Goal: Task Accomplishment & Management: Manage account settings

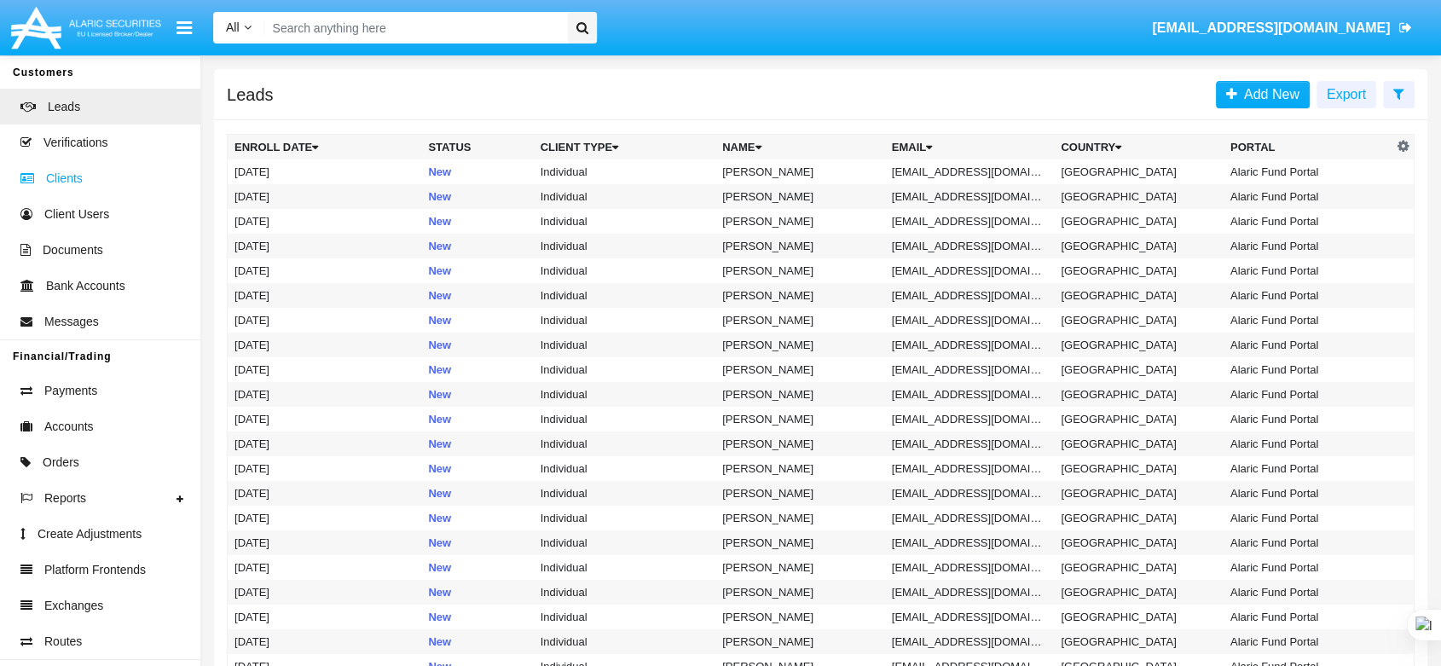
click at [55, 170] on span "Clients" at bounding box center [64, 179] width 37 height 18
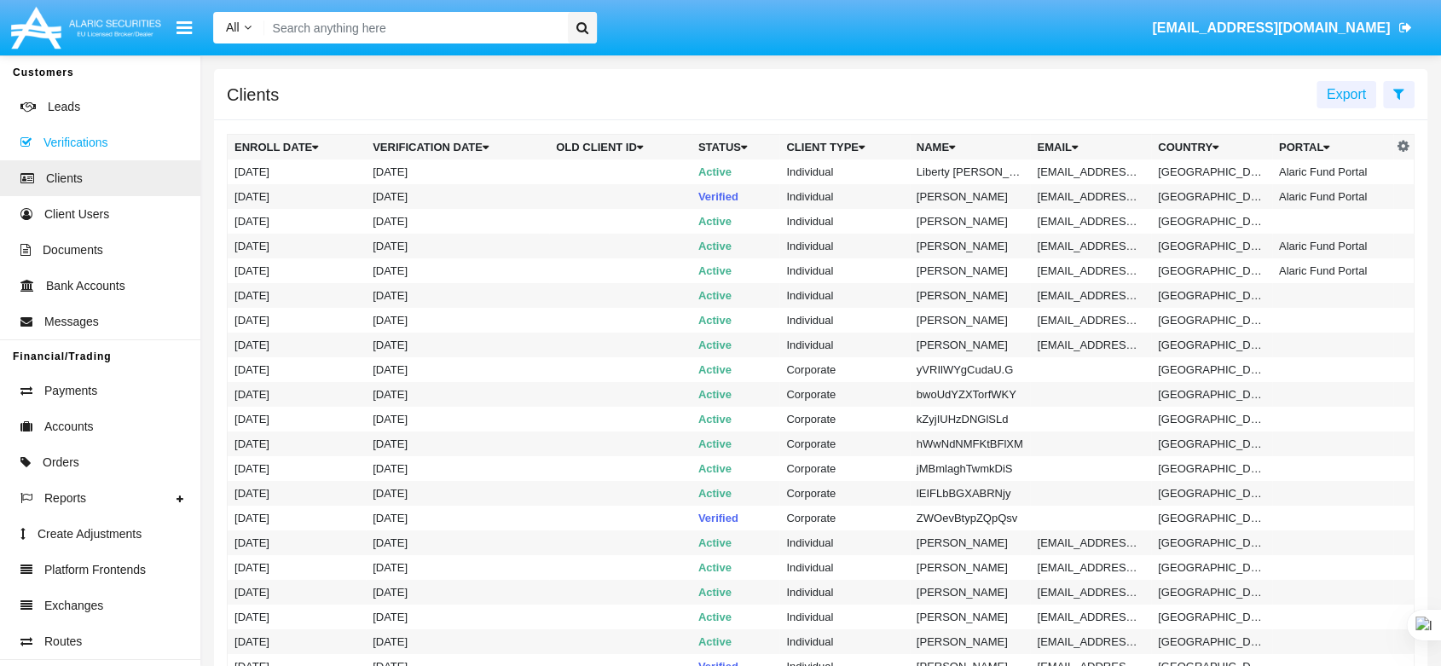
click at [98, 147] on span "Verifications" at bounding box center [75, 143] width 64 height 18
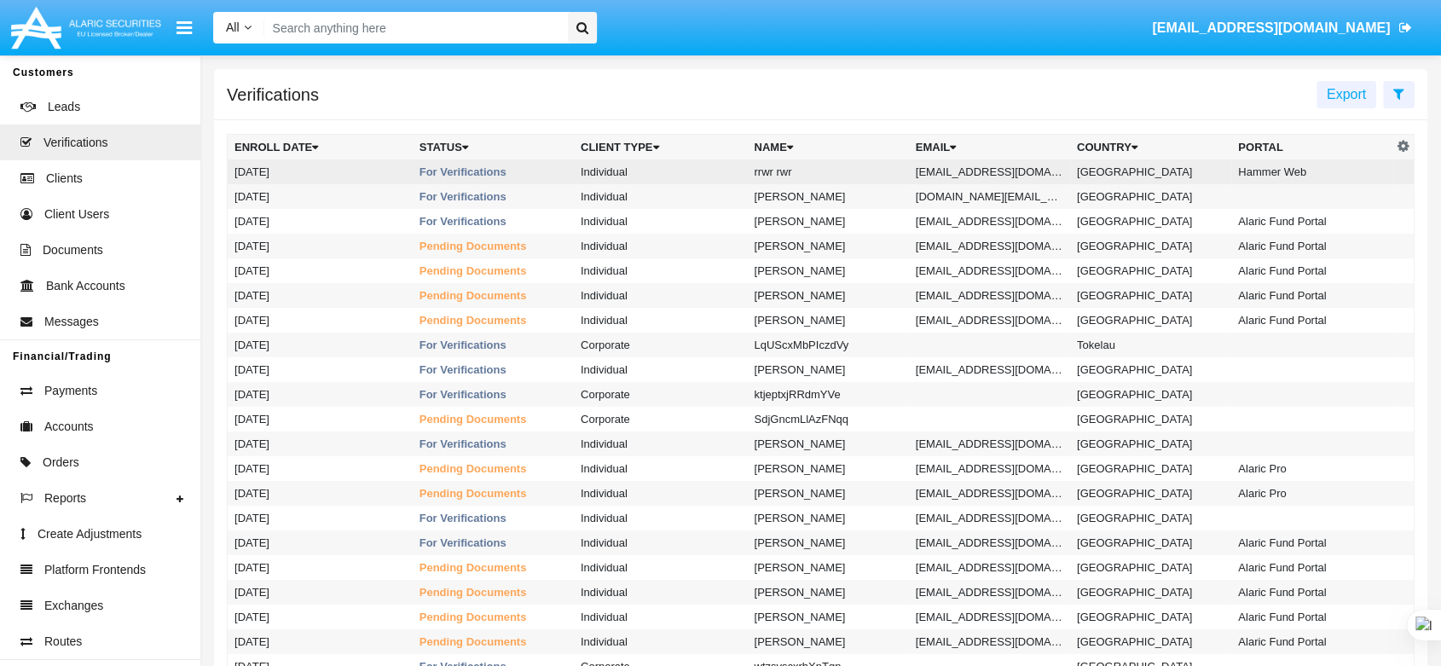
click at [786, 168] on td "rrwr rwr" at bounding box center [827, 171] width 161 height 25
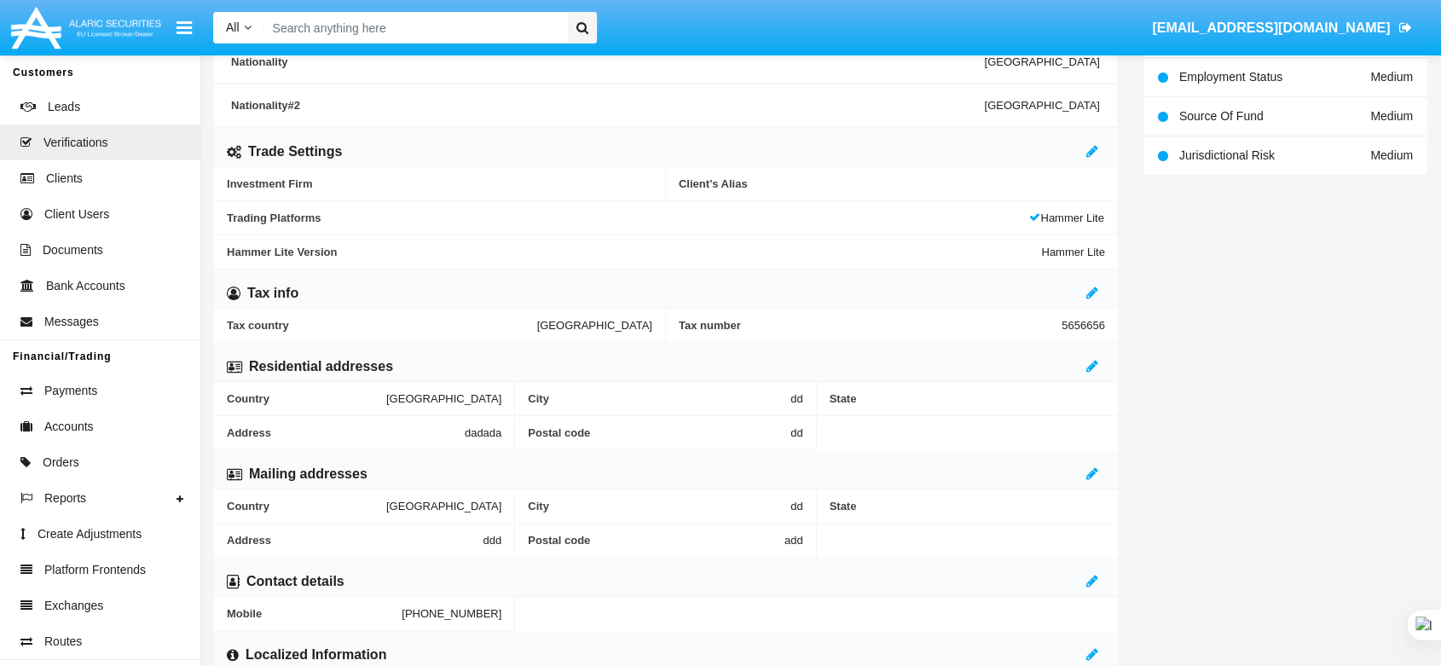
scroll to position [663, 0]
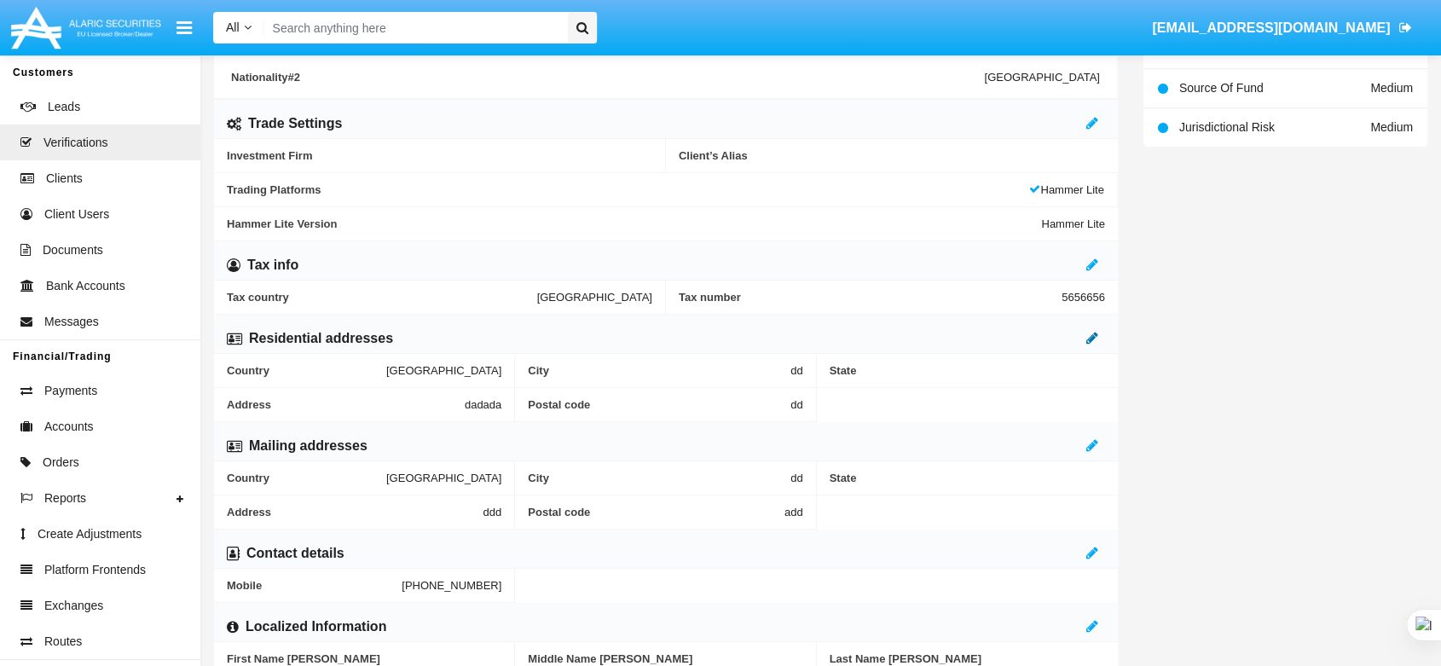
click at [1095, 334] on icon at bounding box center [1093, 338] width 12 height 14
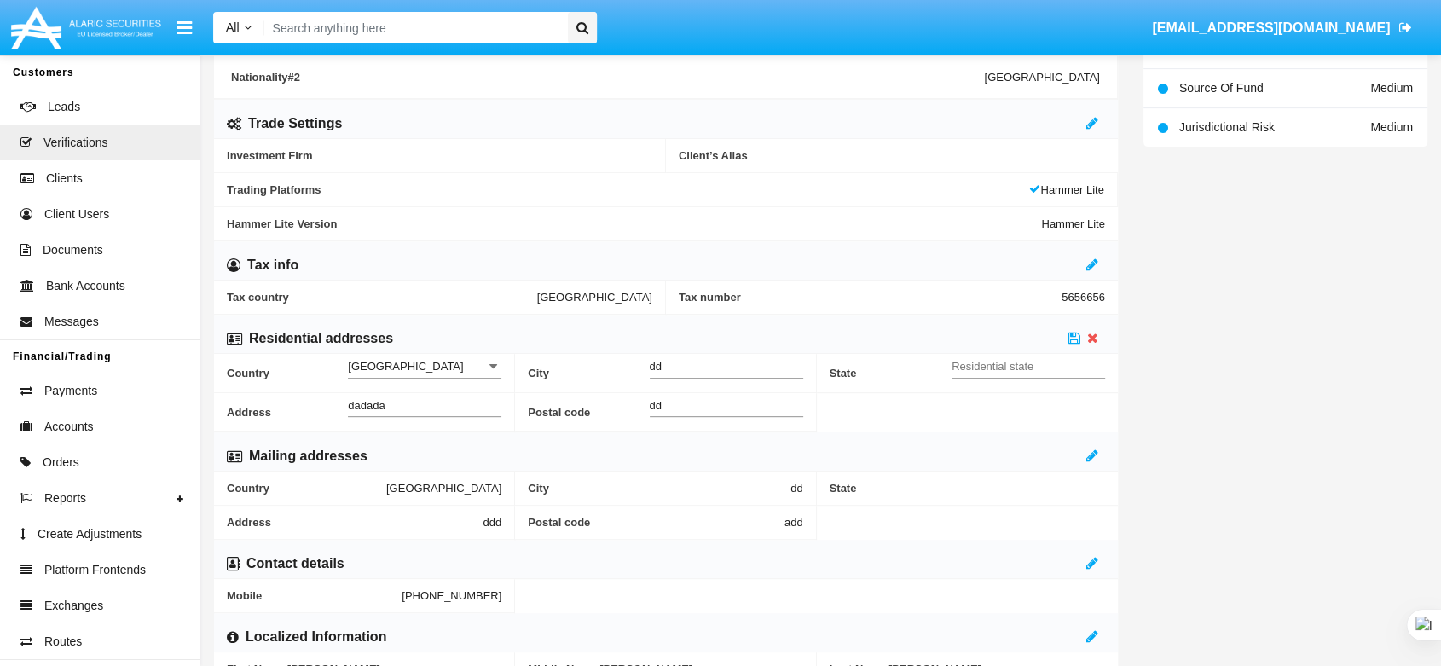
click at [400, 360] on input "[GEOGRAPHIC_DATA]" at bounding box center [425, 366] width 154 height 14
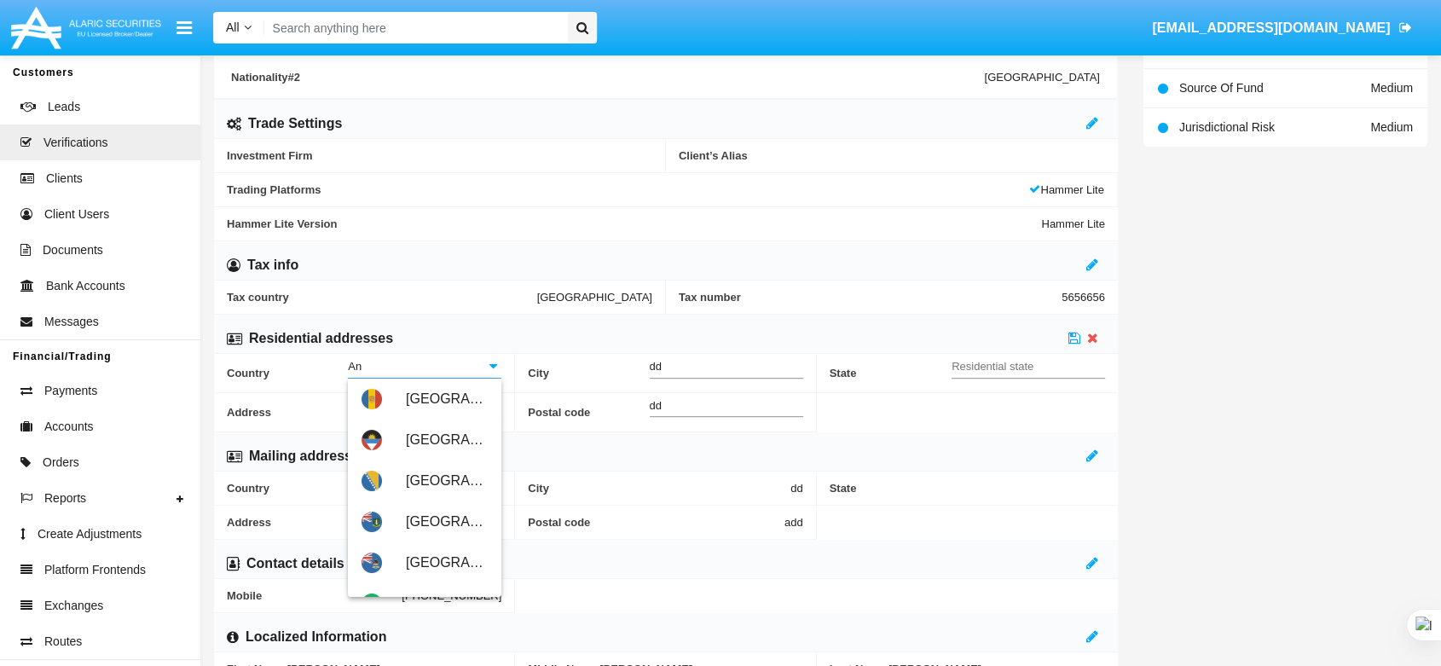
type input "A"
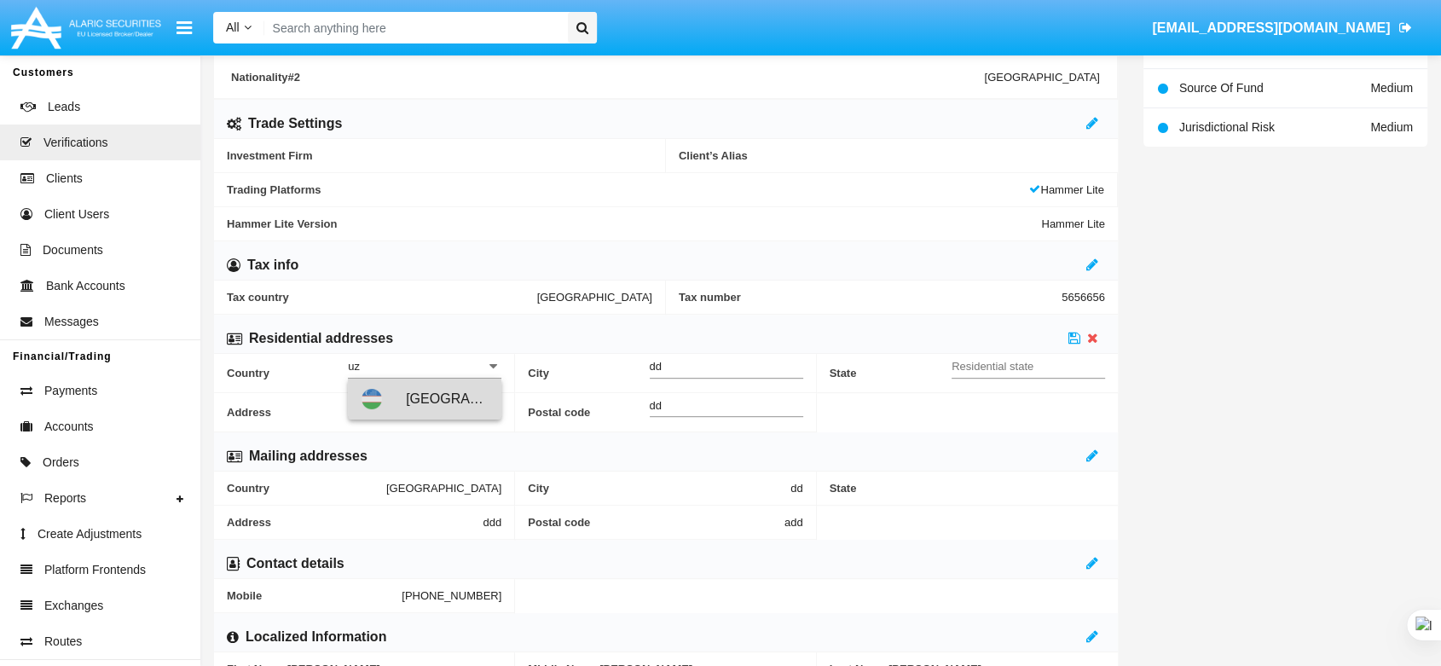
click at [409, 404] on span "[GEOGRAPHIC_DATA]" at bounding box center [447, 399] width 82 height 41
type input "[GEOGRAPHIC_DATA]"
click at [1080, 332] on icon at bounding box center [1075, 338] width 12 height 14
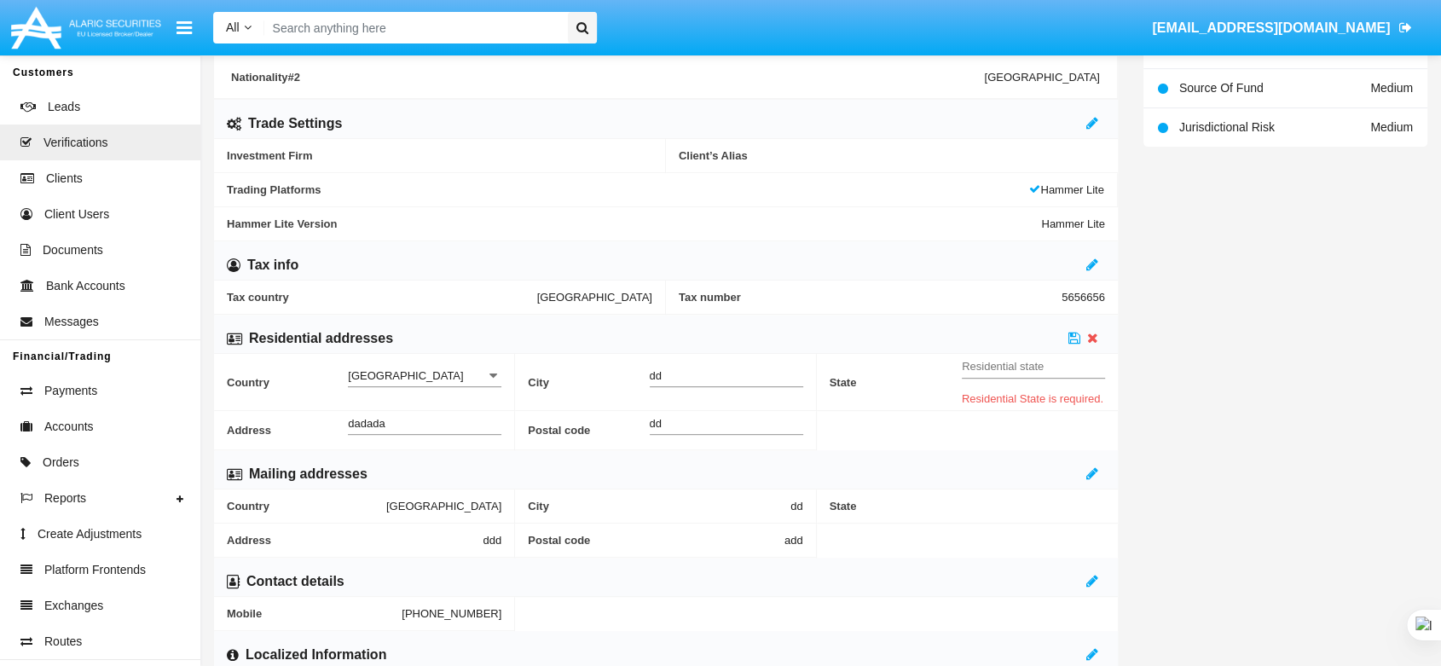
click at [1011, 364] on input "Residential state" at bounding box center [1033, 366] width 143 height 14
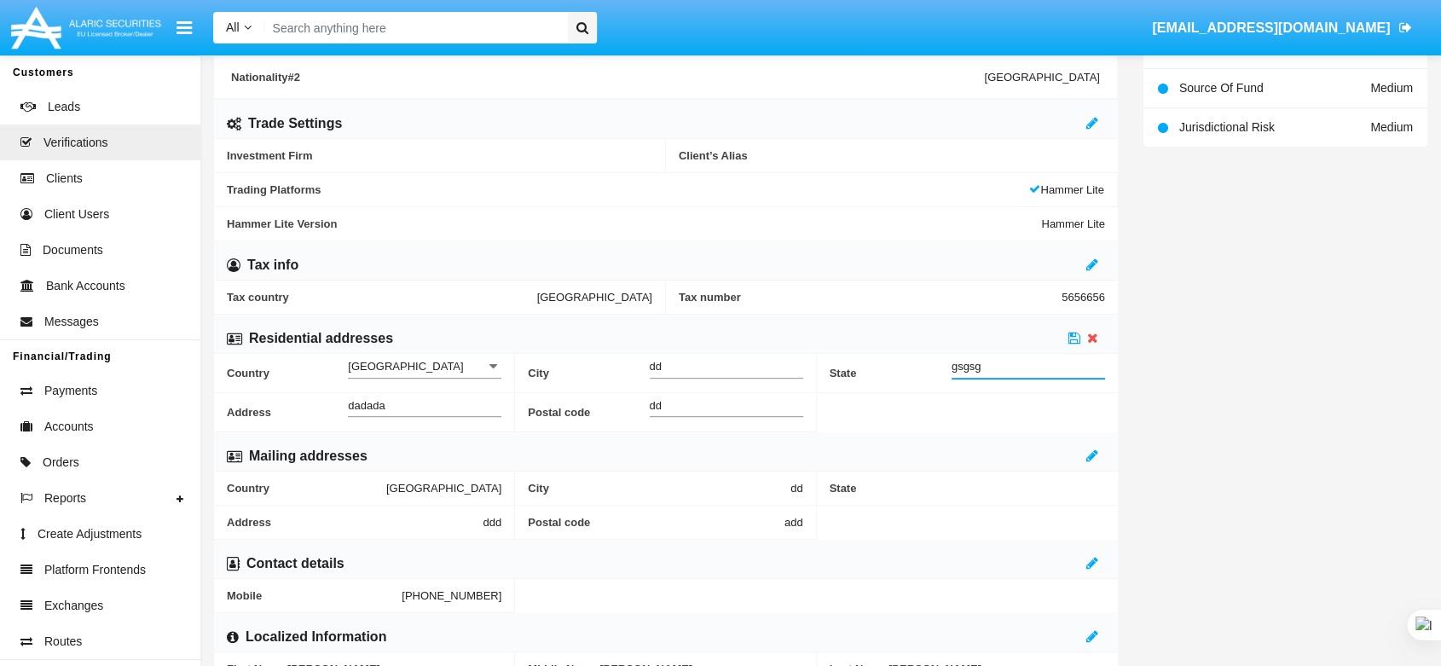
type input "gsgsgs"
click at [1077, 334] on icon at bounding box center [1075, 338] width 12 height 14
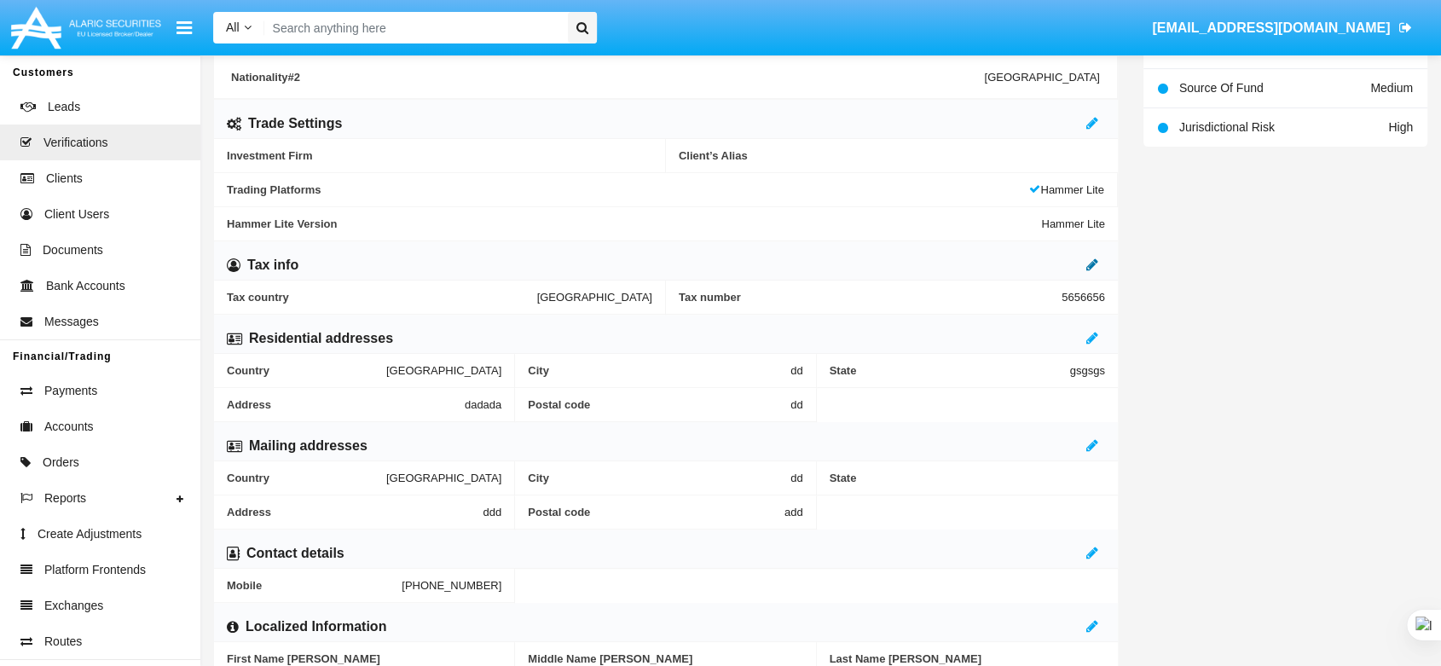
click at [1095, 258] on icon at bounding box center [1093, 265] width 12 height 14
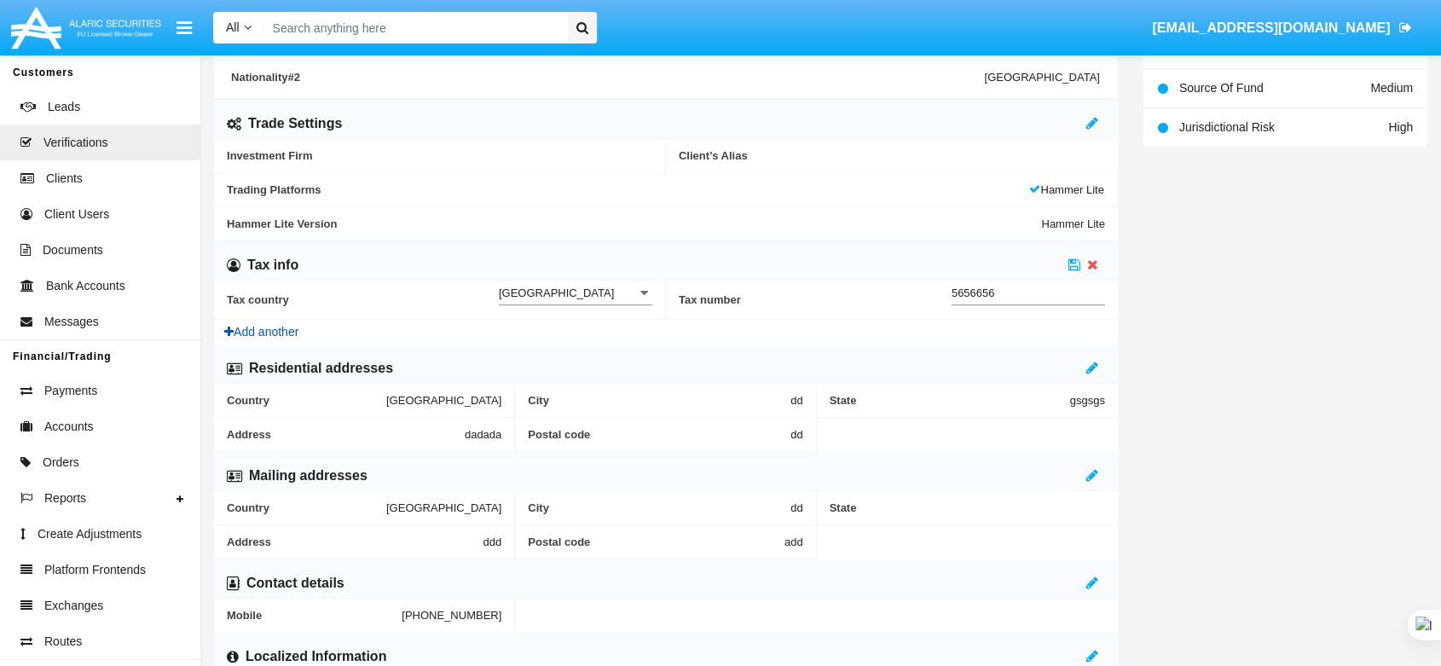
click at [274, 336] on button "Add another" at bounding box center [261, 332] width 95 height 25
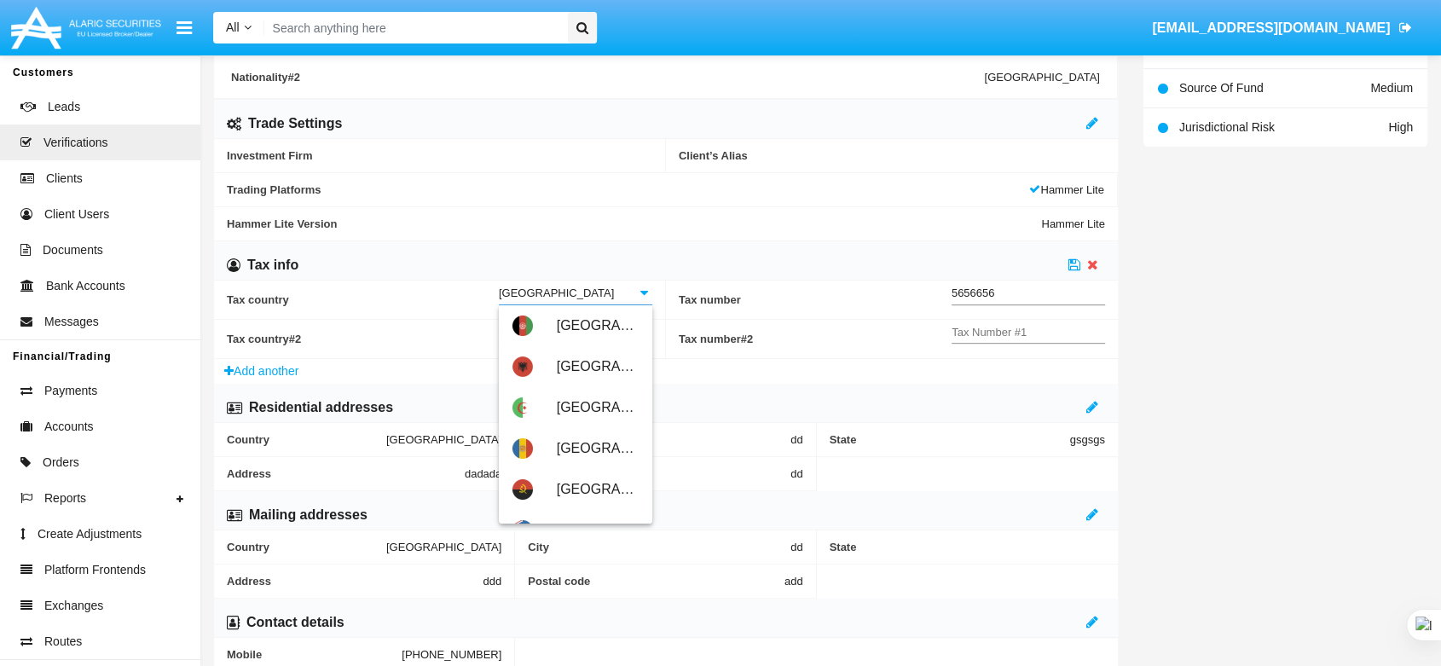
click at [547, 291] on input "[GEOGRAPHIC_DATA]" at bounding box center [576, 293] width 154 height 14
drag, startPoint x: 547, startPoint y: 291, endPoint x: 446, endPoint y: 287, distance: 100.7
click at [446, 287] on div "Tax country Andorra Tax Country" at bounding box center [440, 300] width 426 height 38
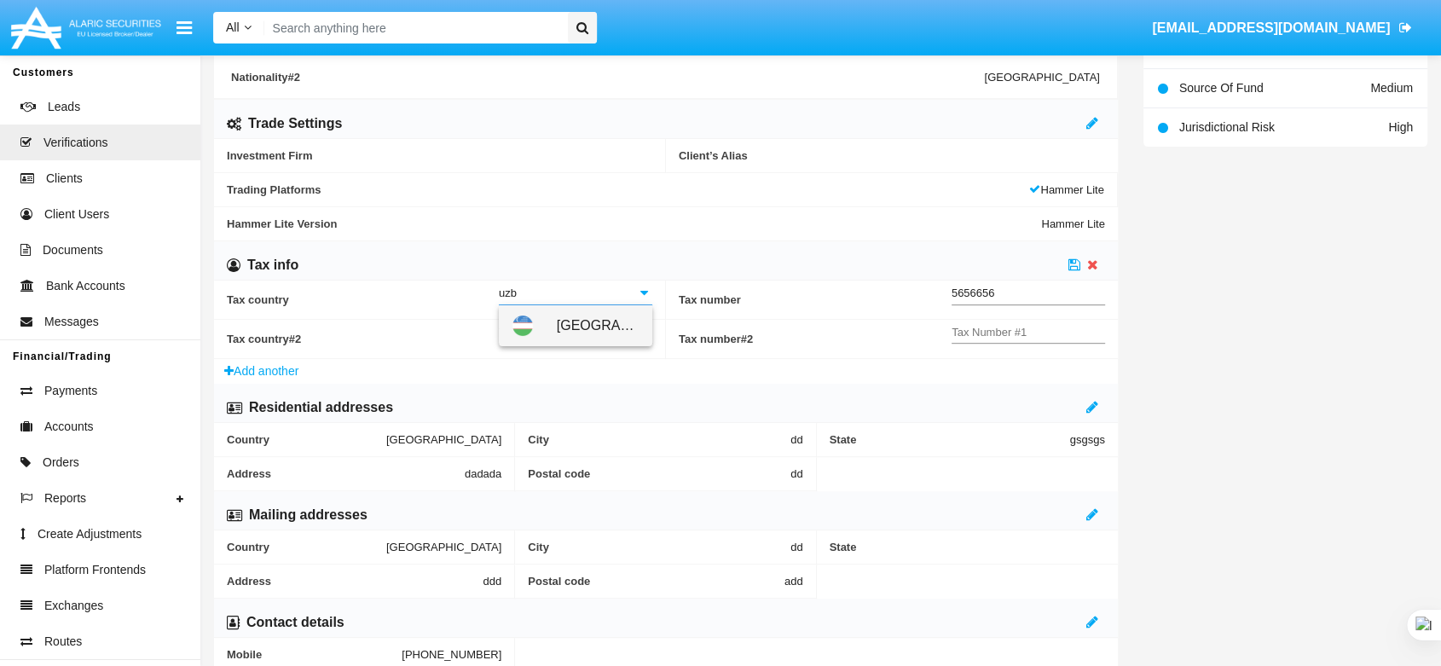
click at [564, 323] on span "[GEOGRAPHIC_DATA]" at bounding box center [598, 325] width 82 height 41
type input "[GEOGRAPHIC_DATA]"
click at [523, 333] on input "Tax Country #1" at bounding box center [576, 332] width 154 height 14
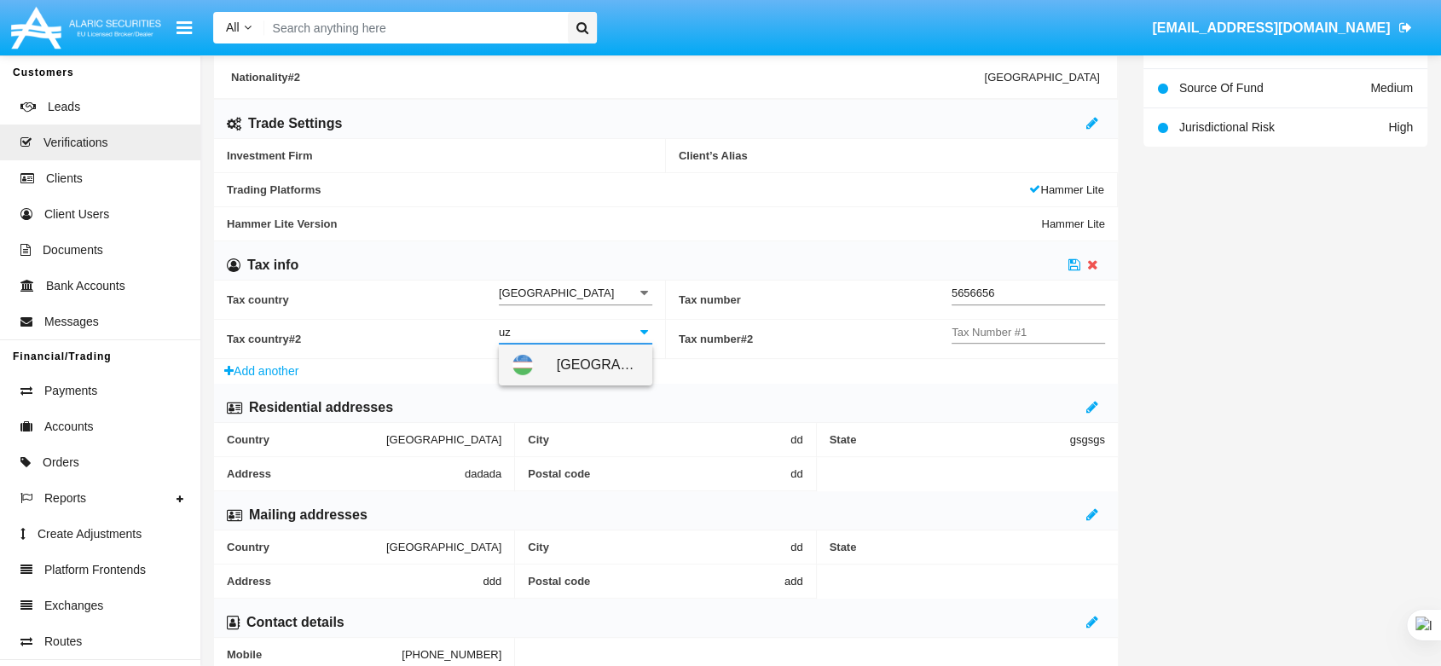
click at [558, 361] on span "[GEOGRAPHIC_DATA]" at bounding box center [598, 365] width 82 height 41
type input "[GEOGRAPHIC_DATA]"
click at [1074, 264] on icon at bounding box center [1075, 265] width 12 height 14
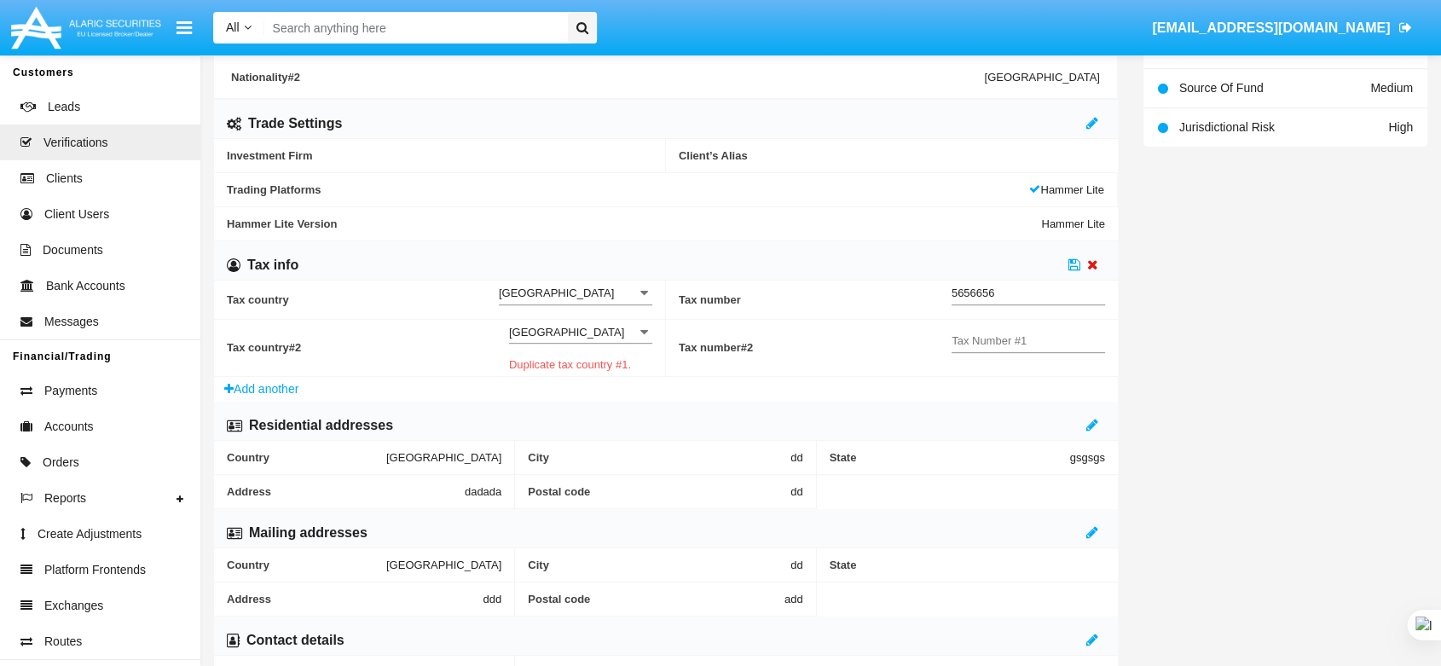
click at [1094, 258] on icon at bounding box center [1092, 265] width 11 height 14
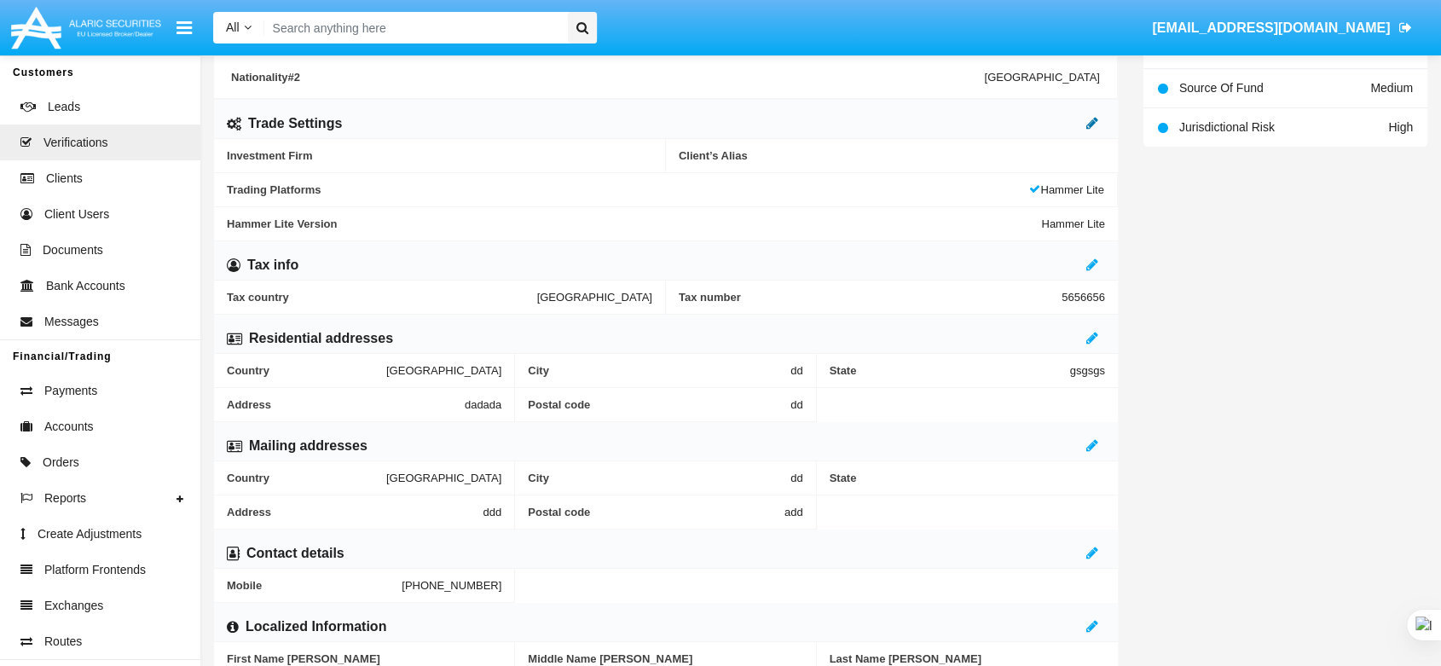
click at [1093, 119] on icon at bounding box center [1093, 123] width 12 height 14
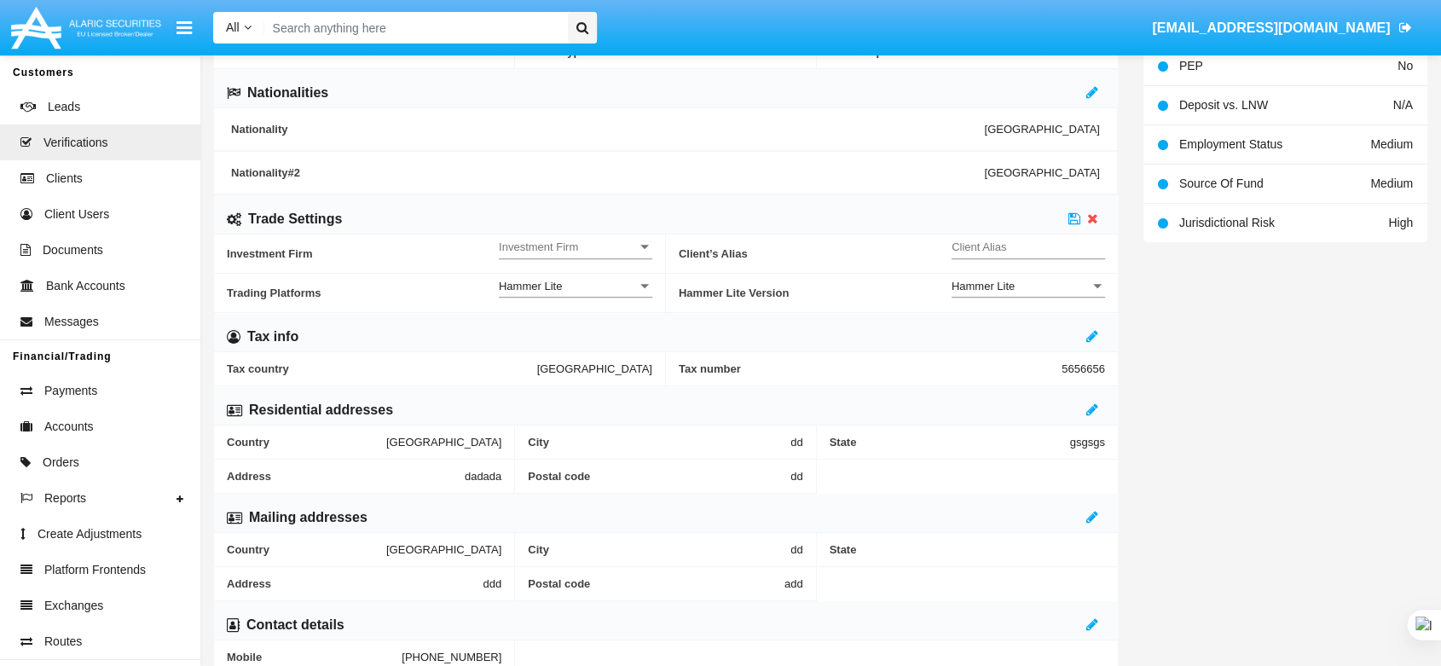
scroll to position [379, 0]
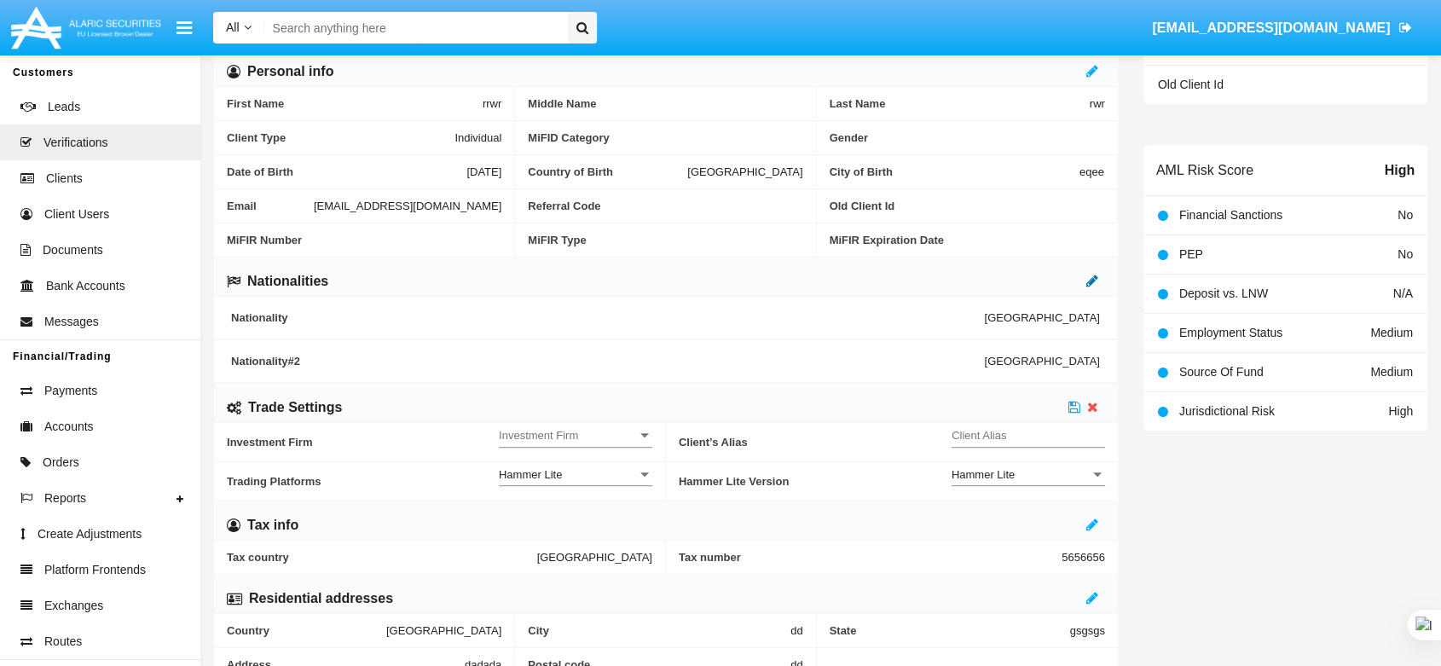
click at [1090, 277] on icon at bounding box center [1093, 281] width 12 height 14
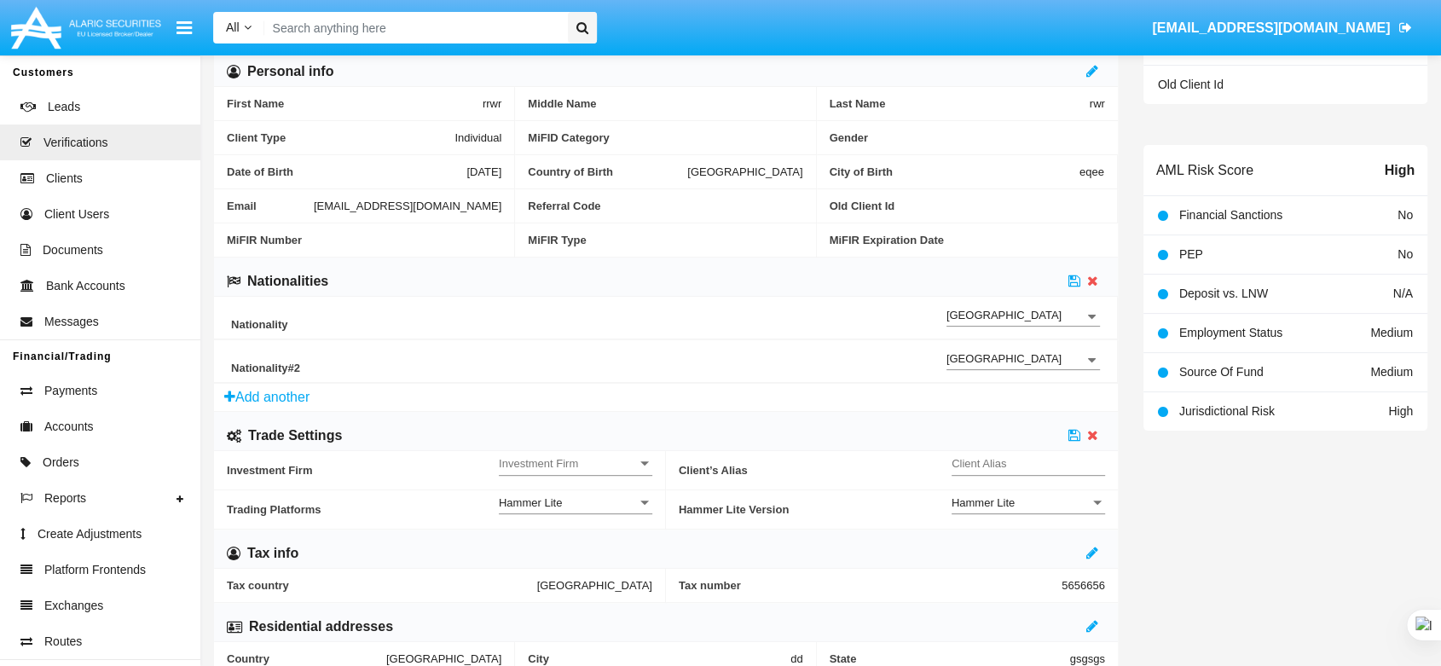
click at [1077, 319] on input "[GEOGRAPHIC_DATA]" at bounding box center [1024, 316] width 154 height 13
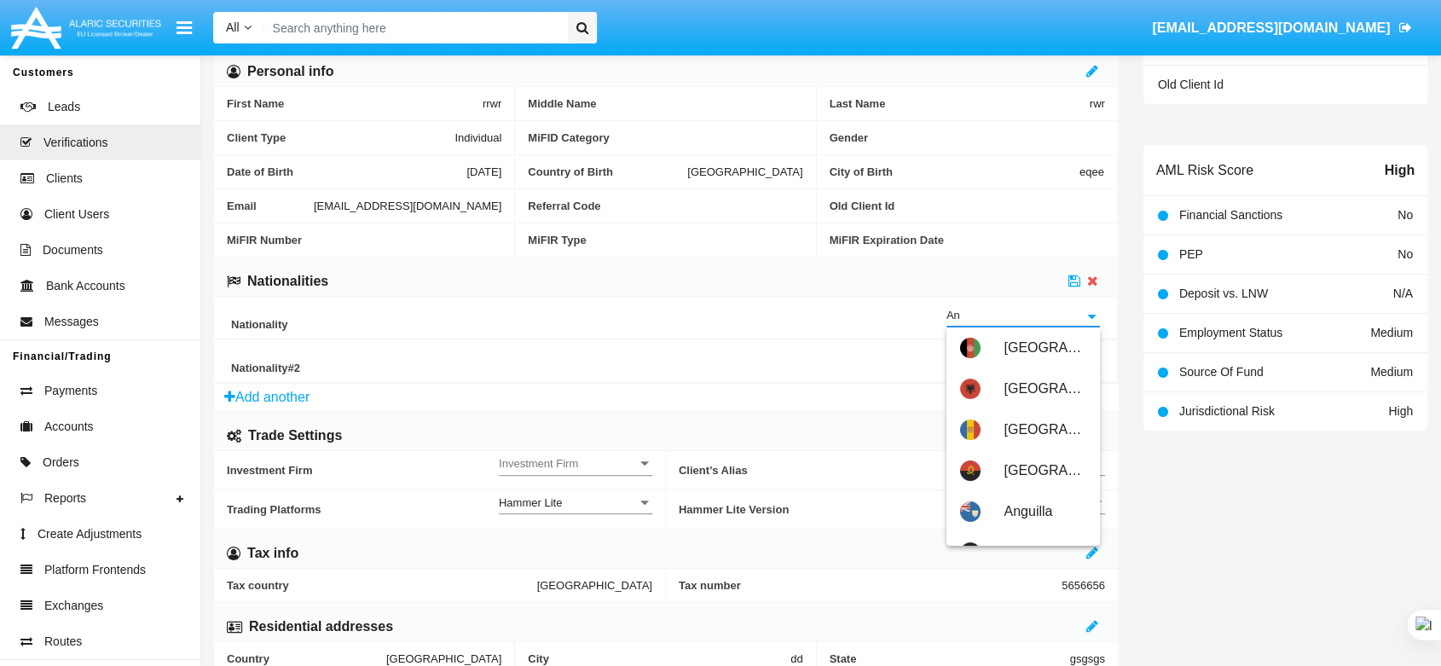
type input "A"
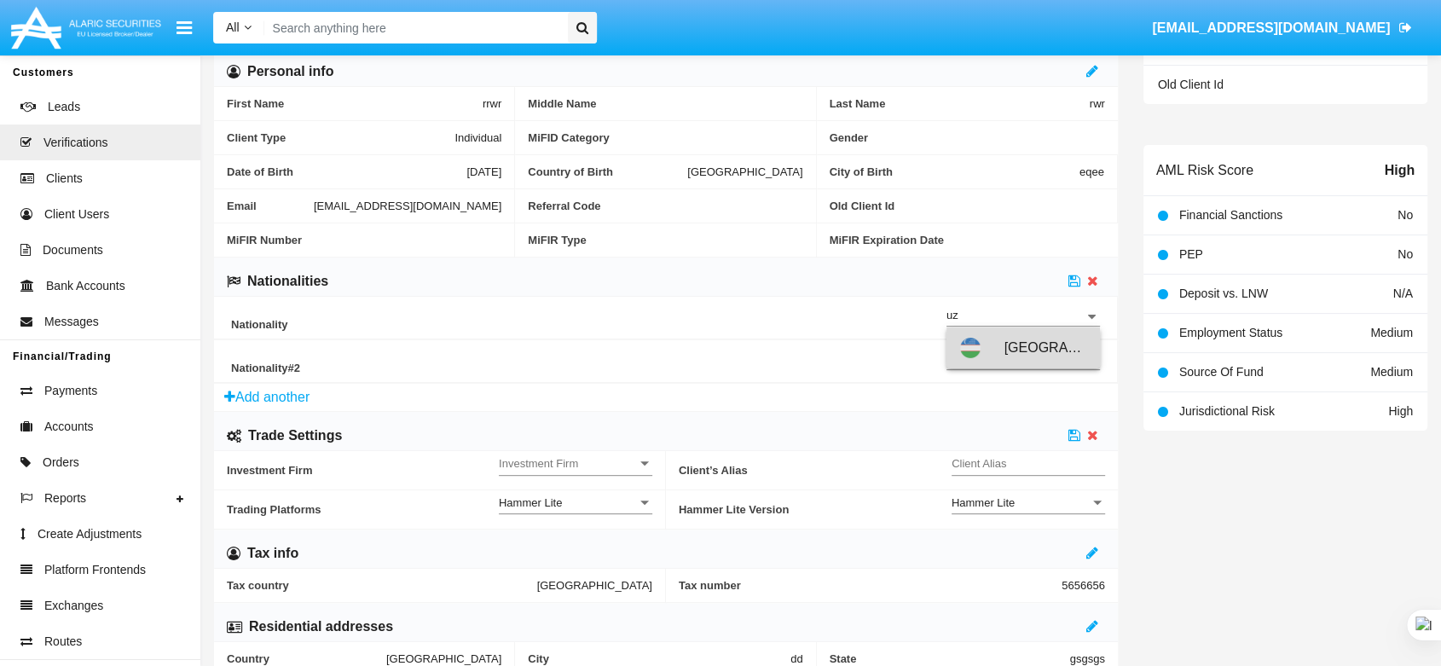
click at [1026, 345] on span "[GEOGRAPHIC_DATA]" at bounding box center [1046, 348] width 82 height 41
type input "[GEOGRAPHIC_DATA]"
click at [1075, 277] on icon at bounding box center [1075, 281] width 12 height 14
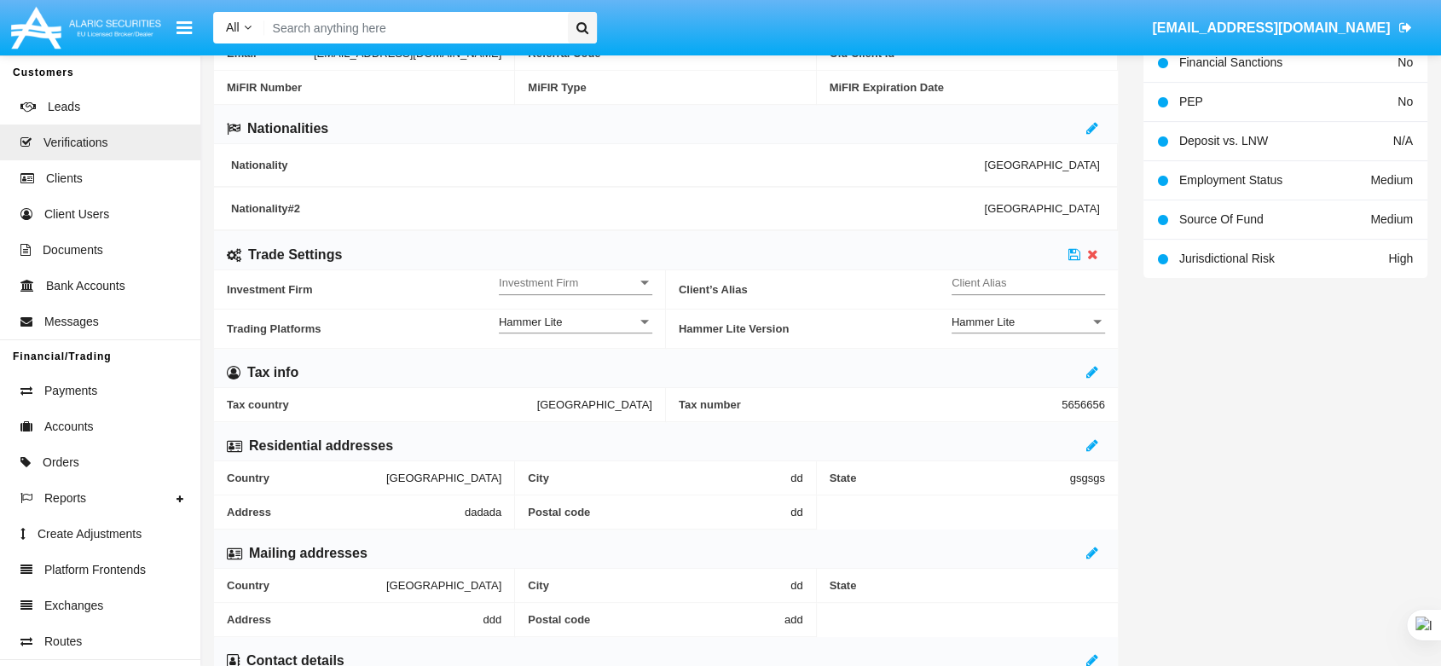
scroll to position [757, 0]
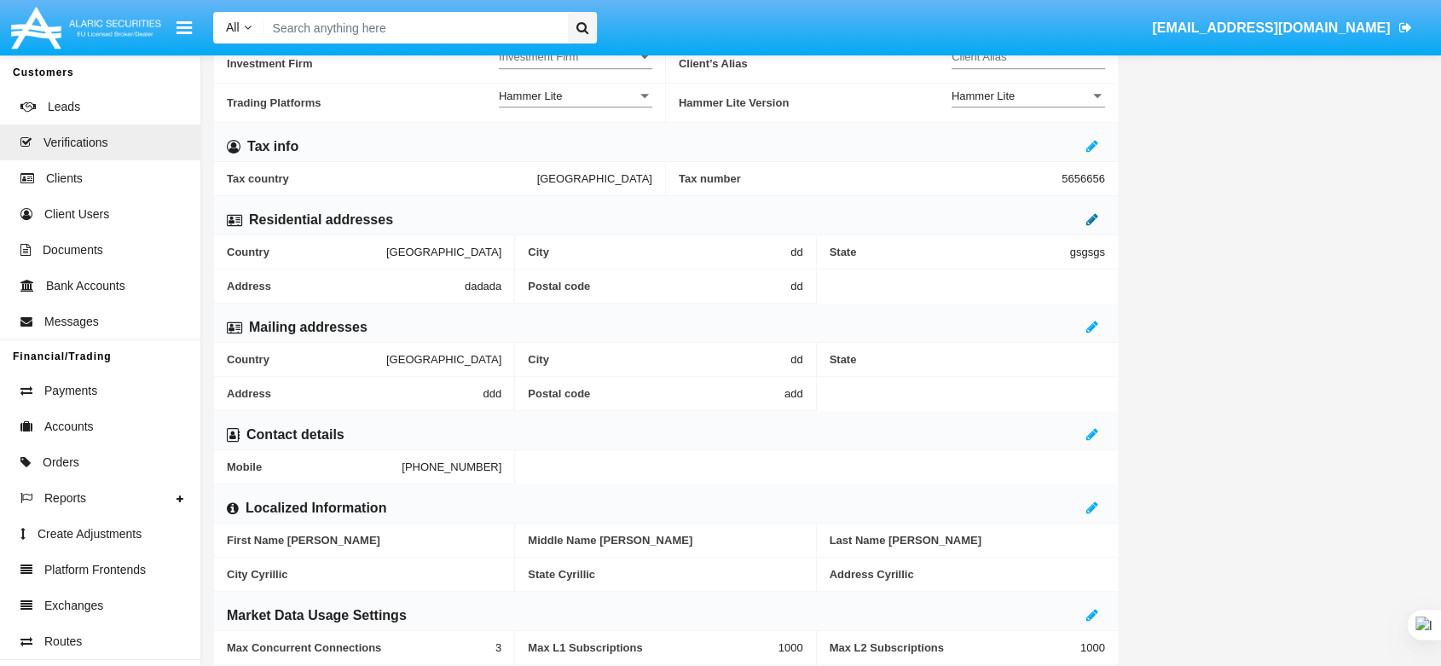
click at [1091, 216] on icon at bounding box center [1093, 219] width 12 height 14
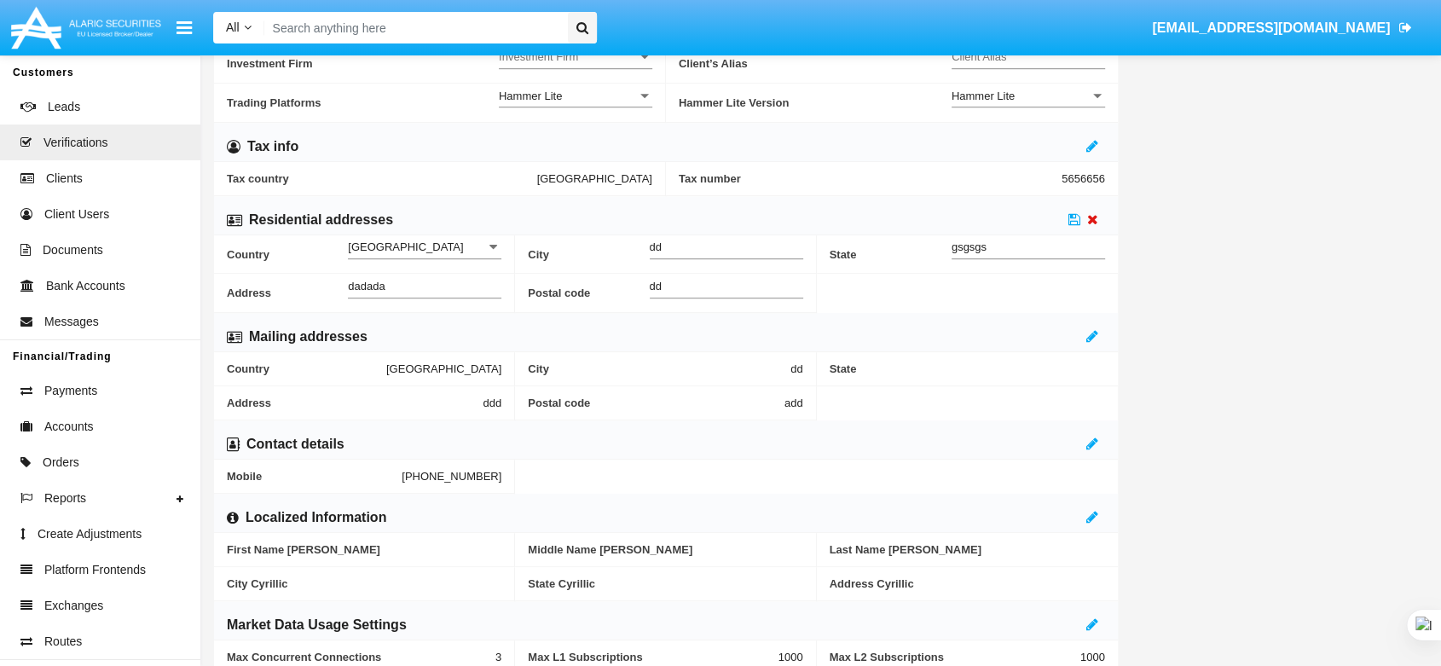
click at [1091, 216] on icon at bounding box center [1092, 219] width 11 height 14
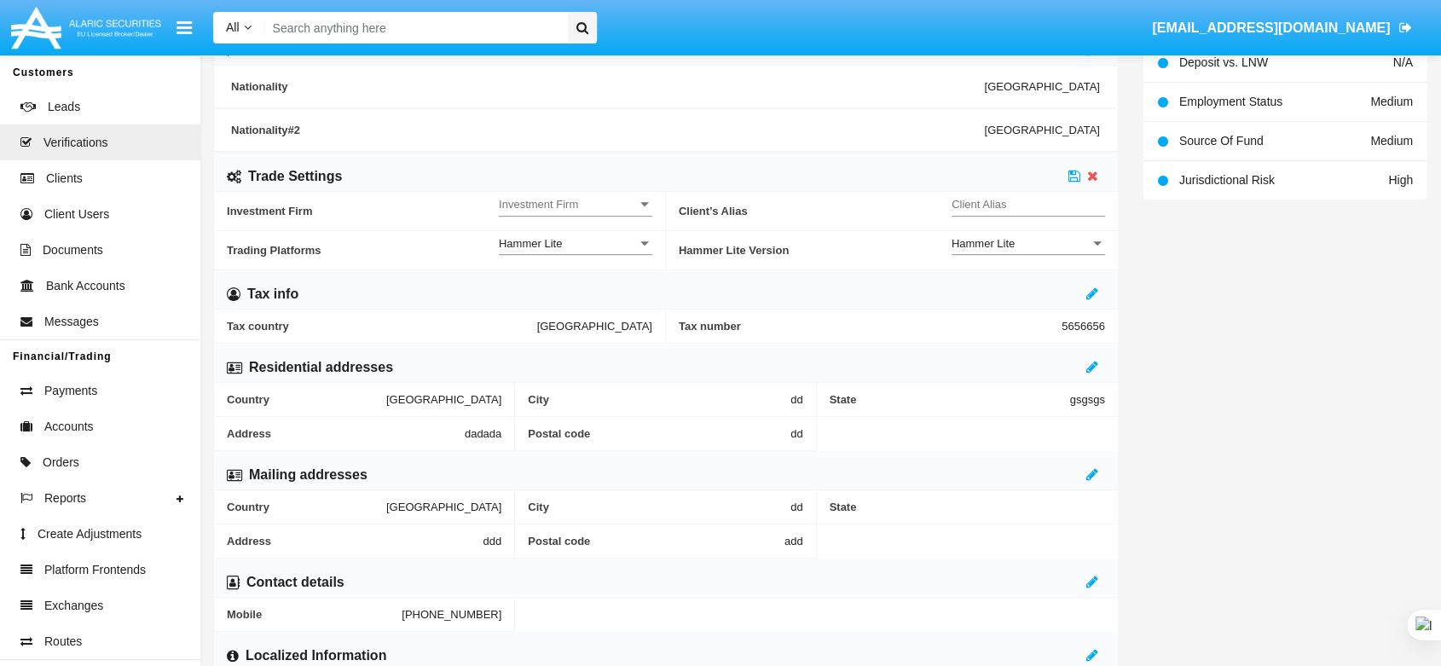
scroll to position [568, 0]
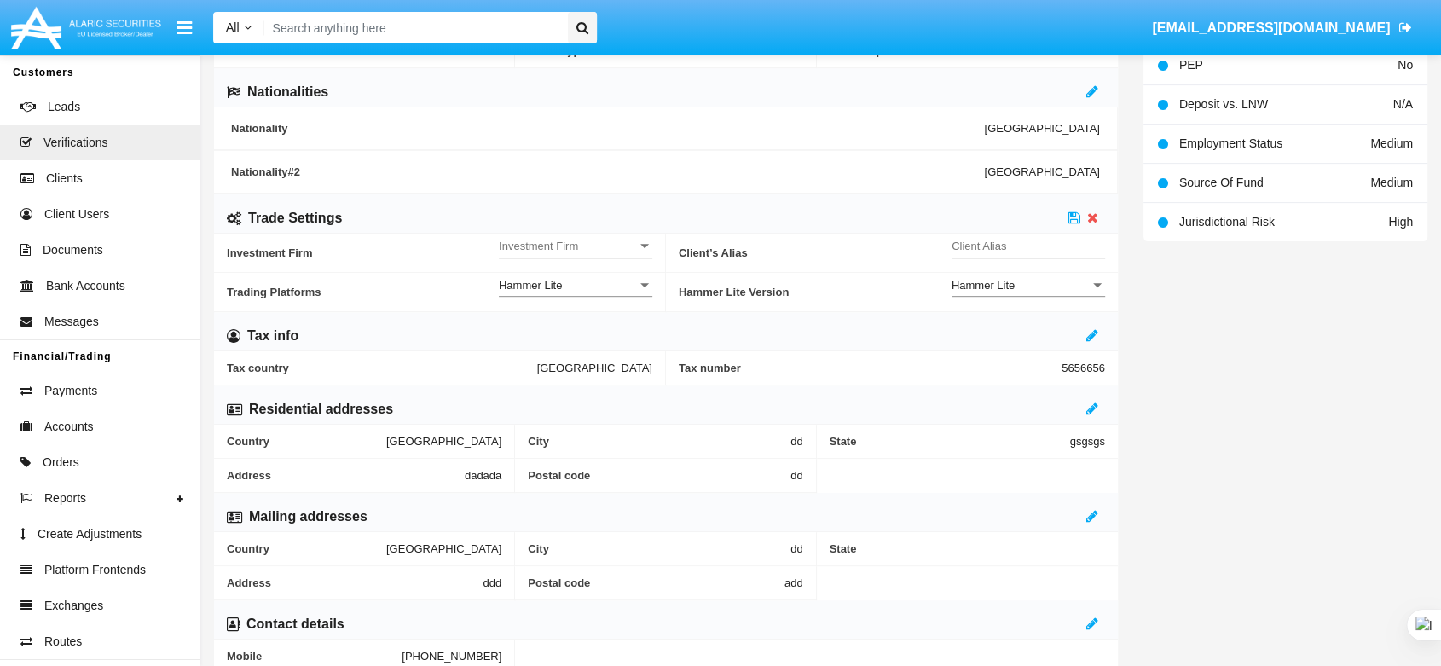
click at [1090, 225] on div "Client Alias" at bounding box center [1029, 241] width 154 height 32
click at [1092, 215] on icon at bounding box center [1092, 218] width 11 height 14
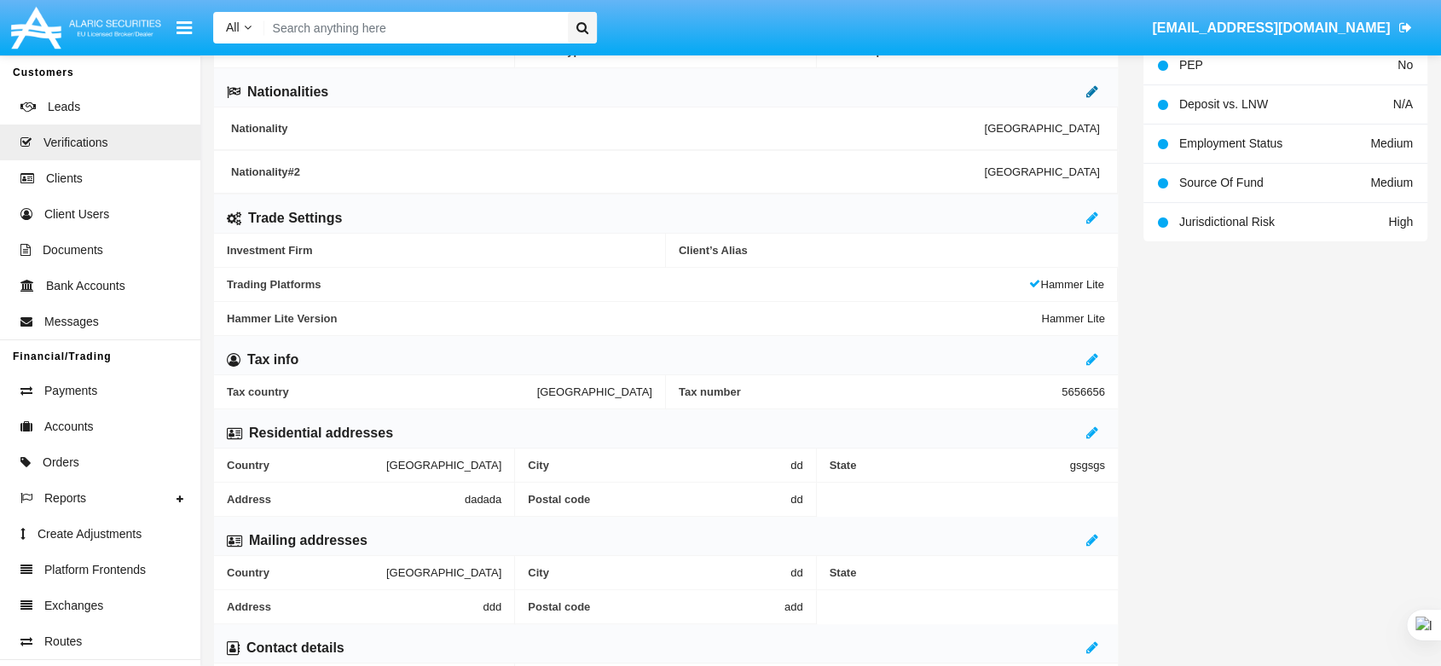
click at [1089, 92] on icon at bounding box center [1093, 91] width 12 height 14
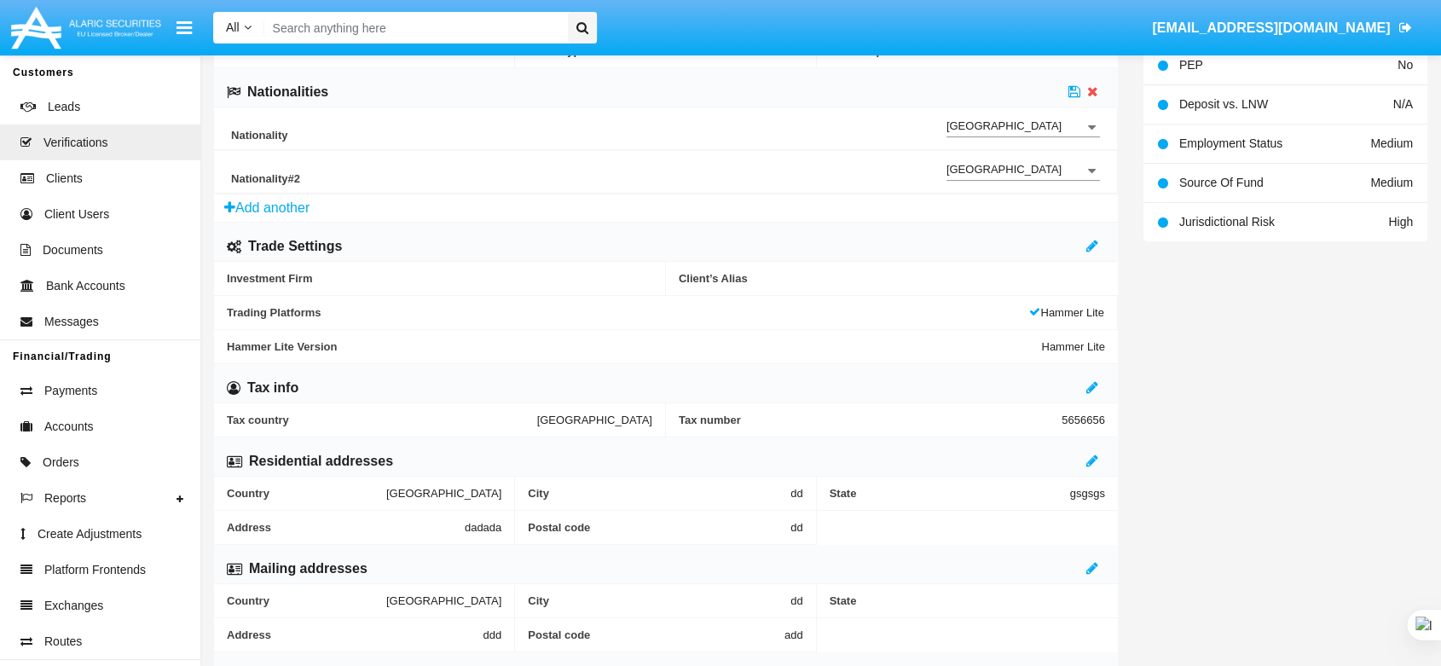
click at [999, 176] on div "United Arab Emirates Nationality" at bounding box center [1024, 165] width 154 height 31
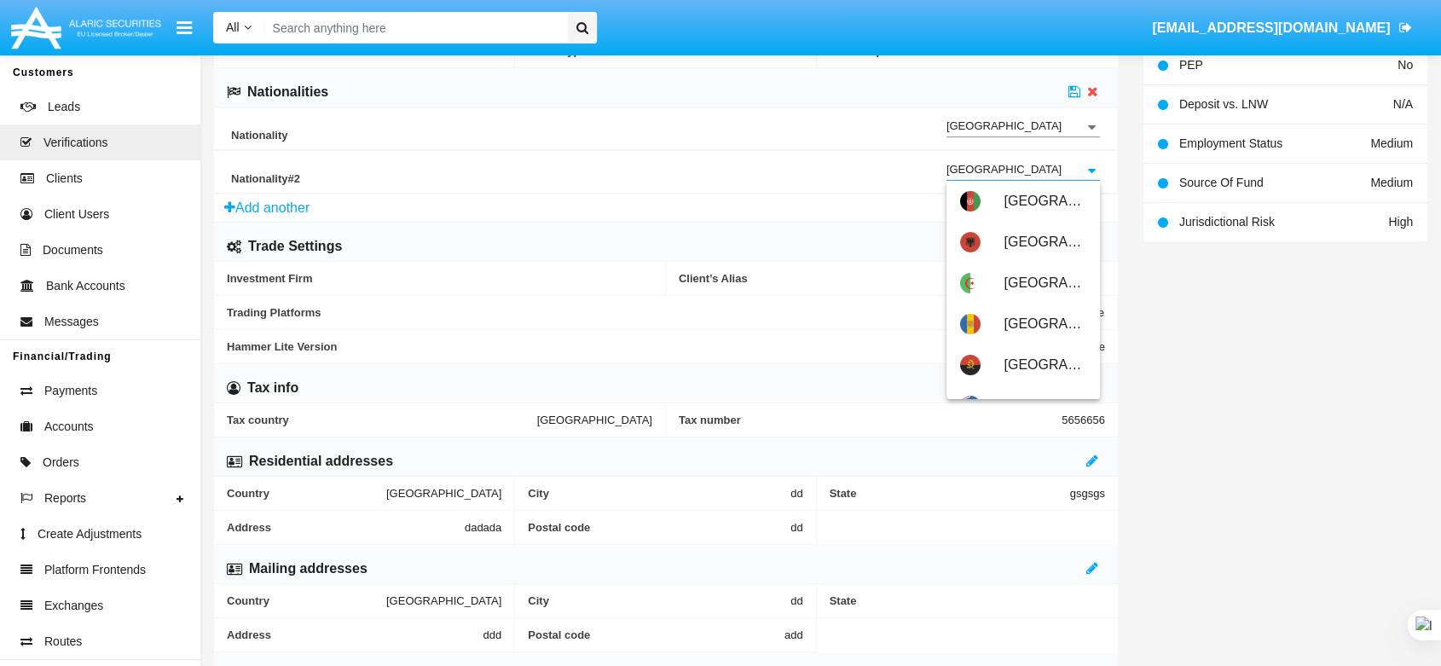
drag, startPoint x: 1063, startPoint y: 163, endPoint x: 862, endPoint y: 170, distance: 200.5
click at [862, 170] on div "Nationality #2 United Arab Emirates Nationality" at bounding box center [665, 172] width 869 height 44
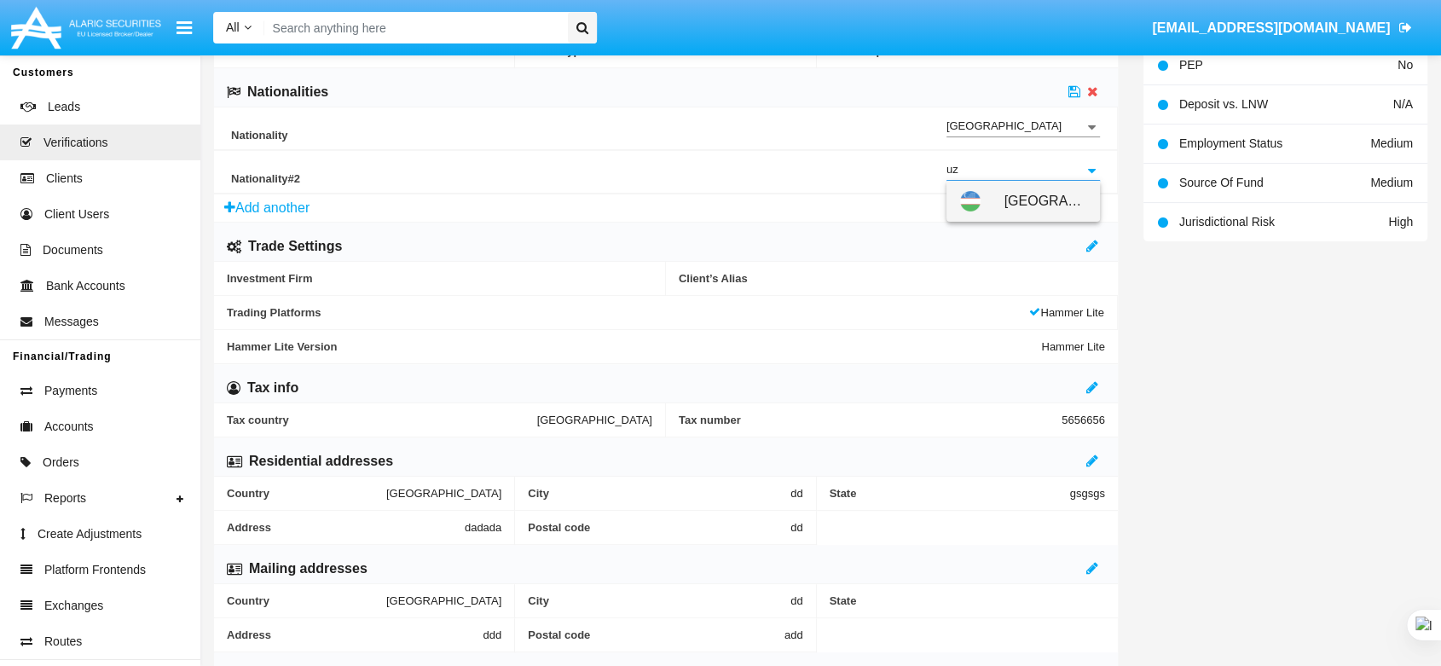
click at [984, 200] on div "[GEOGRAPHIC_DATA]" at bounding box center [1023, 201] width 126 height 41
click at [1078, 86] on icon at bounding box center [1075, 91] width 12 height 14
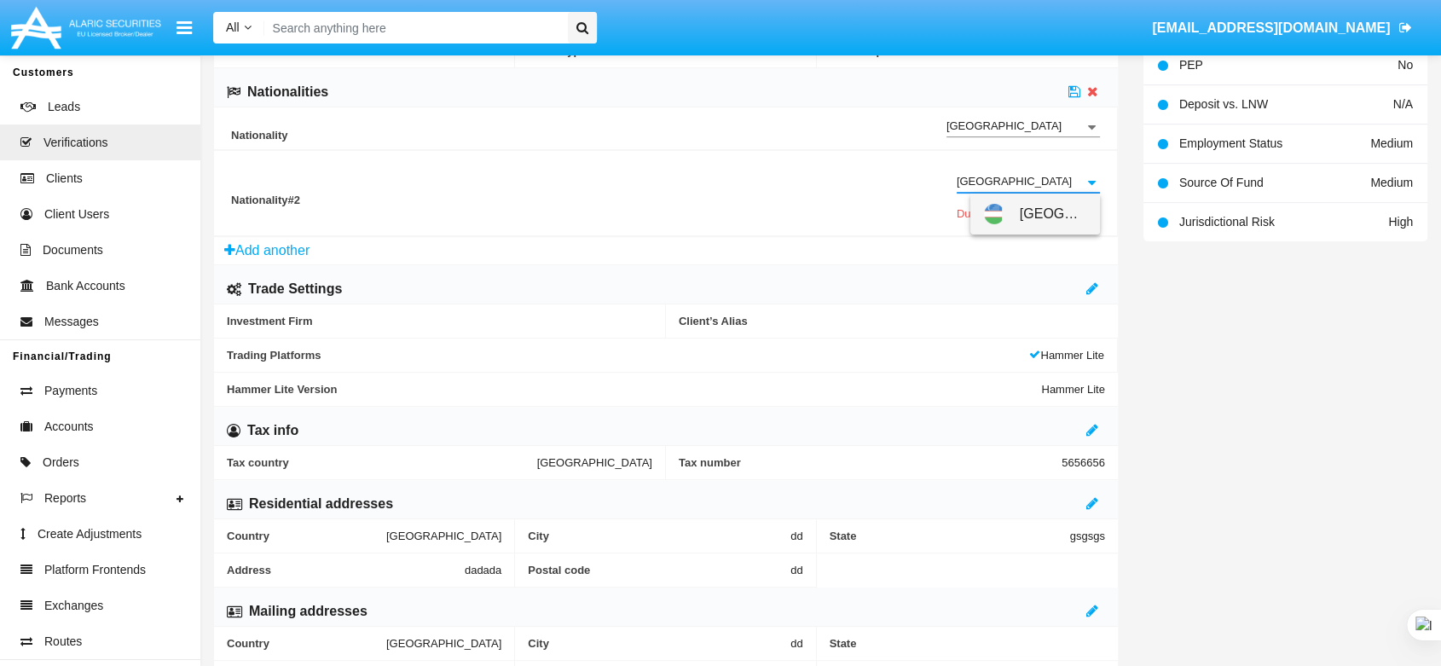
click at [1037, 176] on input "[GEOGRAPHIC_DATA]" at bounding box center [1028, 182] width 143 height 13
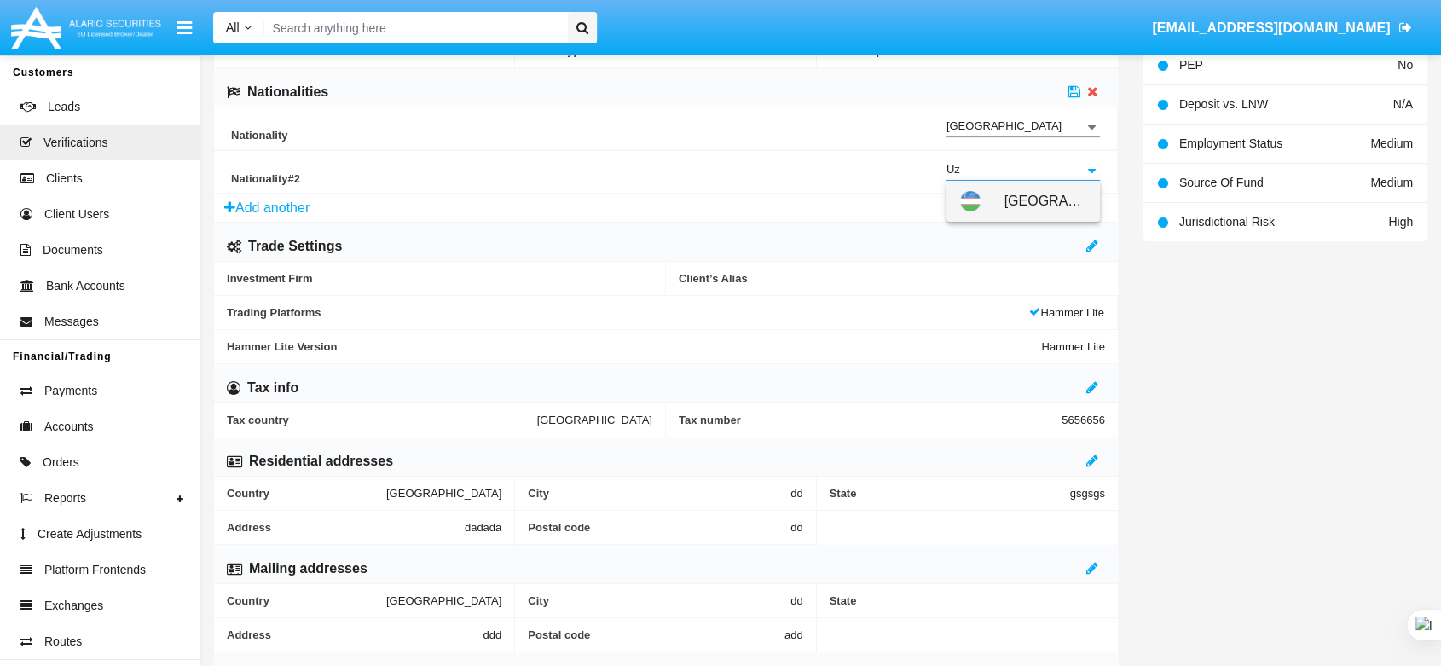
type input "U"
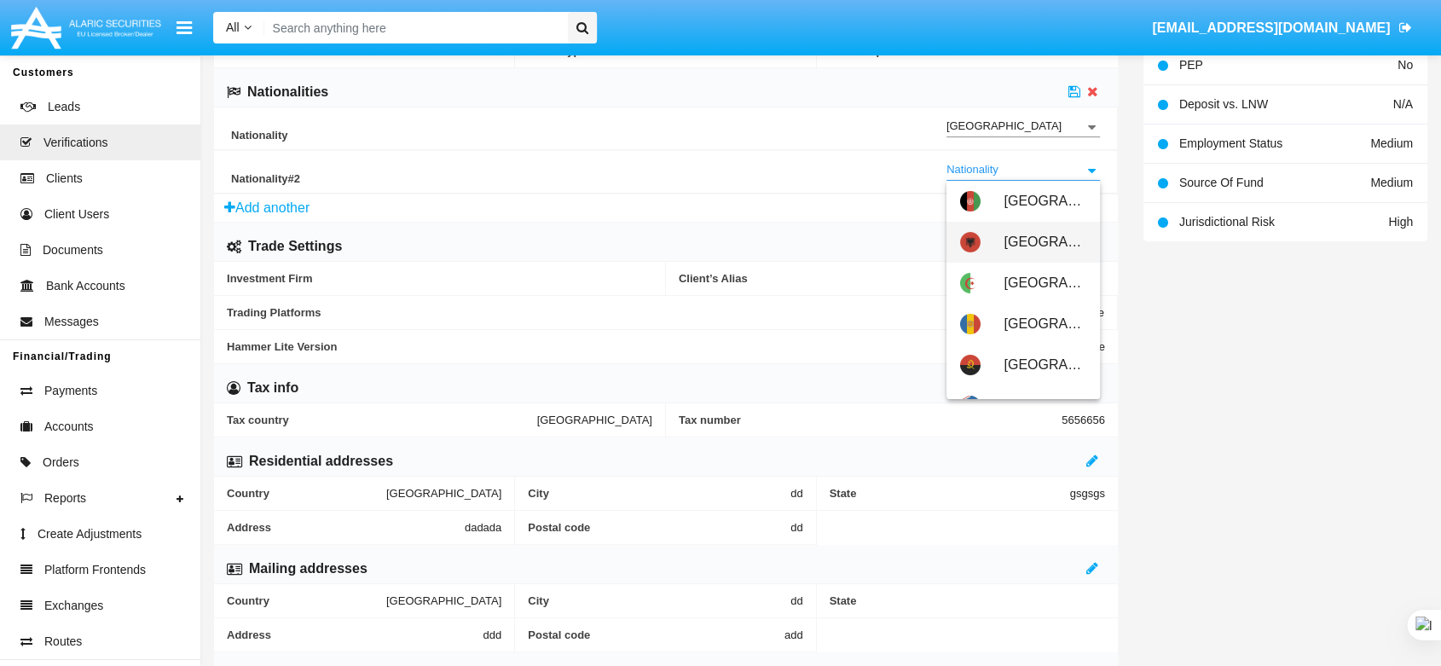
click at [1052, 248] on span "[GEOGRAPHIC_DATA]" at bounding box center [1046, 242] width 82 height 41
type input "[GEOGRAPHIC_DATA]"
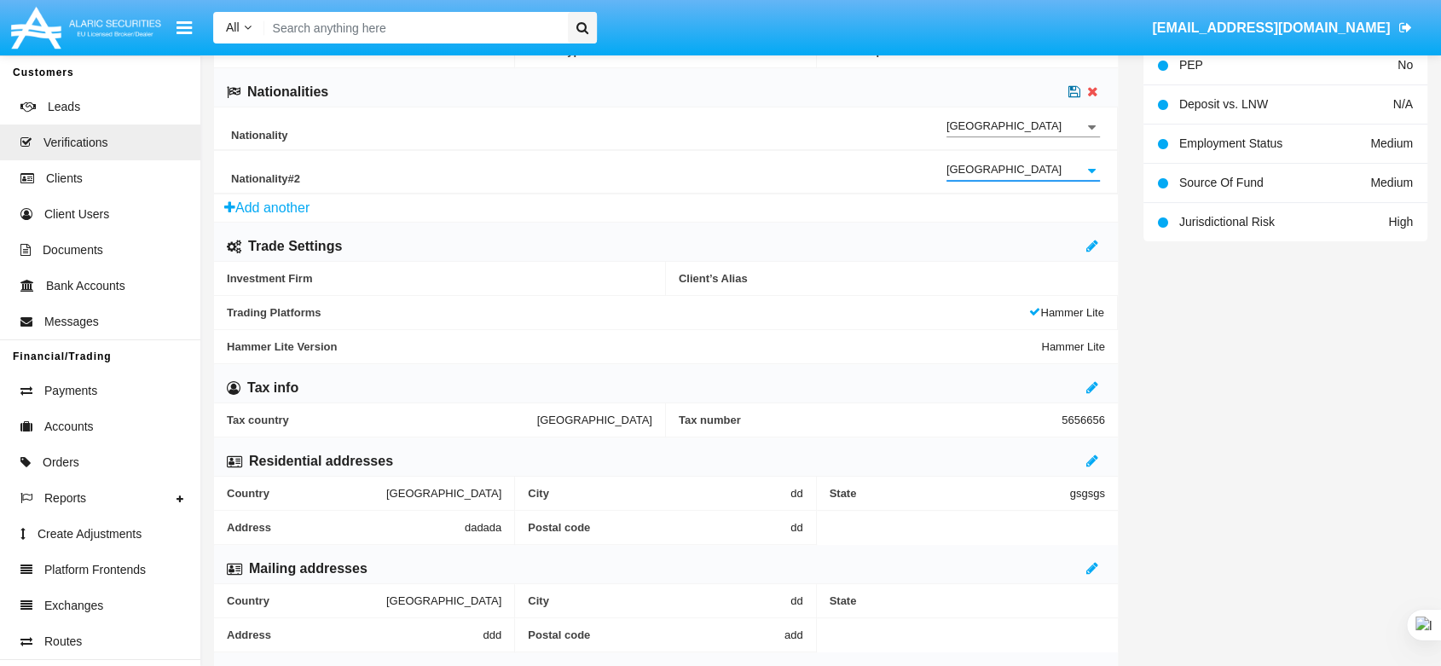
click at [1078, 87] on icon at bounding box center [1075, 91] width 12 height 14
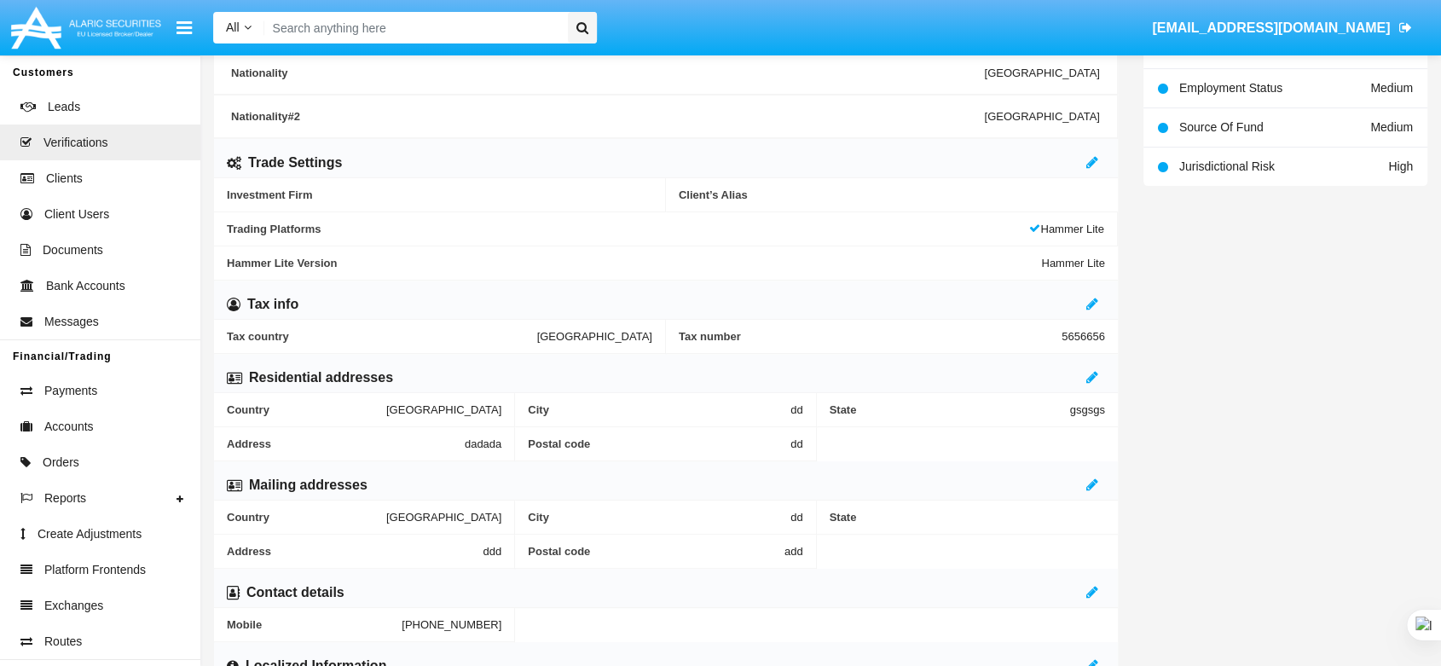
scroll to position [669, 0]
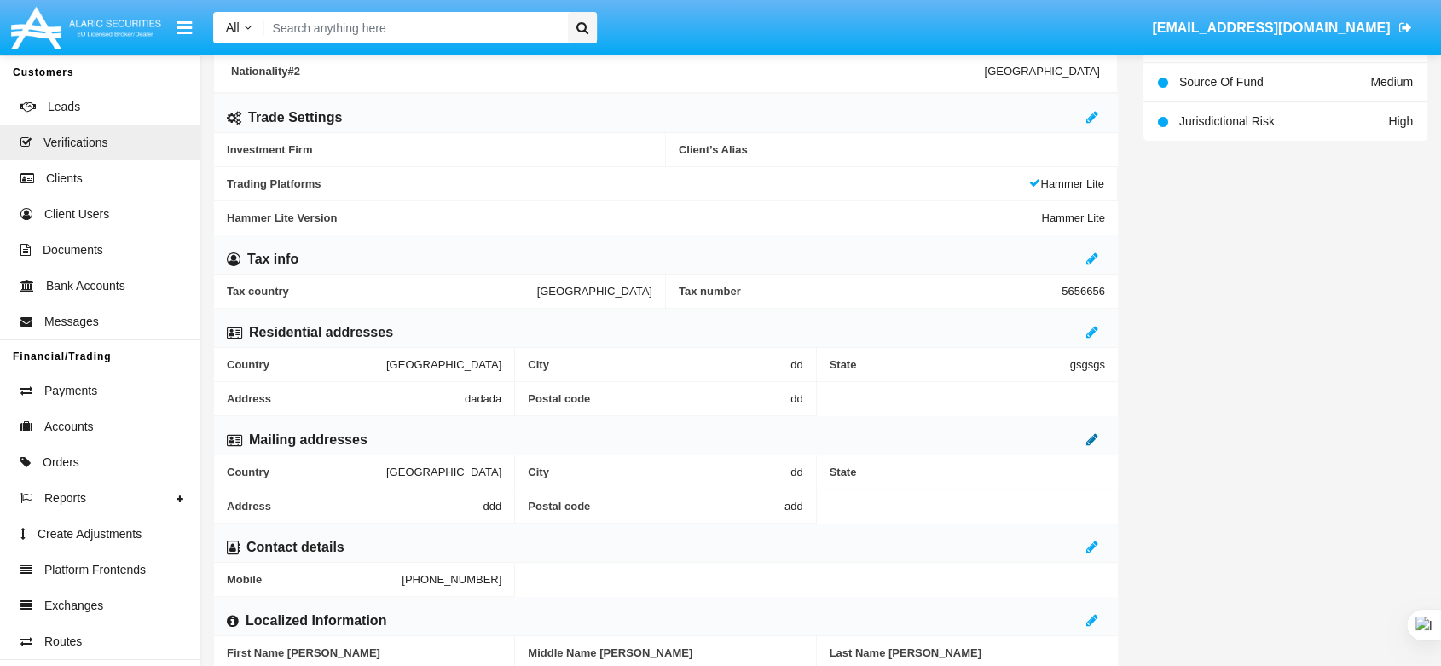
click at [1090, 442] on icon at bounding box center [1093, 439] width 12 height 14
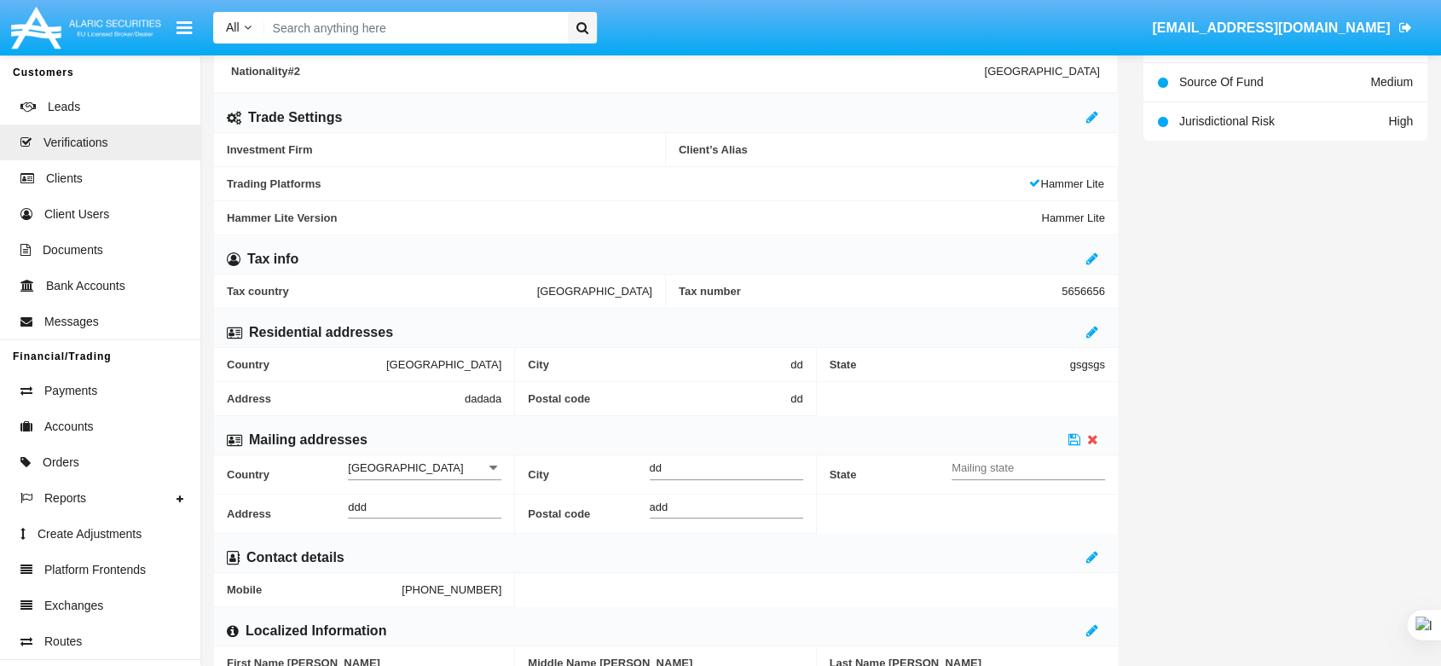
click at [446, 472] on input "[GEOGRAPHIC_DATA]" at bounding box center [425, 468] width 154 height 14
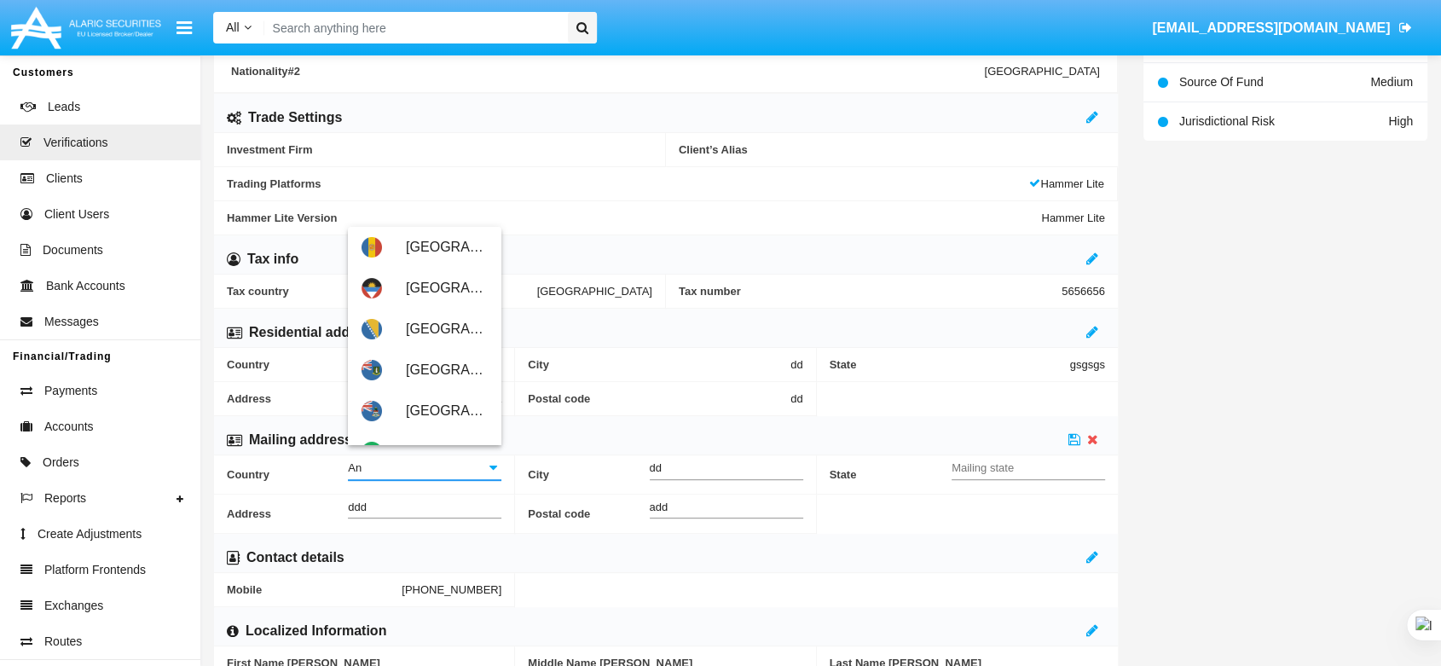
type input "A"
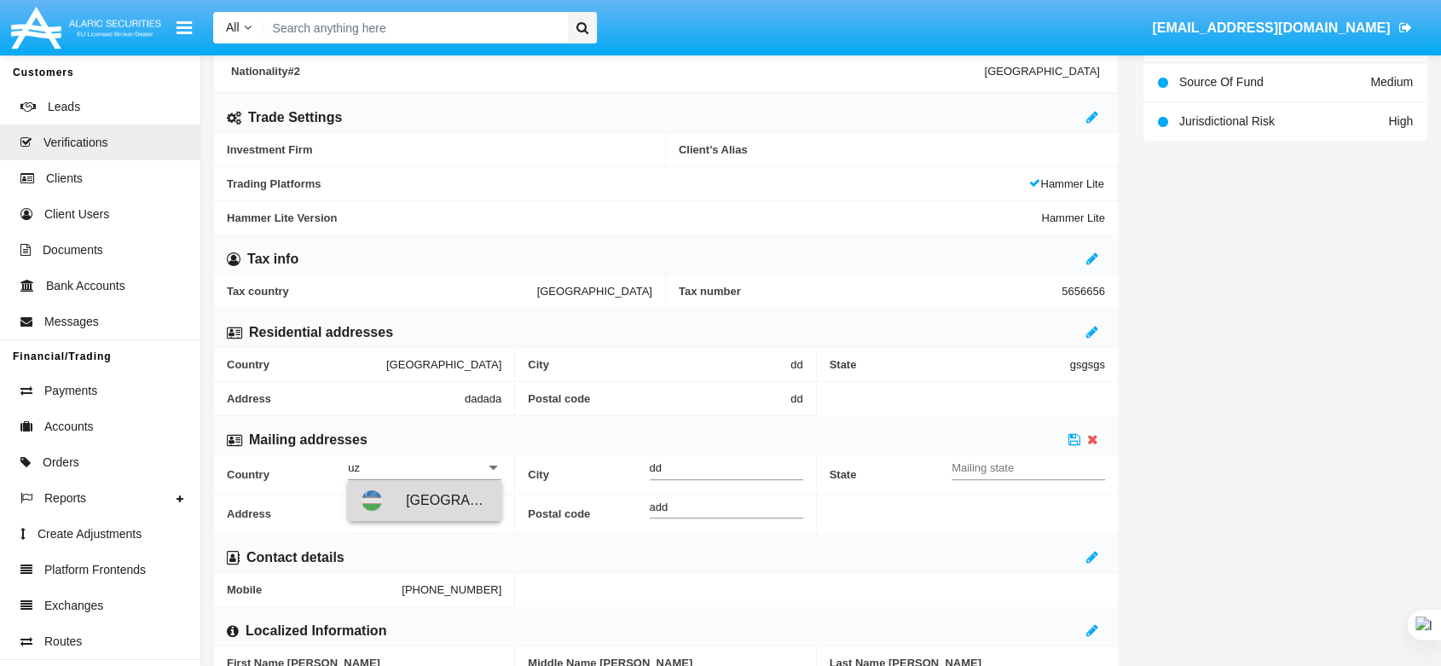
click at [437, 489] on span "[GEOGRAPHIC_DATA]" at bounding box center [447, 500] width 82 height 41
type input "[GEOGRAPHIC_DATA]"
click at [1075, 440] on icon at bounding box center [1075, 439] width 12 height 14
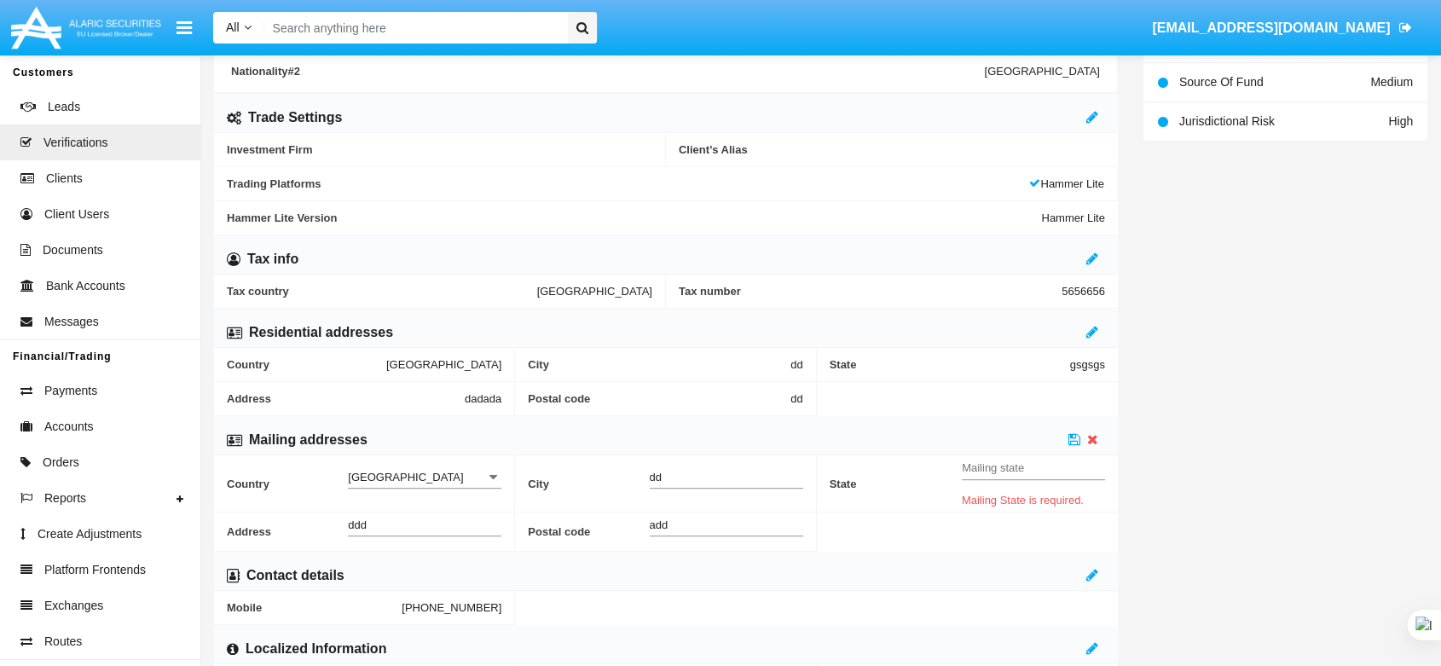
drag, startPoint x: 1082, startPoint y: 450, endPoint x: 1075, endPoint y: 458, distance: 10.3
click at [1083, 449] on div "Mailing state" at bounding box center [1033, 463] width 143 height 32
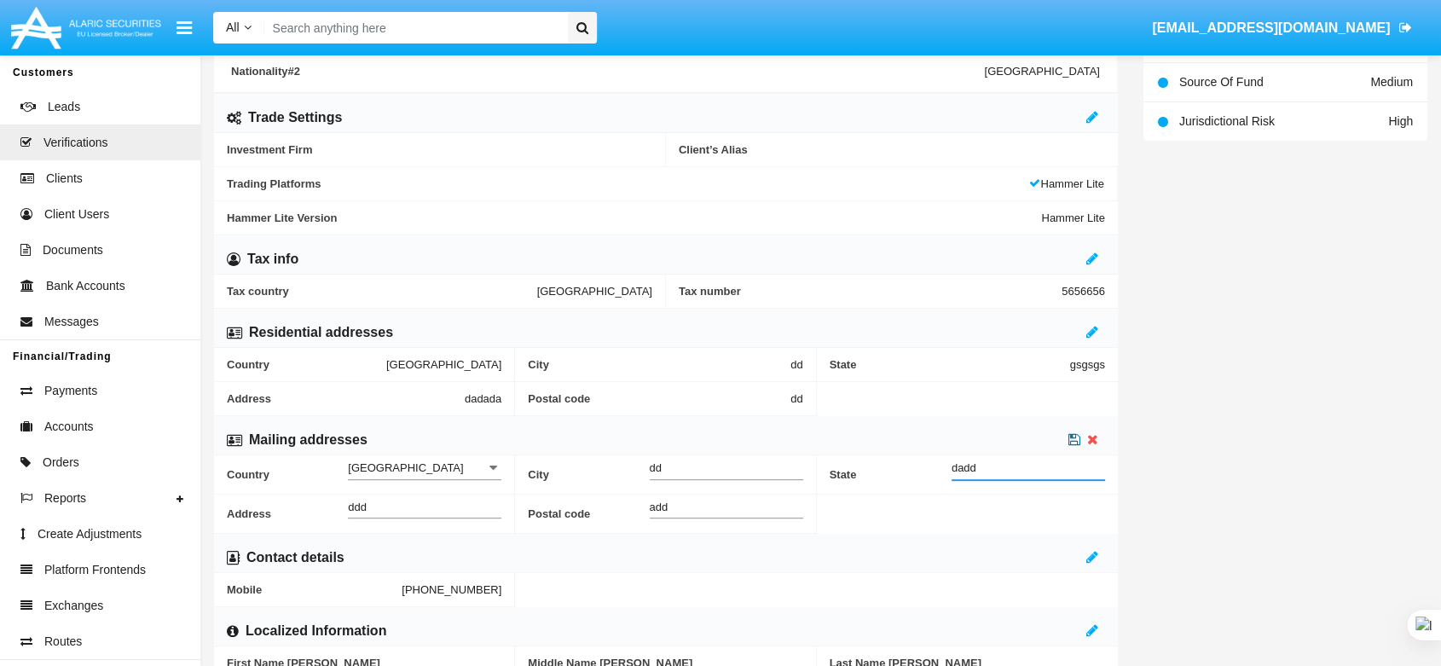
type input "dadd"
click at [1078, 435] on icon at bounding box center [1075, 439] width 12 height 14
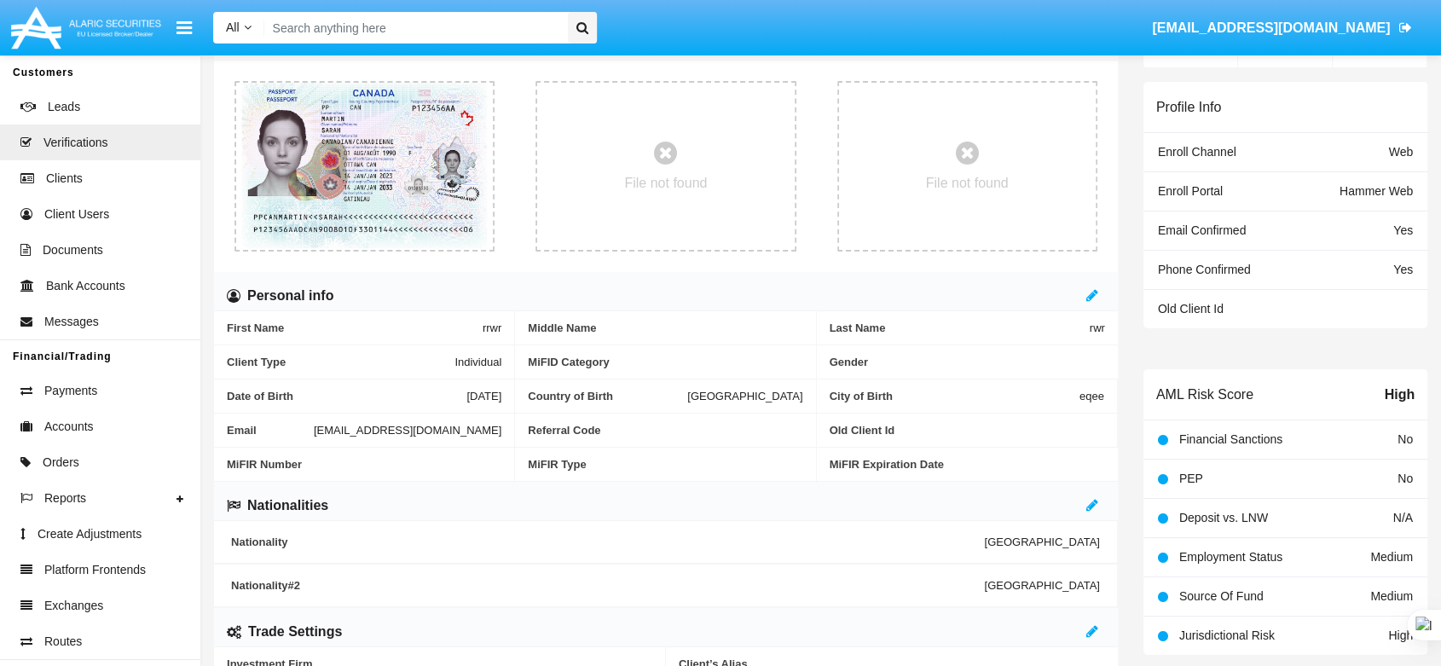
scroll to position [100, 0]
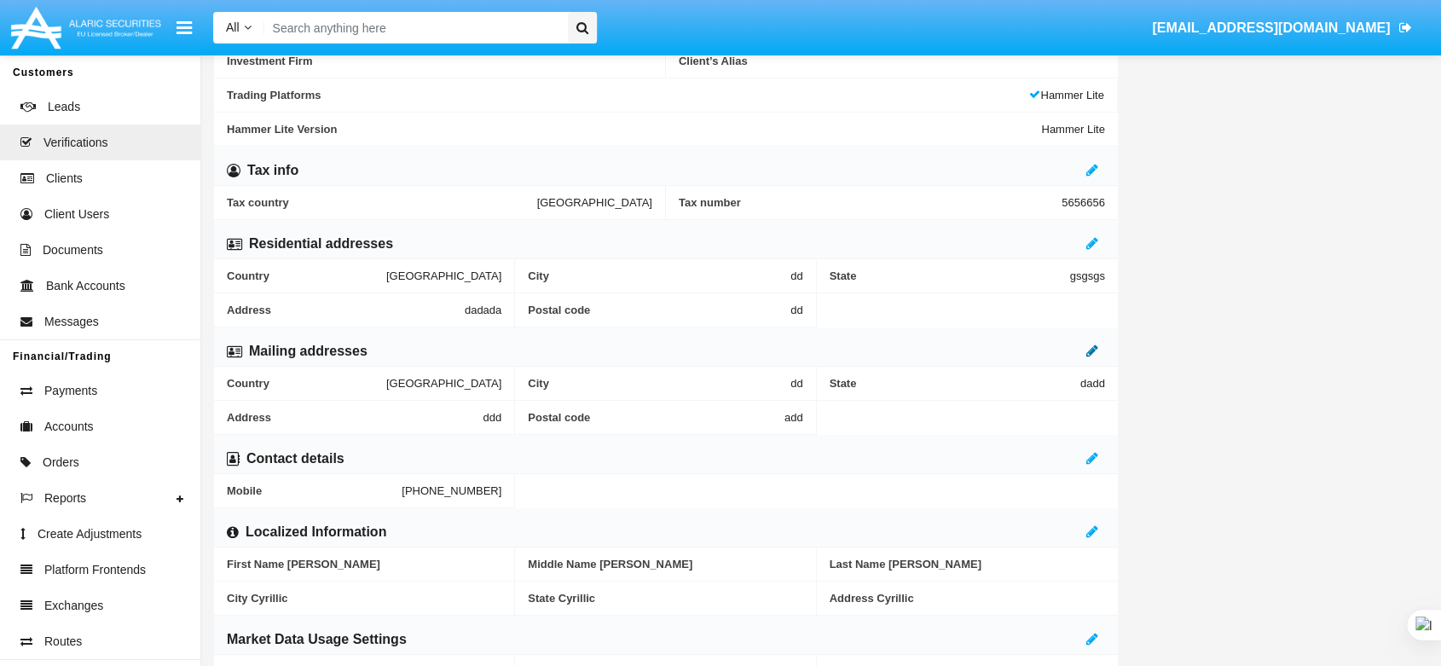
click at [1097, 344] on icon at bounding box center [1093, 351] width 12 height 14
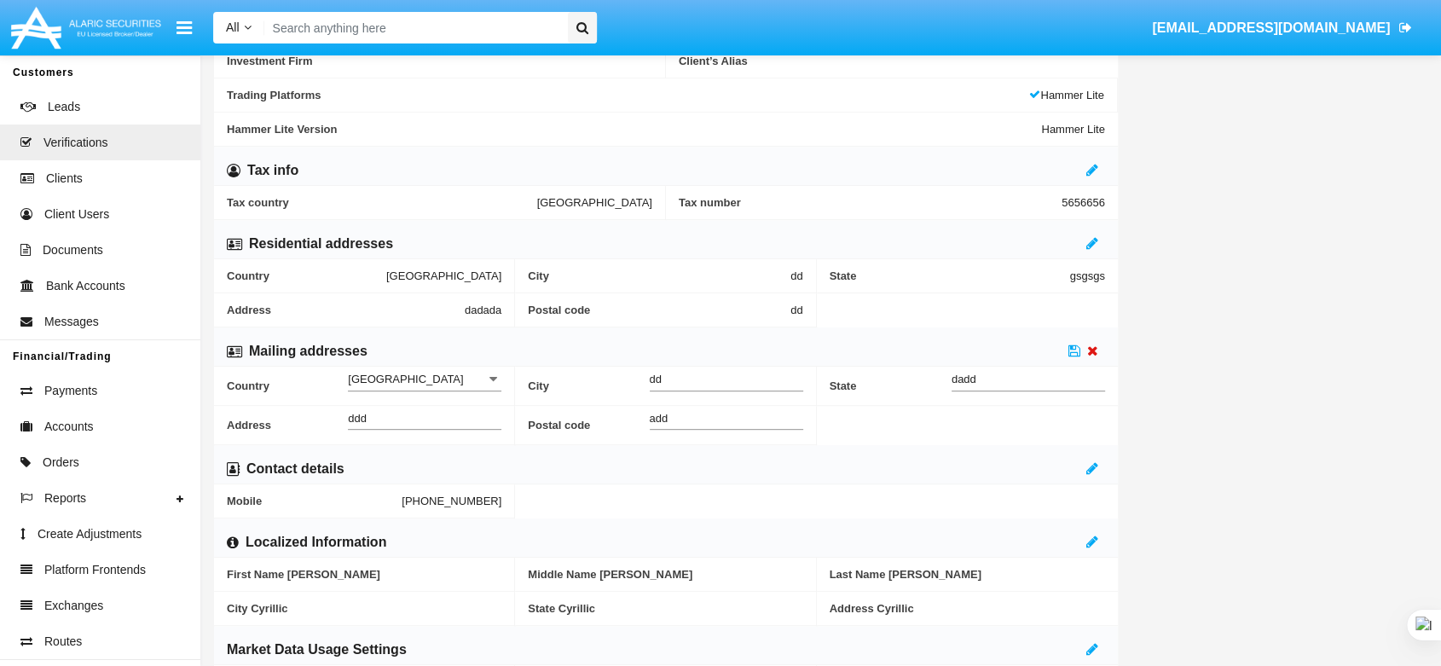
click at [1093, 346] on icon at bounding box center [1092, 351] width 11 height 14
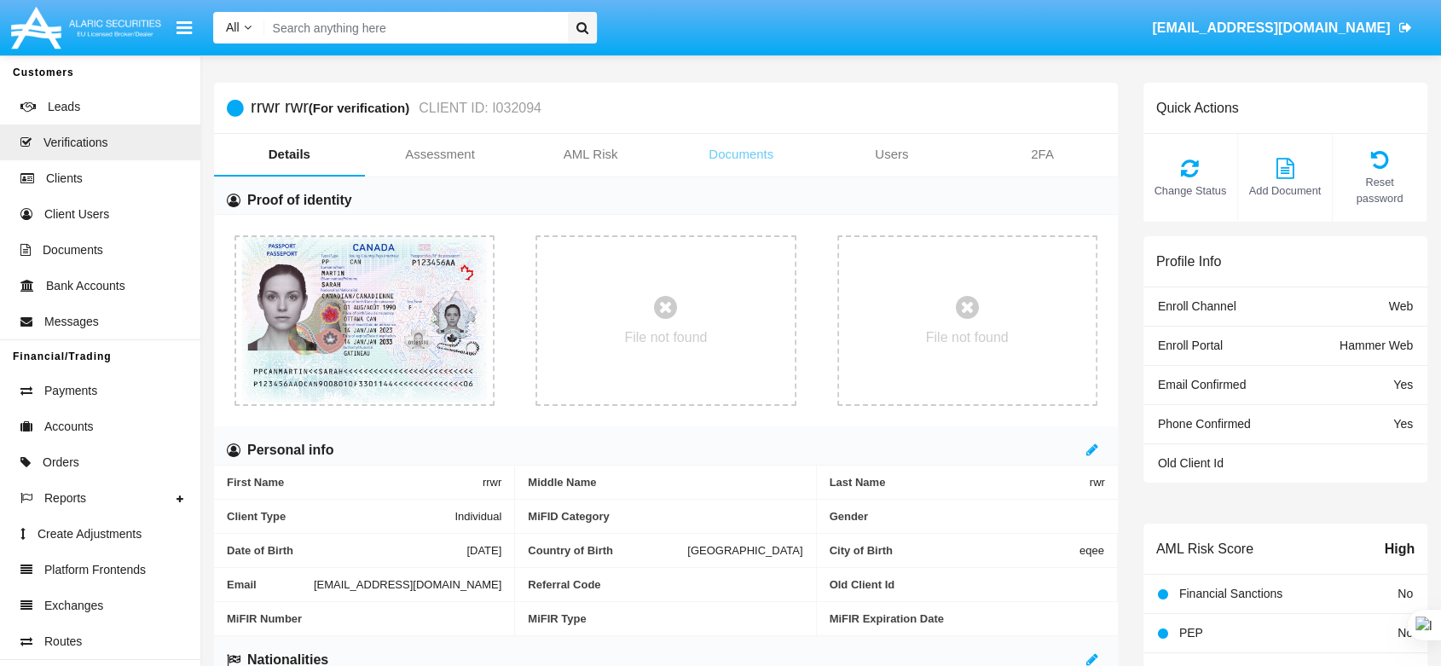
click at [763, 148] on link "Documents" at bounding box center [741, 154] width 151 height 41
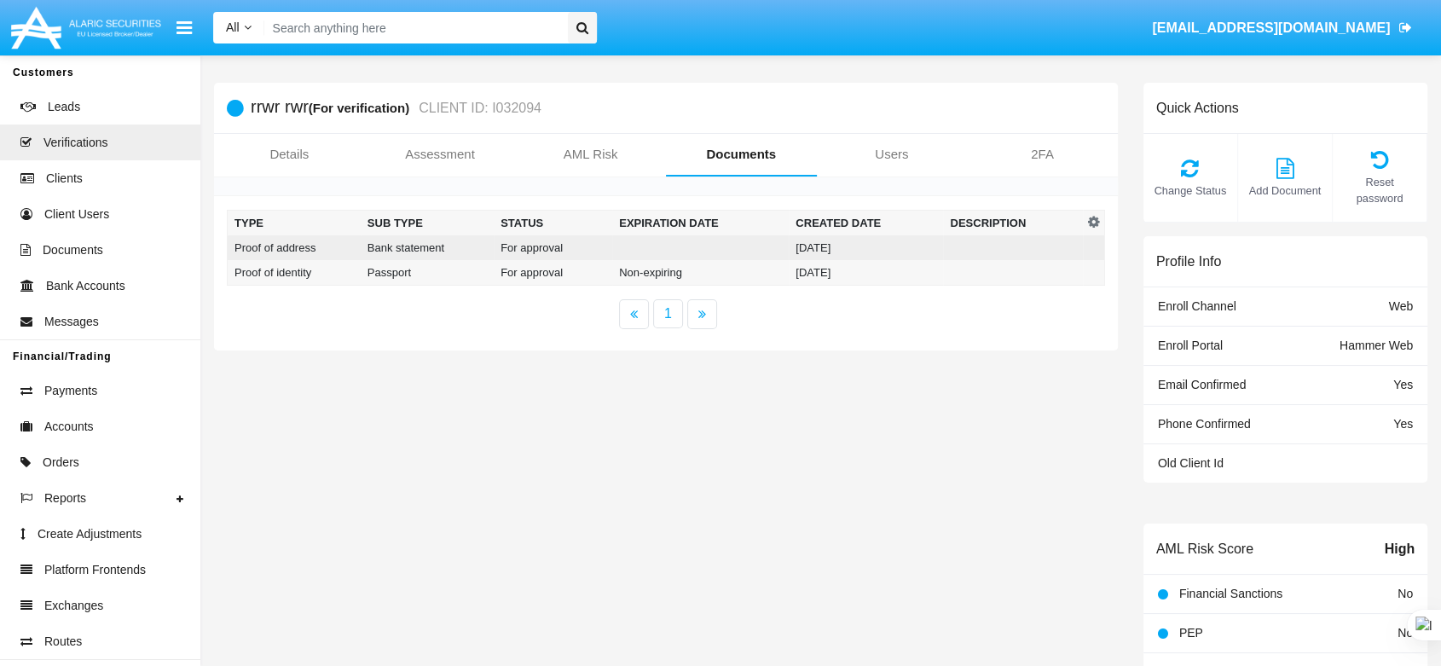
click at [763, 243] on td at bounding box center [700, 247] width 177 height 25
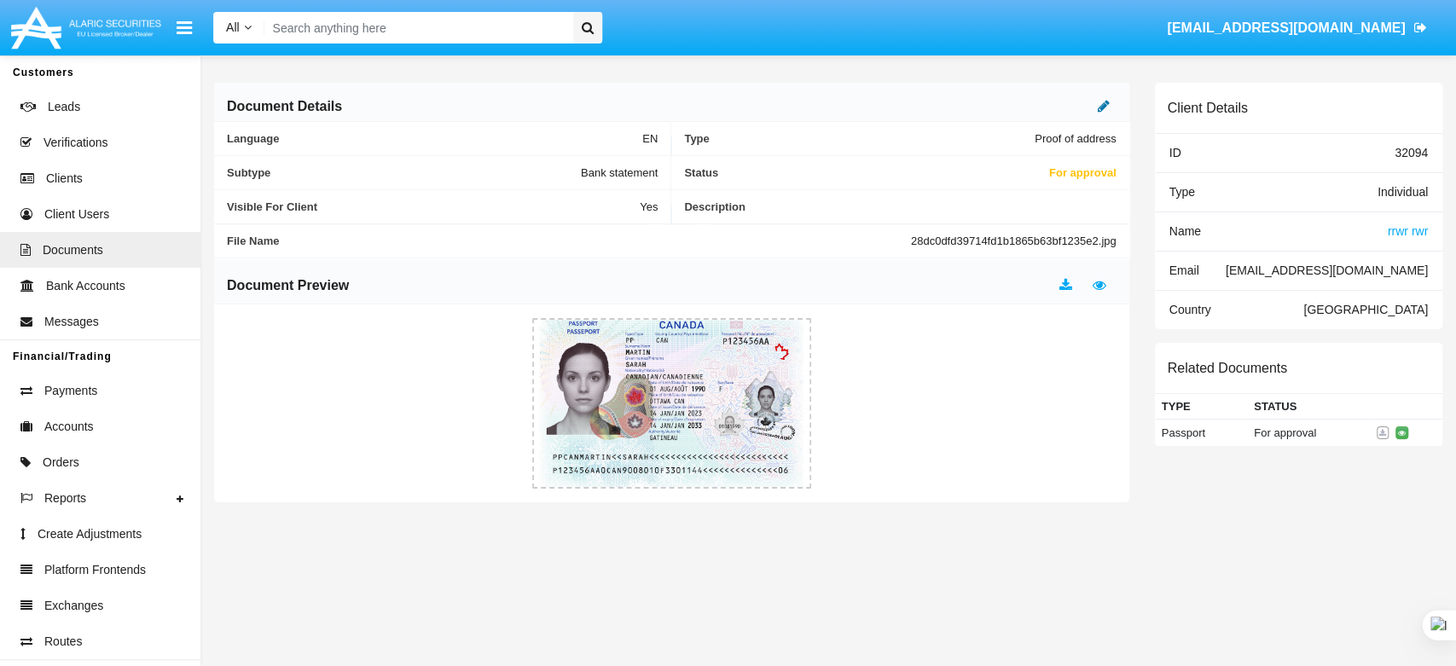
click at [1099, 102] on icon at bounding box center [1104, 106] width 12 height 14
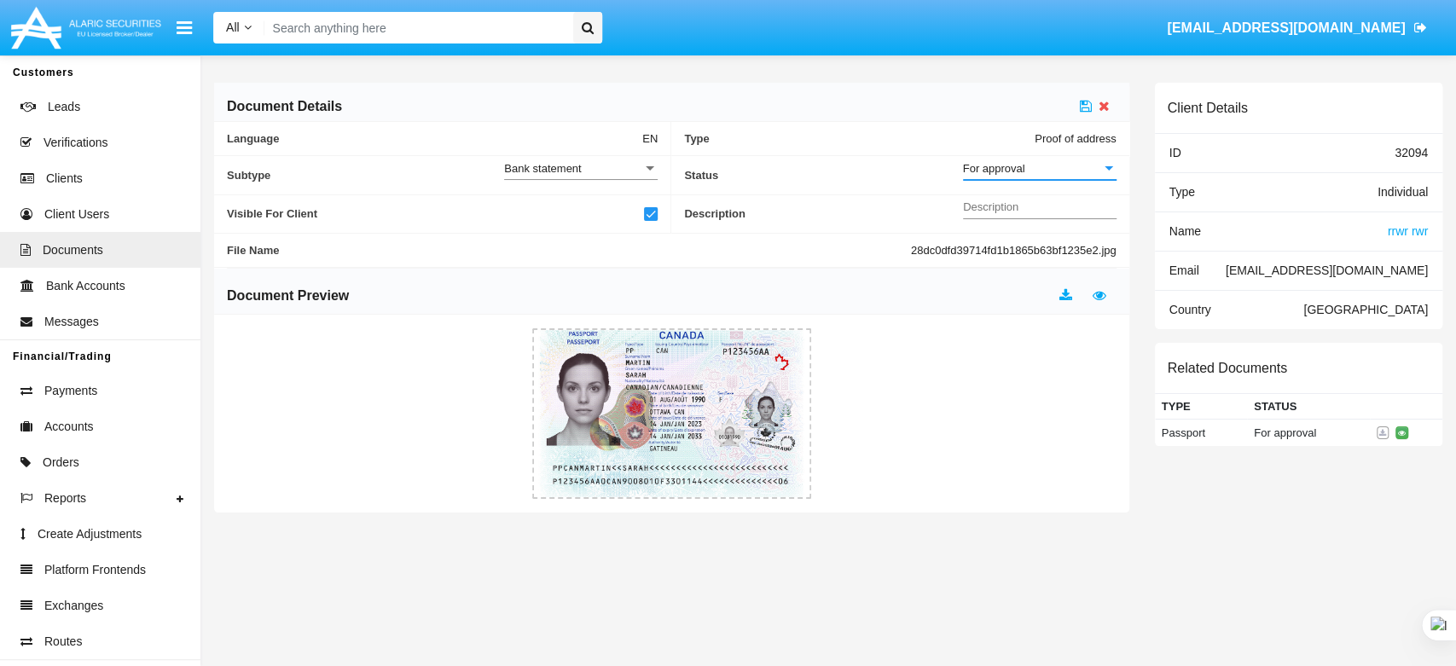
click at [983, 171] on span "For approval" at bounding box center [994, 168] width 62 height 13
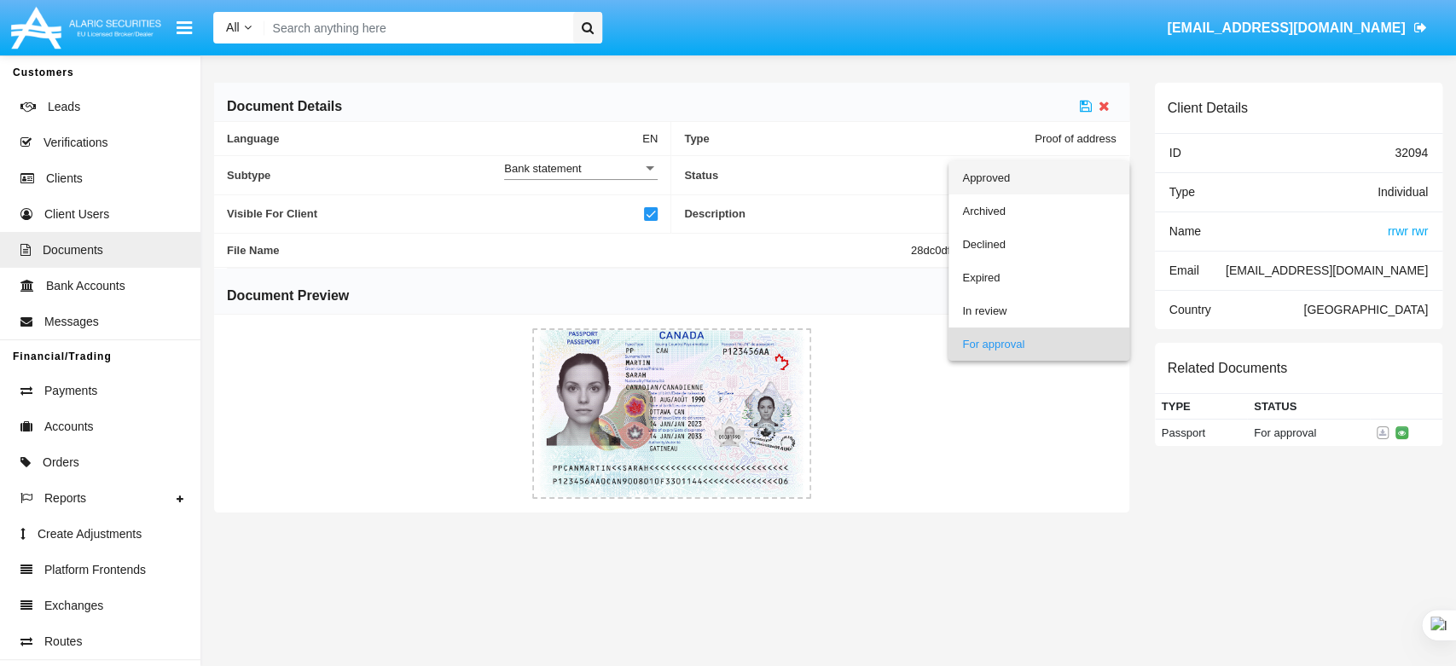
click at [988, 174] on span "Approved" at bounding box center [1039, 177] width 154 height 33
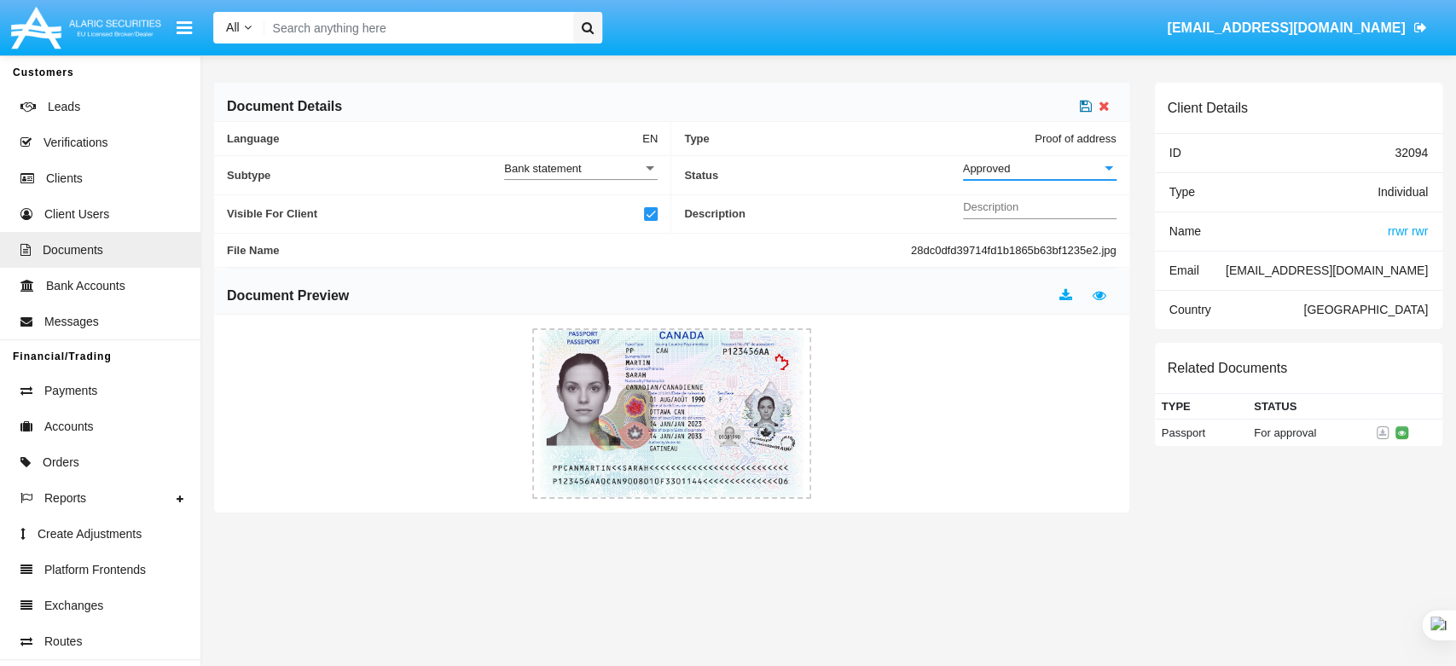
click at [1084, 101] on icon at bounding box center [1086, 106] width 12 height 14
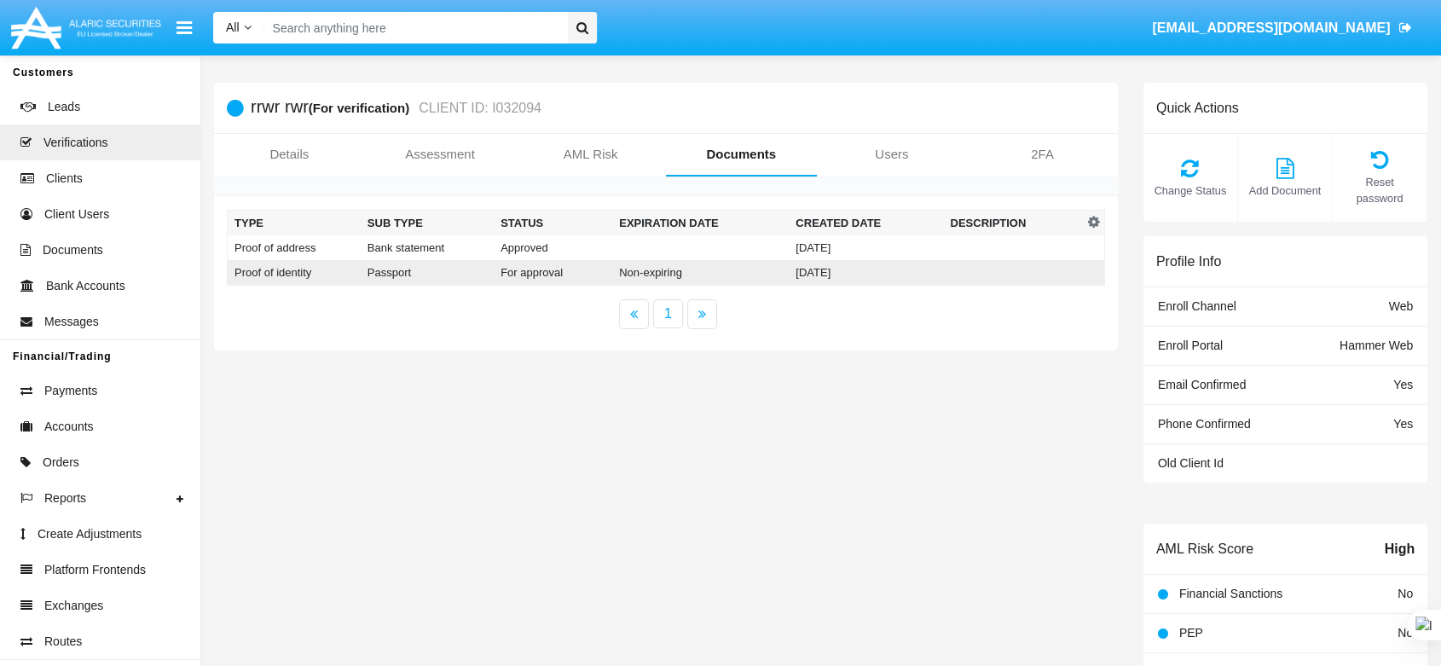
click at [685, 276] on td "Non-expiring" at bounding box center [700, 273] width 177 height 26
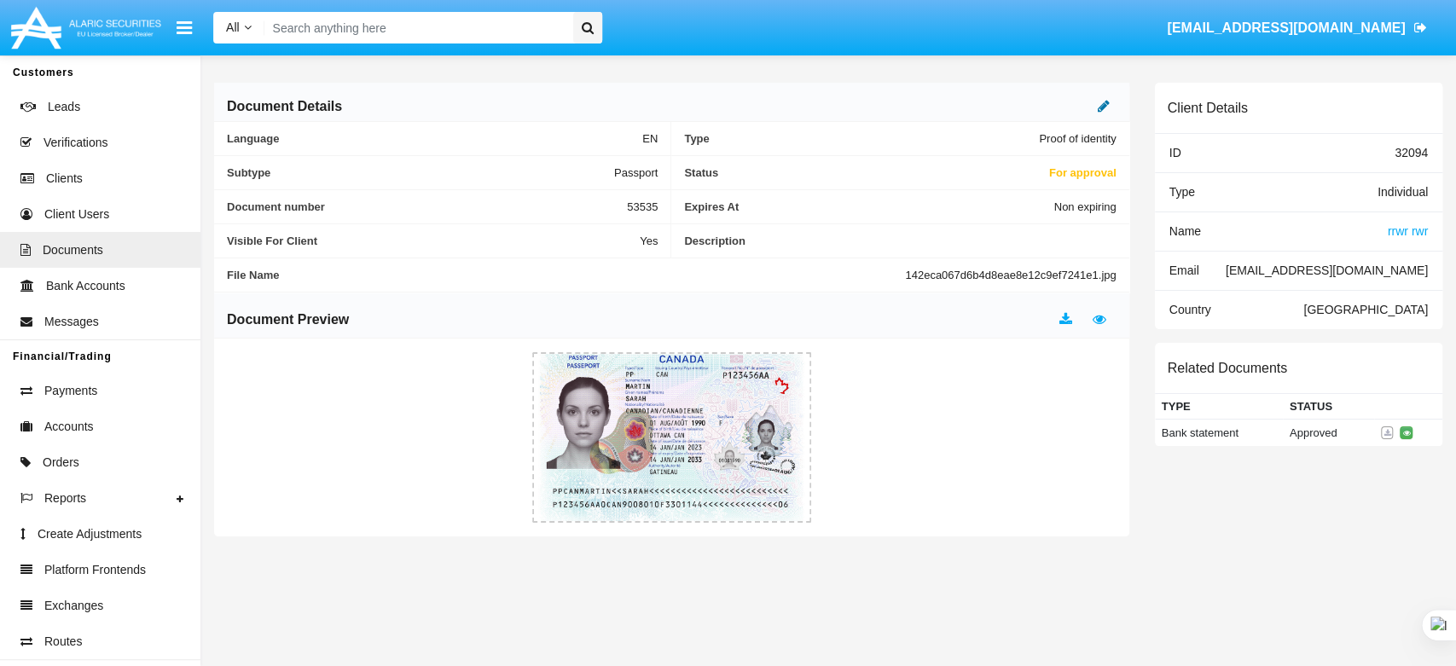
click at [1102, 103] on icon at bounding box center [1104, 106] width 12 height 14
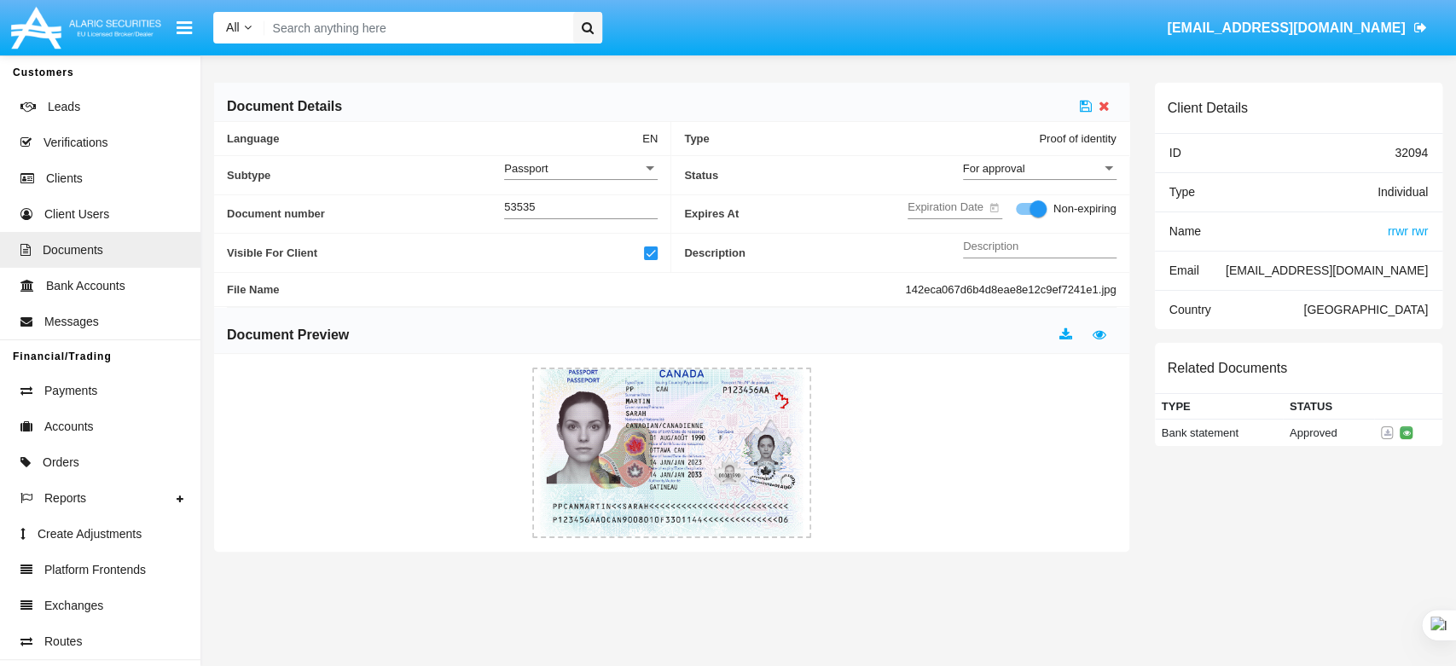
click at [1028, 169] on div "For approval" at bounding box center [1032, 168] width 138 height 14
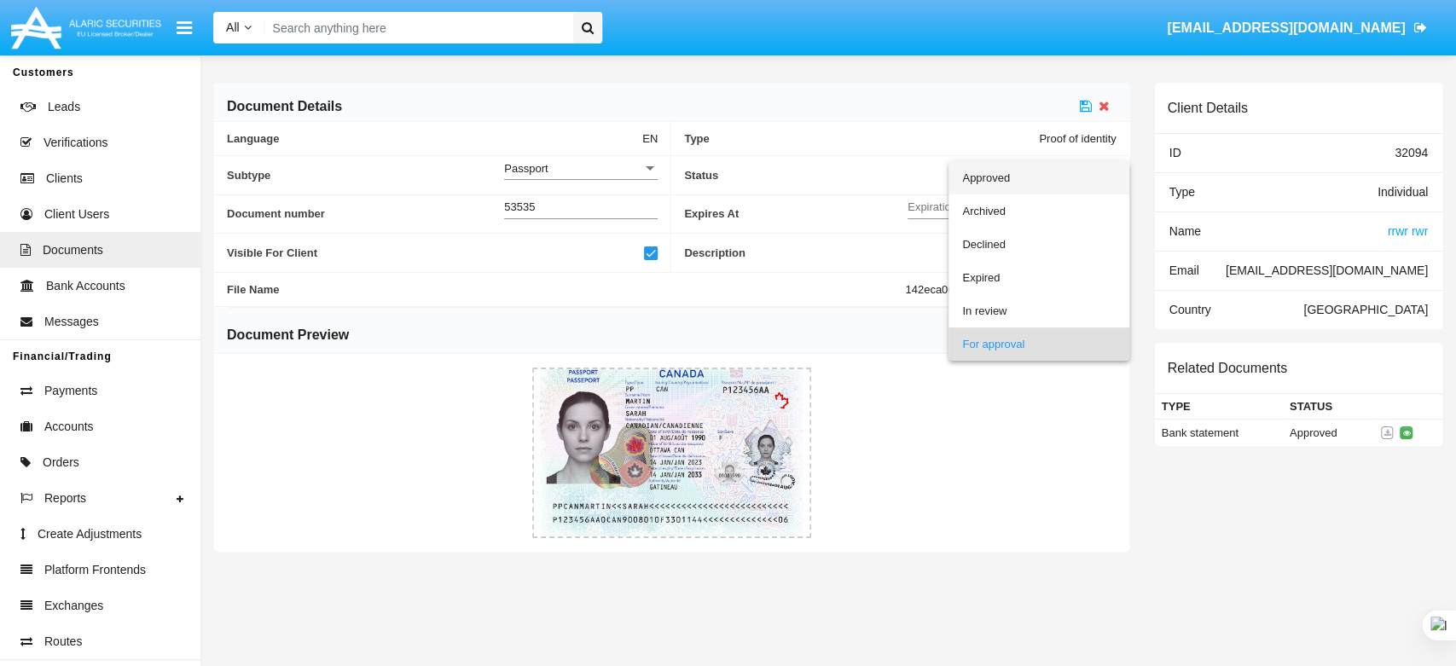
click at [1026, 173] on span "Approved" at bounding box center [1039, 177] width 154 height 33
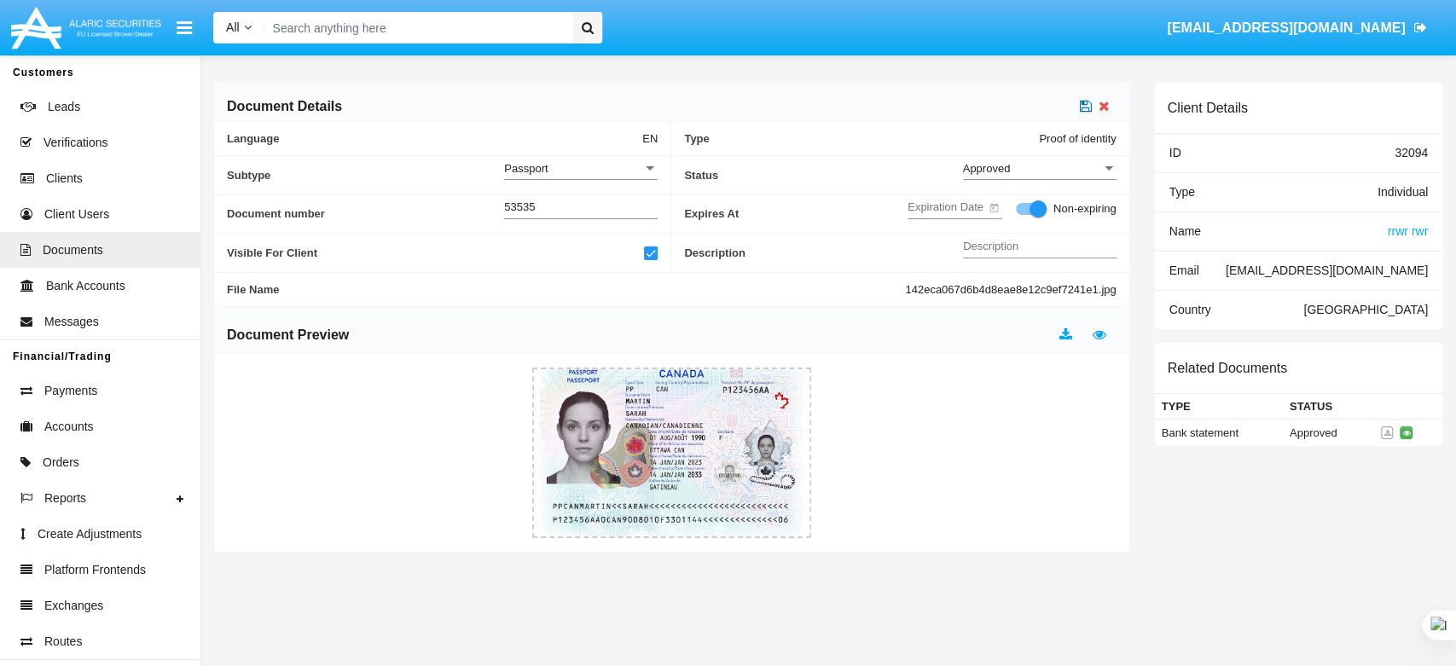
click at [1087, 101] on icon at bounding box center [1086, 106] width 12 height 14
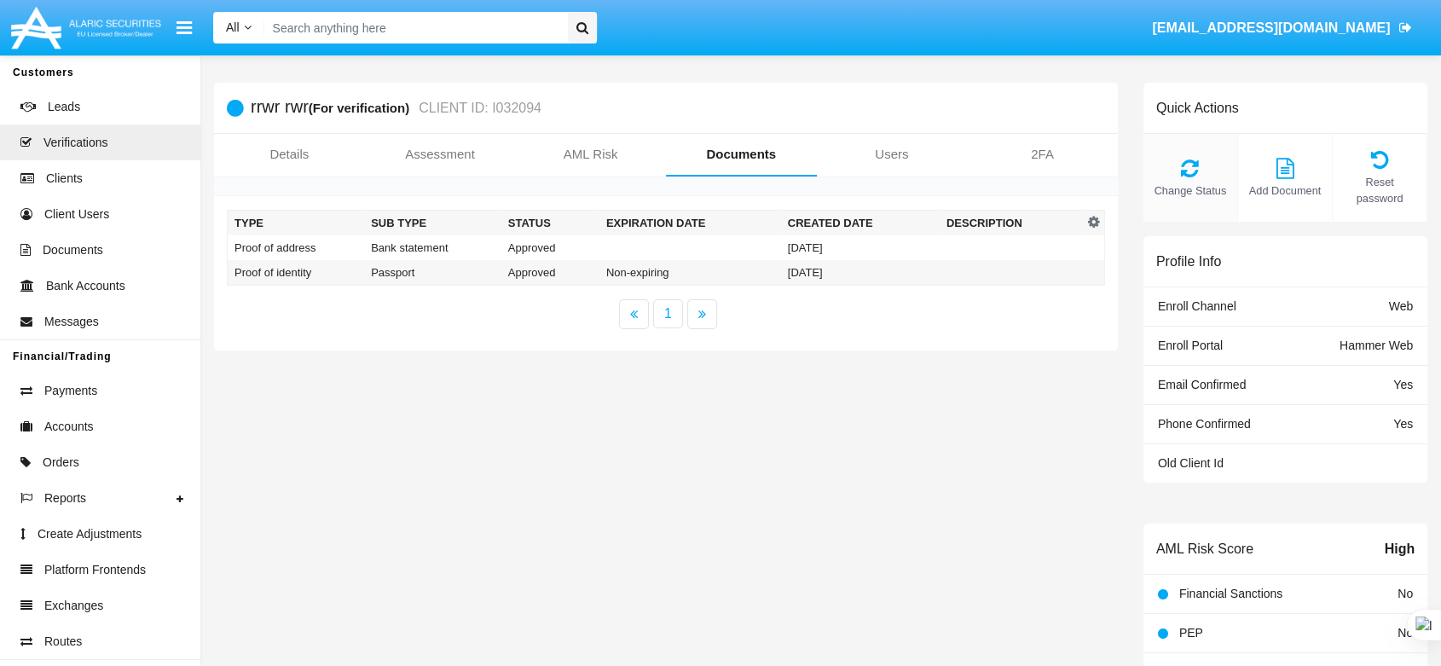
click at [1208, 158] on icon at bounding box center [1190, 168] width 77 height 20
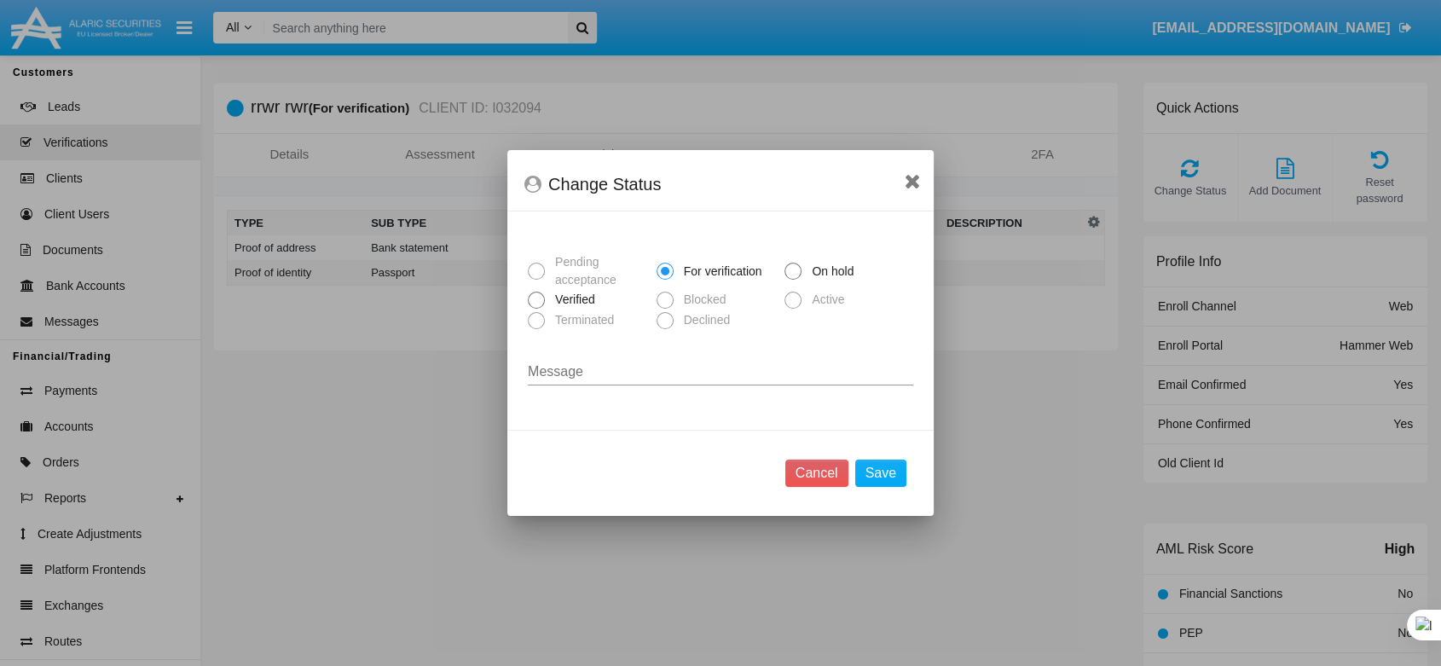
click at [528, 301] on span at bounding box center [536, 300] width 17 height 17
click at [536, 309] on input "Verified" at bounding box center [536, 309] width 1 height 1
radio input "true"
click at [875, 465] on button "Save" at bounding box center [880, 473] width 51 height 27
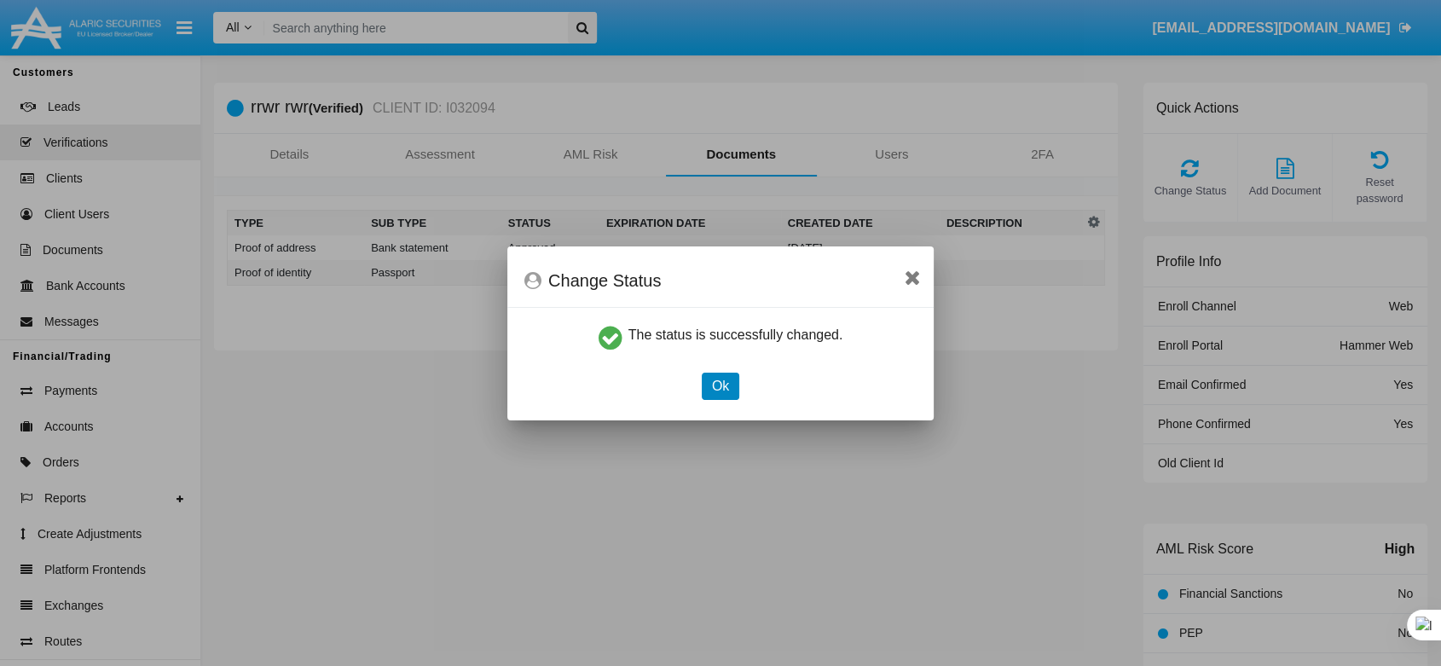
click at [708, 375] on button "Ok" at bounding box center [721, 386] width 38 height 27
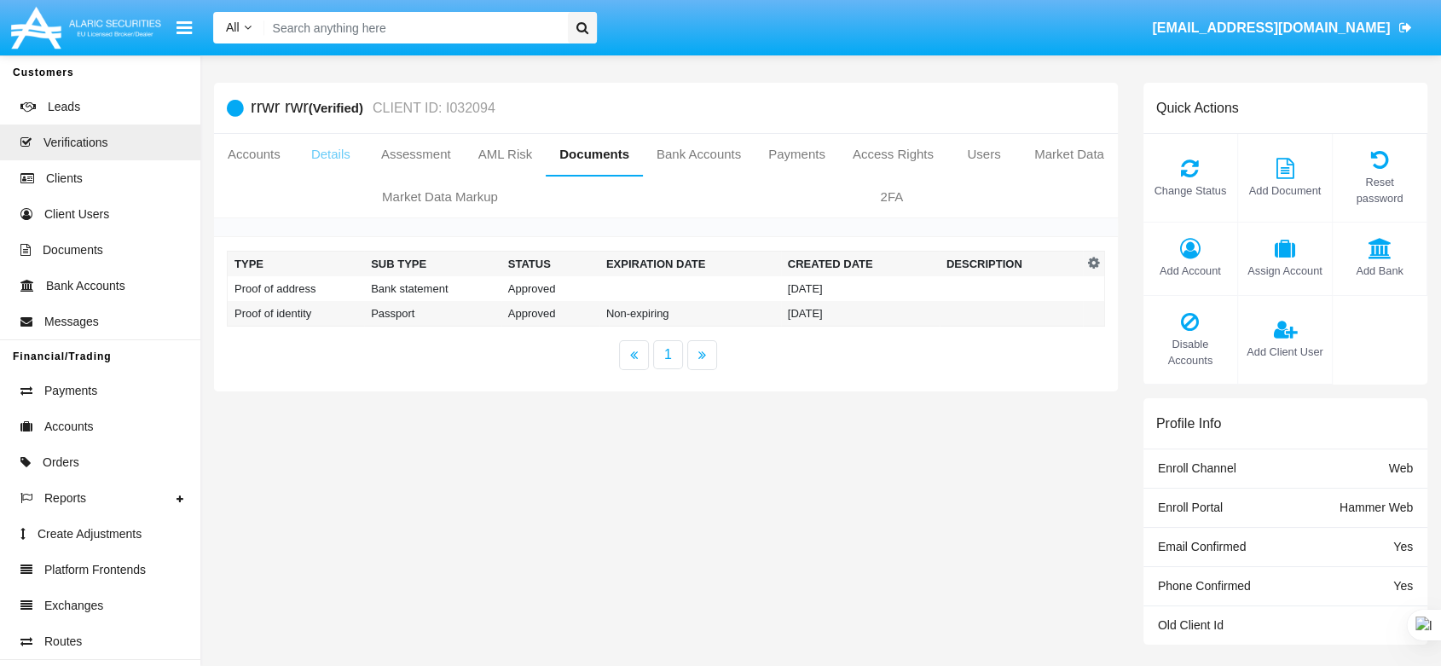
click at [344, 159] on link "Details" at bounding box center [330, 154] width 73 height 41
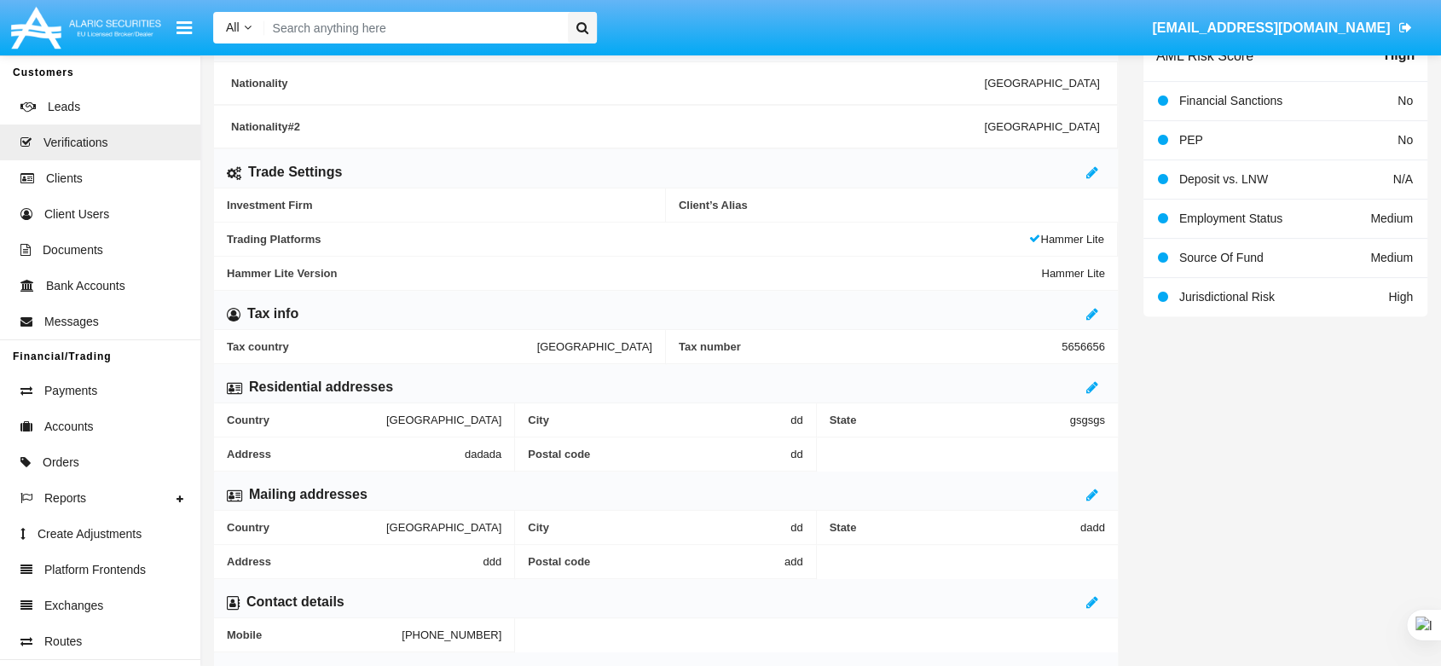
scroll to position [663, 0]
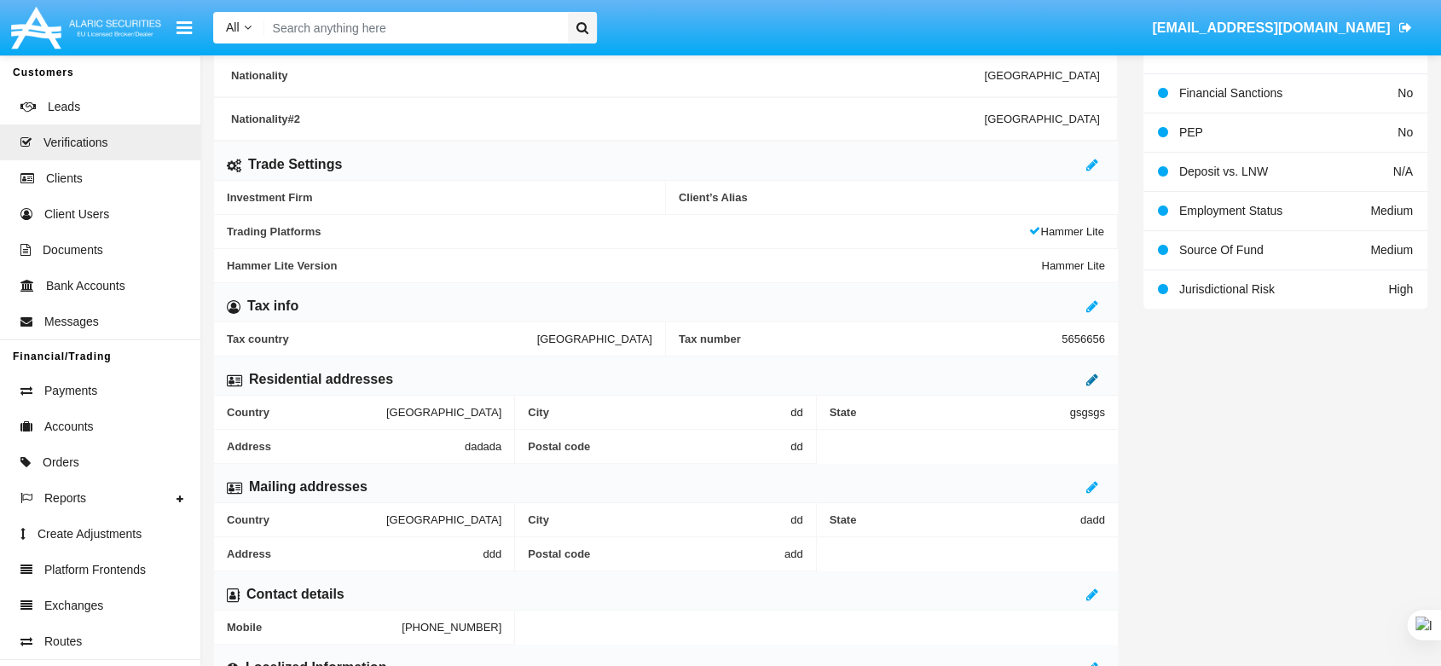
click at [1097, 381] on icon at bounding box center [1093, 380] width 12 height 14
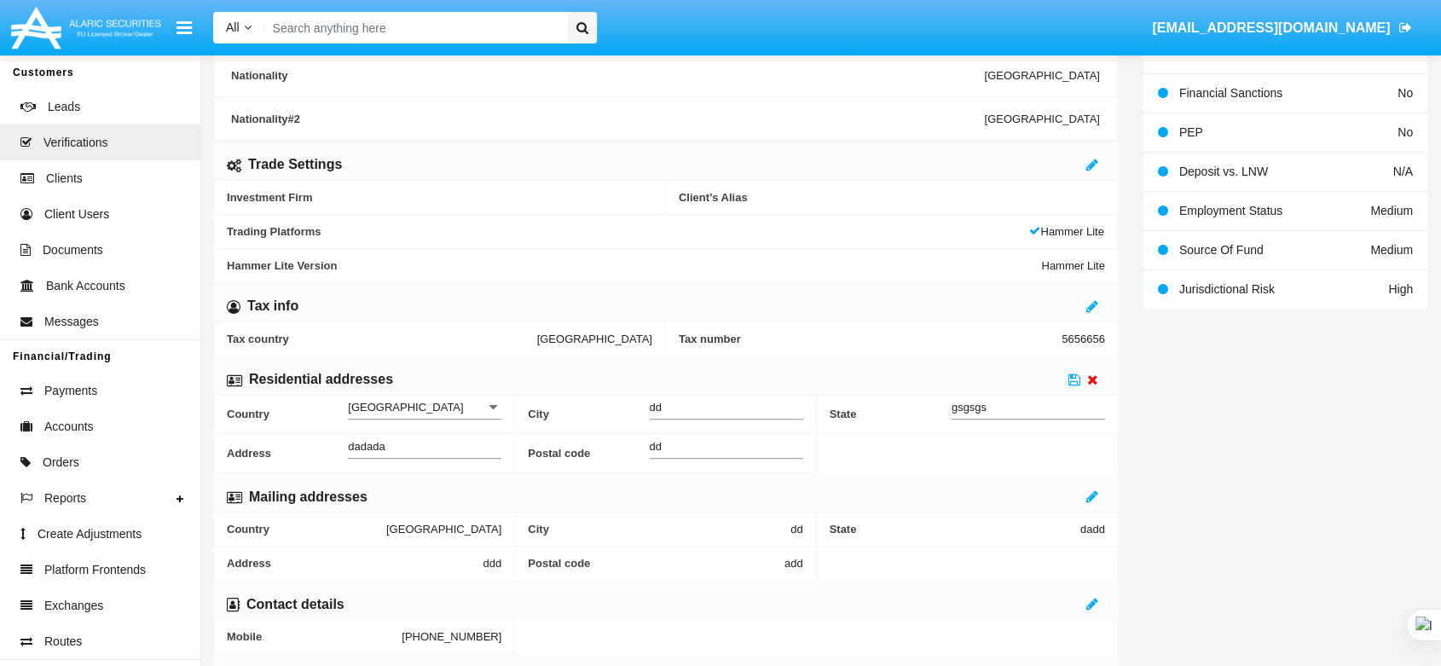
click at [1097, 381] on icon at bounding box center [1092, 380] width 11 height 14
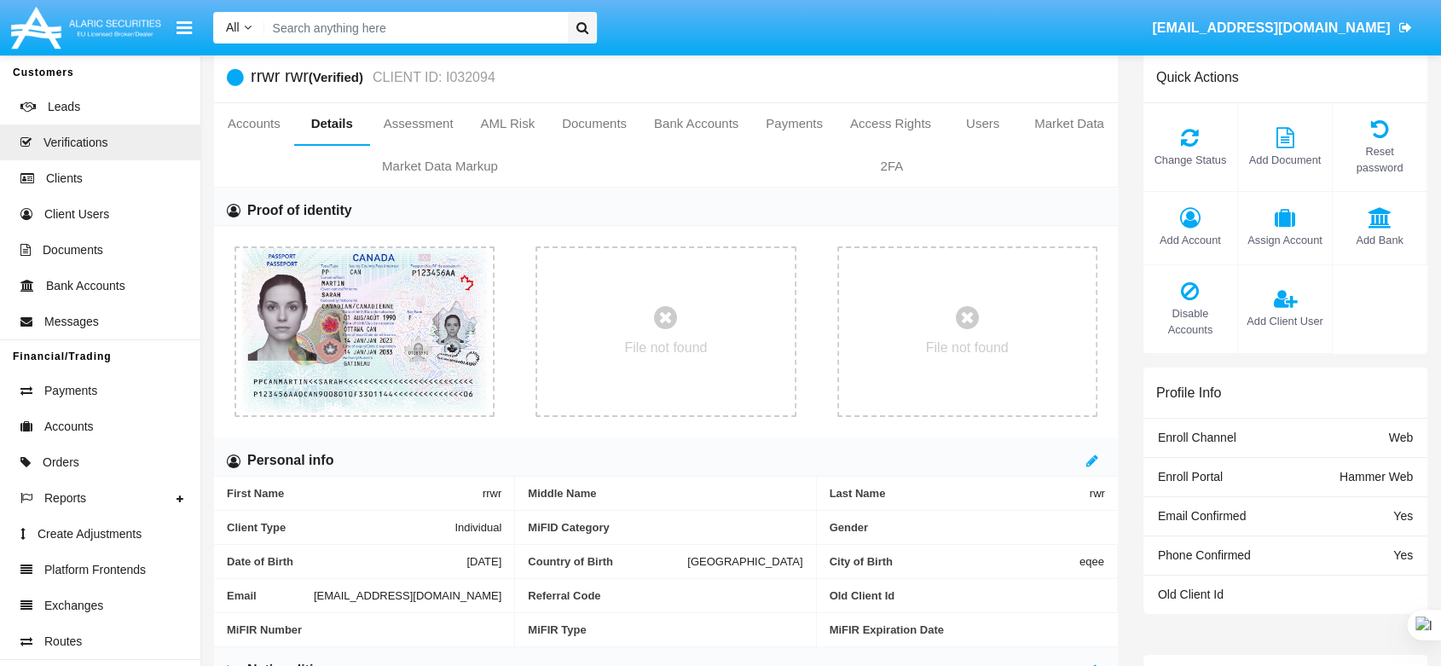
scroll to position [0, 0]
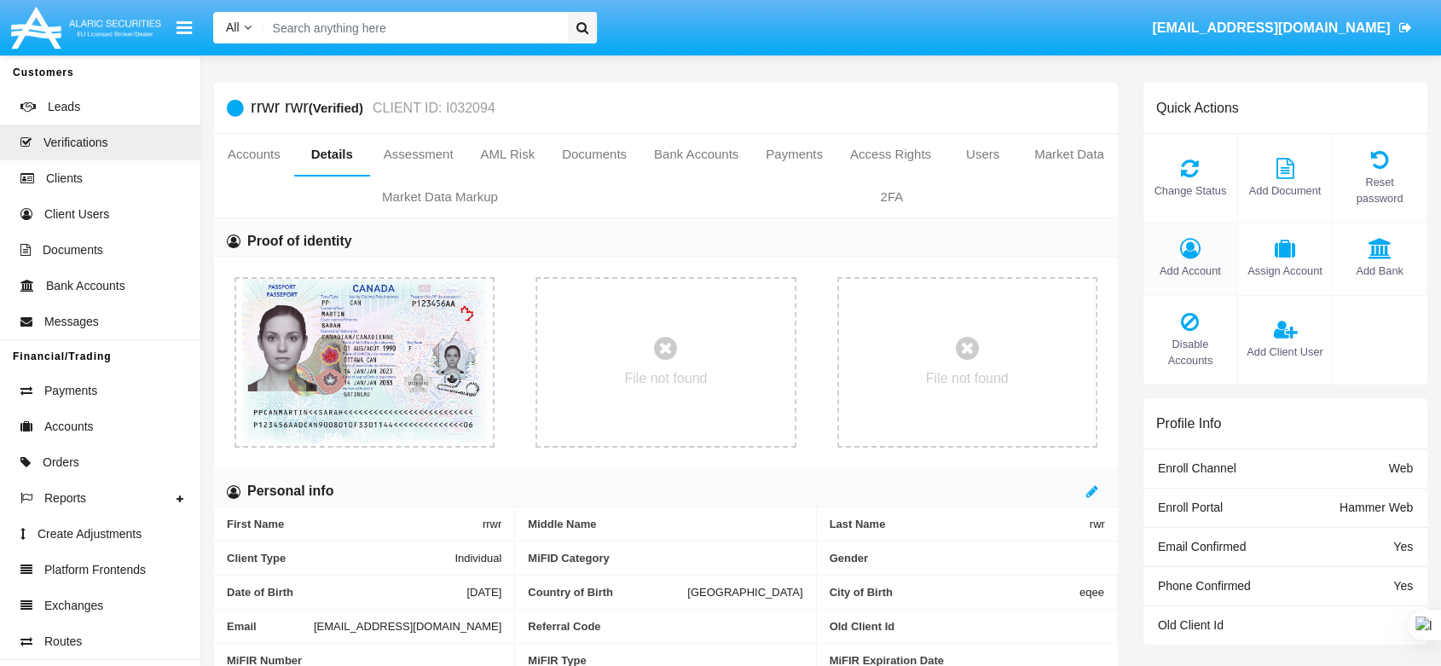
click at [1177, 238] on icon at bounding box center [1190, 248] width 77 height 20
click at [1192, 241] on div "Add Account" at bounding box center [1191, 259] width 95 height 72
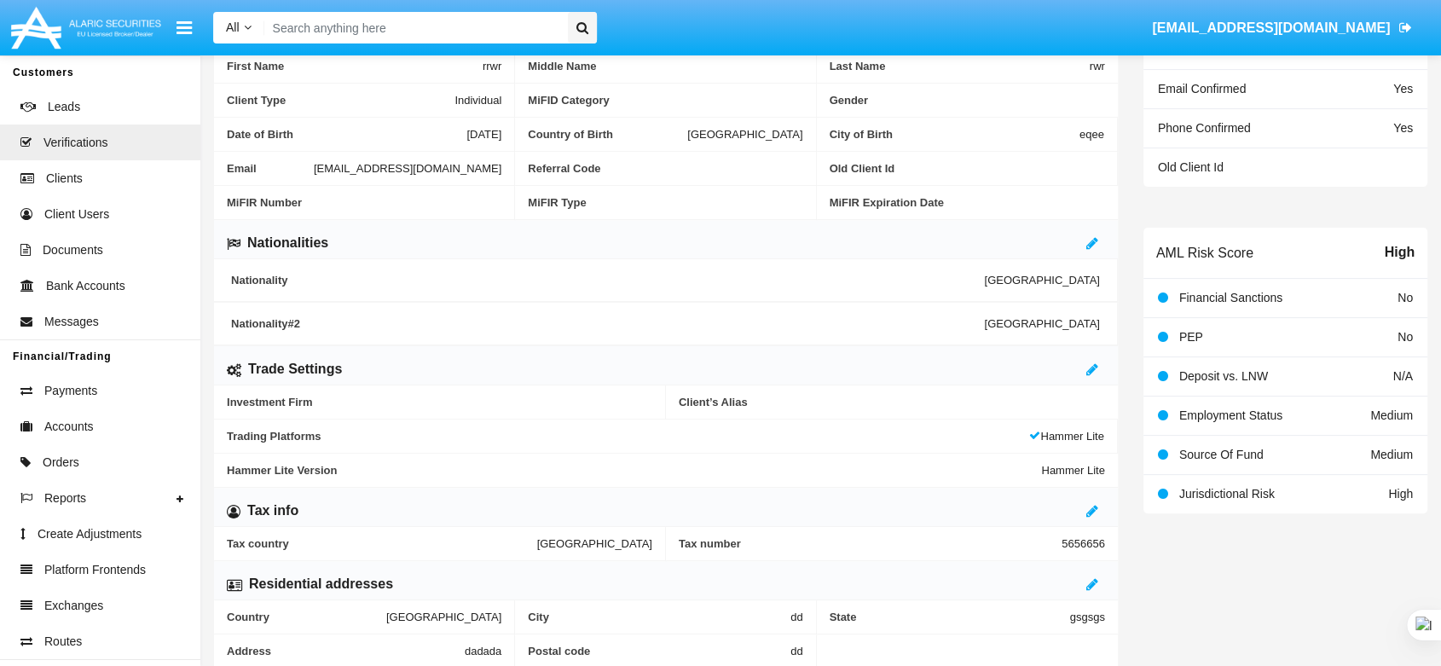
scroll to position [473, 0]
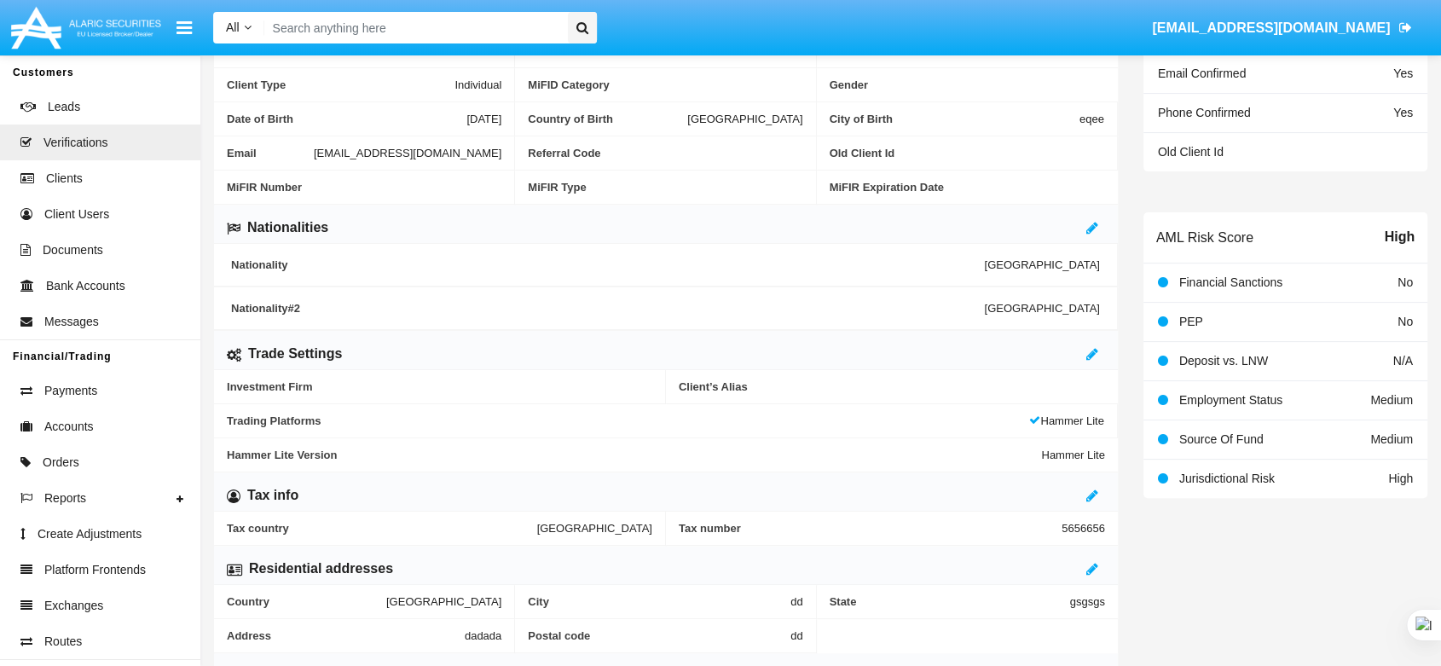
click at [1093, 218] on div at bounding box center [1096, 228] width 19 height 20
click at [1091, 228] on icon at bounding box center [1093, 228] width 12 height 14
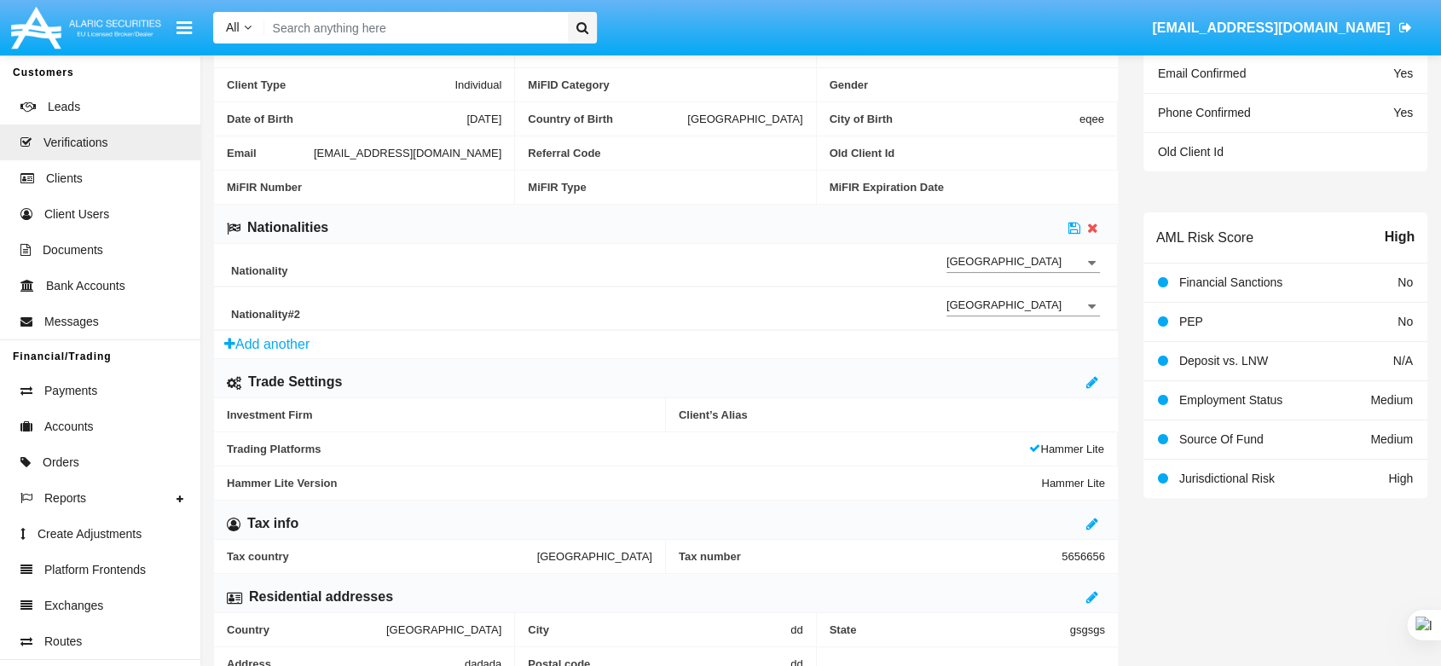
click at [1014, 292] on div "Albania Nationality" at bounding box center [1024, 301] width 154 height 31
type input "A"
click at [1024, 344] on span "[GEOGRAPHIC_DATA]" at bounding box center [1046, 336] width 82 height 41
type input "[GEOGRAPHIC_DATA]"
click at [1075, 223] on icon at bounding box center [1075, 228] width 12 height 14
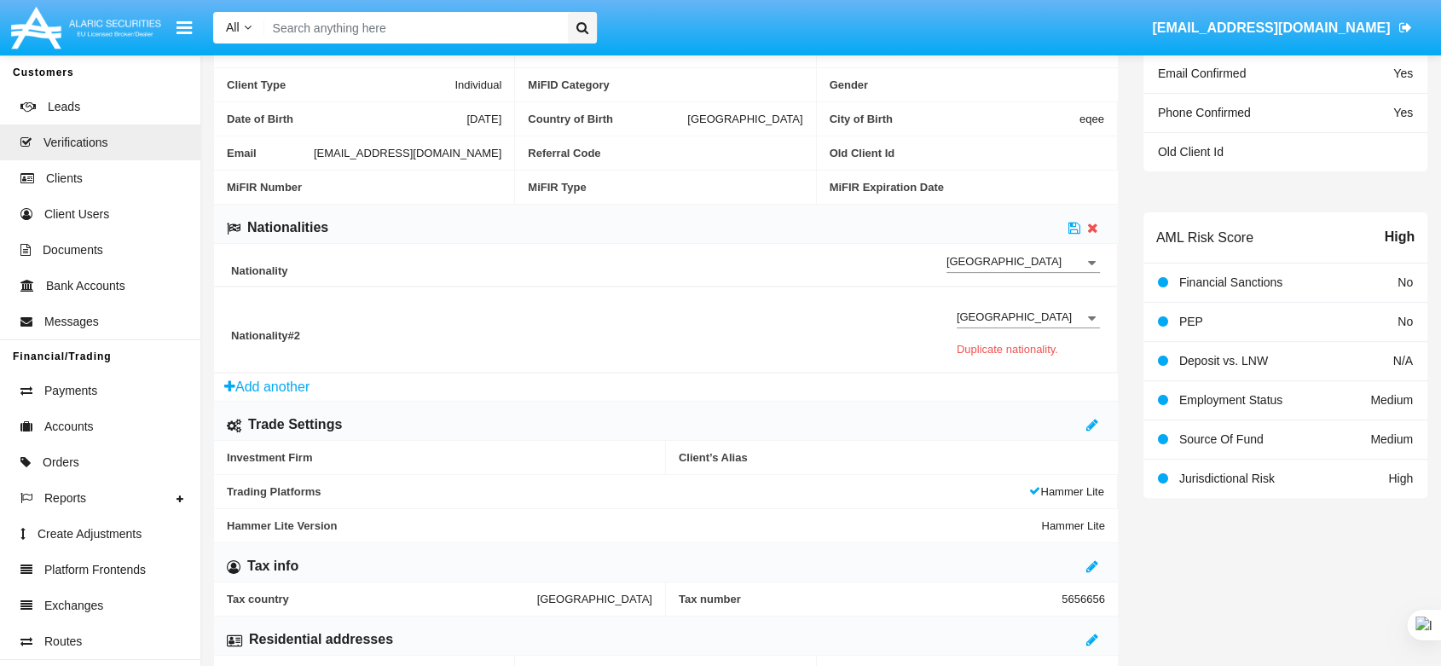
drag, startPoint x: 1035, startPoint y: 305, endPoint x: 1018, endPoint y: 312, distance: 18.4
click at [977, 302] on div "Uzbekistan Nationality" at bounding box center [1028, 313] width 143 height 31
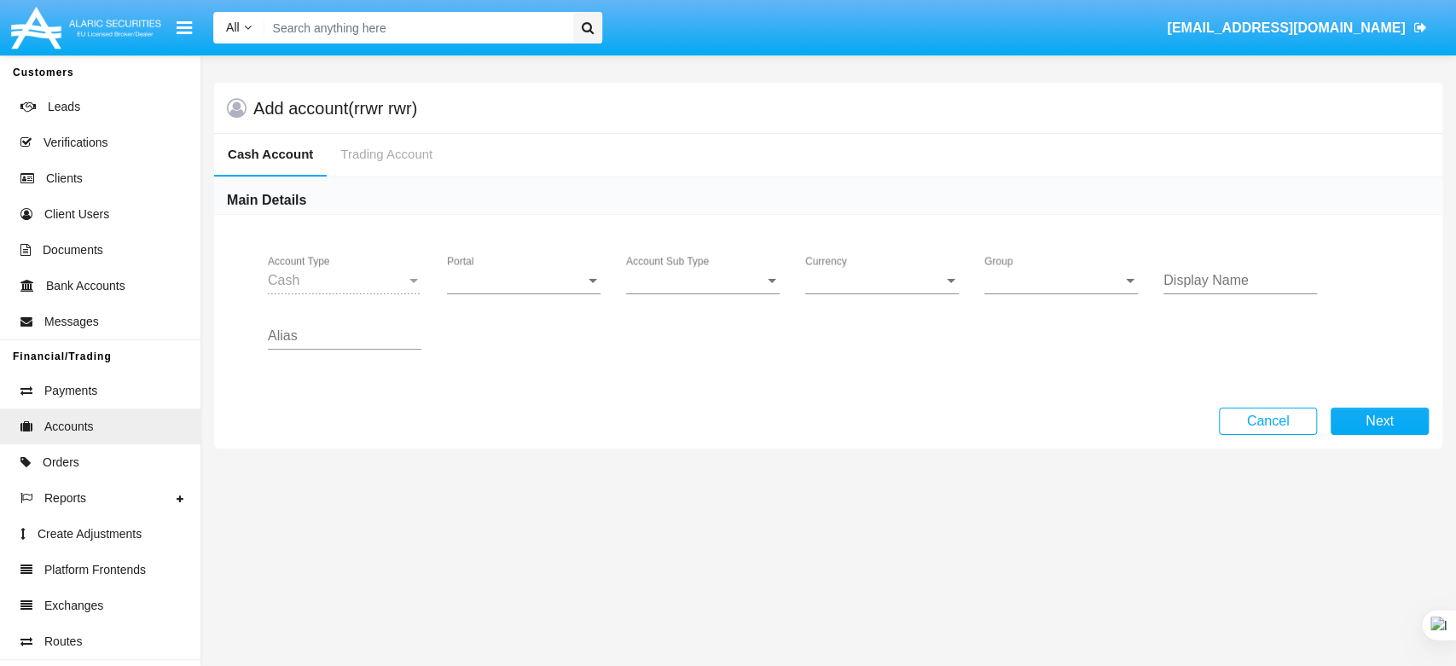
click at [1023, 313] on div "Cash Account Type Portal Portal Account Sub Type Account Sub Type Currency Curr…" at bounding box center [828, 311] width 1228 height 193
click at [588, 281] on div at bounding box center [592, 280] width 15 height 15
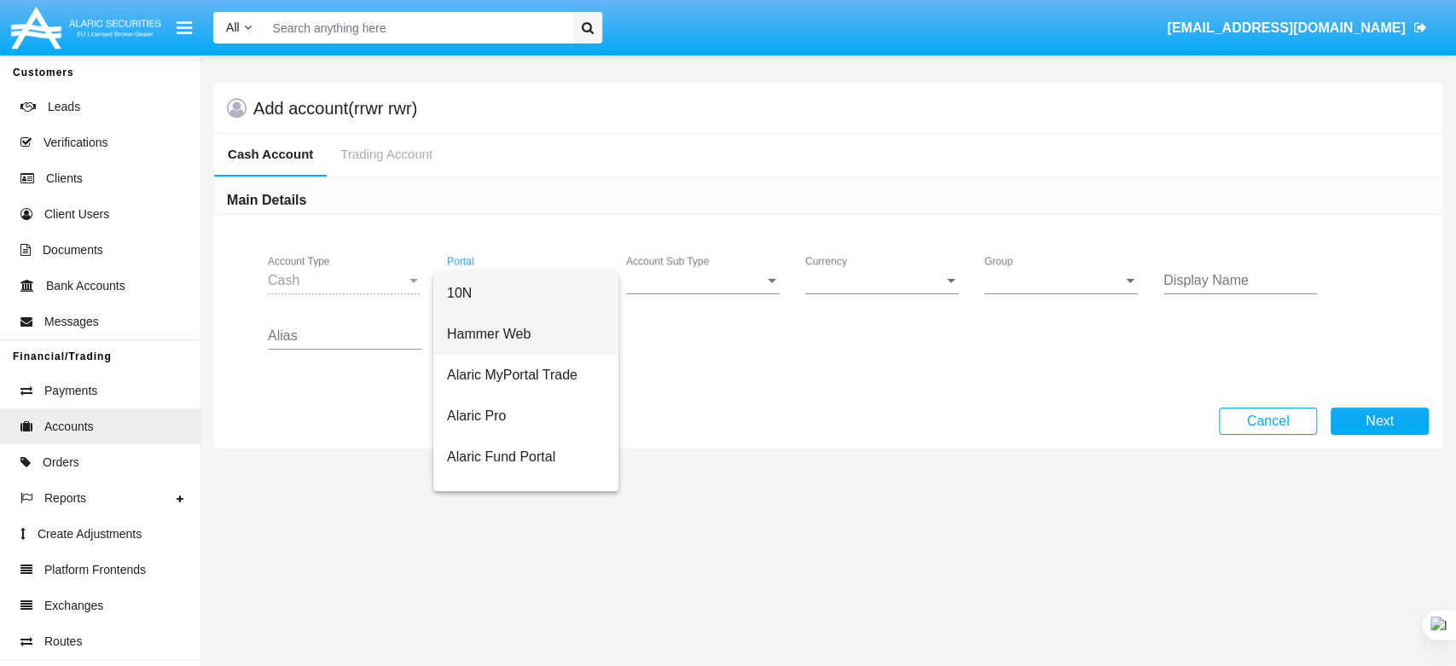
click at [559, 327] on span "Hammer Web" at bounding box center [526, 334] width 158 height 41
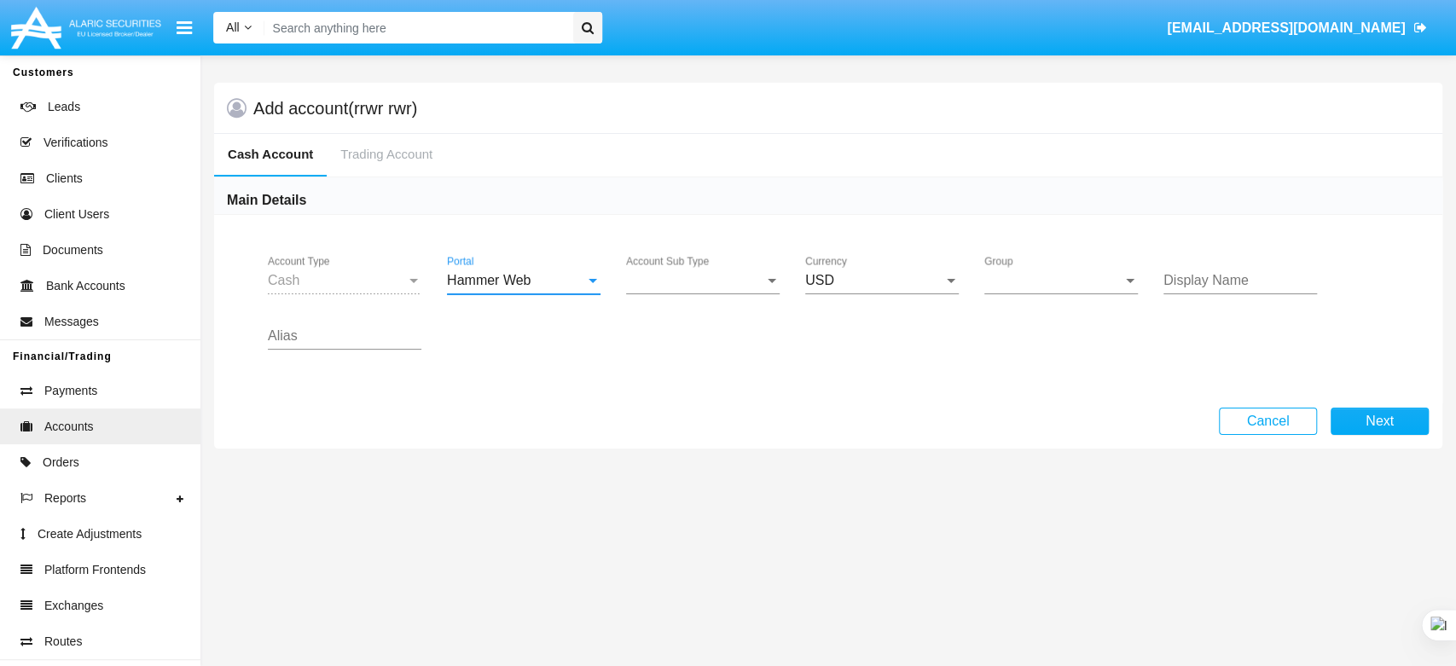
click at [740, 284] on span "Account Sub Type" at bounding box center [695, 280] width 138 height 15
click at [739, 284] on span "Trading Cash" at bounding box center [703, 293] width 154 height 41
click at [1002, 281] on span "Group" at bounding box center [1053, 280] width 138 height 15
click at [1002, 281] on span "Hammer Web Lite" at bounding box center [1061, 293] width 154 height 41
click at [1298, 281] on input "Display Name" at bounding box center [1240, 280] width 154 height 15
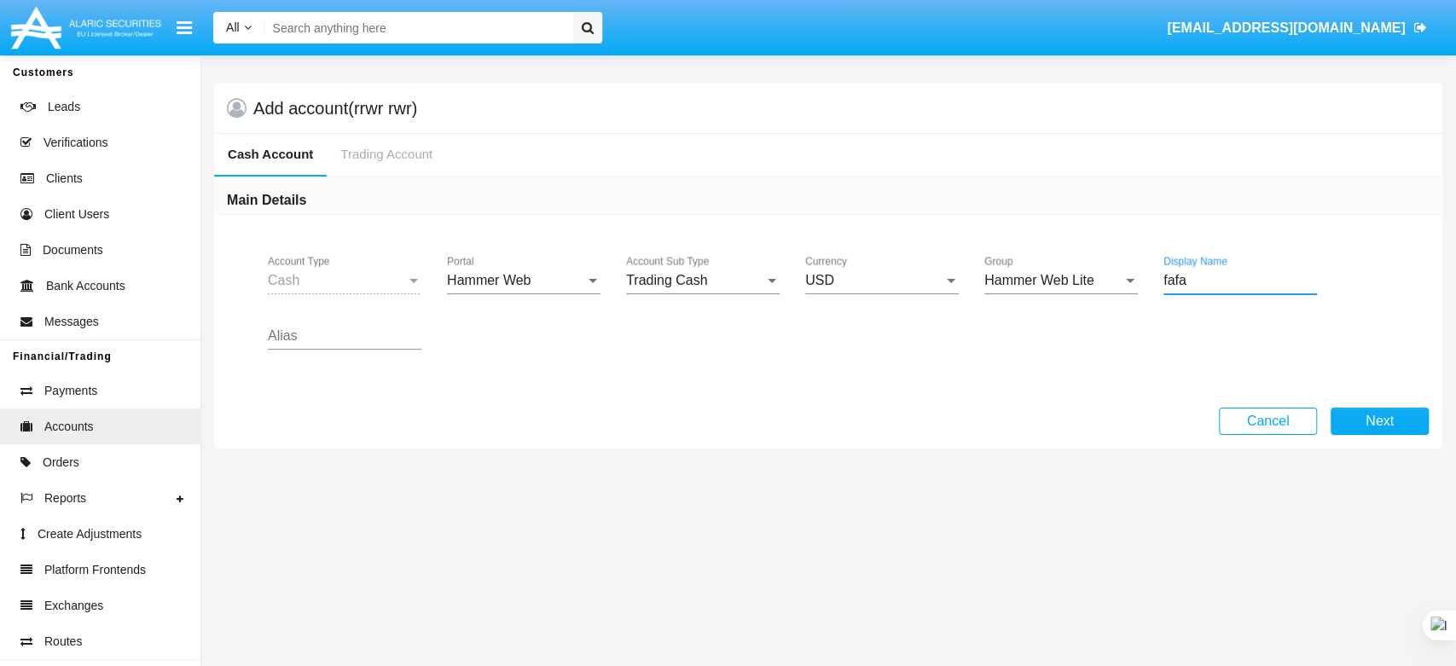
type input "fafa"
click at [315, 326] on div "Alias" at bounding box center [345, 330] width 154 height 38
type input "fafa"
click at [1383, 421] on button "Next" at bounding box center [1379, 421] width 98 height 27
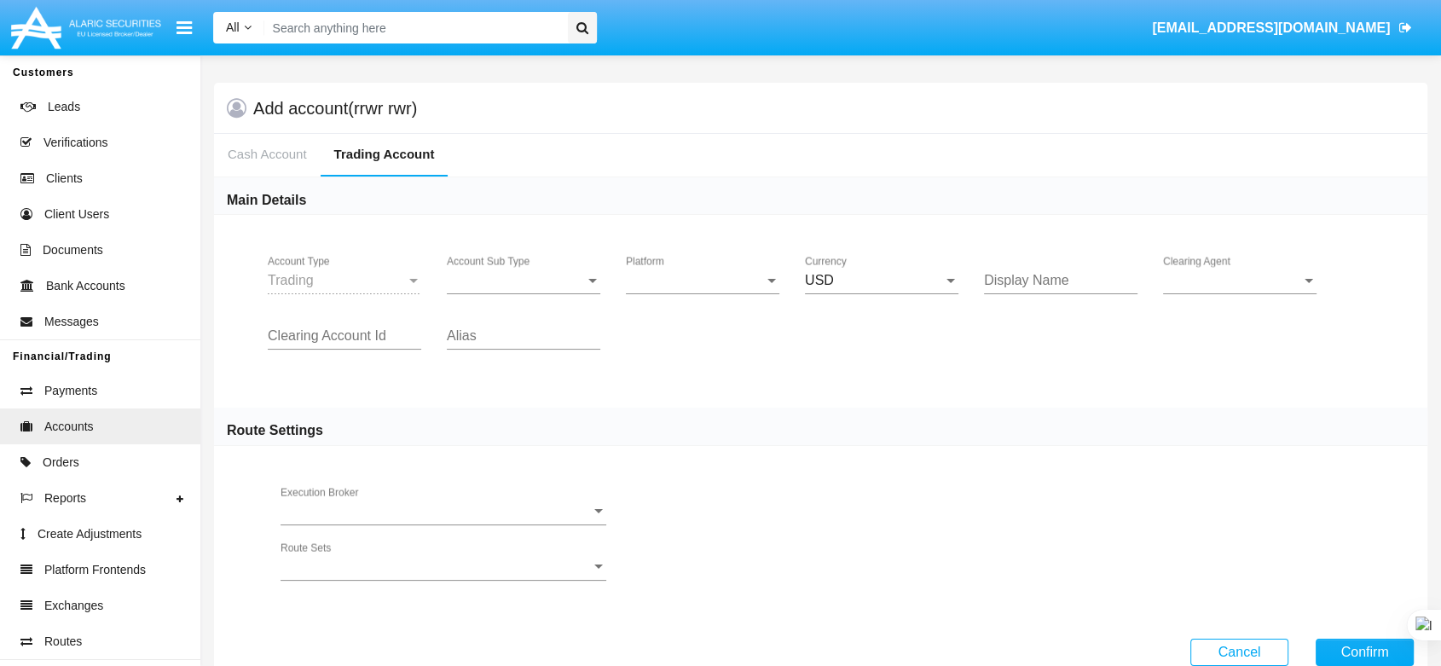
click at [572, 271] on div "Account Sub Type Account Sub Type" at bounding box center [524, 275] width 154 height 38
click at [571, 275] on span "Trading" at bounding box center [524, 293] width 154 height 41
click at [658, 276] on span "Platform" at bounding box center [695, 280] width 138 height 15
click at [658, 299] on span "Hammer Lite" at bounding box center [703, 293] width 154 height 41
click at [1041, 270] on div "Display Name" at bounding box center [1061, 275] width 154 height 38
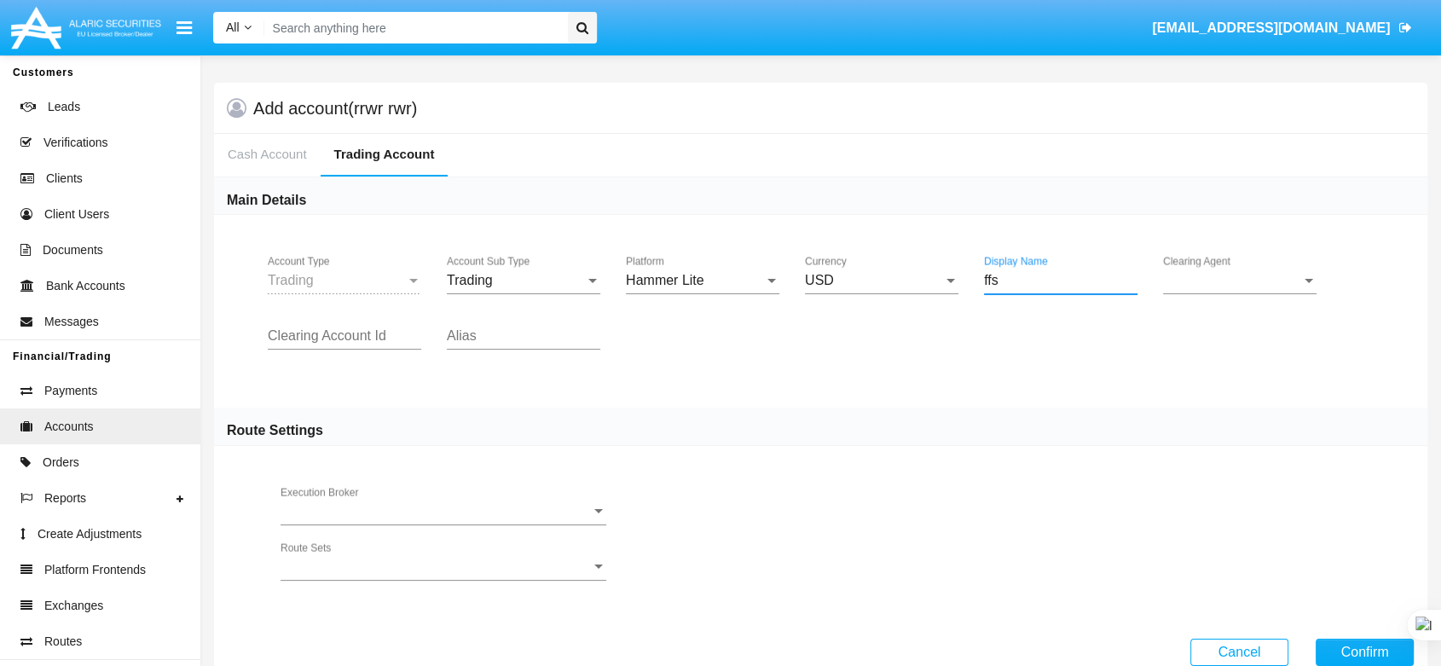
type input "ffs"
click at [1220, 281] on span "Clearing Agent" at bounding box center [1232, 280] width 138 height 15
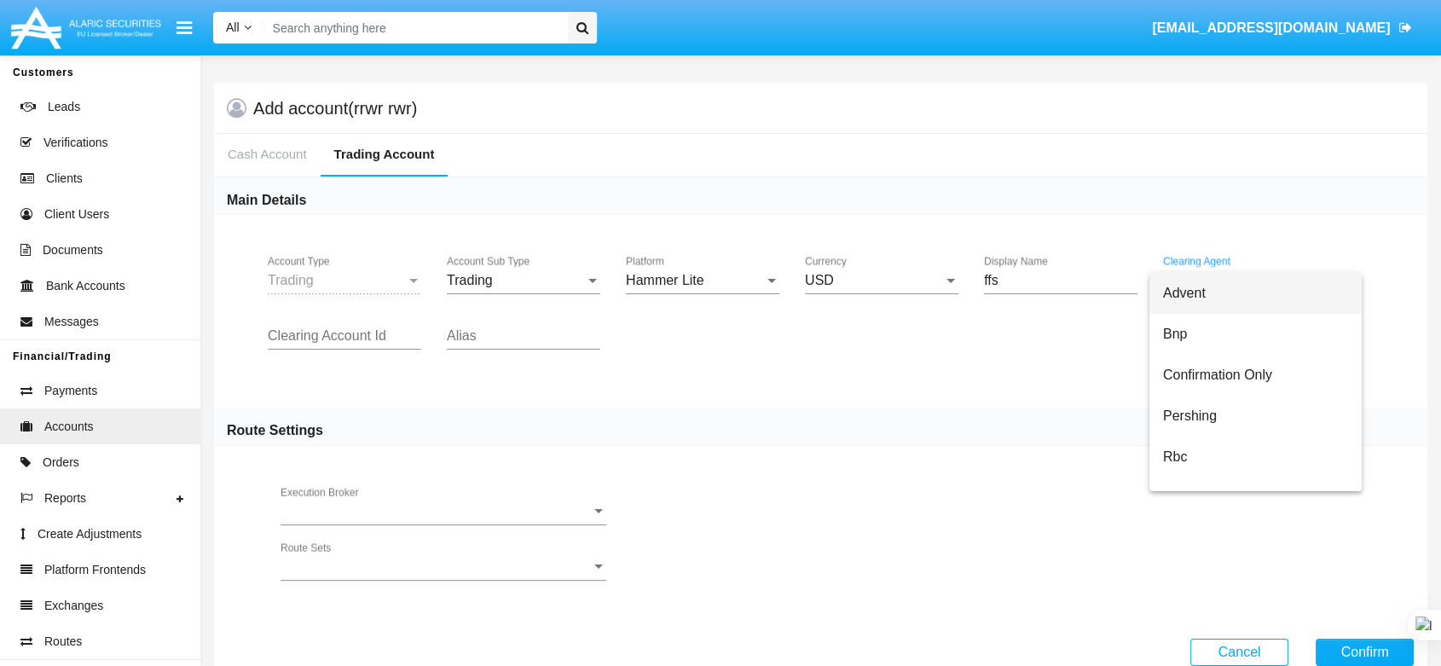
click at [1217, 297] on span "Advent" at bounding box center [1255, 293] width 185 height 41
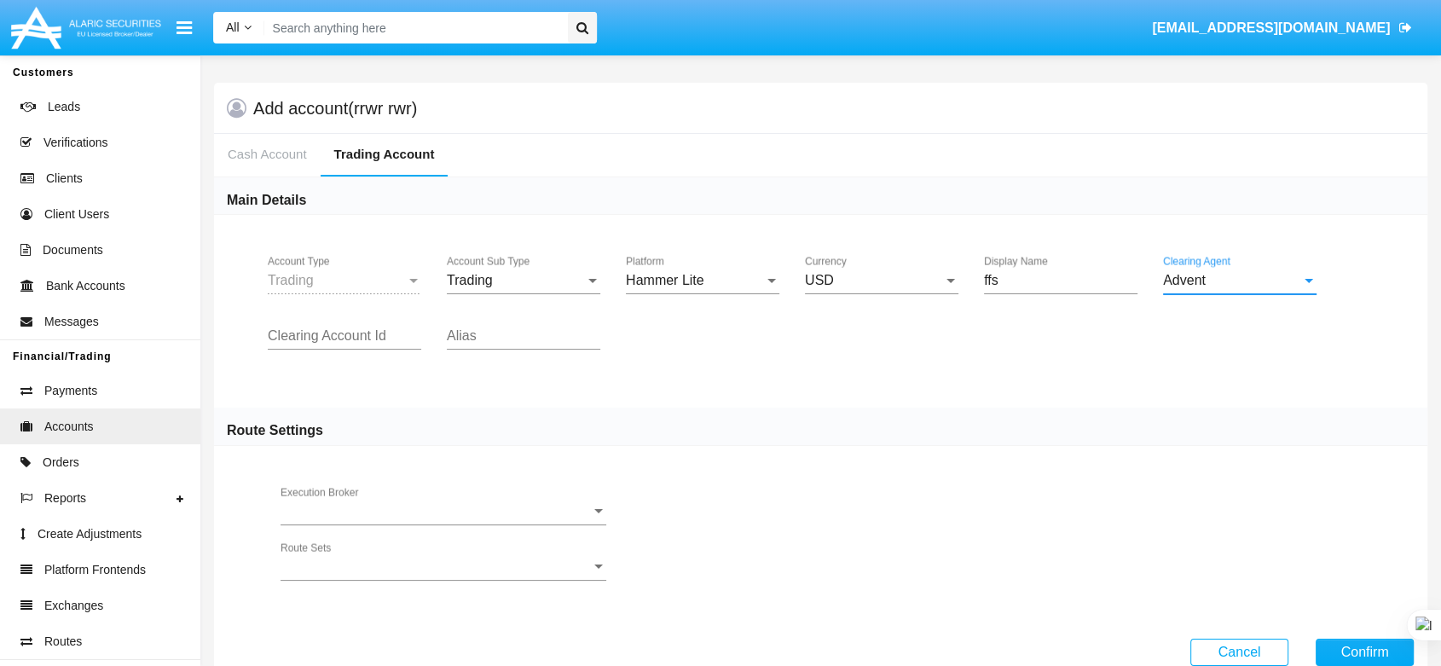
click at [339, 333] on input "Clearing Account Id" at bounding box center [345, 335] width 154 height 15
type input "faf"
click at [470, 333] on input "Alias" at bounding box center [524, 335] width 154 height 15
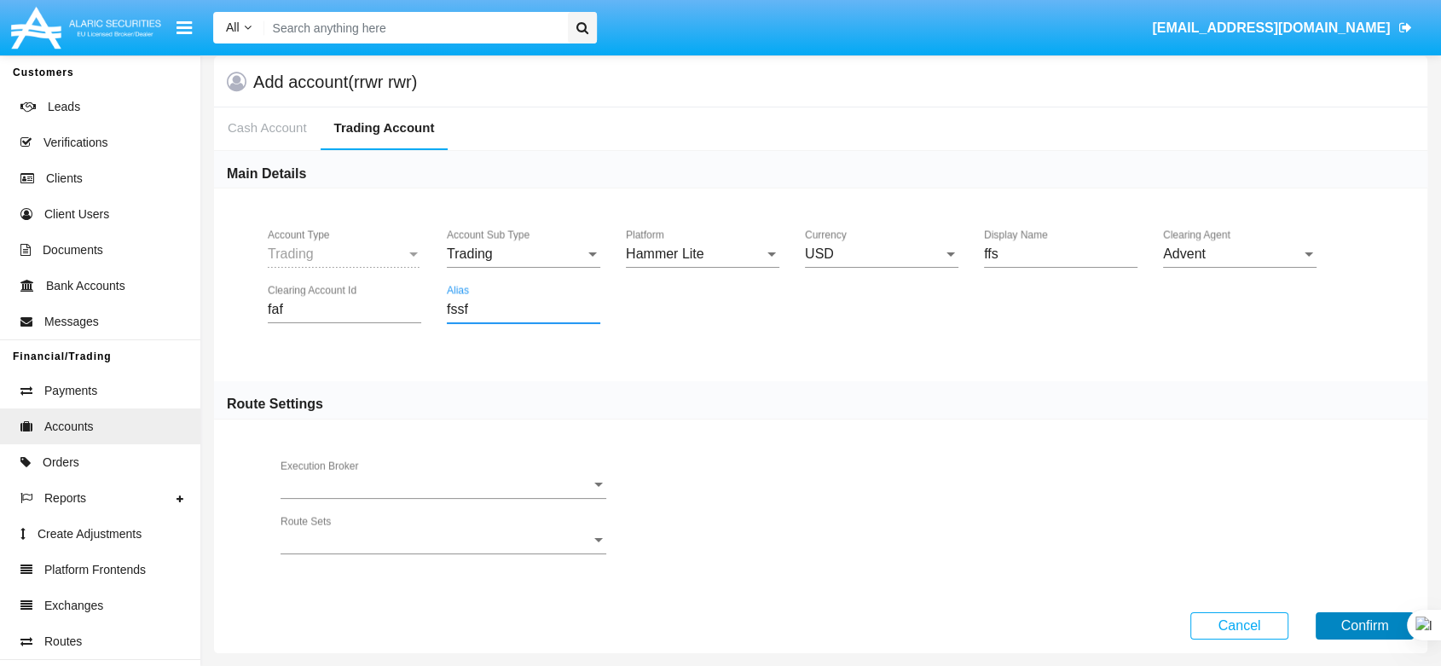
scroll to position [41, 0]
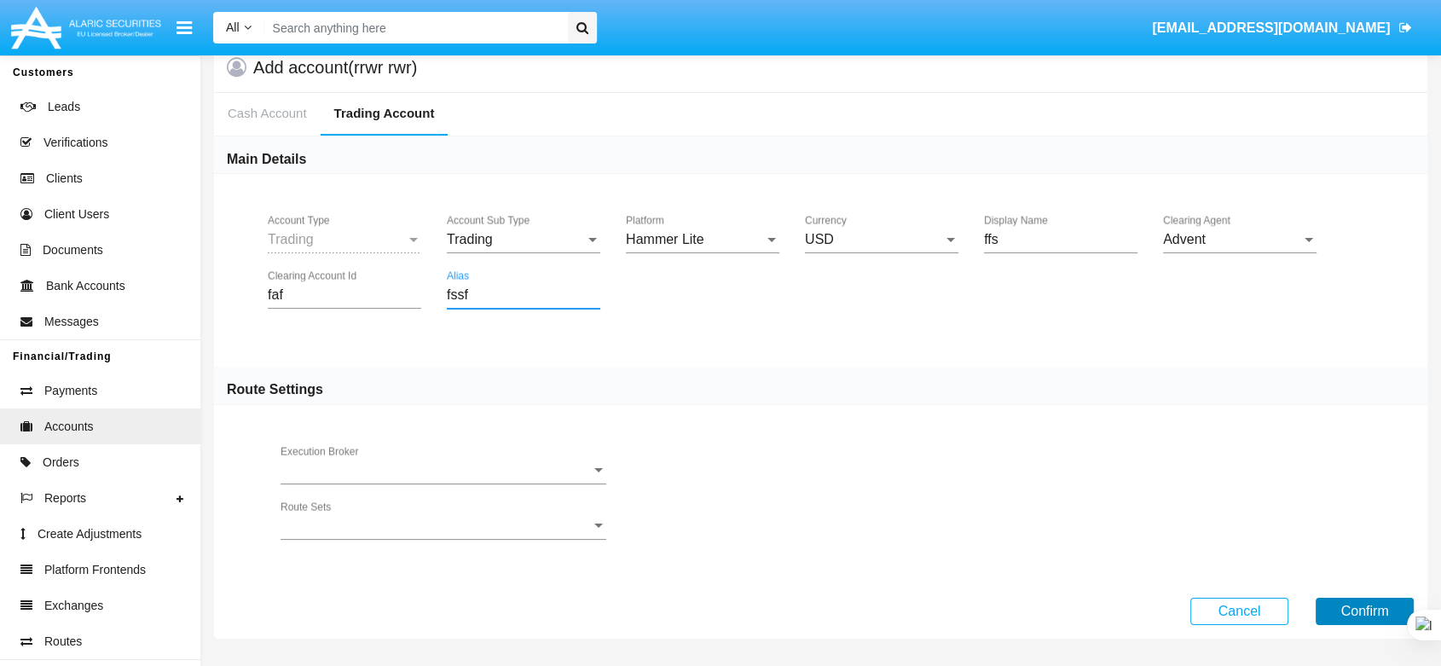
type input "fssf"
click at [1357, 611] on button "Confirm" at bounding box center [1365, 611] width 98 height 27
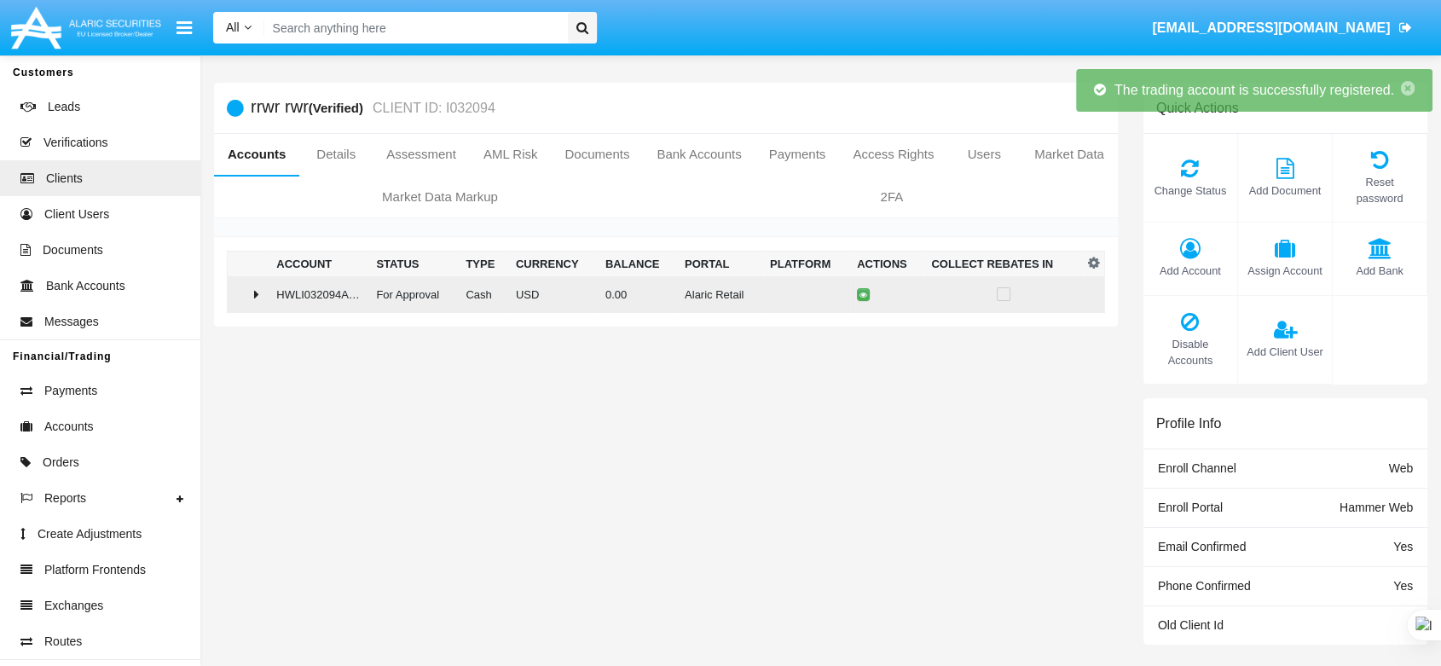
click at [269, 311] on td at bounding box center [249, 294] width 43 height 37
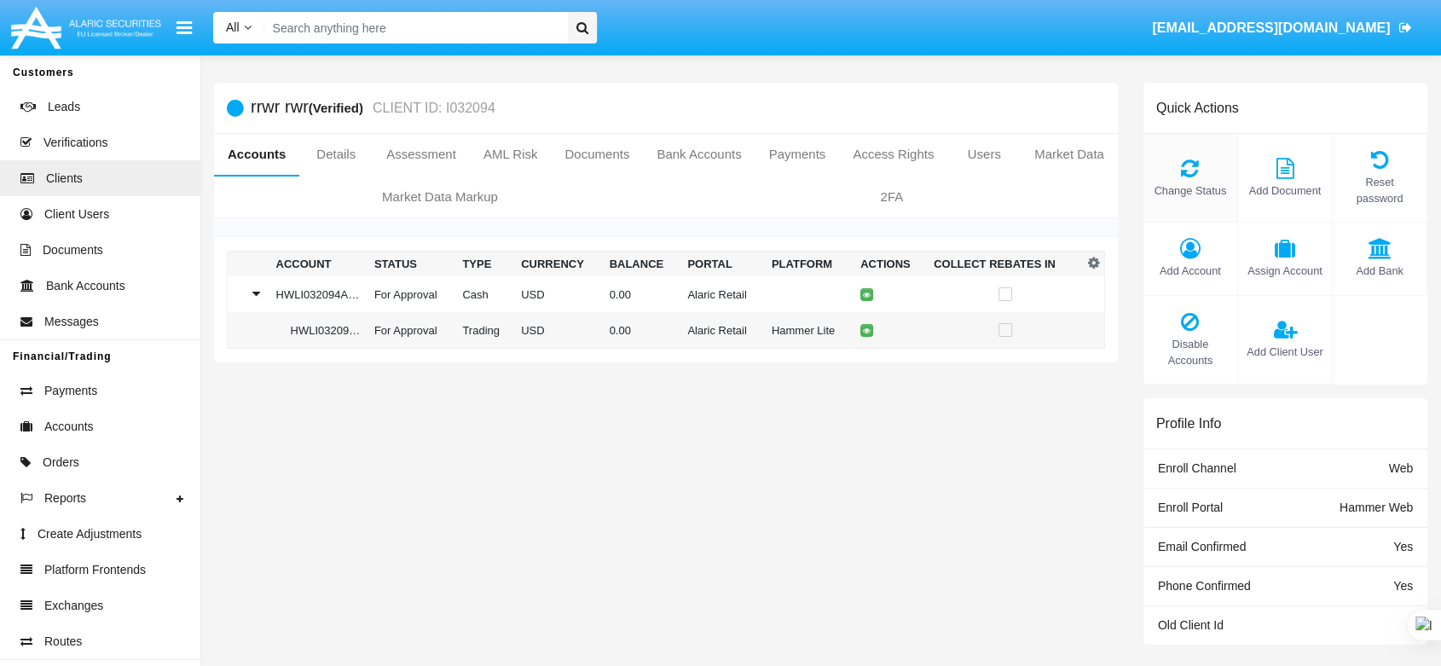
click at [1192, 162] on icon at bounding box center [1190, 168] width 77 height 20
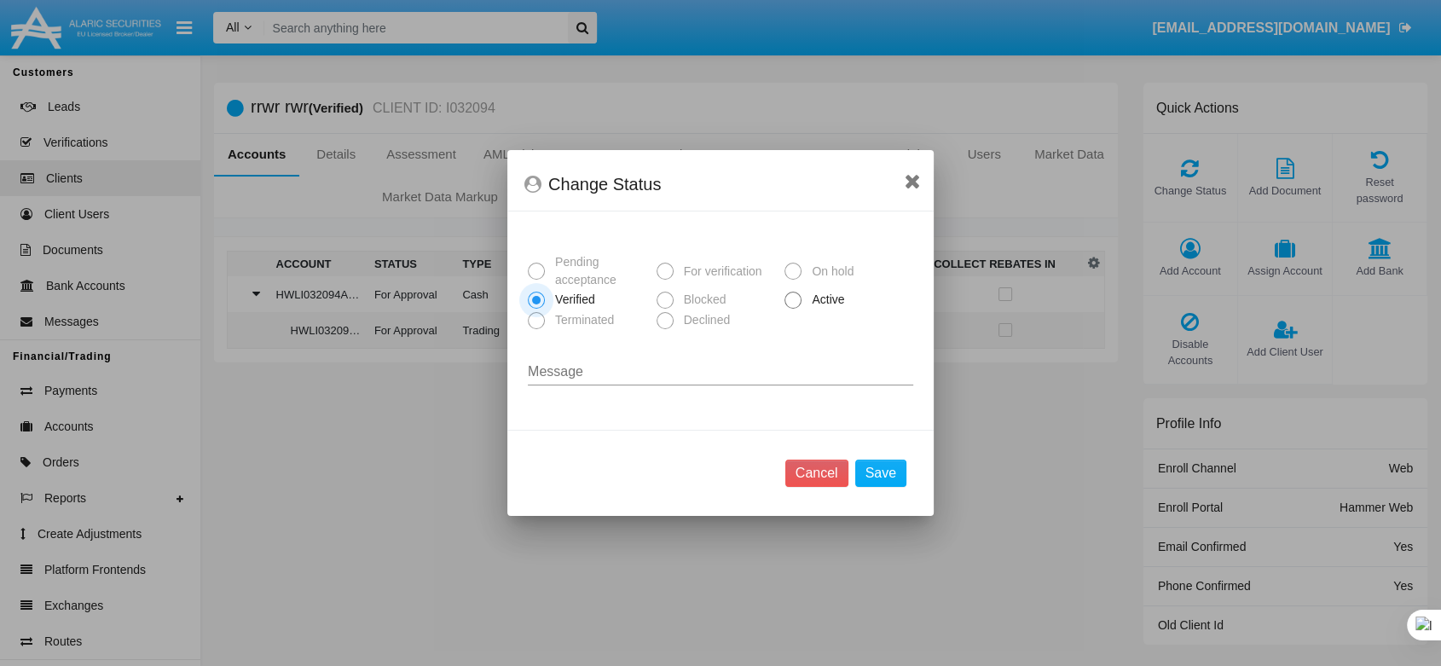
click at [797, 299] on span at bounding box center [793, 300] width 17 height 17
click at [793, 309] on input "Active" at bounding box center [792, 309] width 1 height 1
radio input "true"
click at [865, 469] on button "Save" at bounding box center [880, 473] width 51 height 27
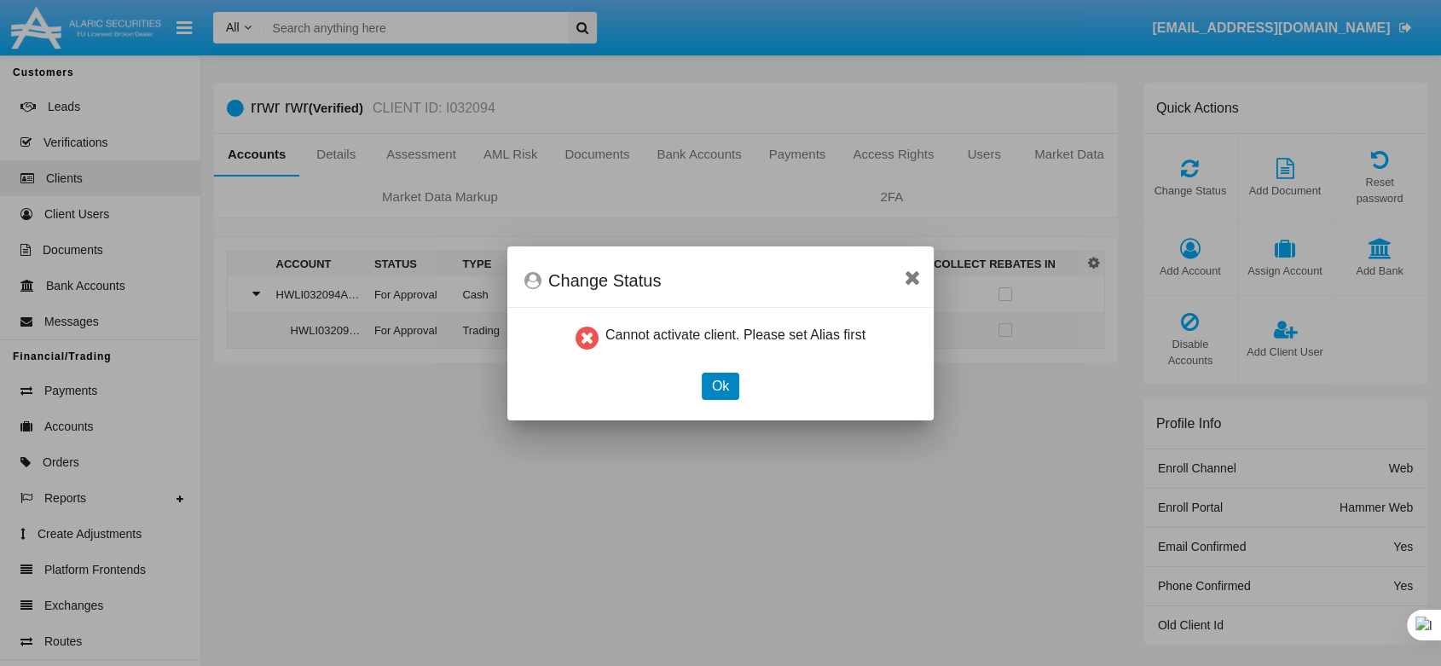
click at [716, 376] on button "Ok" at bounding box center [721, 386] width 38 height 27
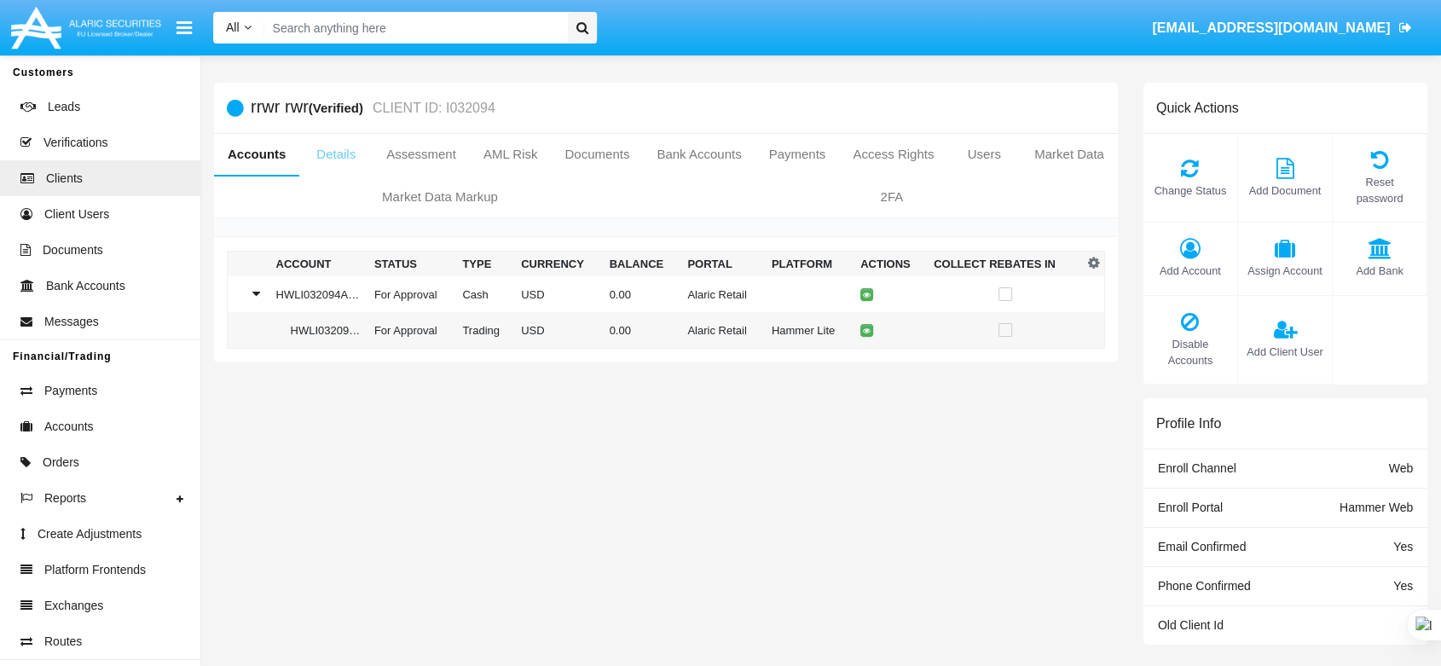
click at [339, 149] on link "Details" at bounding box center [335, 154] width 73 height 41
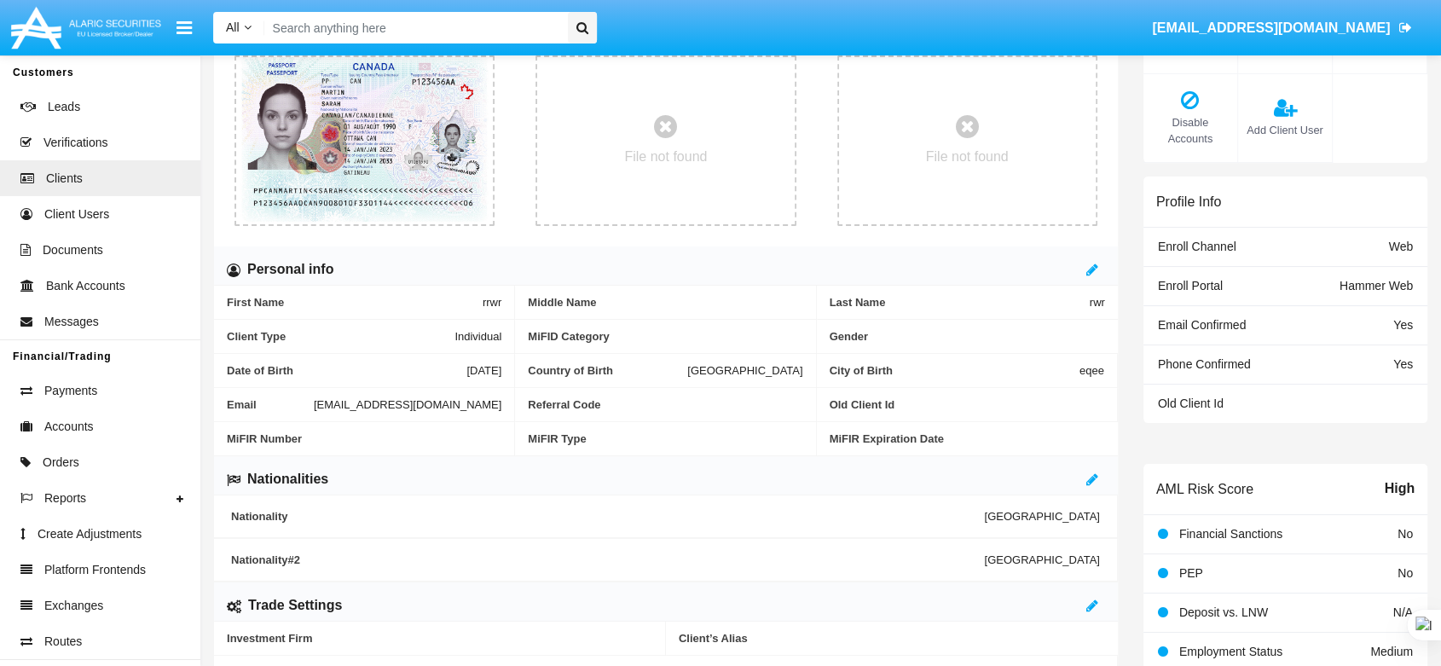
scroll to position [473, 0]
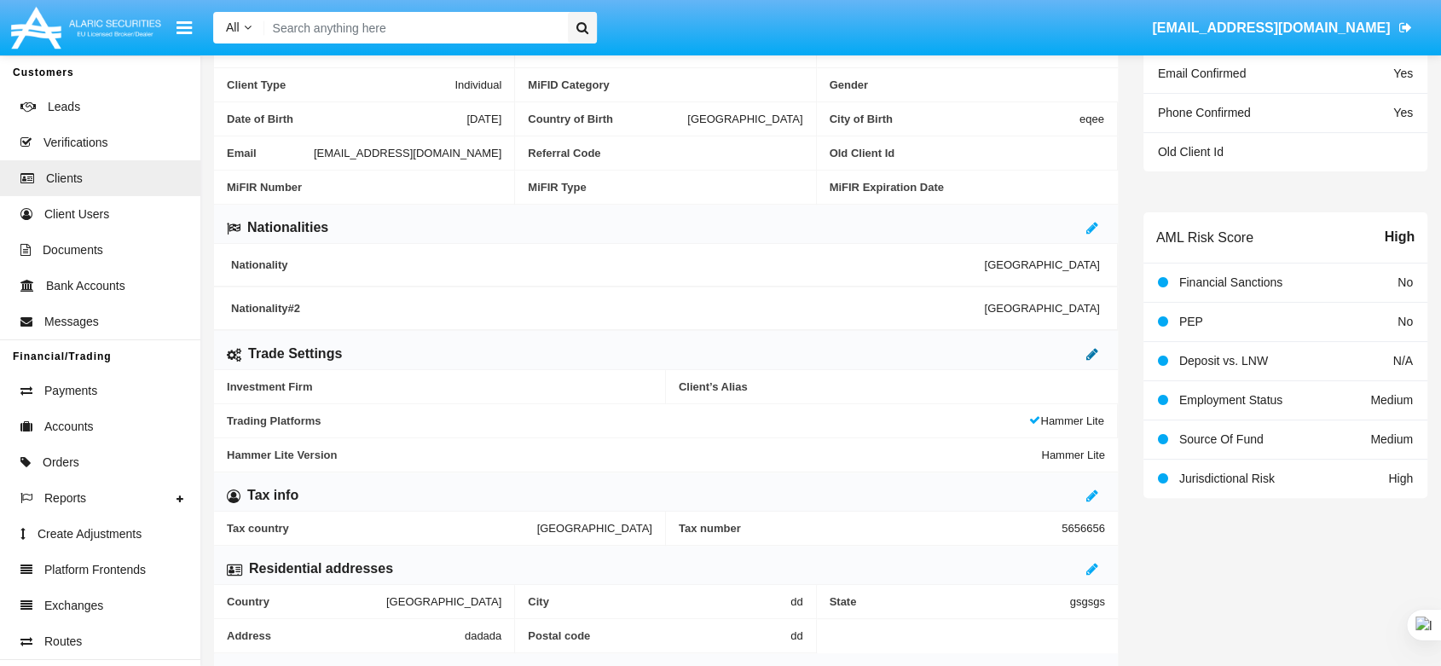
click at [1093, 347] on icon at bounding box center [1093, 354] width 12 height 14
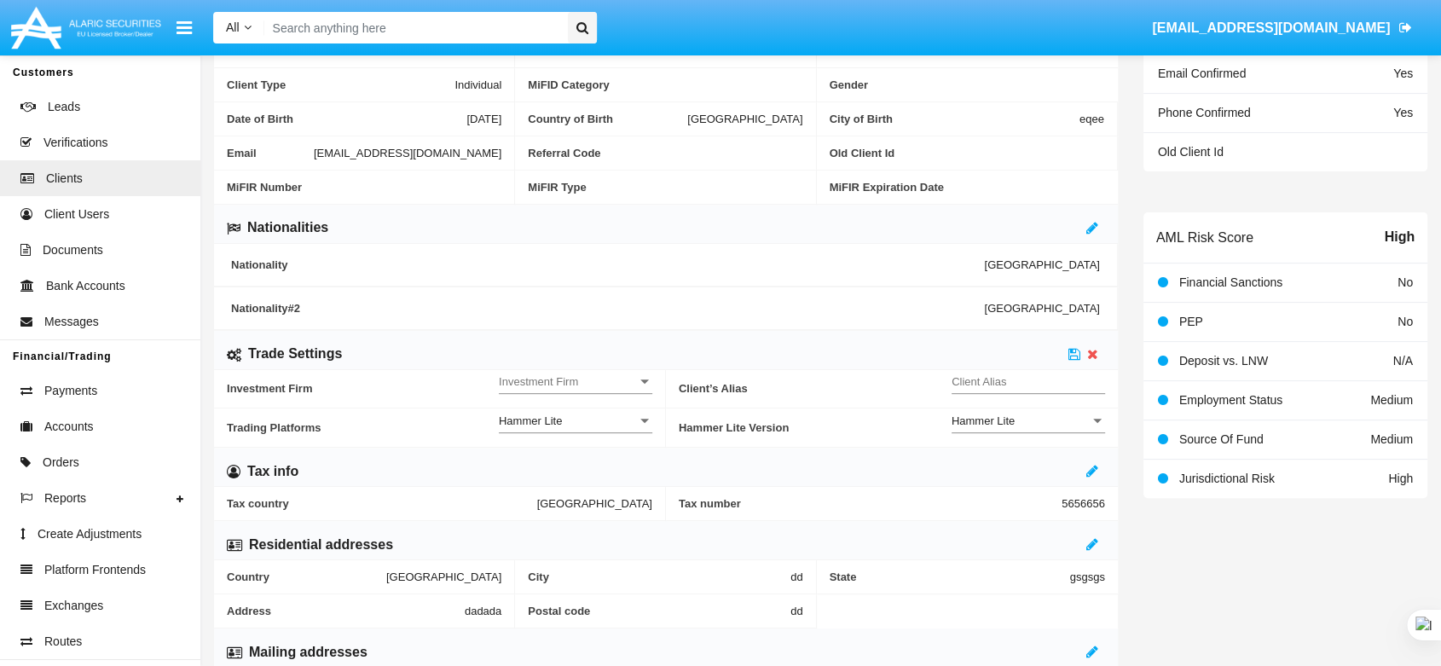
click at [1047, 381] on input "Client Alias" at bounding box center [1029, 381] width 154 height 14
type input "TEST"
click at [1072, 350] on icon at bounding box center [1075, 354] width 12 height 14
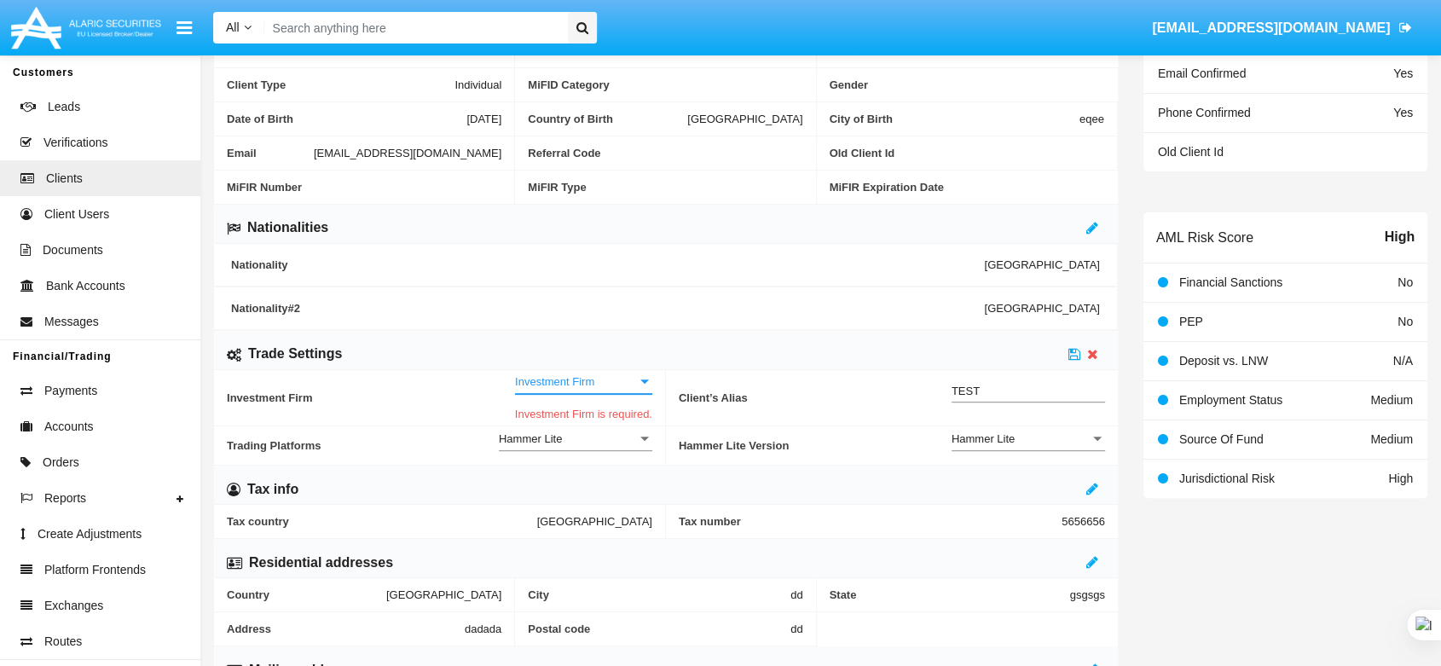
click at [554, 374] on span "Investment Firm" at bounding box center [576, 381] width 122 height 14
click at [556, 379] on span "No" at bounding box center [585, 390] width 136 height 33
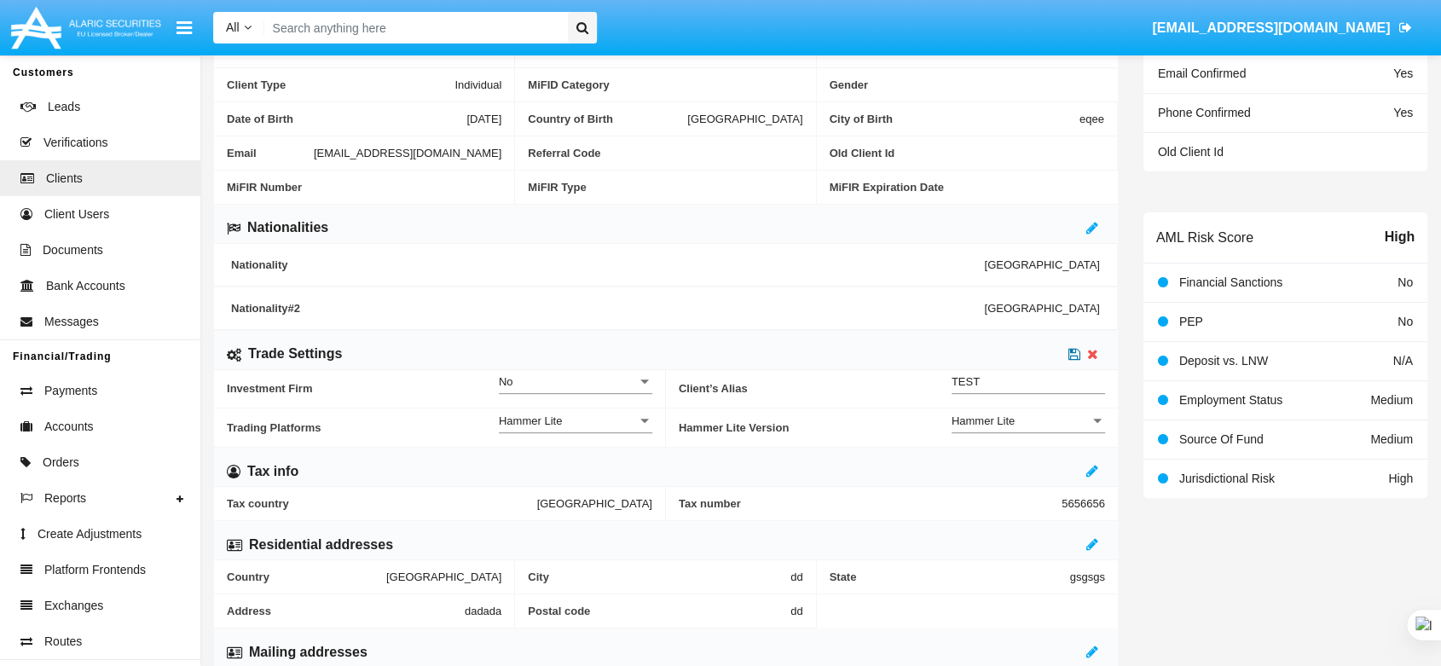
click at [1070, 351] on icon at bounding box center [1075, 354] width 12 height 14
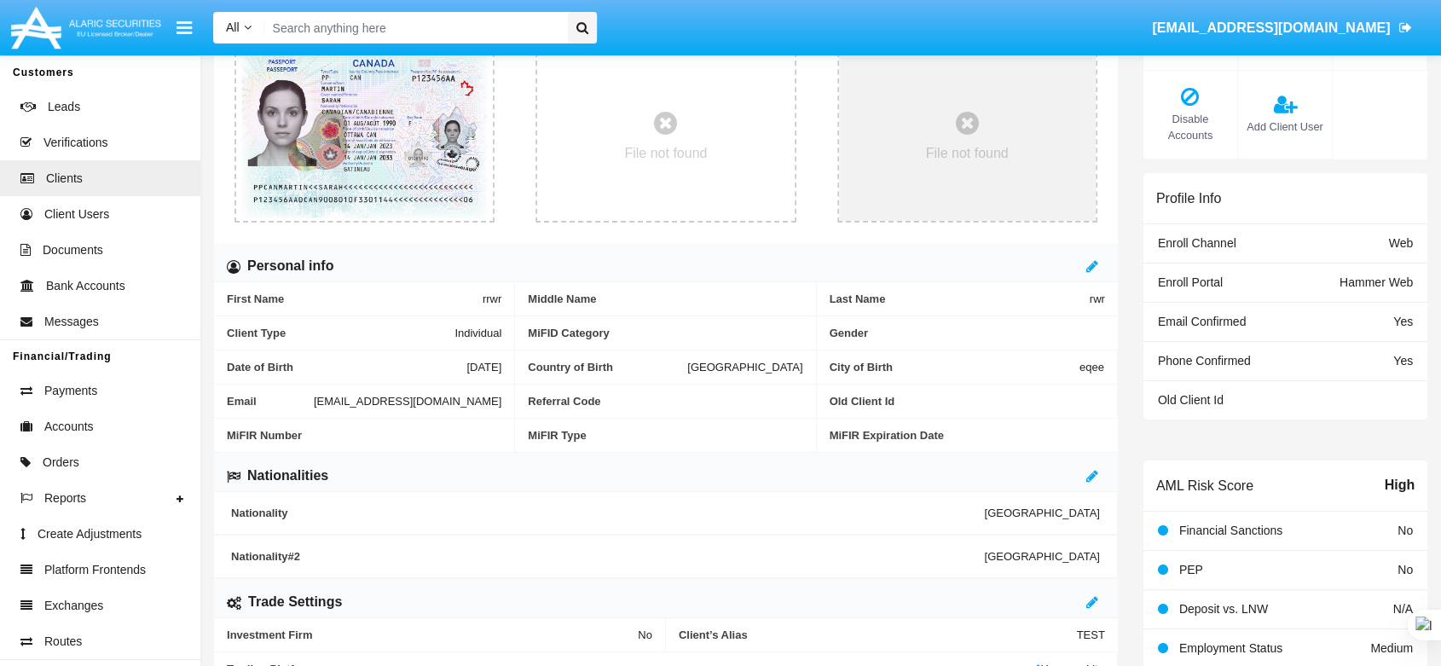
scroll to position [0, 0]
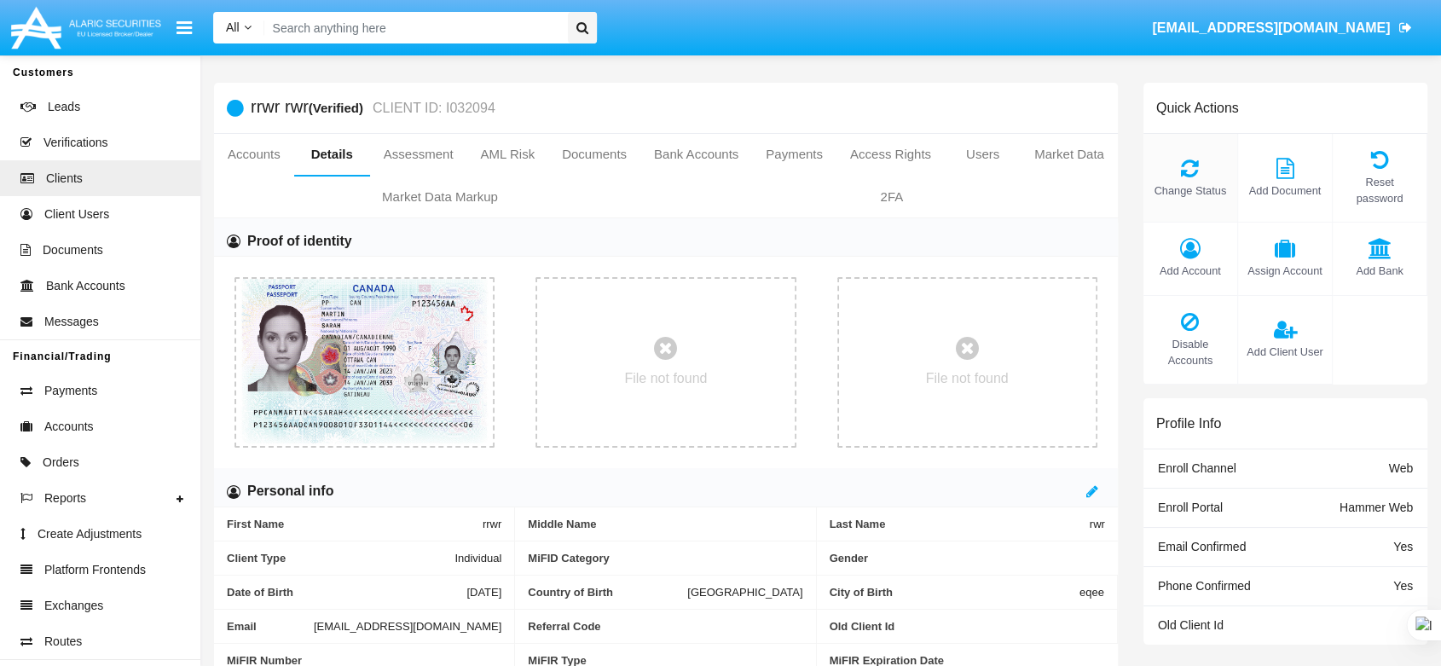
click at [1172, 158] on icon at bounding box center [1190, 168] width 77 height 20
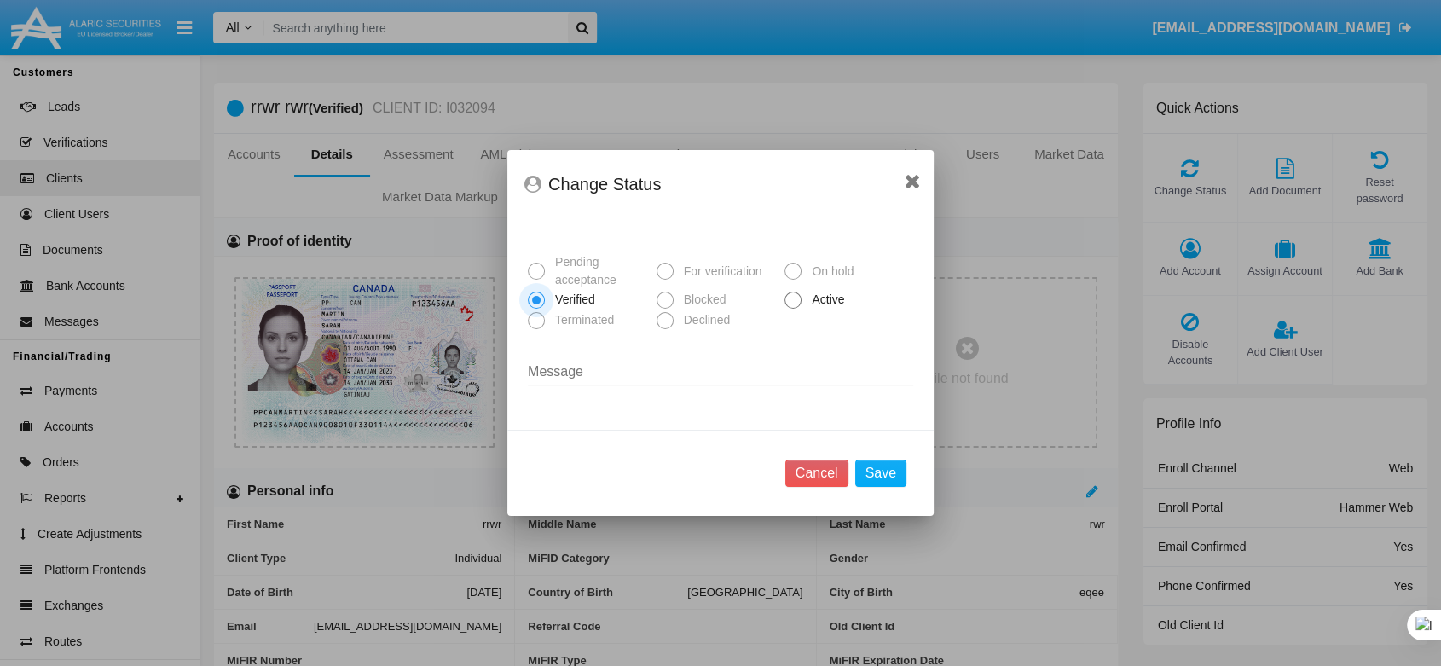
click at [796, 312] on div "Pending acceptance For verification On hold Verified Blocked Active Terminated …" at bounding box center [721, 294] width 386 height 105
click at [795, 305] on span at bounding box center [793, 300] width 17 height 17
click at [793, 309] on input "Active" at bounding box center [792, 309] width 1 height 1
radio input "true"
click at [861, 457] on div "Cancel Save" at bounding box center [720, 473] width 426 height 86
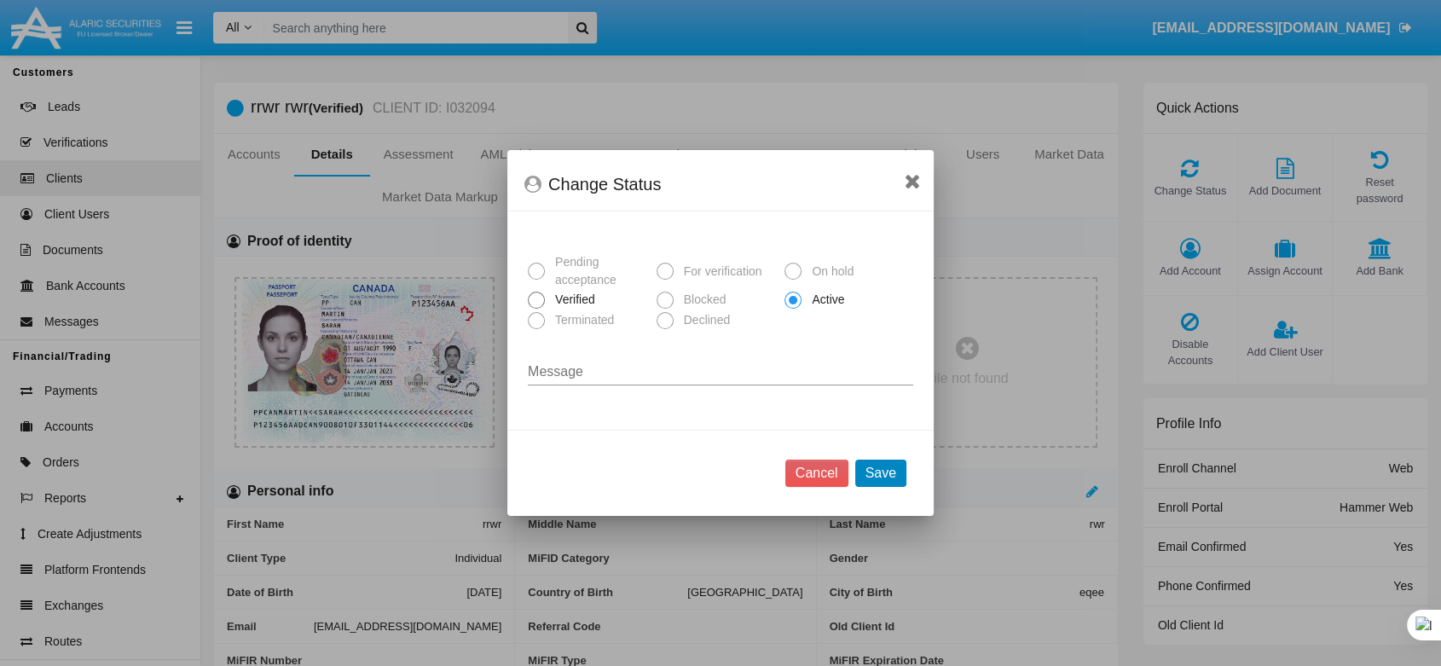
click at [880, 474] on button "Save" at bounding box center [880, 473] width 51 height 27
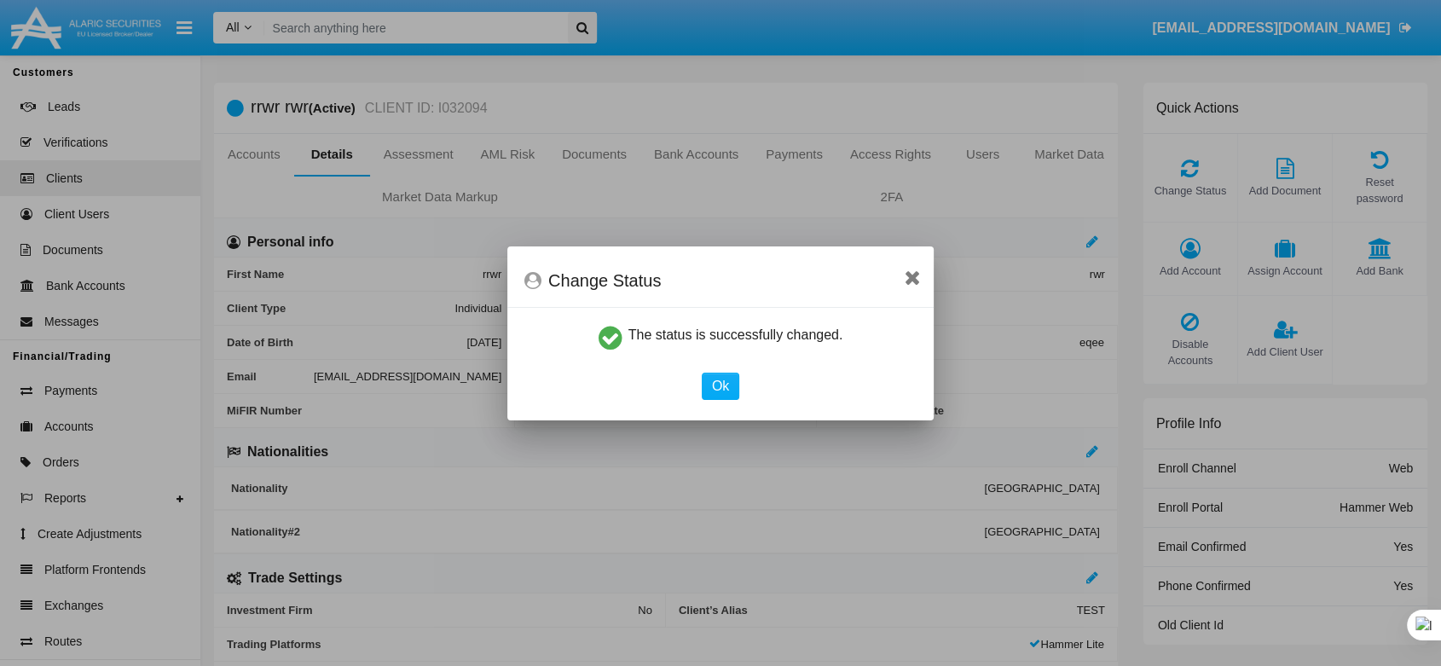
click at [719, 401] on mat-dialog-container "Change Status The status is successfully changed. Ok" at bounding box center [720, 333] width 426 height 174
click at [716, 394] on button "Ok" at bounding box center [721, 386] width 38 height 27
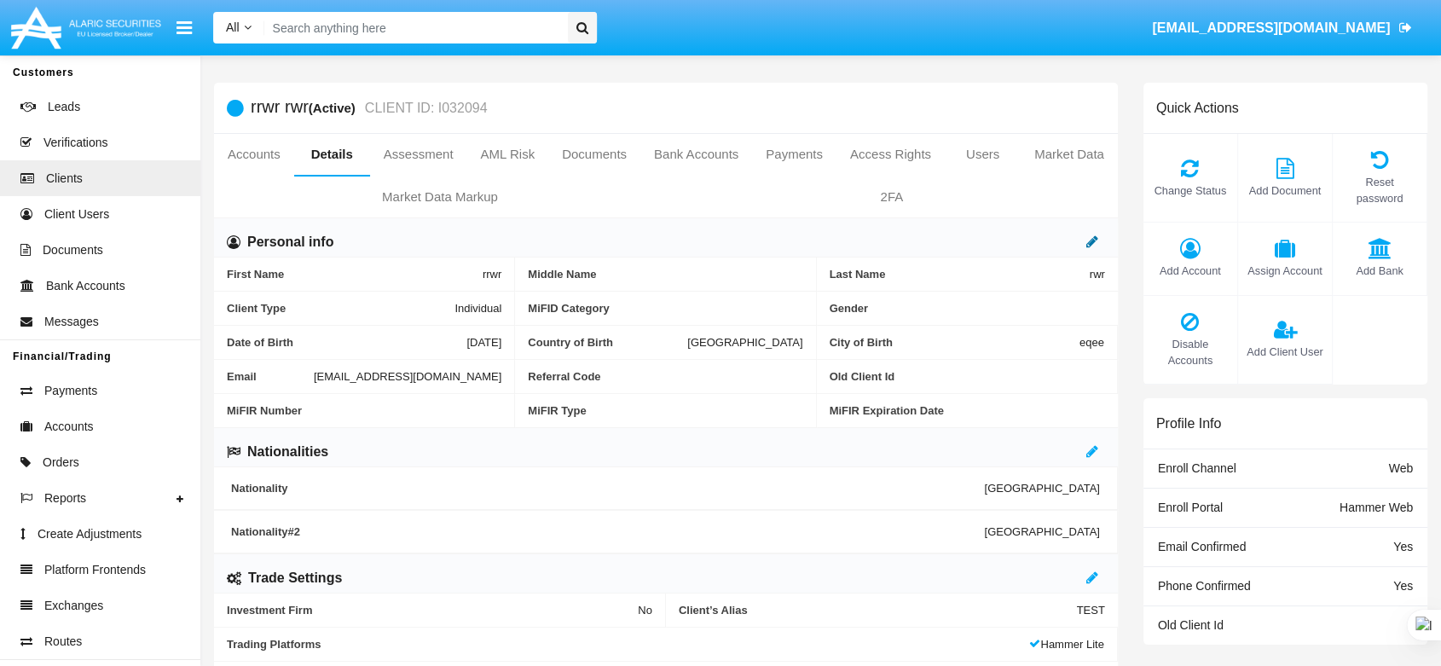
click at [1092, 235] on link at bounding box center [1093, 242] width 12 height 14
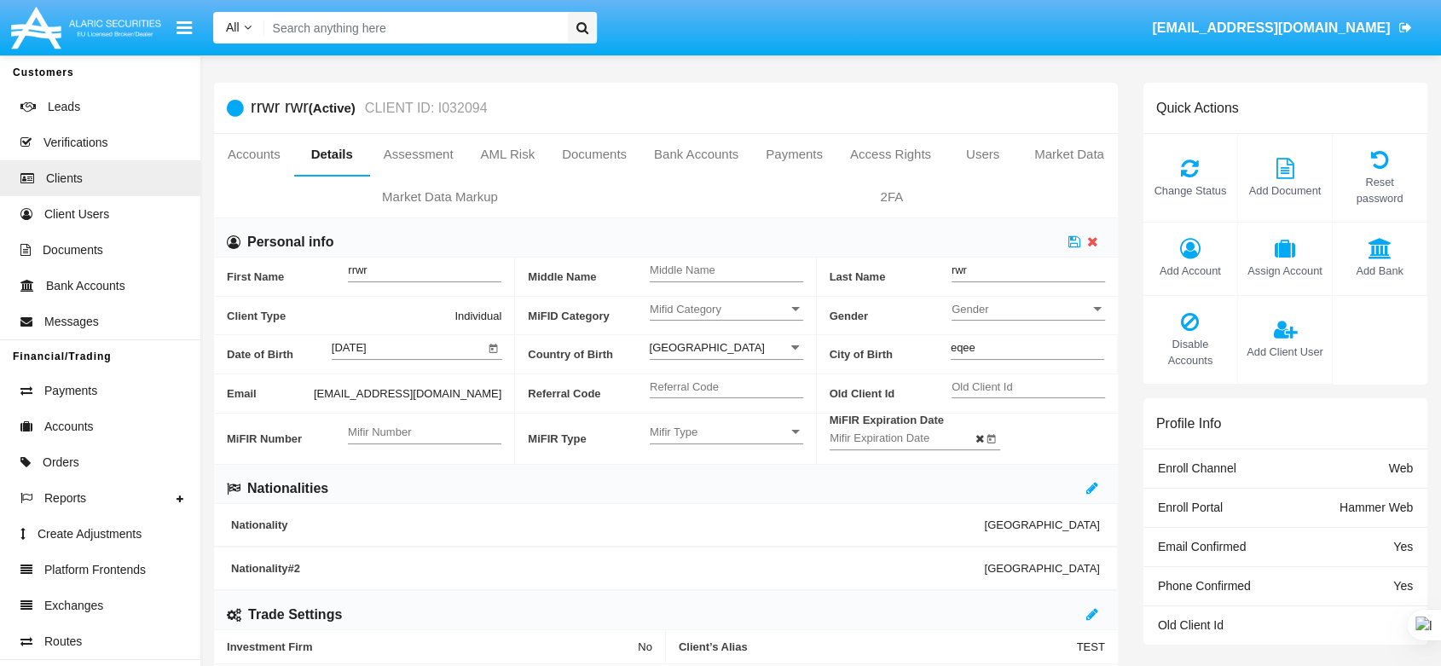
click at [1003, 380] on div "Old Client Id" at bounding box center [1029, 382] width 154 height 32
type input "fafaffafafaf"
click at [1072, 237] on icon at bounding box center [1075, 242] width 12 height 14
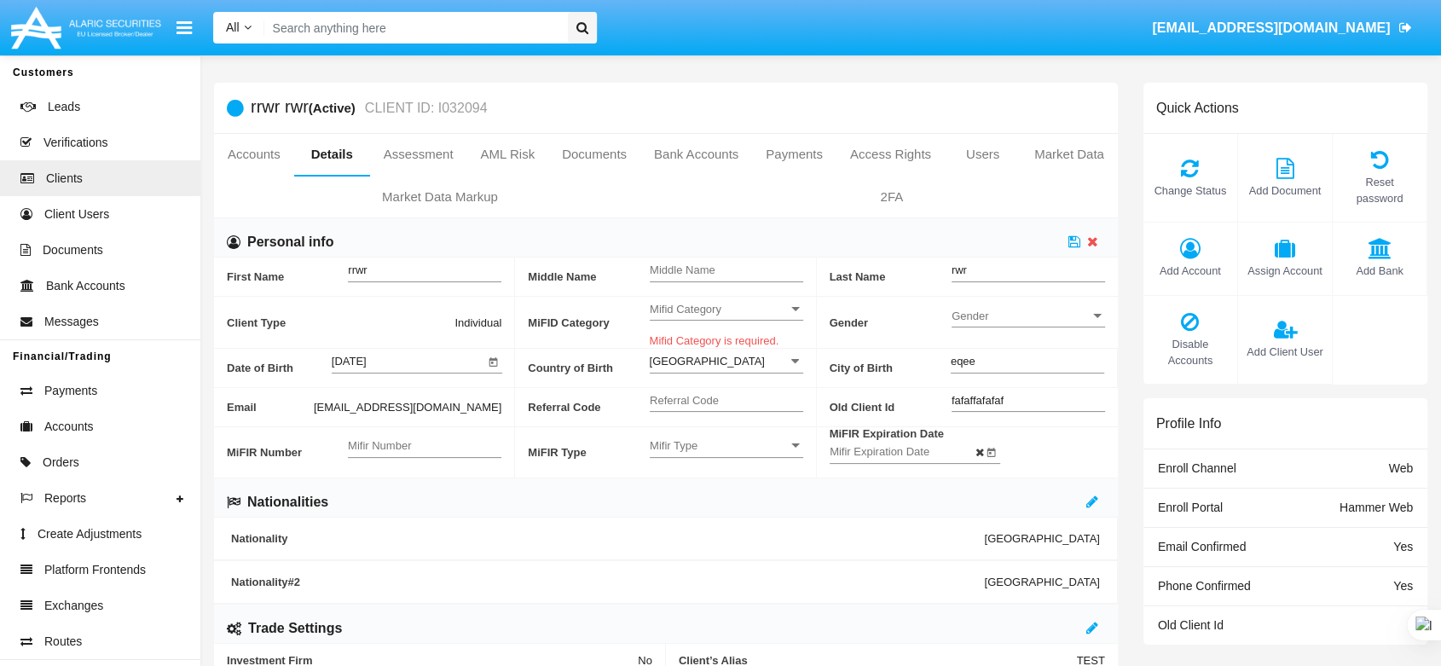
click at [700, 307] on span "Mifid Category" at bounding box center [719, 309] width 138 height 14
click at [700, 307] on span "Retail" at bounding box center [713, 318] width 126 height 33
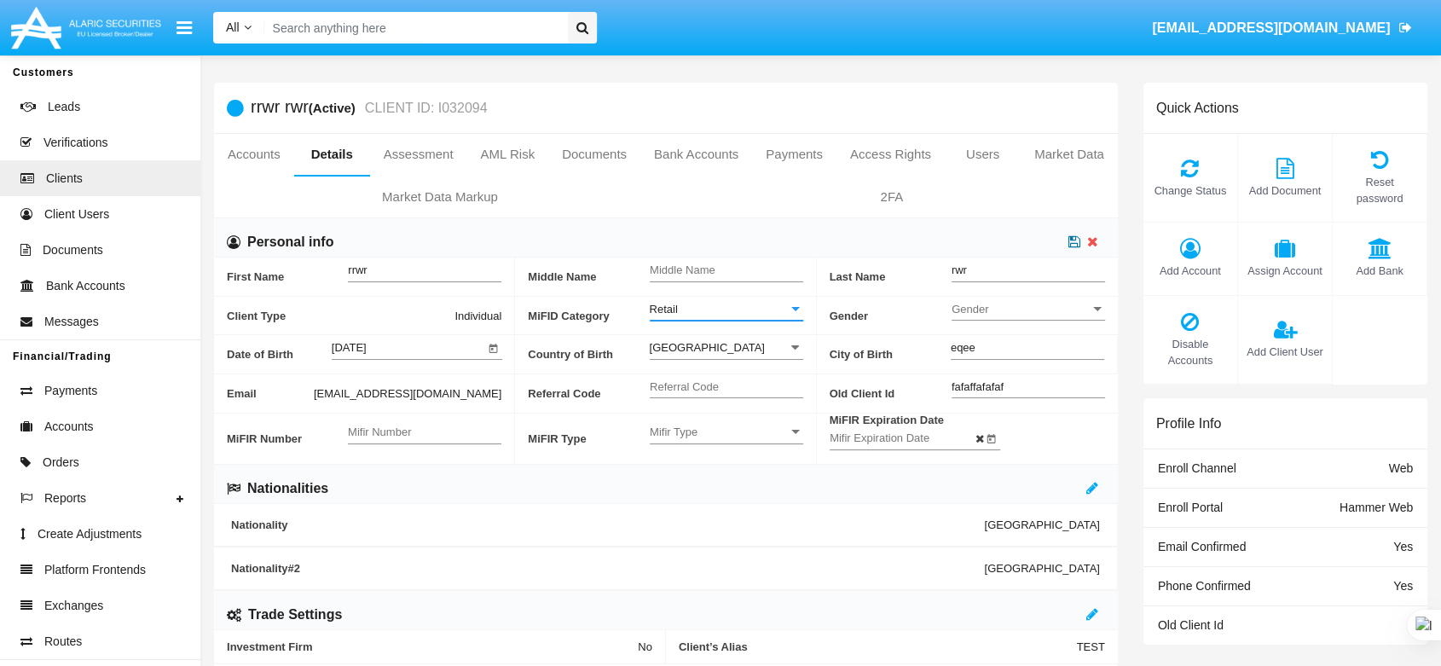
click at [1079, 243] on icon at bounding box center [1075, 242] width 12 height 14
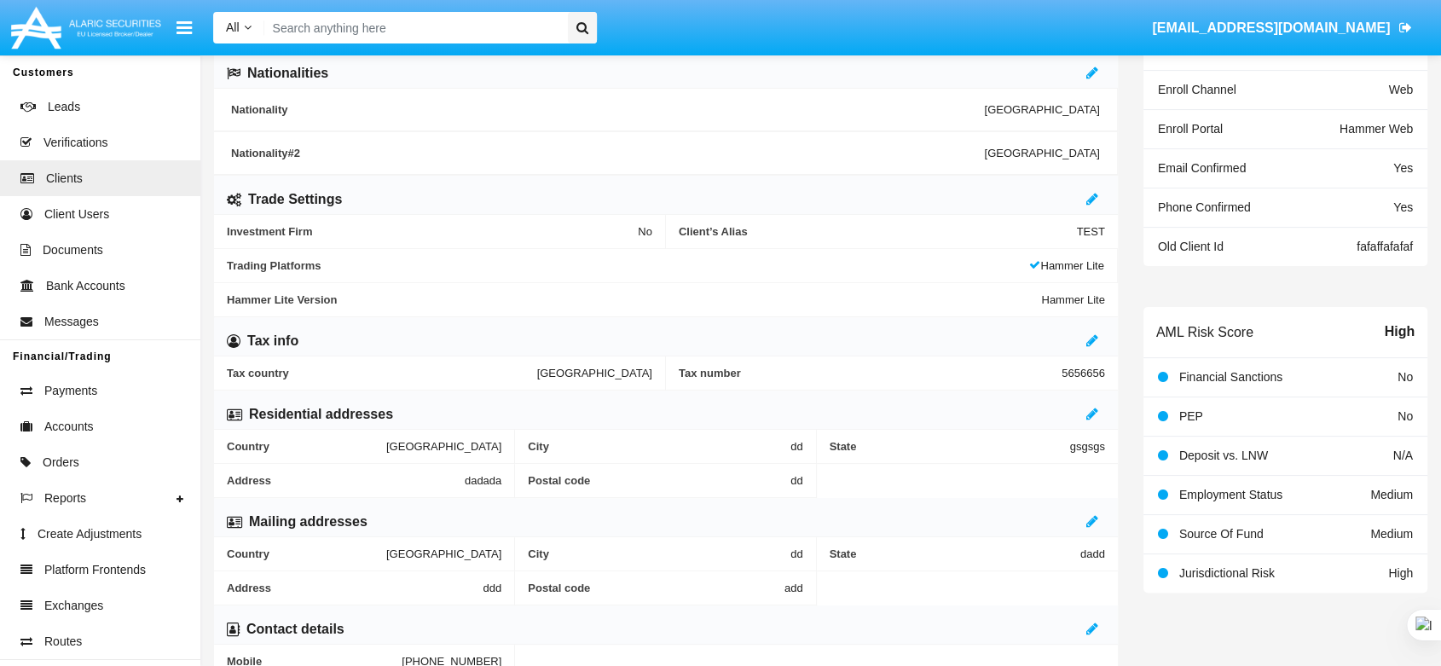
scroll to position [568, 0]
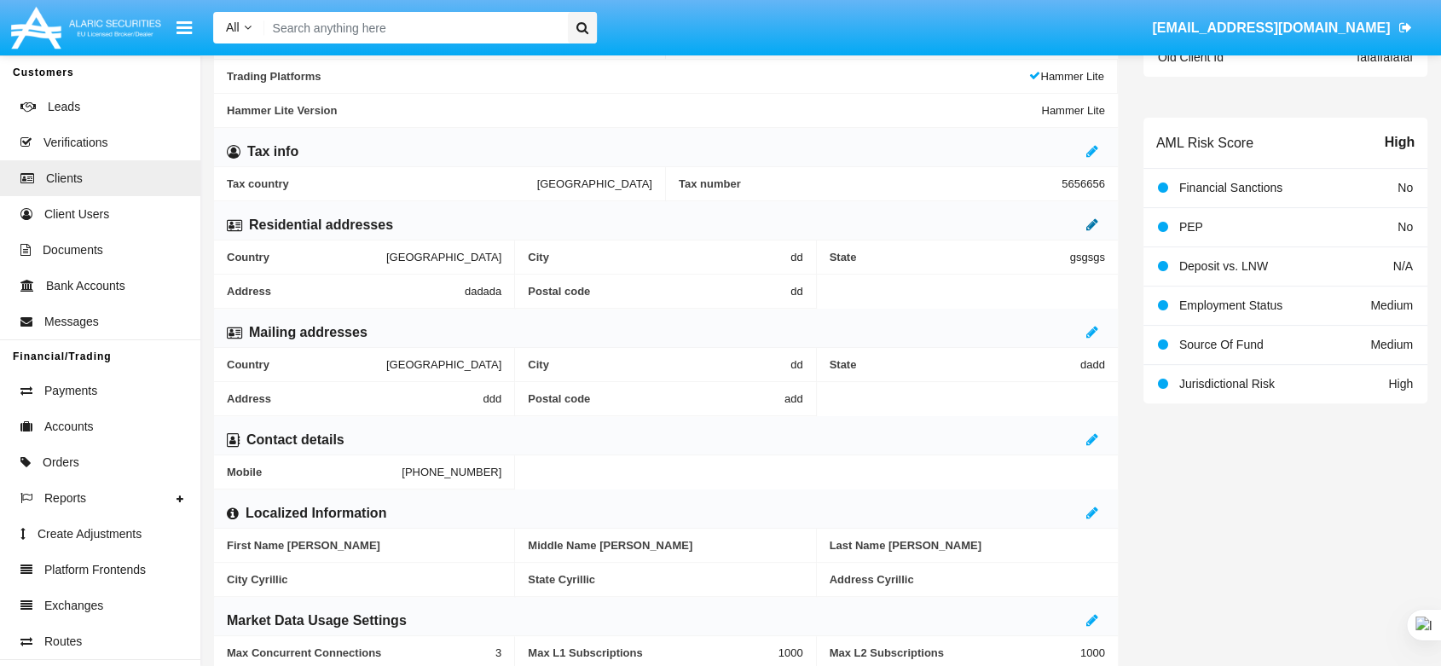
click at [1094, 224] on icon at bounding box center [1093, 224] width 12 height 14
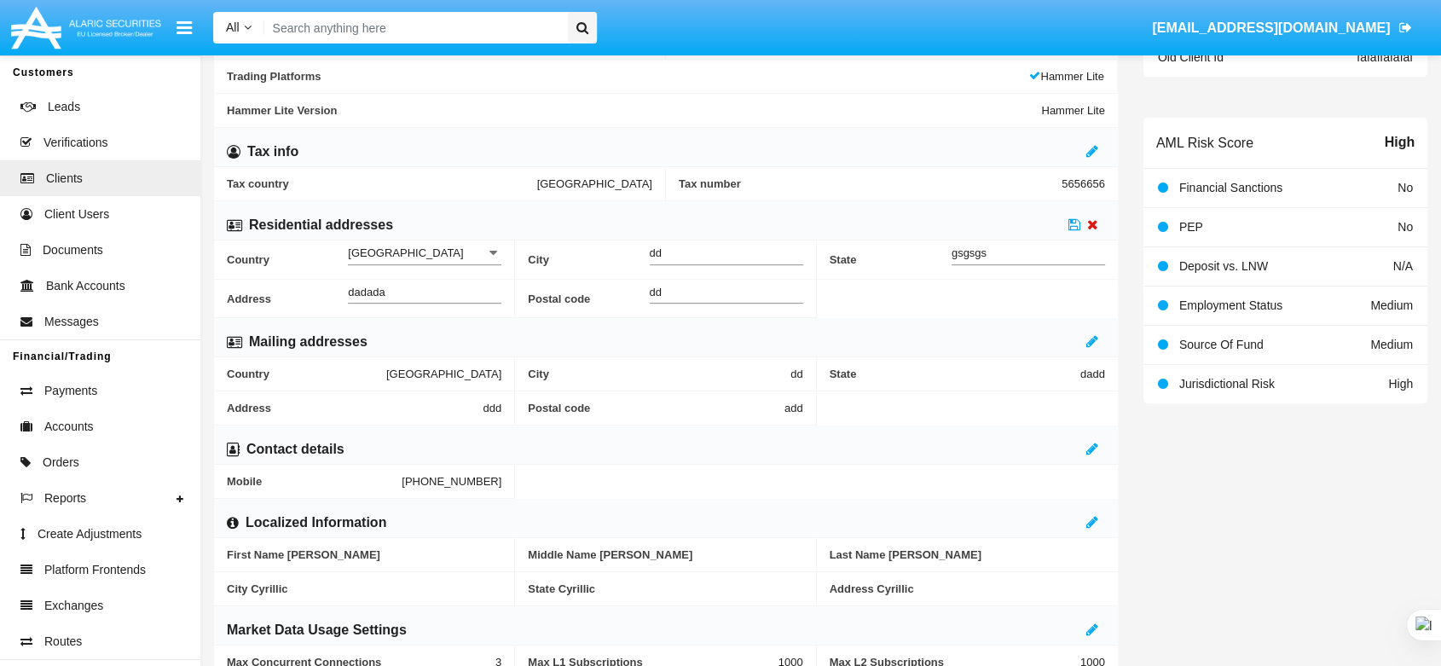
click at [1089, 222] on icon at bounding box center [1092, 224] width 11 height 14
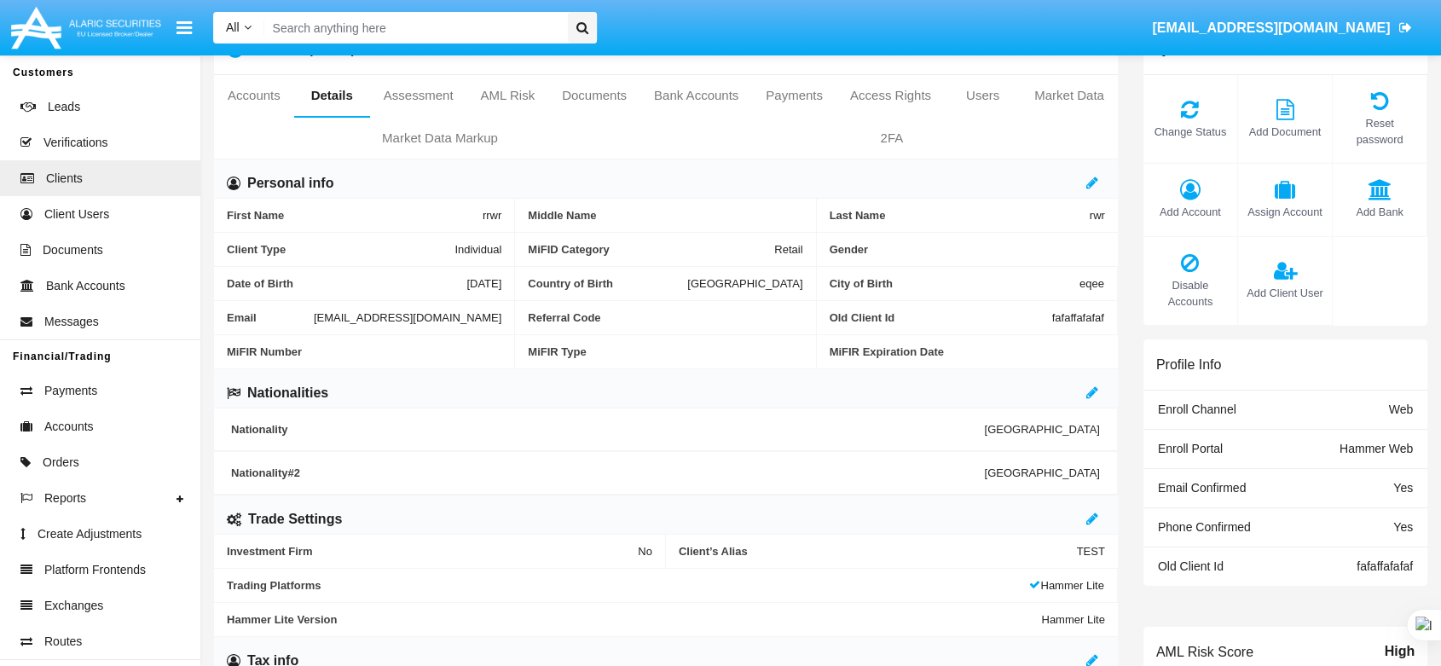
scroll to position [0, 0]
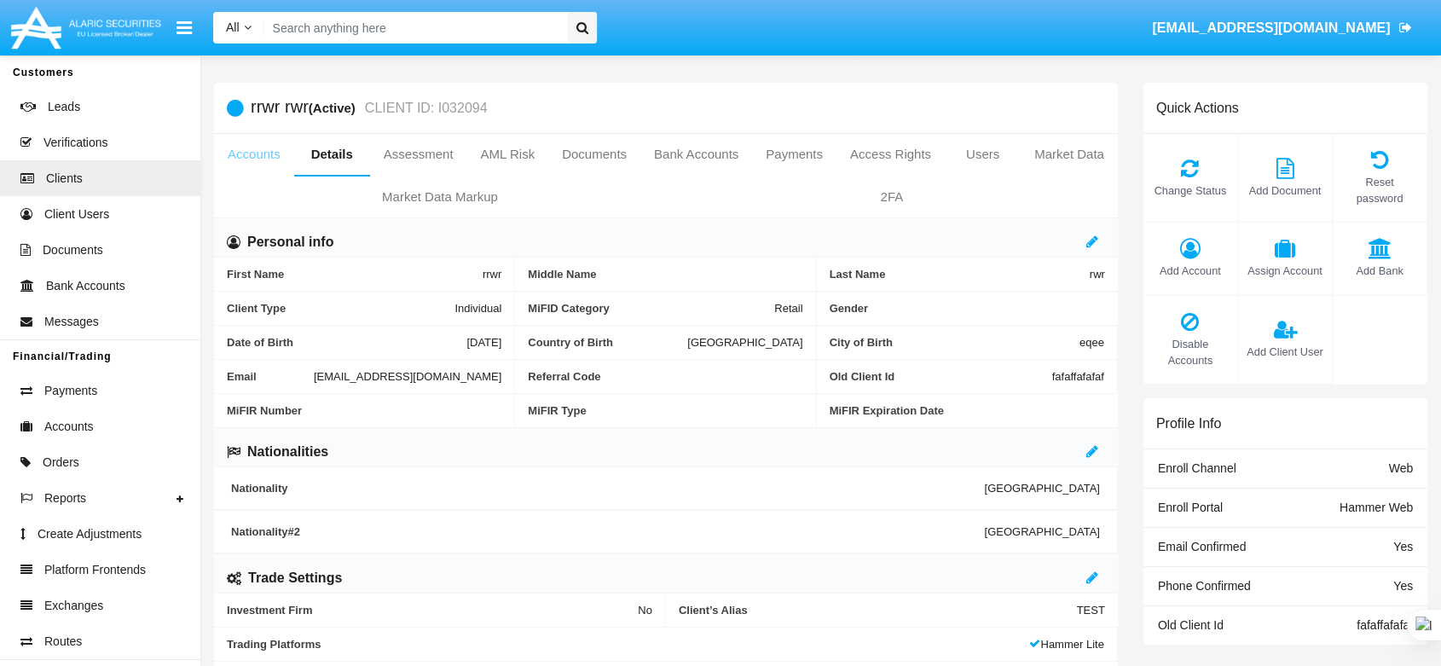
click at [260, 158] on link "Accounts" at bounding box center [254, 154] width 80 height 41
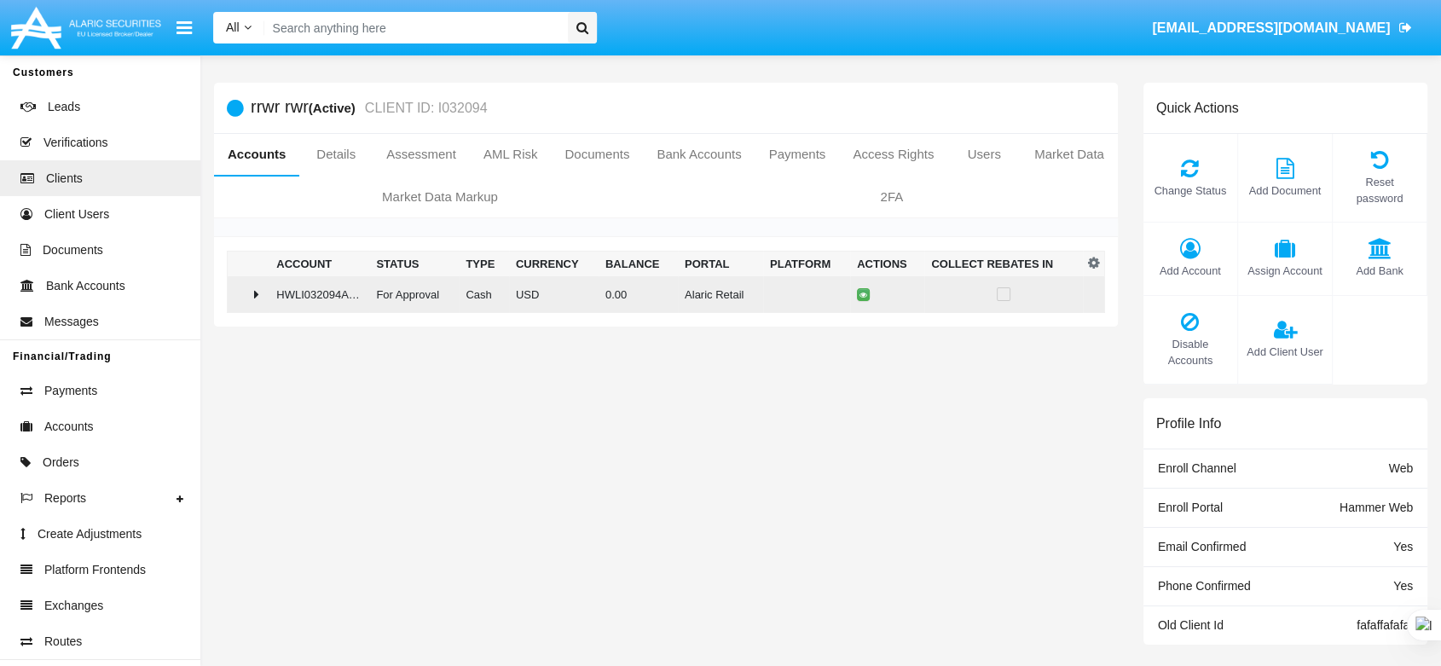
click at [294, 300] on td "HWLI032094AC1" at bounding box center [320, 294] width 100 height 37
click at [867, 292] on icon at bounding box center [867, 295] width 8 height 8
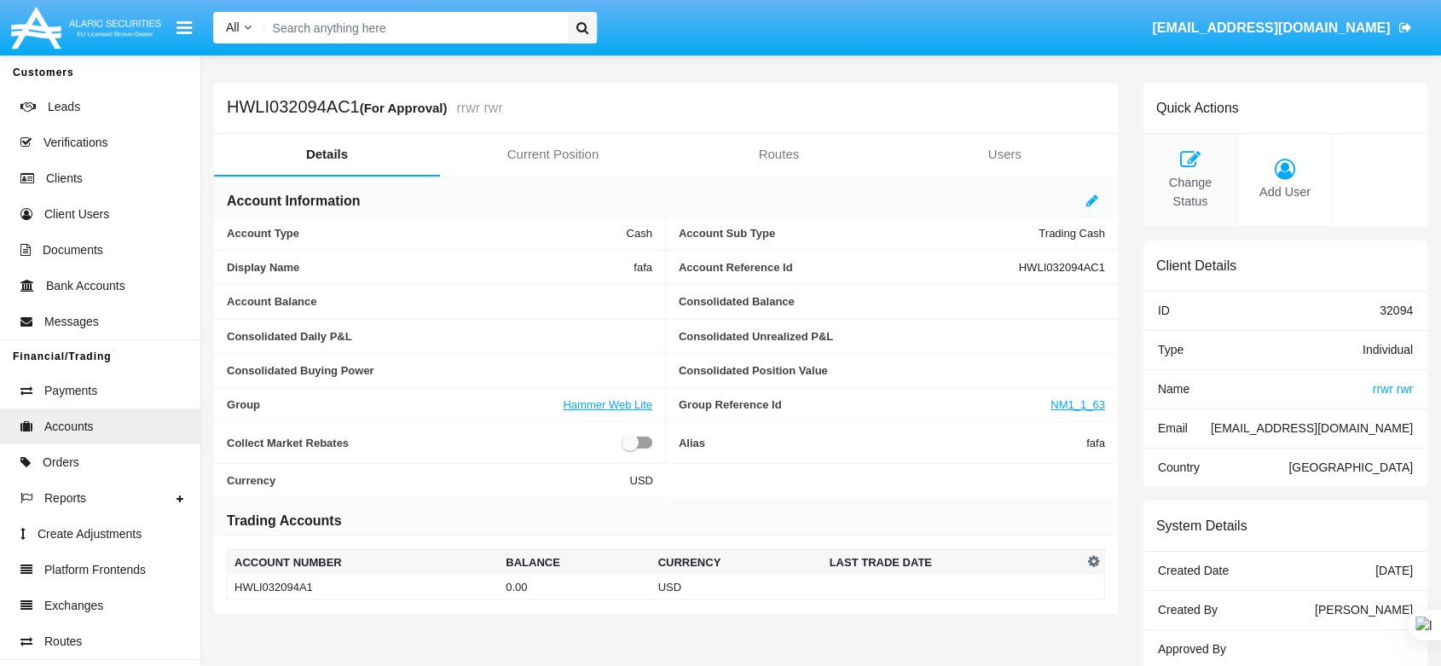
click at [1184, 180] on span "Change Status" at bounding box center [1190, 192] width 77 height 37
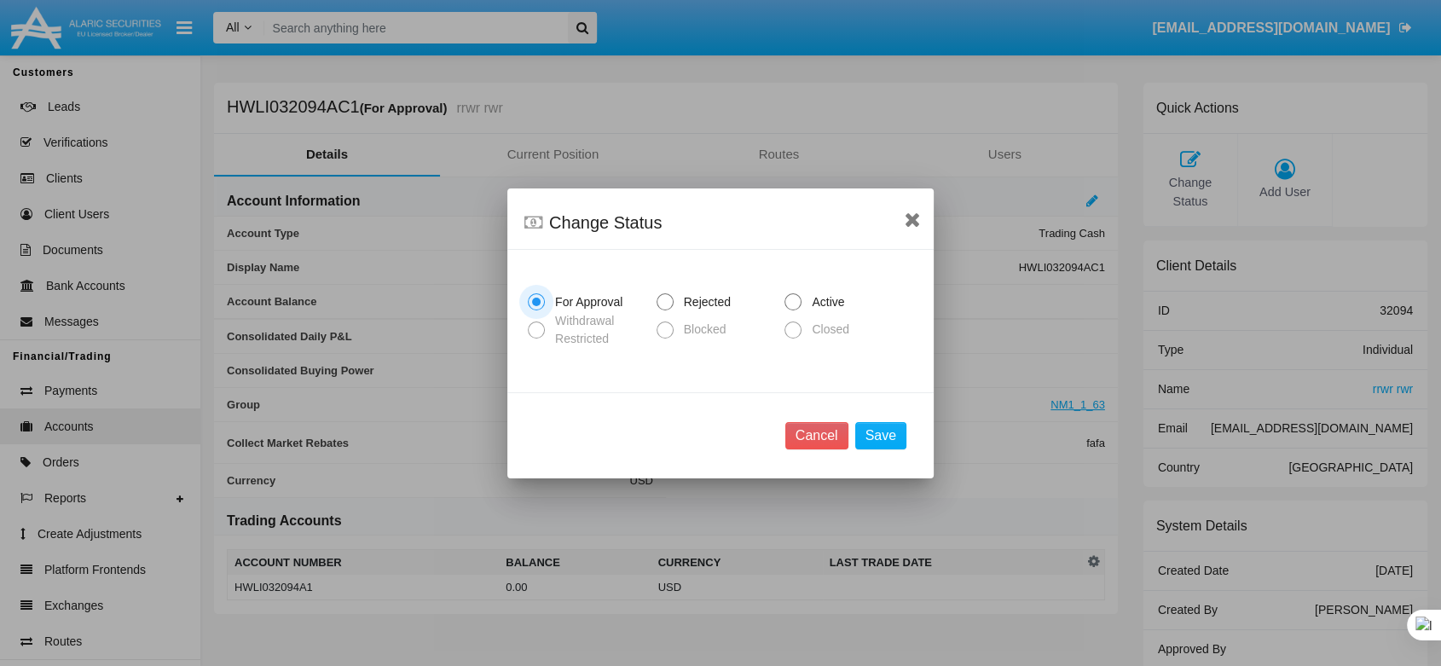
click at [808, 307] on span "Active" at bounding box center [825, 302] width 47 height 18
click at [793, 310] on input "Active" at bounding box center [792, 310] width 1 height 1
radio input "true"
click at [870, 442] on button "Save" at bounding box center [880, 435] width 51 height 27
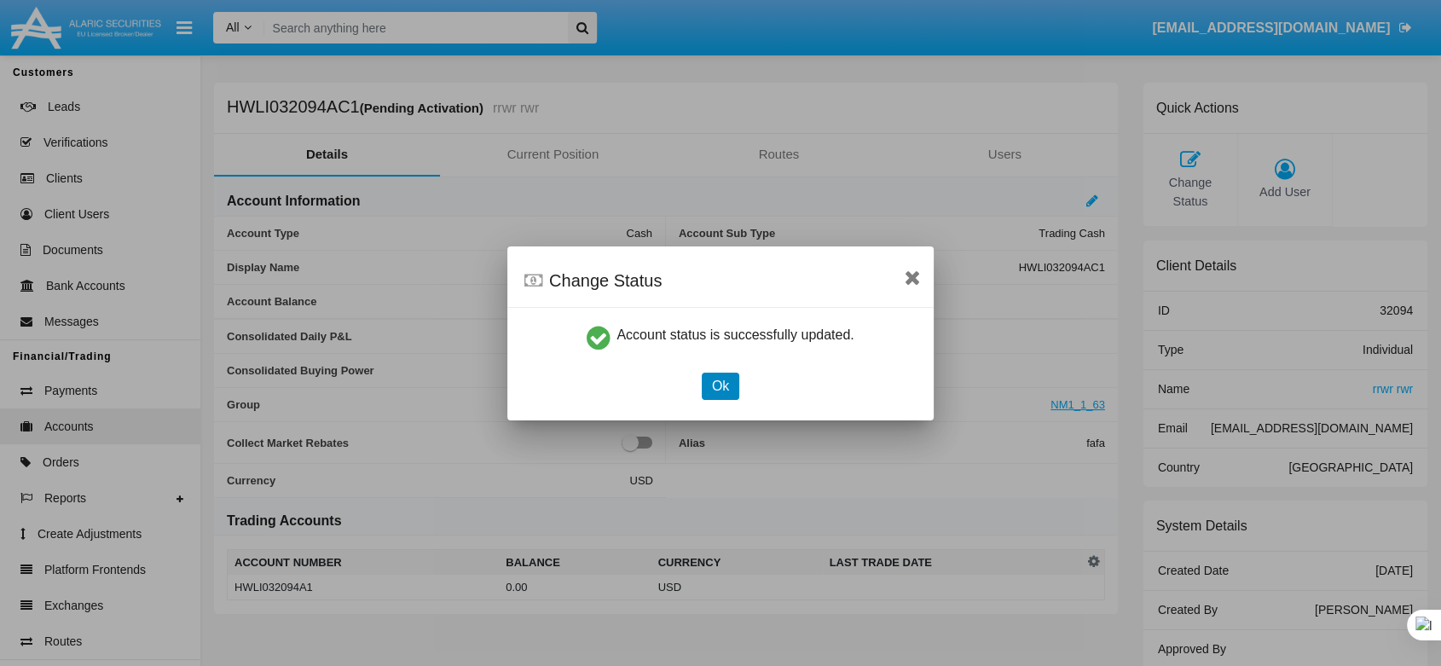
click at [727, 380] on button "Ok" at bounding box center [721, 386] width 38 height 27
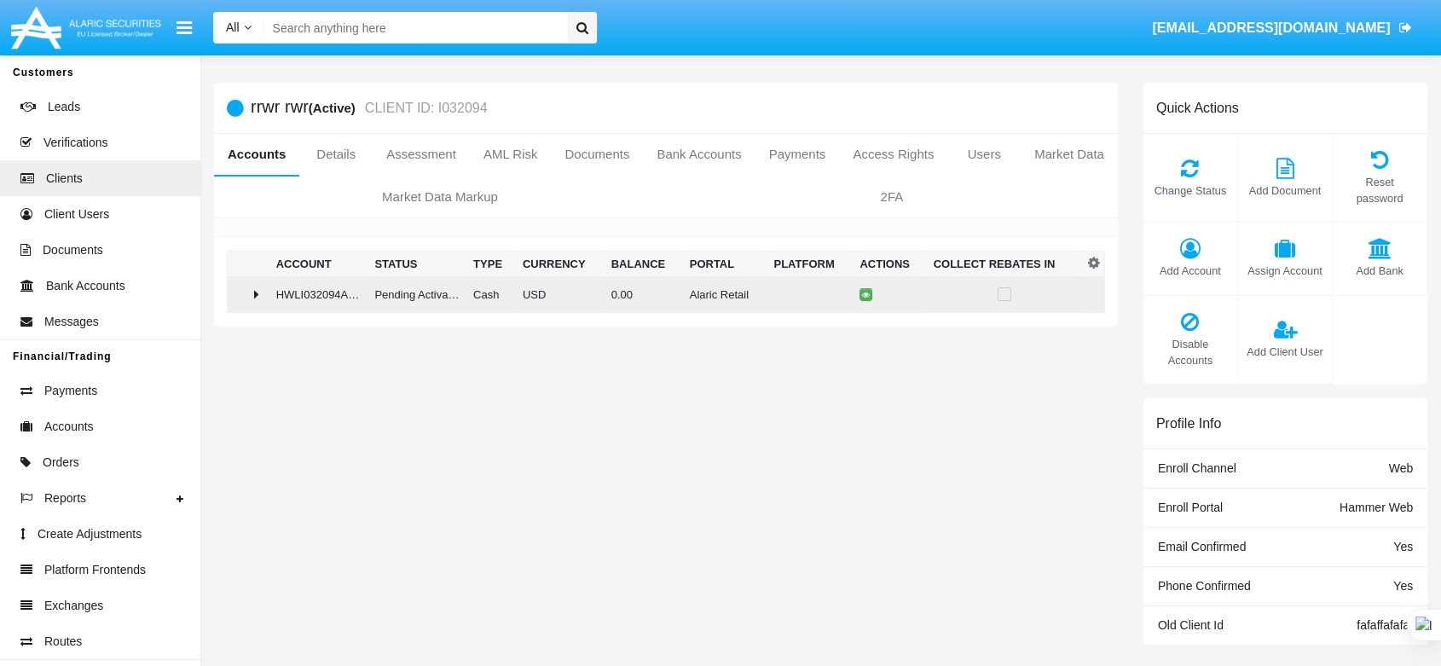
click at [287, 296] on td "HWLI032094AC1" at bounding box center [319, 294] width 99 height 37
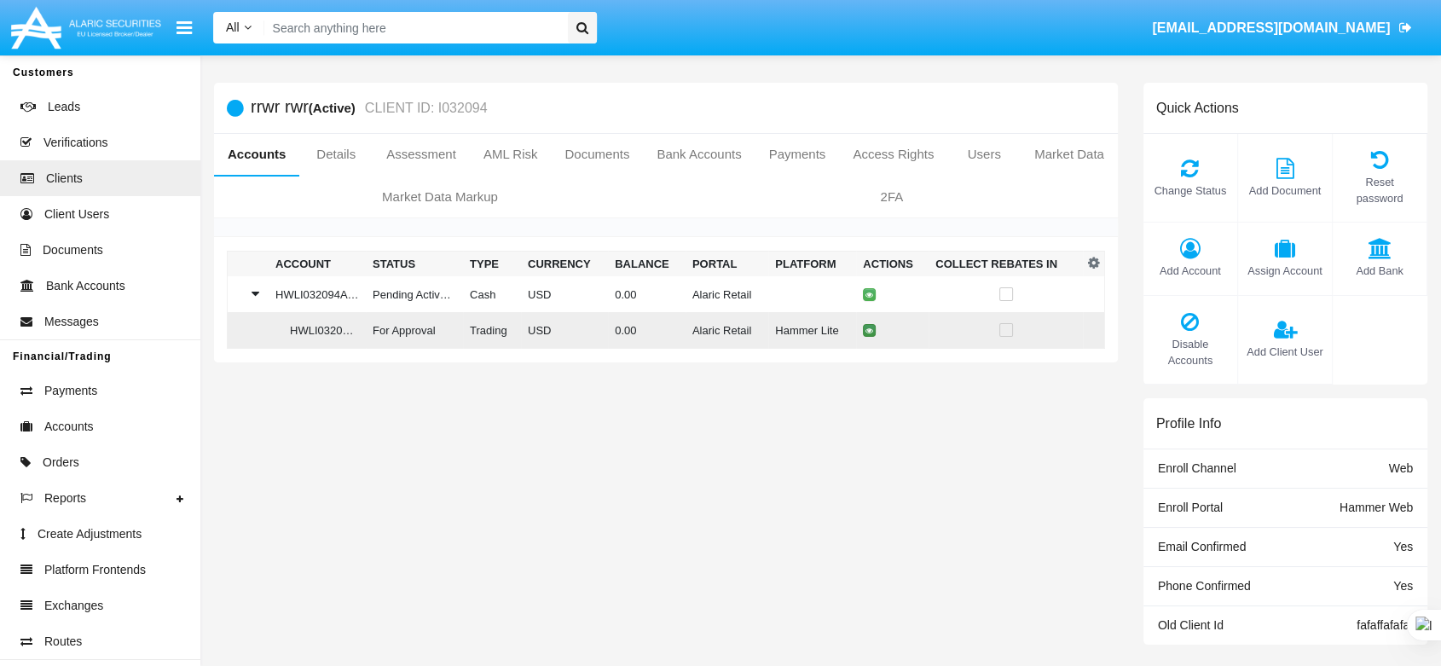
click at [871, 328] on button at bounding box center [869, 330] width 13 height 13
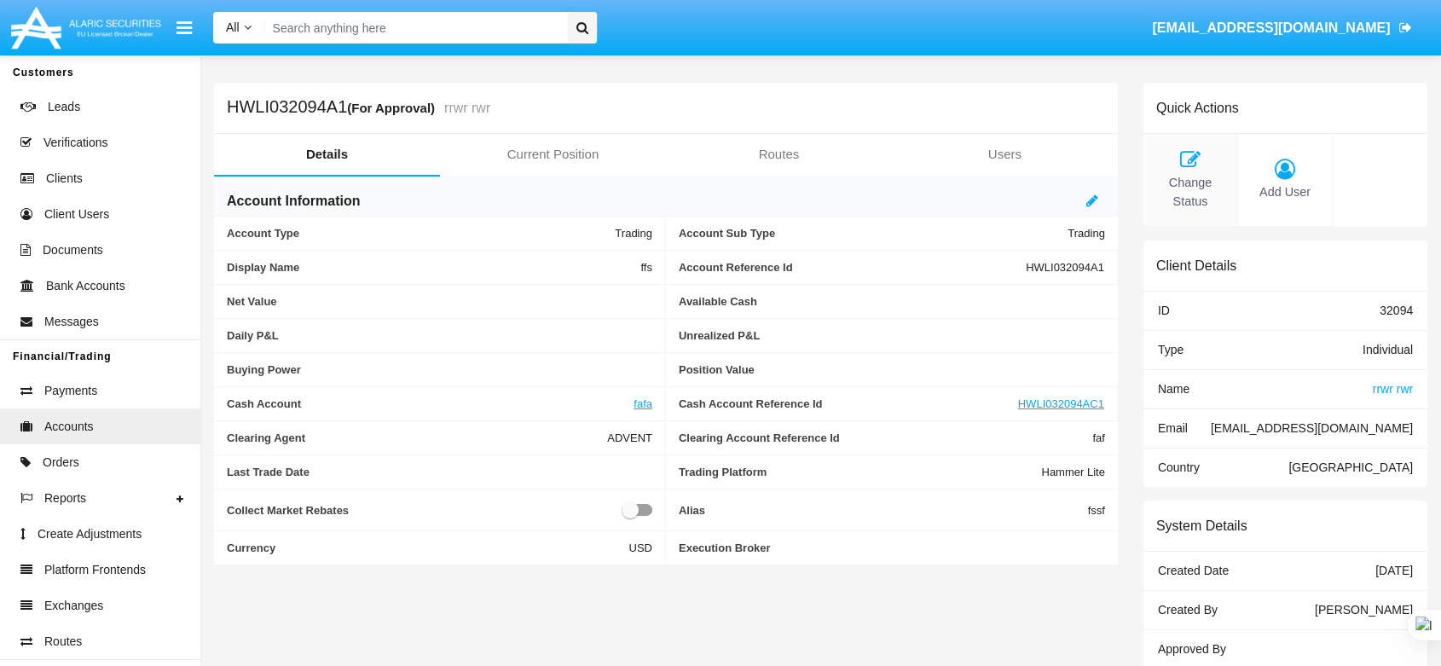
click at [1174, 162] on icon at bounding box center [1190, 159] width 77 height 20
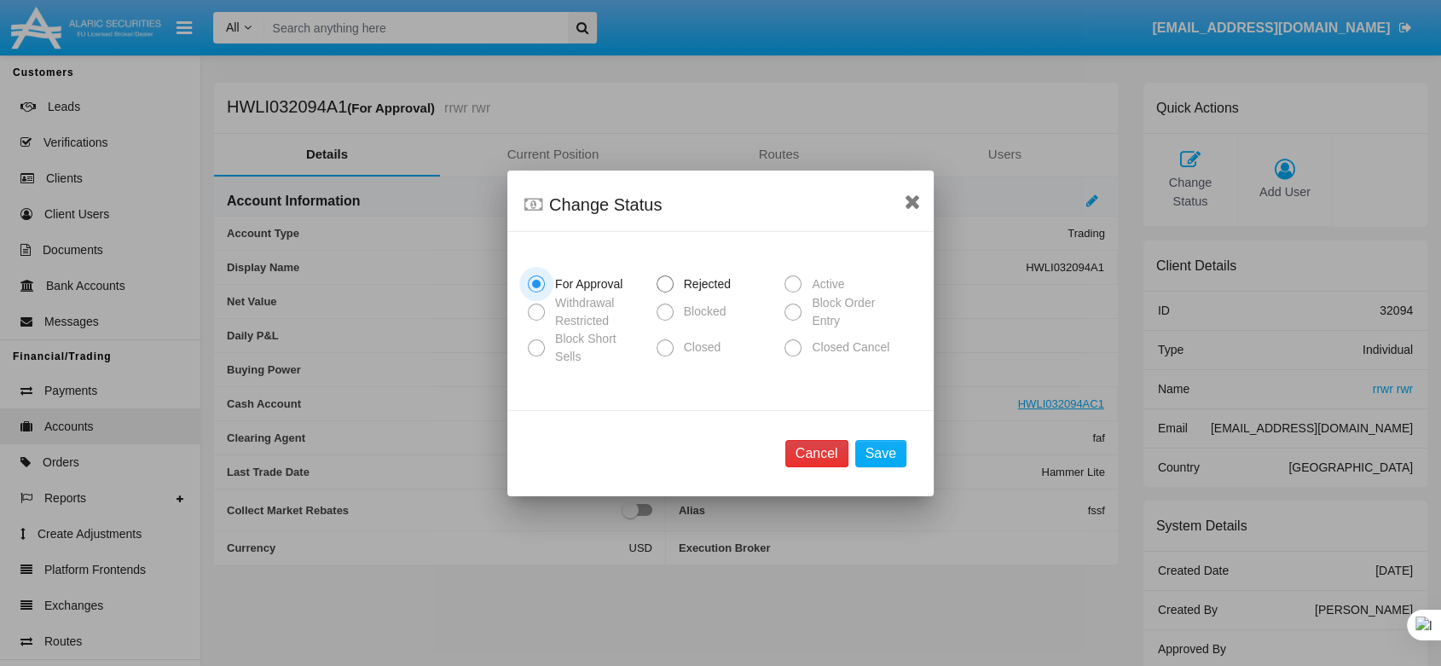
click at [828, 449] on button "Cancel" at bounding box center [817, 453] width 63 height 27
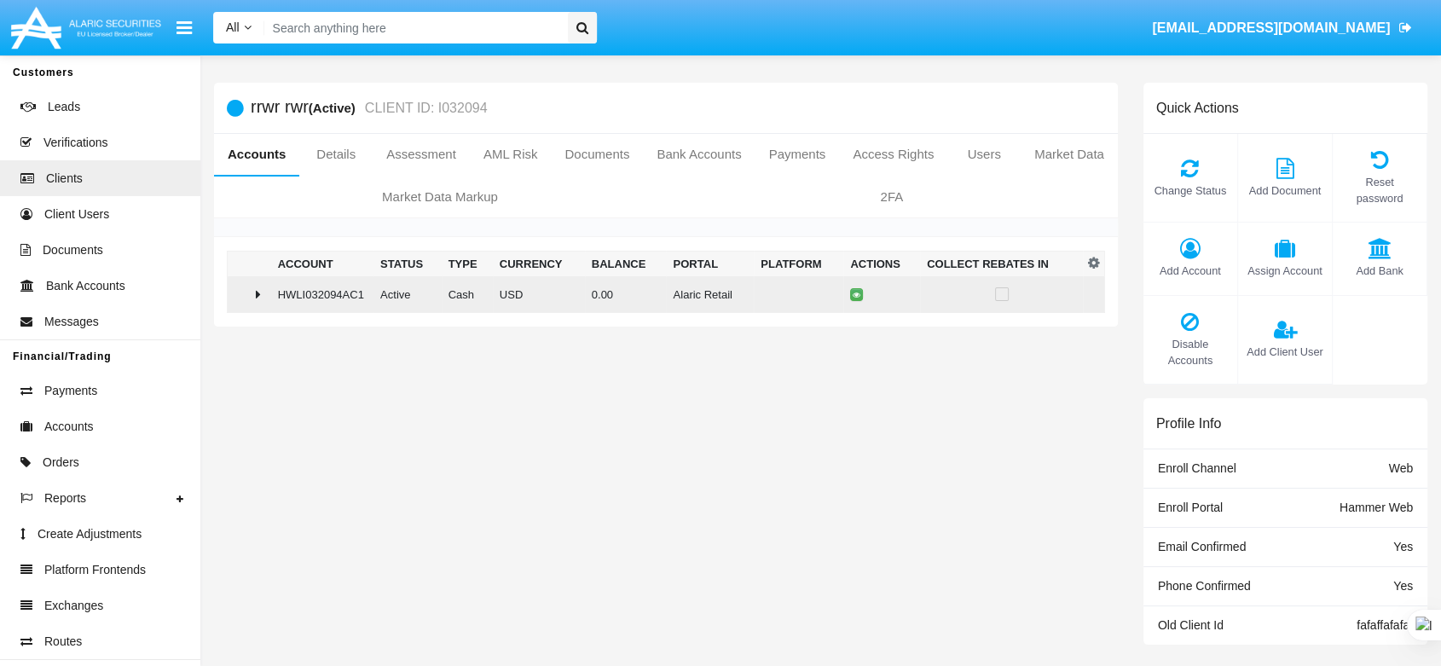
click at [281, 309] on td "HWLI032094AC1" at bounding box center [322, 294] width 102 height 37
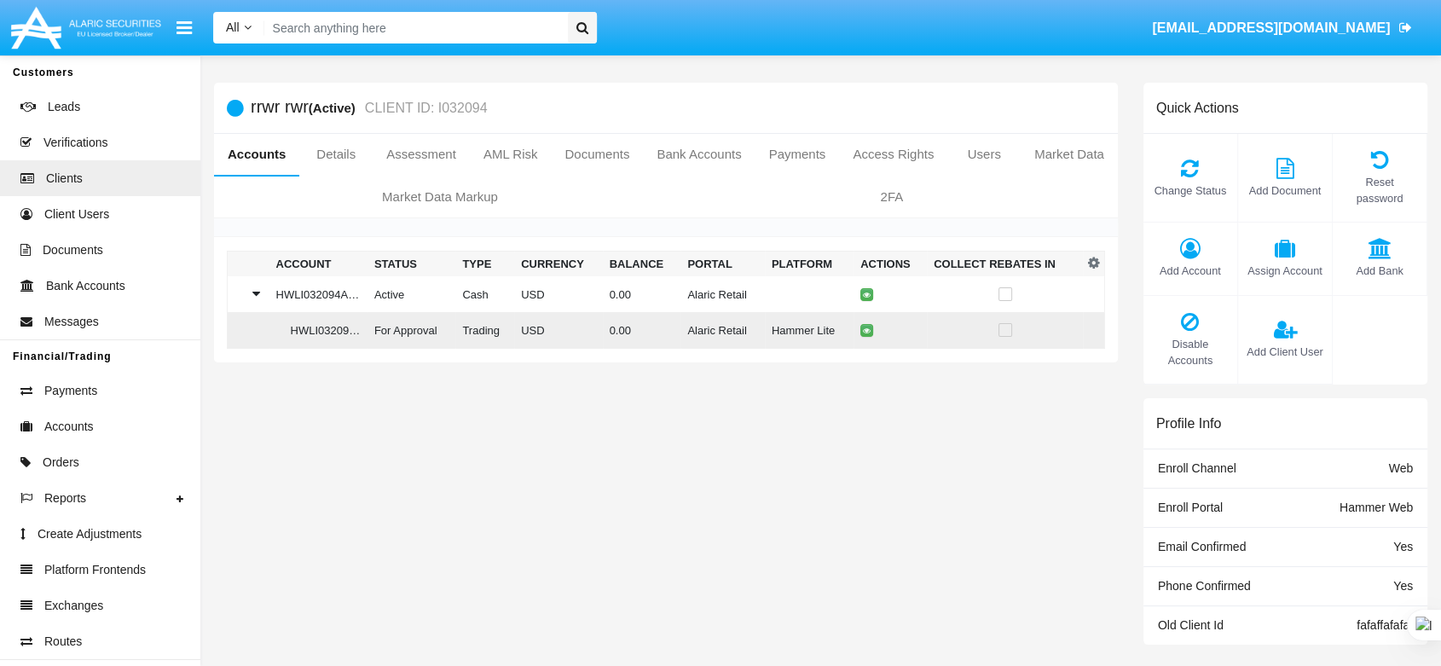
click at [854, 329] on td at bounding box center [890, 330] width 73 height 37
click at [863, 328] on icon at bounding box center [867, 331] width 8 height 8
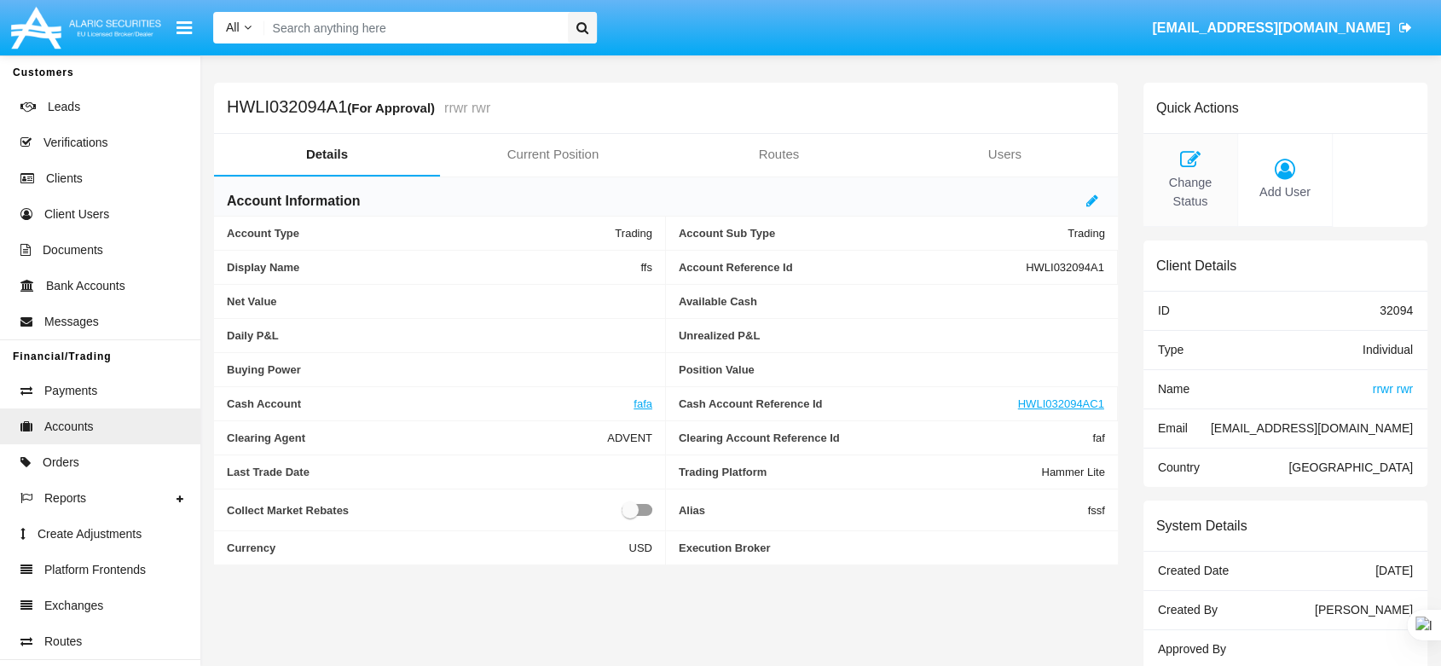
click at [1191, 166] on icon at bounding box center [1190, 159] width 77 height 20
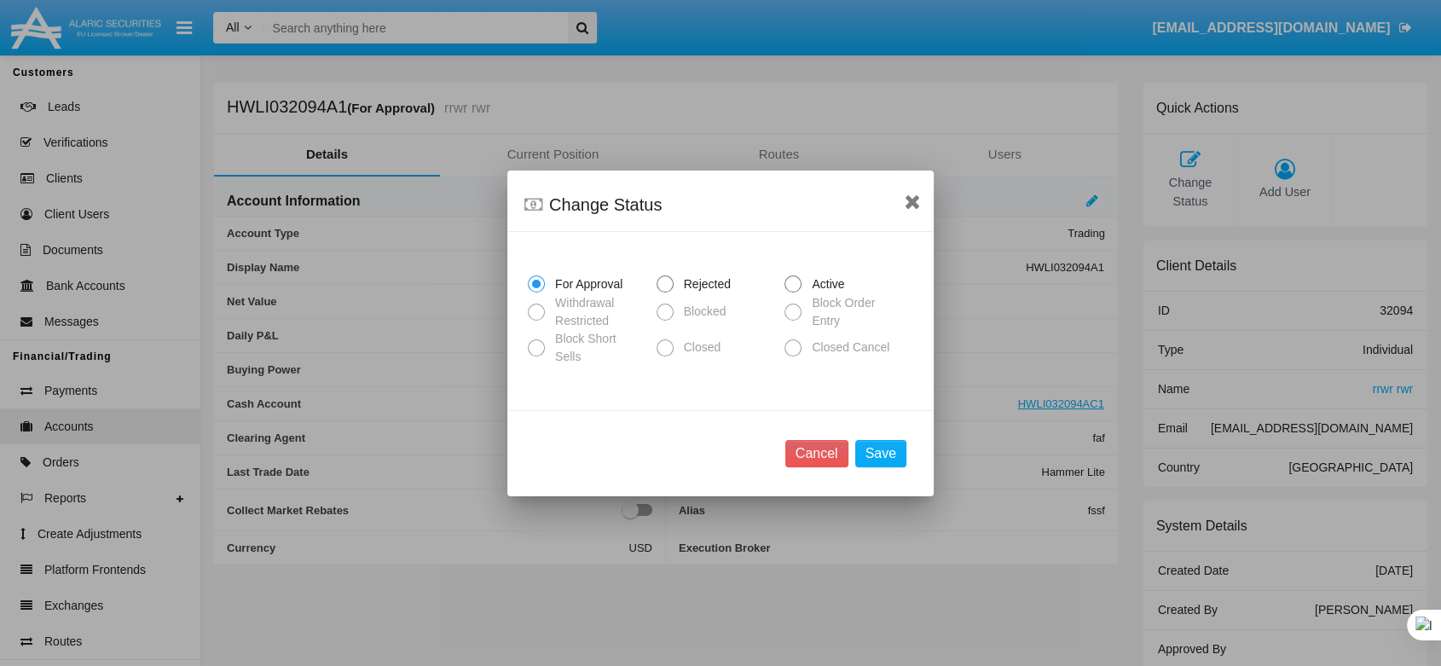
drag, startPoint x: 798, startPoint y: 286, endPoint x: 817, endPoint y: 319, distance: 38.2
click at [798, 287] on span at bounding box center [793, 283] width 17 height 17
click at [793, 293] on input "Active" at bounding box center [792, 293] width 1 height 1
radio input "true"
click at [871, 426] on div "Cancel Save" at bounding box center [720, 453] width 426 height 86
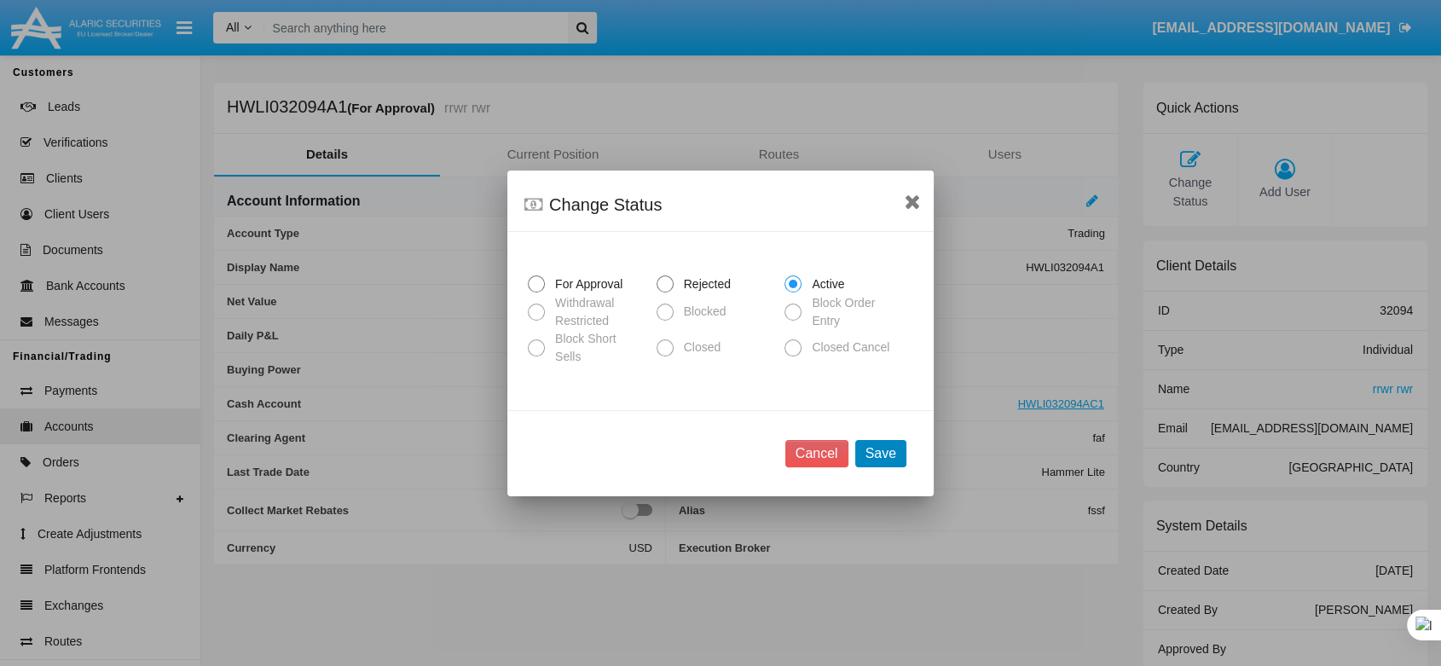
click at [872, 440] on button "Save" at bounding box center [880, 453] width 51 height 27
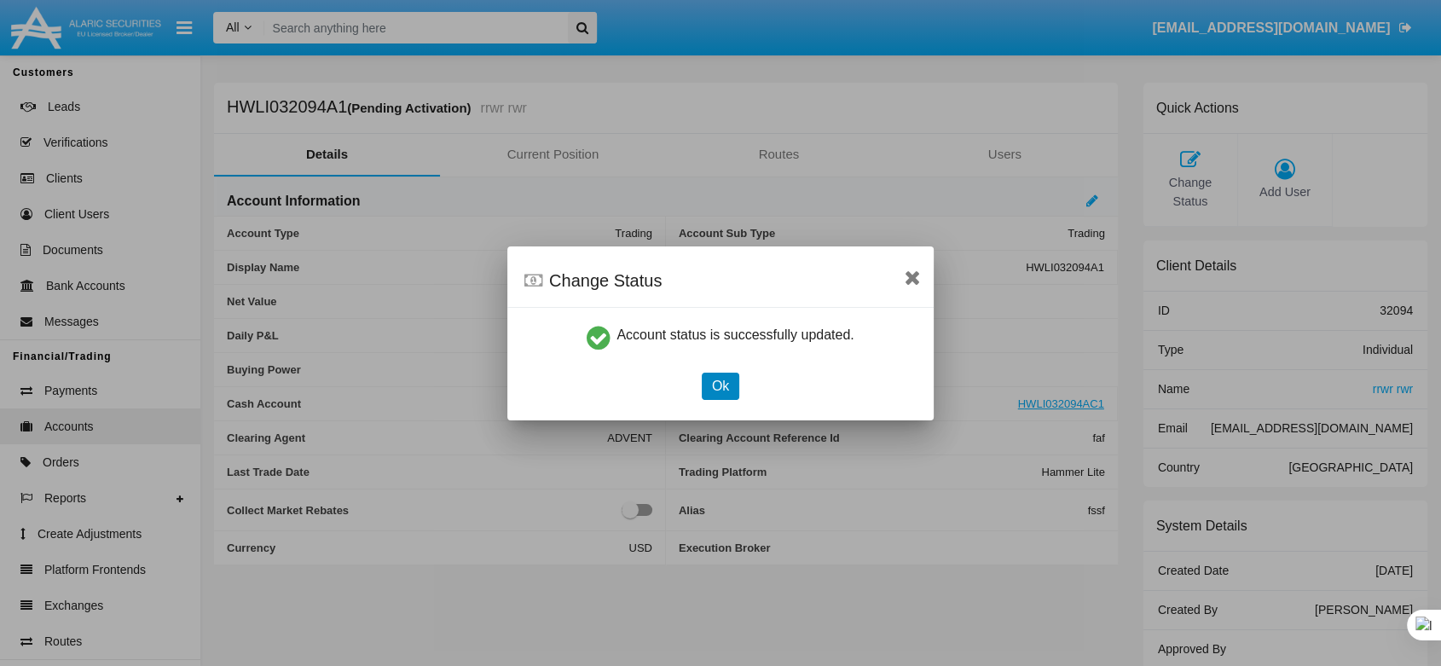
click at [738, 381] on button "Ok" at bounding box center [721, 386] width 38 height 27
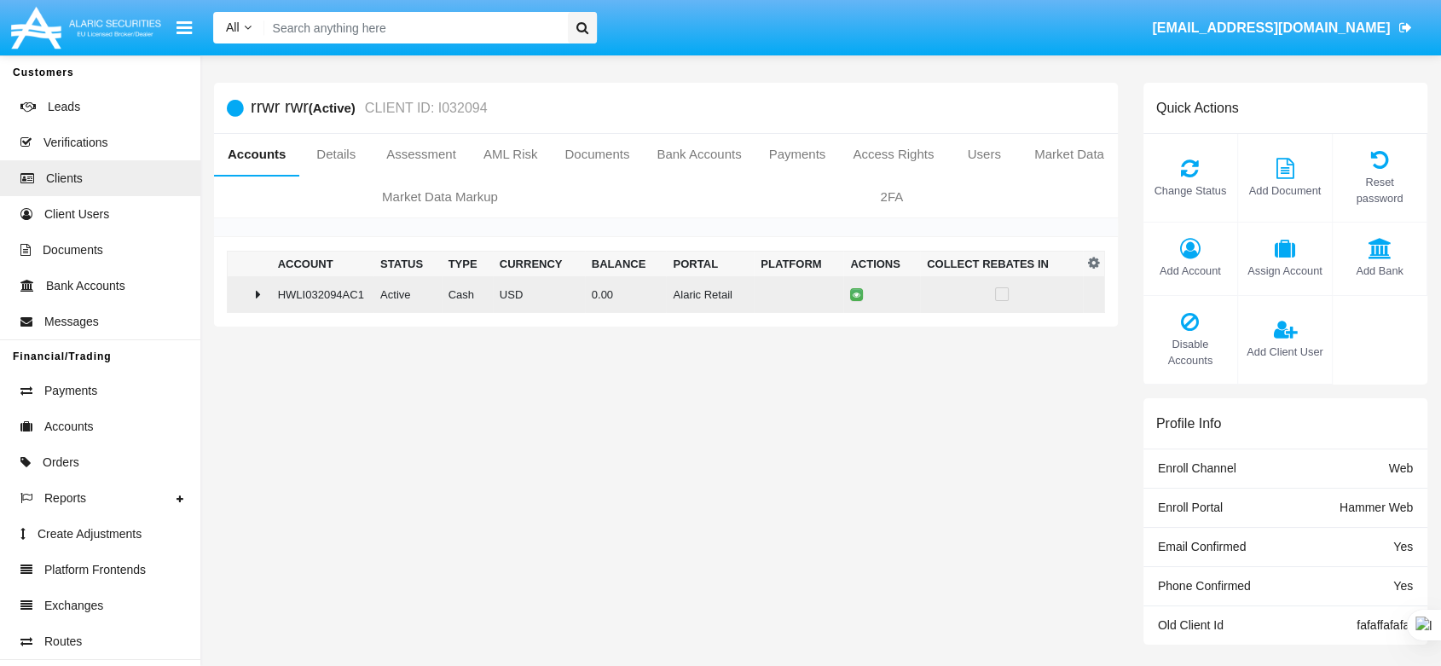
click at [266, 282] on td at bounding box center [249, 294] width 43 height 37
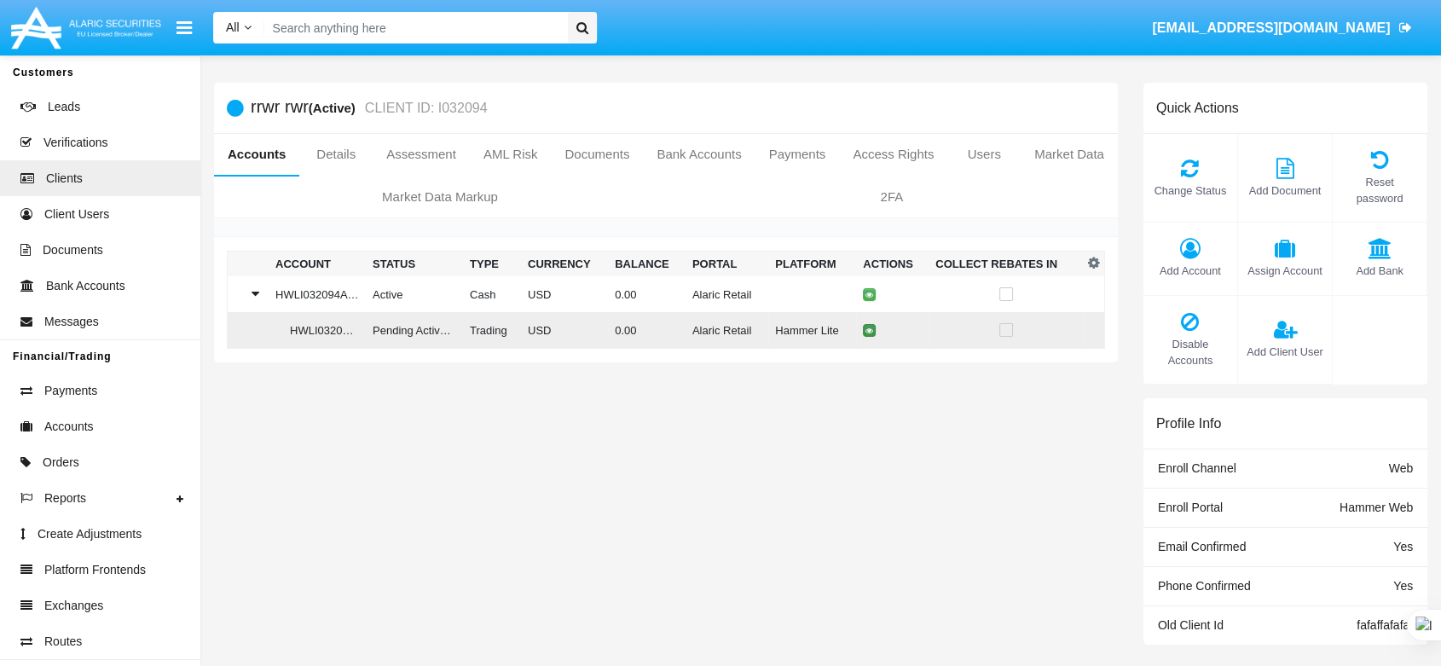
click at [863, 330] on button at bounding box center [869, 330] width 13 height 13
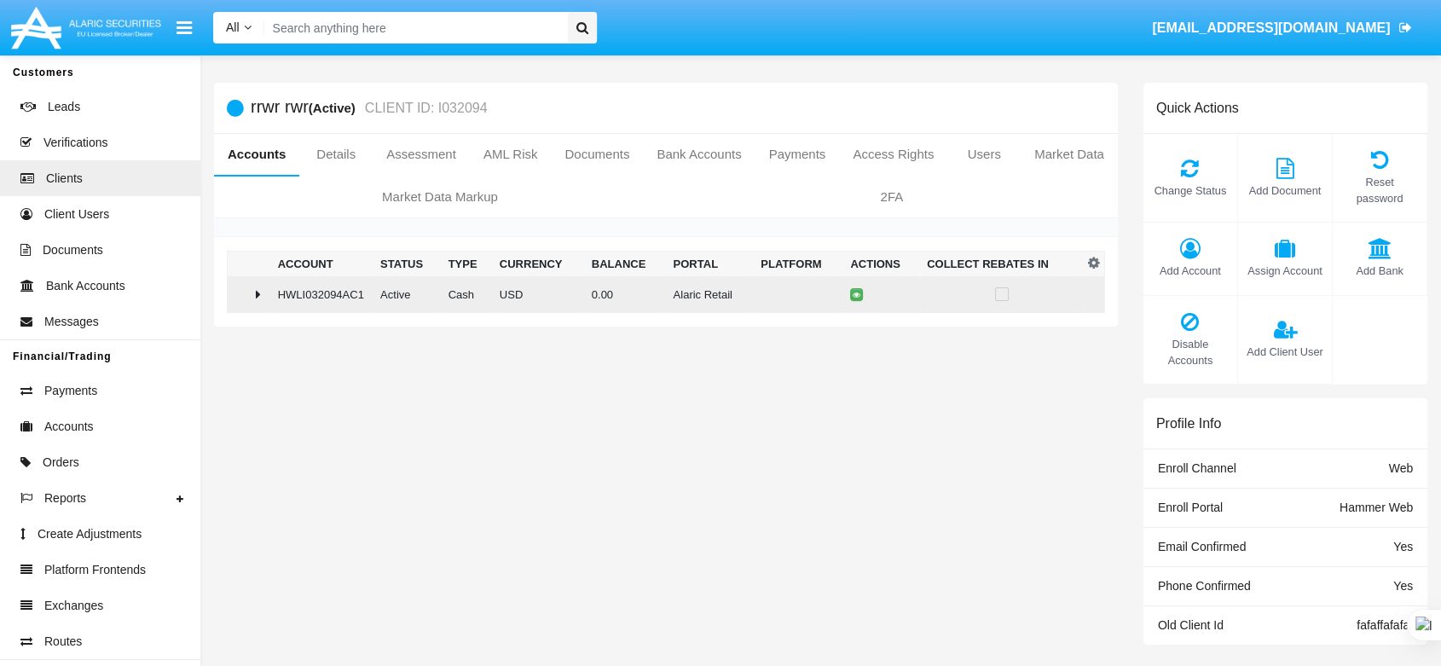
click at [258, 289] on icon at bounding box center [258, 294] width 5 height 14
click at [266, 297] on td at bounding box center [249, 294] width 43 height 37
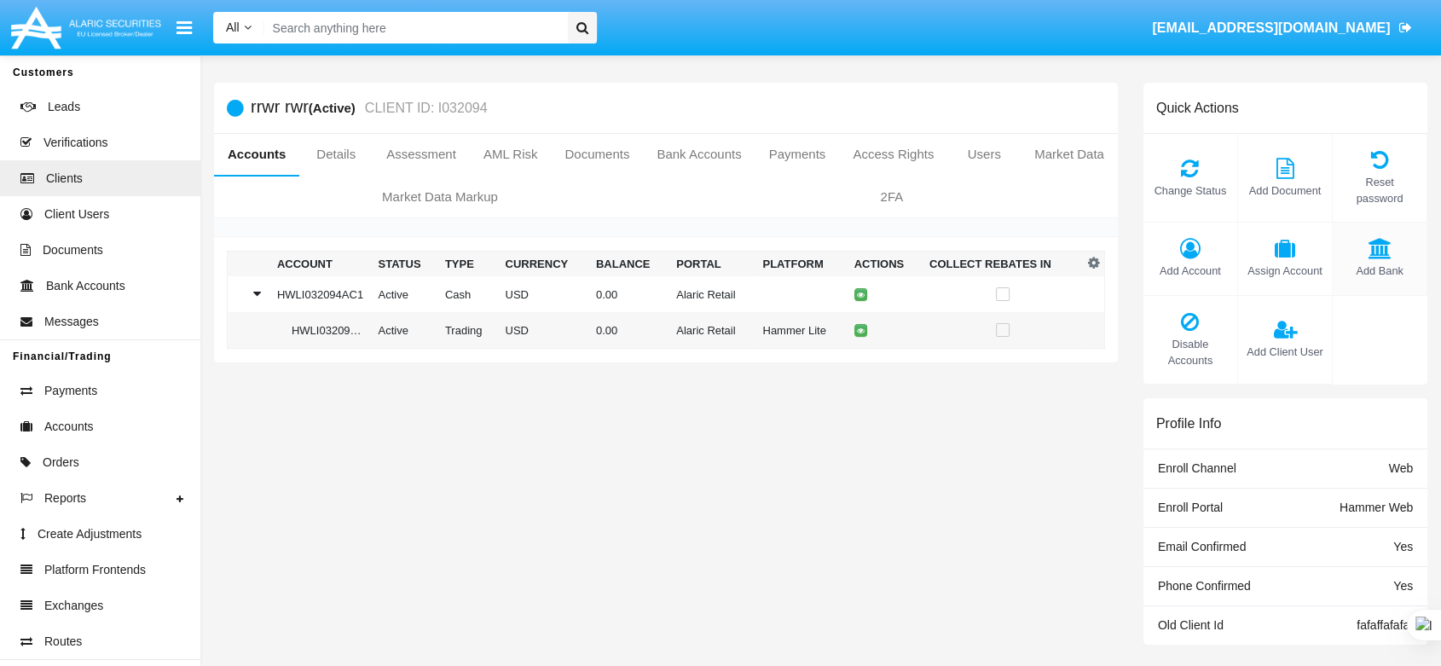
click at [1382, 263] on span "Add Bank" at bounding box center [1380, 271] width 77 height 16
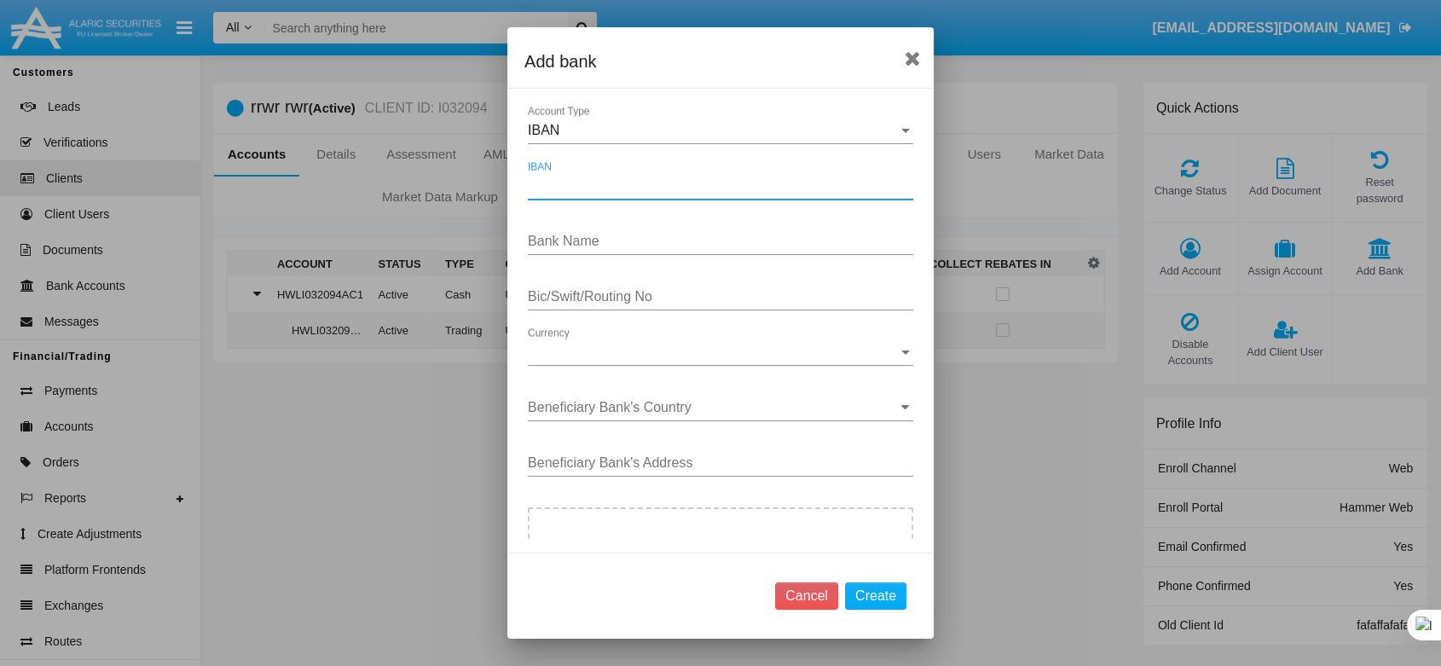
click at [579, 183] on input "IBAN" at bounding box center [721, 185] width 386 height 15
click at [580, 128] on div "IBAN" at bounding box center [713, 130] width 370 height 15
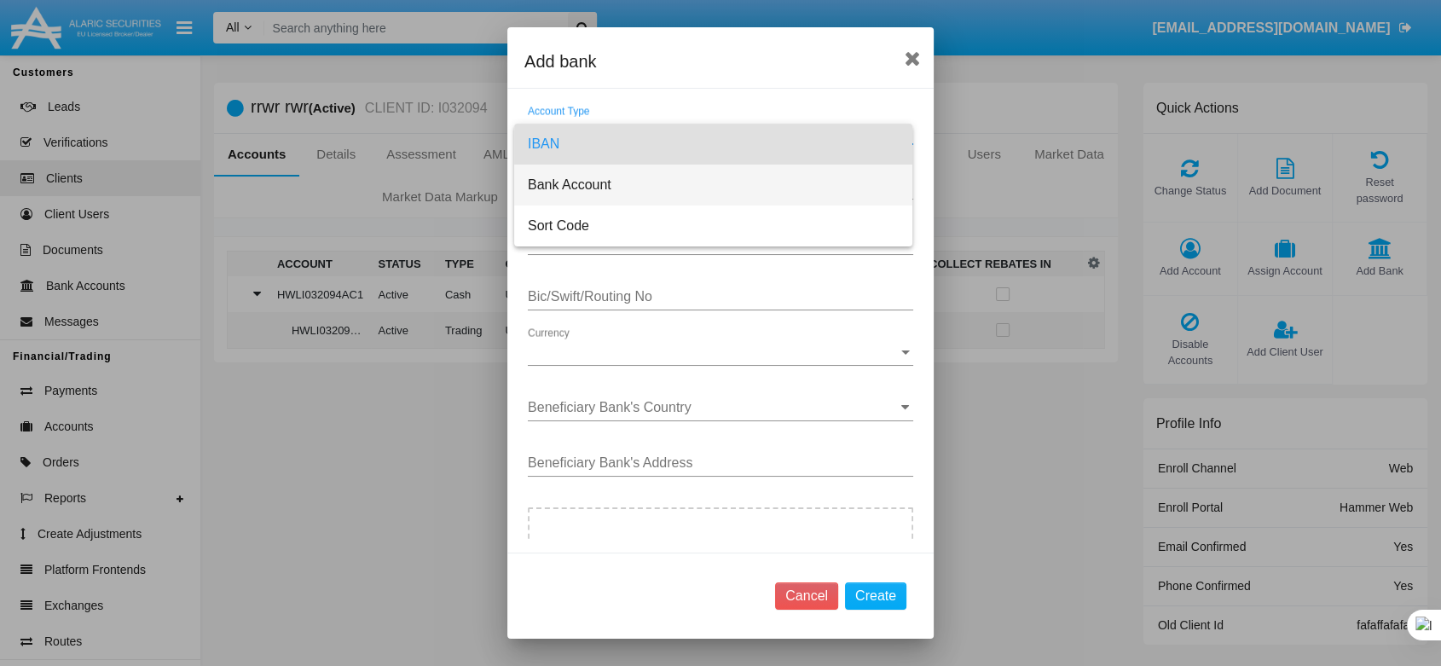
click at [583, 183] on span "Bank Account" at bounding box center [713, 185] width 371 height 41
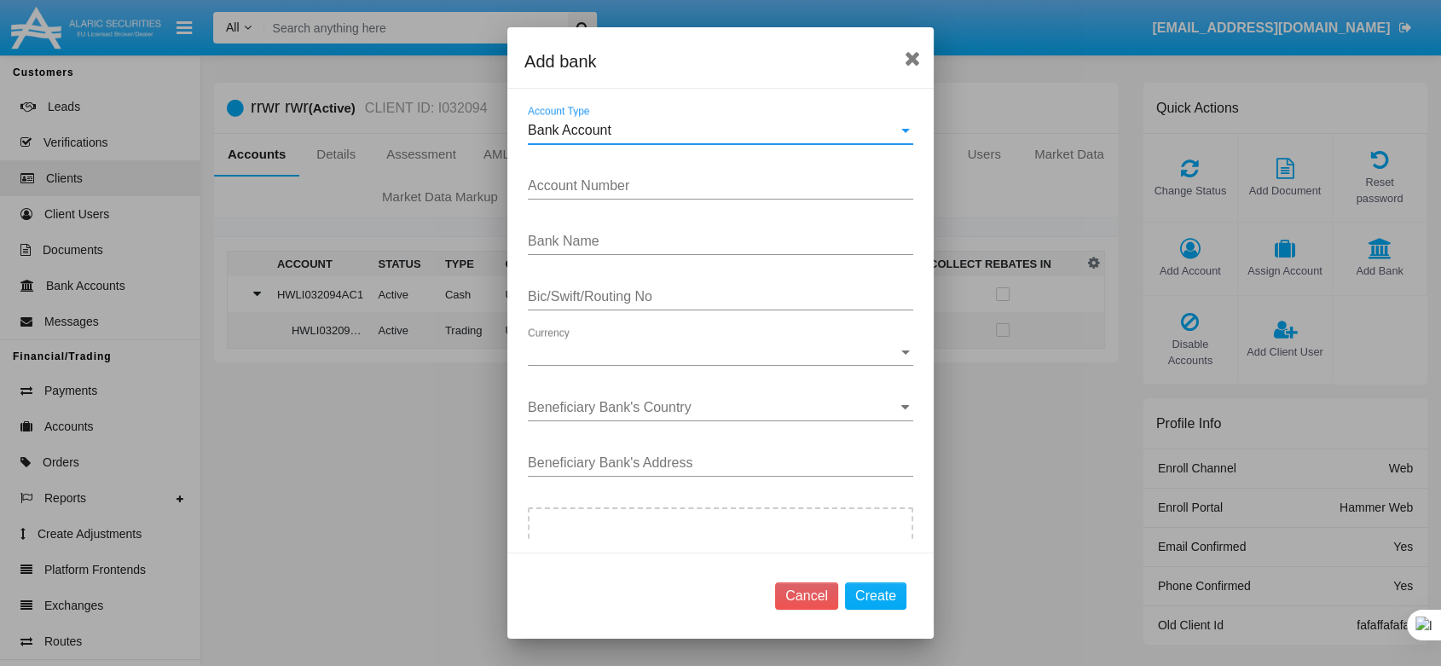
click at [582, 186] on input "Account Number" at bounding box center [721, 185] width 386 height 15
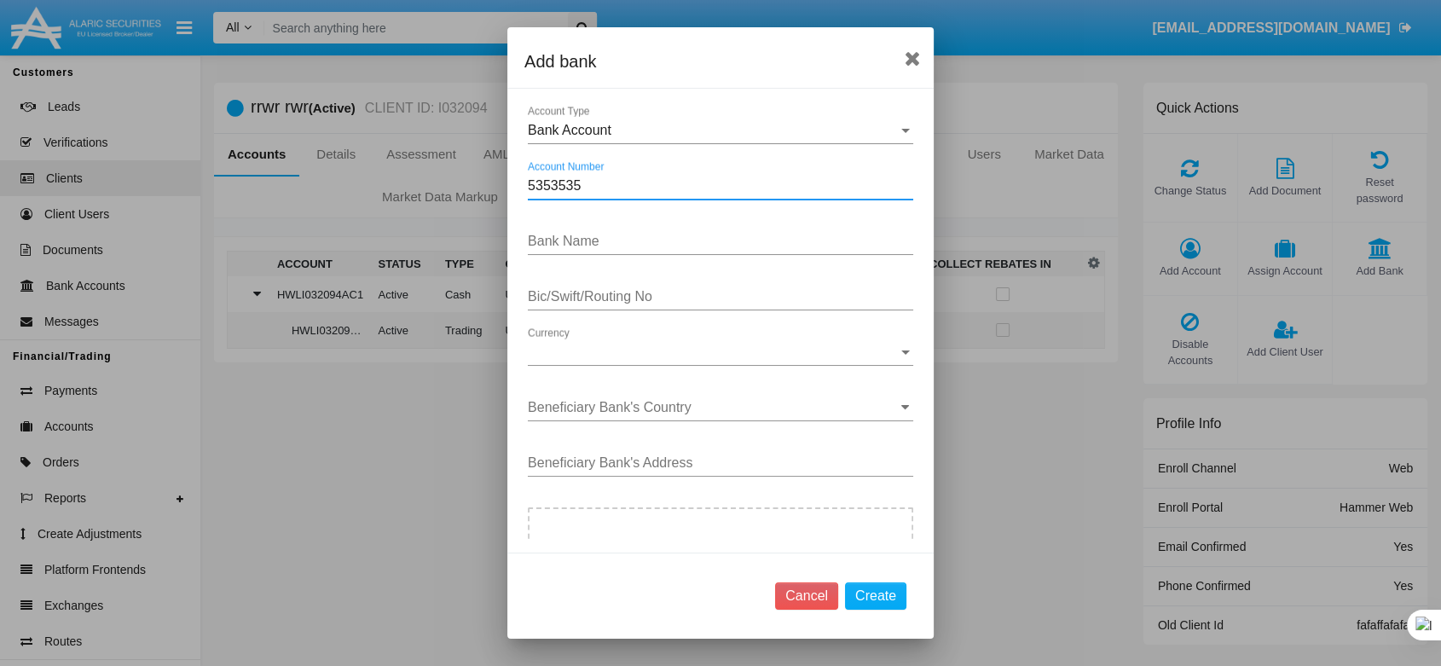
type input "5353535"
click at [597, 242] on input "Bank Name" at bounding box center [721, 241] width 386 height 15
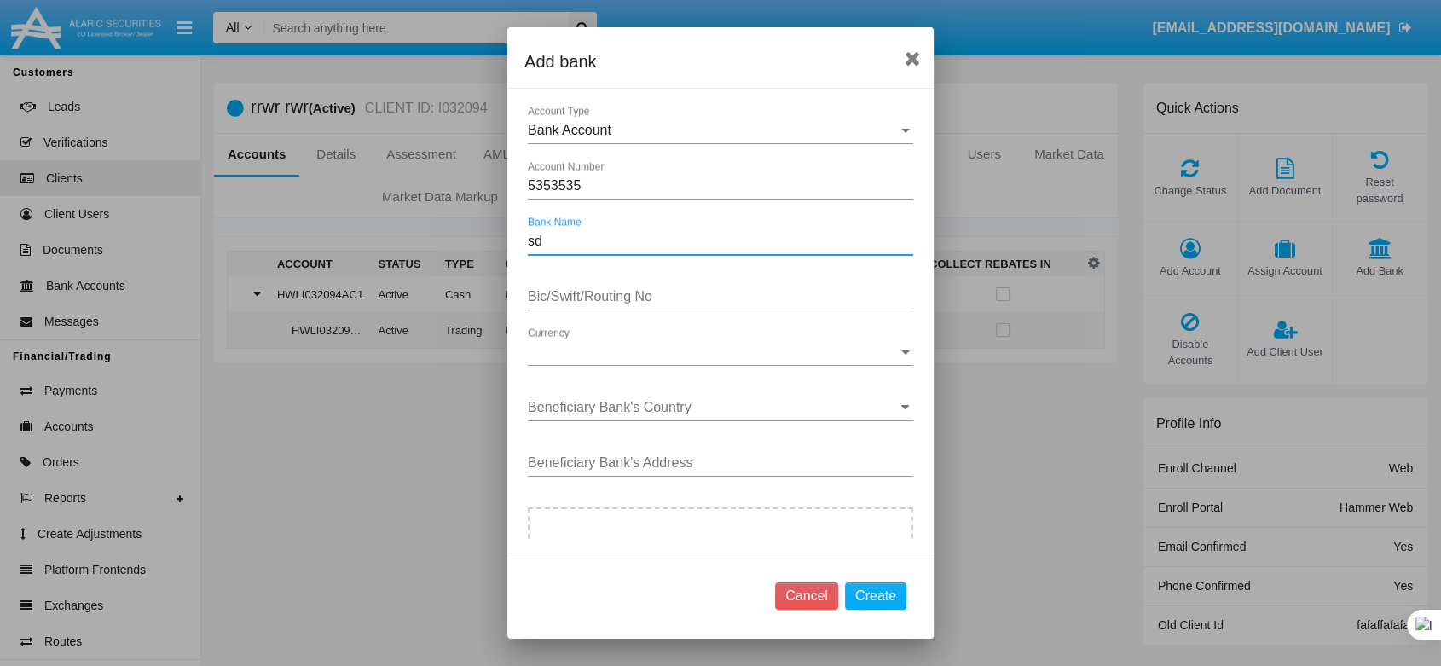
type input "s"
type input "dsk"
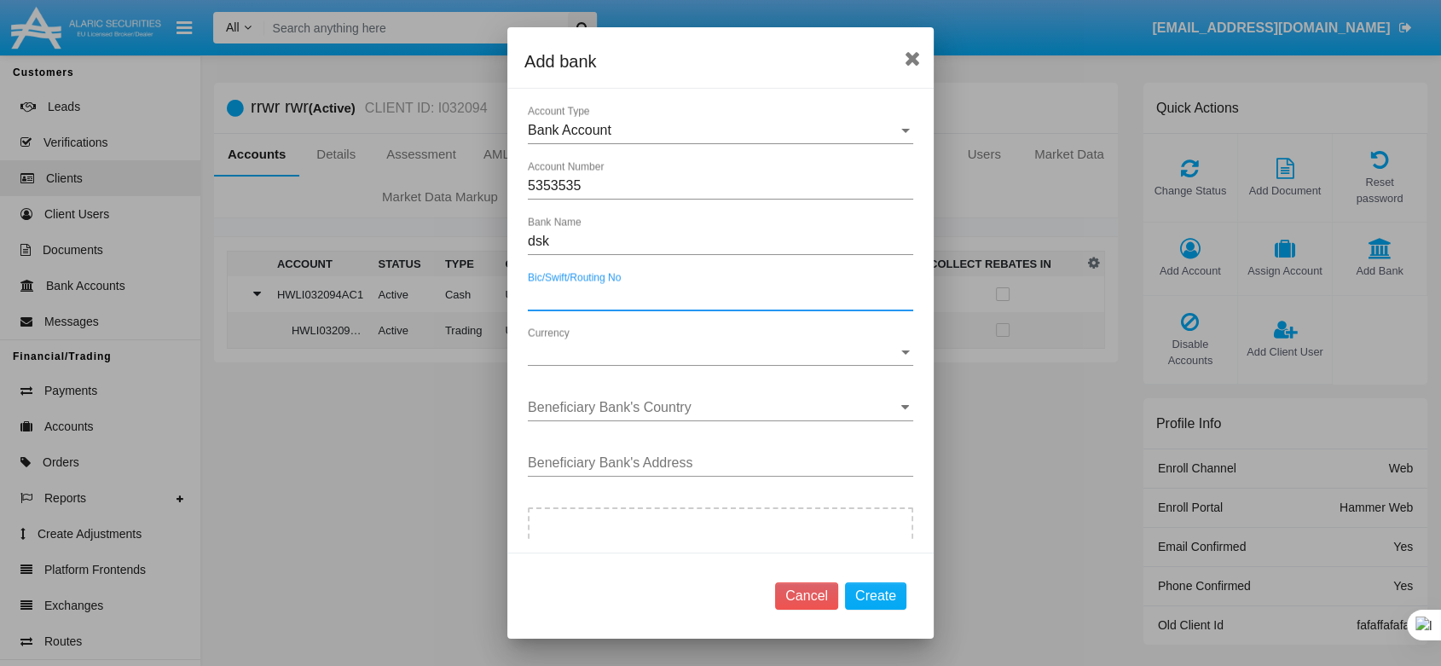
click at [620, 296] on input "Bic/Swift/Routing No" at bounding box center [721, 296] width 386 height 15
type input "FF"
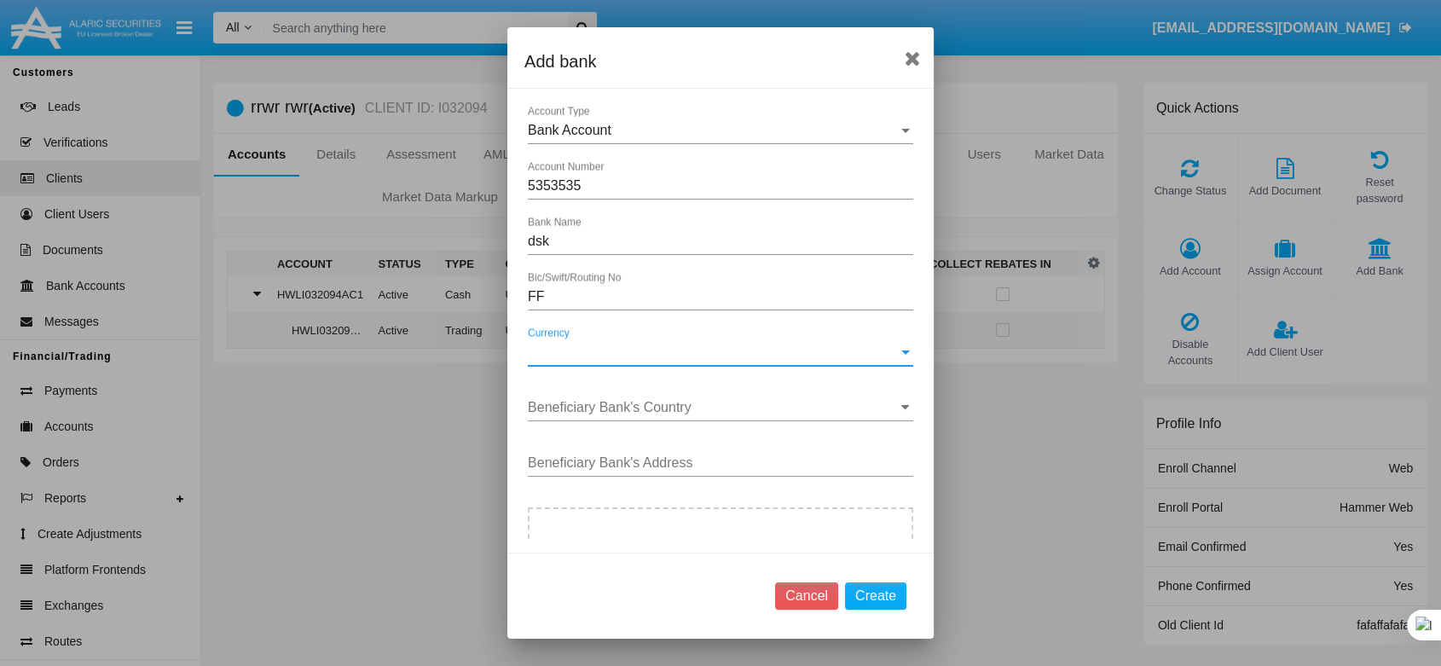
click at [662, 357] on span "Currency" at bounding box center [713, 352] width 370 height 15
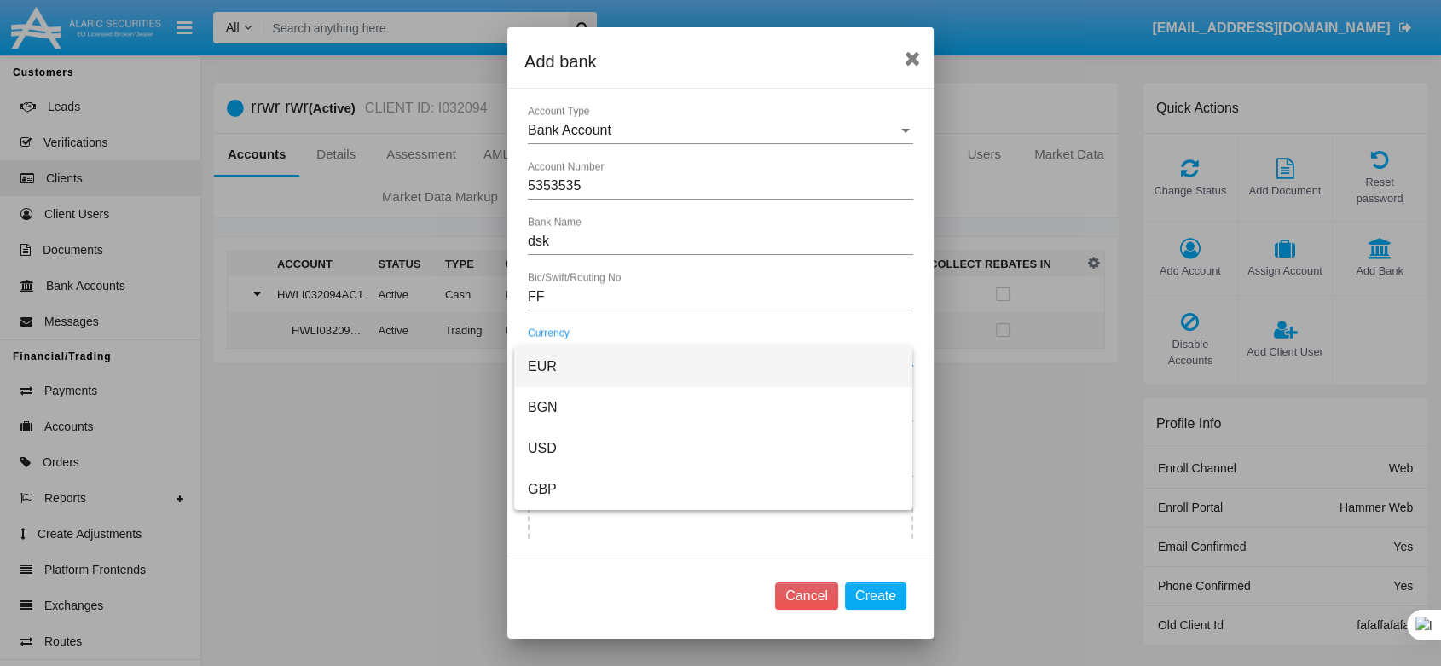
click at [803, 593] on div at bounding box center [720, 333] width 1441 height 666
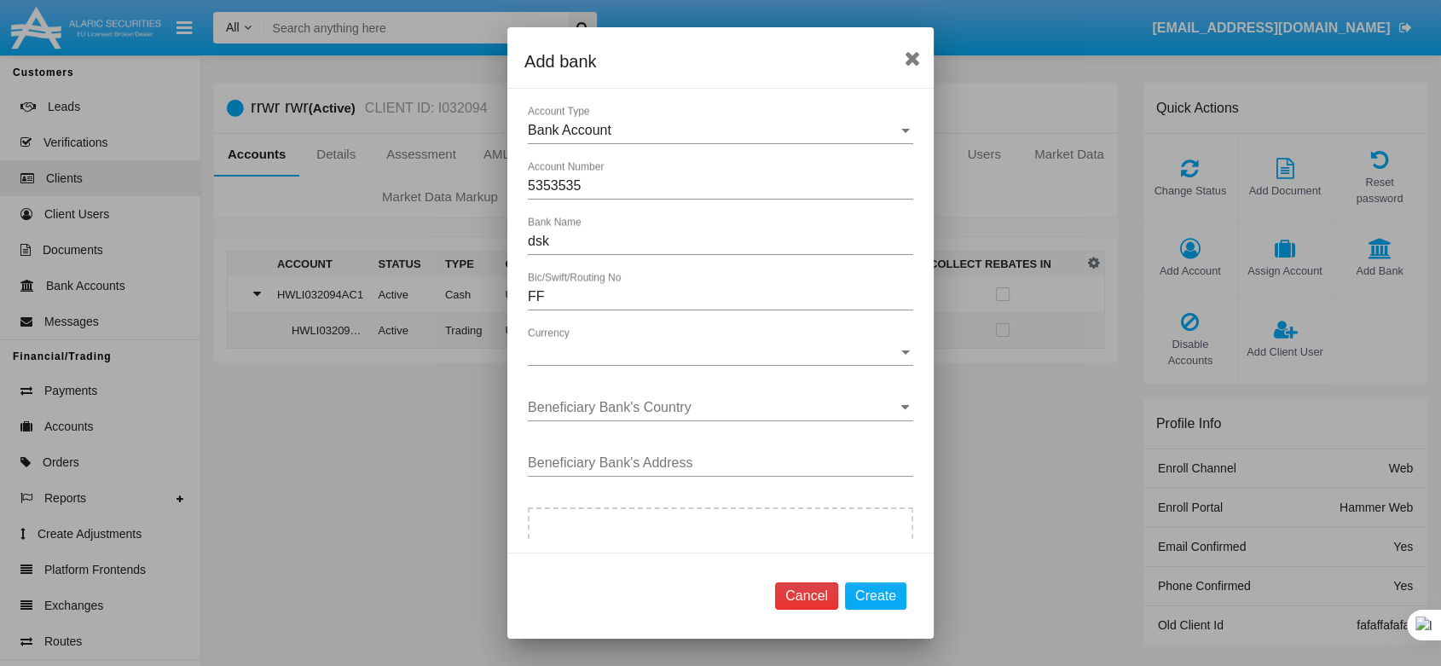
click at [813, 585] on button "Cancel" at bounding box center [806, 596] width 63 height 27
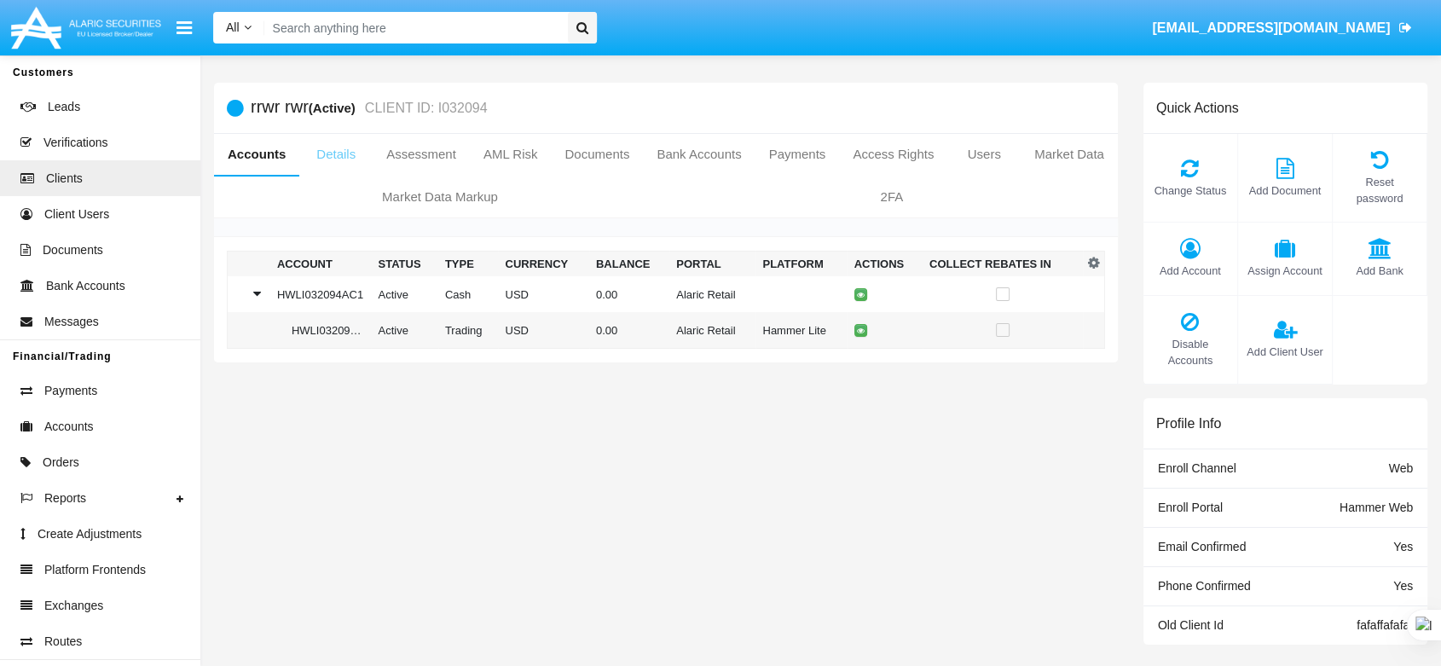
click at [317, 142] on link "Details" at bounding box center [335, 154] width 73 height 41
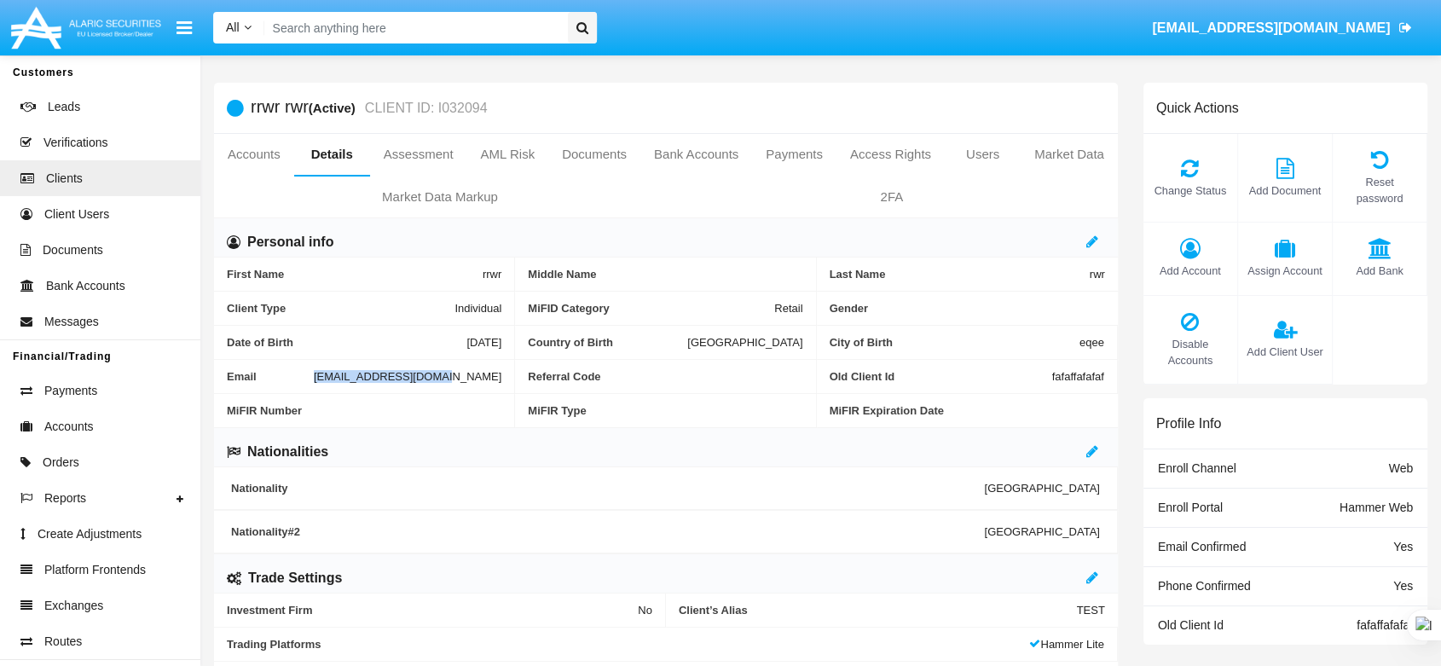
drag, startPoint x: 376, startPoint y: 381, endPoint x: 508, endPoint y: 378, distance: 132.2
click at [508, 378] on div "Email ketaha8863@rograc.com" at bounding box center [364, 377] width 301 height 34
copy div "[EMAIL_ADDRESS][DOMAIN_NAME]"
click at [75, 394] on span "Payments" at bounding box center [70, 391] width 53 height 18
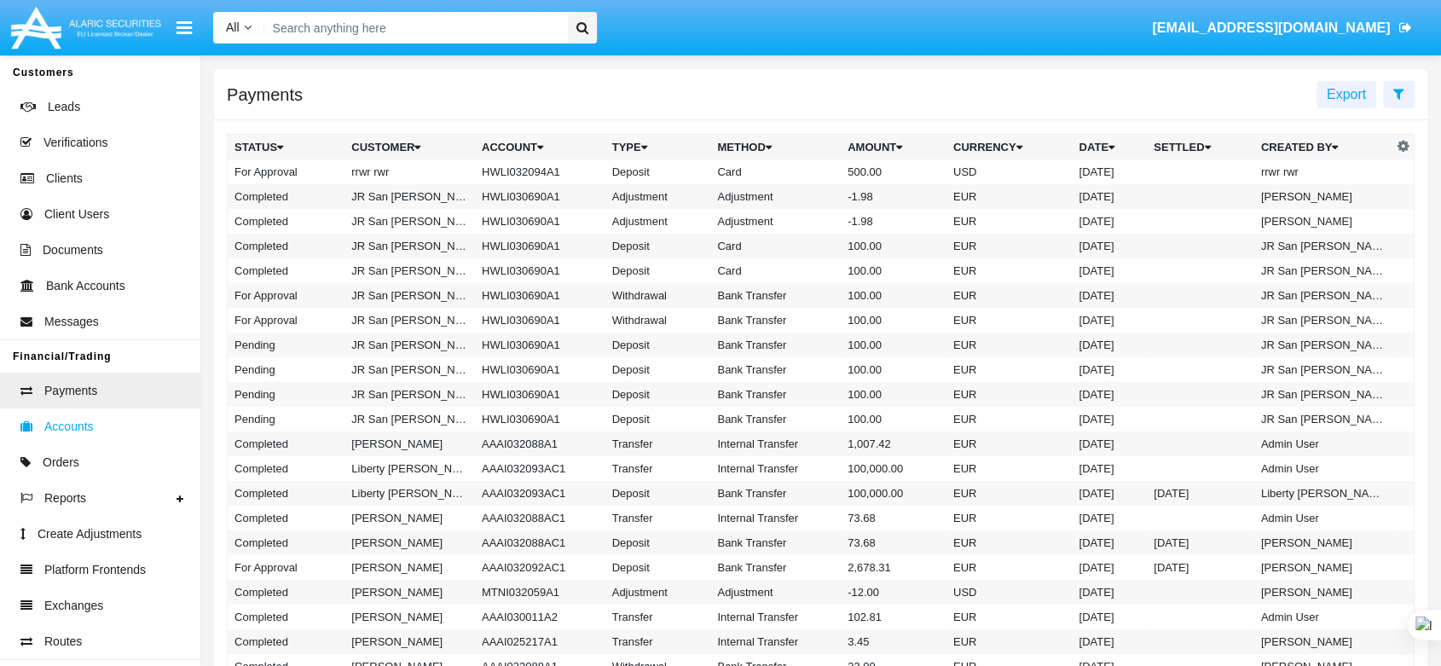
click at [98, 427] on link "Accounts" at bounding box center [100, 427] width 200 height 36
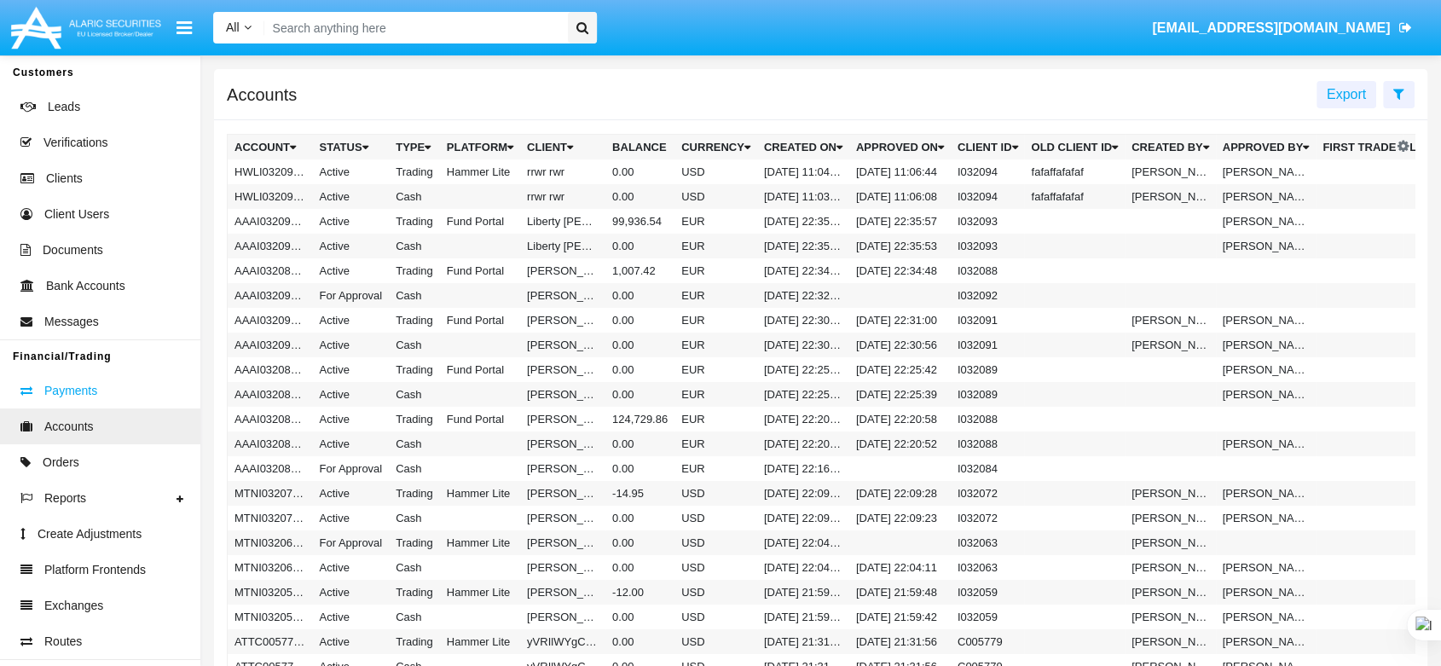
click at [88, 389] on span "Payments" at bounding box center [70, 391] width 53 height 18
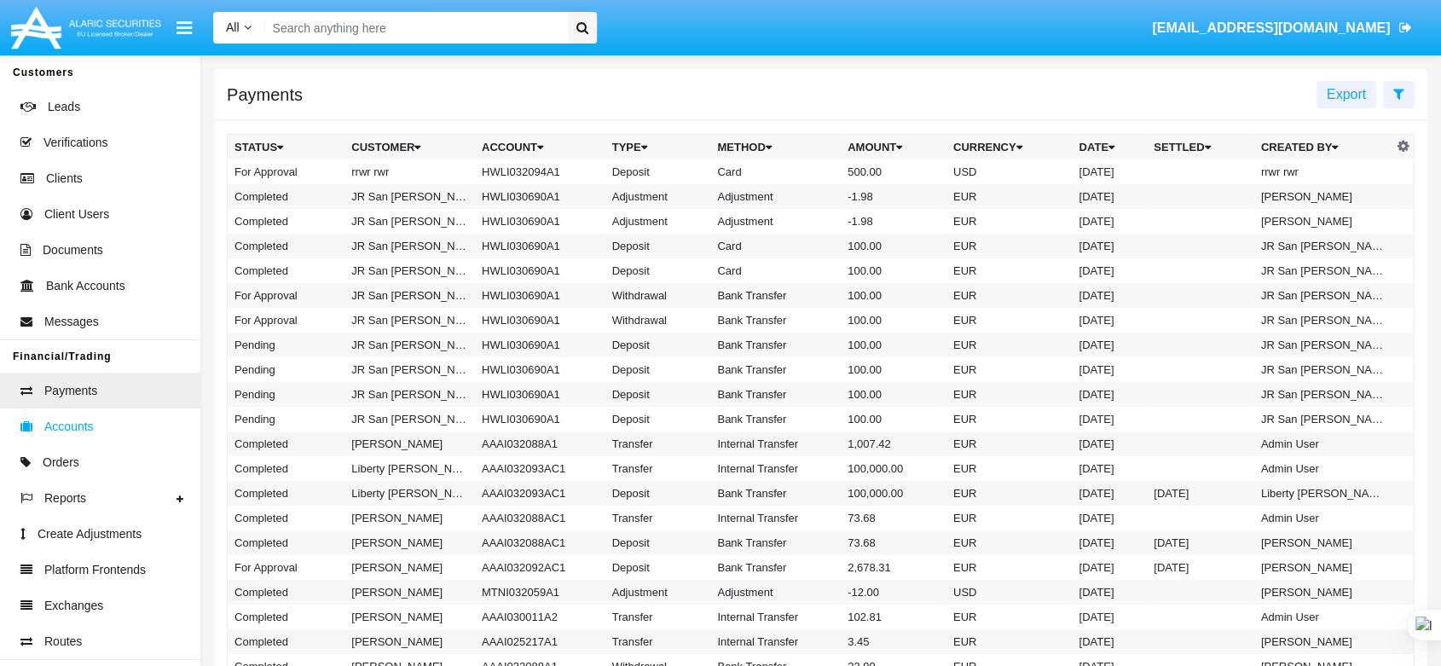
click at [104, 439] on link "Accounts" at bounding box center [100, 427] width 200 height 36
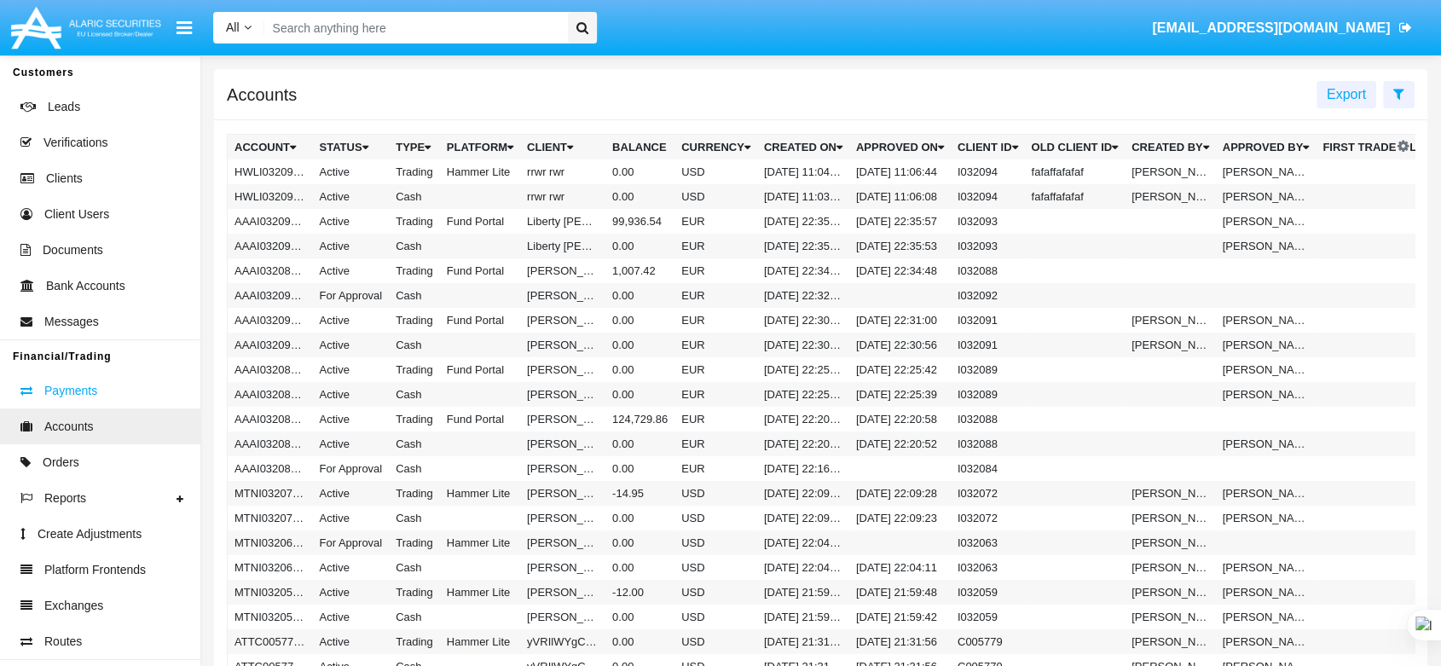
click at [93, 384] on span "Payments" at bounding box center [70, 391] width 53 height 18
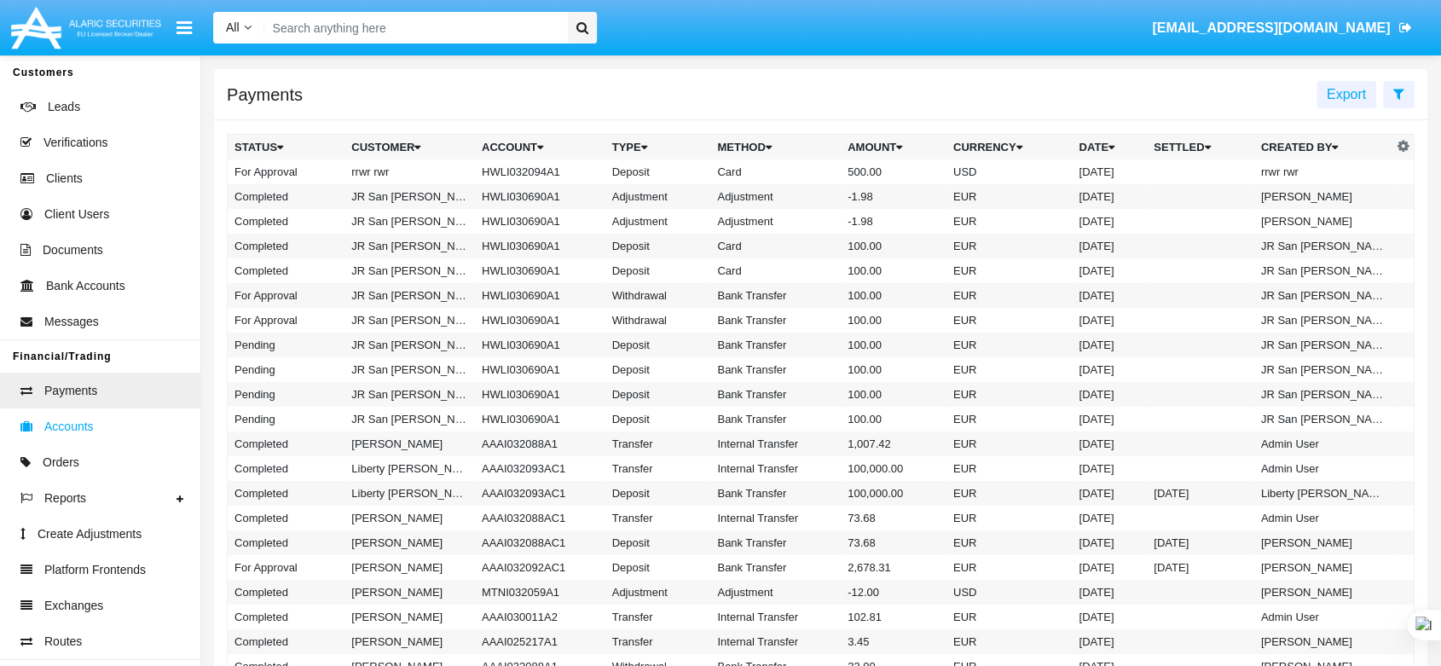
click at [96, 429] on link "Accounts" at bounding box center [100, 427] width 200 height 36
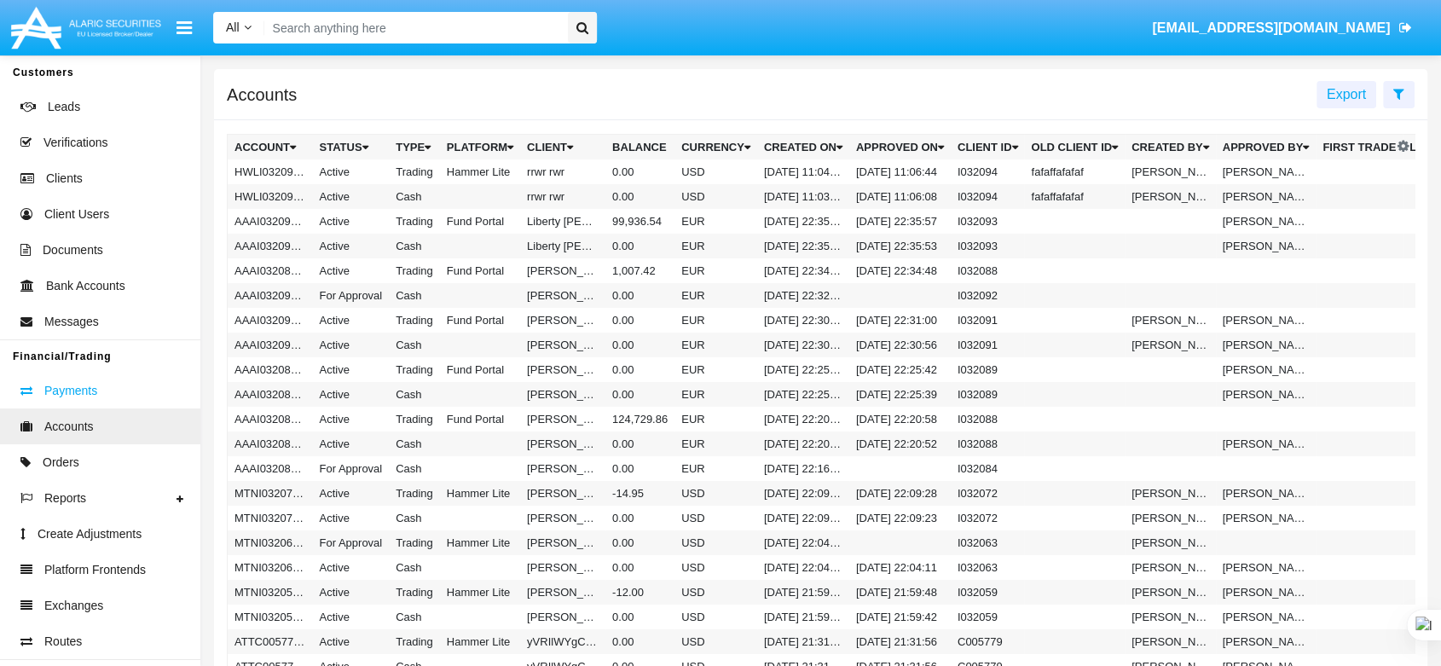
click at [80, 387] on span "Payments" at bounding box center [70, 391] width 53 height 18
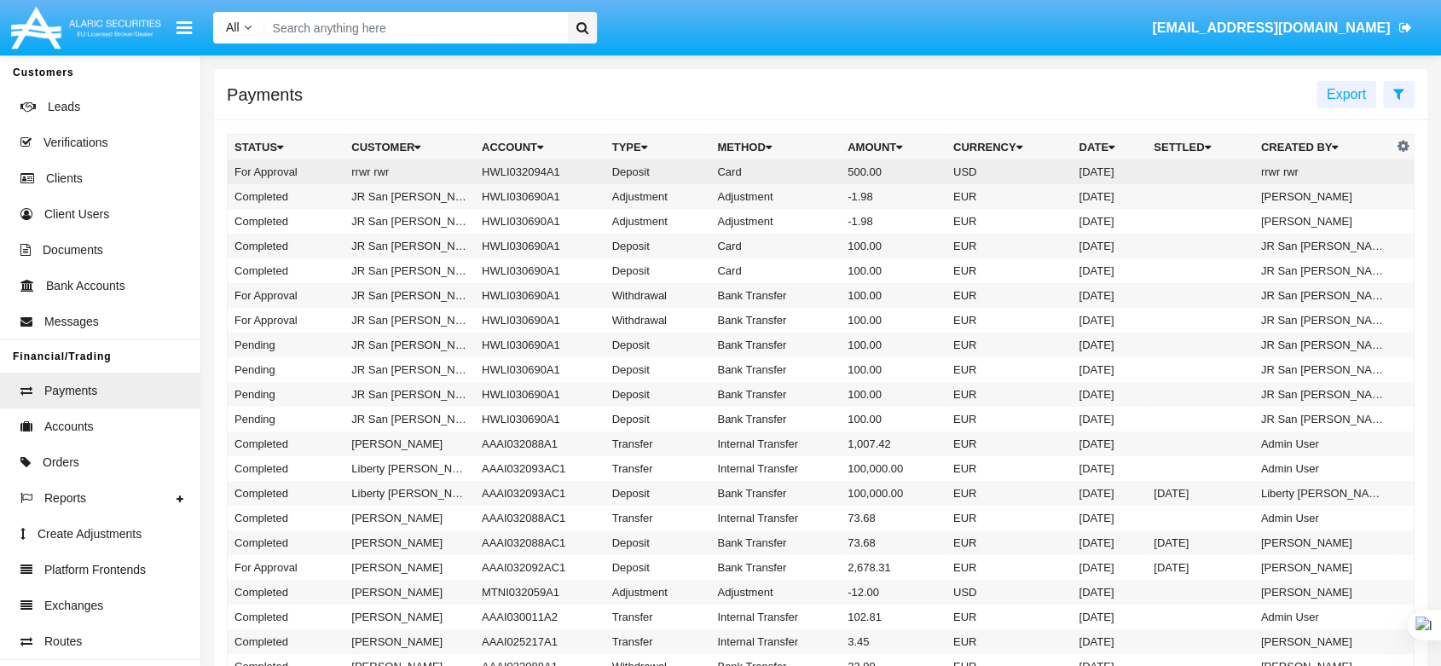
click at [500, 176] on td "HWLI032094A1" at bounding box center [540, 171] width 130 height 25
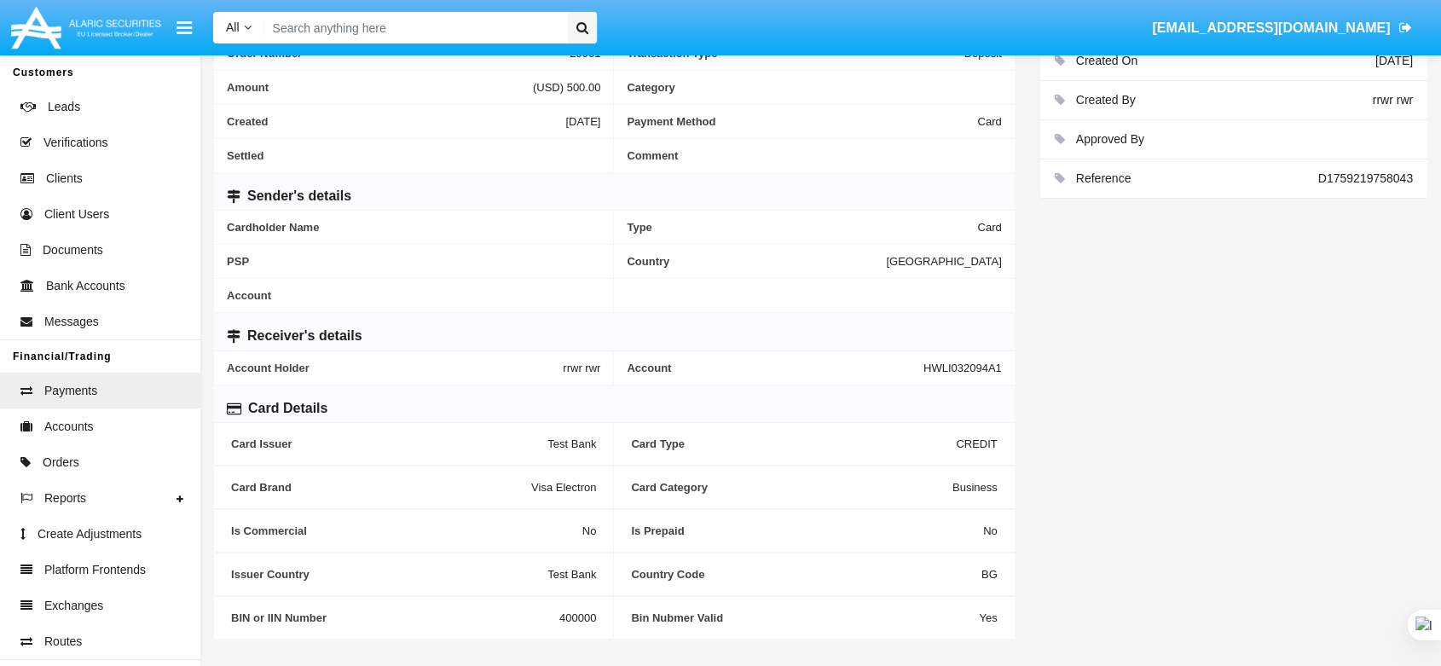
scroll to position [353, 0]
click at [82, 436] on span "Accounts" at bounding box center [68, 427] width 49 height 18
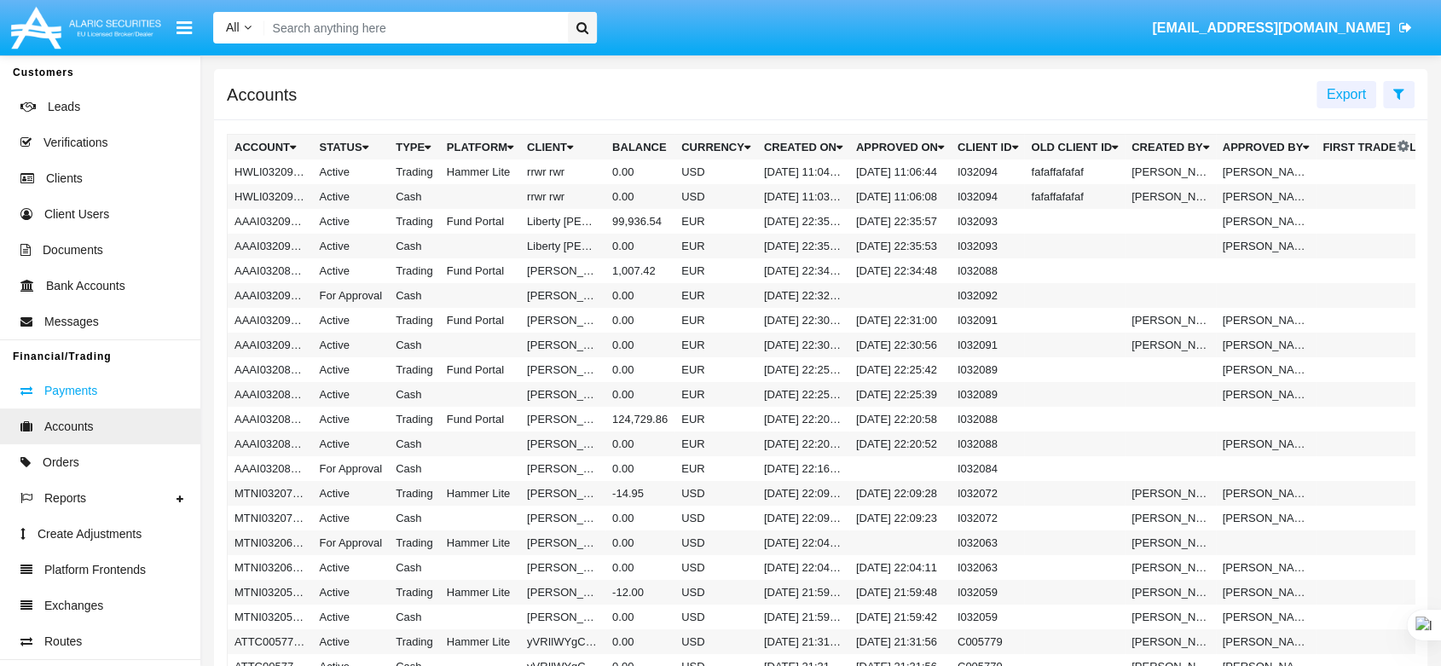
click at [71, 405] on link "Payments" at bounding box center [100, 391] width 200 height 36
click at [69, 394] on span "Payments" at bounding box center [70, 391] width 53 height 18
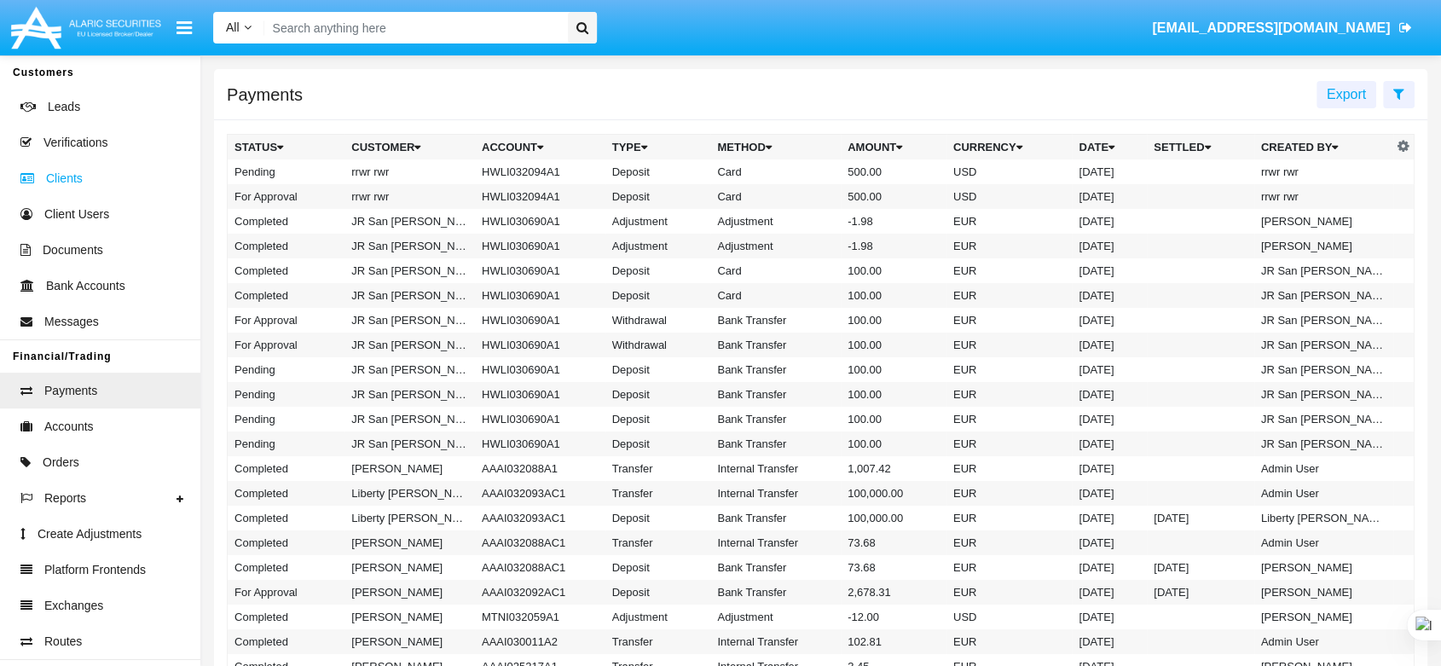
click at [84, 178] on link "Clients" at bounding box center [100, 178] width 200 height 36
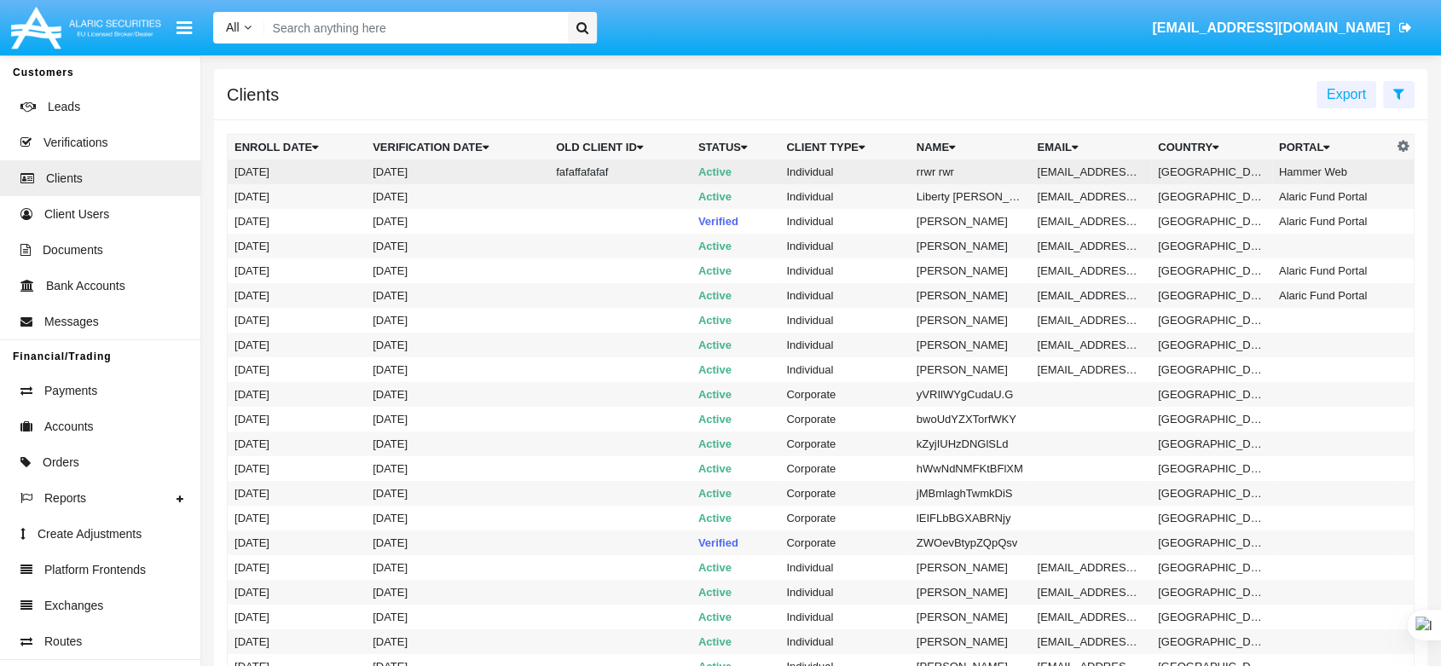
click at [638, 174] on td "fafaffafafaf" at bounding box center [620, 171] width 142 height 25
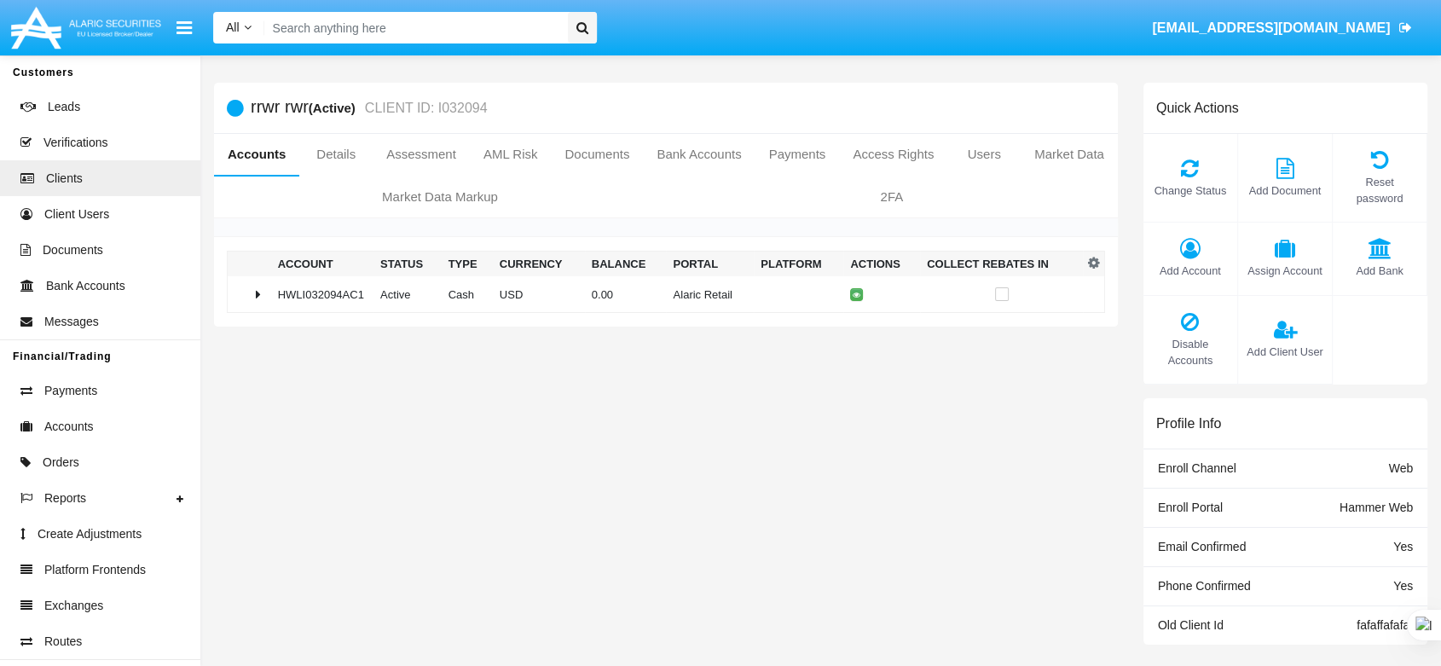
click at [267, 299] on td at bounding box center [249, 294] width 43 height 37
click at [332, 170] on link "Details" at bounding box center [335, 154] width 73 height 41
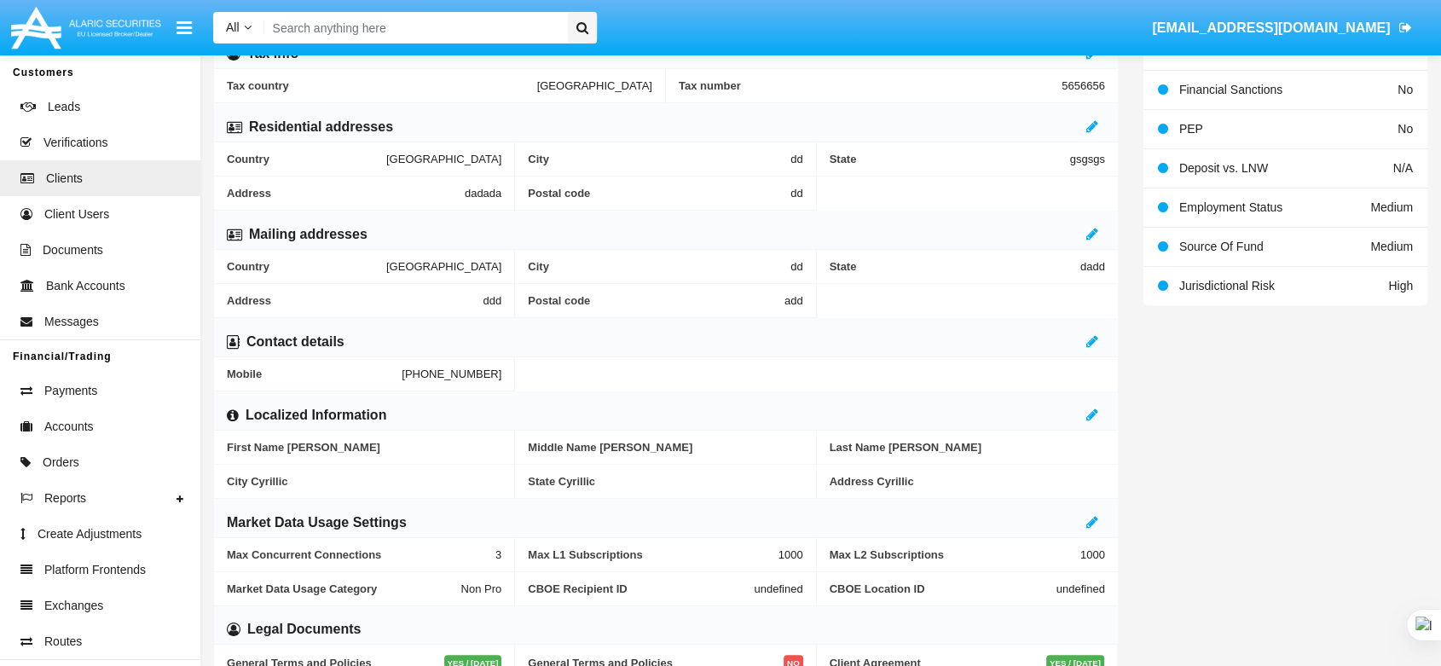
scroll to position [365, 0]
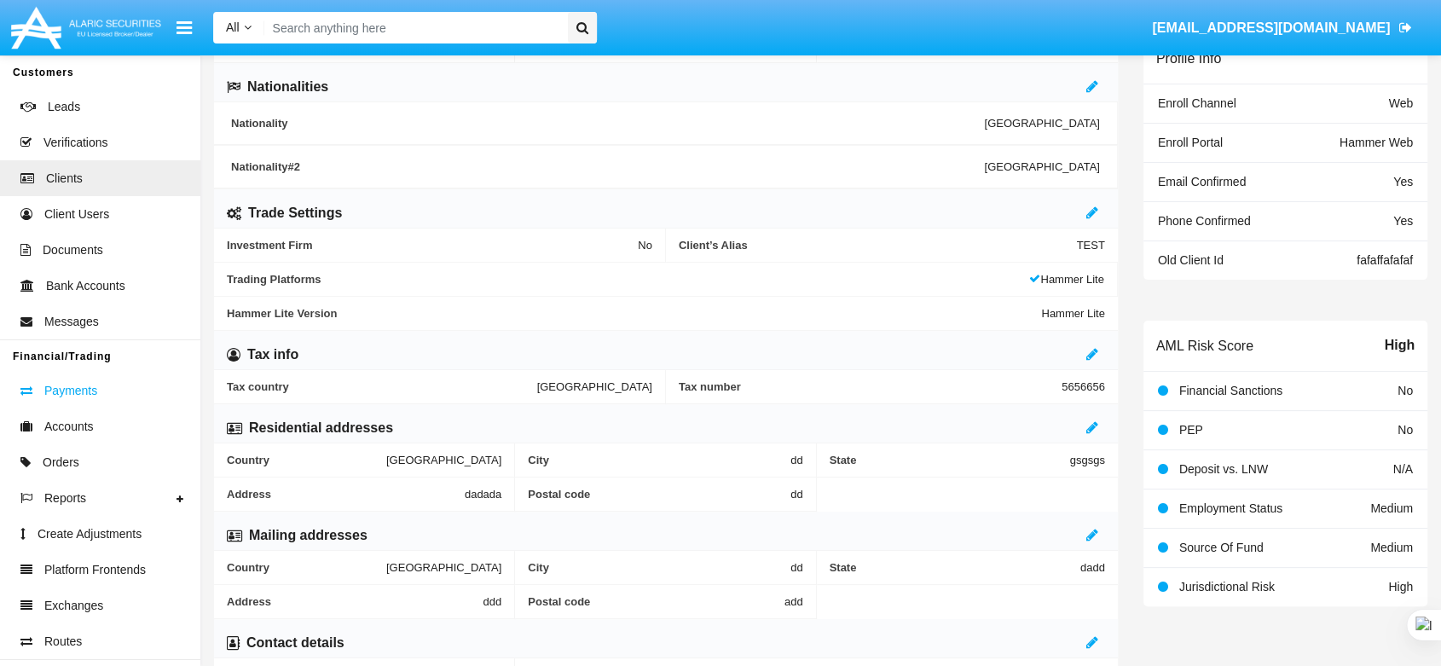
click at [86, 395] on span "Payments" at bounding box center [70, 391] width 53 height 18
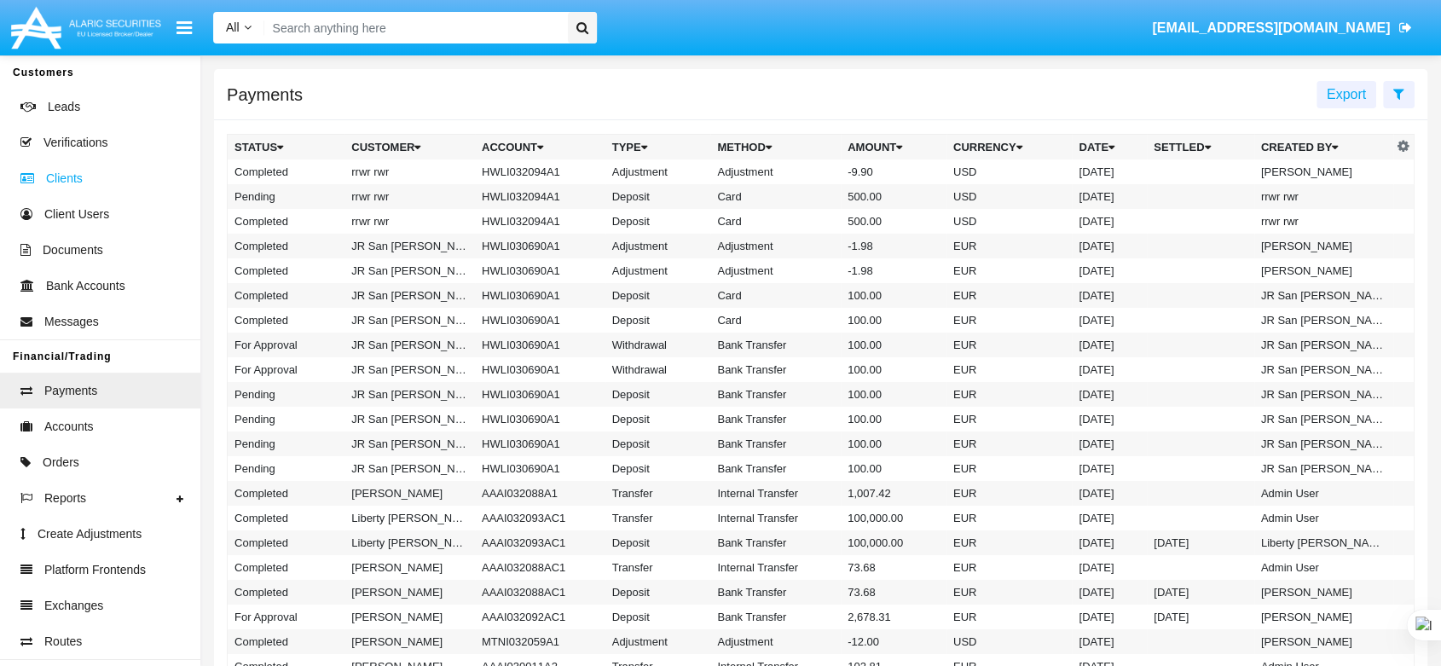
click at [73, 176] on span "Clients" at bounding box center [64, 179] width 37 height 18
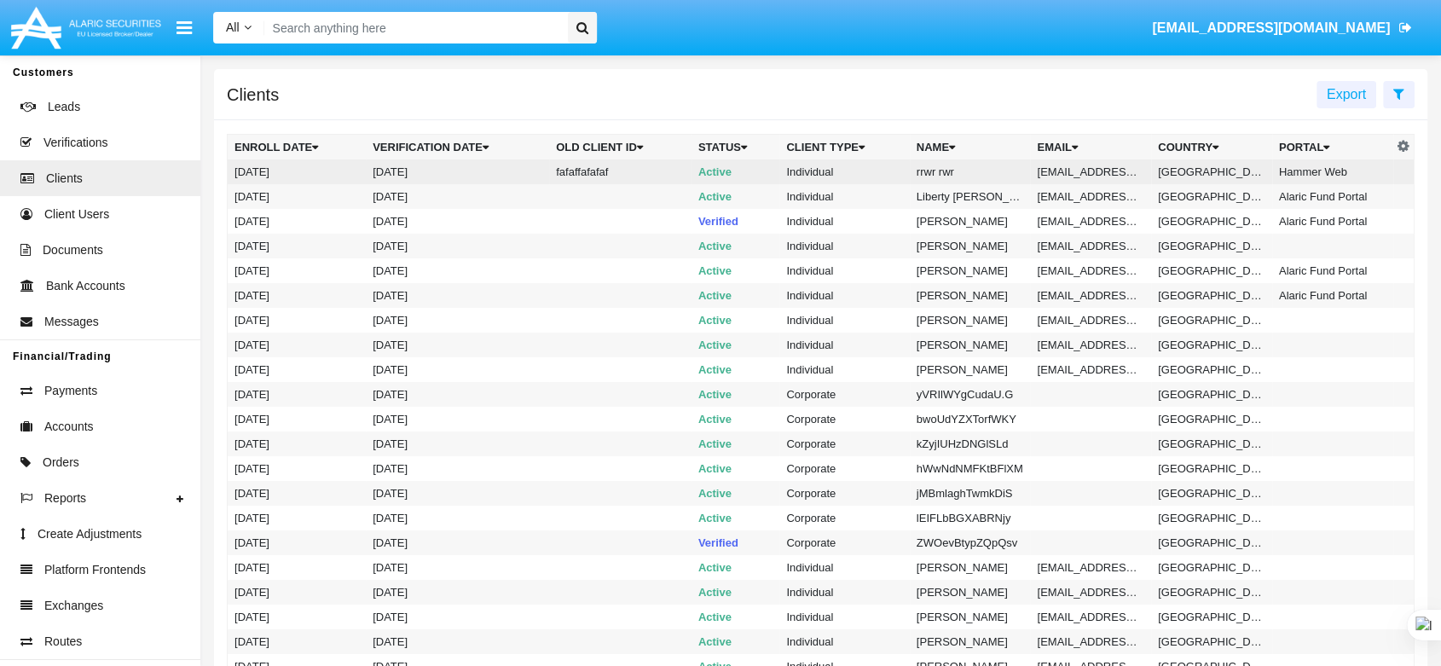
click at [769, 165] on td "Active" at bounding box center [736, 171] width 89 height 25
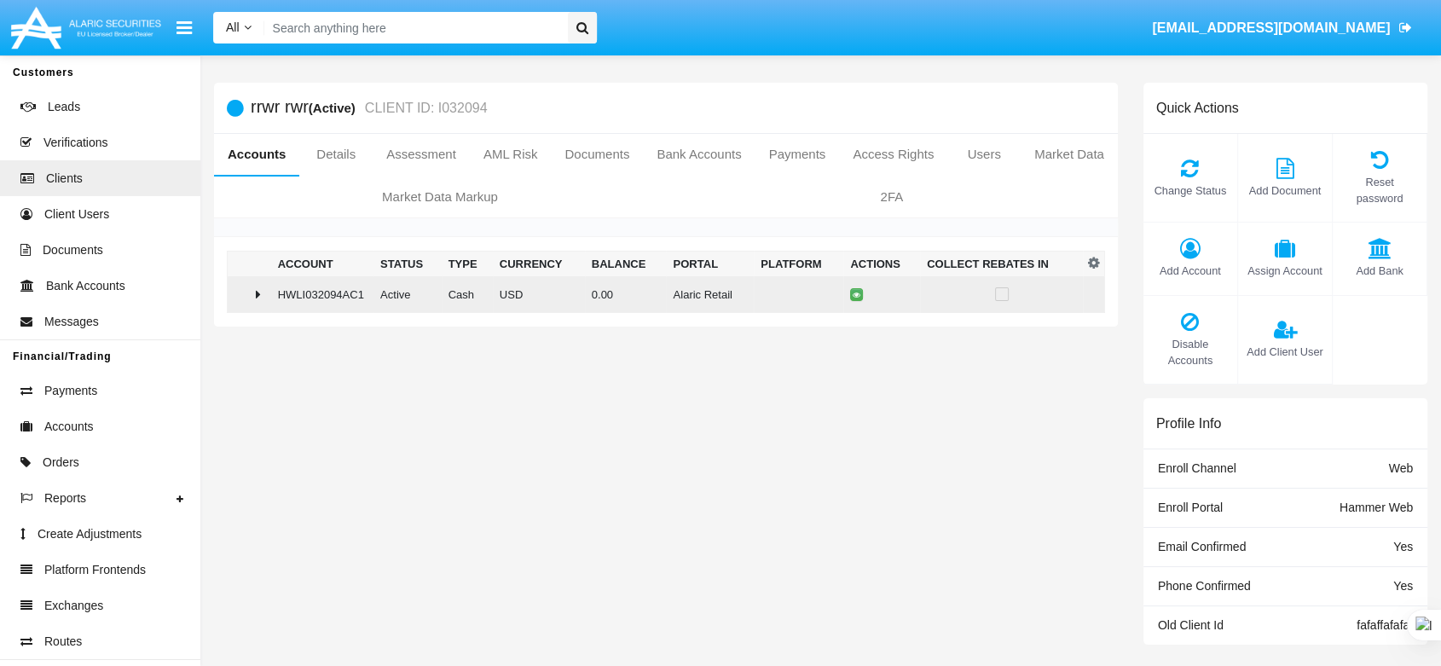
click at [281, 290] on td "HWLI032094AC1" at bounding box center [322, 294] width 102 height 37
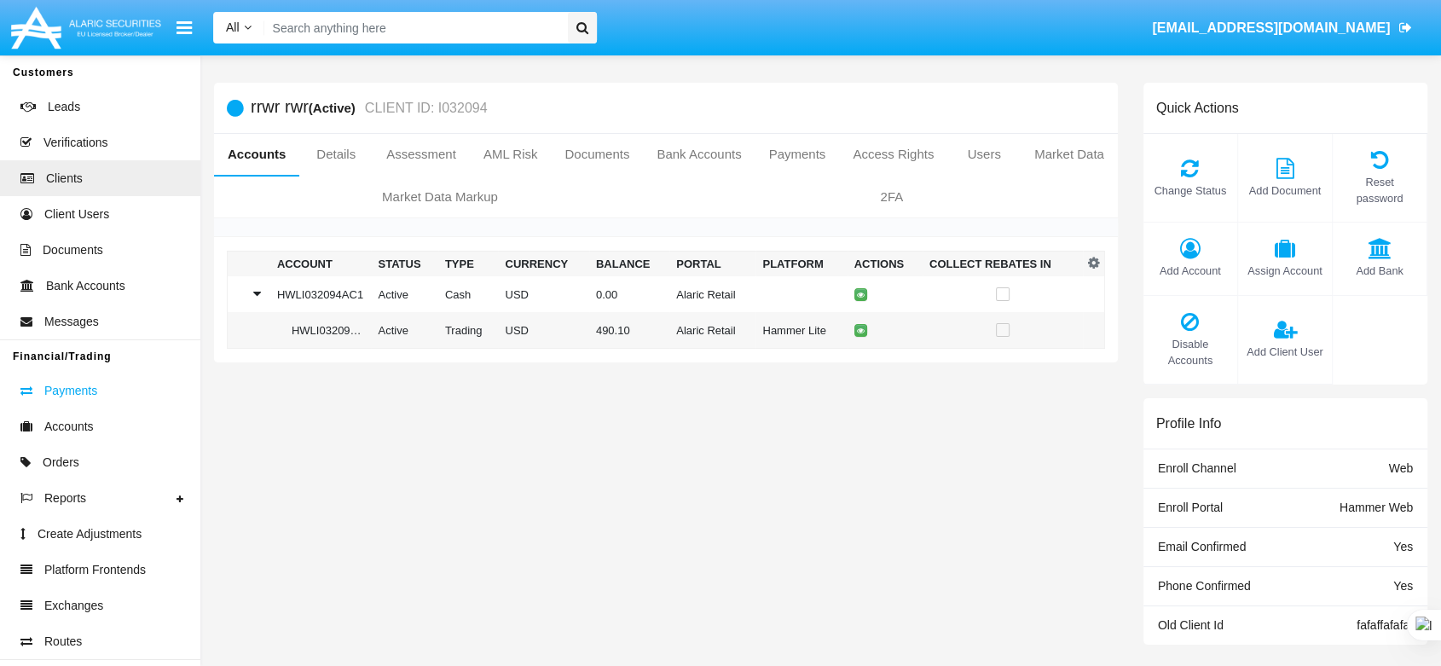
click at [85, 387] on span "Payments" at bounding box center [70, 391] width 53 height 18
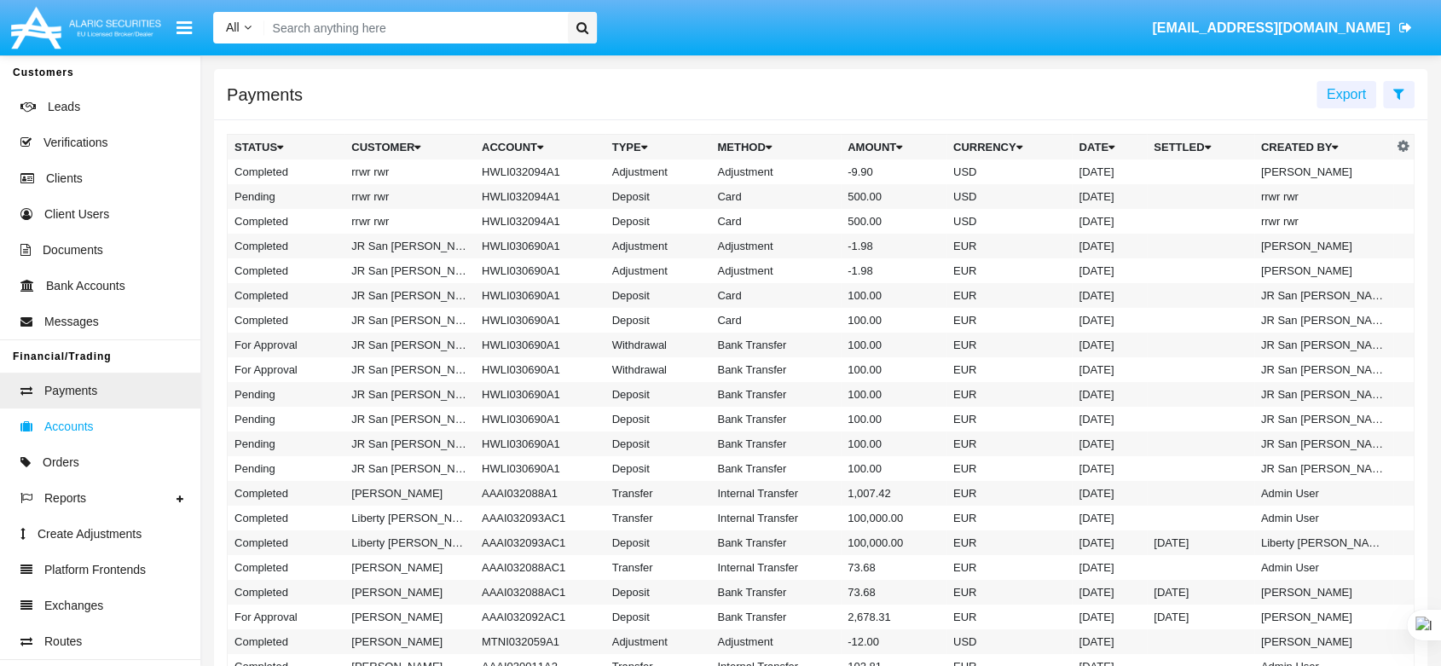
click at [119, 427] on link "Accounts" at bounding box center [100, 427] width 200 height 36
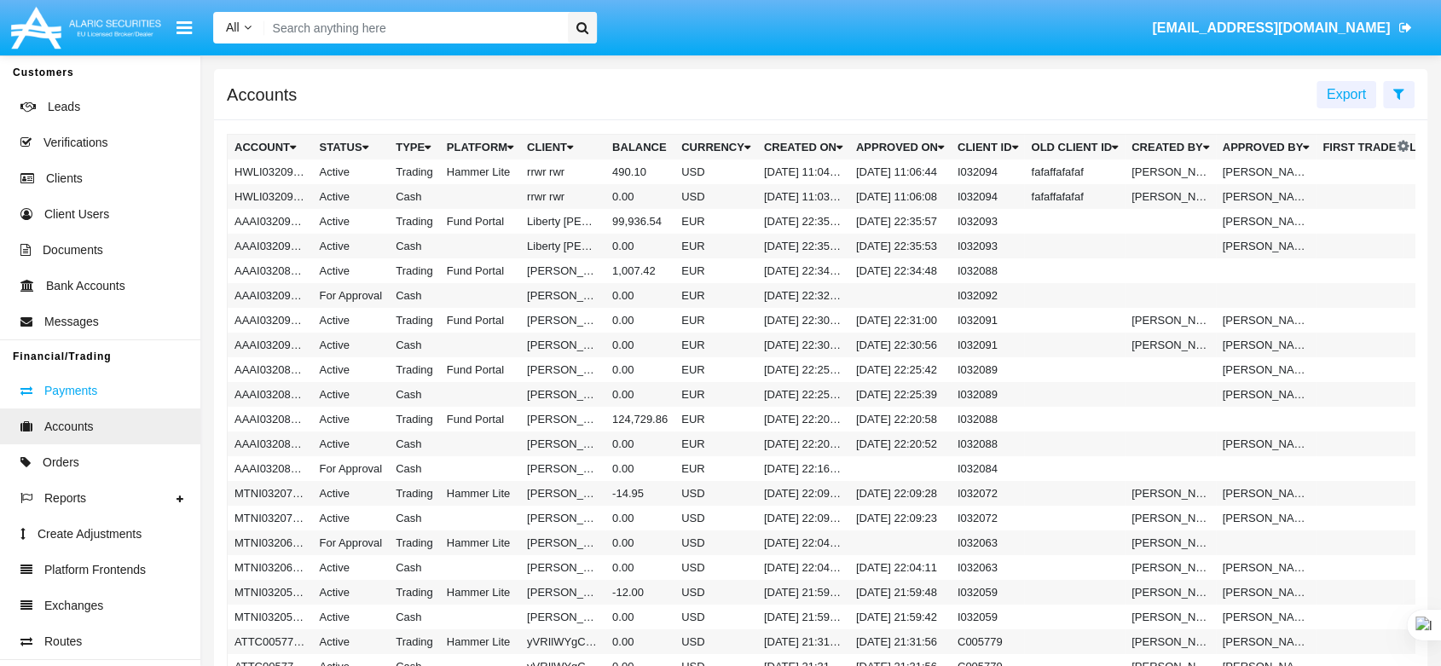
click at [117, 399] on link "Payments" at bounding box center [100, 391] width 200 height 36
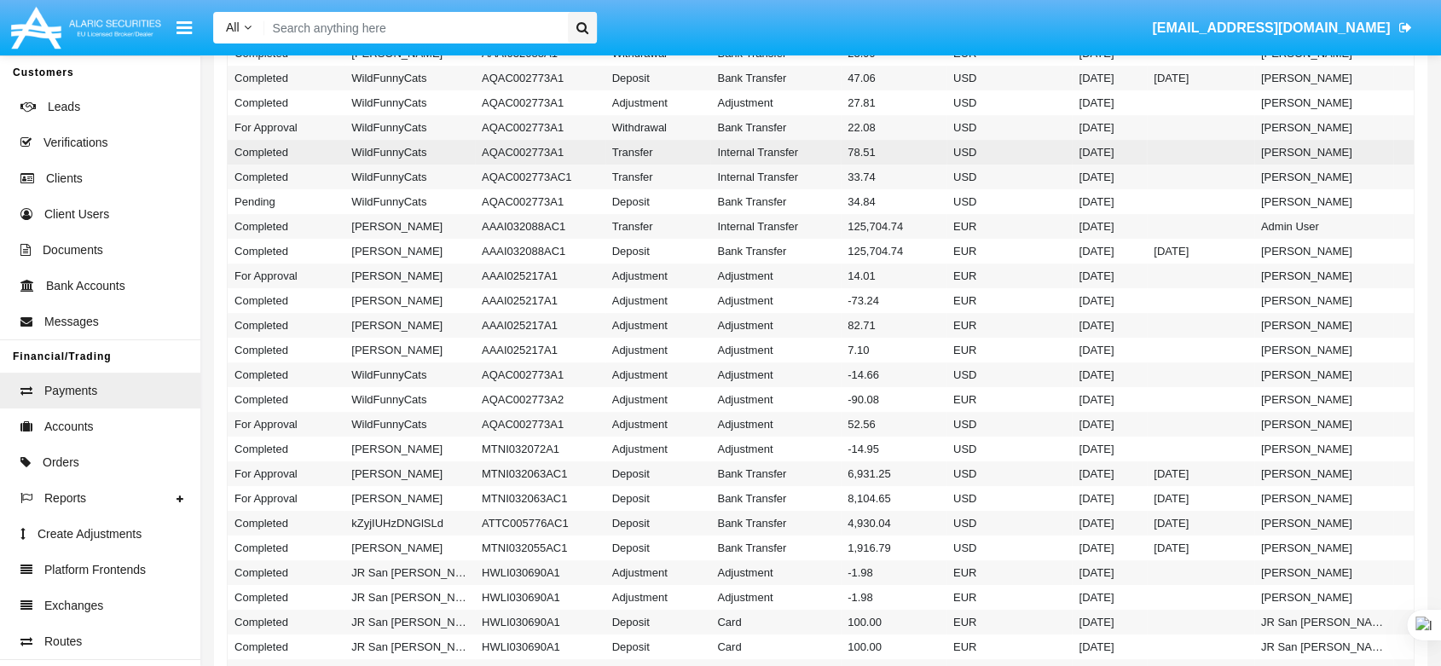
scroll to position [757, 0]
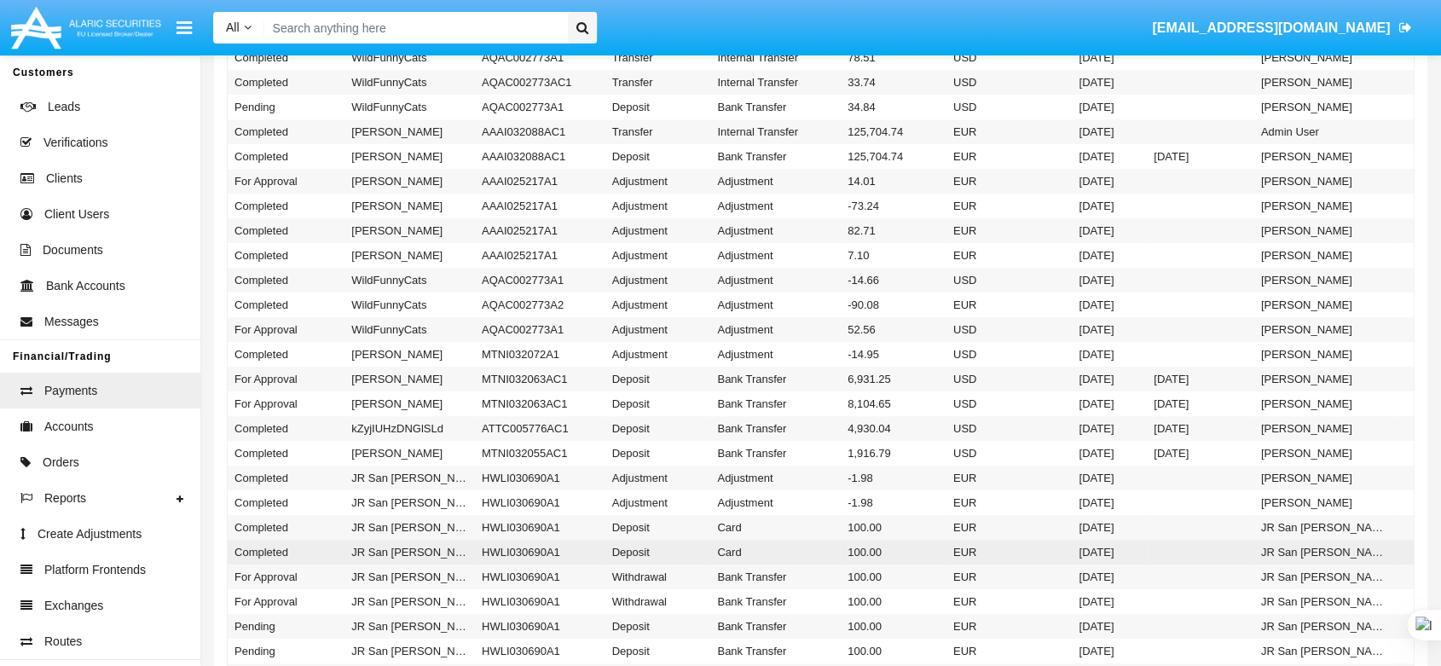
click at [655, 555] on td "Deposit" at bounding box center [659, 552] width 106 height 25
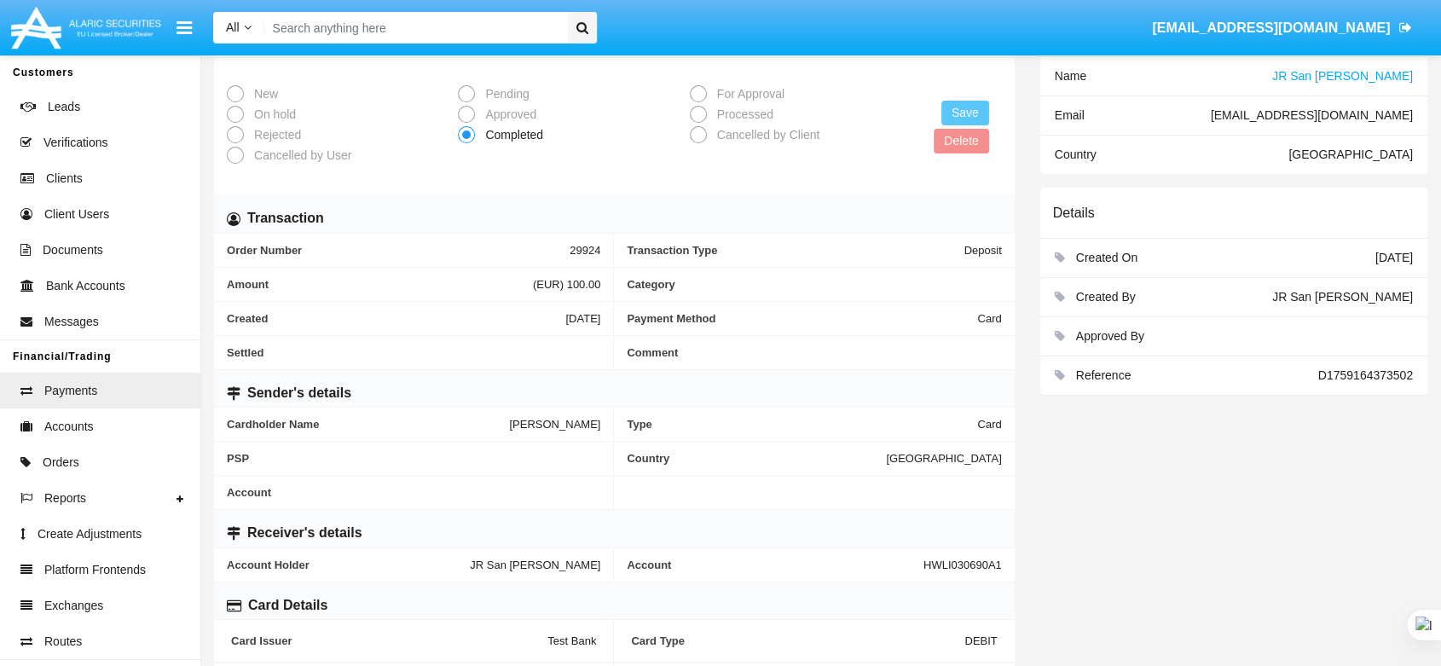
scroll to position [68, 0]
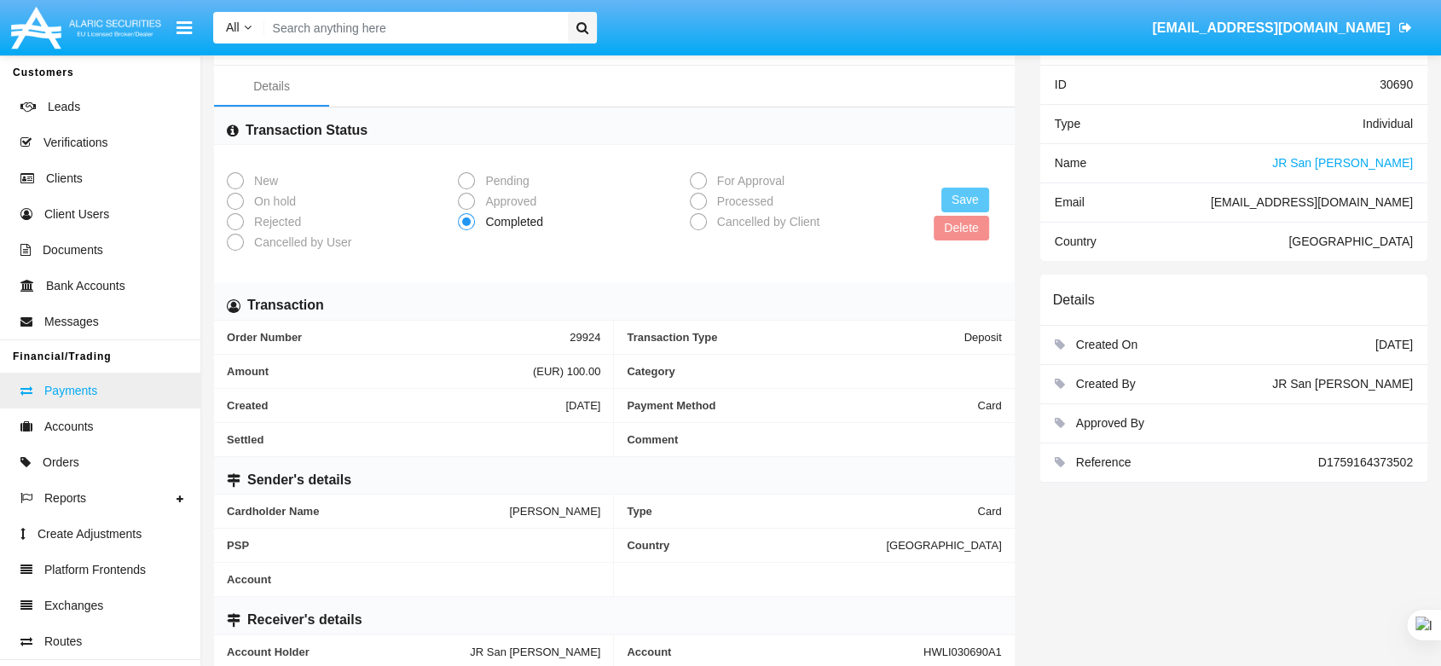
click at [89, 400] on span "Payments" at bounding box center [70, 391] width 53 height 18
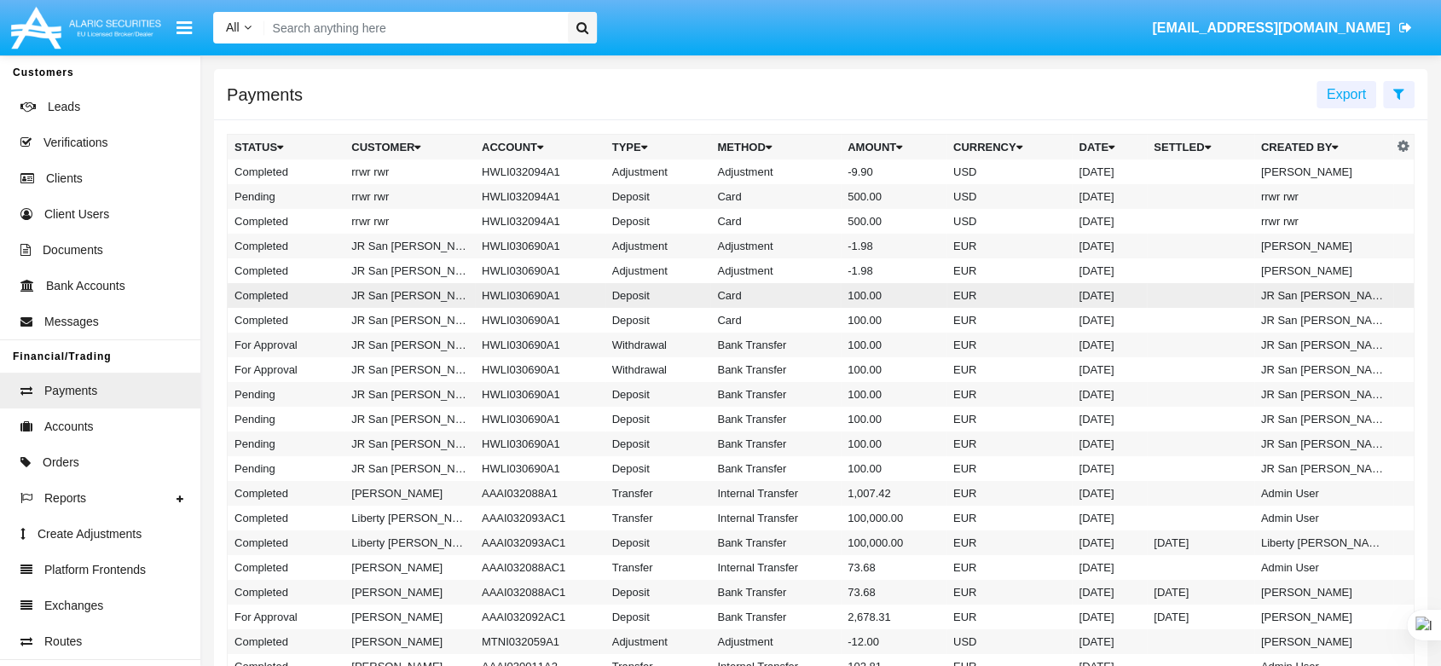
click at [778, 287] on td "Card" at bounding box center [775, 295] width 130 height 25
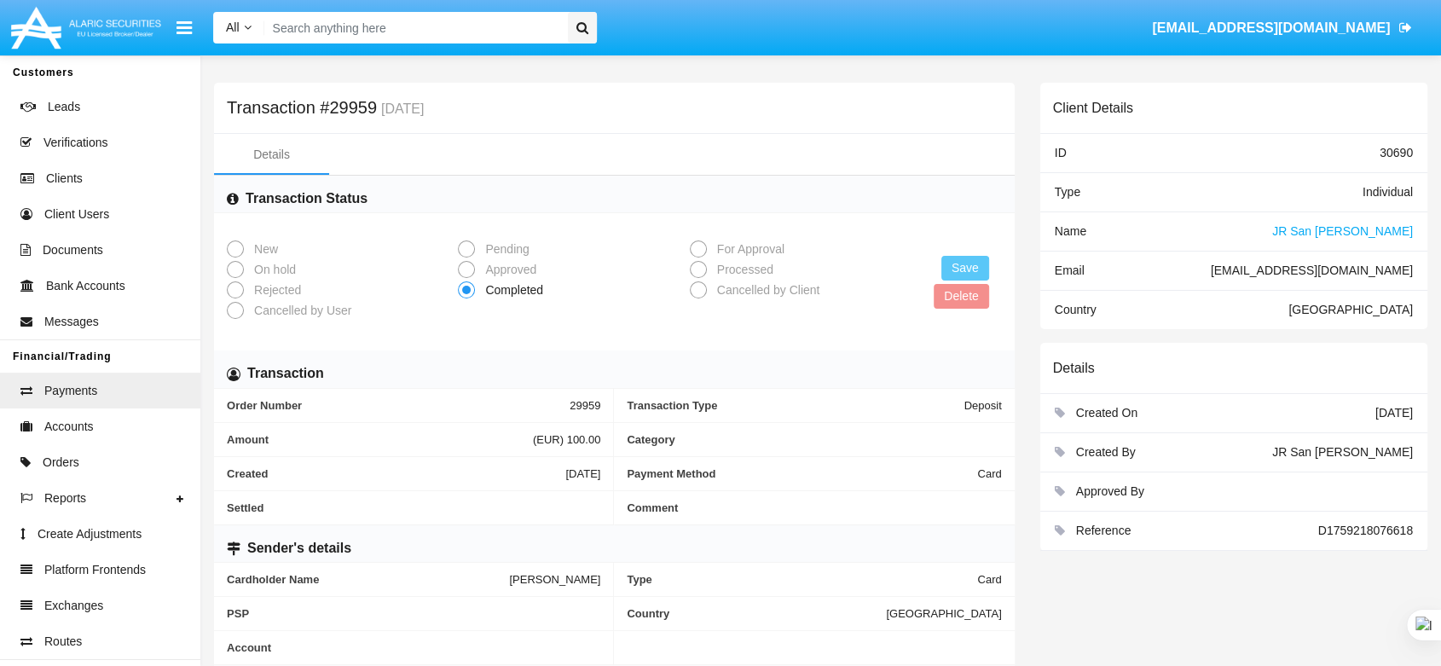
click at [1319, 218] on div "Name JR San Antonio Perrez" at bounding box center [1234, 231] width 387 height 39
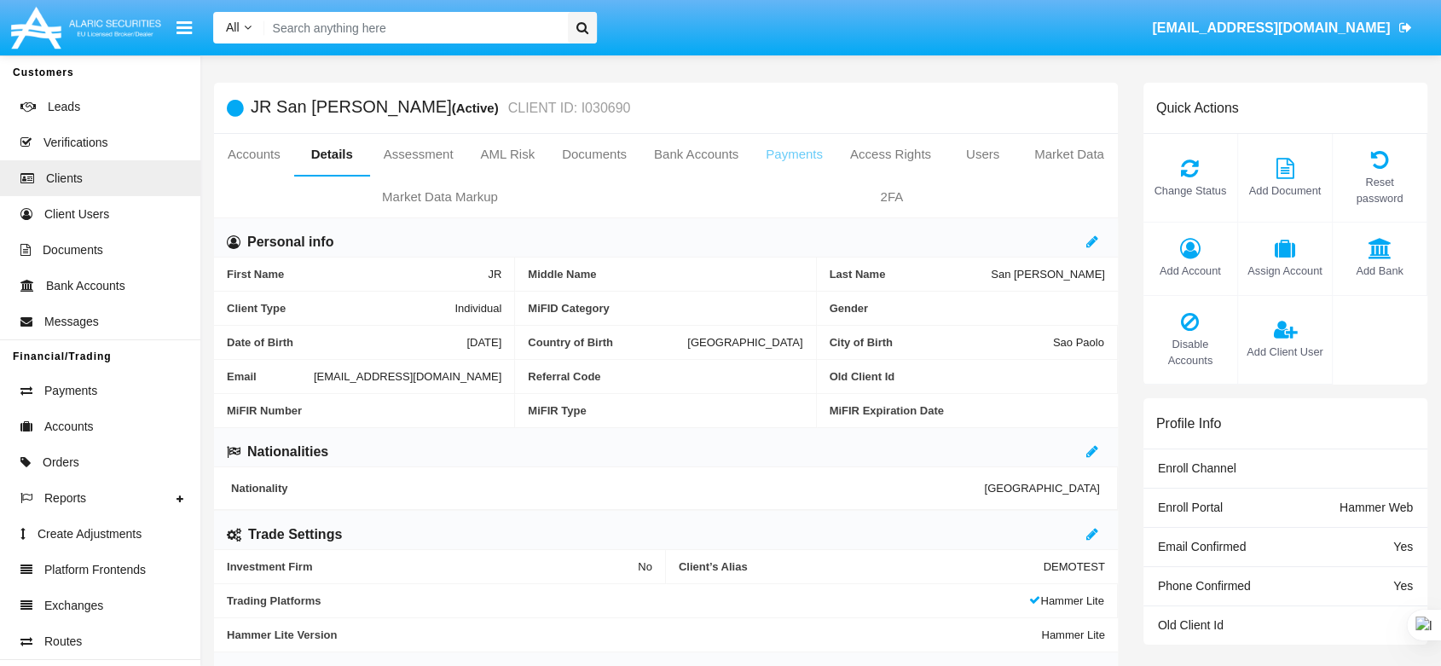
click at [781, 142] on link "Payments" at bounding box center [794, 154] width 84 height 41
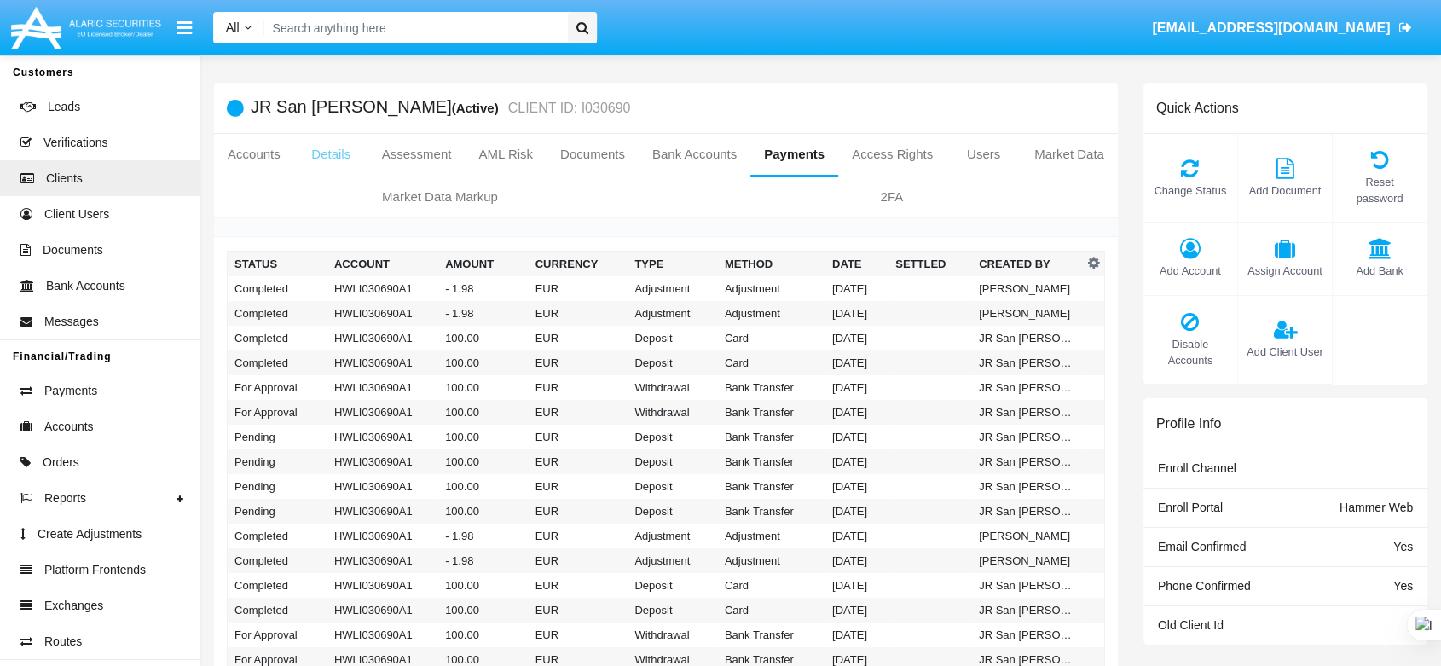
click at [329, 155] on link "Details" at bounding box center [331, 154] width 74 height 41
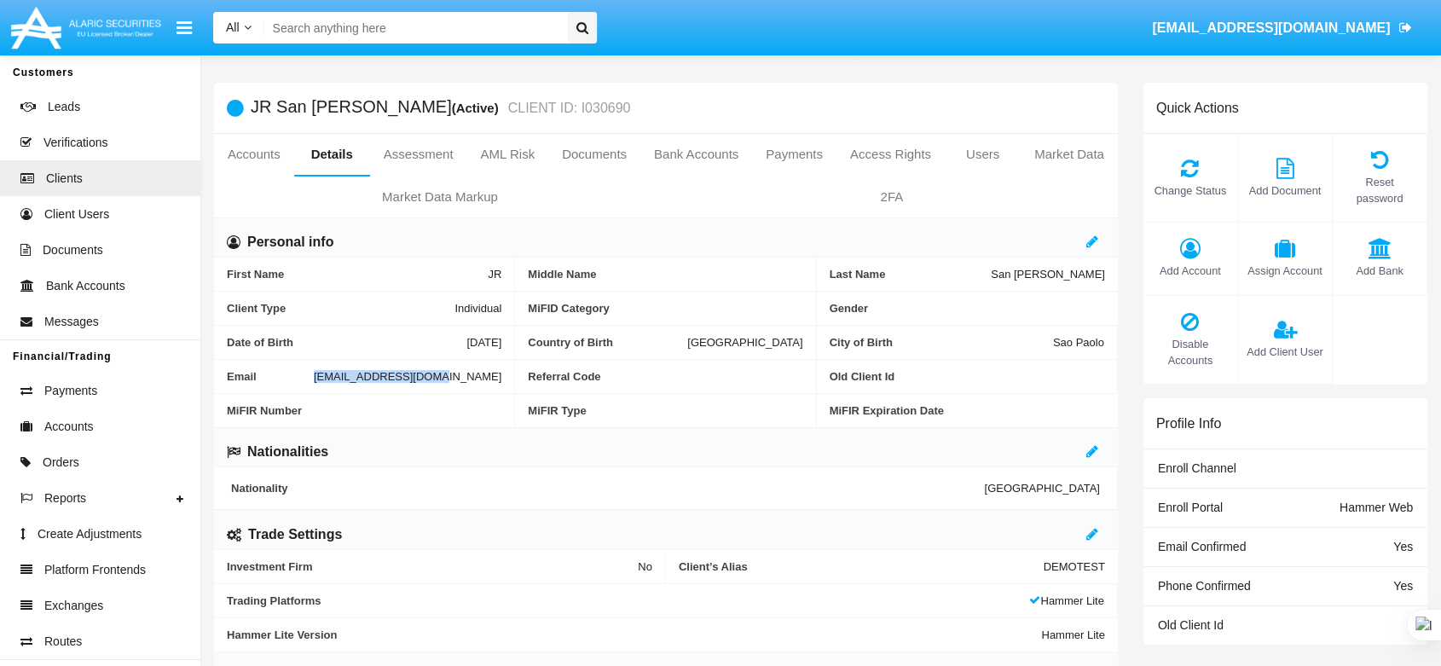
drag, startPoint x: 380, startPoint y: 382, endPoint x: 506, endPoint y: 383, distance: 125.4
click at [506, 383] on div "Email ewby29@hxr-dwy82.int" at bounding box center [364, 377] width 301 height 34
copy div "ewby29@hxr-dwy82.int"
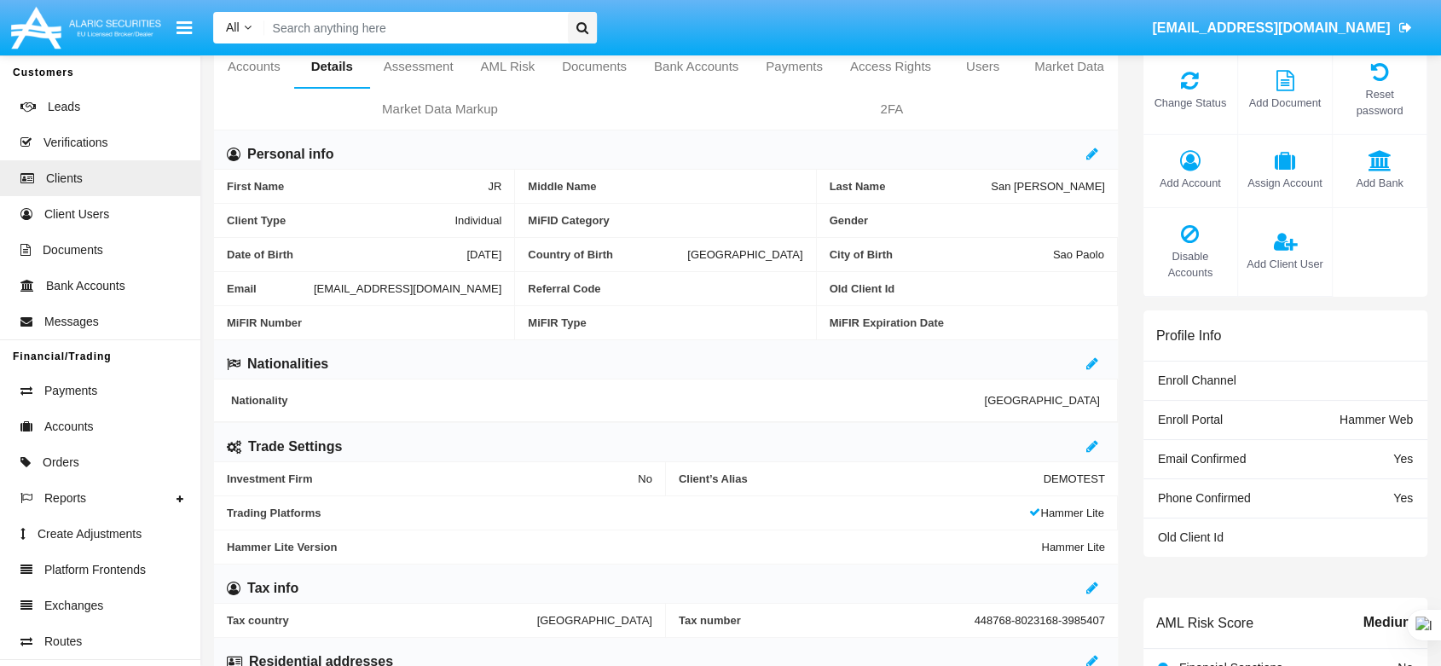
scroll to position [379, 0]
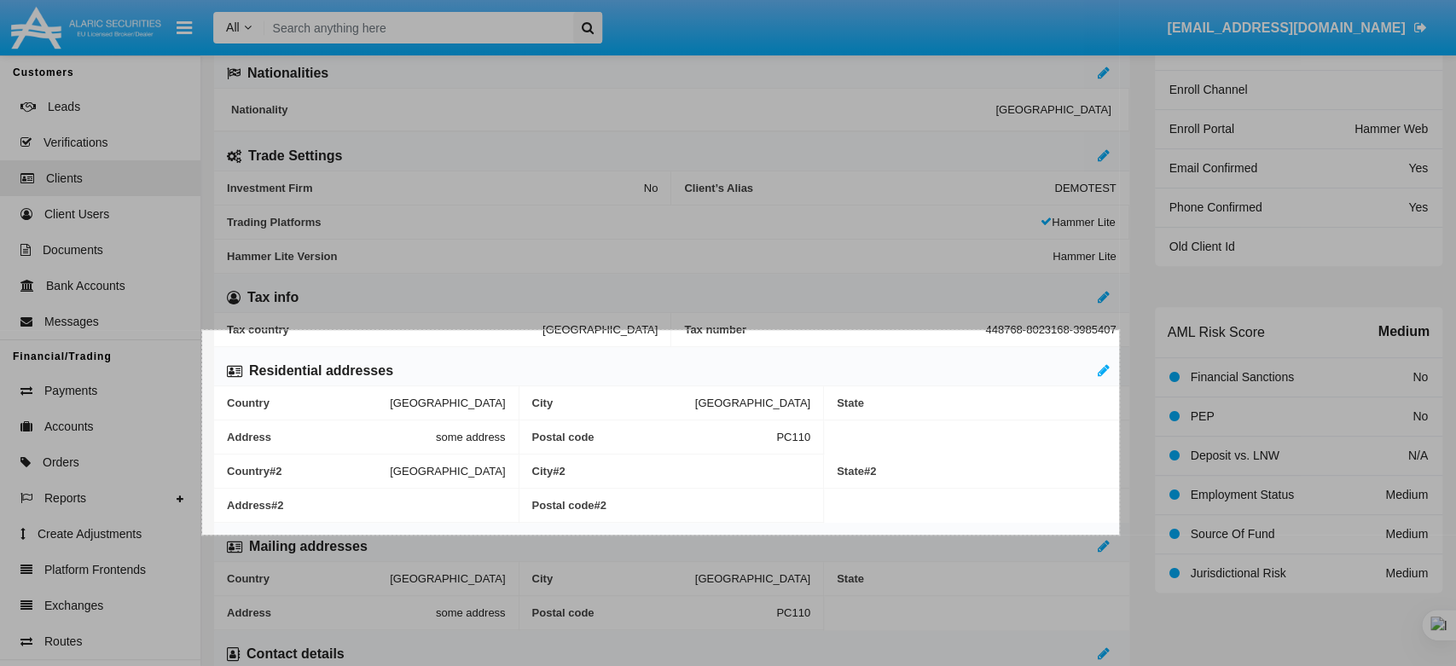
drag, startPoint x: 202, startPoint y: 330, endPoint x: 1119, endPoint y: 535, distance: 939.4
click at [1119, 535] on div "1075 X 240" at bounding box center [728, 339] width 1456 height 1436
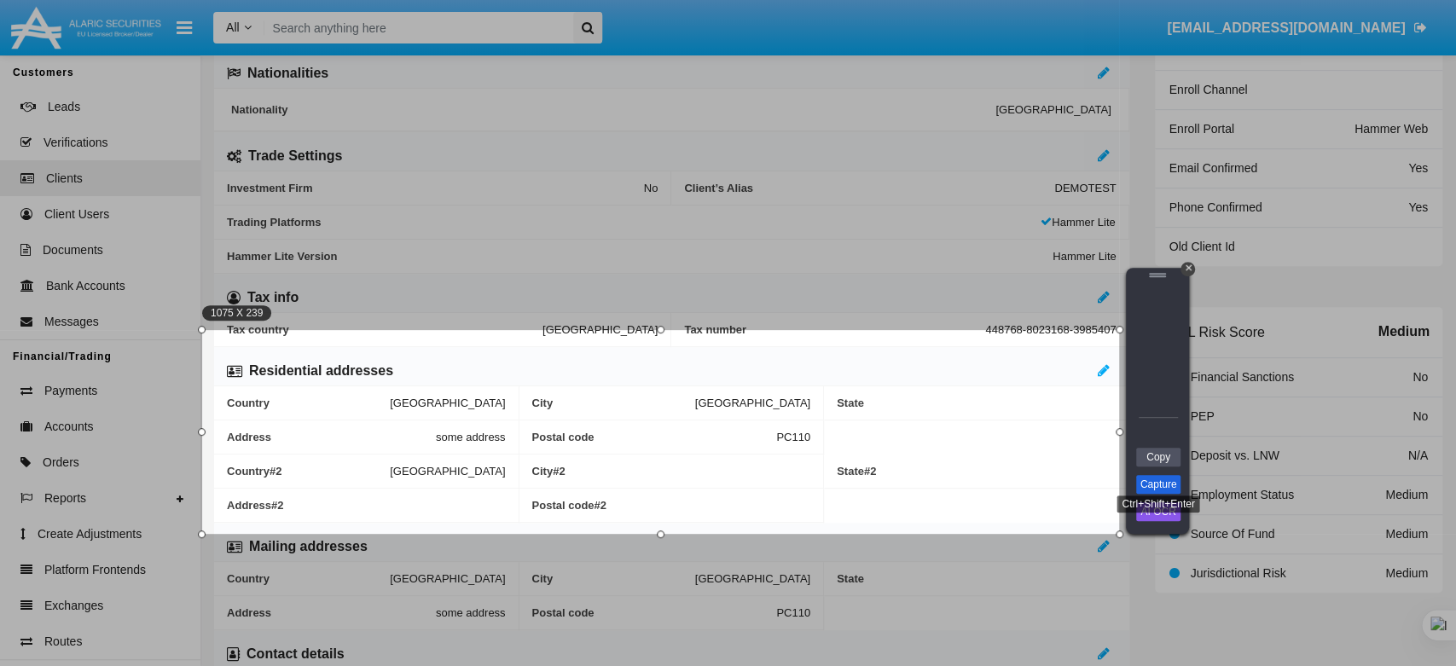
click at [1151, 485] on link "Capture" at bounding box center [1158, 484] width 44 height 19
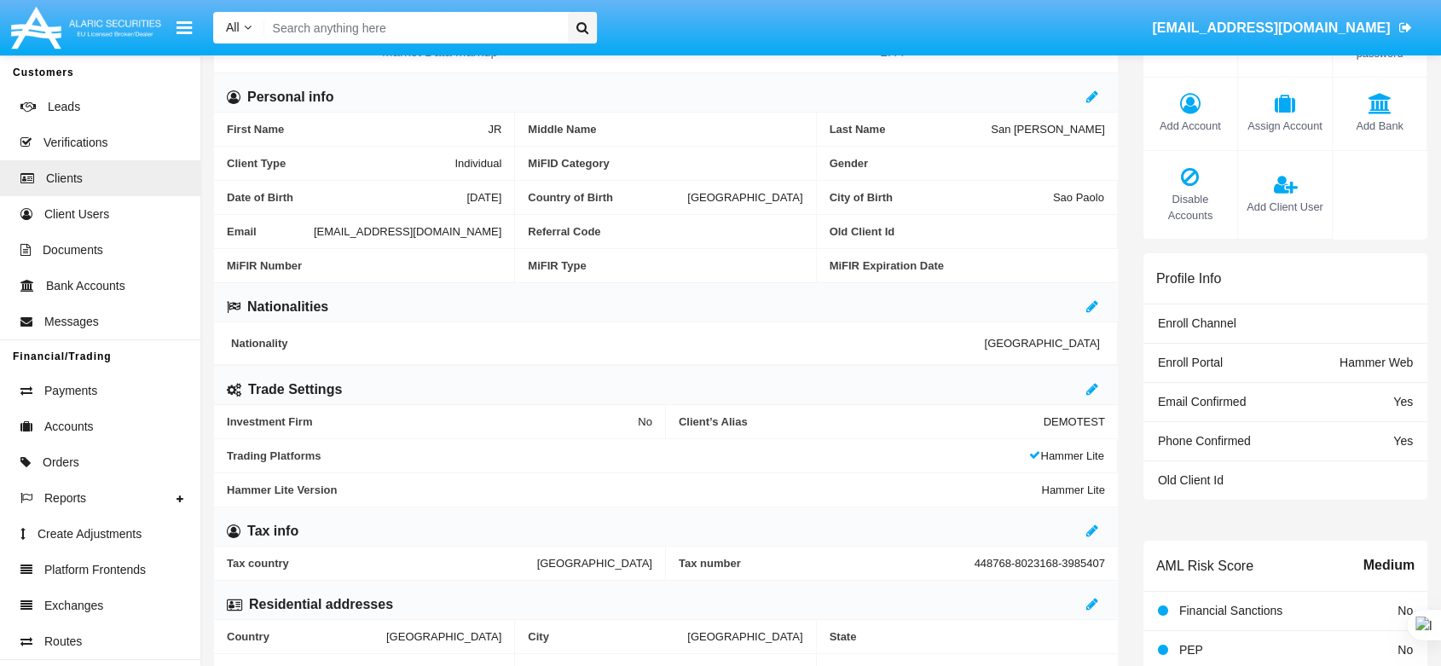
scroll to position [0, 0]
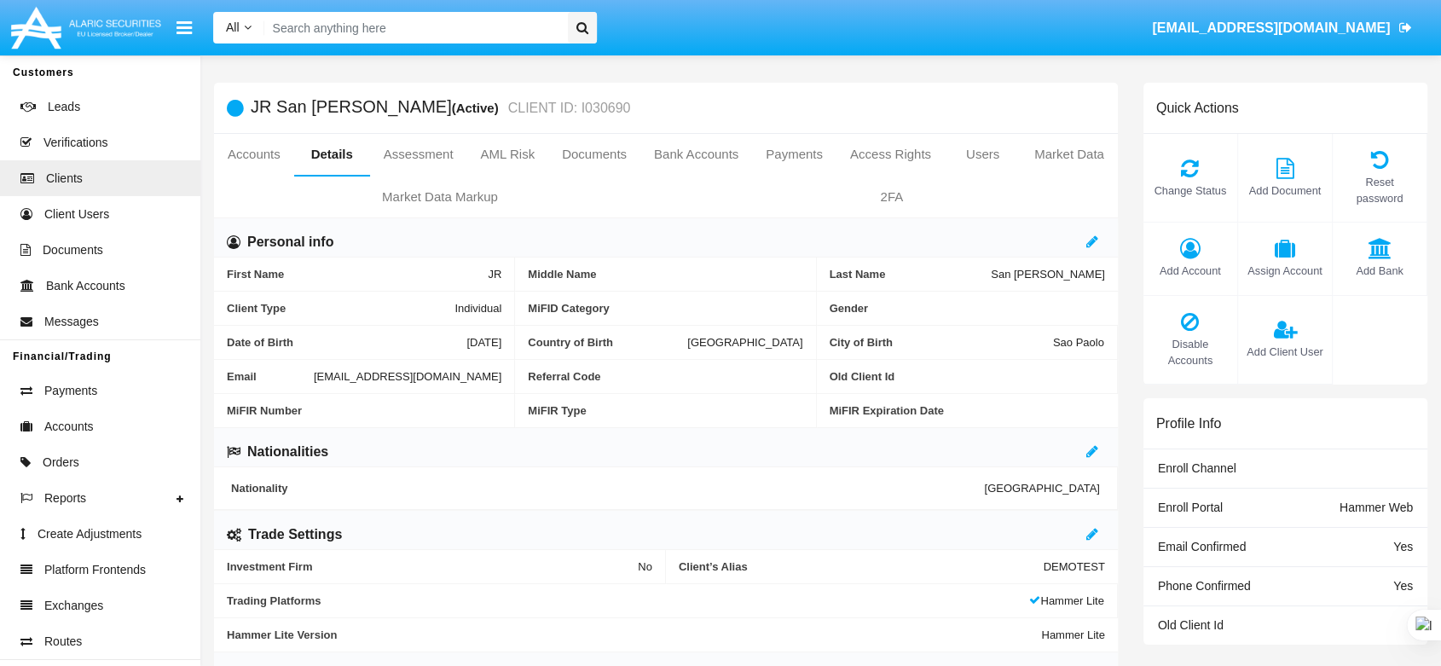
click at [420, 32] on input "Search" at bounding box center [413, 28] width 298 height 32
type input "с"
click at [96, 386] on link "Payments" at bounding box center [100, 391] width 200 height 36
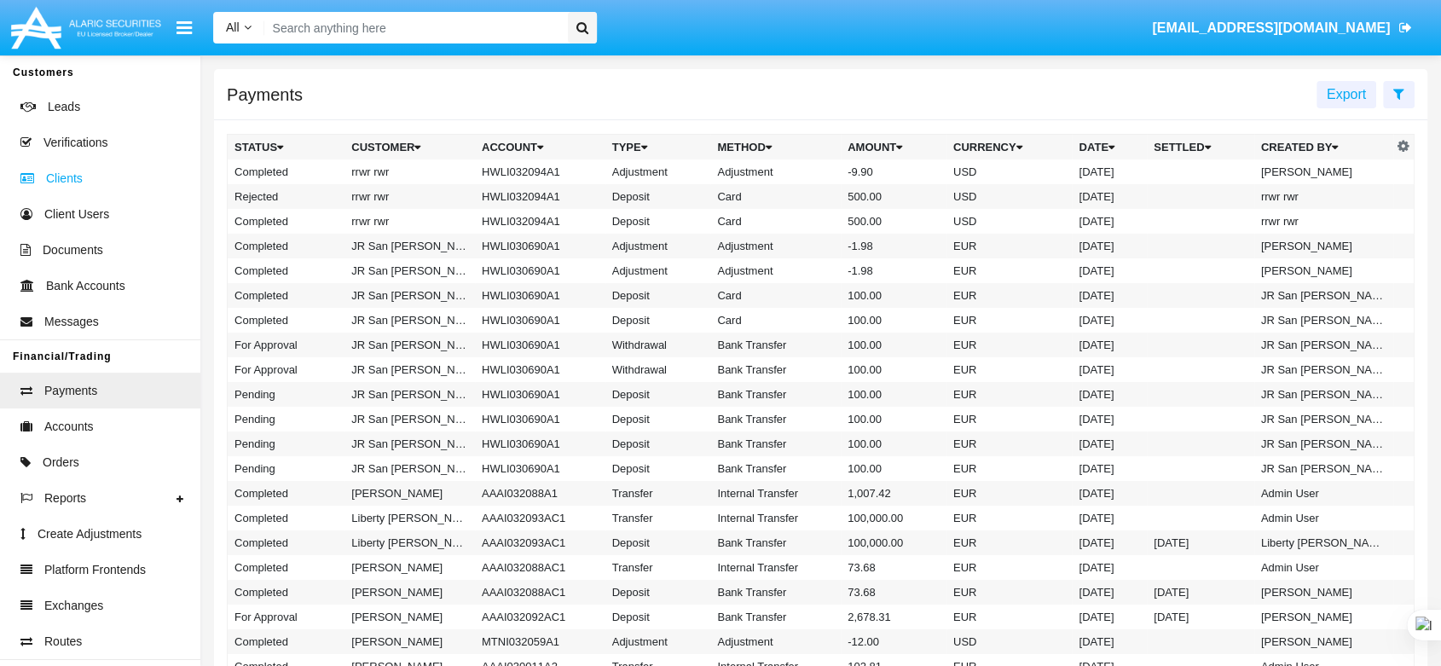
click at [78, 175] on span "Clients" at bounding box center [64, 179] width 37 height 18
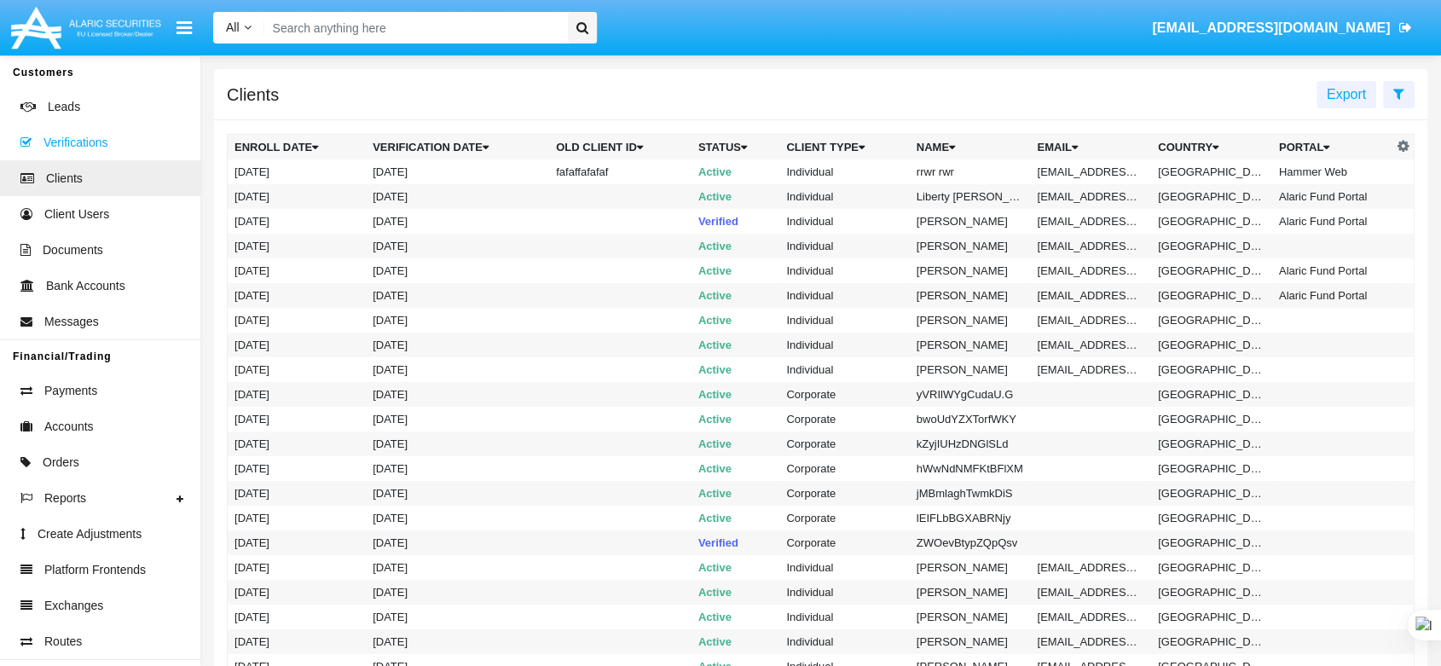
click at [109, 145] on link "Verifications" at bounding box center [100, 143] width 200 height 36
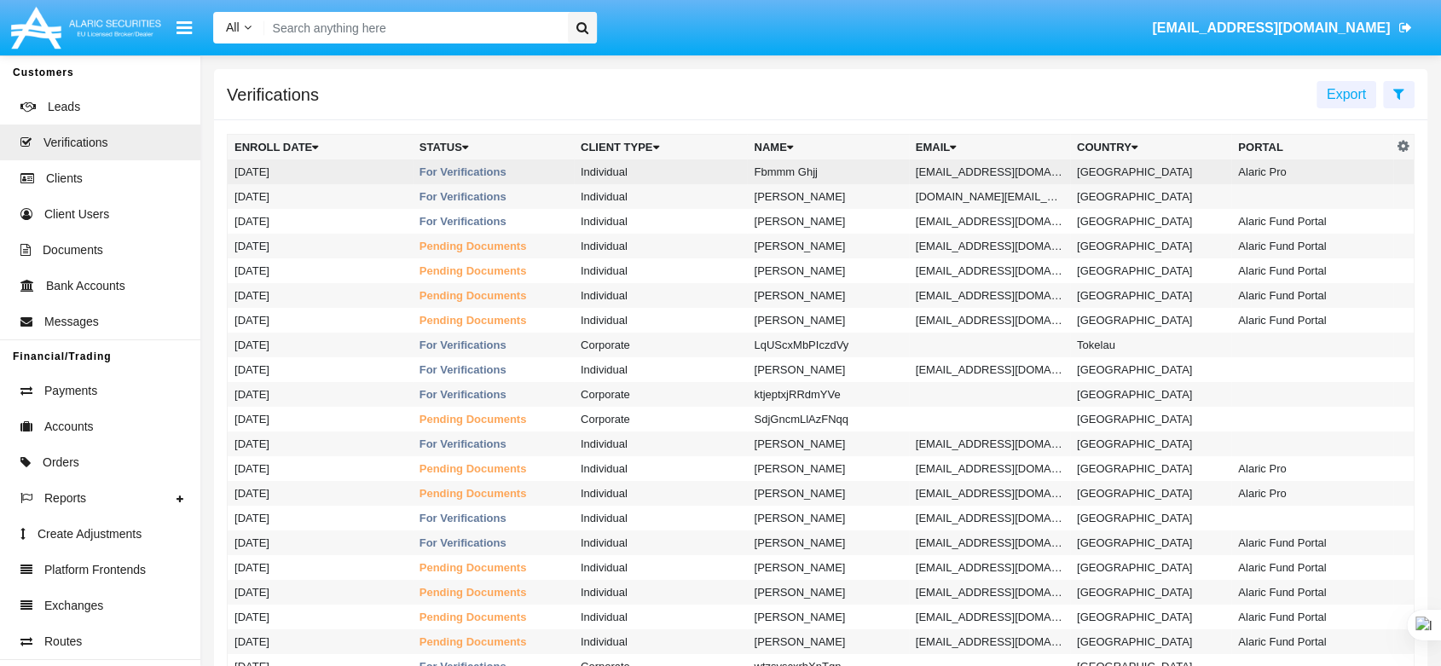
click at [855, 165] on td "Fbmmm Ghjj" at bounding box center [827, 171] width 161 height 25
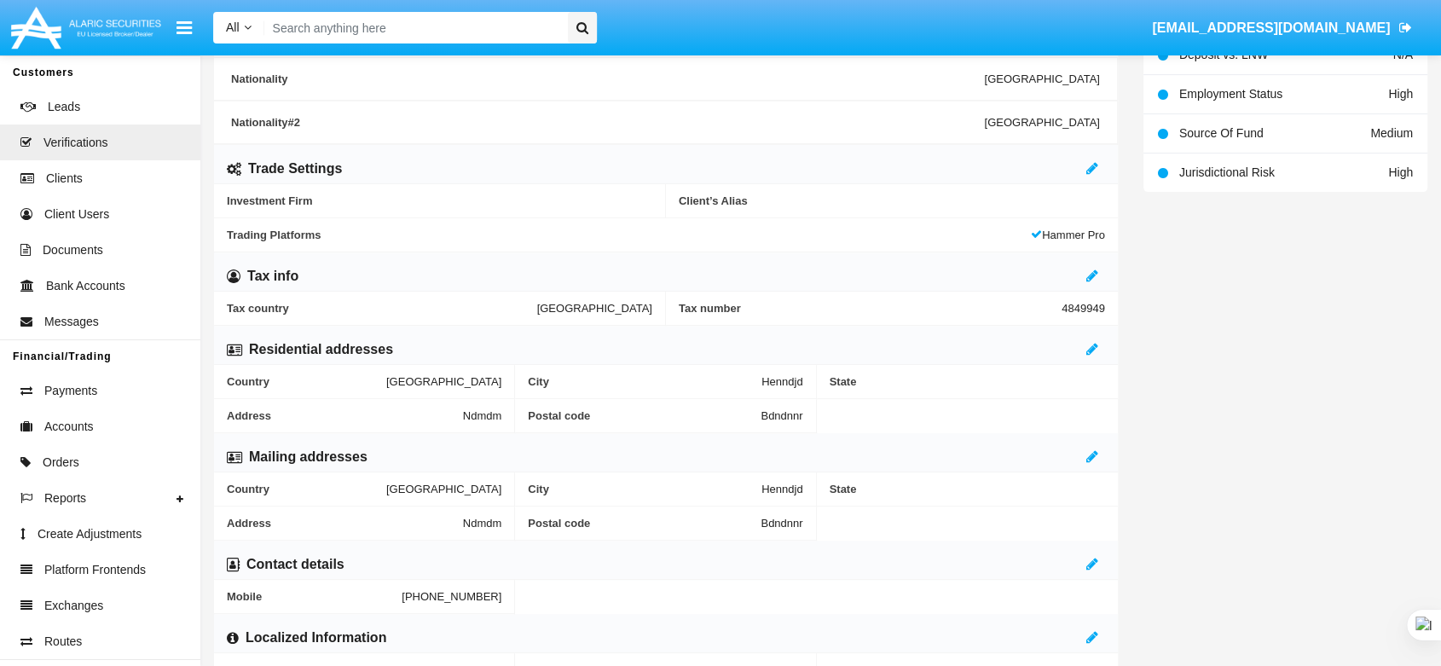
scroll to position [663, 0]
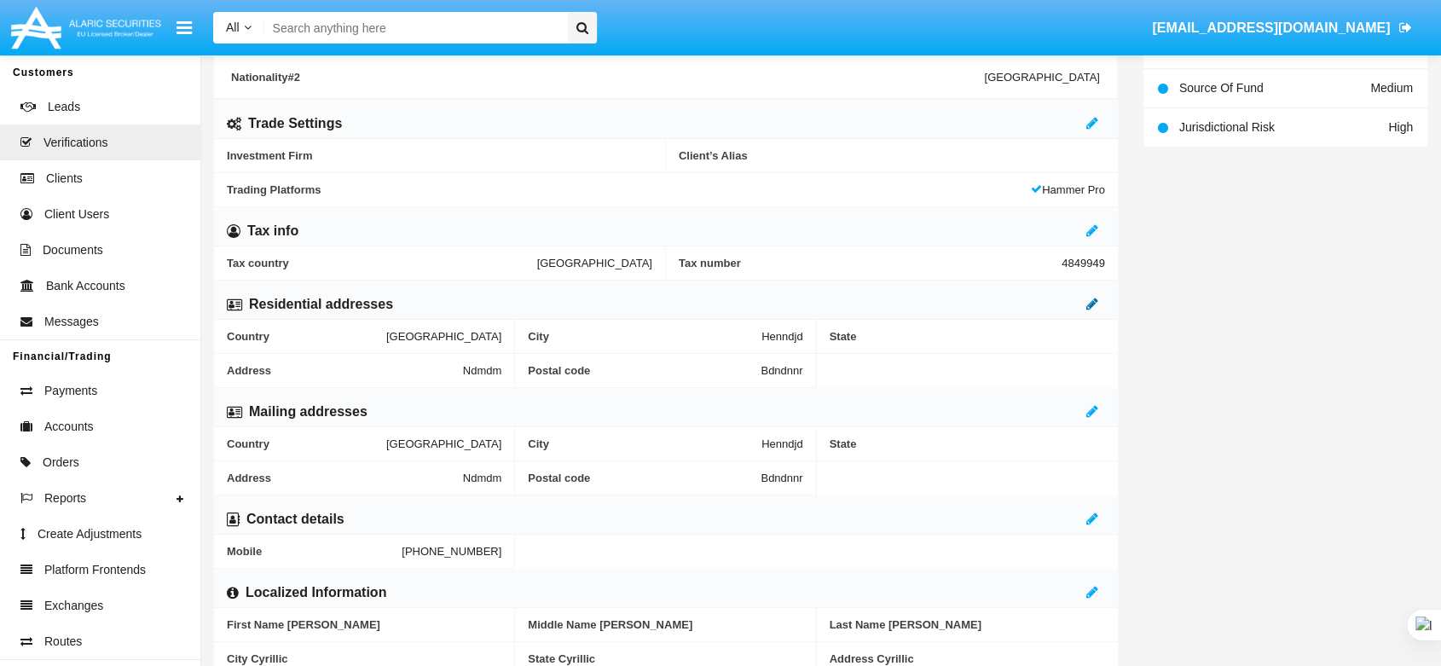
click at [1092, 297] on icon at bounding box center [1093, 304] width 12 height 14
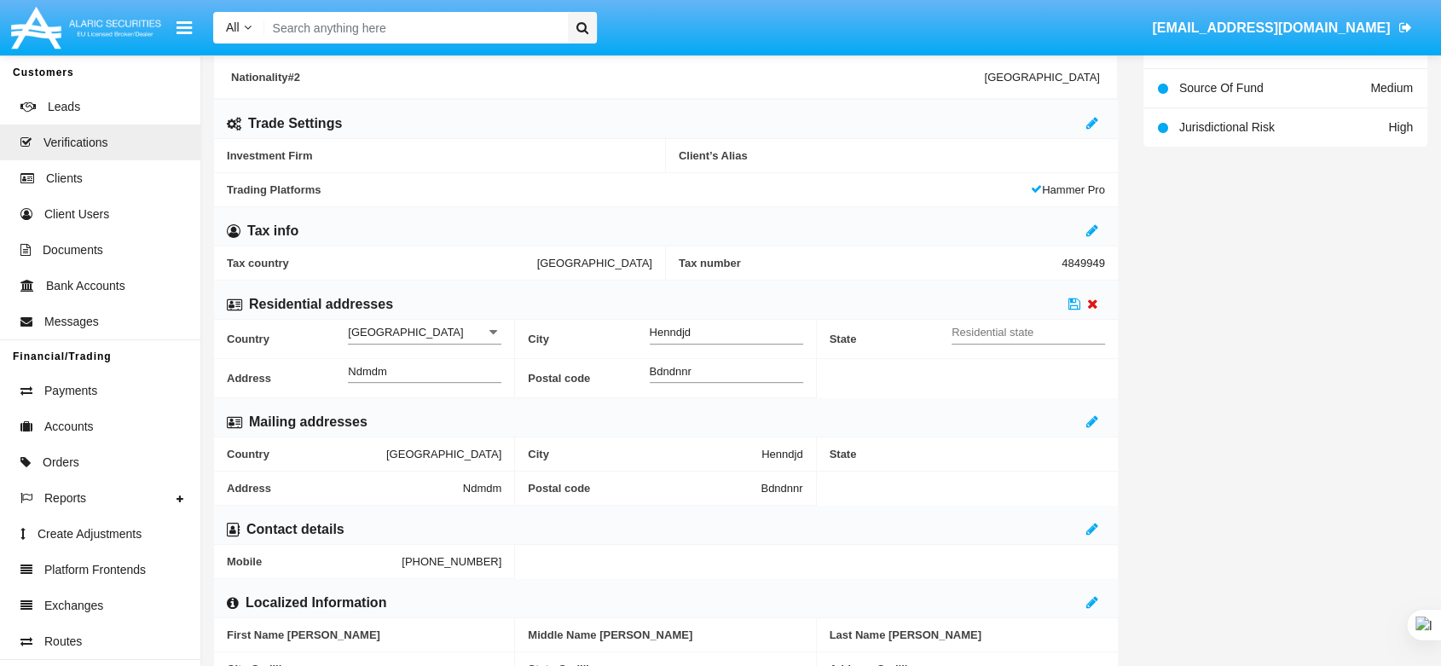
click at [1092, 297] on icon at bounding box center [1092, 304] width 11 height 14
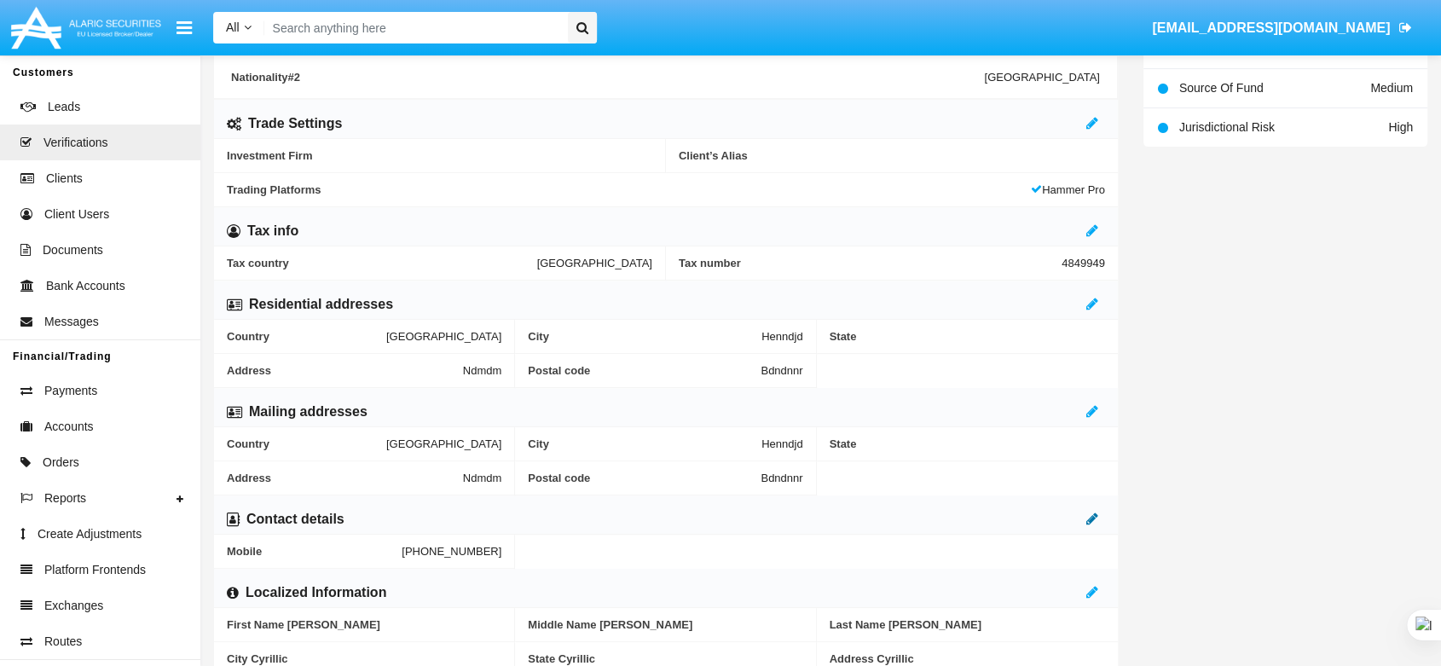
click at [1092, 517] on icon at bounding box center [1093, 519] width 12 height 14
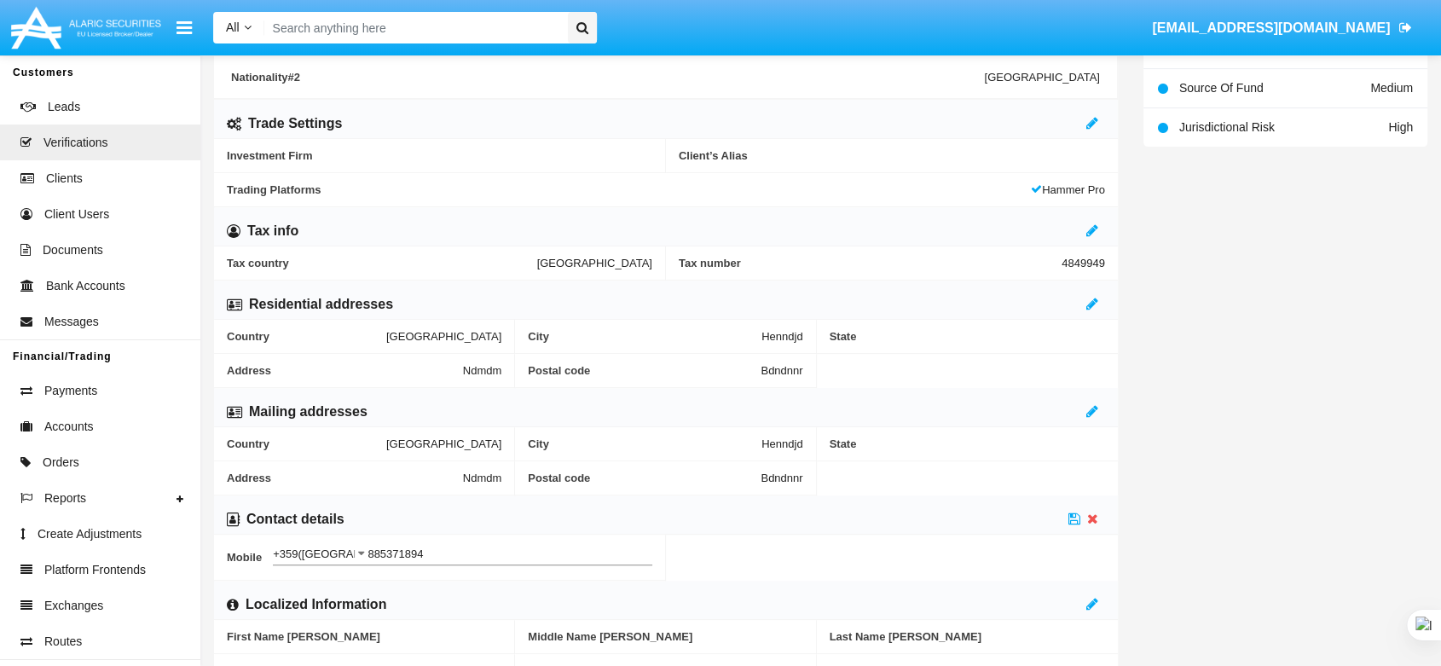
click at [300, 554] on input "+359([GEOGRAPHIC_DATA])" at bounding box center [320, 554] width 95 height 13
drag, startPoint x: 322, startPoint y: 551, endPoint x: 258, endPoint y: 542, distance: 64.5
click at [258, 542] on div "Mobile [GEOGRAPHIC_DATA]) ex.[PHONE_NUMBER] Phone" at bounding box center [440, 557] width 426 height 44
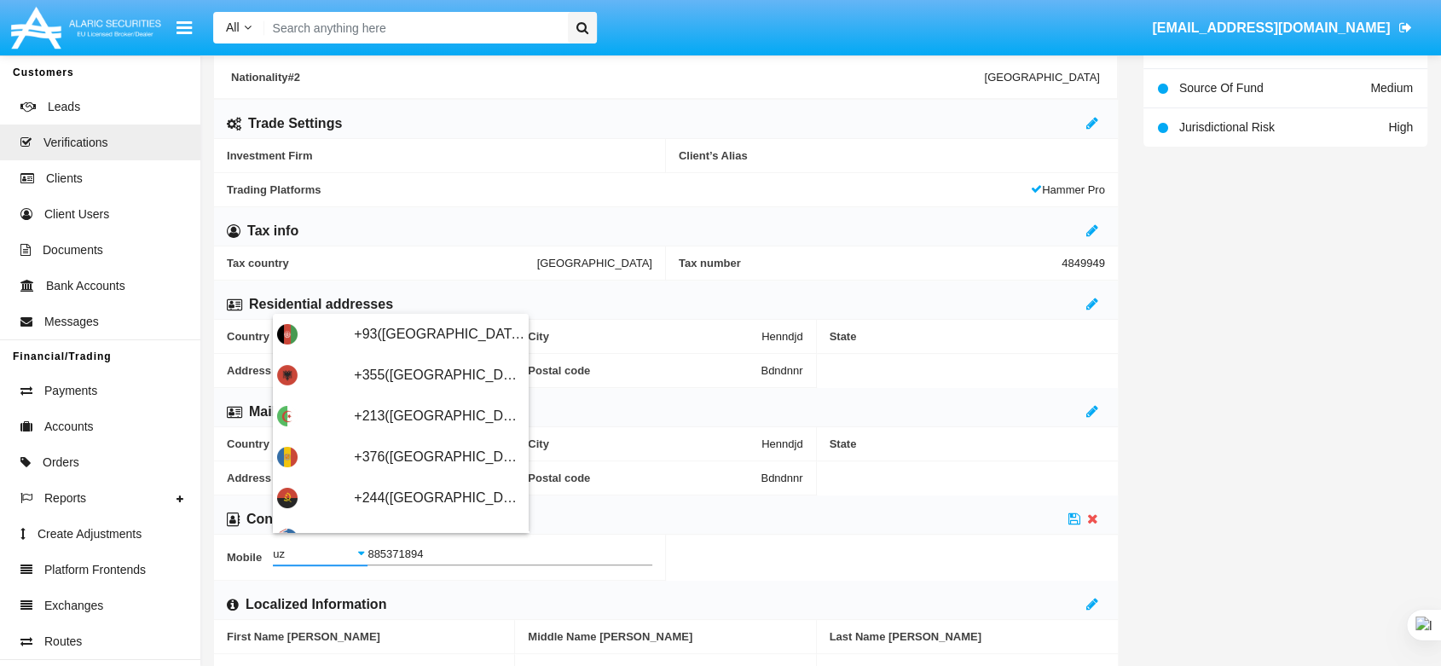
click at [300, 552] on input "uz" at bounding box center [320, 554] width 95 height 13
type input "u"
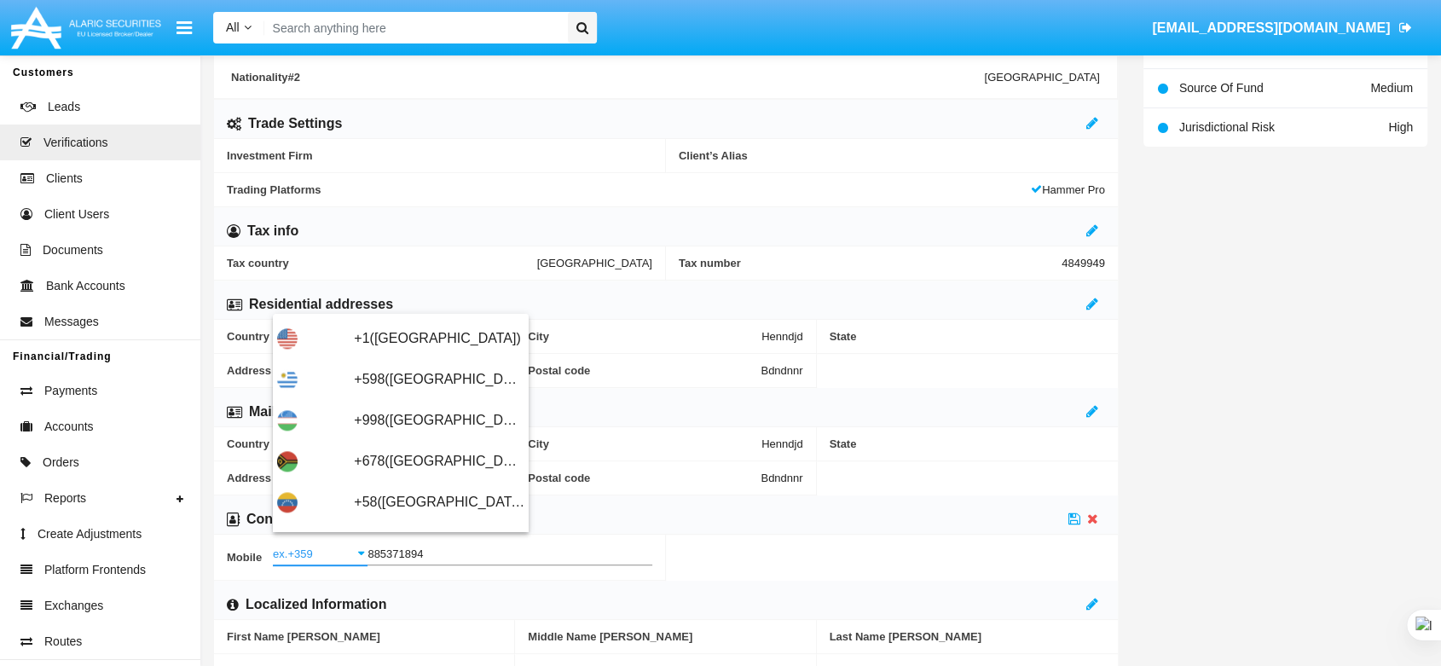
scroll to position [9075, 0]
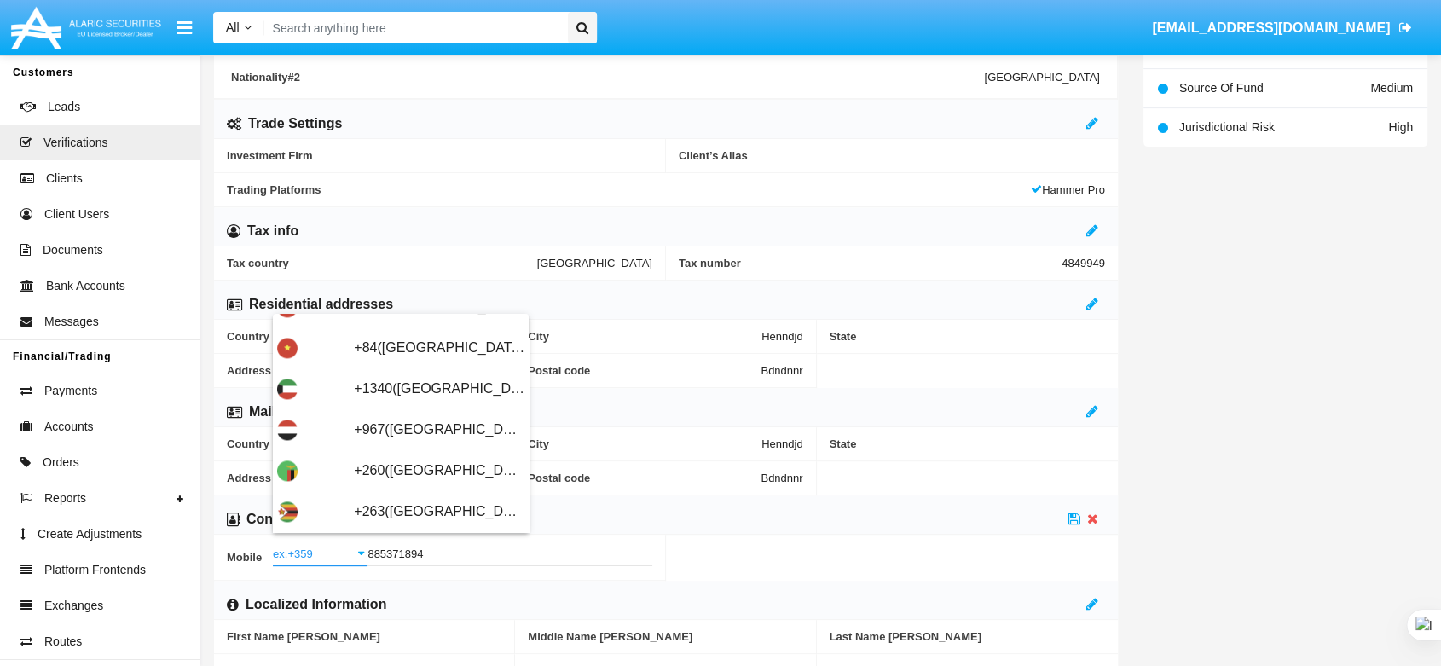
click at [620, 432] on div "City Henndjd" at bounding box center [665, 444] width 301 height 34
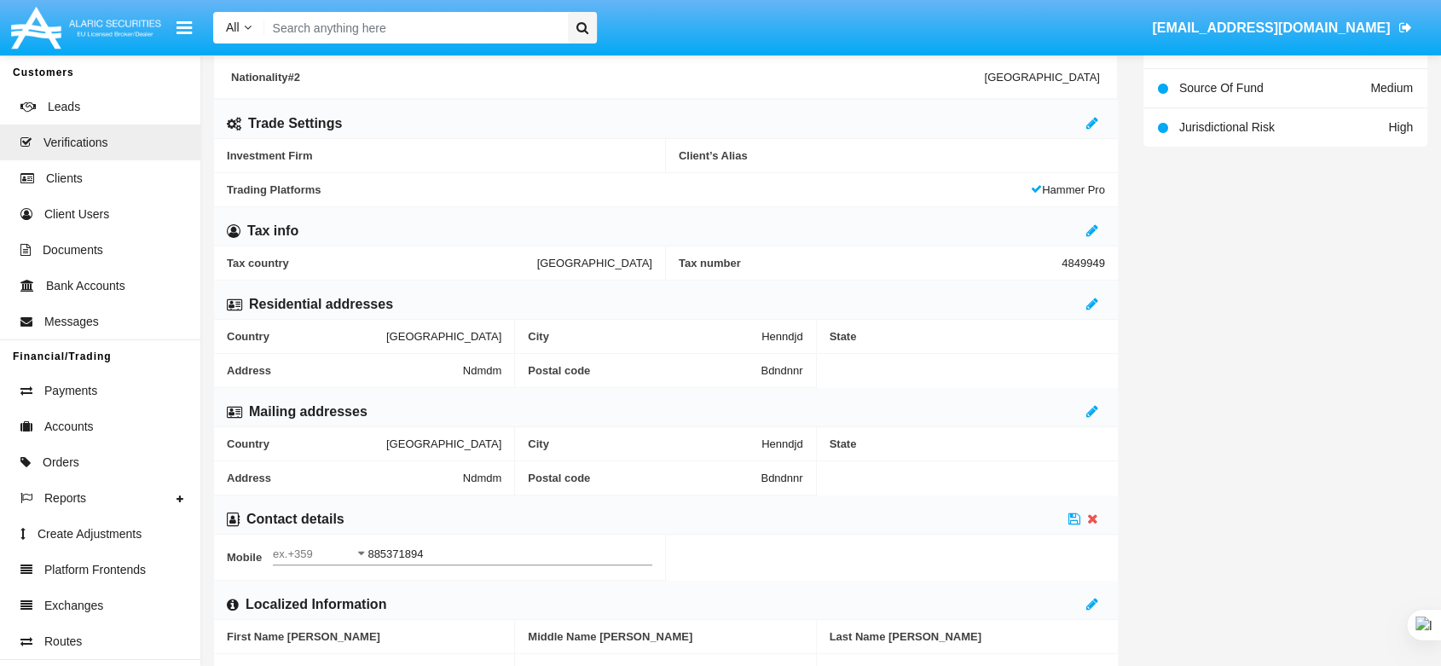
click at [298, 552] on input "ex.+359" at bounding box center [320, 554] width 95 height 13
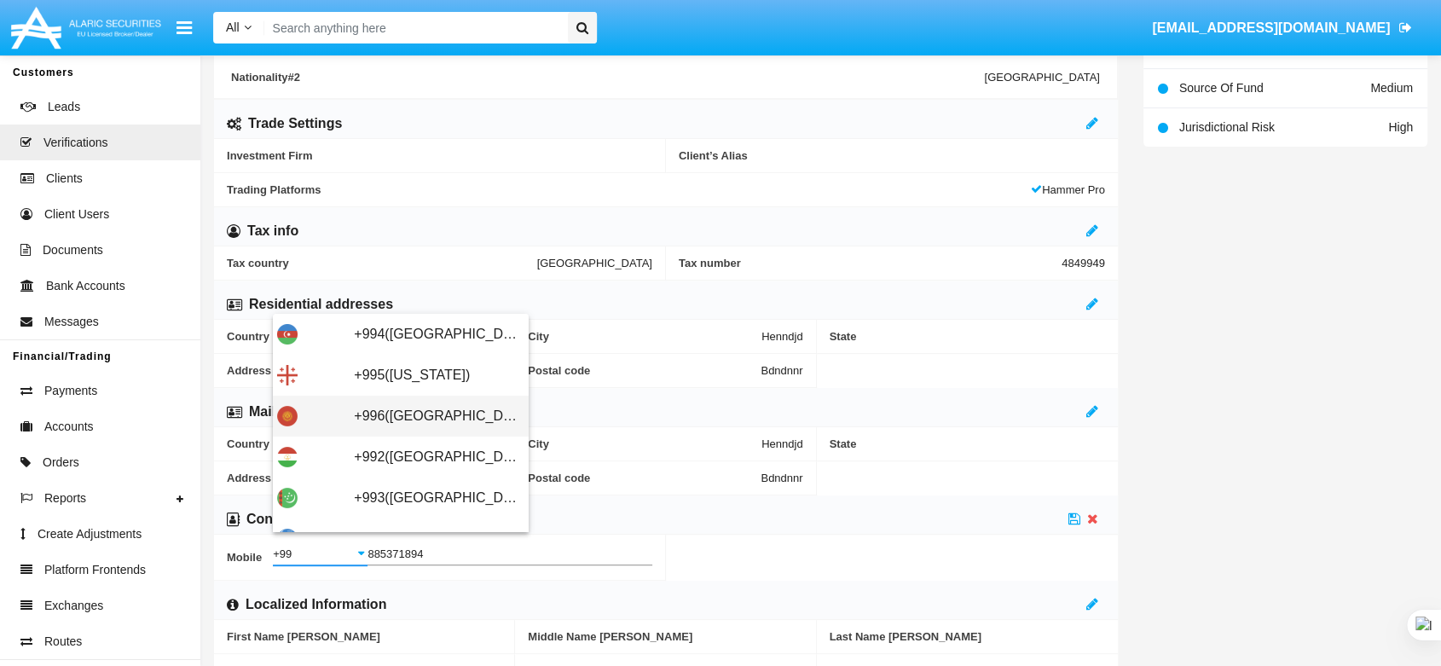
scroll to position [27, 0]
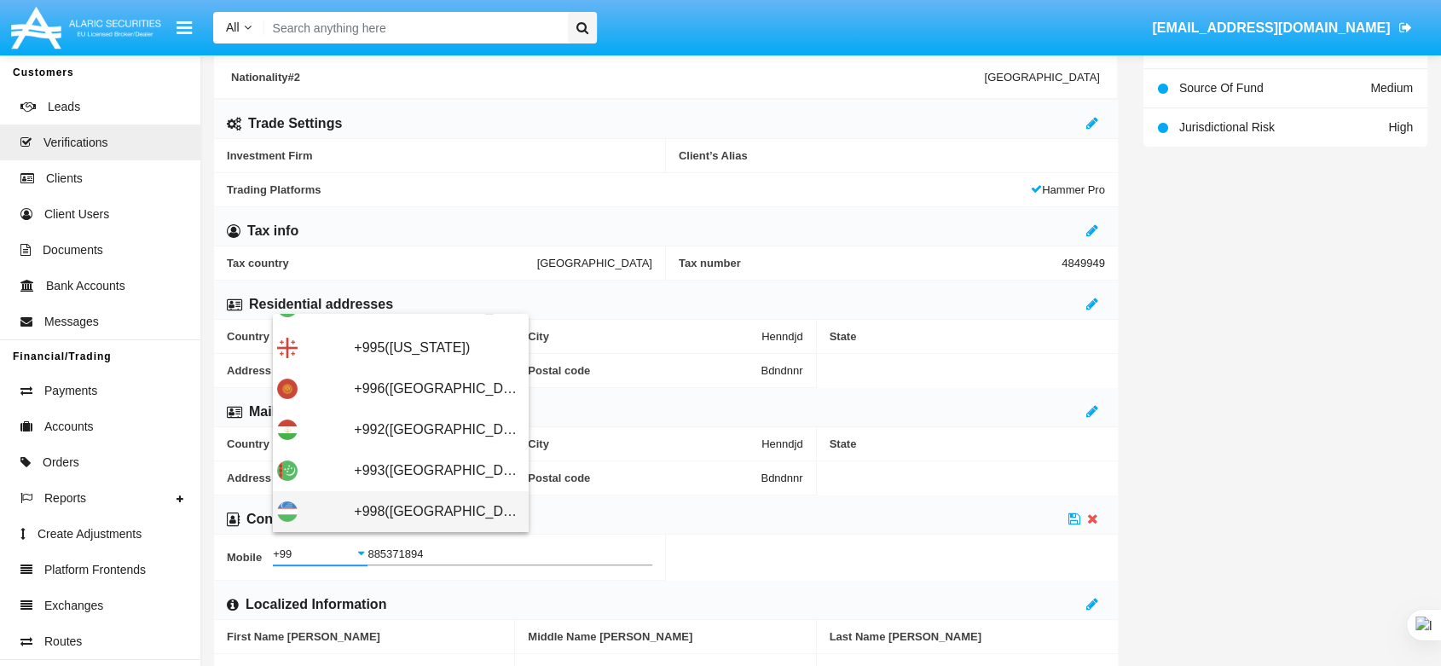
click at [385, 506] on span "+998([GEOGRAPHIC_DATA])" at bounding box center [439, 511] width 171 height 41
type input "+998([GEOGRAPHIC_DATA])"
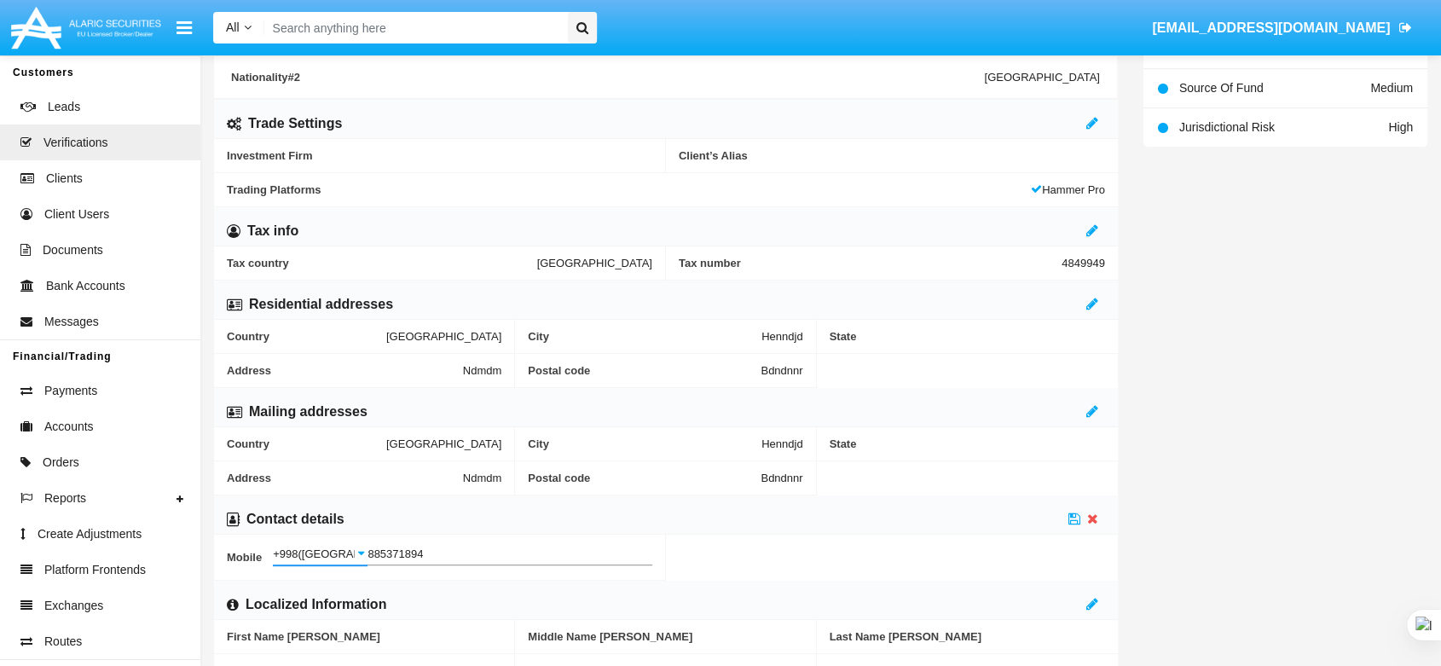
click at [432, 548] on input "885371894" at bounding box center [510, 554] width 285 height 13
drag, startPoint x: 496, startPoint y: 554, endPoint x: 351, endPoint y: 549, distance: 145.9
click at [351, 549] on div "+998(Uzbekistan) ex.+359 885371894 Phone" at bounding box center [463, 557] width 380 height 44
paste input "998068241"
type input "998068241"
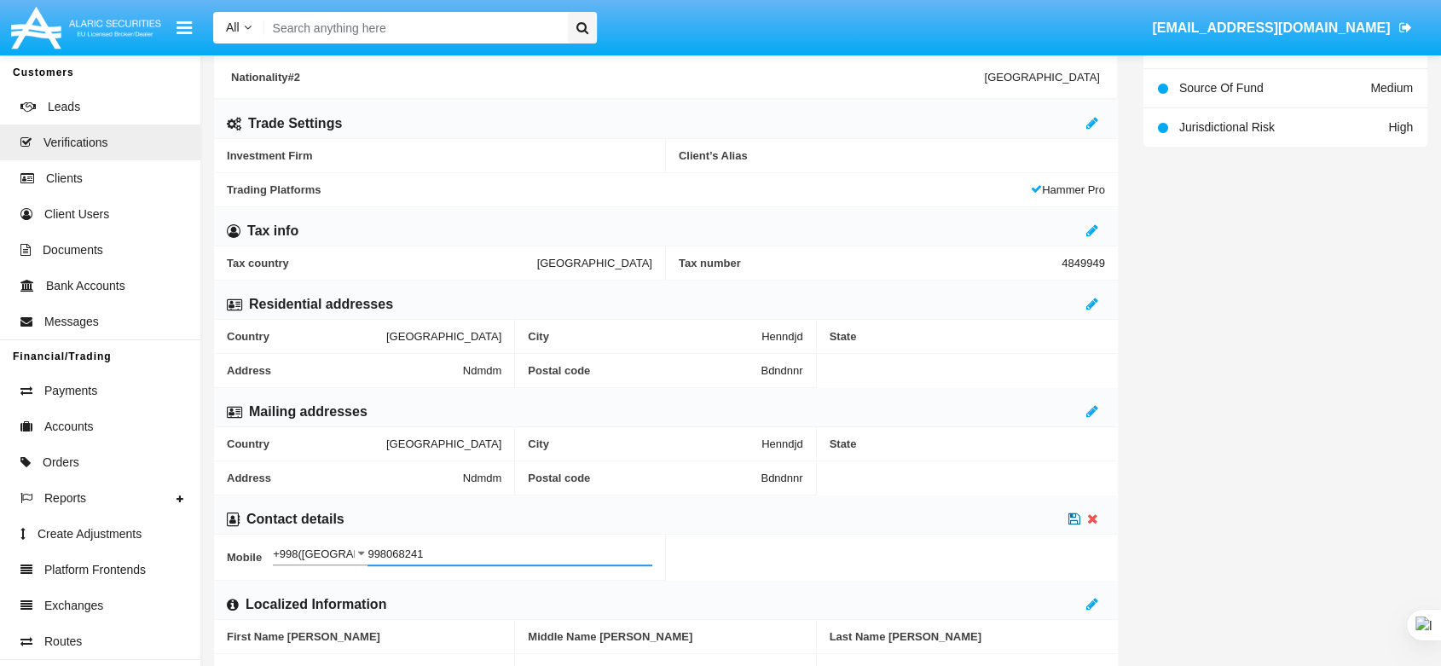
click at [1073, 512] on icon at bounding box center [1075, 519] width 12 height 14
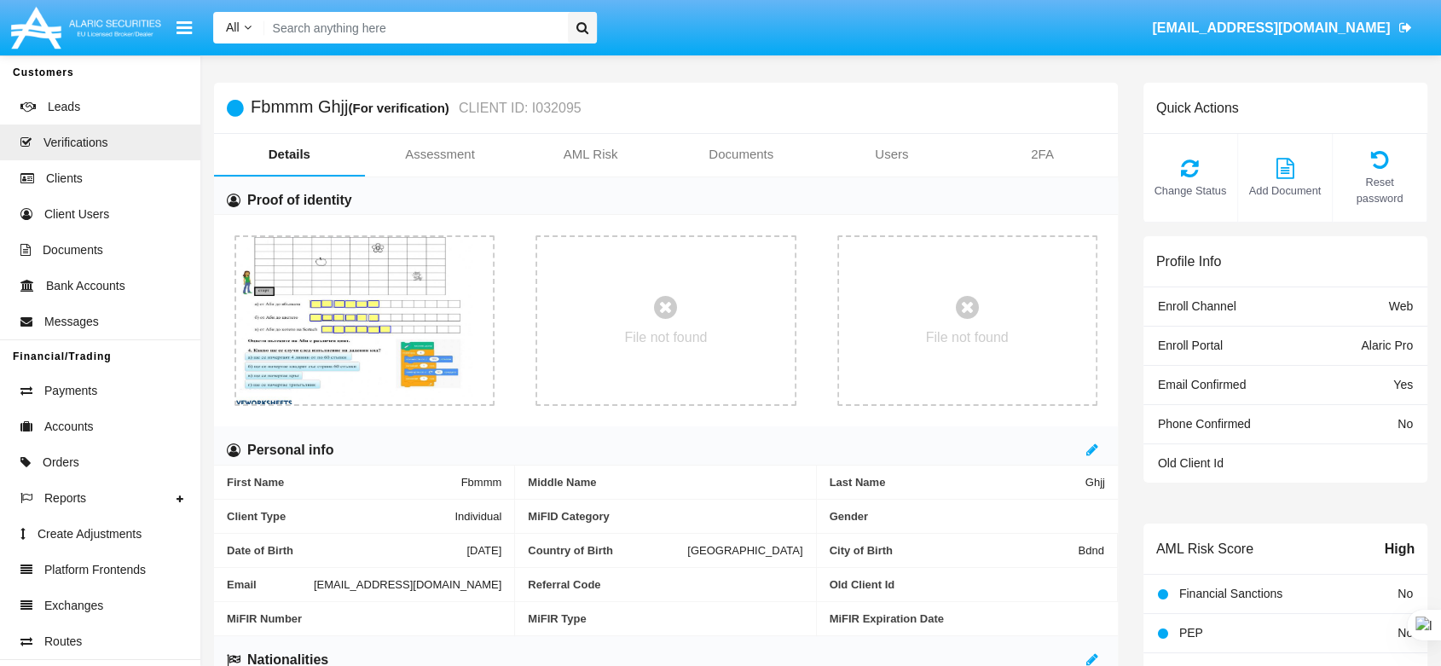
paste input "[EMAIL_ADDRESS][DOMAIN_NAME]"
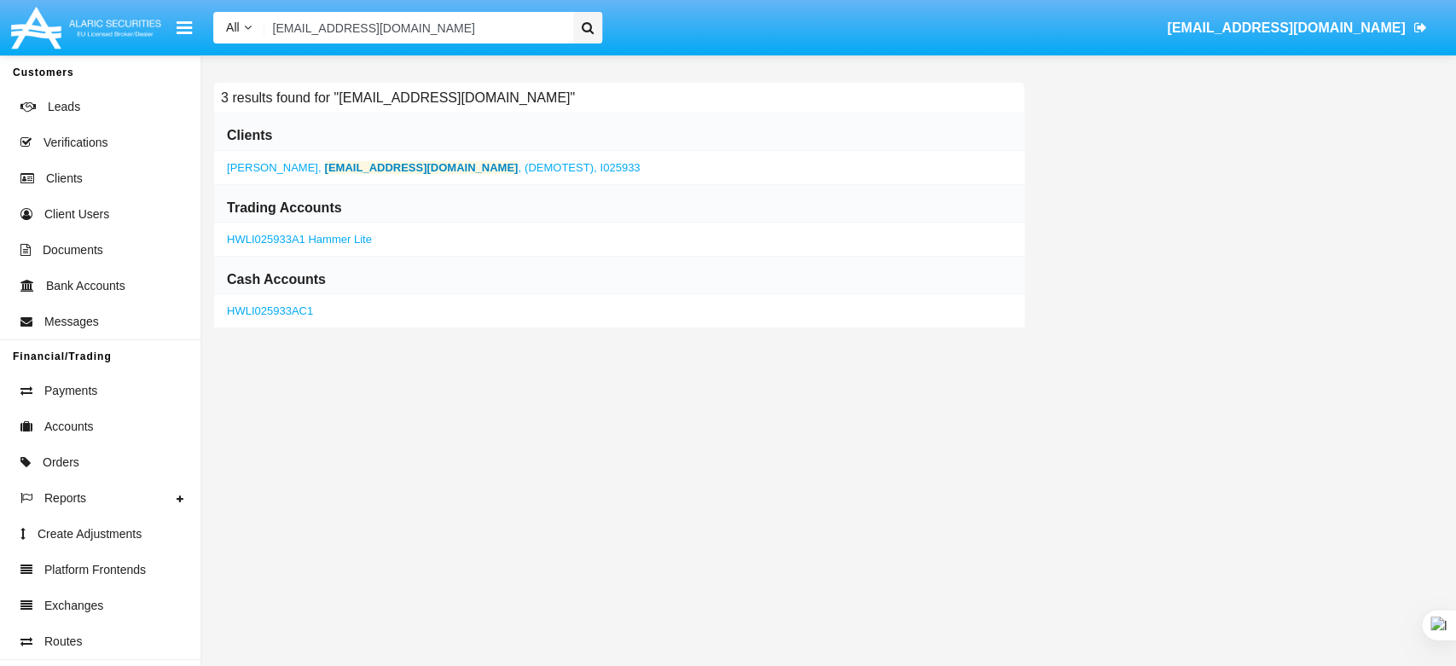
type input "[EMAIL_ADDRESS][DOMAIN_NAME]"
click at [362, 164] on b "[EMAIL_ADDRESS][DOMAIN_NAME]" at bounding box center [422, 167] width 194 height 13
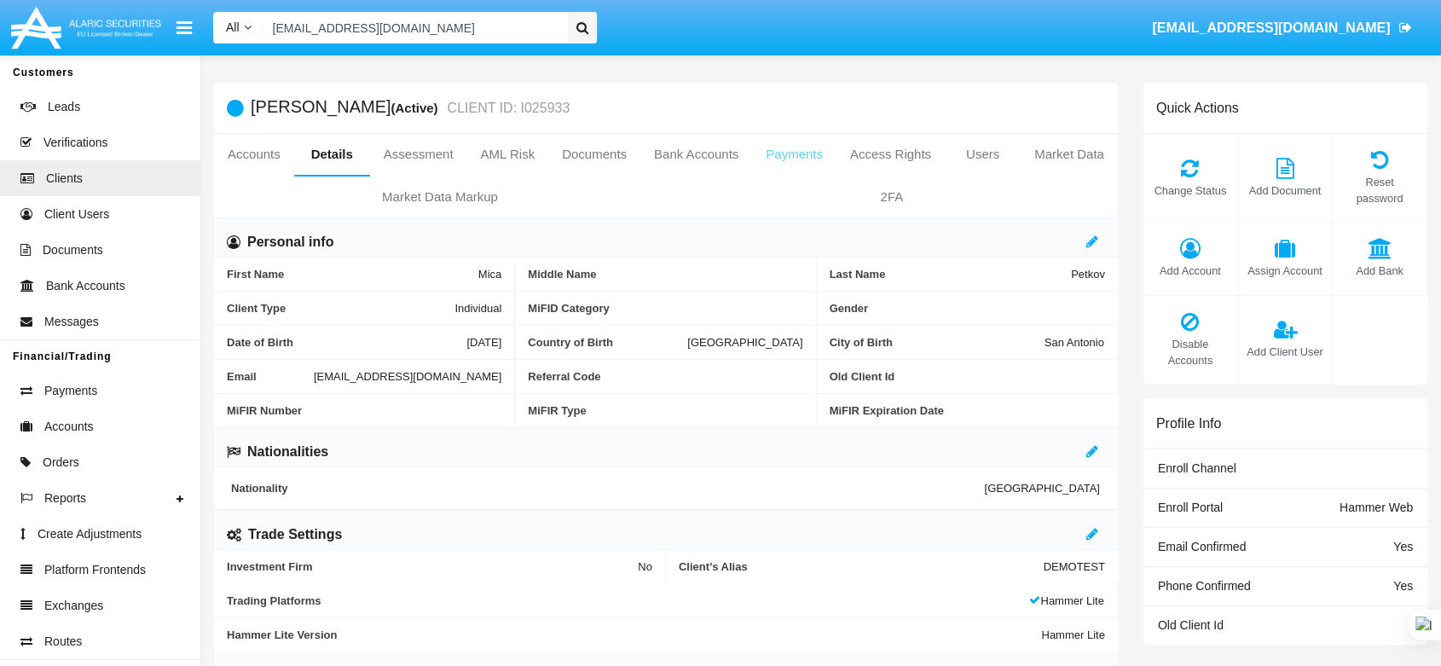
click at [801, 148] on link "Payments" at bounding box center [794, 154] width 84 height 41
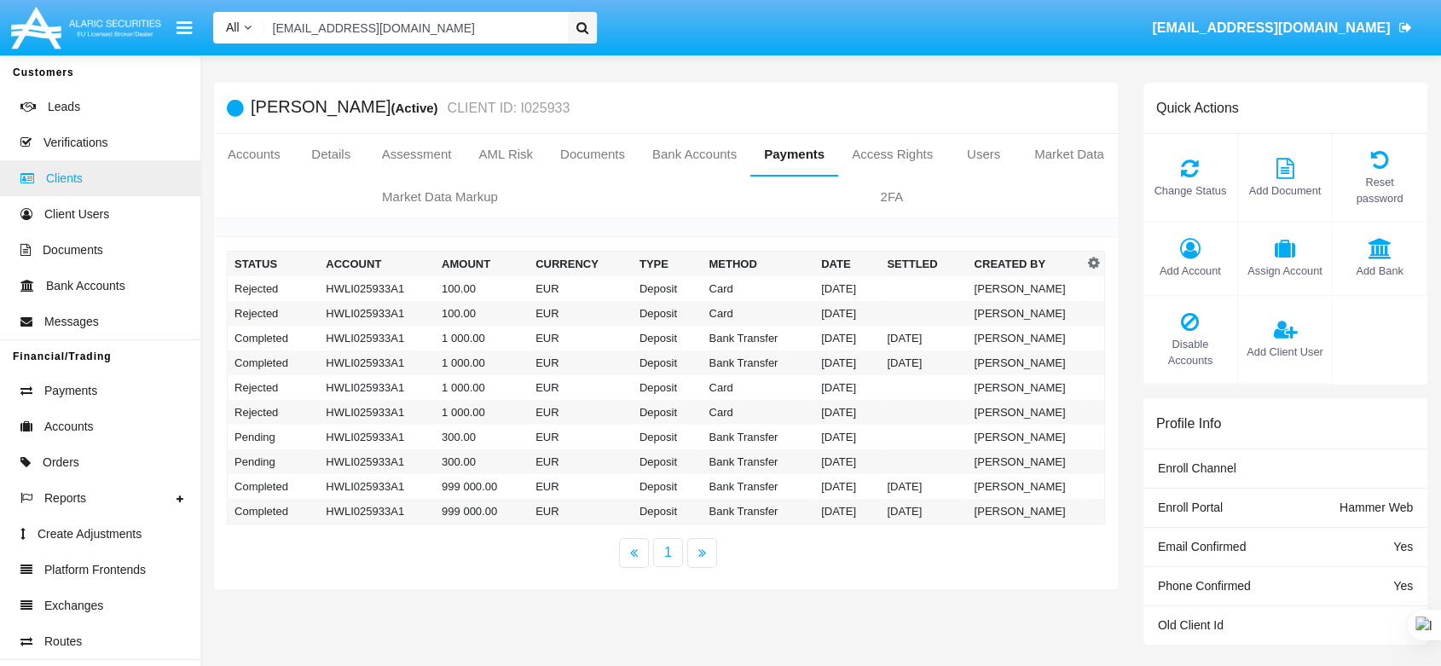
click at [92, 182] on link "Clients" at bounding box center [100, 178] width 200 height 36
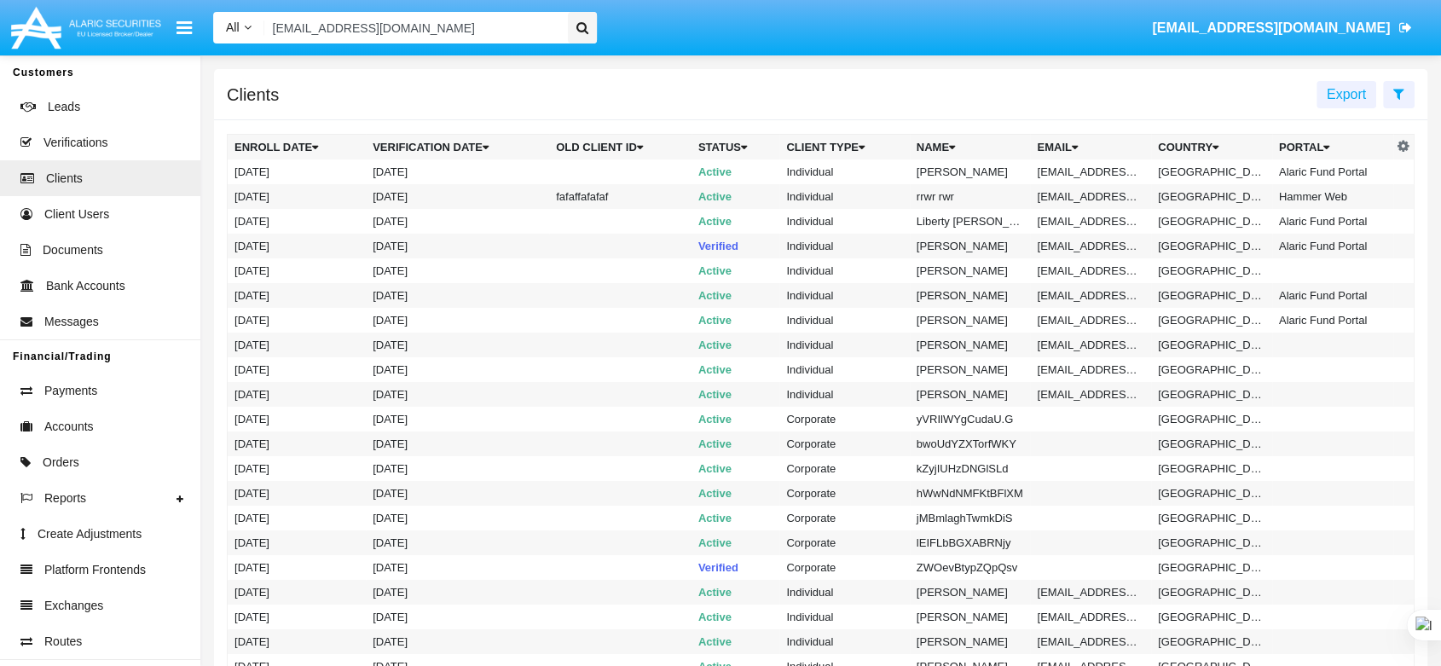
click at [538, 17] on input "[EMAIL_ADDRESS][DOMAIN_NAME]" at bounding box center [413, 28] width 298 height 32
click at [546, 27] on input "[EMAIL_ADDRESS][DOMAIN_NAME]" at bounding box center [413, 28] width 298 height 32
click at [102, 142] on span "Verifications" at bounding box center [75, 143] width 64 height 18
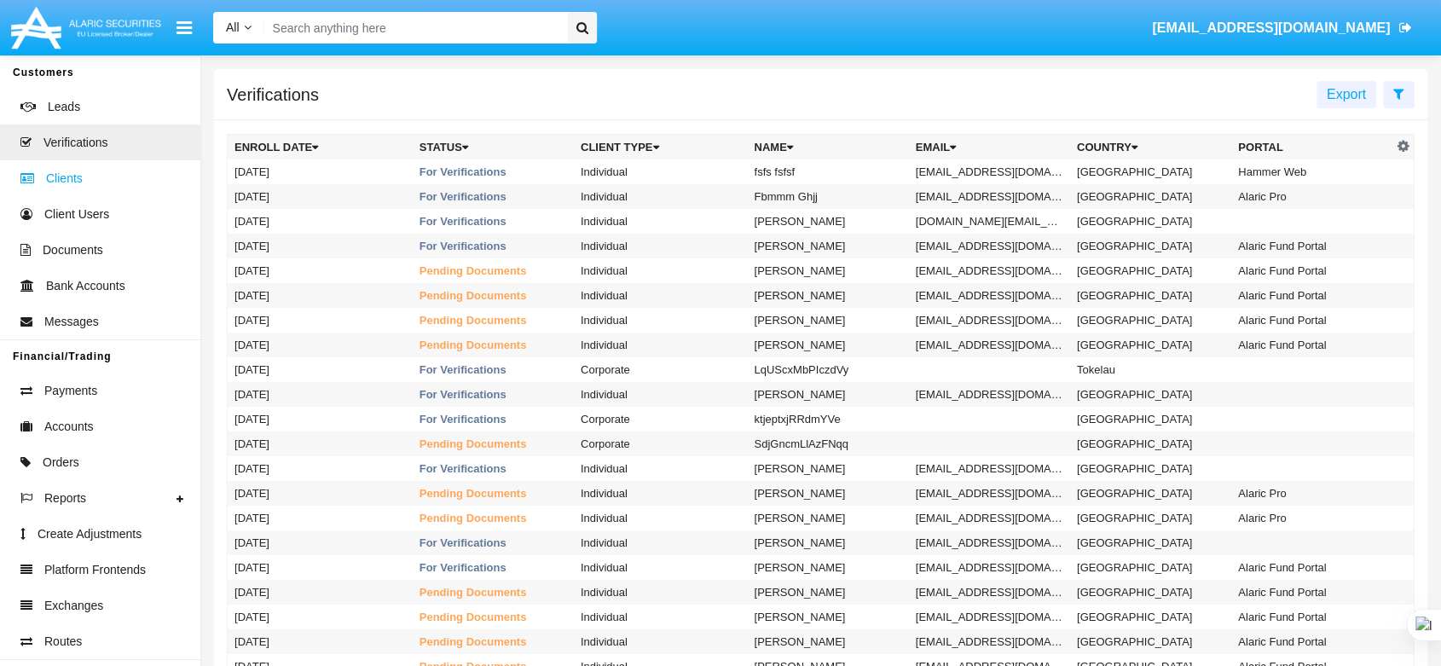
click at [96, 172] on link "Clients" at bounding box center [100, 178] width 200 height 36
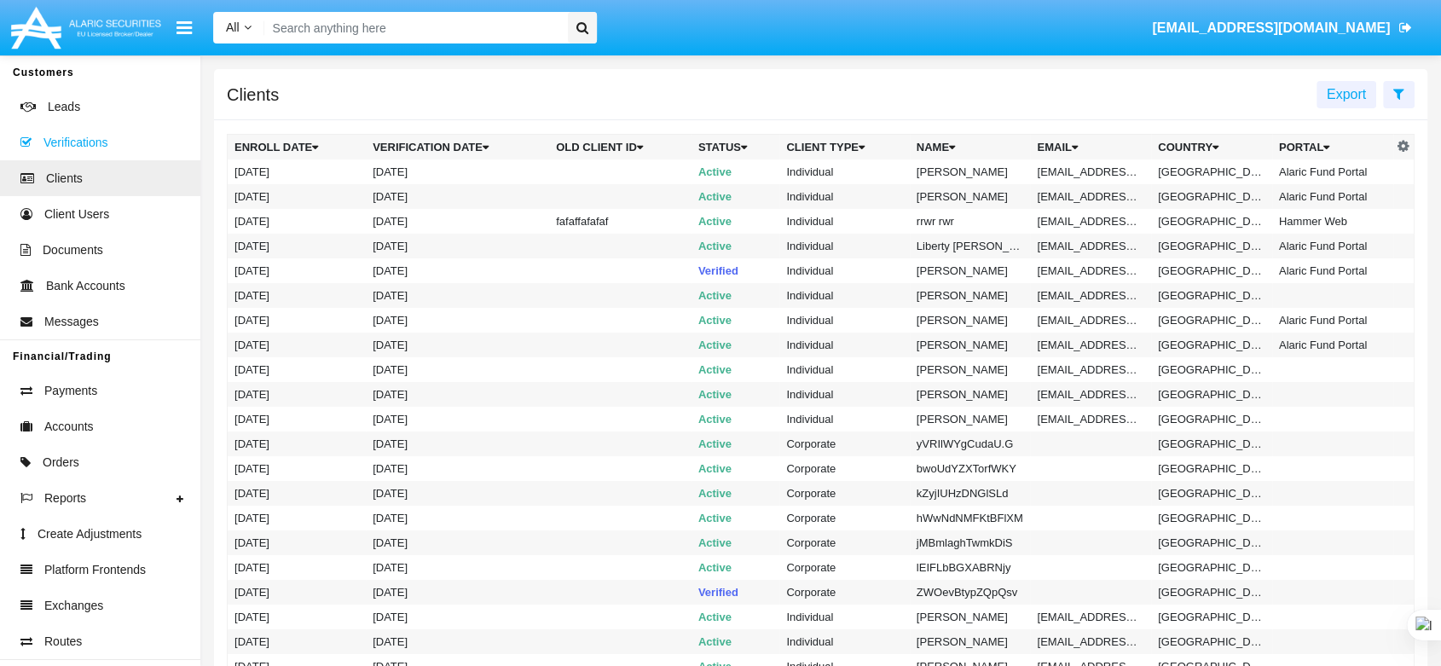
click at [93, 145] on span "Verifications" at bounding box center [75, 143] width 64 height 18
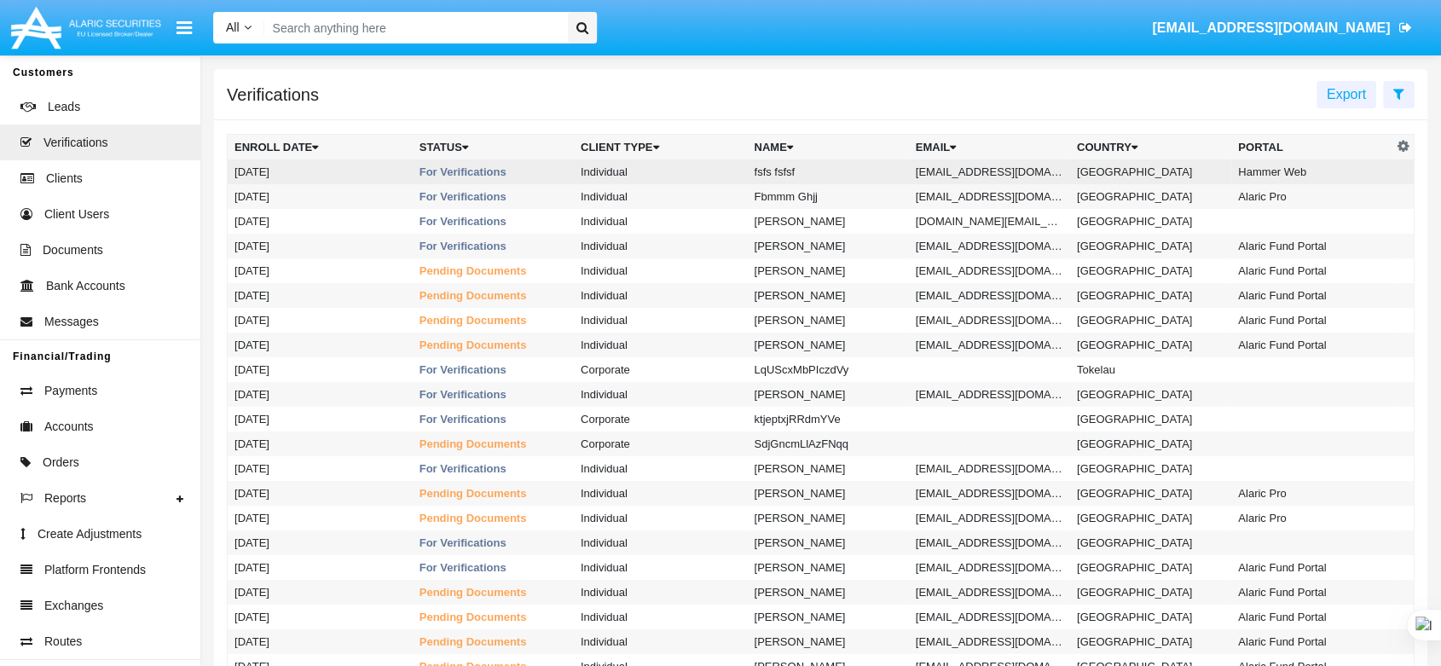
click at [771, 164] on td "fsfs fsfsf" at bounding box center [827, 171] width 161 height 25
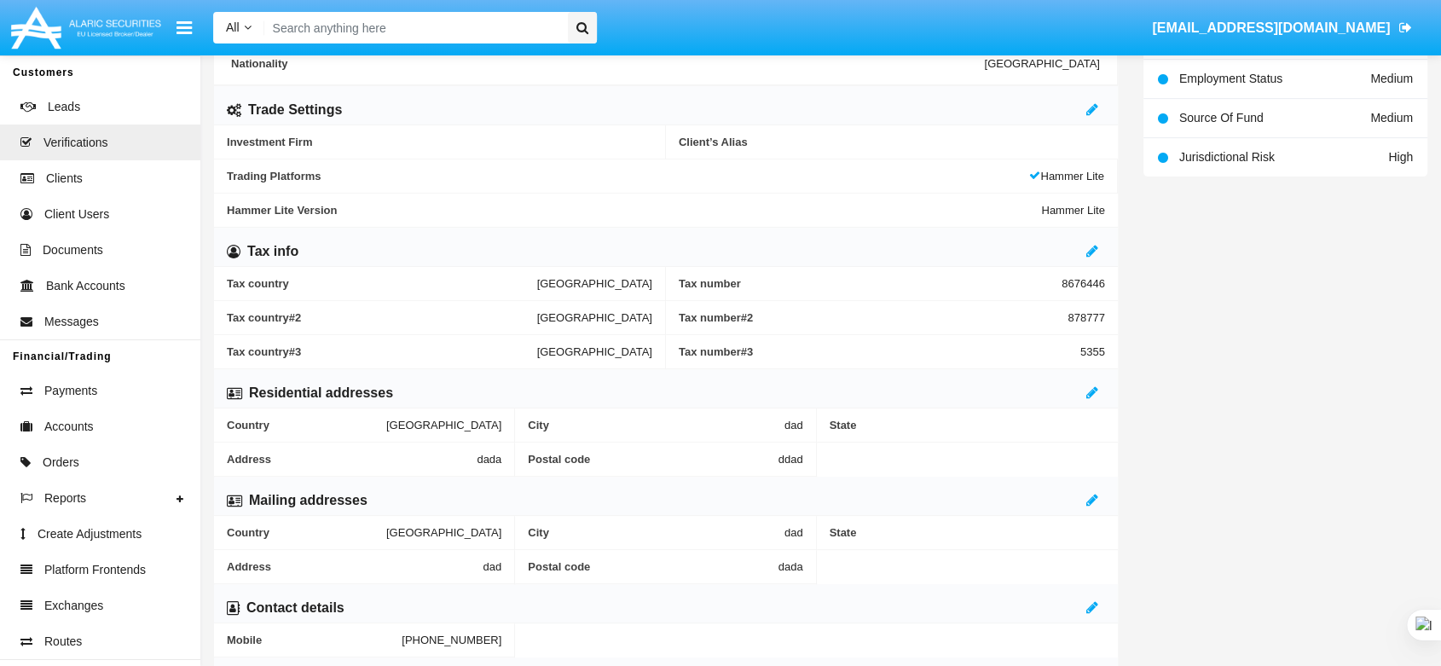
scroll to position [663, 0]
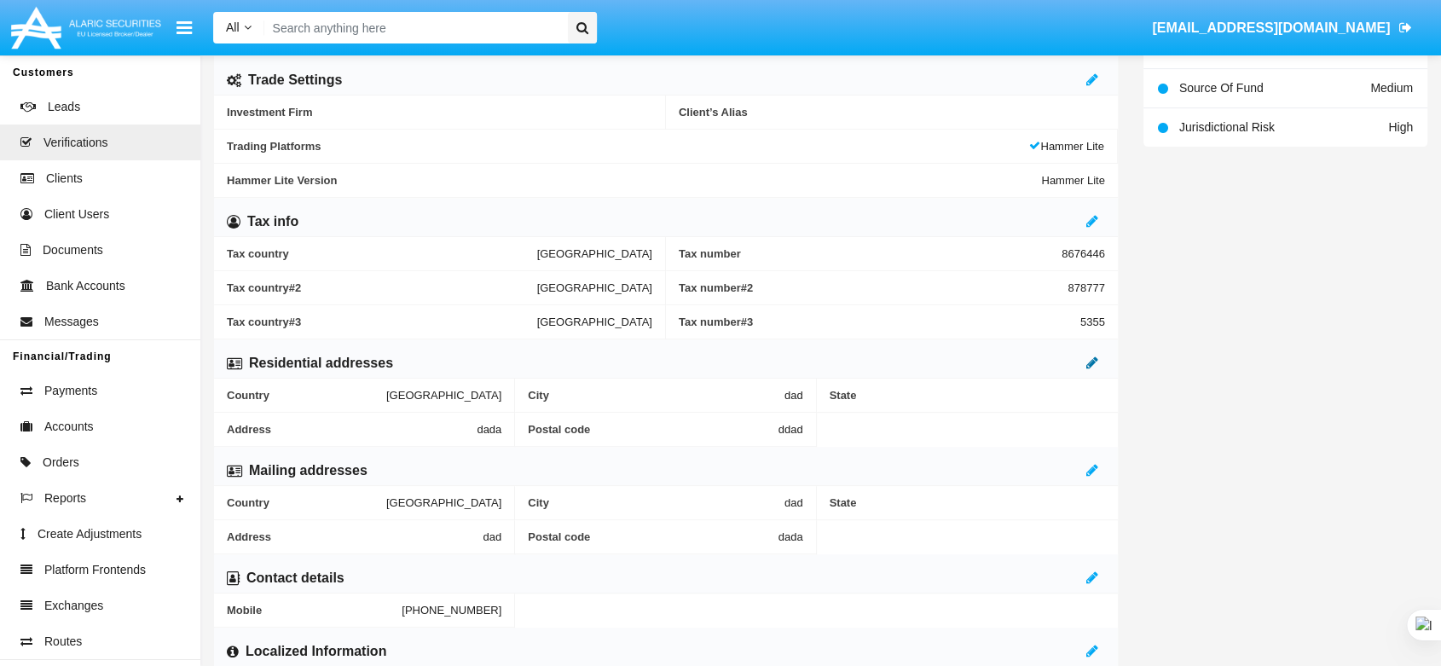
click at [1093, 365] on icon at bounding box center [1093, 363] width 12 height 14
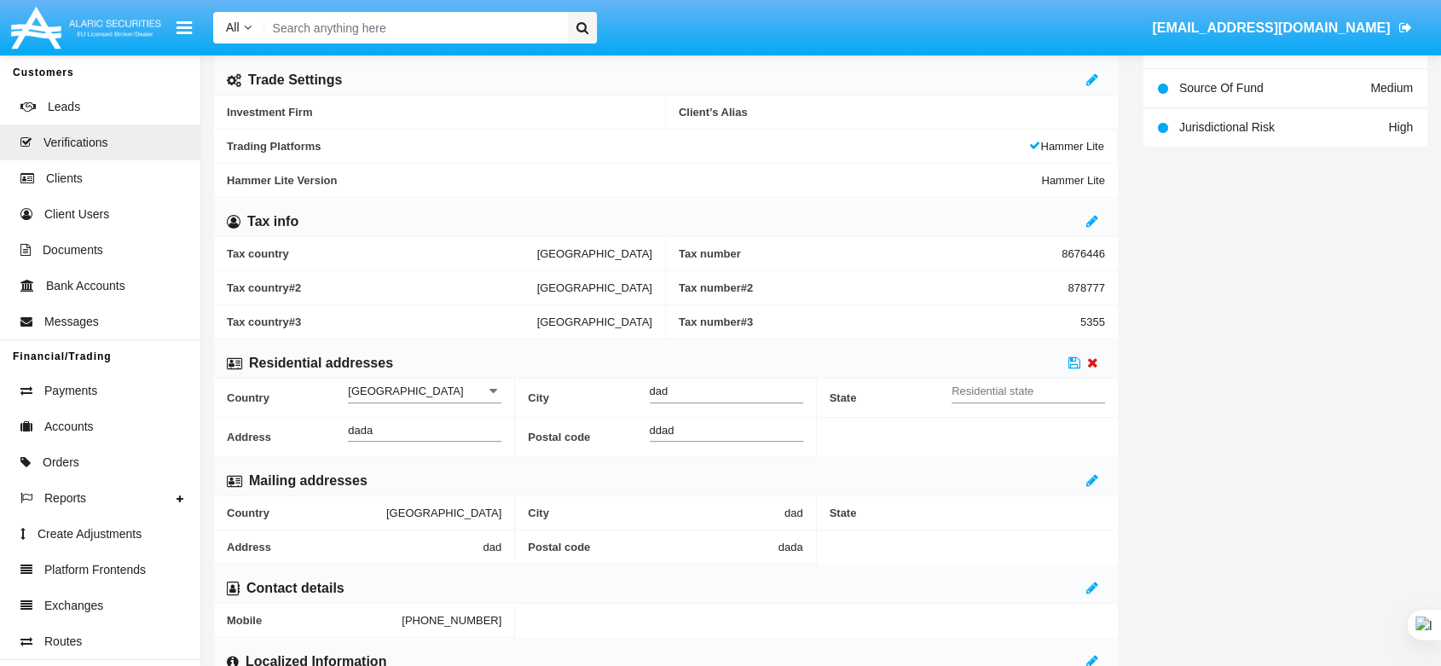
click at [1092, 363] on icon at bounding box center [1092, 363] width 11 height 14
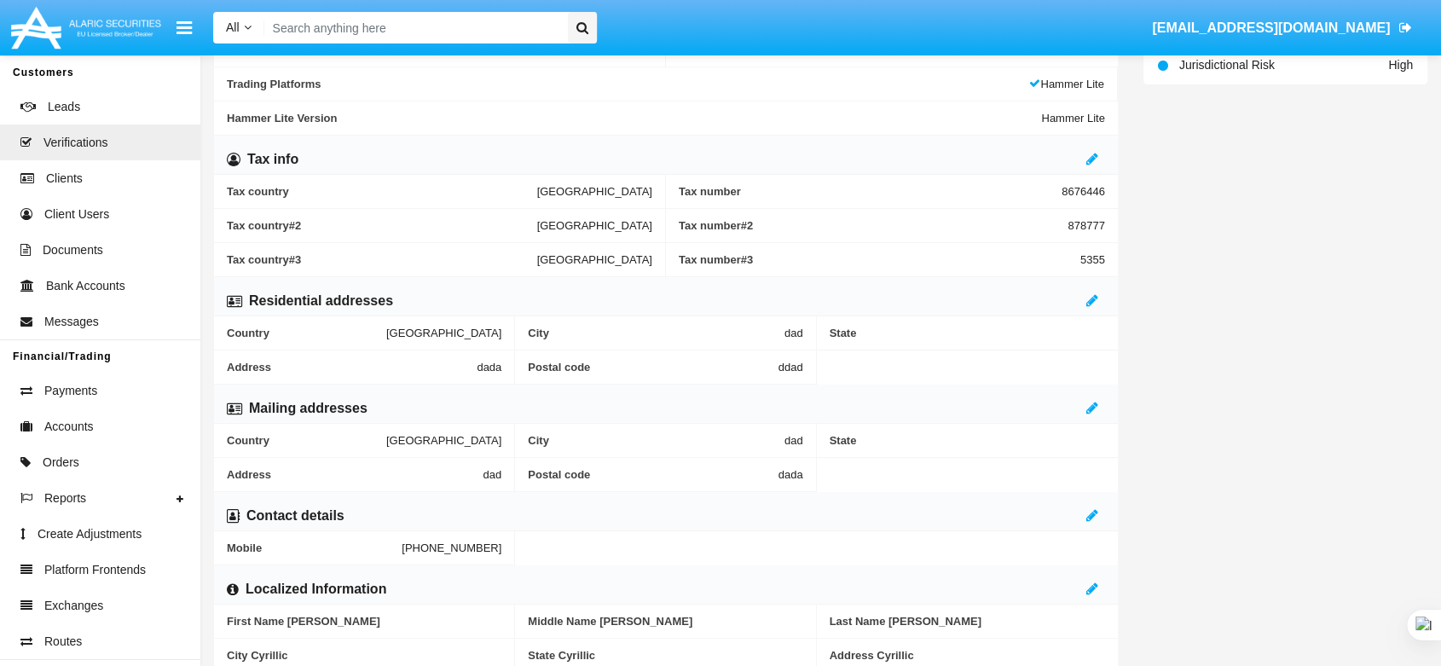
scroll to position [757, 0]
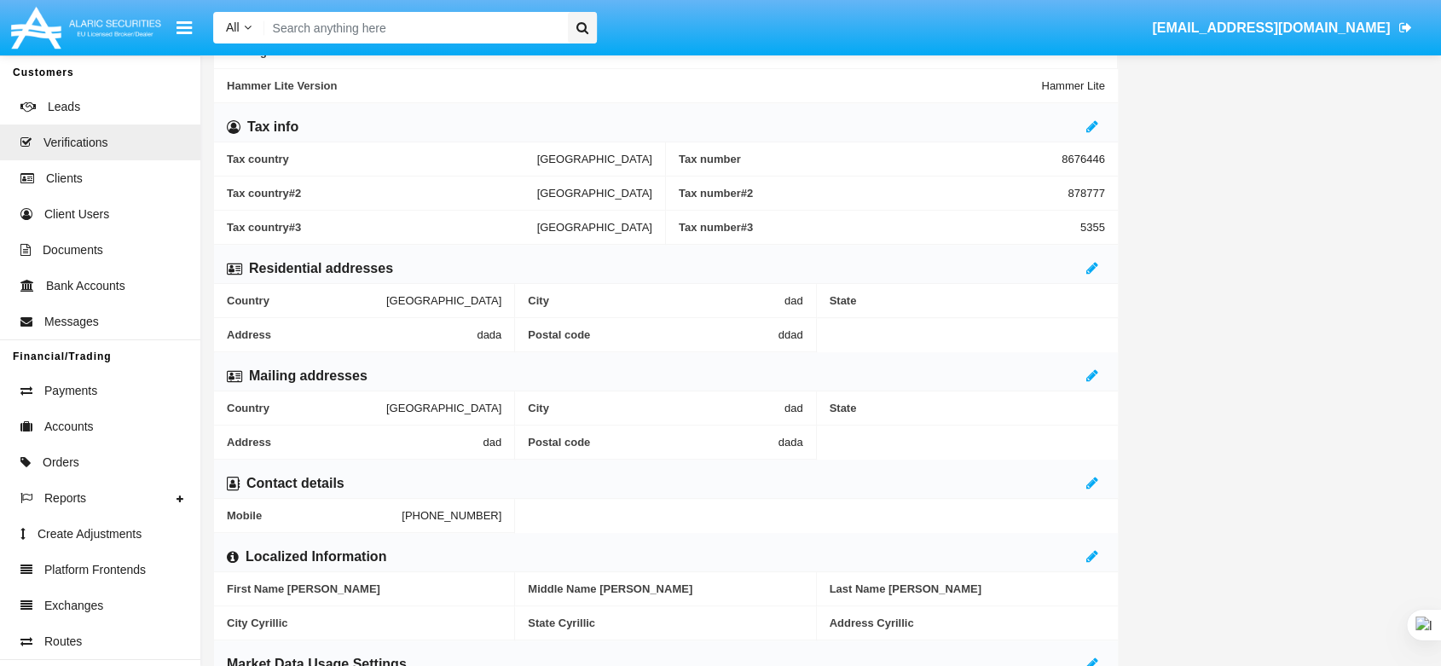
click at [1085, 471] on div "Contact details" at bounding box center [666, 479] width 904 height 39
click at [1087, 483] on icon at bounding box center [1093, 483] width 12 height 14
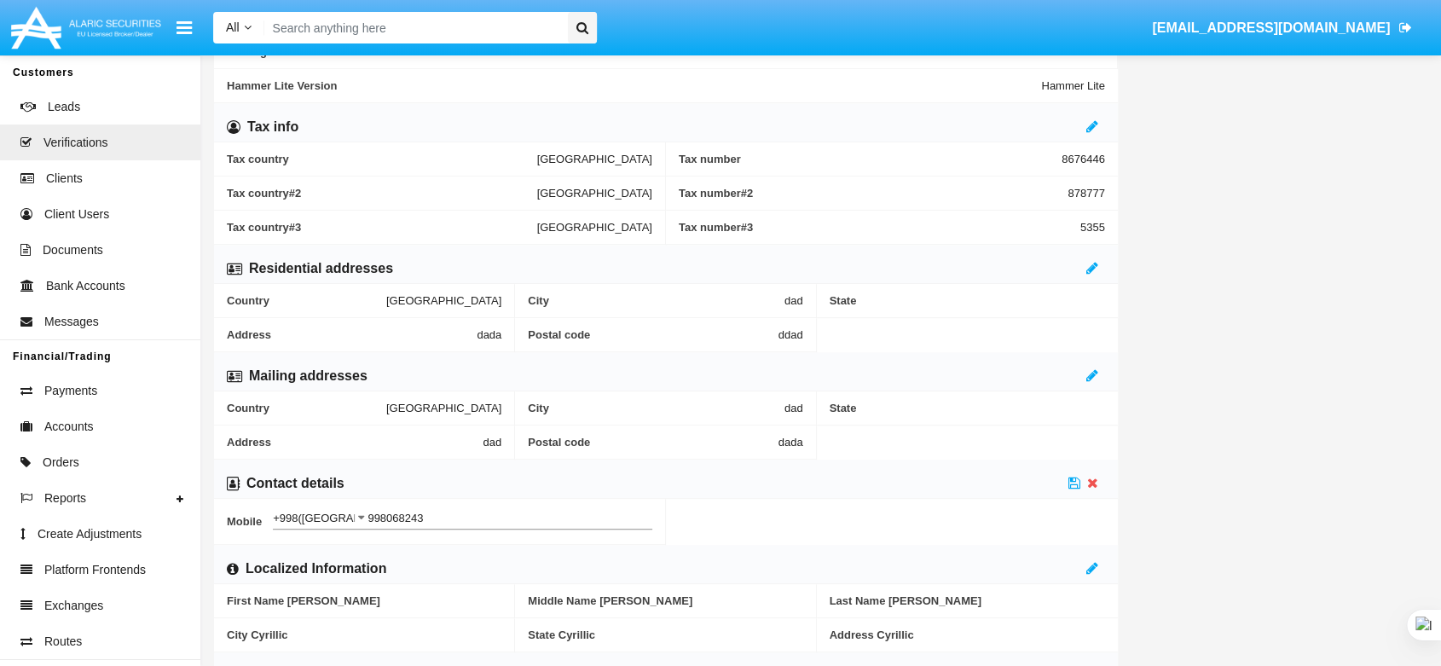
click at [304, 521] on input "+998([GEOGRAPHIC_DATA])" at bounding box center [320, 519] width 95 height 13
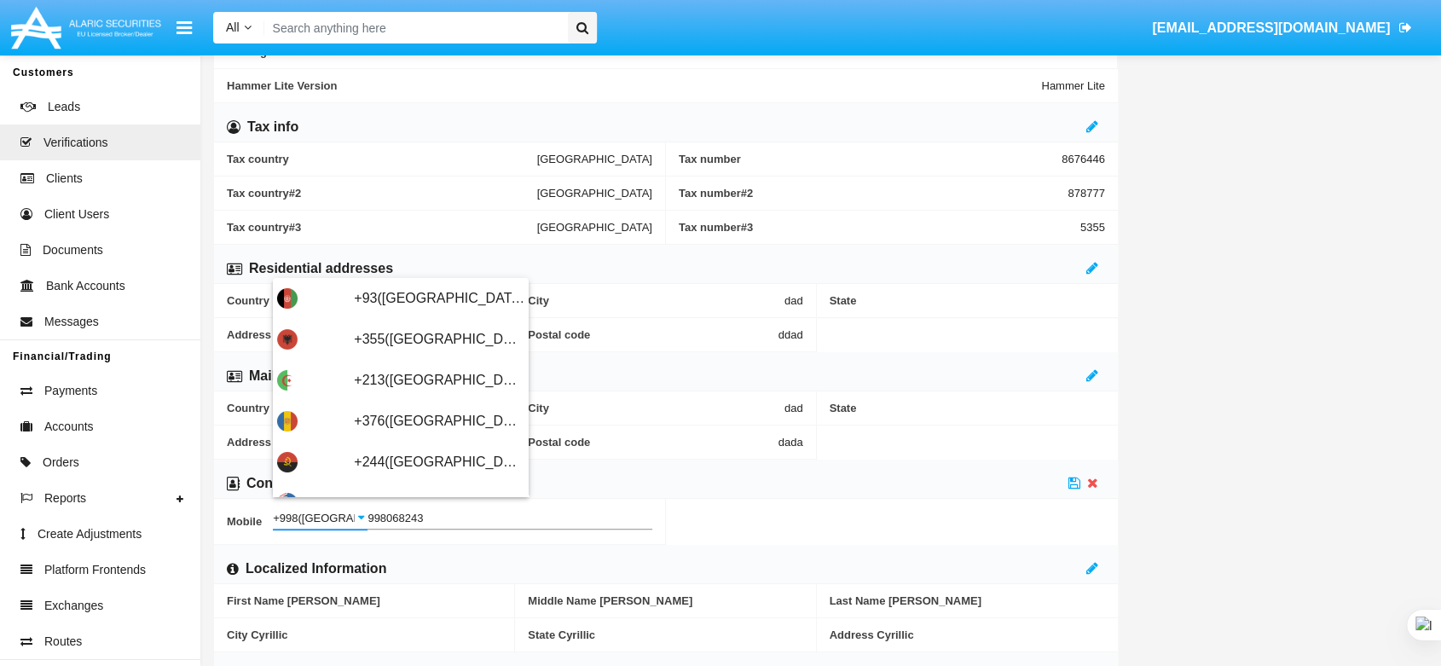
drag, startPoint x: 353, startPoint y: 515, endPoint x: 266, endPoint y: 510, distance: 87.1
click at [266, 510] on div "Mobile +998([GEOGRAPHIC_DATA]) ex.[PHONE_NUMBER] Phone" at bounding box center [440, 521] width 426 height 44
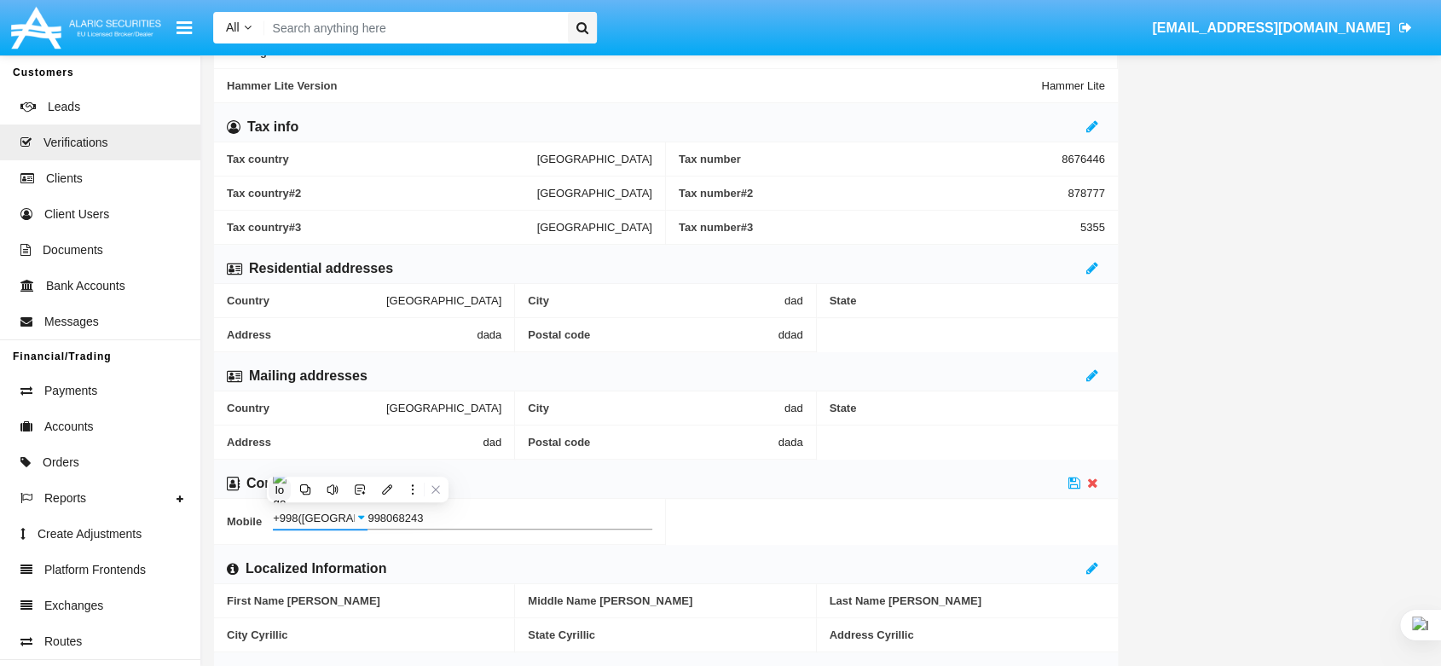
type input ")"
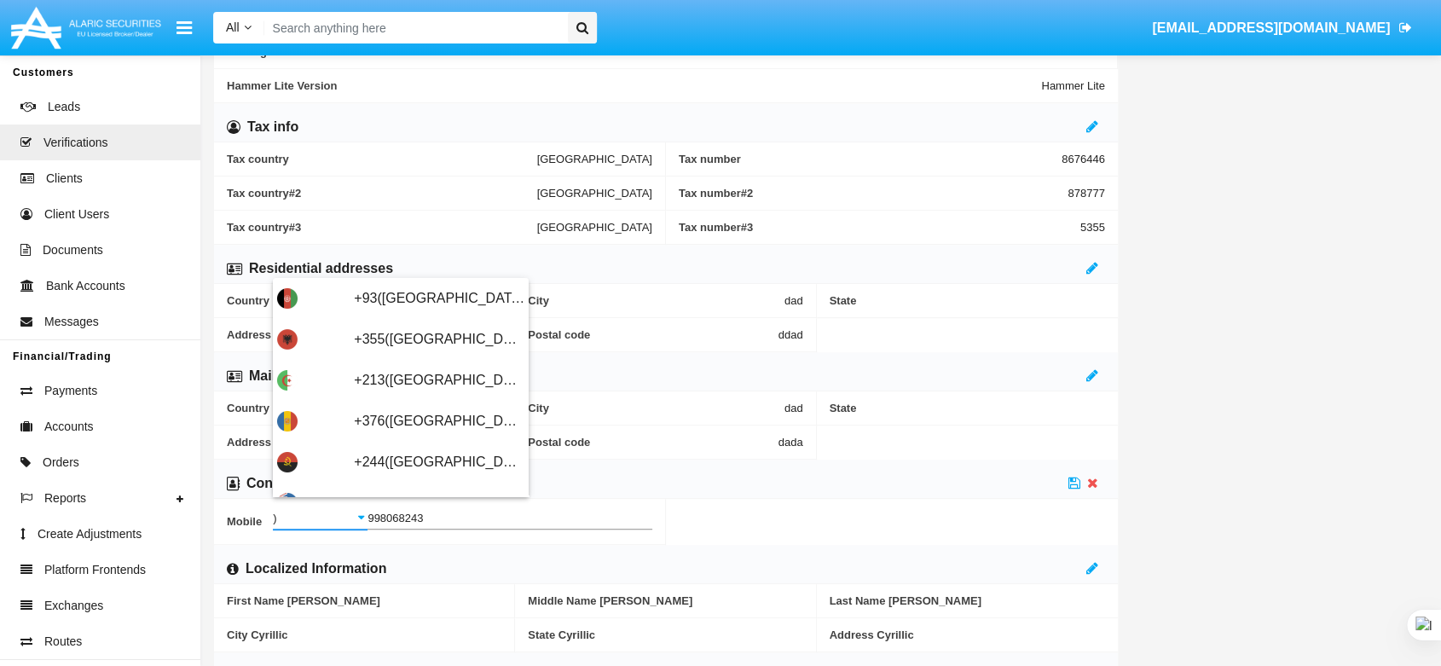
click at [325, 516] on input ")" at bounding box center [320, 519] width 95 height 13
click at [1073, 483] on icon at bounding box center [1075, 483] width 12 height 14
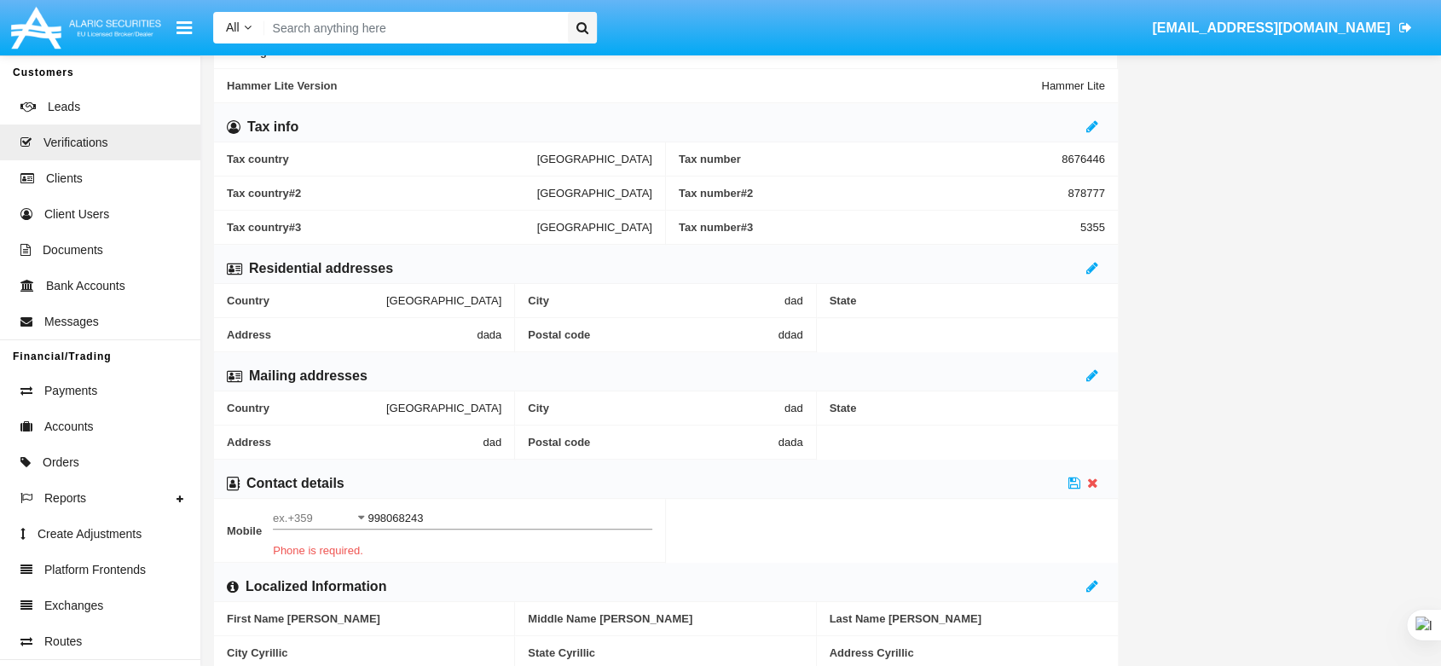
click at [283, 522] on input "ex.+359" at bounding box center [320, 519] width 95 height 13
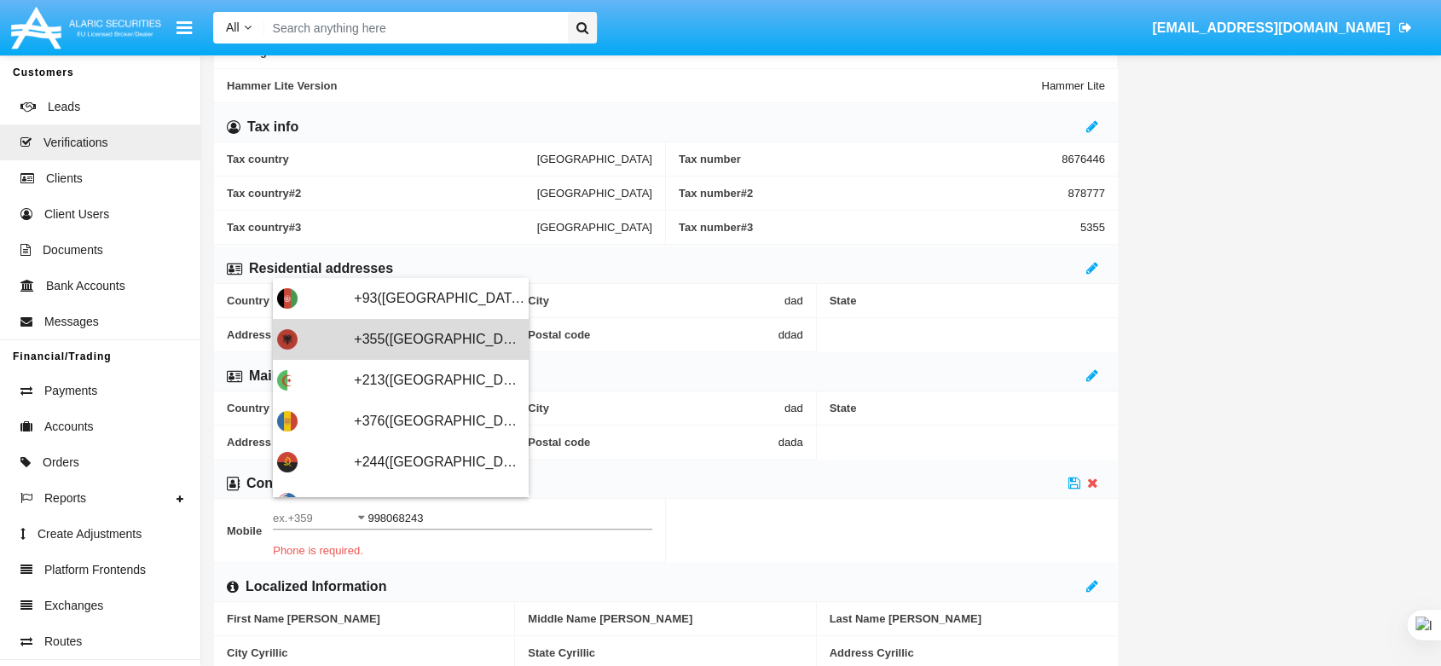
click at [423, 323] on span "+355([GEOGRAPHIC_DATA])" at bounding box center [439, 339] width 171 height 41
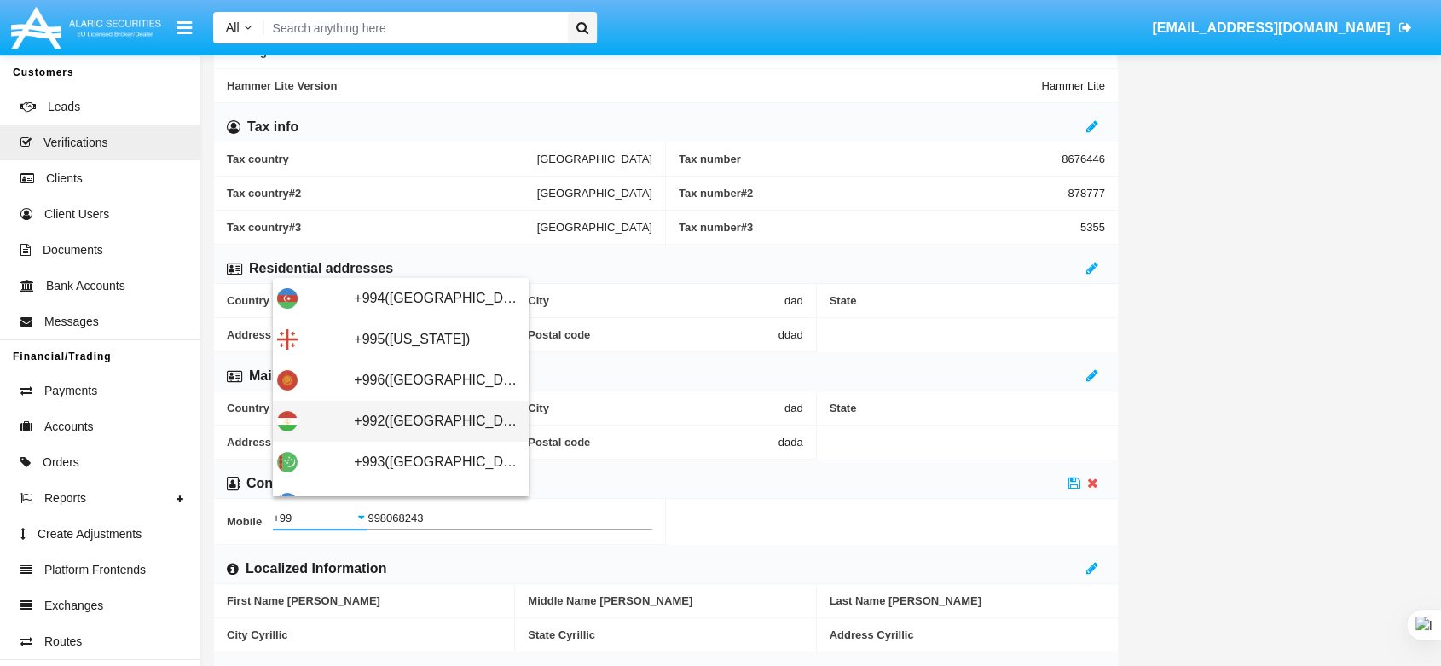
click at [457, 411] on span "+992([GEOGRAPHIC_DATA])" at bounding box center [439, 421] width 171 height 41
type input "+992([GEOGRAPHIC_DATA])"
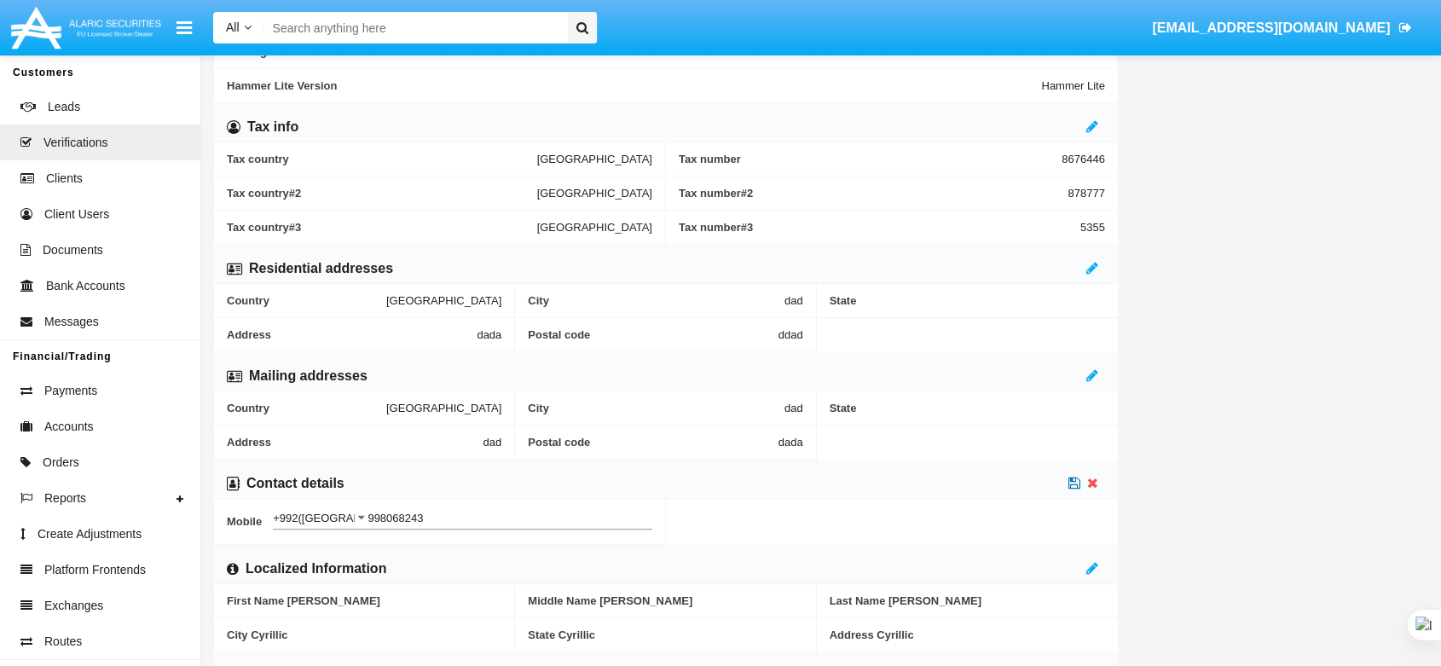
click at [1070, 478] on icon at bounding box center [1075, 483] width 12 height 14
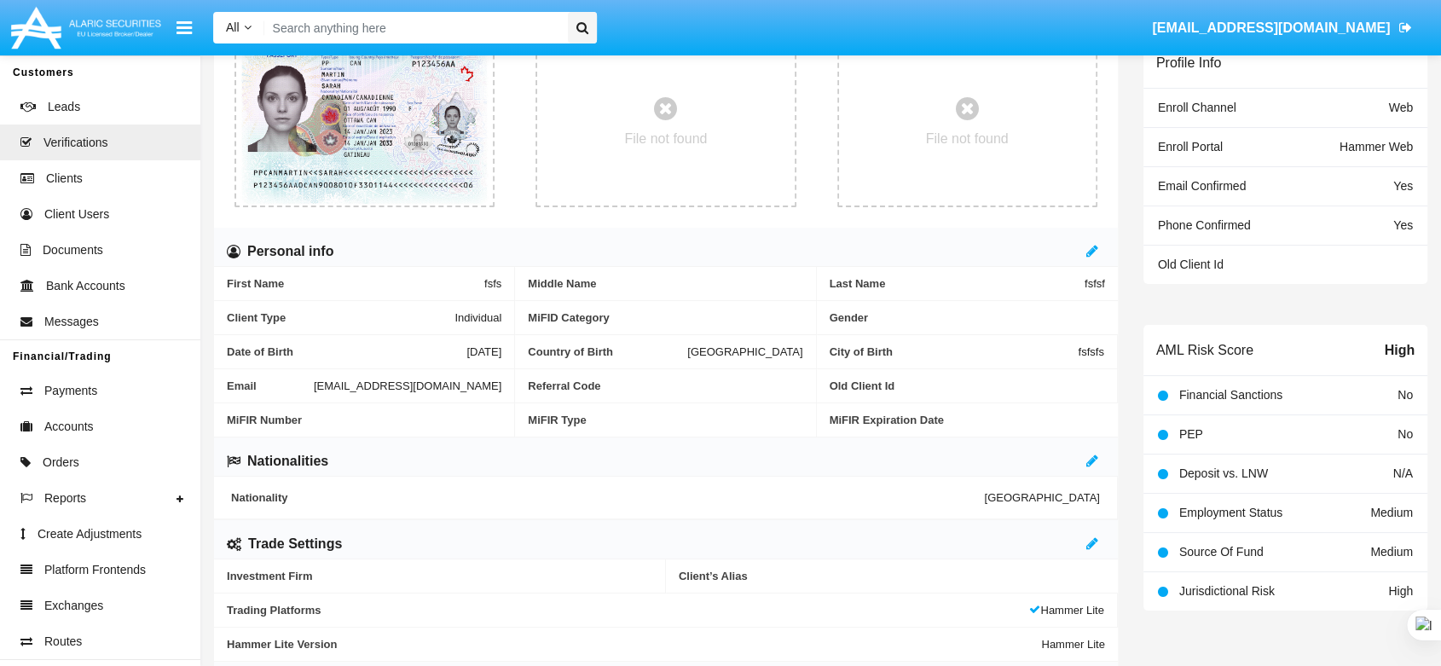
scroll to position [0, 0]
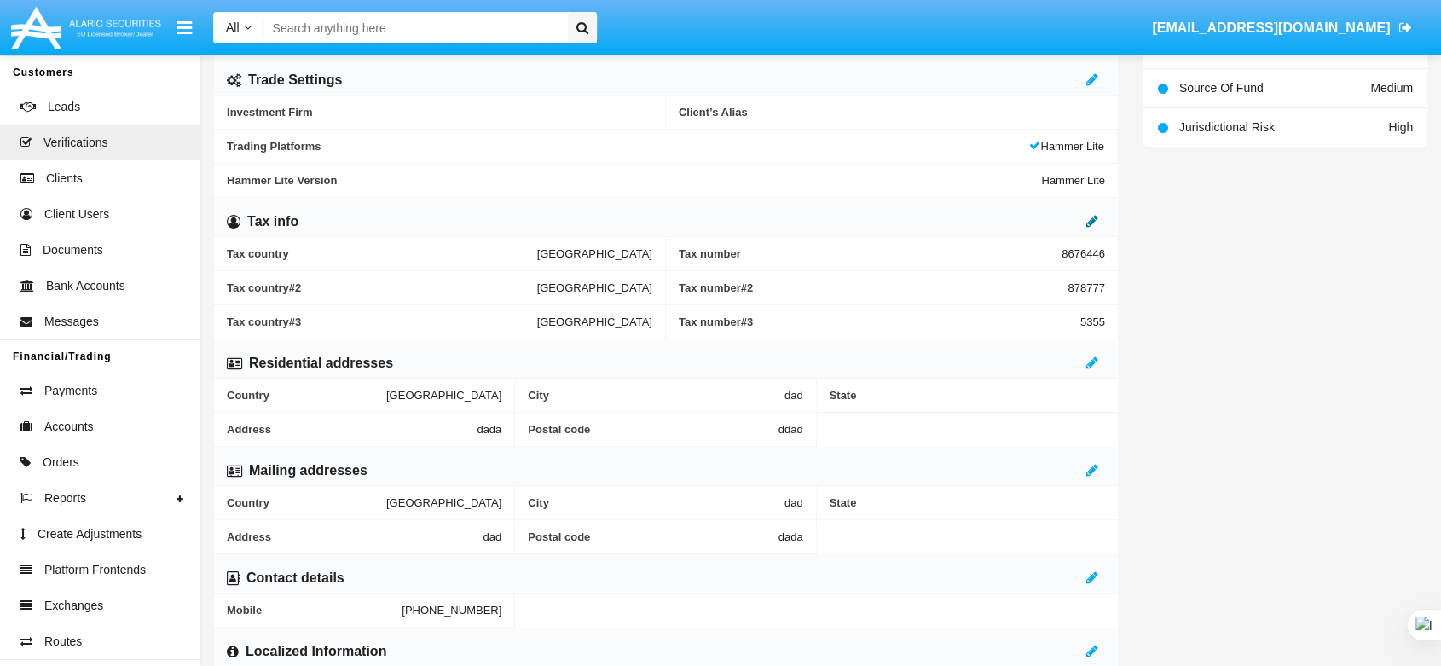
click at [1092, 223] on icon at bounding box center [1093, 221] width 12 height 14
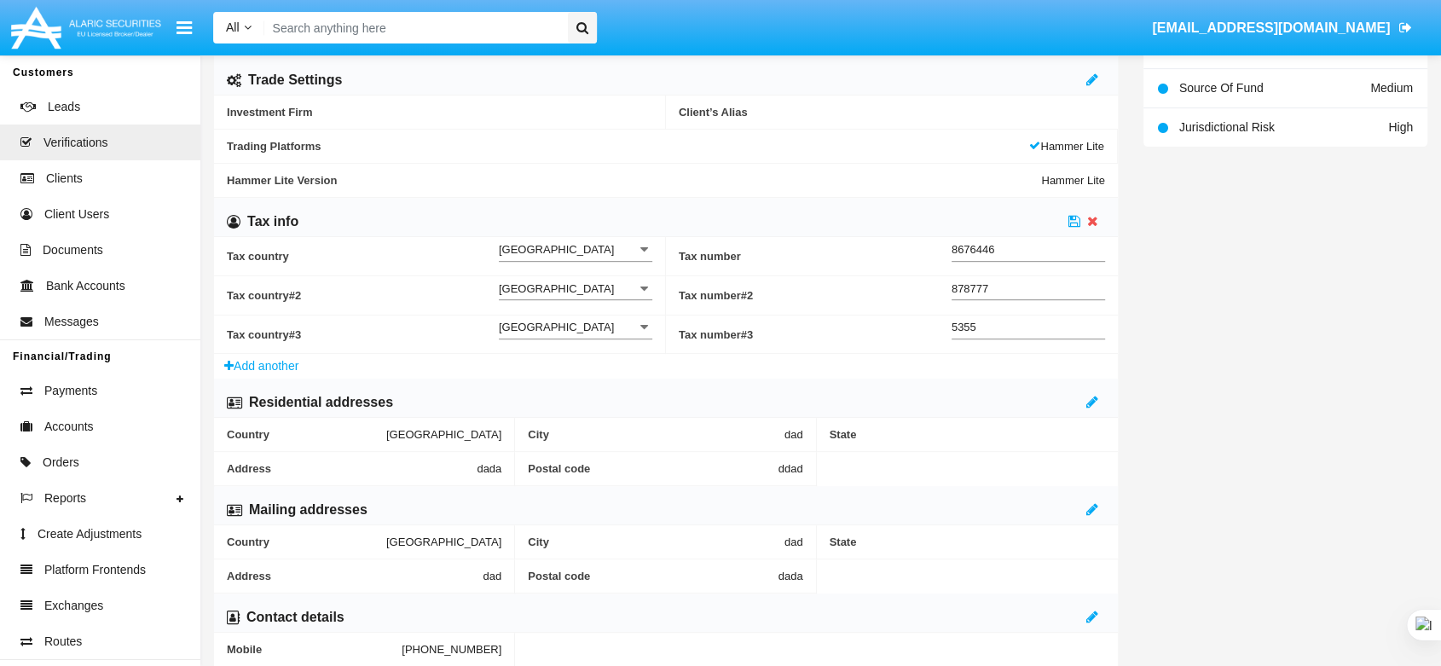
click at [1089, 217] on icon at bounding box center [1092, 221] width 11 height 14
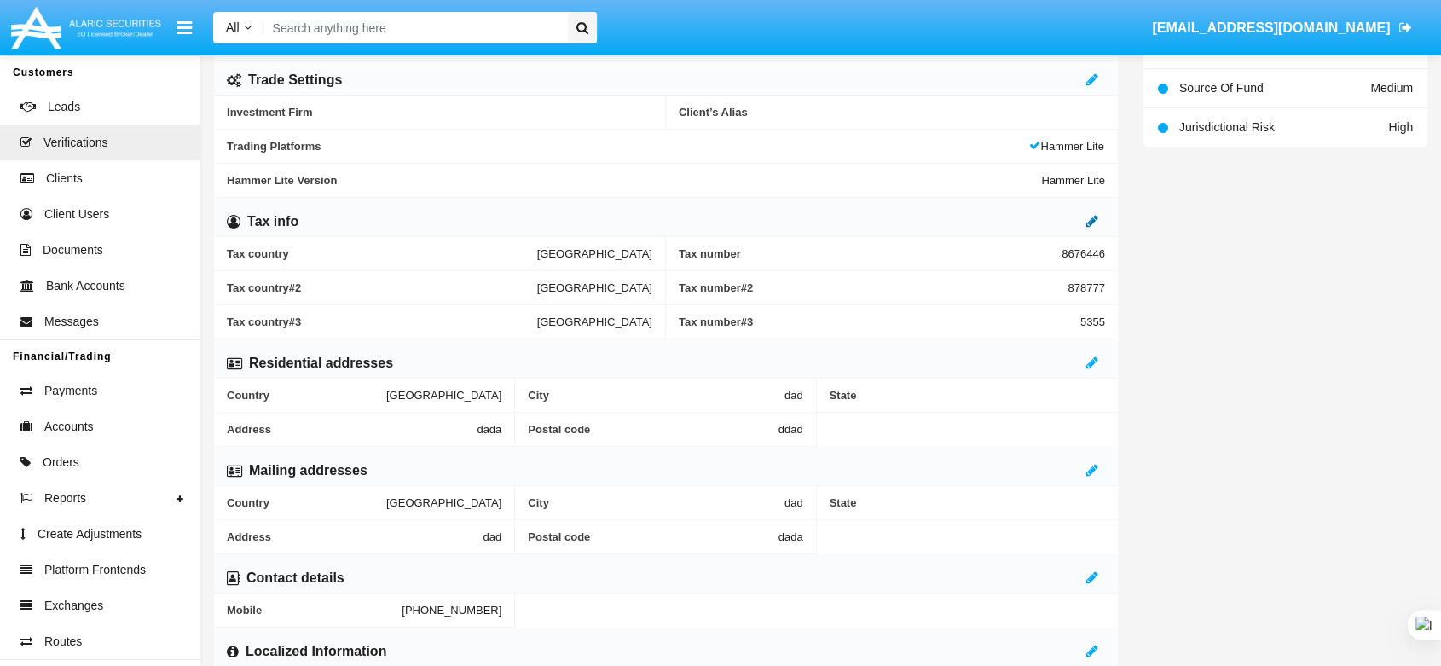
click at [1089, 217] on icon at bounding box center [1093, 221] width 12 height 14
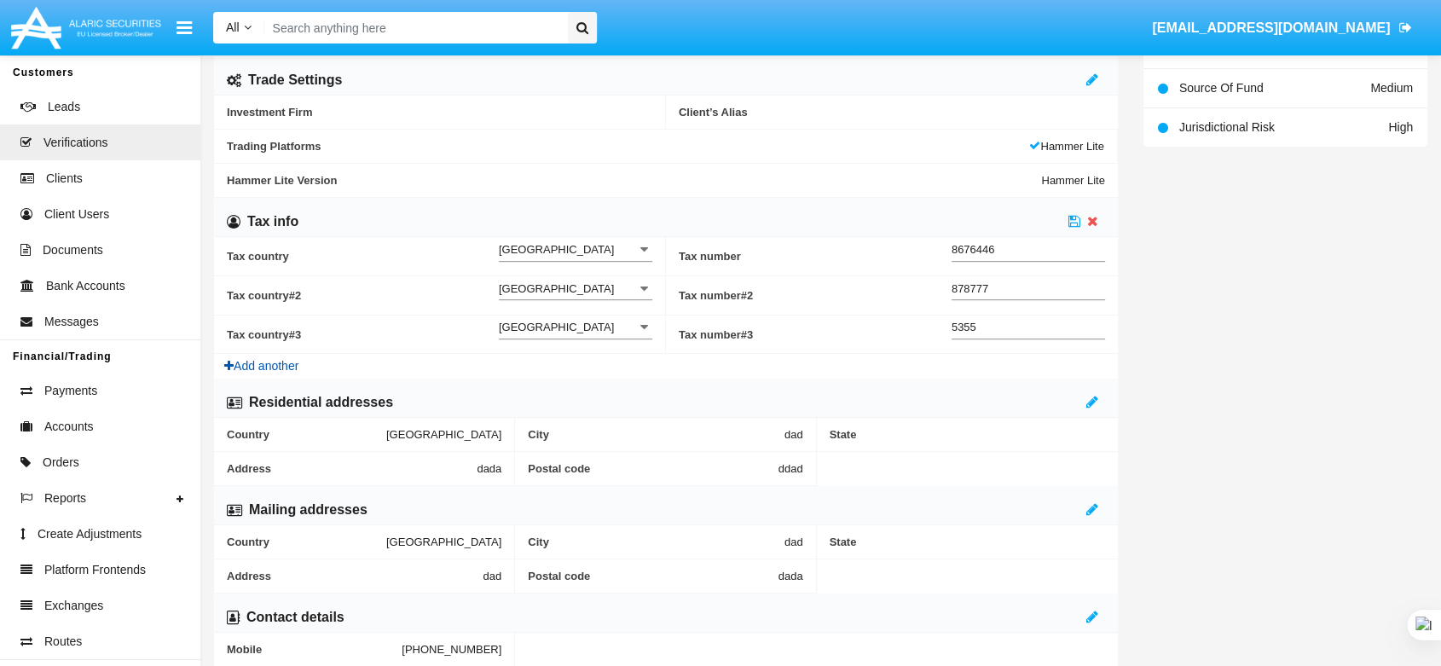
click at [264, 360] on button "Add another" at bounding box center [261, 366] width 95 height 25
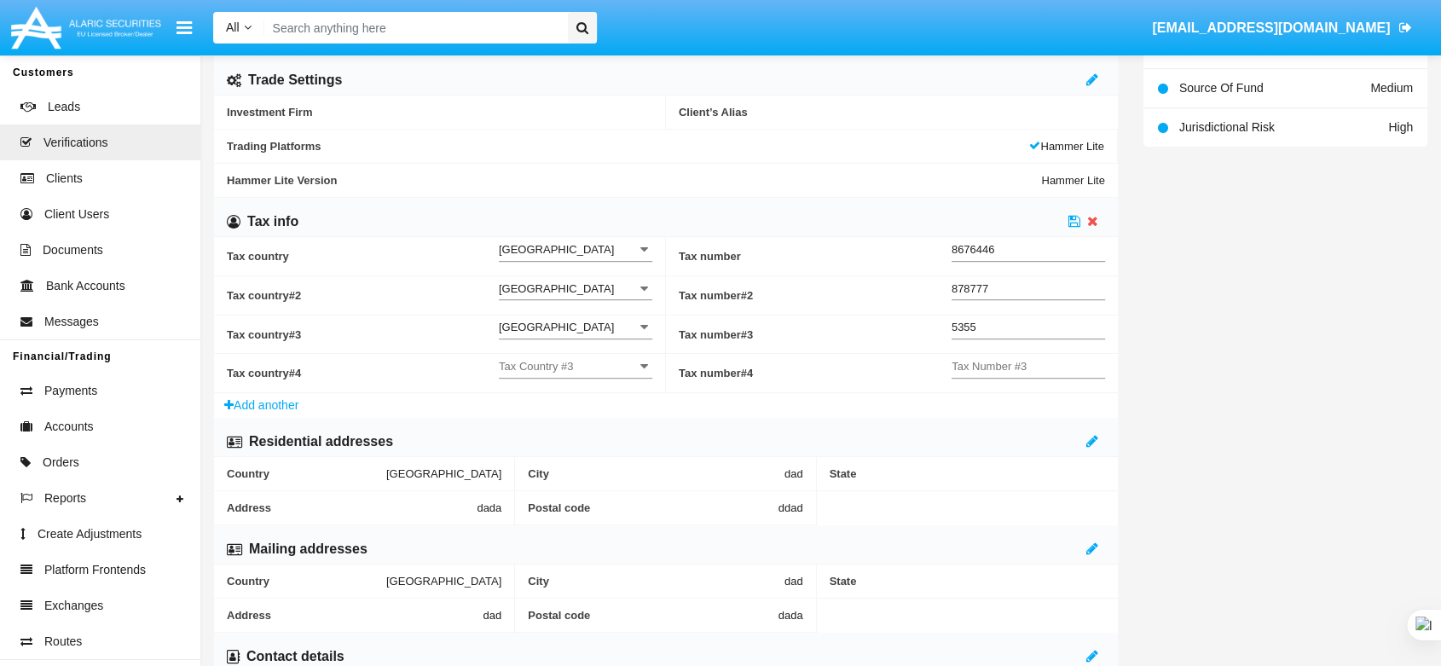
click at [512, 368] on input "Tax Country #3" at bounding box center [576, 366] width 154 height 14
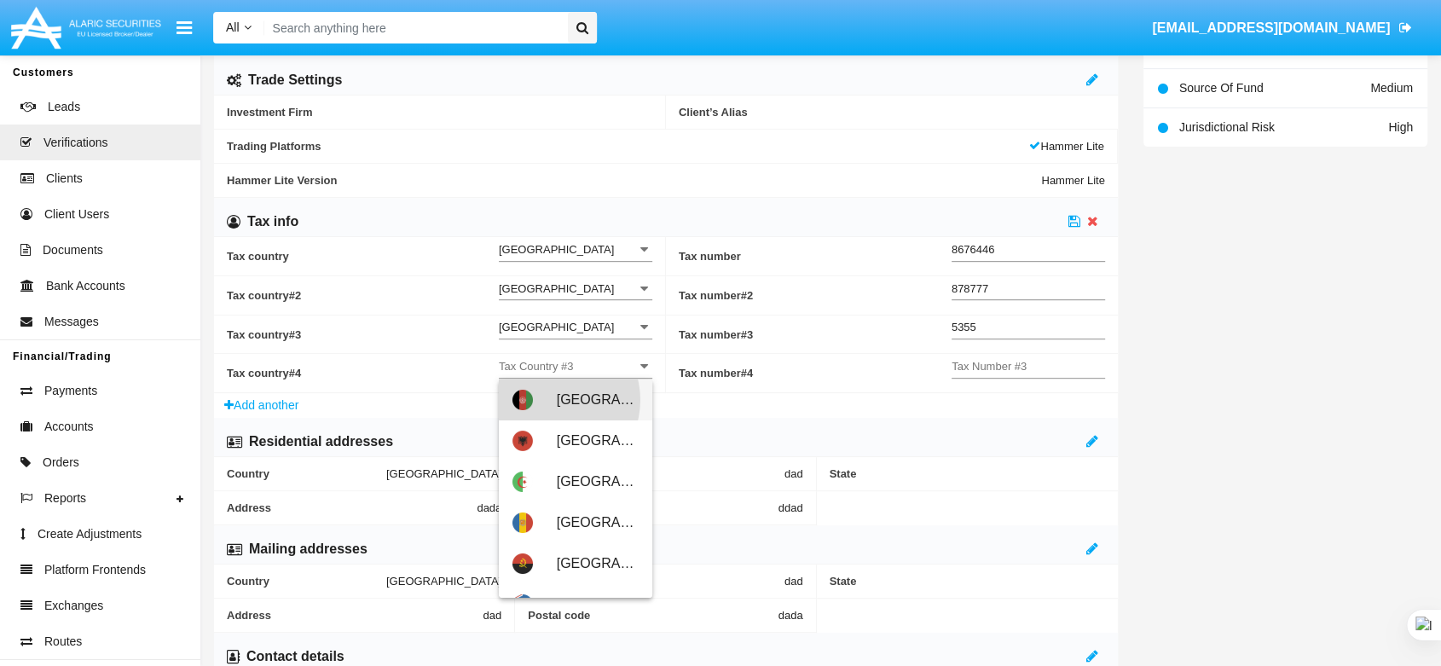
click at [557, 401] on span "[GEOGRAPHIC_DATA]" at bounding box center [598, 400] width 82 height 41
type input "Afghanistan"
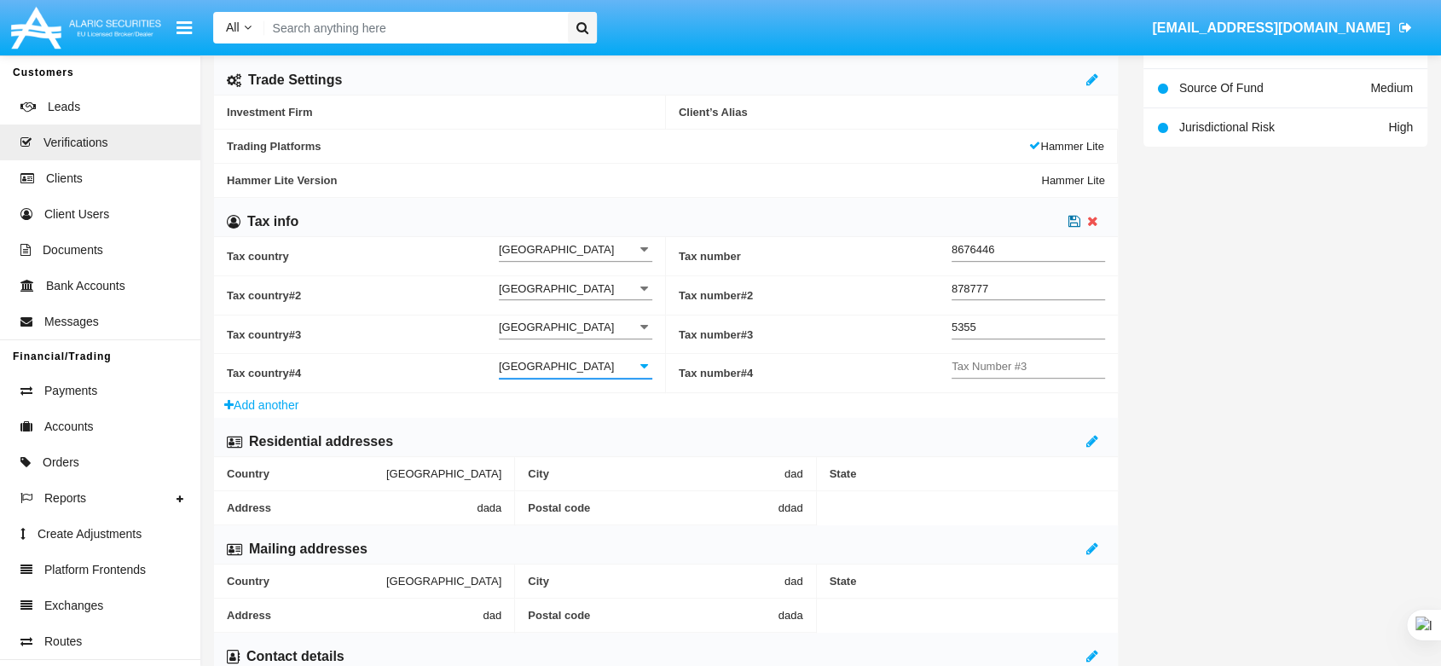
click at [1072, 214] on link at bounding box center [1075, 221] width 12 height 14
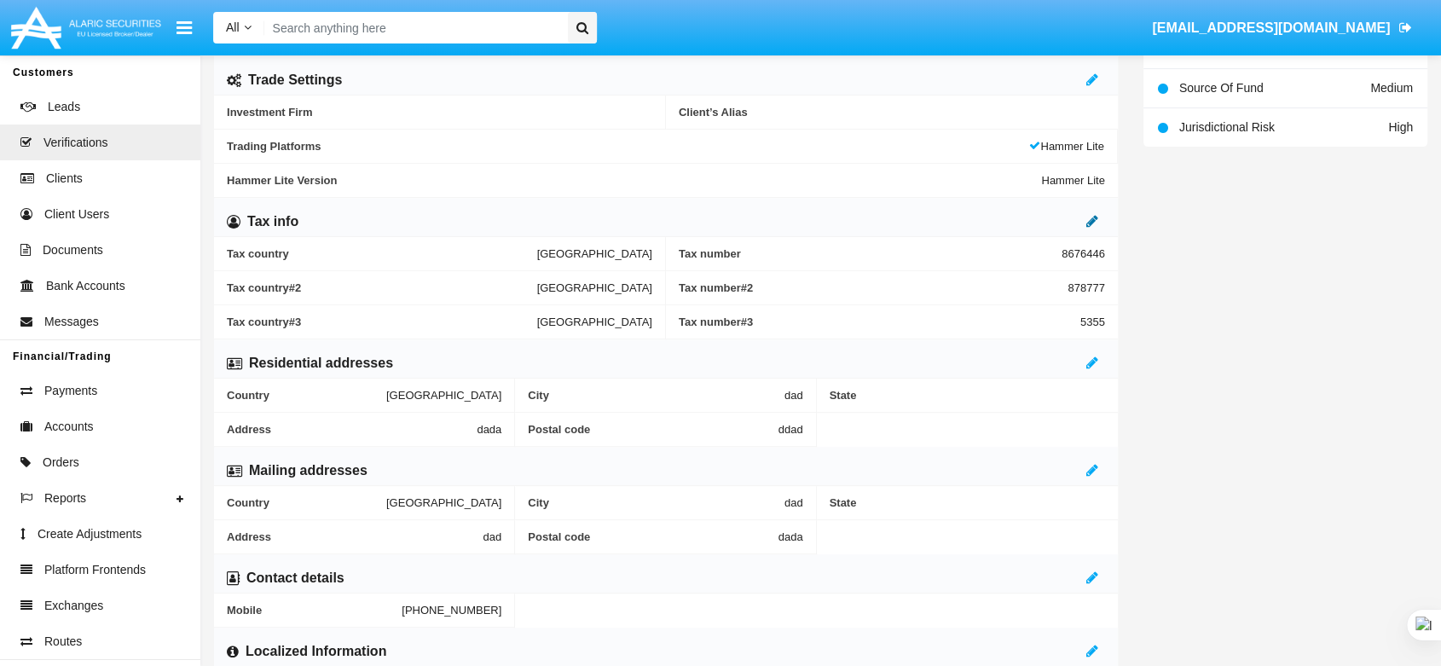
click at [1088, 217] on icon at bounding box center [1093, 221] width 12 height 14
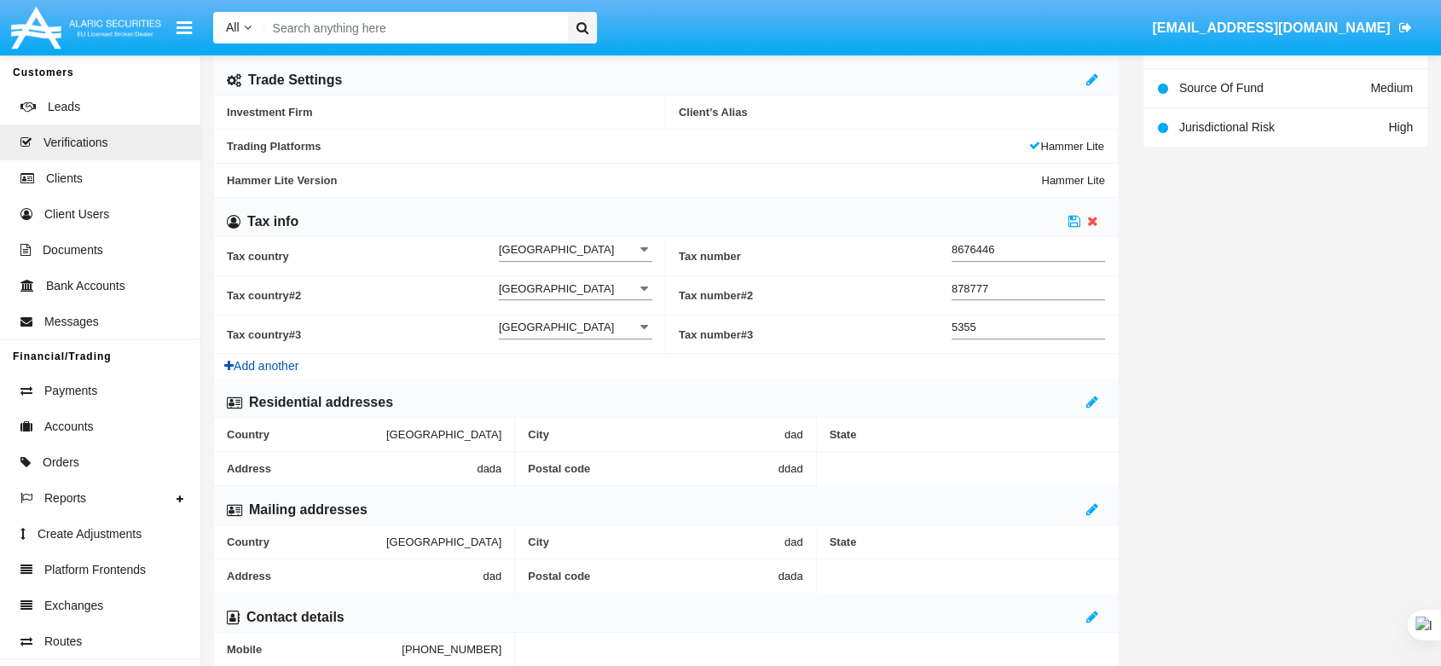
click at [287, 365] on button "Add another" at bounding box center [261, 366] width 95 height 25
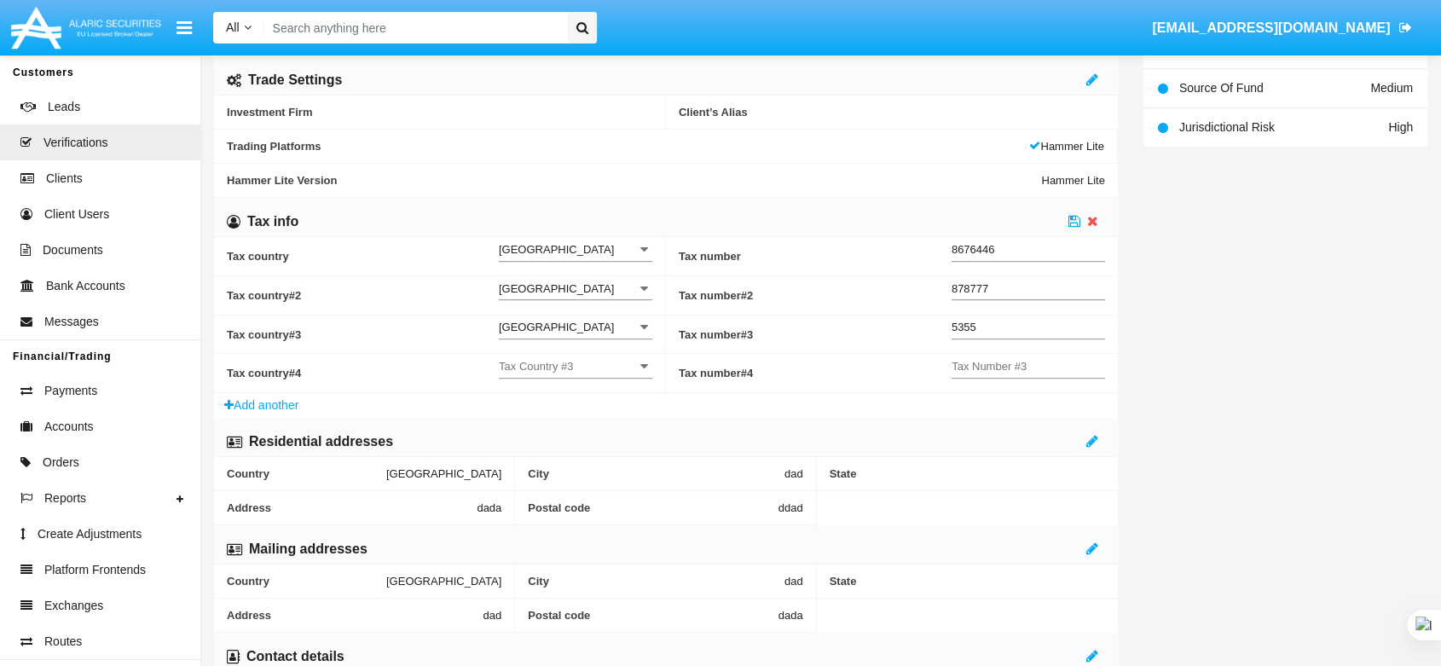
click at [556, 363] on input "Tax Country #3" at bounding box center [576, 366] width 154 height 14
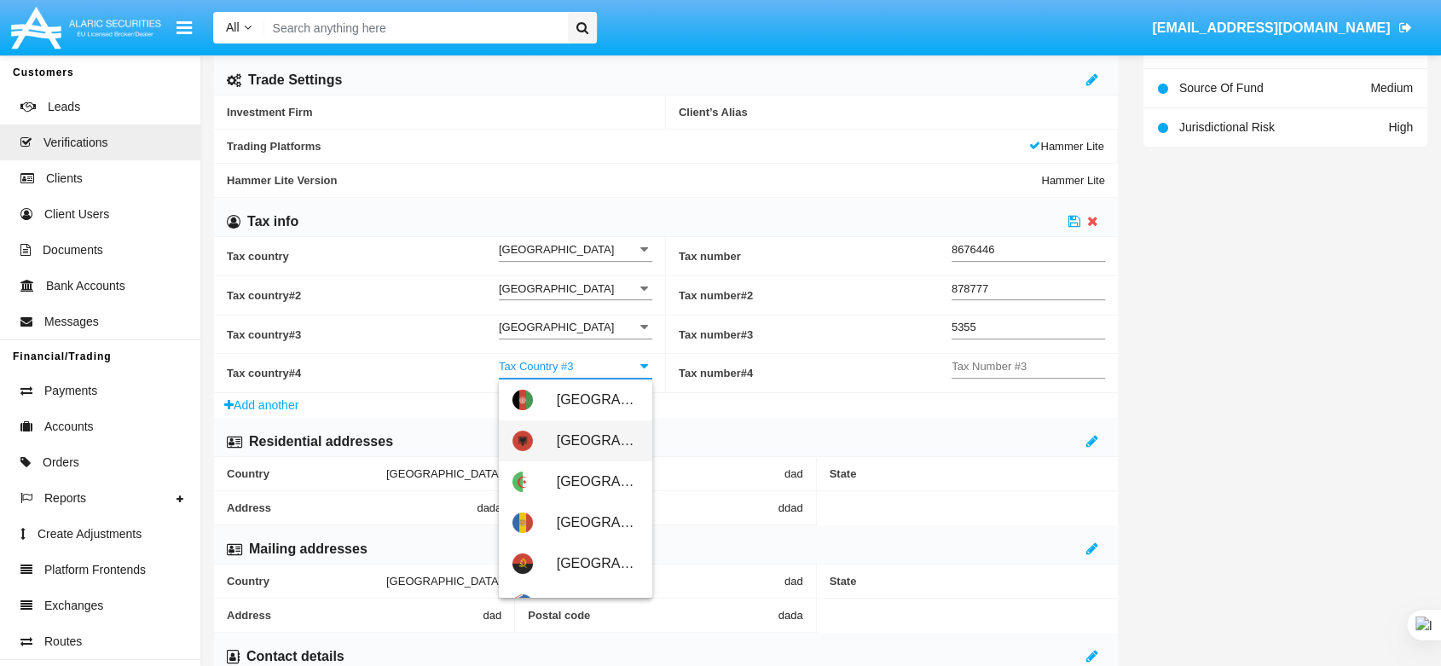
click at [583, 435] on span "[GEOGRAPHIC_DATA]" at bounding box center [598, 440] width 82 height 41
type input "[GEOGRAPHIC_DATA]"
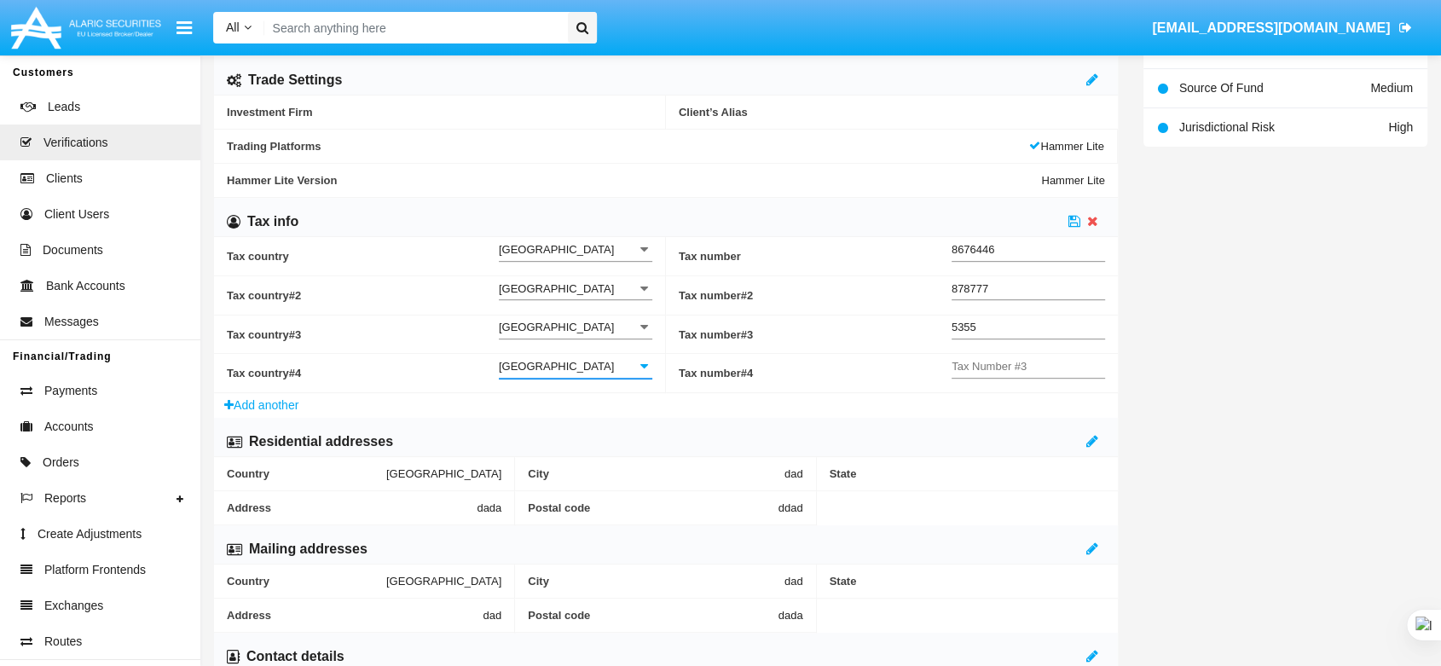
click at [966, 362] on input "Tax Number #3" at bounding box center [1029, 366] width 154 height 14
click at [1072, 219] on icon at bounding box center [1075, 221] width 12 height 14
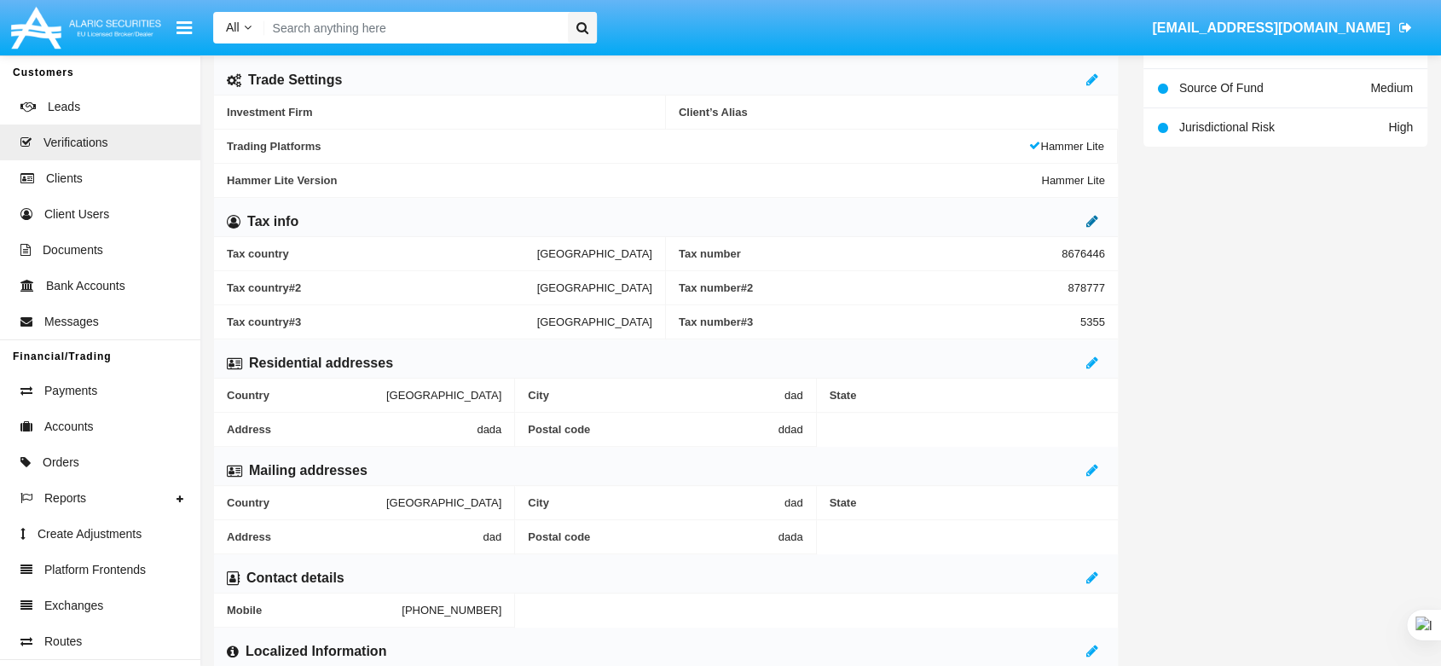
click at [1096, 221] on icon at bounding box center [1093, 221] width 12 height 14
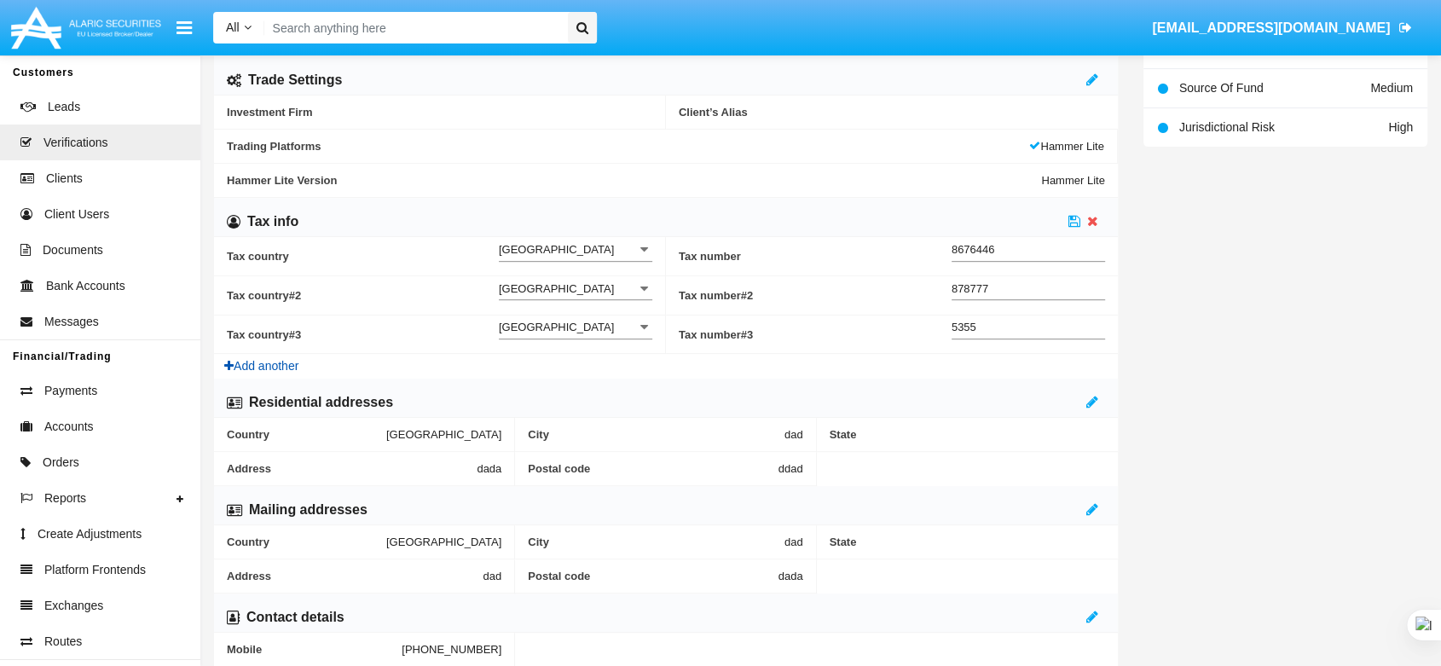
click at [265, 360] on button "Add another" at bounding box center [261, 366] width 95 height 25
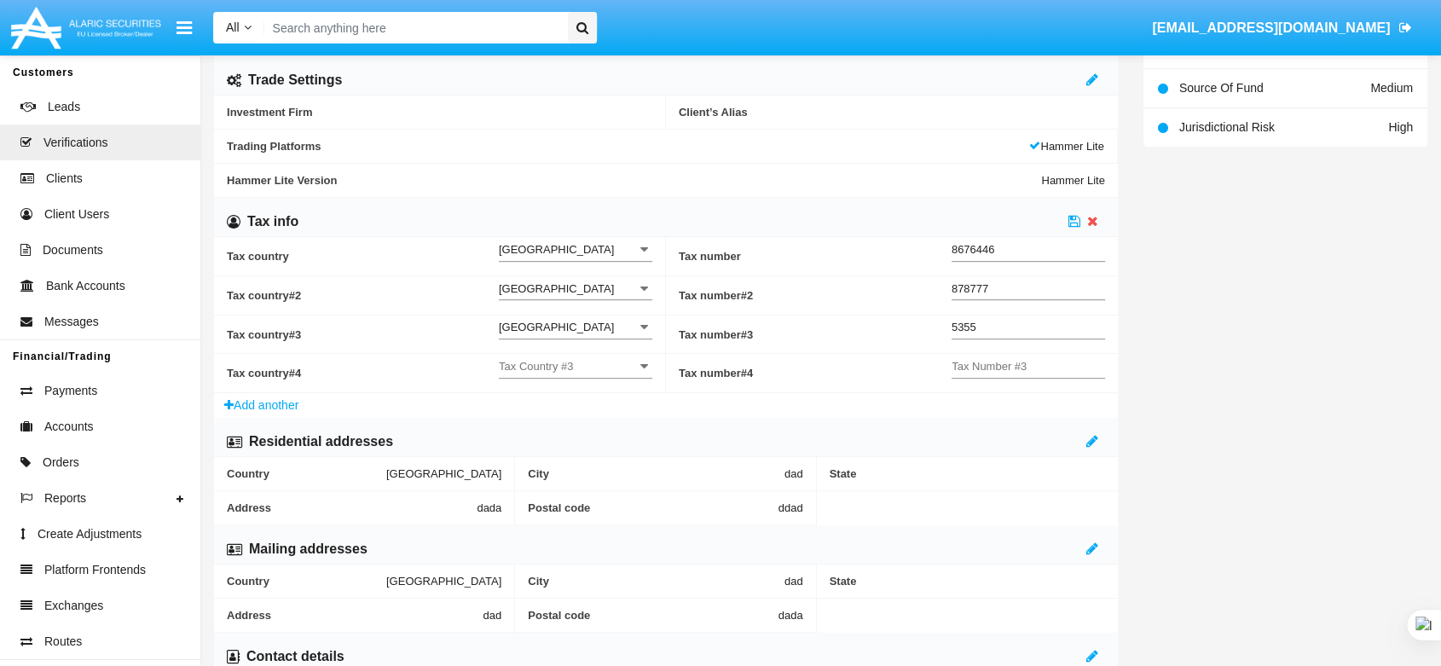
click at [534, 370] on input "Tax Country #3" at bounding box center [576, 366] width 154 height 14
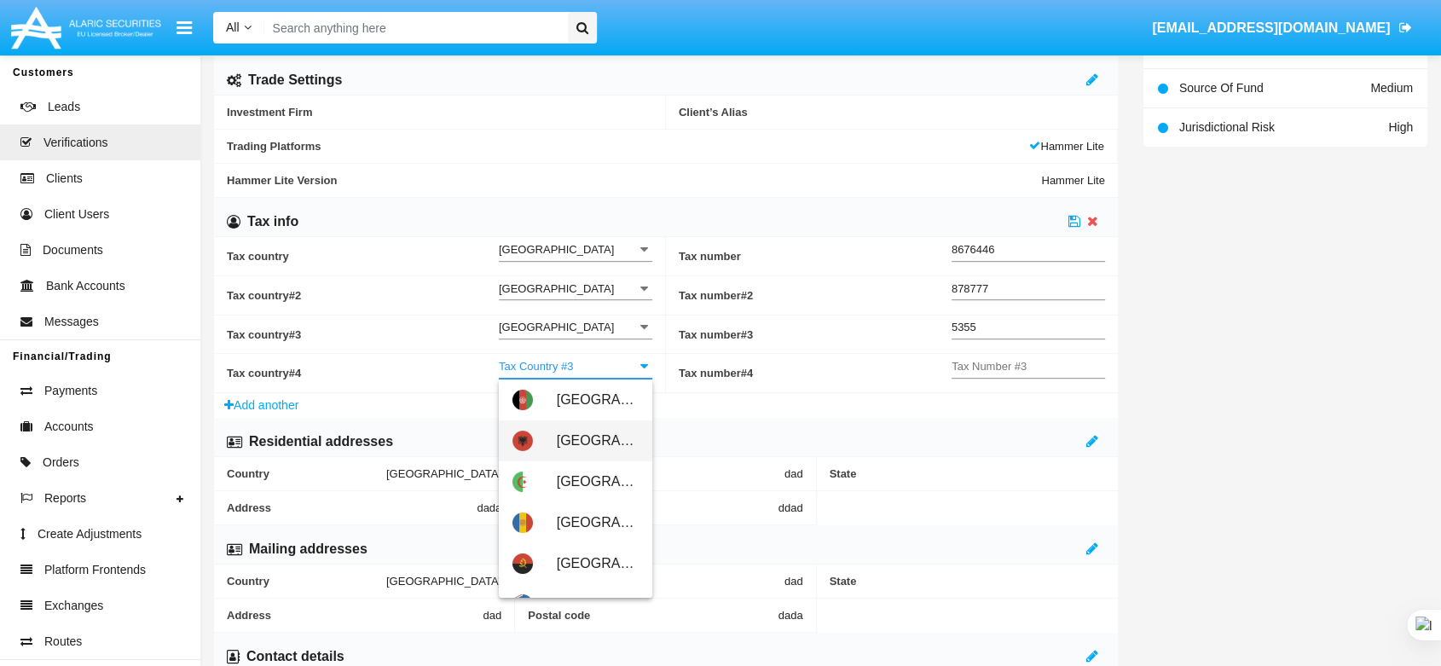
click at [559, 424] on span "[GEOGRAPHIC_DATA]" at bounding box center [598, 440] width 82 height 41
type input "[GEOGRAPHIC_DATA]"
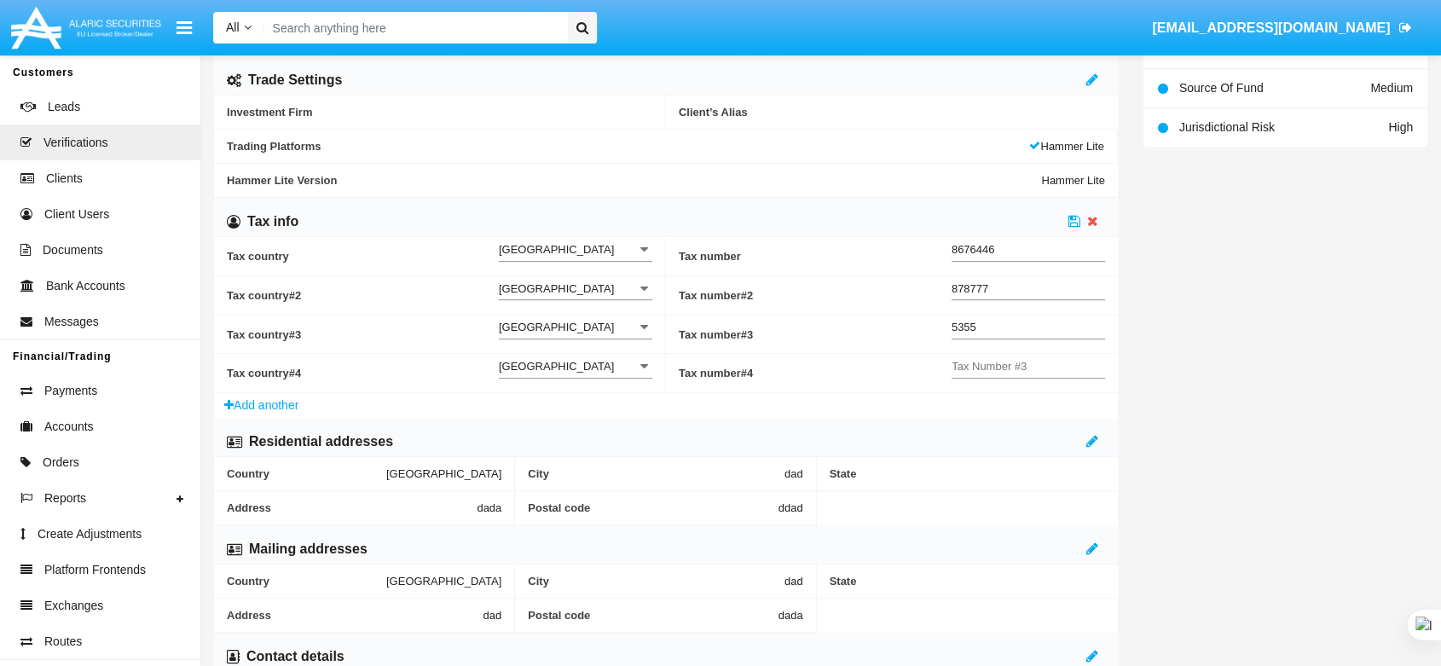
click at [1019, 374] on div "Tax Number #3" at bounding box center [1029, 361] width 154 height 32
type input "ffssfsf"
click at [1076, 214] on link at bounding box center [1075, 221] width 12 height 14
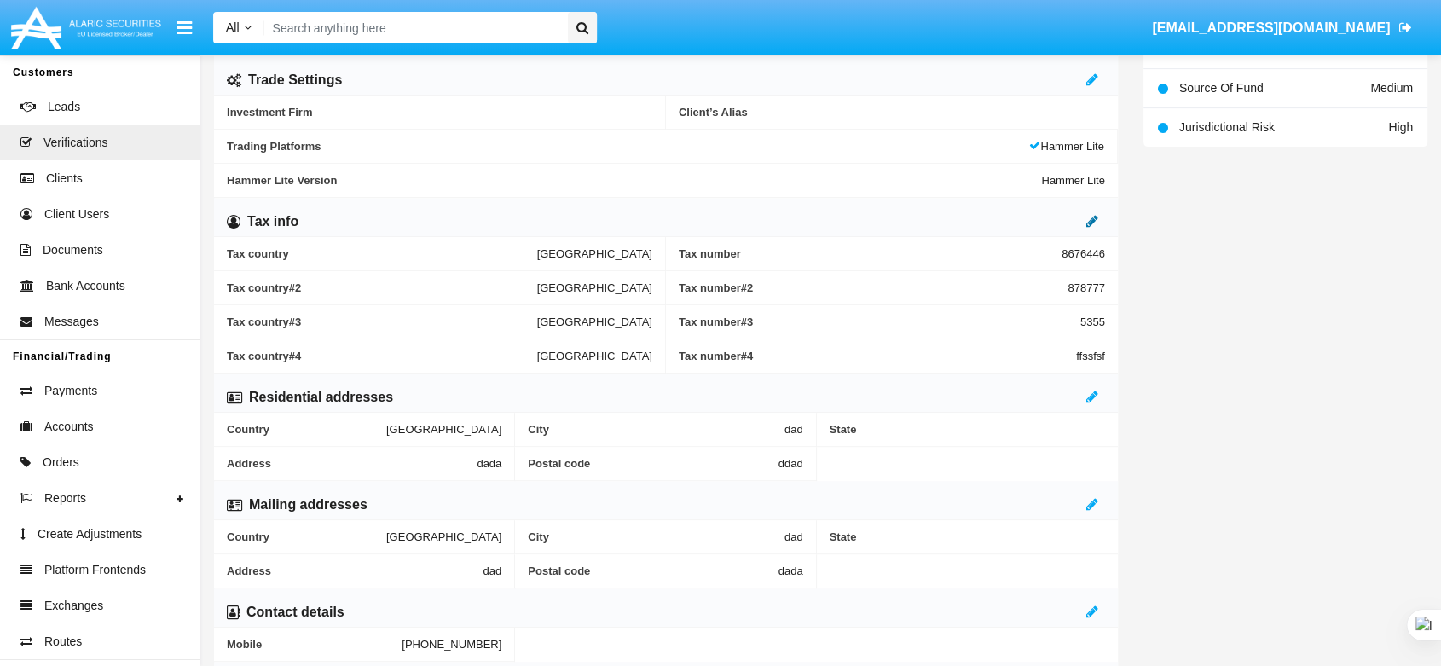
click at [1094, 222] on icon at bounding box center [1093, 221] width 12 height 14
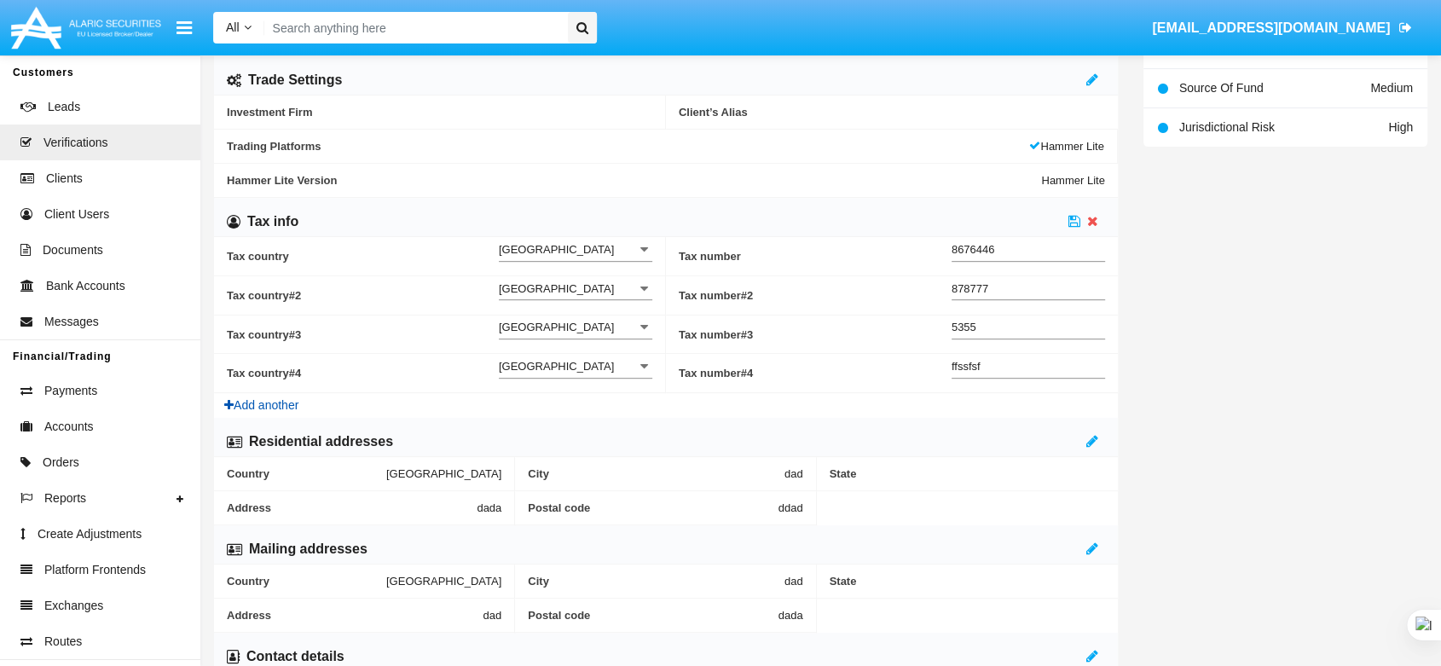
click at [275, 404] on button "Add another" at bounding box center [261, 405] width 95 height 25
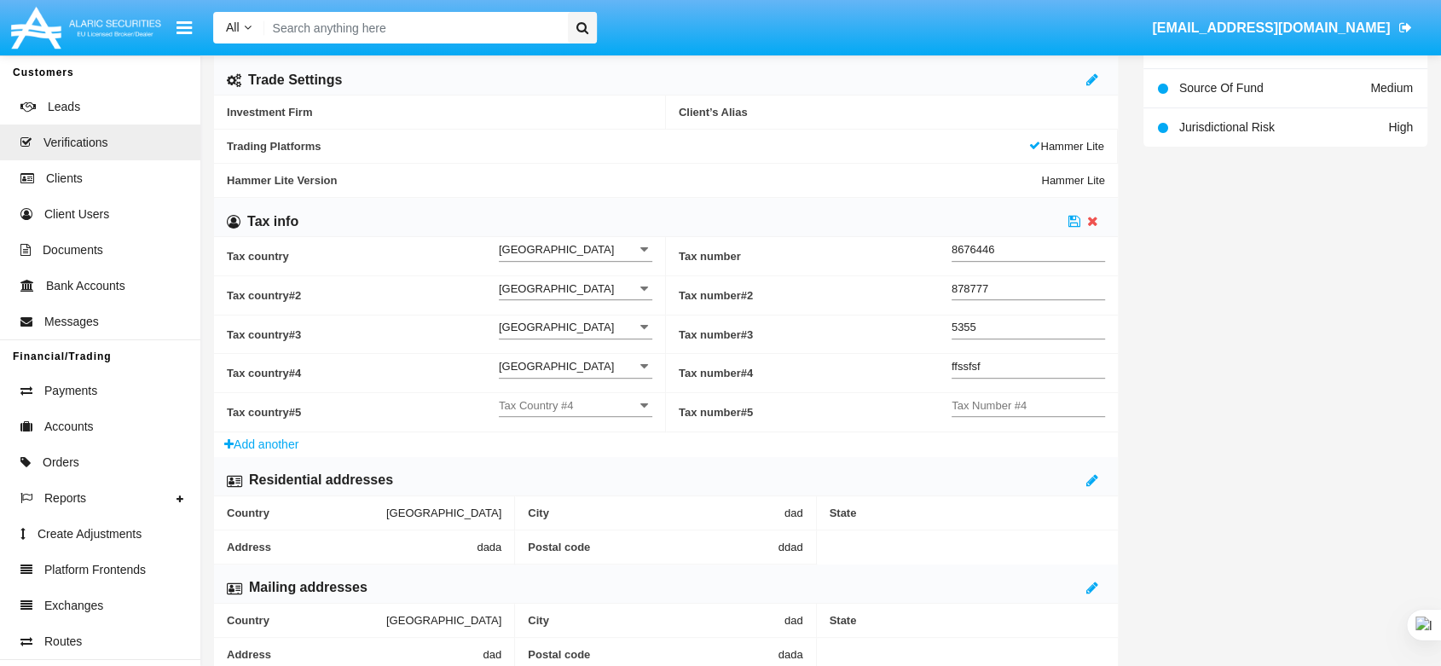
click at [562, 411] on input "Tax Country #4" at bounding box center [576, 405] width 154 height 14
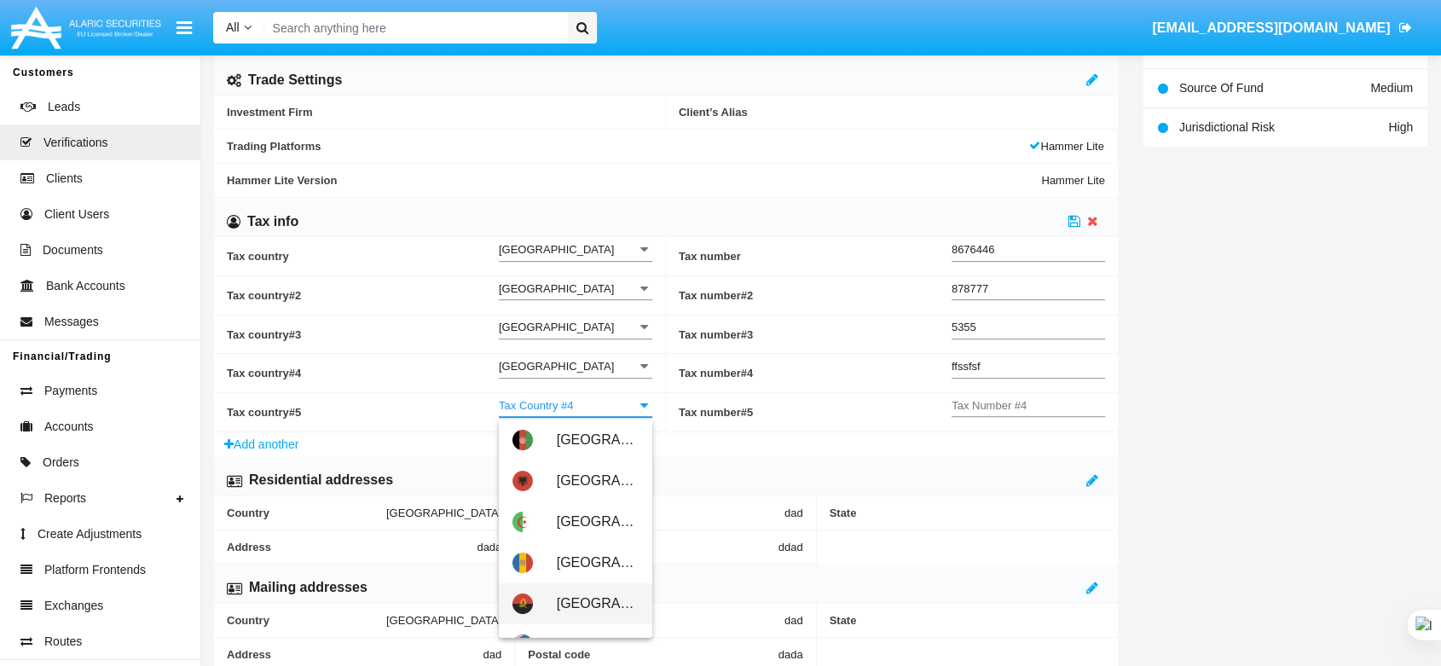
click at [600, 604] on span "[GEOGRAPHIC_DATA]" at bounding box center [598, 603] width 82 height 41
type input "[GEOGRAPHIC_DATA]"
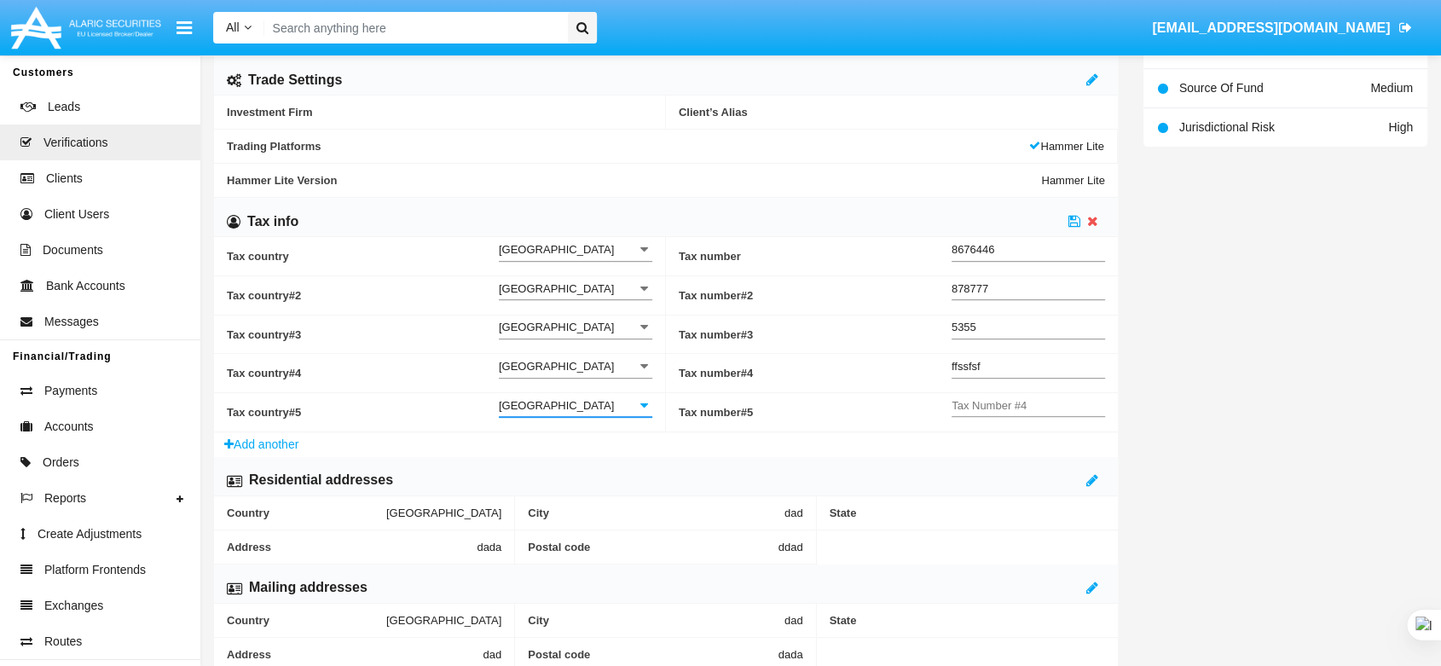
click at [988, 398] on input "Tax Number #4" at bounding box center [1029, 405] width 154 height 14
type input "757577"
click at [1072, 220] on icon at bounding box center [1075, 221] width 12 height 14
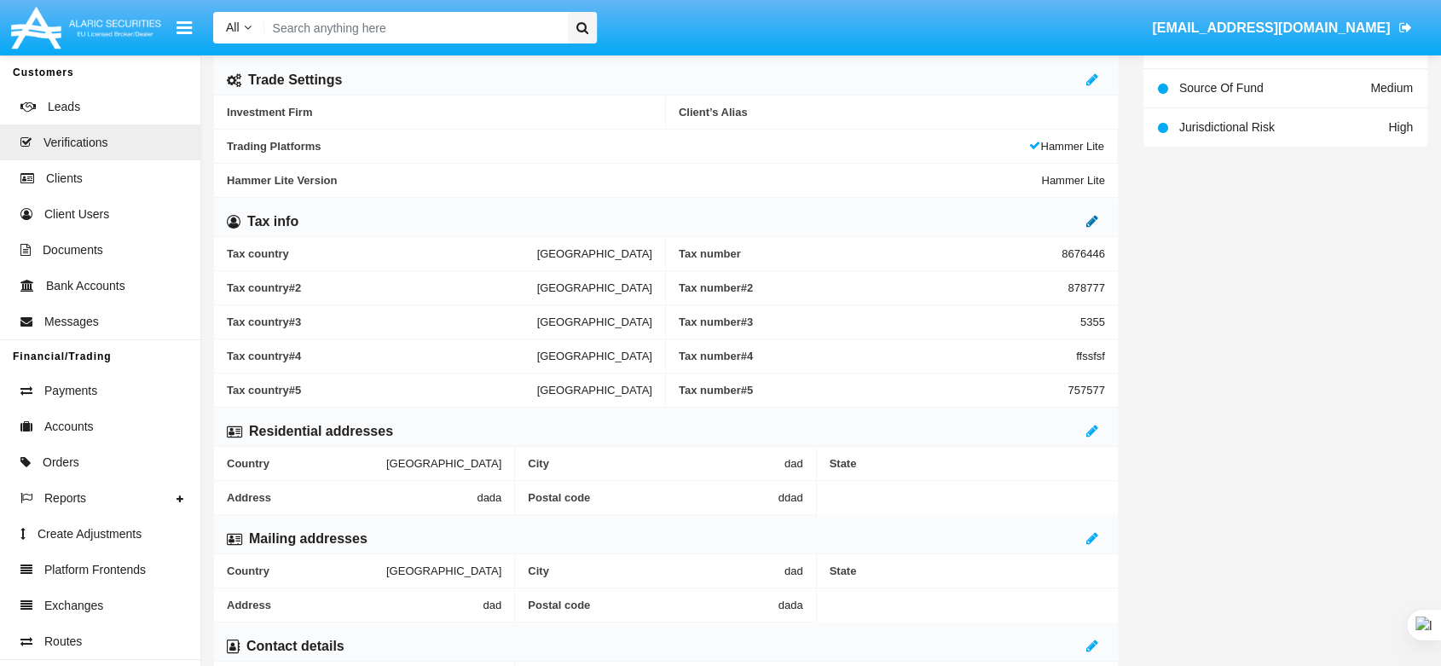
click at [1096, 224] on icon at bounding box center [1093, 221] width 12 height 14
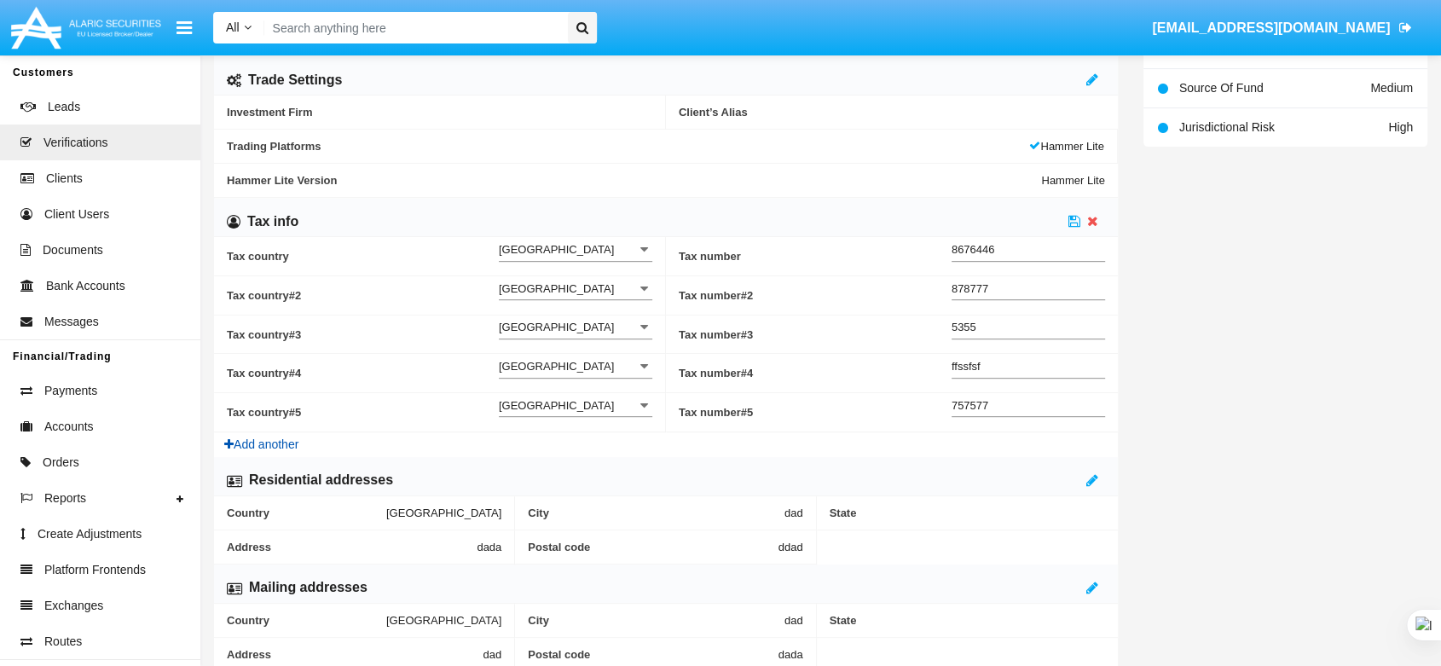
click at [298, 445] on button "Add another" at bounding box center [261, 444] width 95 height 25
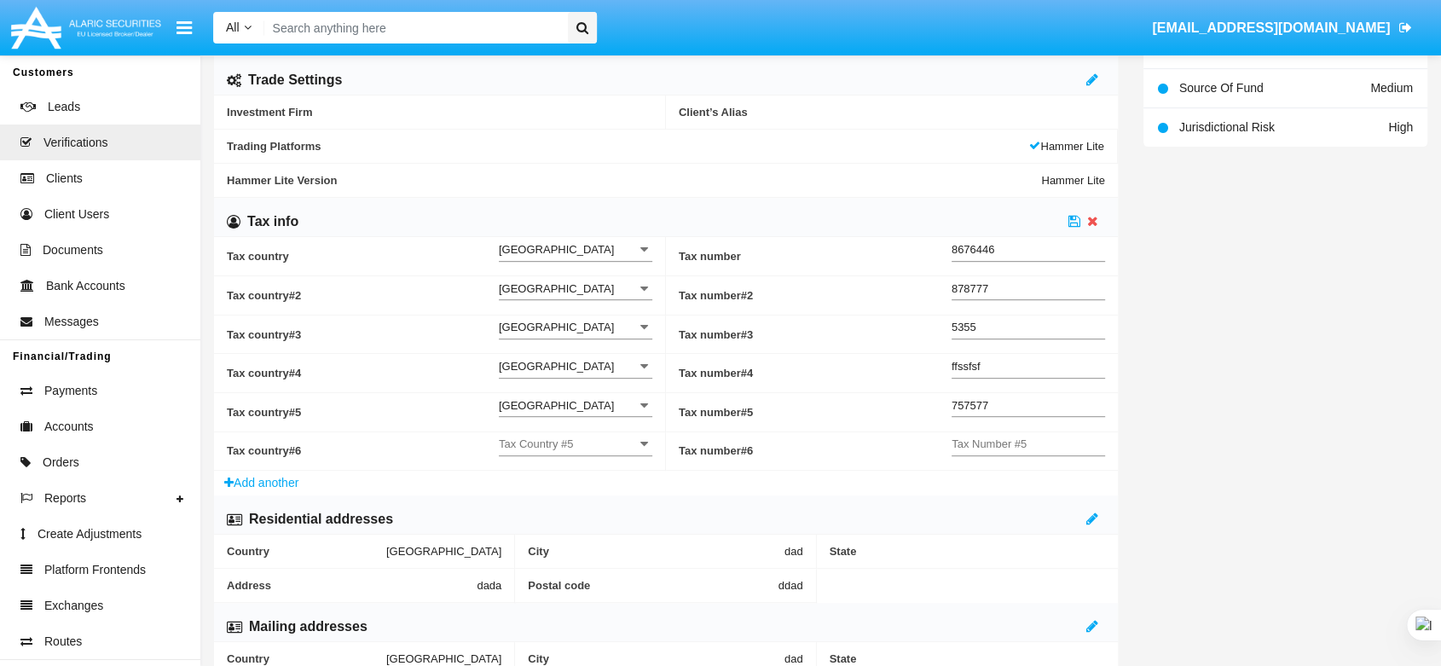
click at [567, 448] on input "Tax Country #5" at bounding box center [576, 444] width 154 height 14
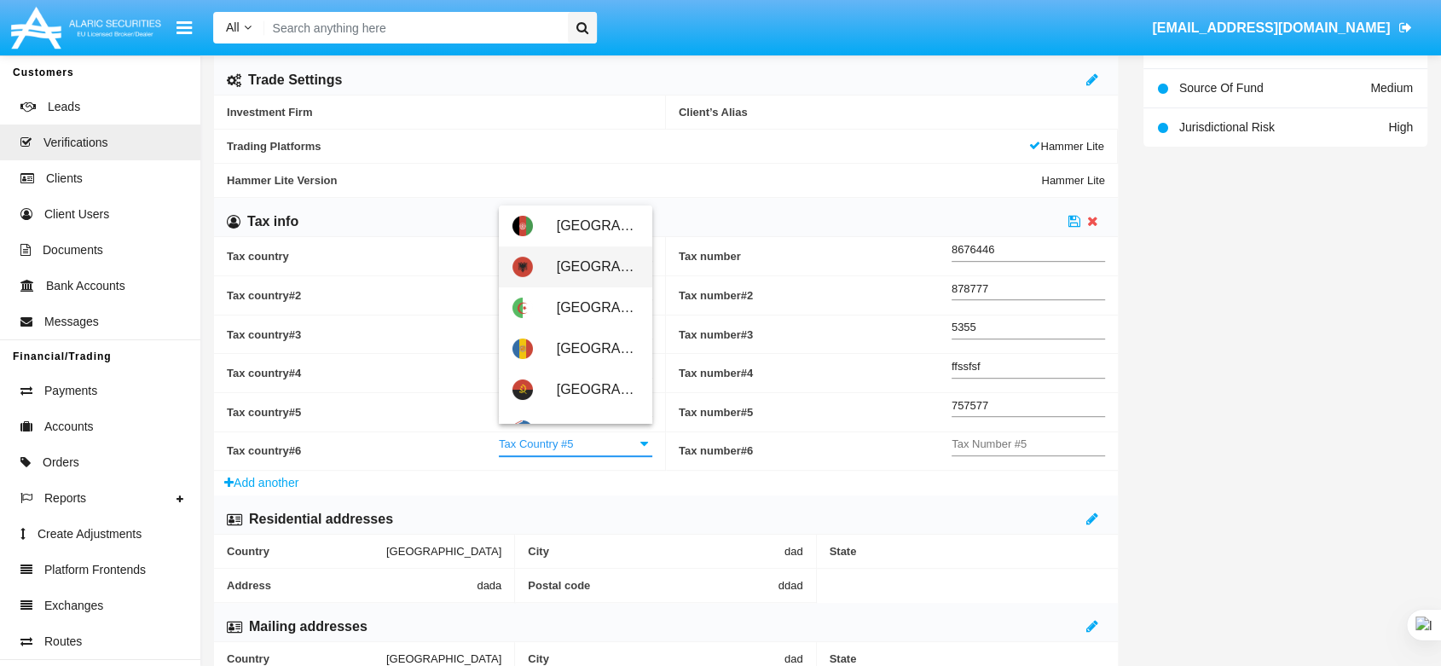
click at [600, 268] on span "[GEOGRAPHIC_DATA]" at bounding box center [598, 266] width 82 height 41
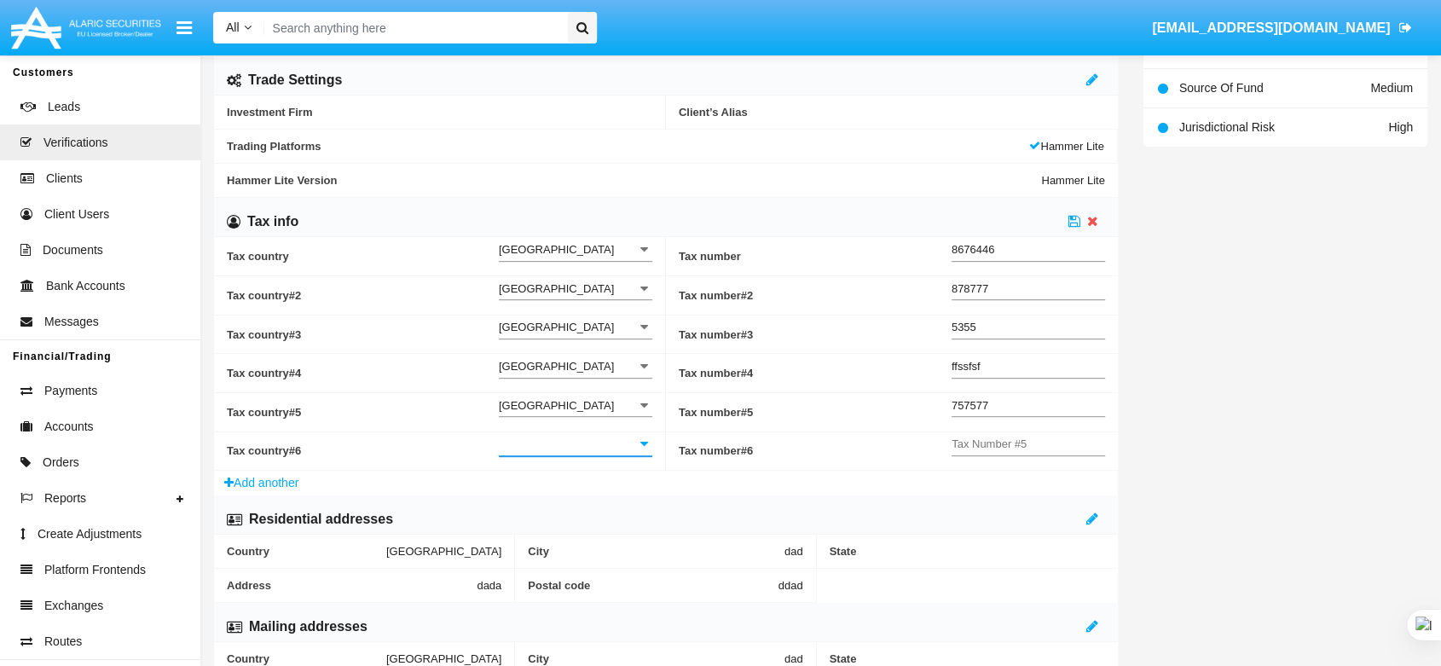
type input "[GEOGRAPHIC_DATA]"
click at [1025, 443] on input "Tax Number #5" at bounding box center [1029, 444] width 154 height 14
type input "646466565"
click at [1075, 217] on icon at bounding box center [1075, 221] width 12 height 14
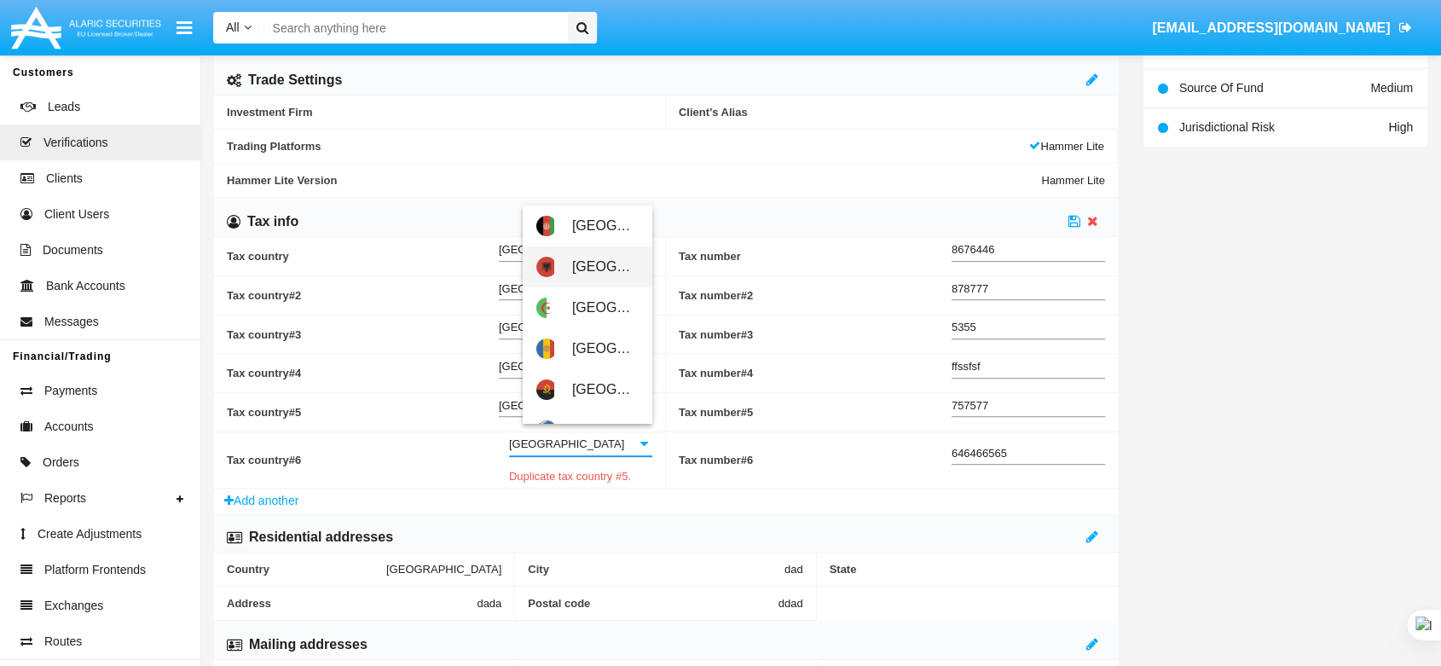
drag, startPoint x: 592, startPoint y: 449, endPoint x: 426, endPoint y: 443, distance: 166.4
click at [426, 445] on div "Tax country #6 Albania Tax Country #5 Duplicate tax country #5." at bounding box center [440, 460] width 426 height 56
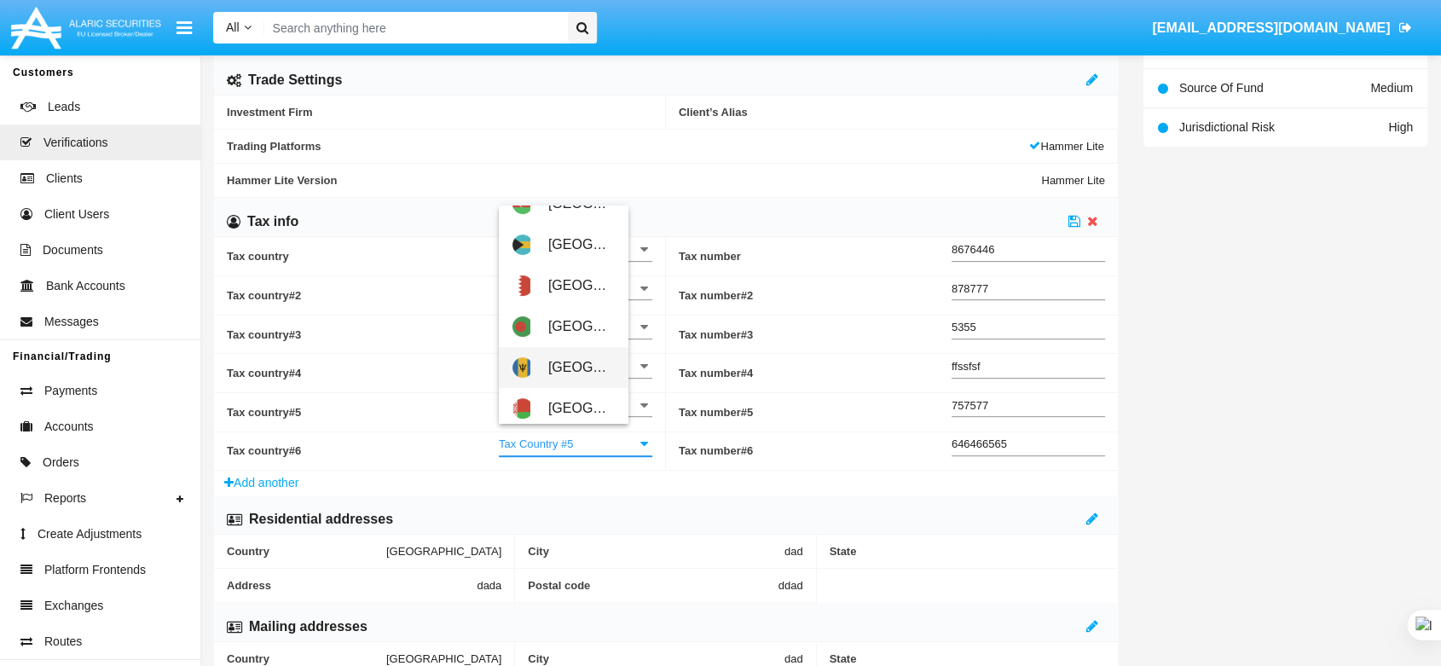
scroll to position [568, 0]
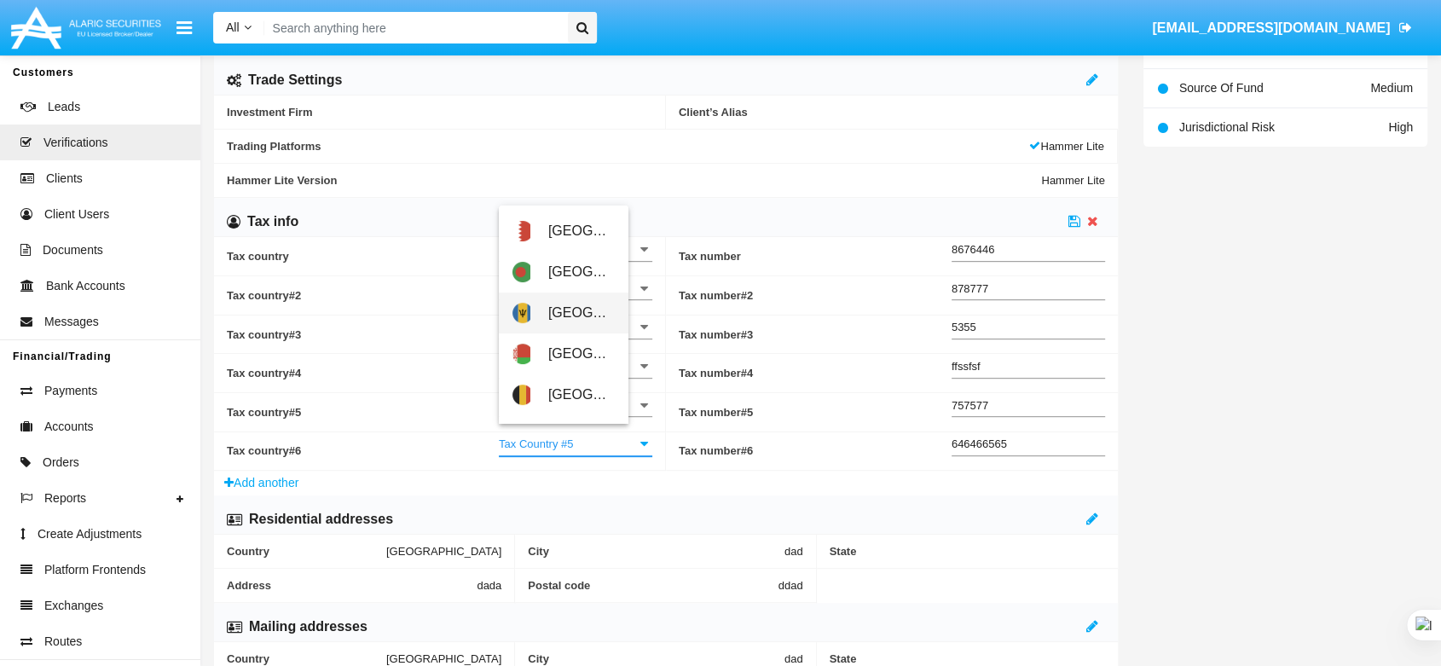
click at [583, 328] on span "Barbados" at bounding box center [581, 313] width 67 height 41
type input "Barbados"
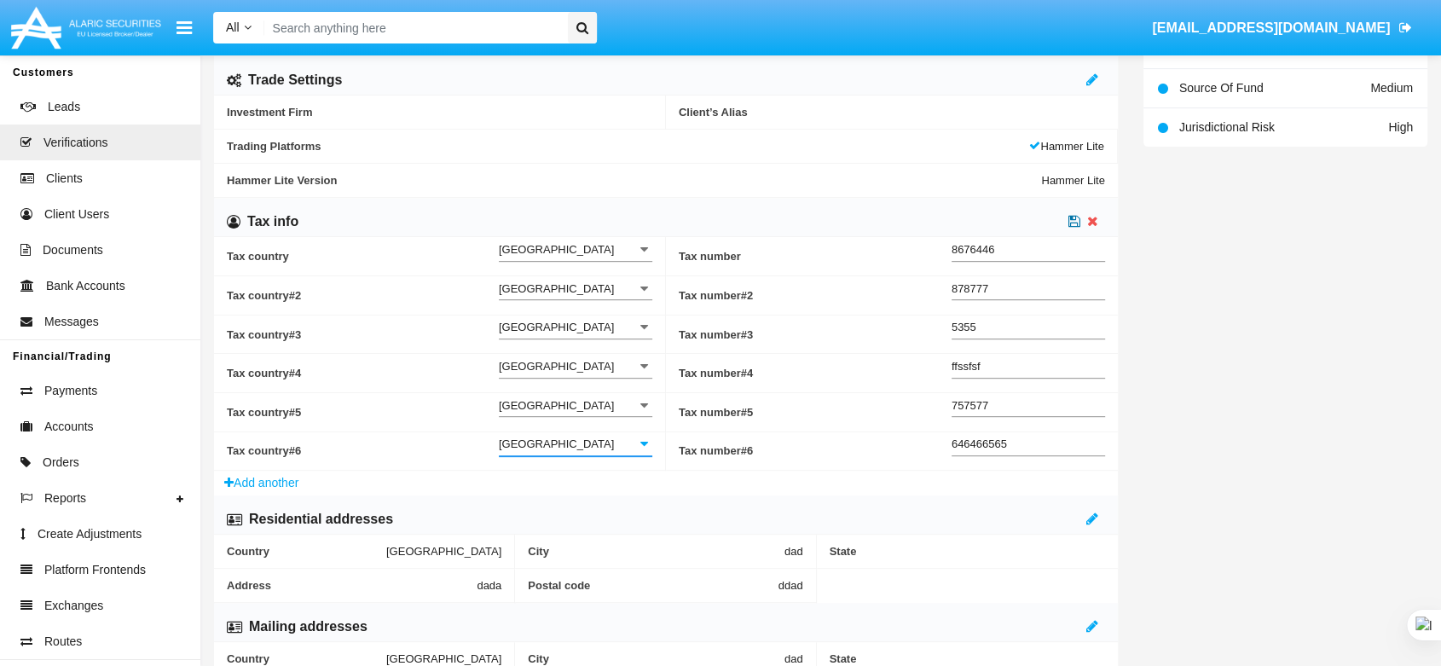
click at [1074, 221] on icon at bounding box center [1075, 221] width 12 height 14
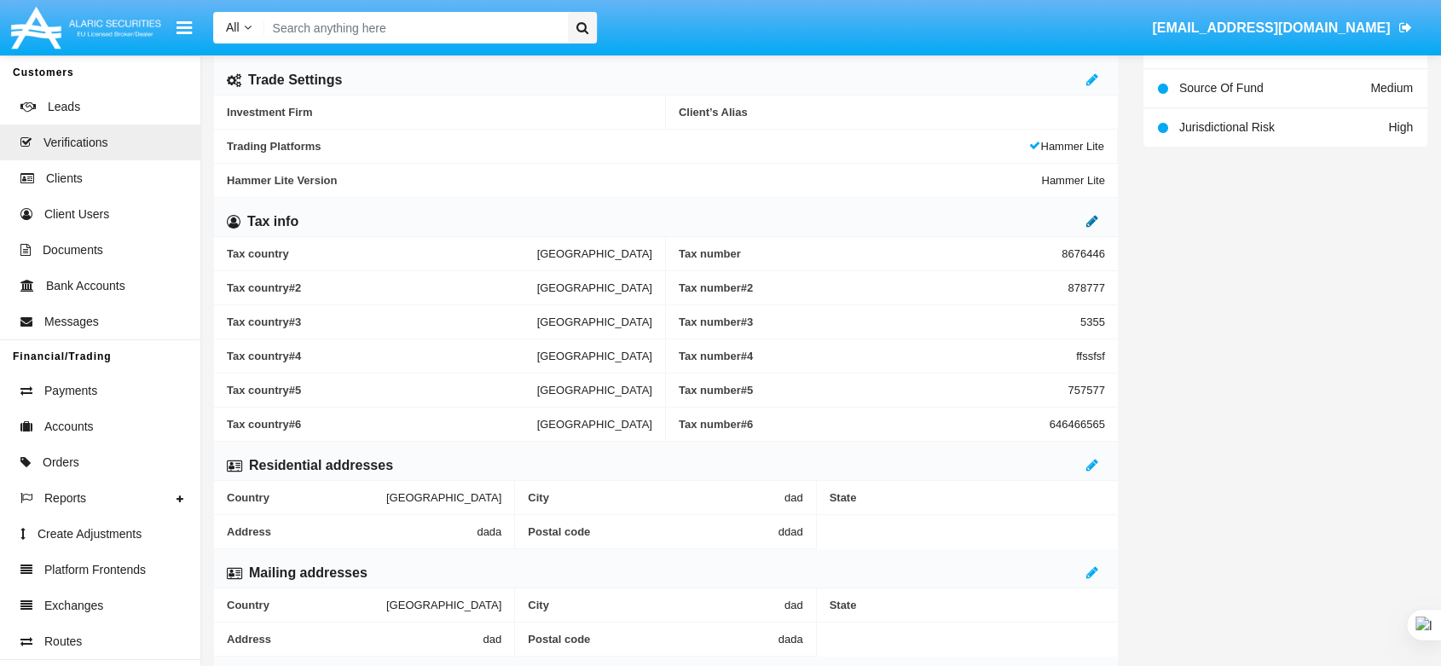
click at [1091, 217] on icon at bounding box center [1093, 221] width 12 height 14
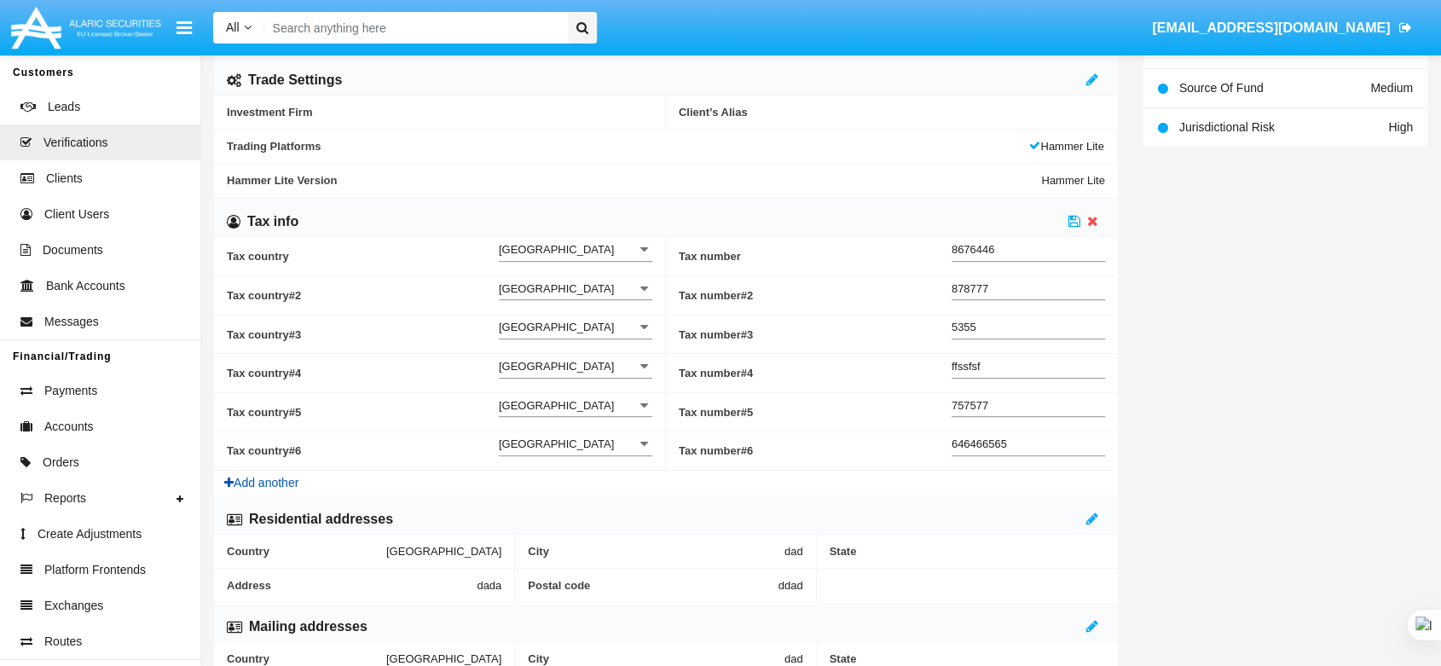
click at [262, 481] on button "Add another" at bounding box center [261, 483] width 95 height 25
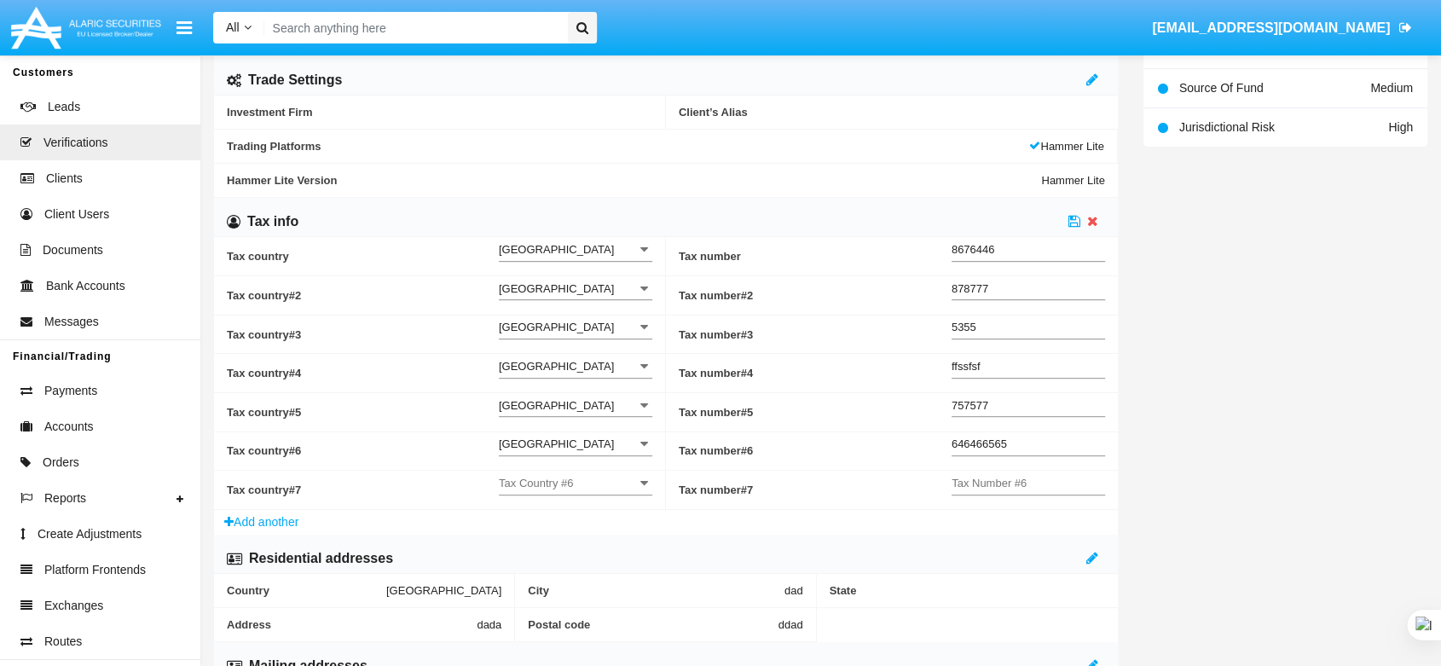
click at [534, 473] on div "Tax Country #6" at bounding box center [576, 478] width 154 height 32
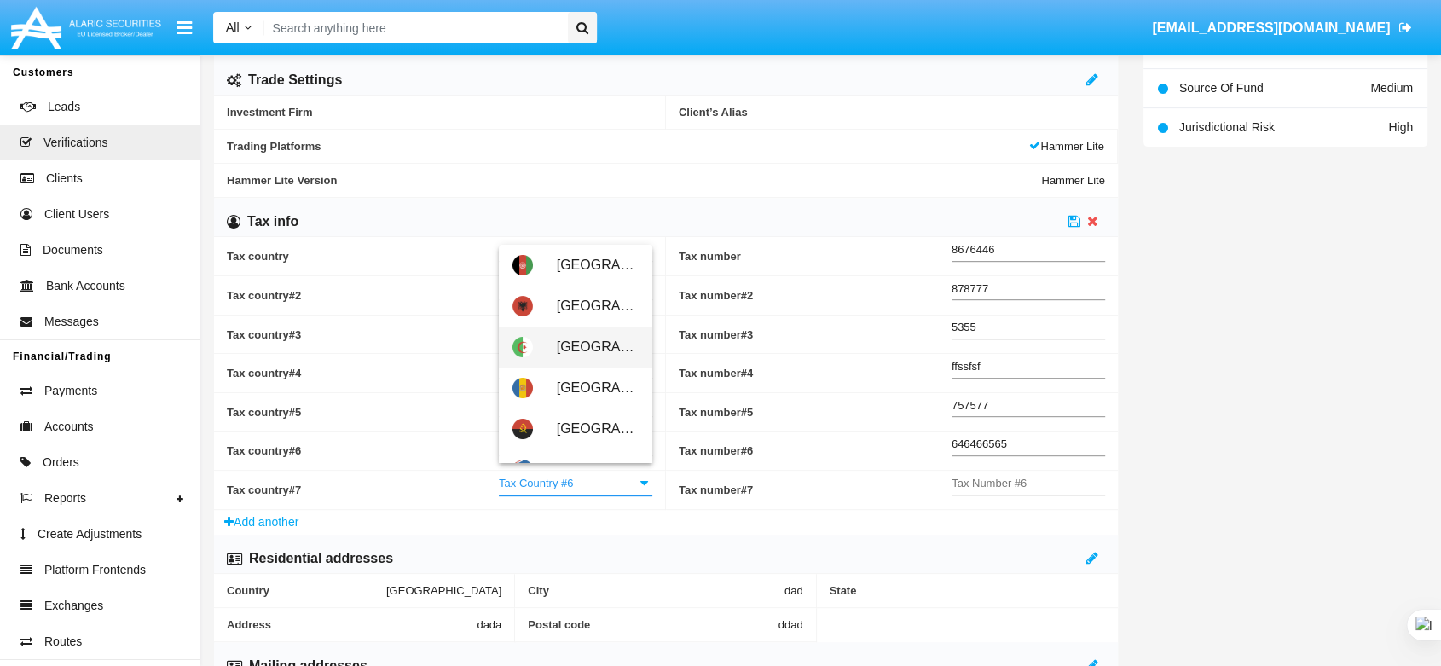
click at [571, 342] on span "[GEOGRAPHIC_DATA]" at bounding box center [598, 347] width 82 height 41
type input "[GEOGRAPHIC_DATA]"
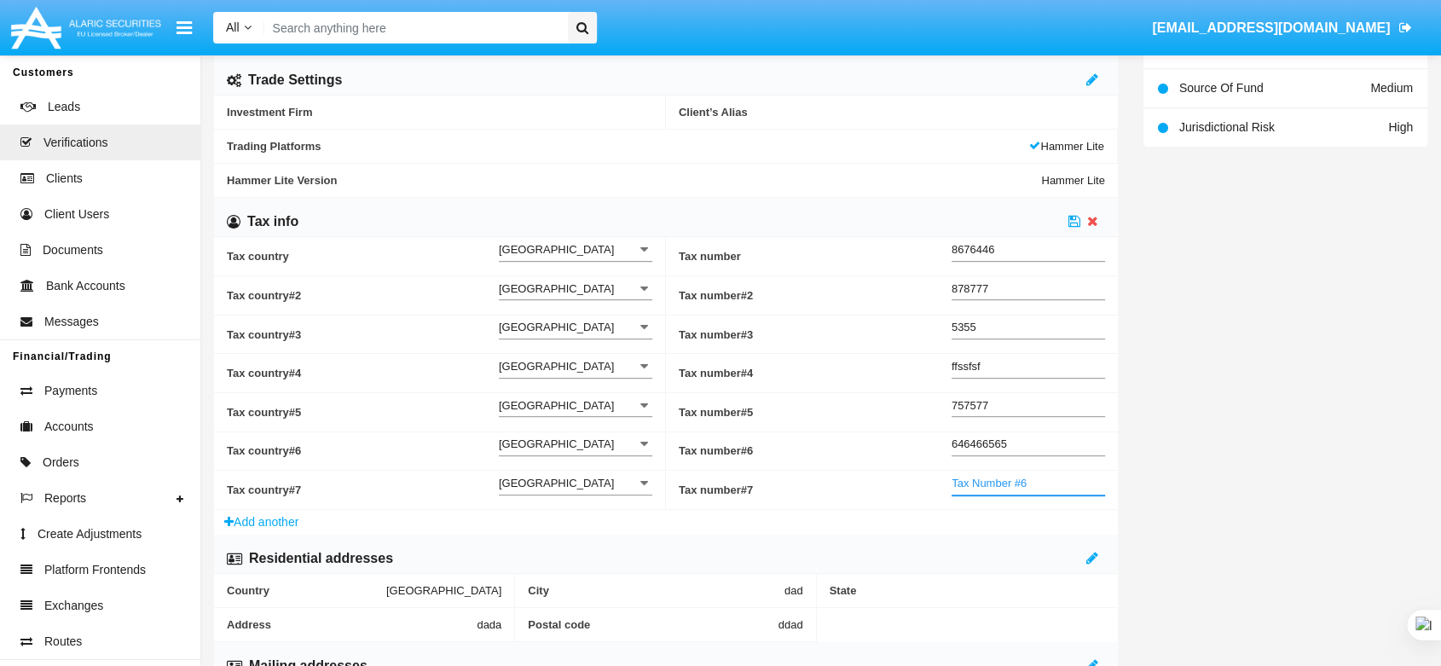
click at [996, 478] on input "Tax Number #6" at bounding box center [1029, 483] width 154 height 14
type input "66656"
click at [1075, 219] on icon at bounding box center [1075, 221] width 12 height 14
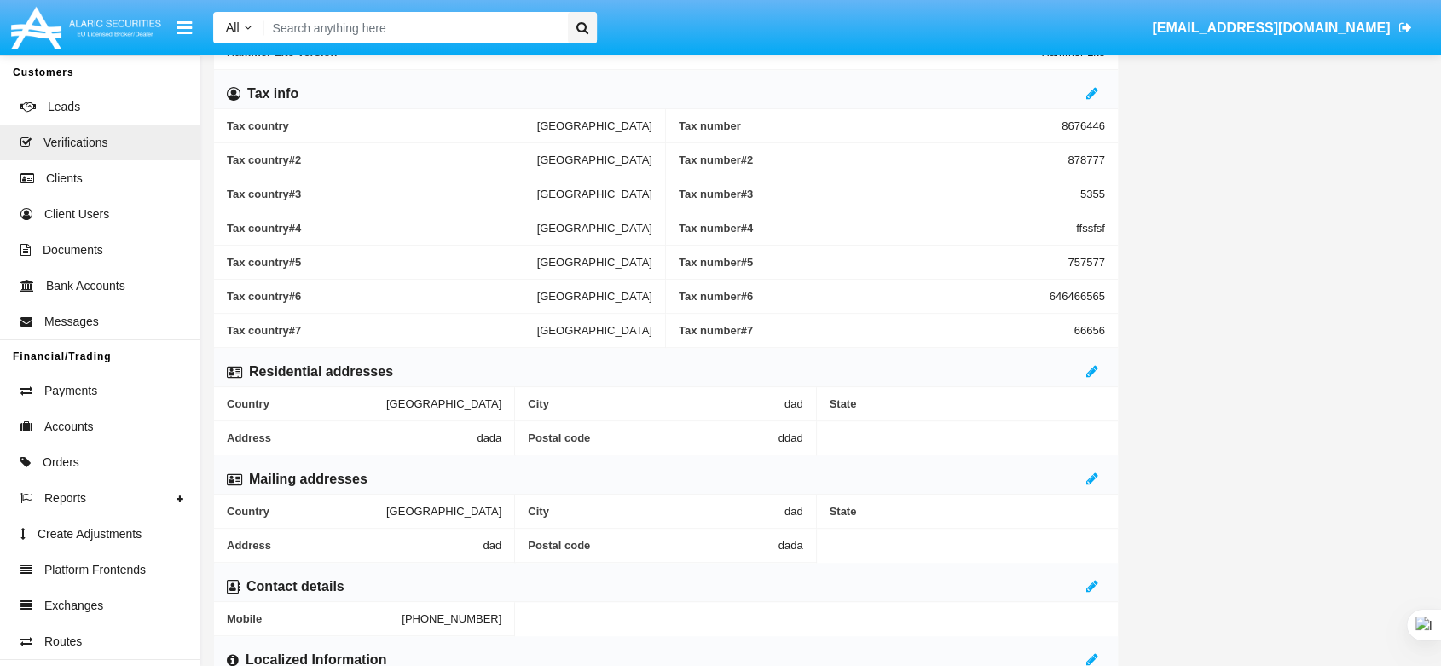
scroll to position [757, 0]
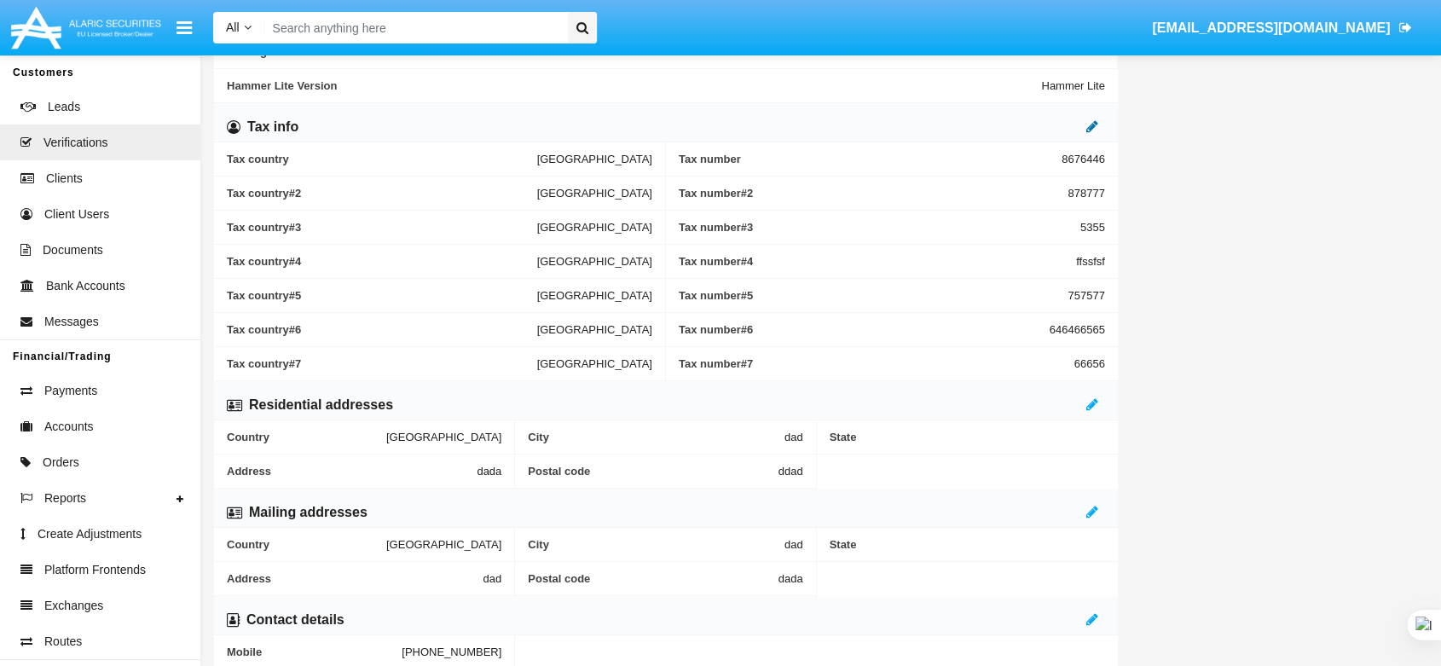
click at [1092, 120] on icon at bounding box center [1093, 126] width 12 height 14
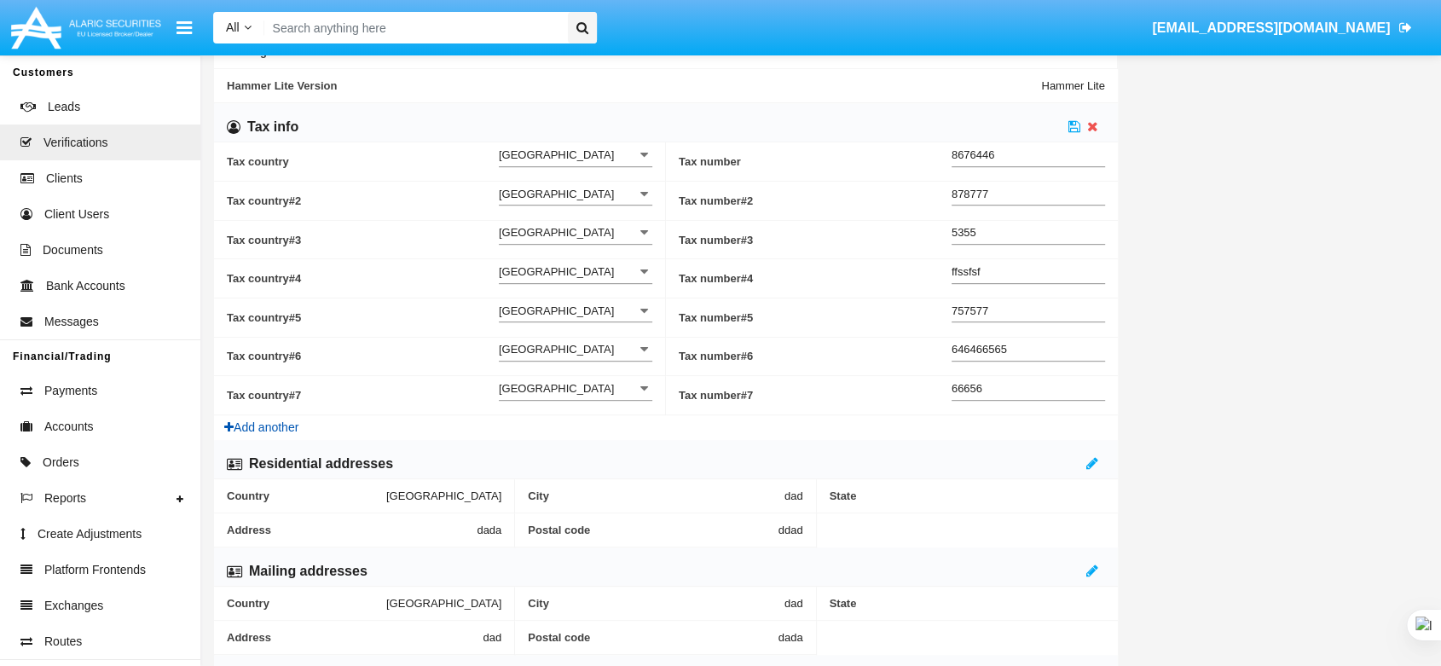
click at [288, 428] on button "Add another" at bounding box center [261, 427] width 95 height 25
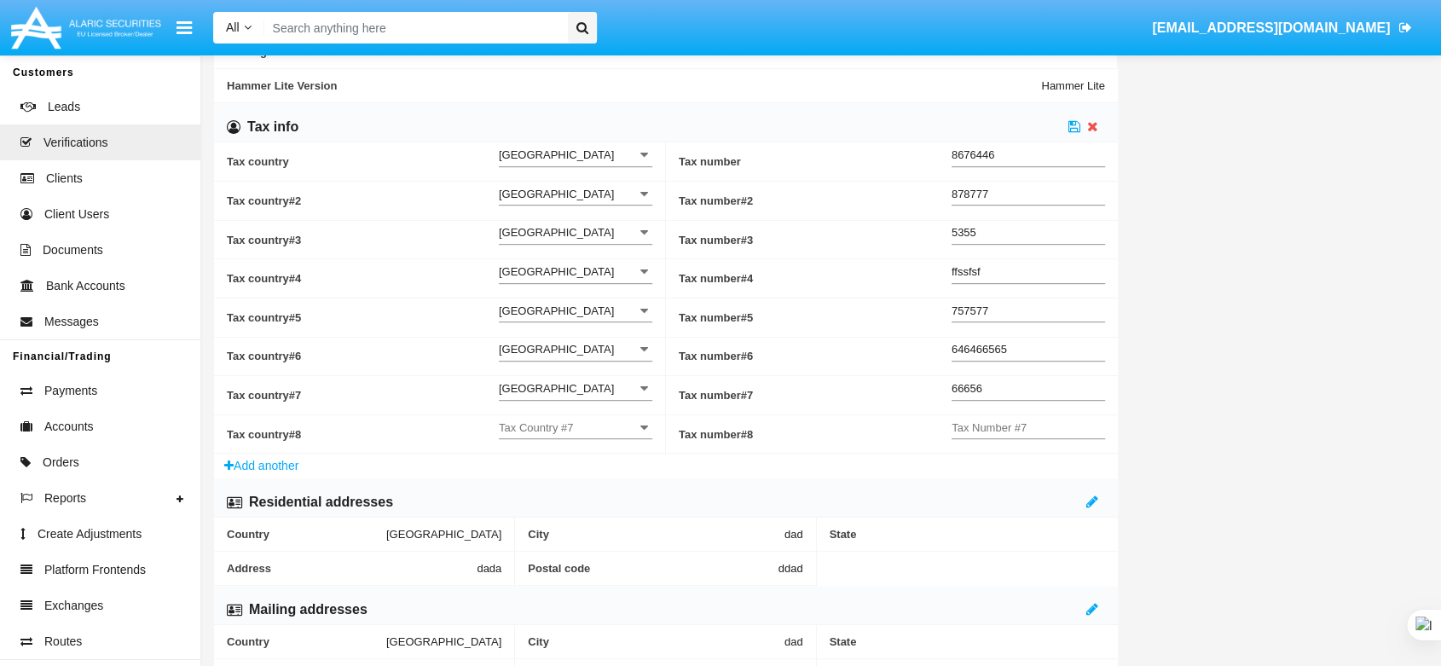
click at [534, 429] on input "Tax Country #7" at bounding box center [576, 427] width 154 height 14
type input "535555"
drag, startPoint x: 611, startPoint y: 432, endPoint x: 438, endPoint y: 425, distance: 173.3
click at [438, 425] on div "Tax country #8 535555 Tax Country #7" at bounding box center [440, 434] width 426 height 38
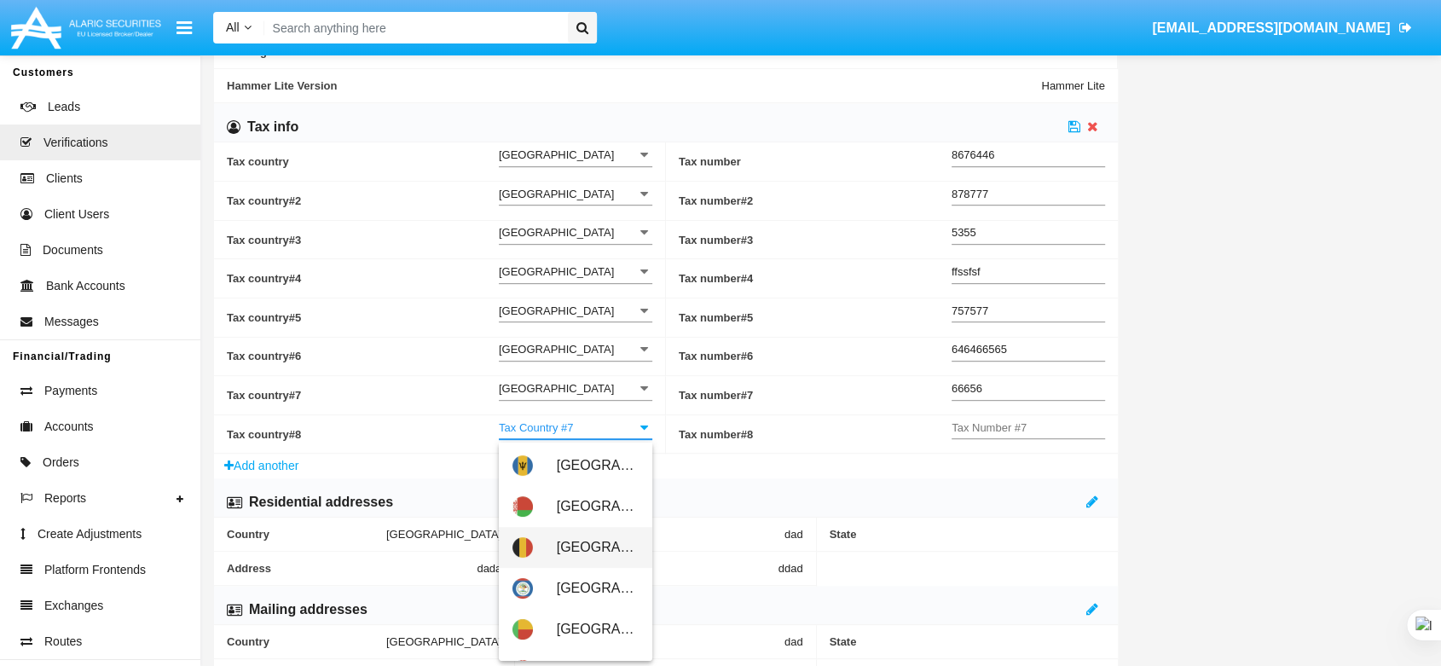
scroll to position [663, 0]
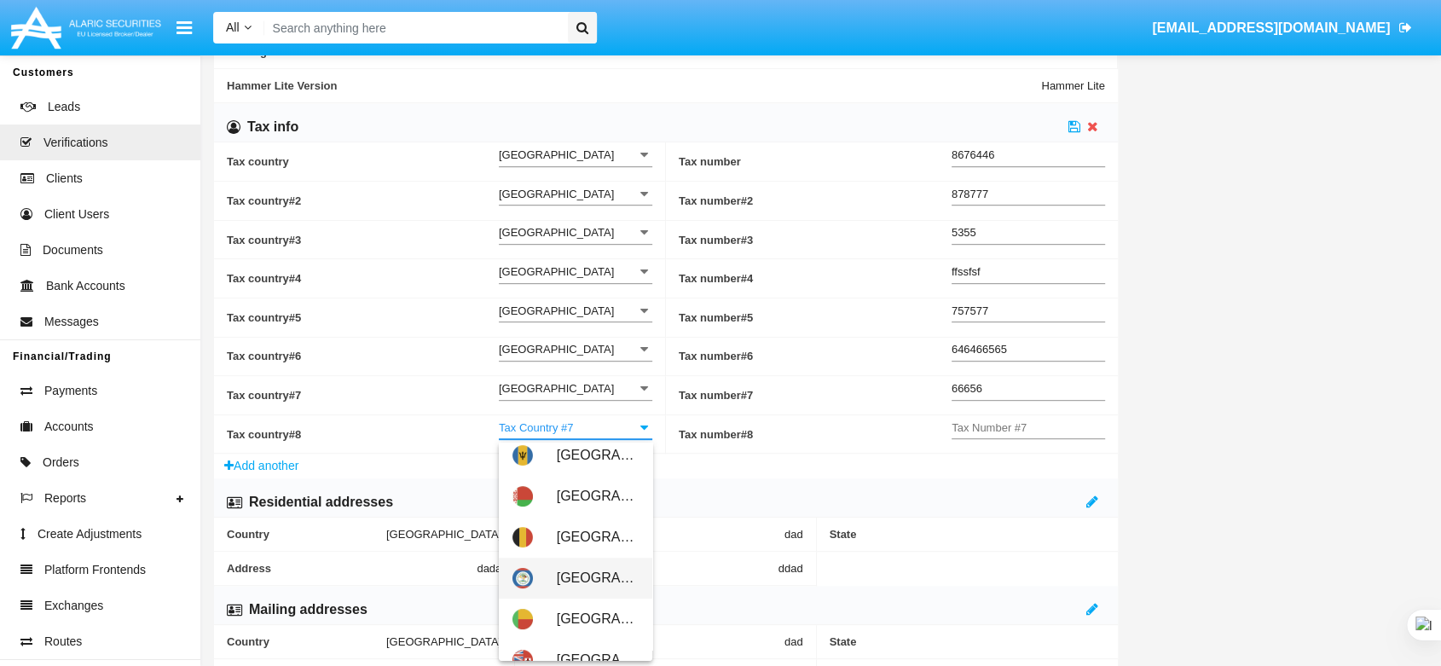
click at [611, 581] on span "Belize" at bounding box center [598, 578] width 82 height 41
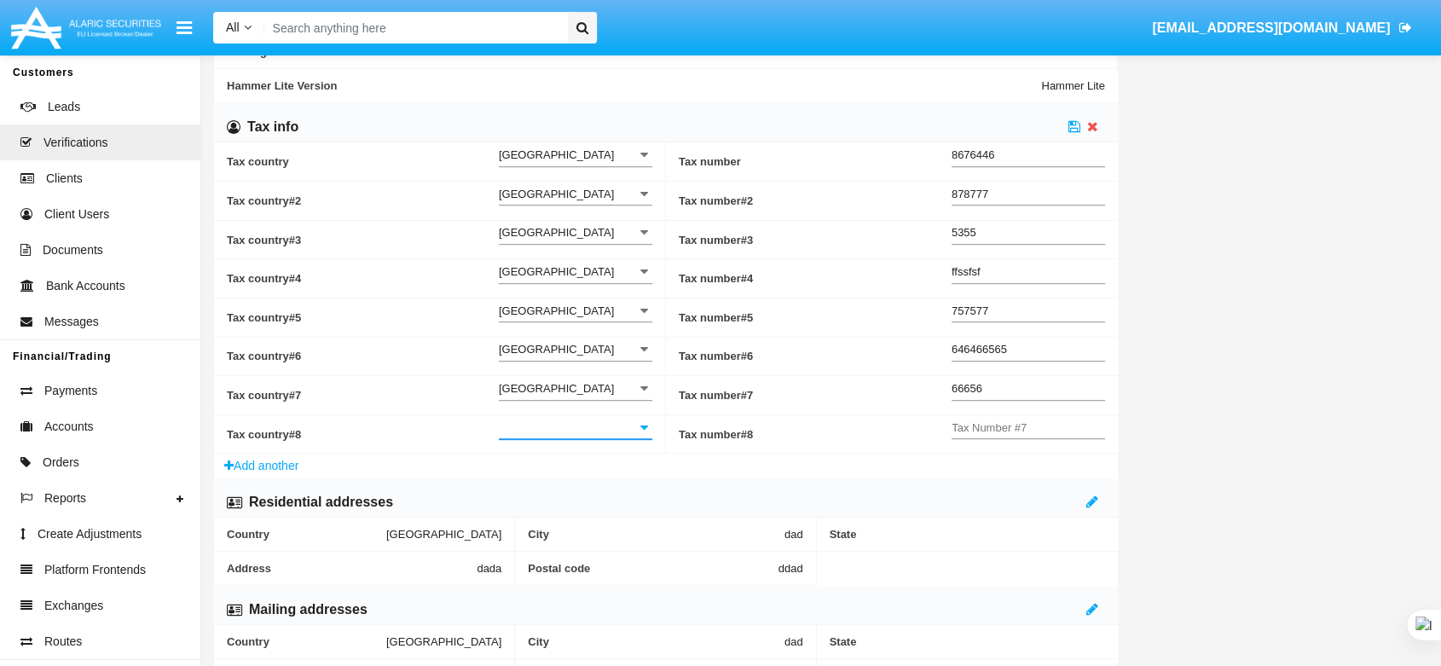
type input "Belize"
click at [1017, 435] on input "Tax Number #7" at bounding box center [1029, 427] width 154 height 14
type input "7575775"
click at [1077, 121] on icon at bounding box center [1075, 126] width 12 height 14
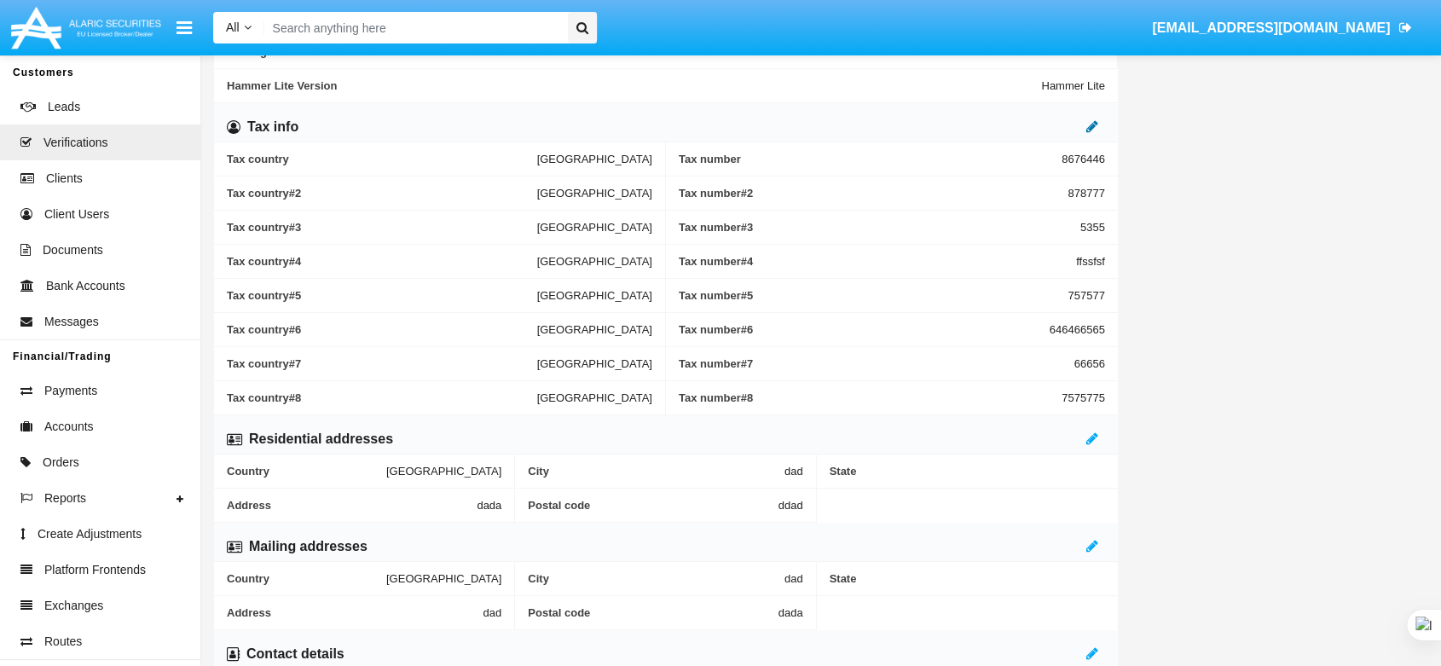
click at [1092, 123] on icon at bounding box center [1093, 126] width 12 height 14
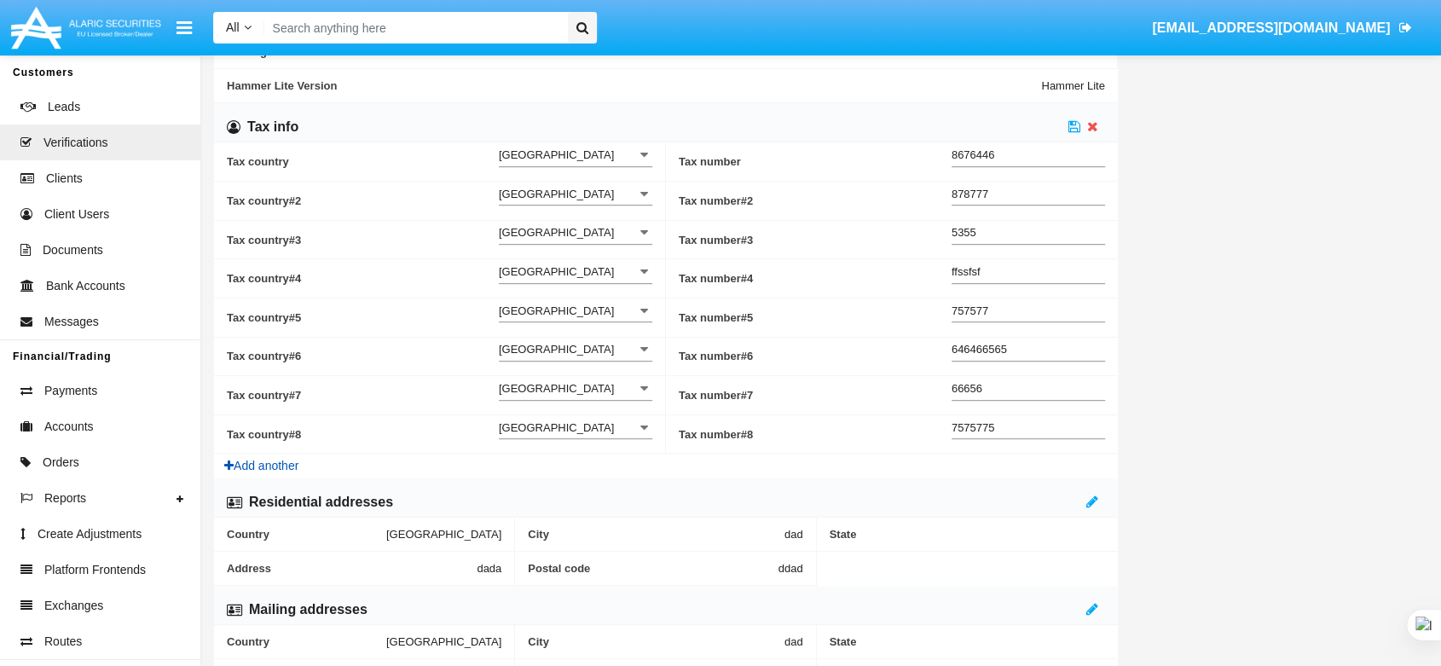
click at [296, 464] on button "Add another" at bounding box center [261, 466] width 95 height 25
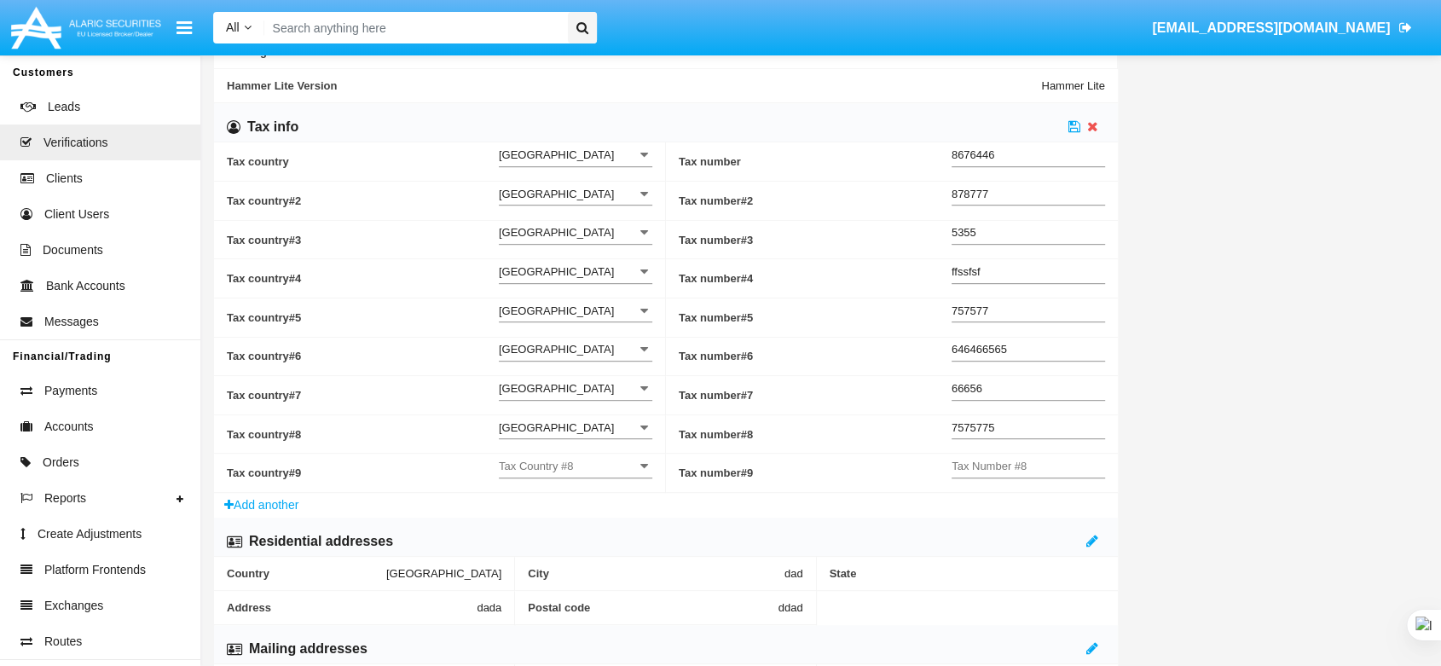
click at [550, 464] on input "Tax Country #8" at bounding box center [576, 466] width 154 height 14
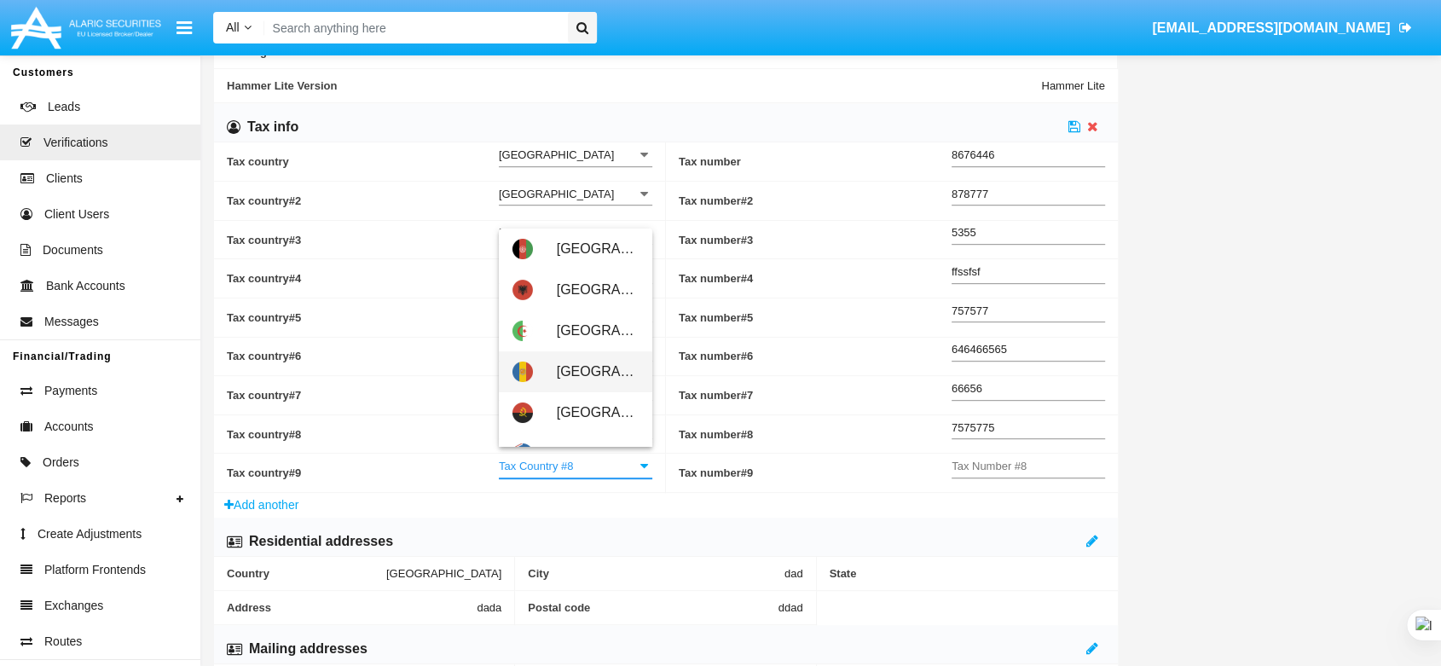
click at [586, 377] on span "[GEOGRAPHIC_DATA]" at bounding box center [598, 371] width 82 height 41
type input "[GEOGRAPHIC_DATA]"
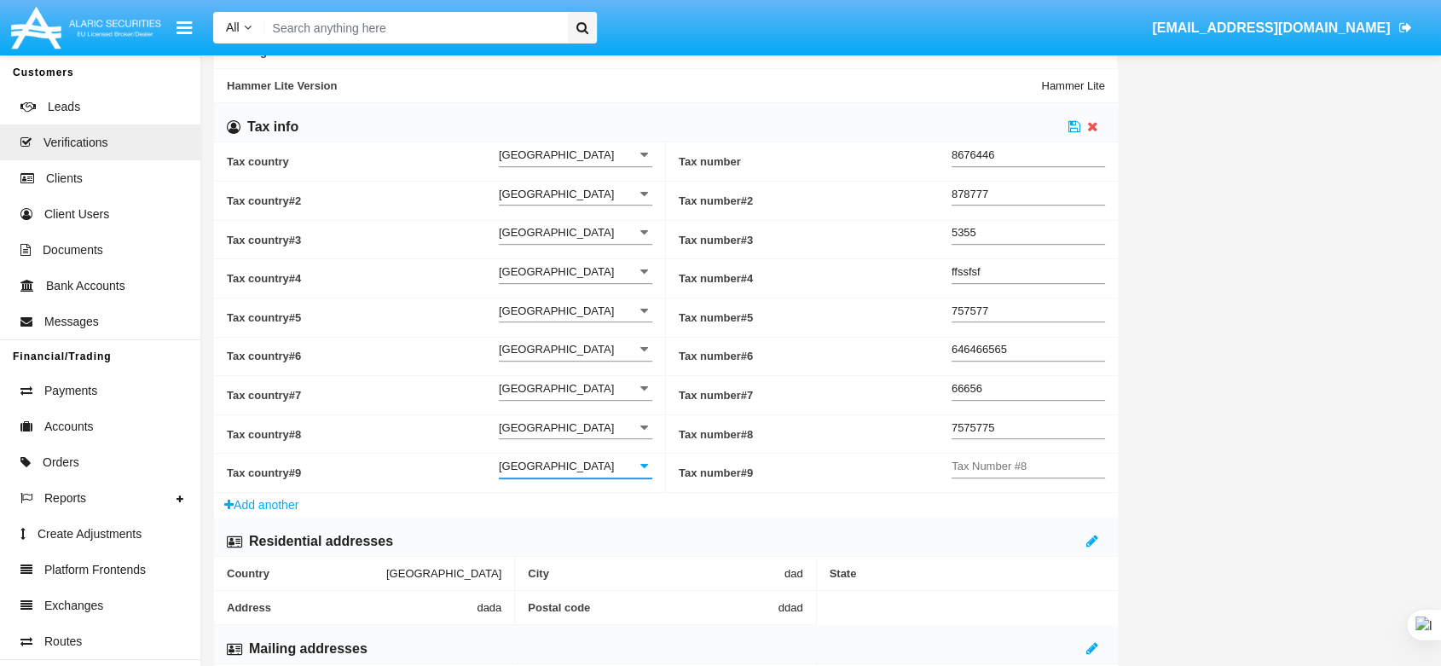
drag, startPoint x: 560, startPoint y: 473, endPoint x: 440, endPoint y: 469, distance: 120.3
click at [440, 469] on div "Tax country #9 Andorra Tax Country #8" at bounding box center [440, 473] width 426 height 38
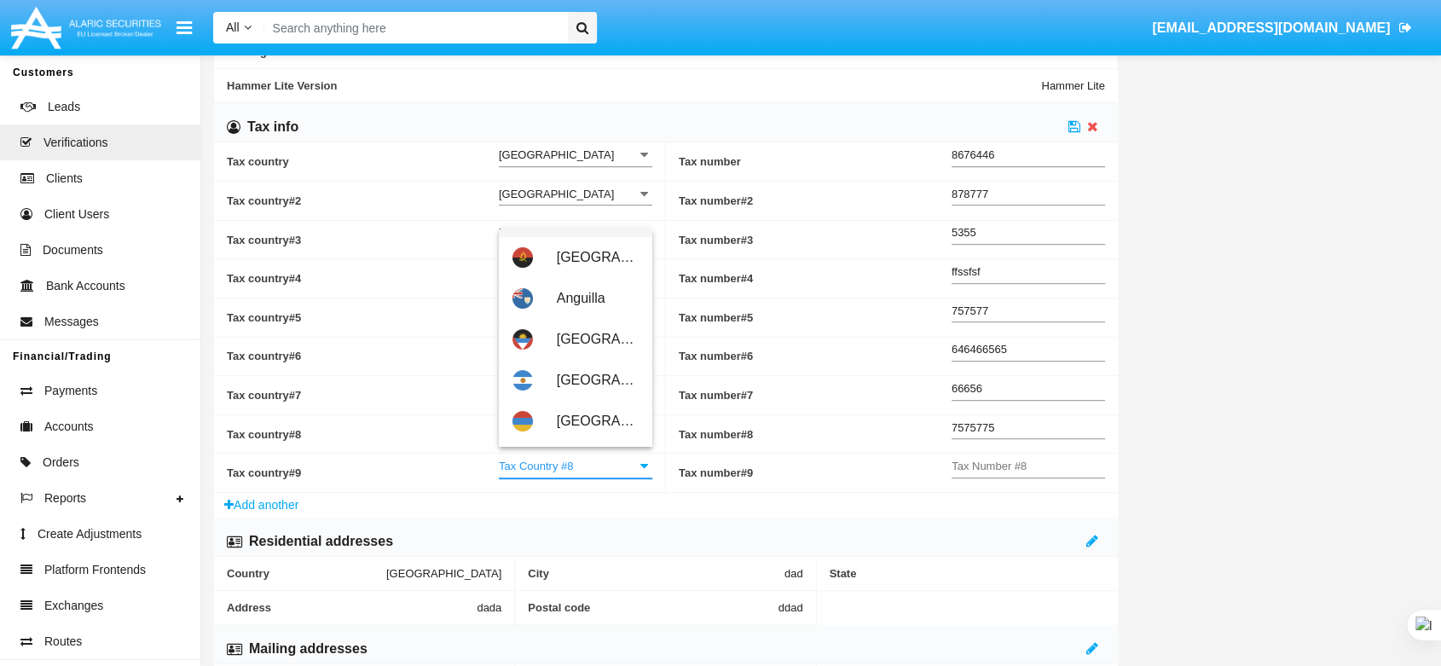
scroll to position [379, 0]
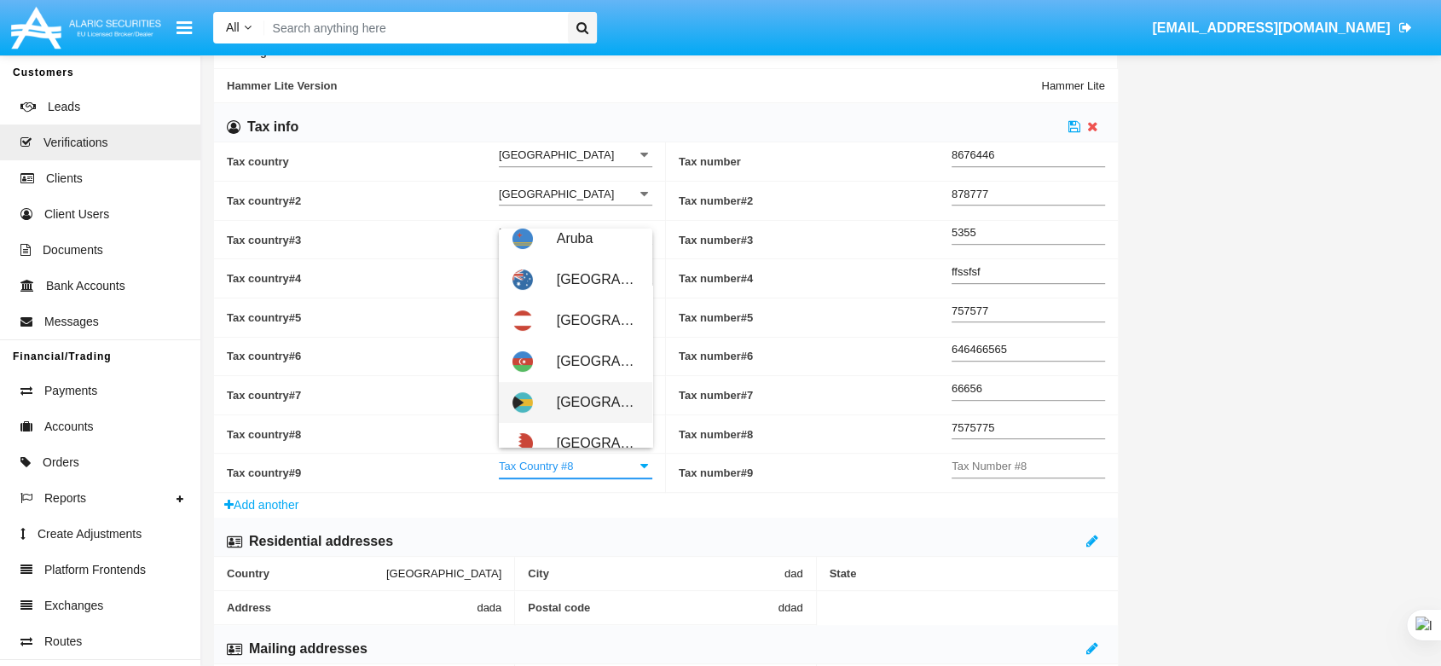
click at [579, 408] on span "Bahamas" at bounding box center [598, 402] width 82 height 41
type input "Bahamas"
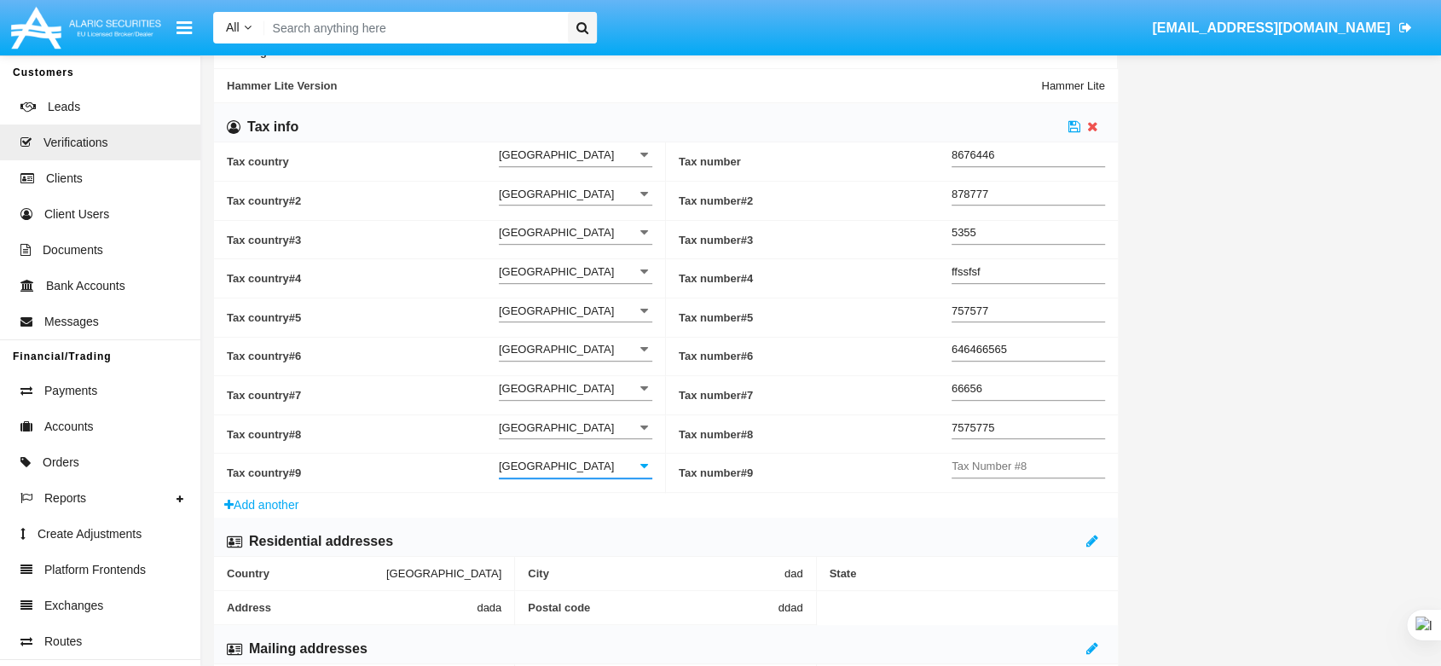
click at [1062, 461] on input "Tax Number #8" at bounding box center [1029, 466] width 154 height 14
type input "6464646"
click at [1078, 127] on icon at bounding box center [1075, 126] width 12 height 14
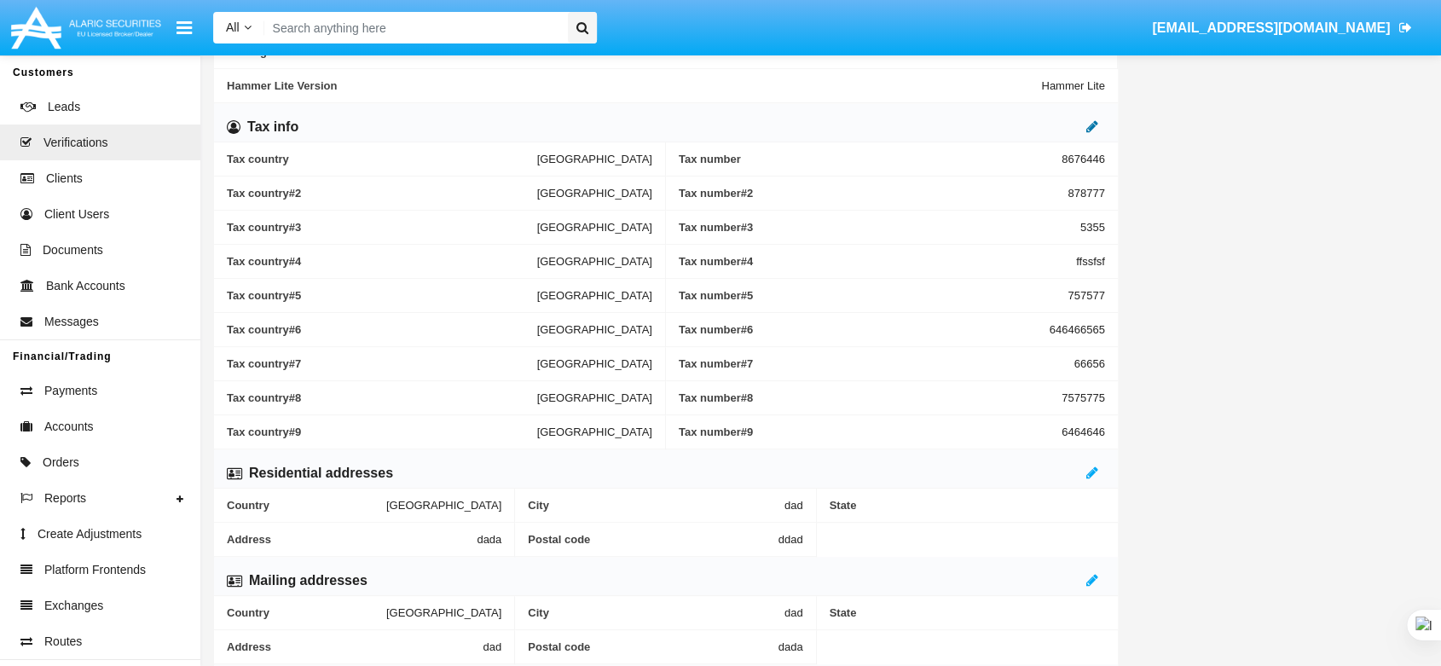
click at [1087, 129] on icon at bounding box center [1093, 126] width 12 height 14
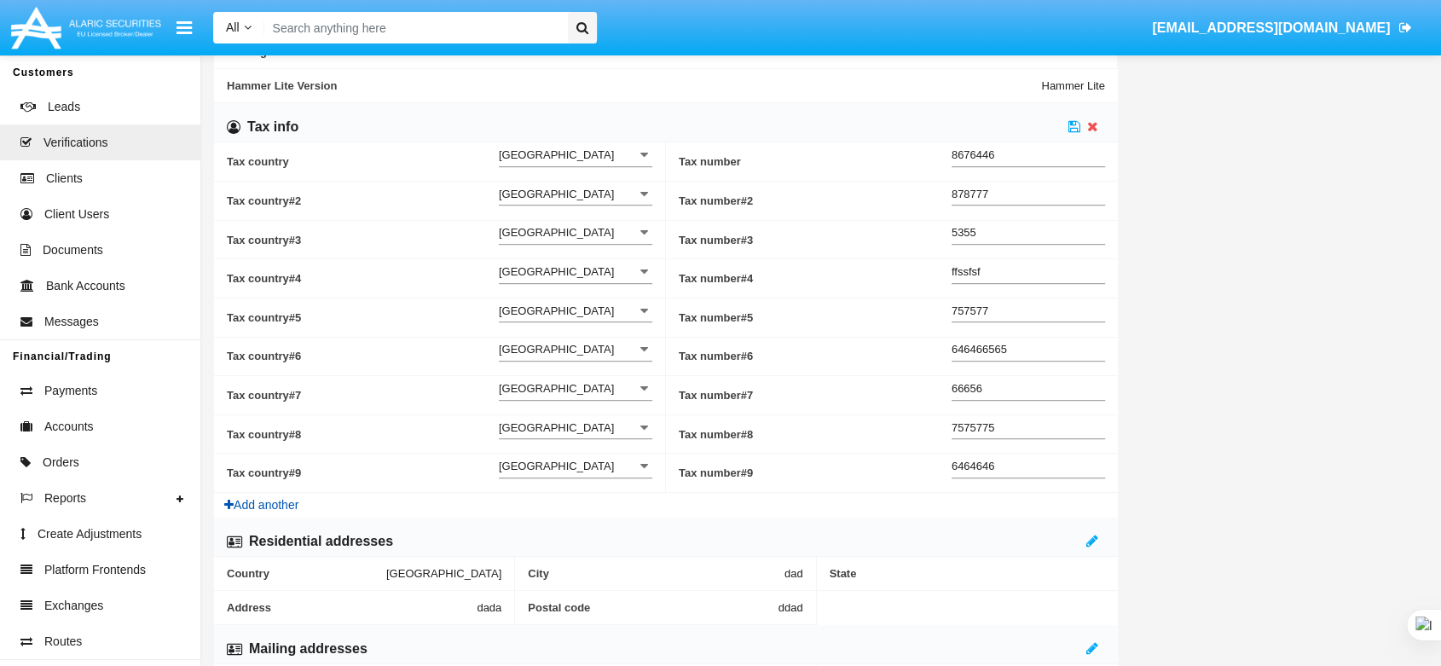
click at [248, 504] on button "Add another" at bounding box center [261, 505] width 95 height 25
click at [266, 508] on button "Add another" at bounding box center [261, 505] width 95 height 25
click at [280, 501] on button "Add another" at bounding box center [261, 505] width 95 height 25
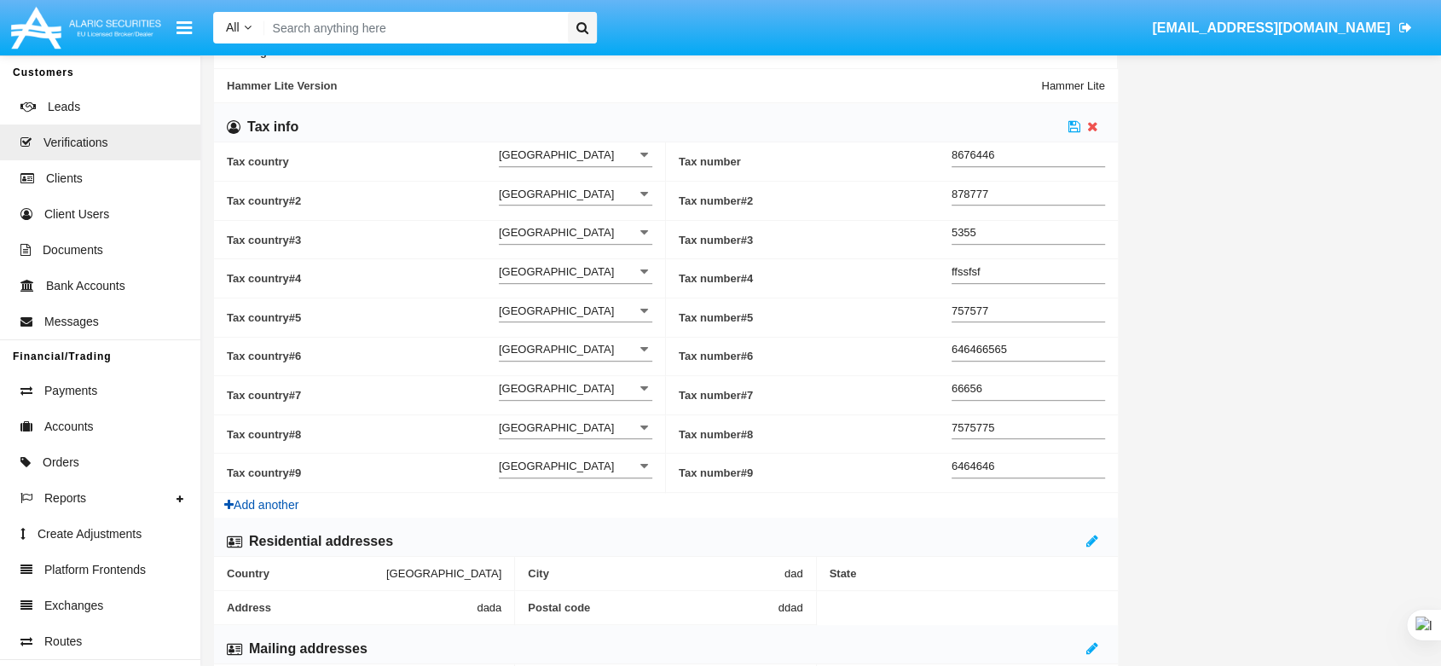
click at [280, 501] on button "Add another" at bounding box center [261, 505] width 95 height 25
click at [1077, 124] on icon at bounding box center [1075, 126] width 12 height 14
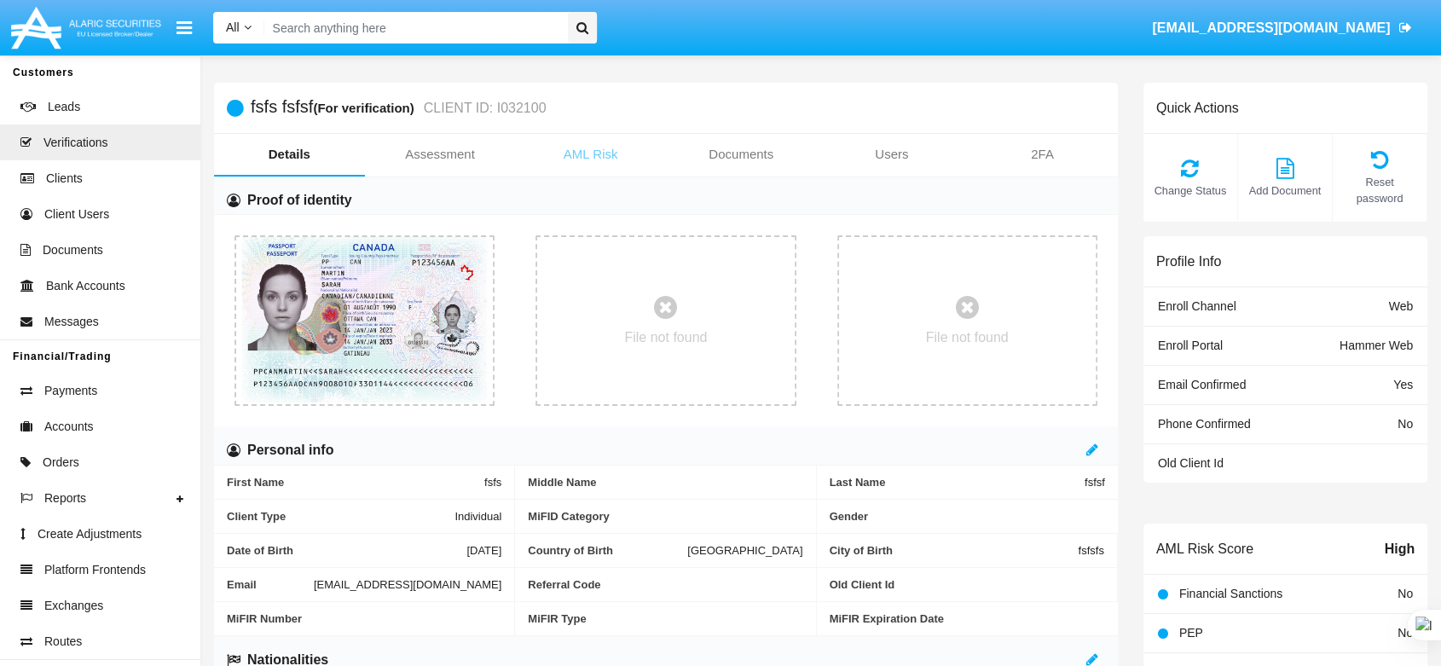
click at [602, 159] on link "AML Risk" at bounding box center [590, 154] width 151 height 41
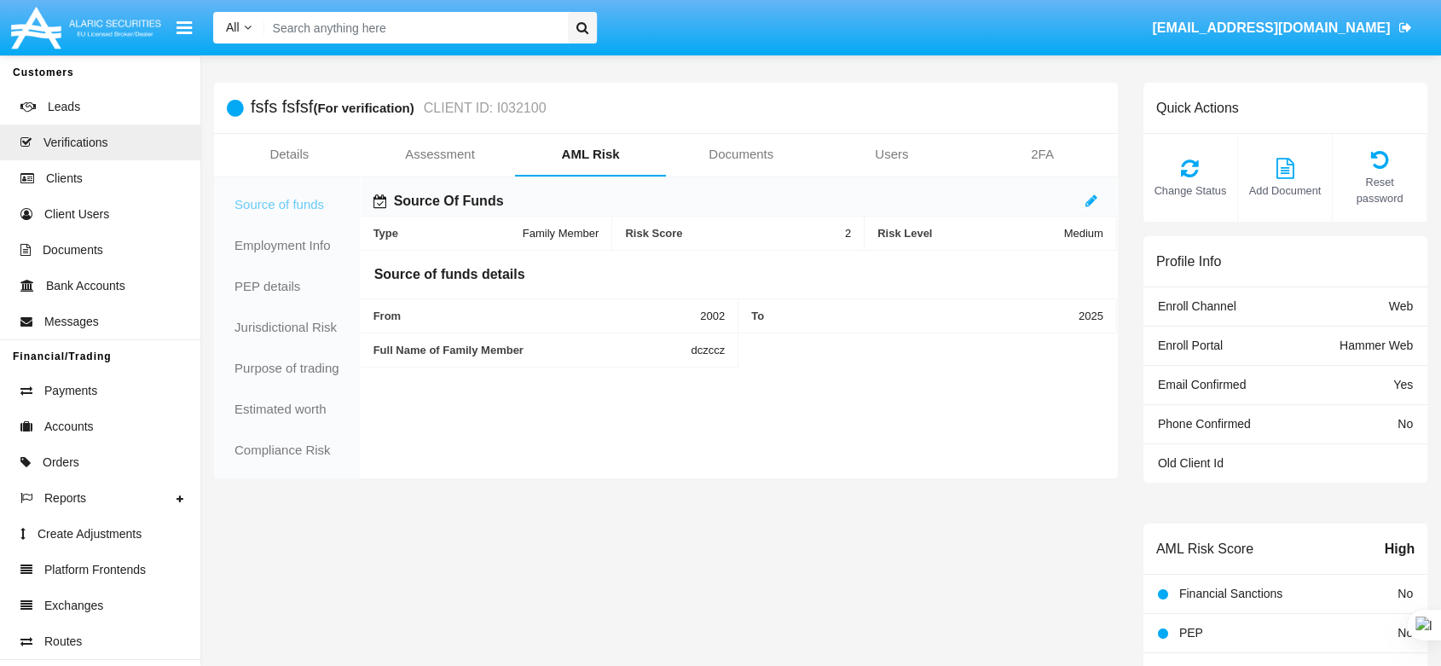
click at [737, 160] on link "Documents" at bounding box center [741, 154] width 151 height 41
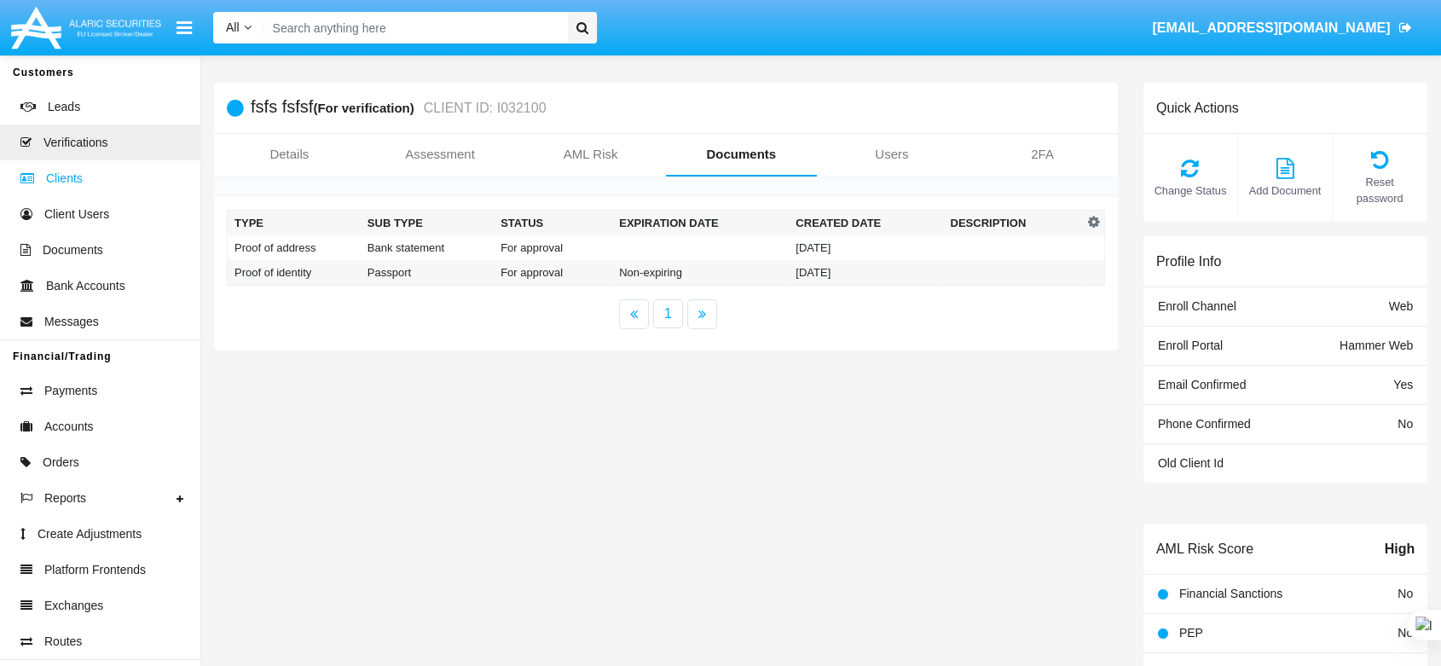
click at [88, 189] on link "Clients" at bounding box center [100, 178] width 200 height 36
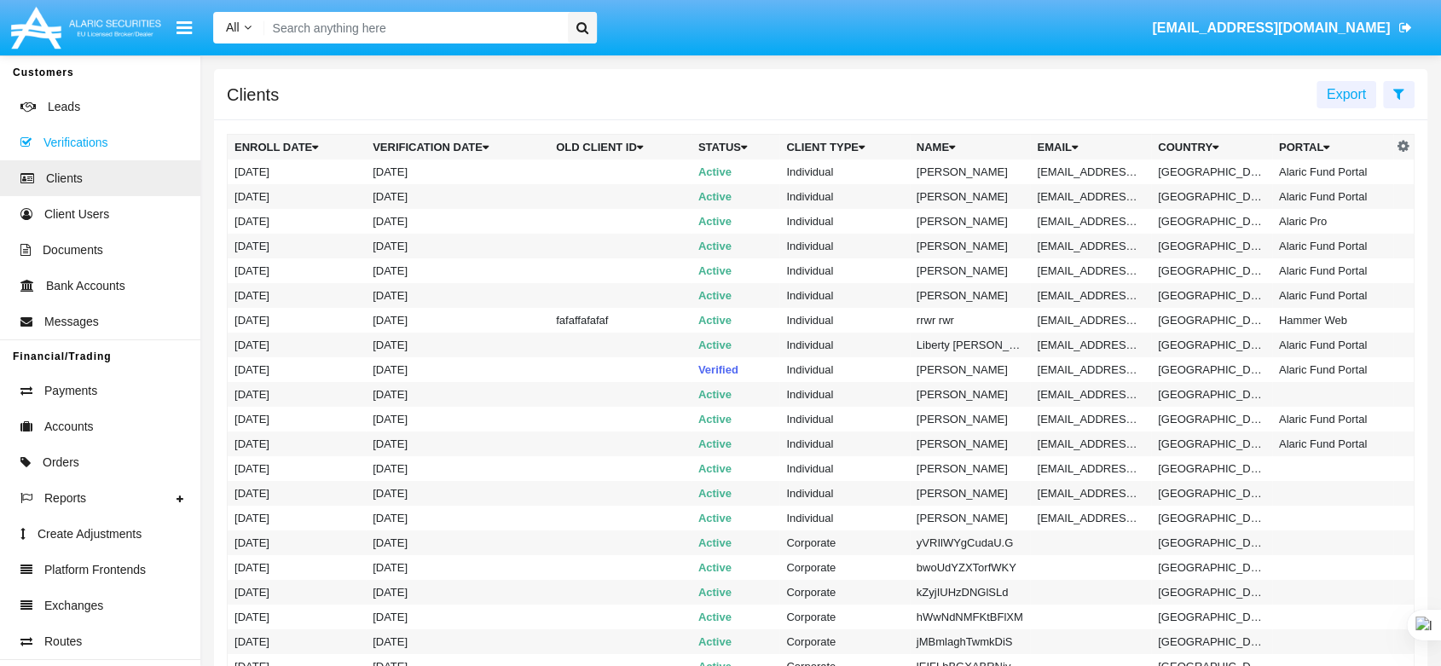
click at [89, 142] on span "Verifications" at bounding box center [75, 143] width 64 height 18
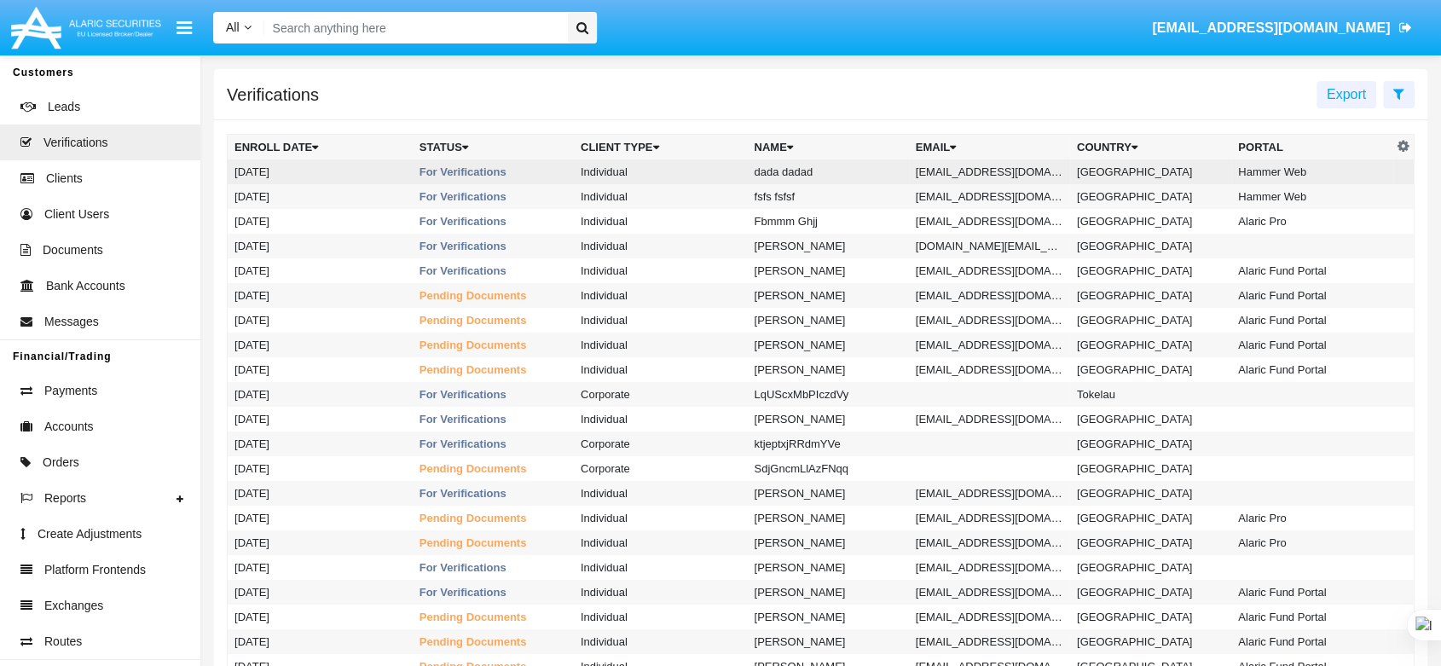
click at [682, 167] on td "Individual" at bounding box center [660, 171] width 173 height 25
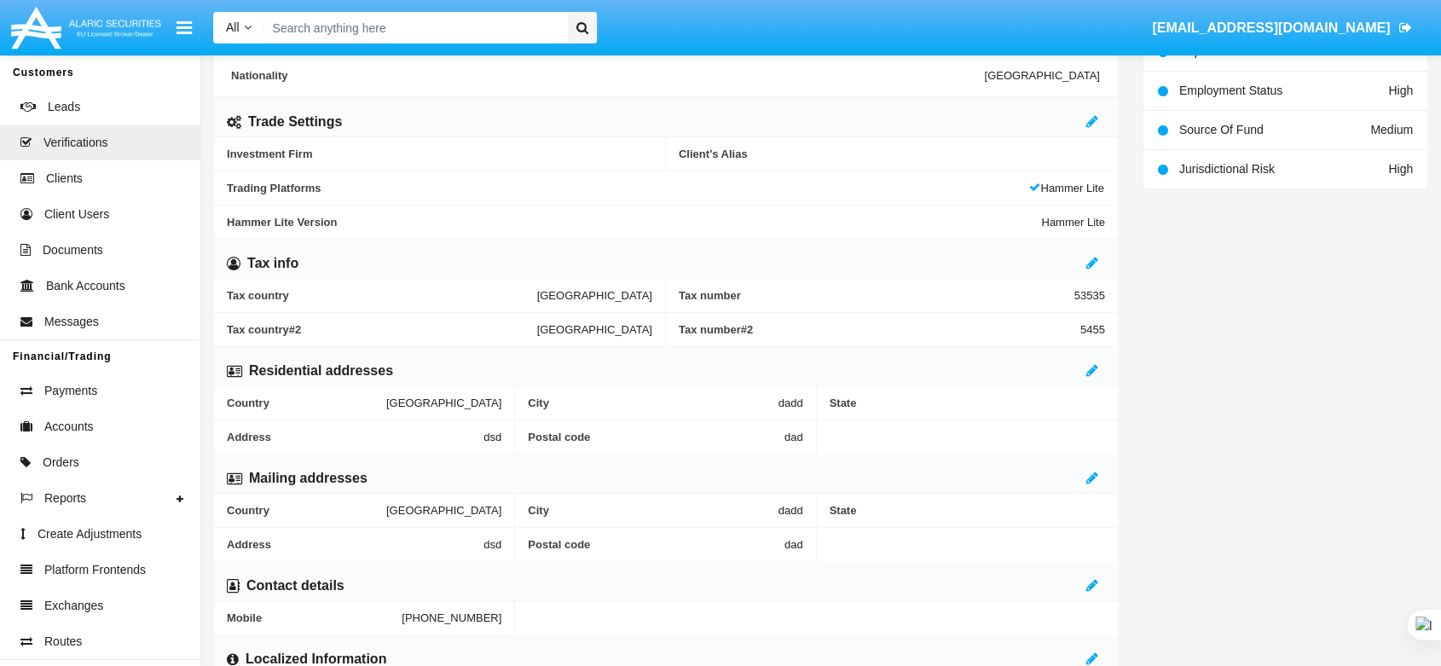
scroll to position [663, 0]
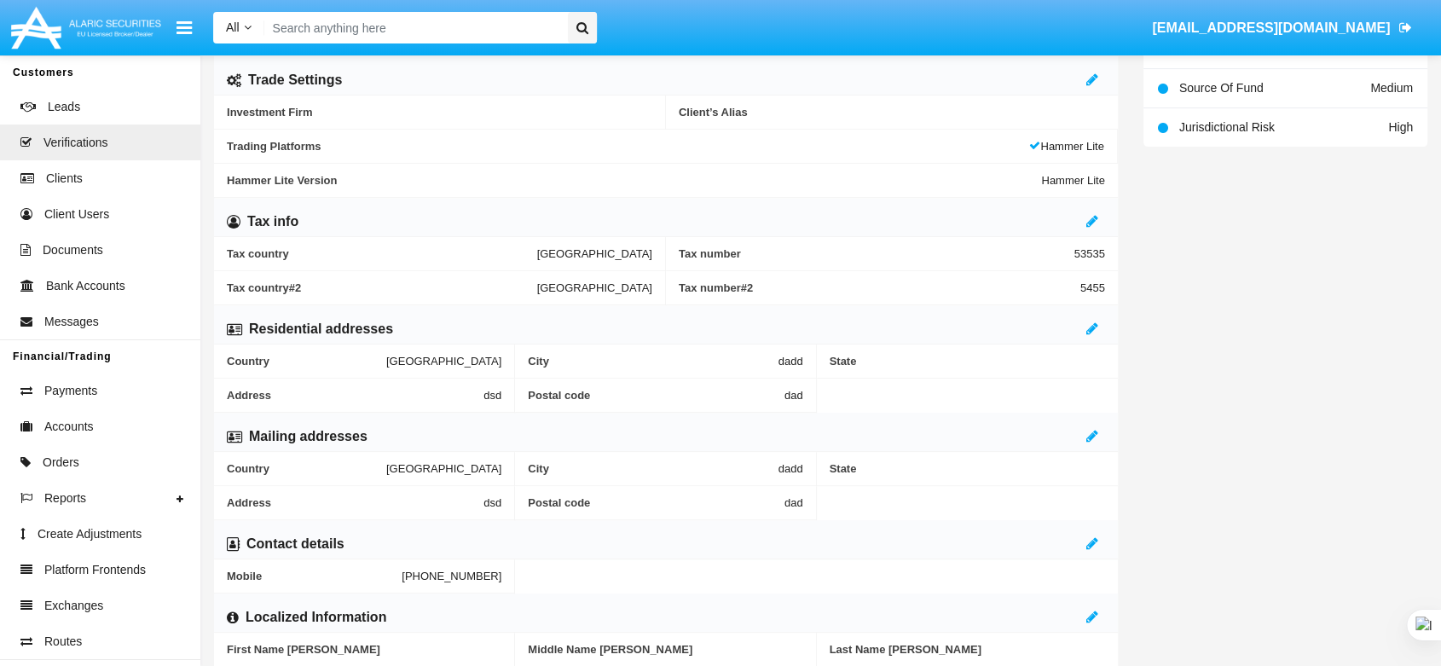
click at [1084, 320] on div "Residential addresses" at bounding box center [666, 324] width 904 height 39
click at [1090, 330] on icon at bounding box center [1093, 329] width 12 height 14
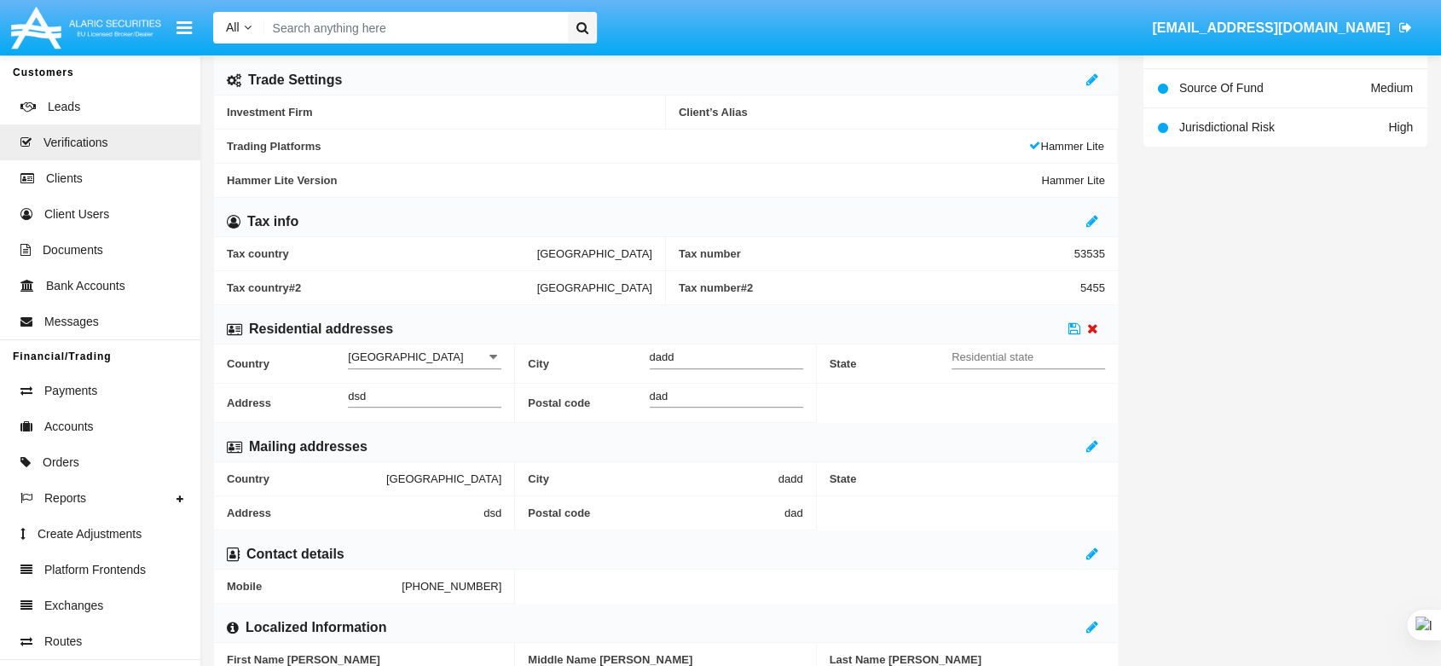
click at [1090, 325] on icon at bounding box center [1092, 329] width 11 height 14
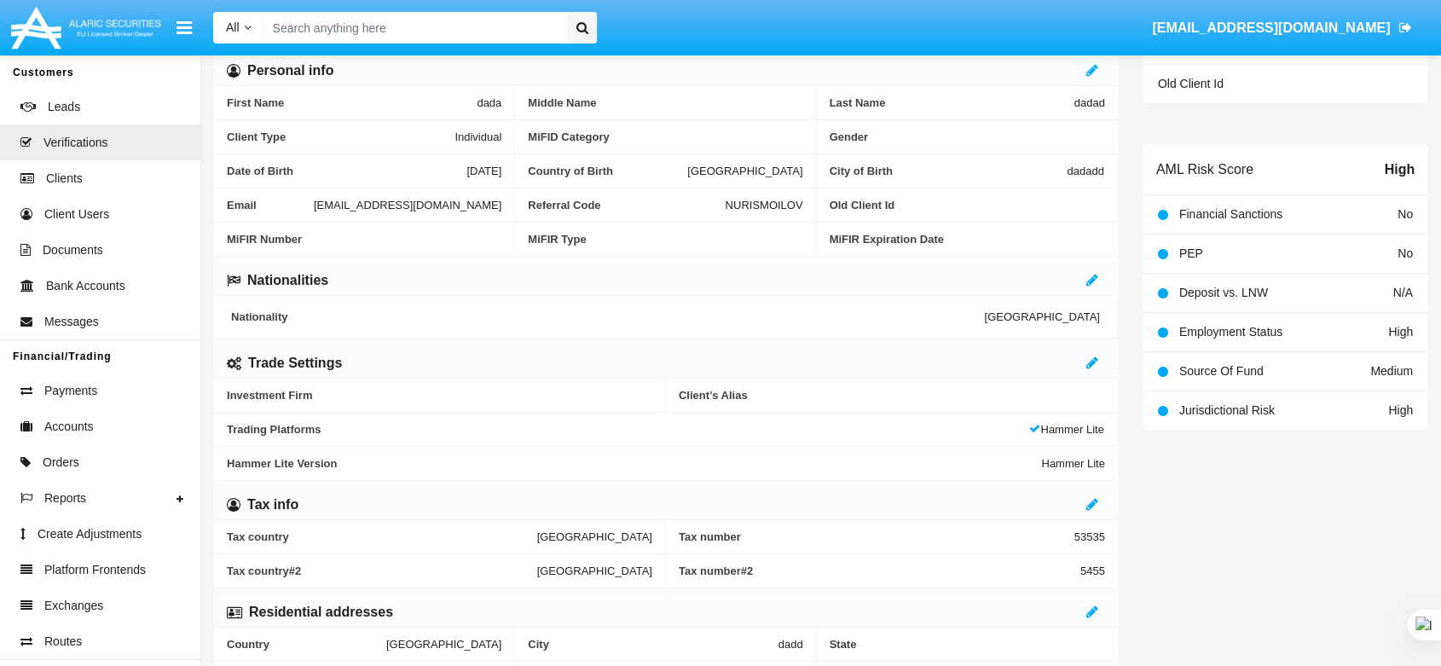
scroll to position [379, 0]
click at [84, 394] on span "Payments" at bounding box center [70, 391] width 53 height 18
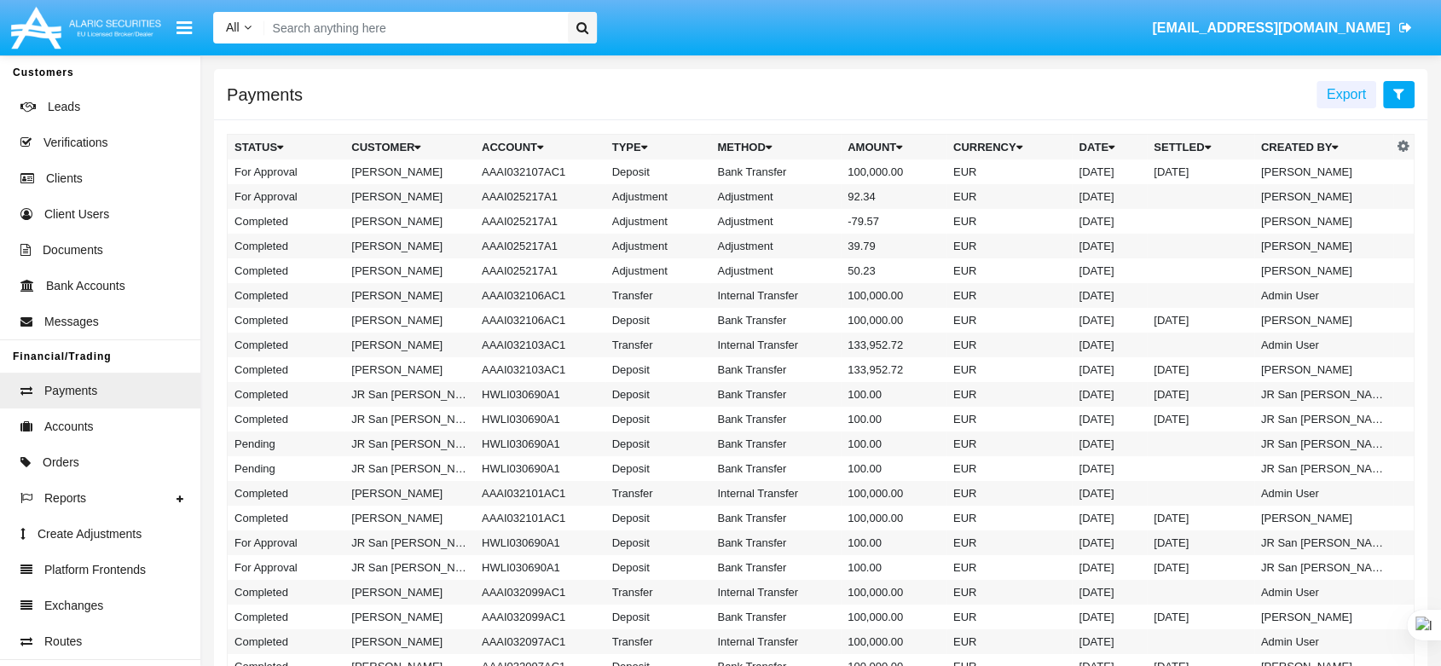
click at [1405, 87] on button at bounding box center [1399, 94] width 32 height 27
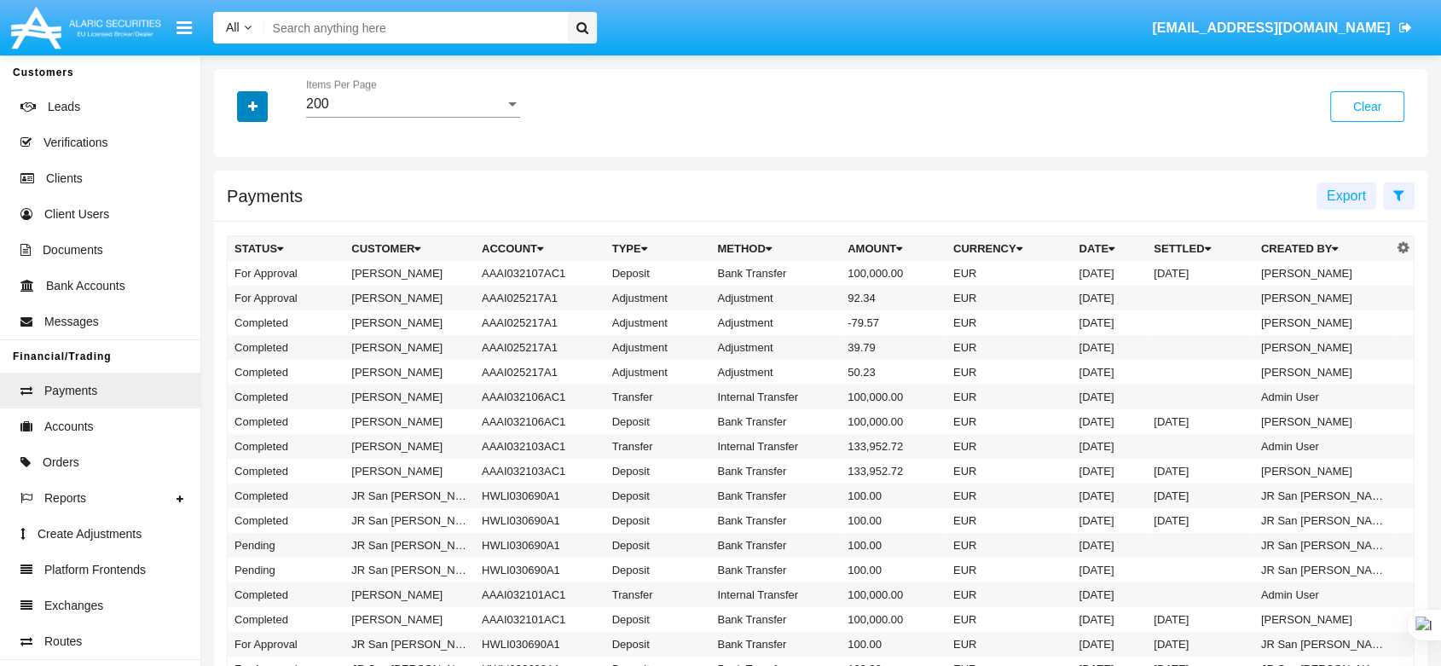
click at [259, 102] on button "button" at bounding box center [252, 106] width 31 height 31
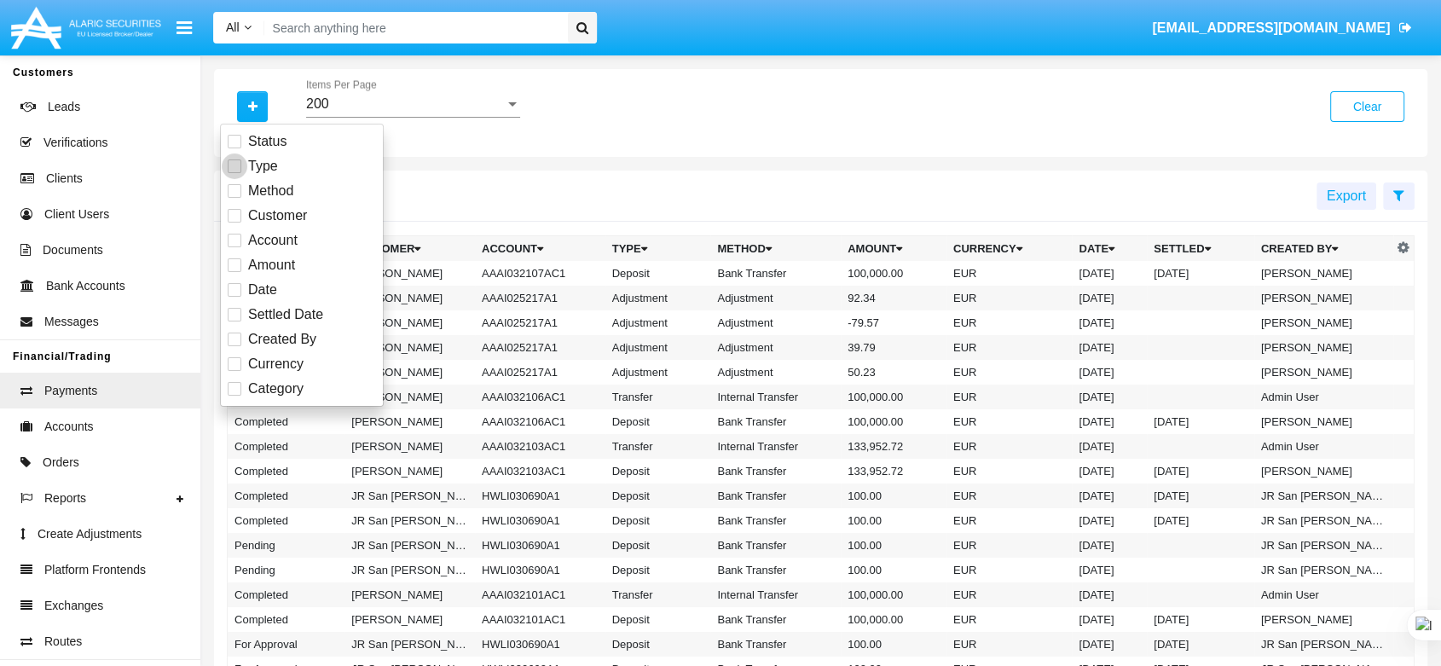
click at [232, 166] on span at bounding box center [235, 166] width 14 height 14
click at [234, 173] on input "Type" at bounding box center [234, 173] width 1 height 1
checkbox input "true"
click at [342, 109] on div "All" at bounding box center [405, 103] width 199 height 15
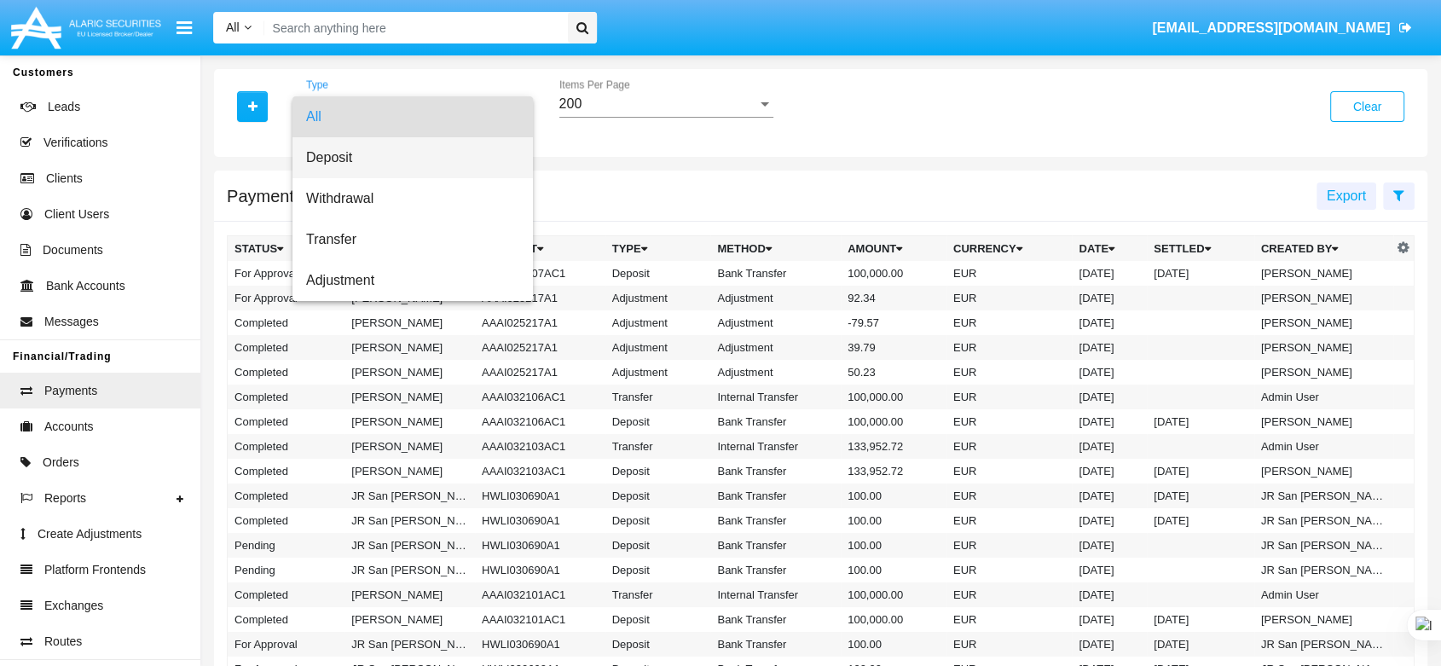
click at [341, 164] on span "Deposit" at bounding box center [412, 157] width 213 height 41
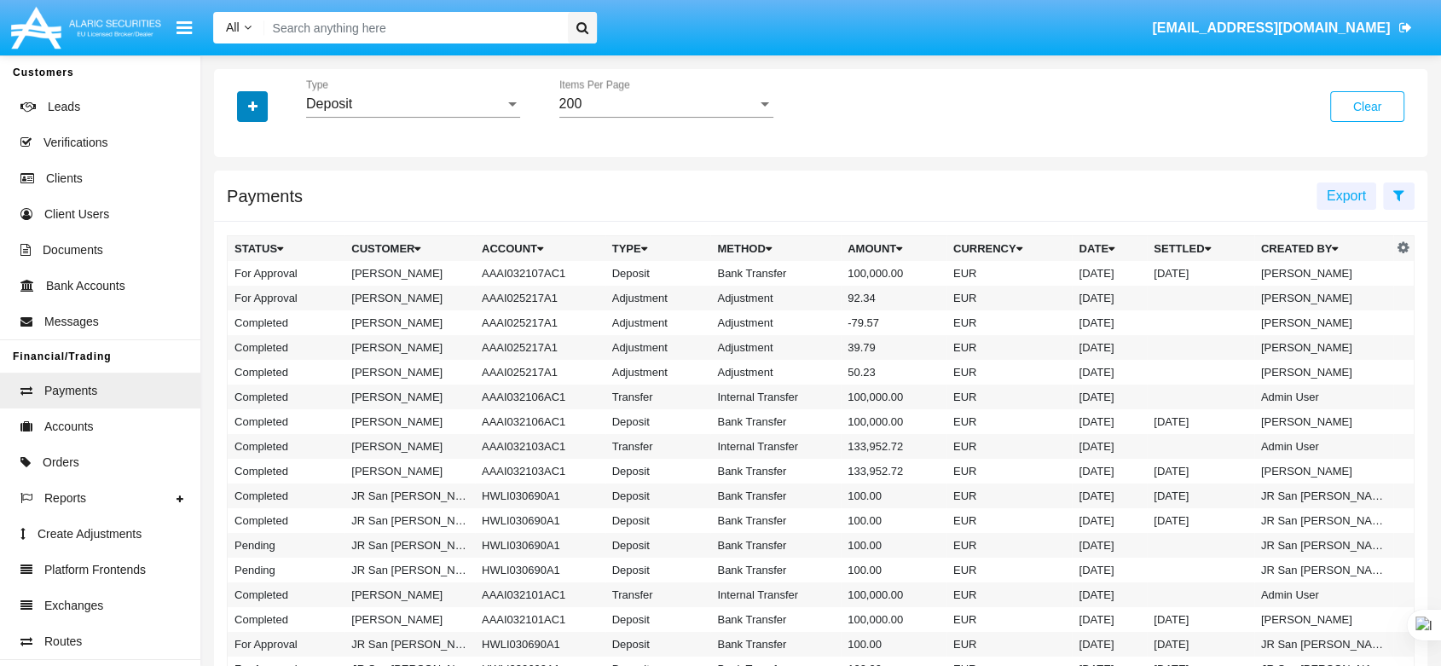
click at [248, 104] on icon "button" at bounding box center [252, 107] width 9 height 12
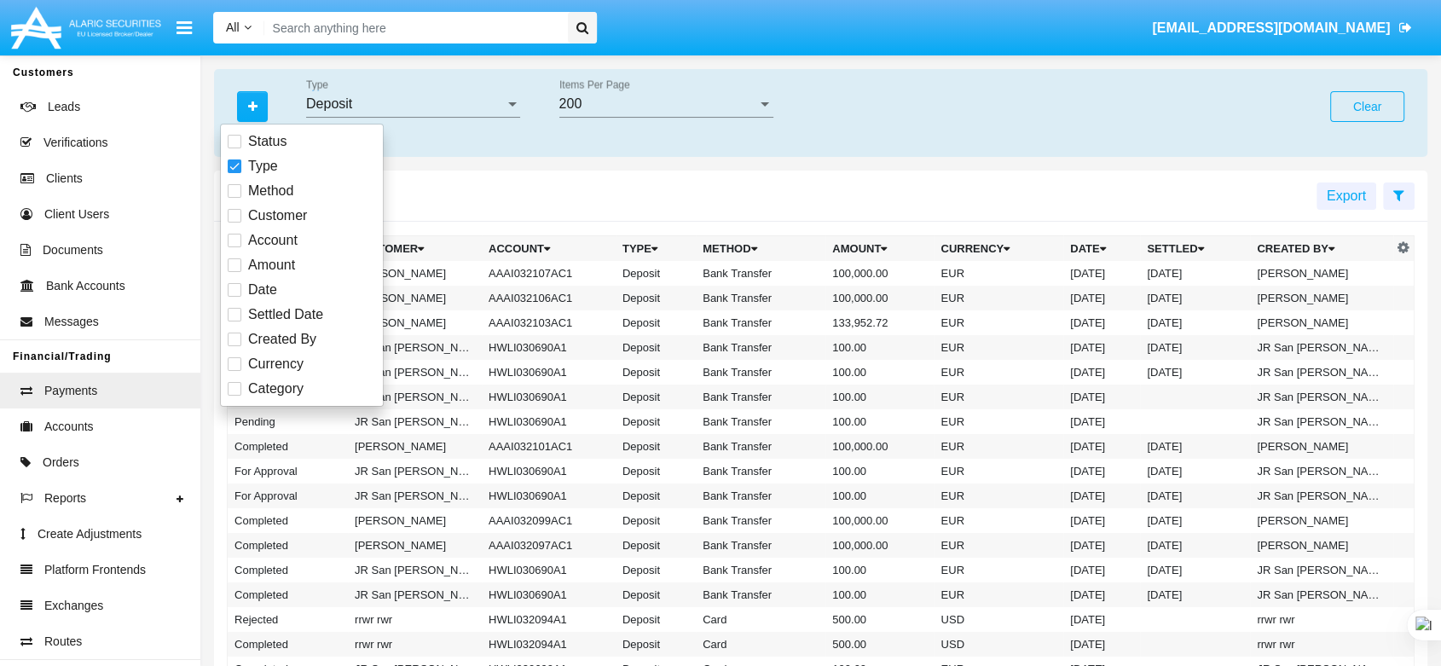
click at [472, 141] on div "Status Type Method Customer Account Amount Date Settled Date Created By Currenc…" at bounding box center [821, 113] width 1214 height 88
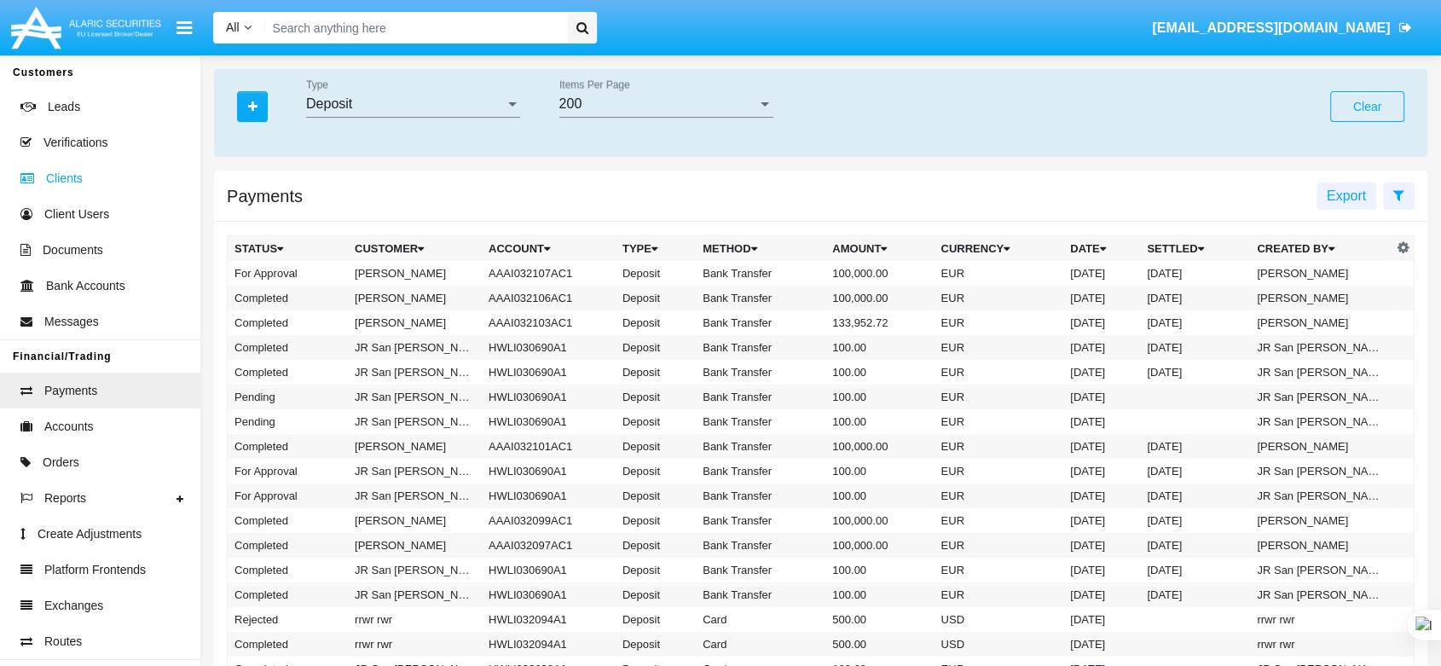
click at [74, 177] on span "Clients" at bounding box center [64, 179] width 37 height 18
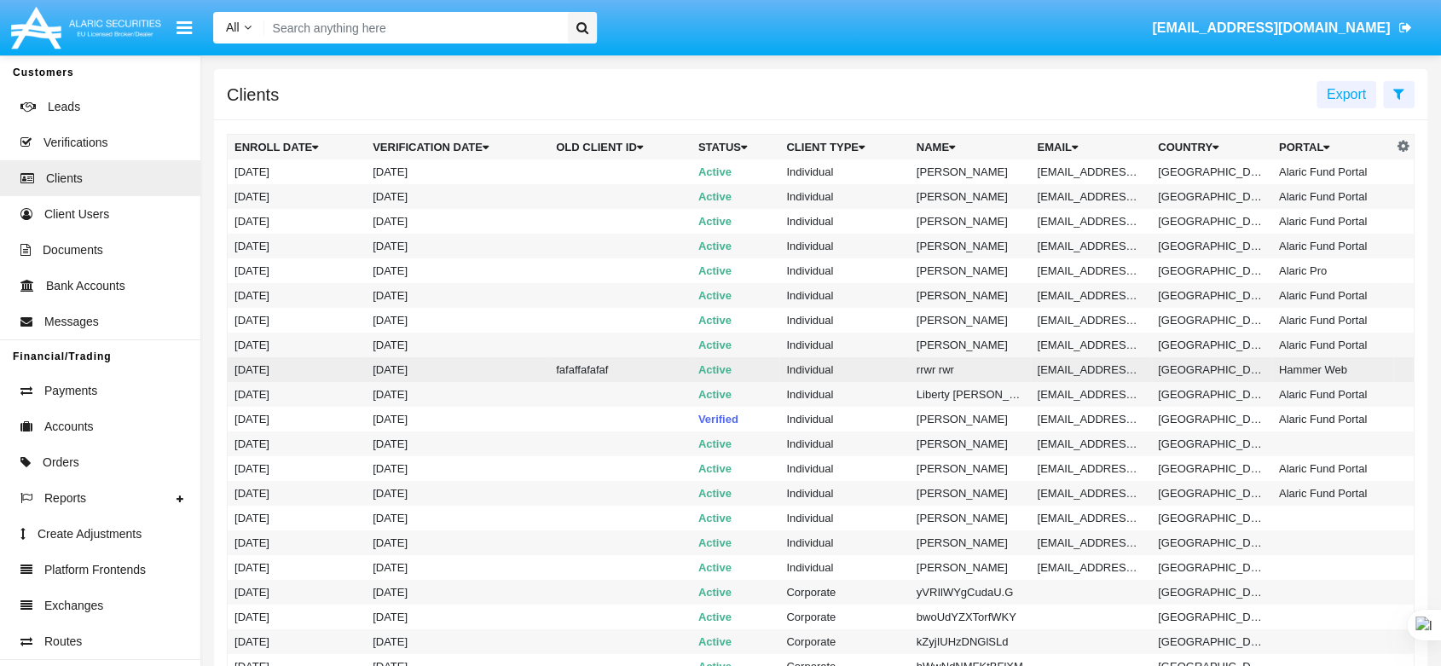
click at [910, 368] on td "rrwr rwr" at bounding box center [970, 369] width 121 height 25
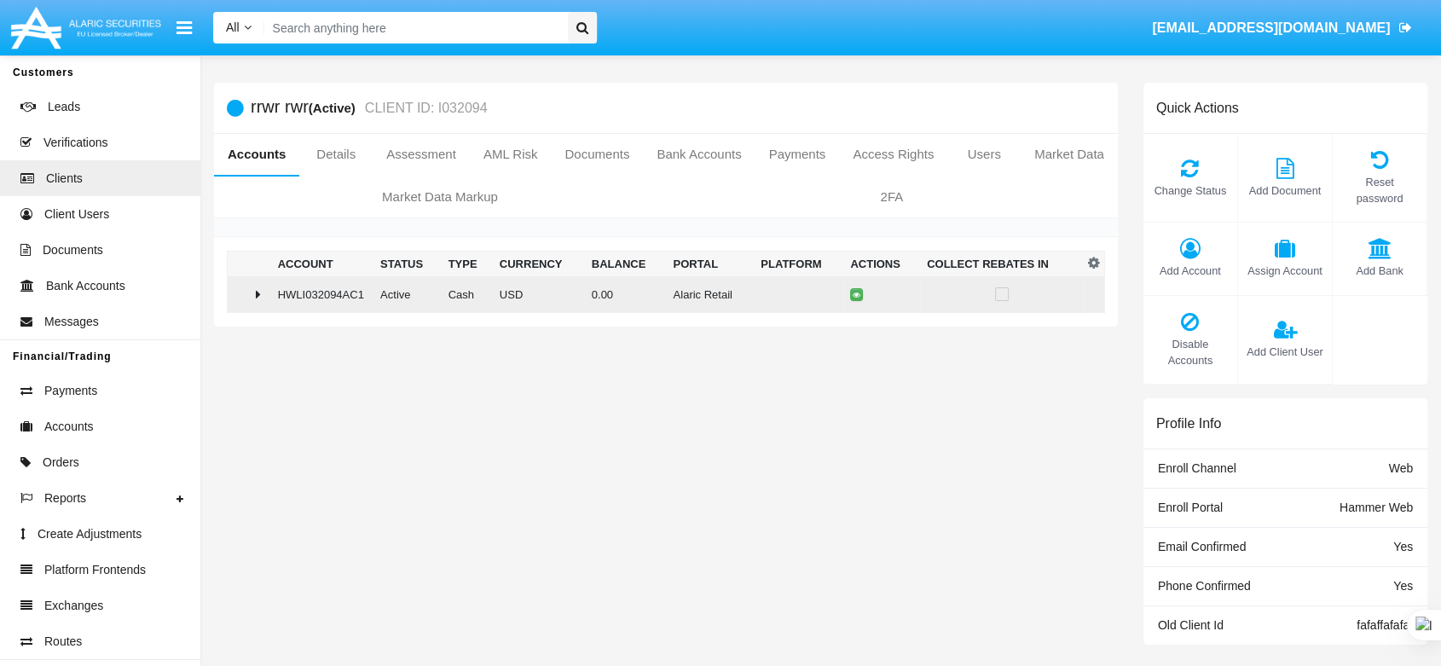
click at [272, 296] on td "HWLI032094AC1" at bounding box center [322, 294] width 102 height 37
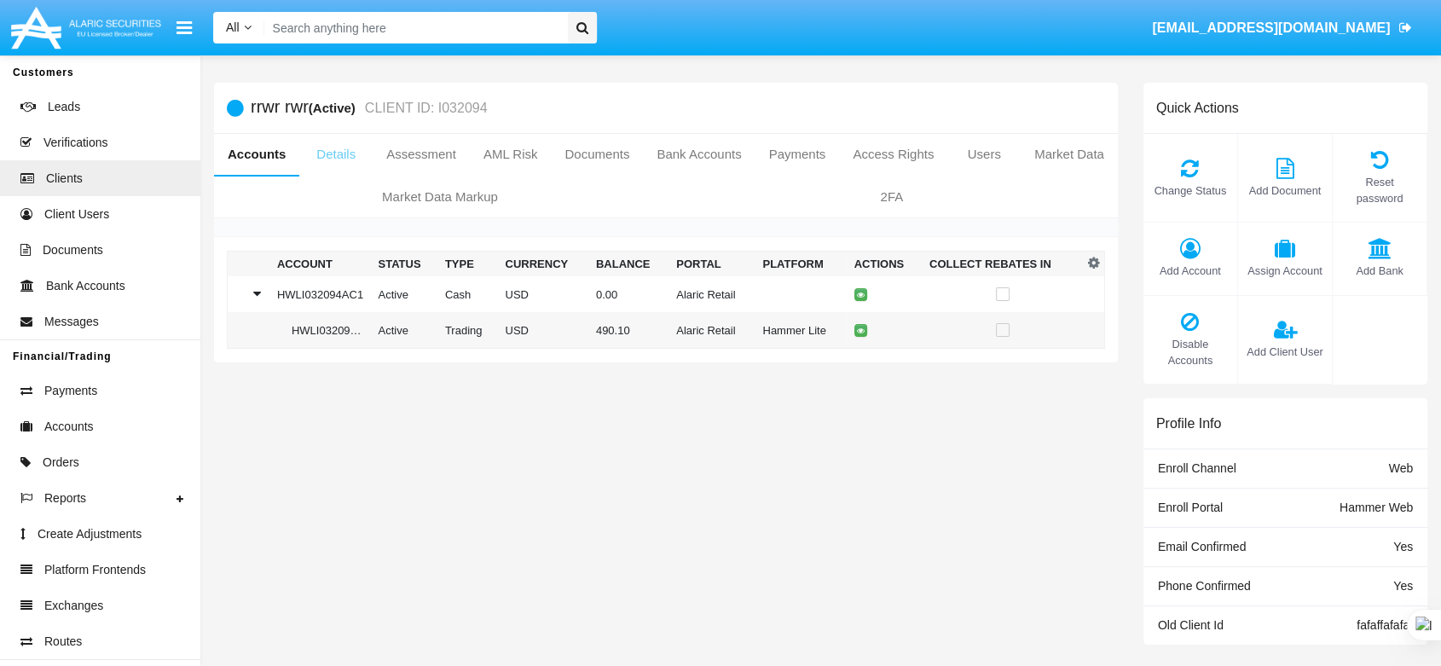
click at [334, 148] on link "Details" at bounding box center [335, 154] width 73 height 41
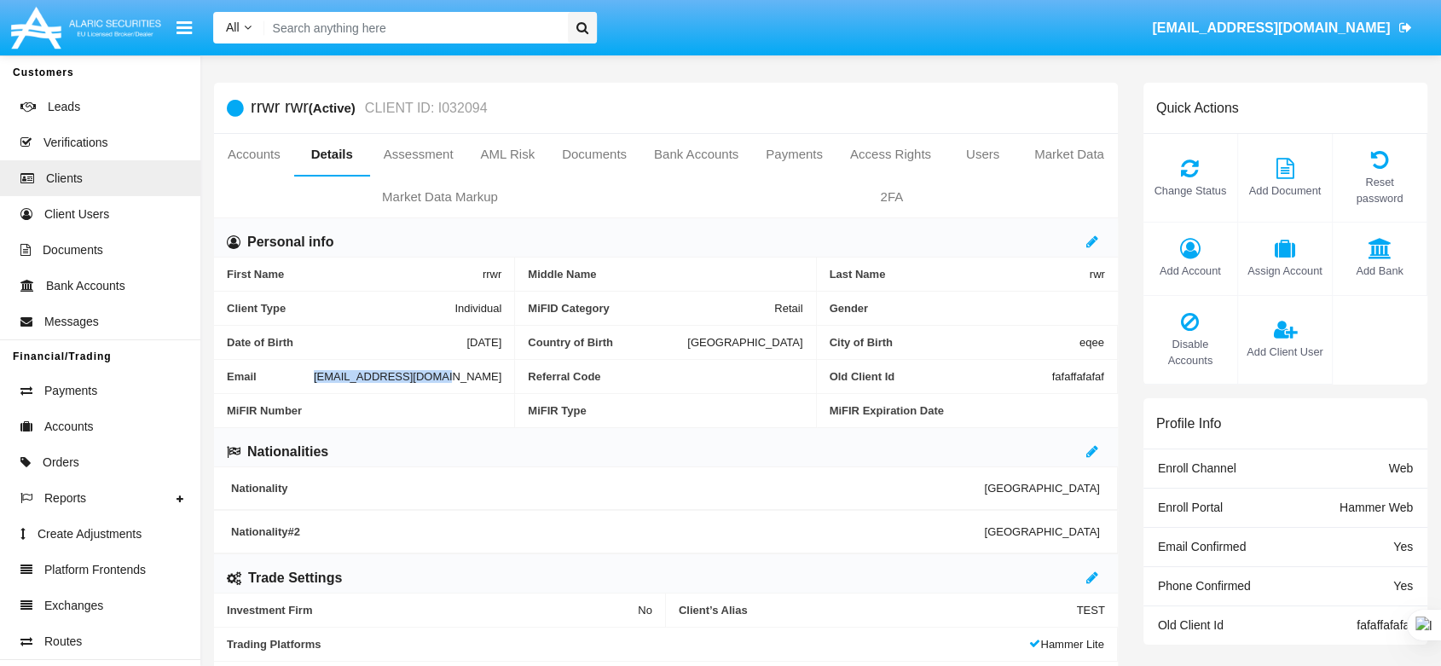
drag, startPoint x: 374, startPoint y: 380, endPoint x: 500, endPoint y: 379, distance: 126.2
click at [500, 379] on div "Email ketaha8863@rograc.com" at bounding box center [364, 376] width 275 height 13
copy div "[EMAIL_ADDRESS][DOMAIN_NAME]"
click at [49, 394] on span "Payments" at bounding box center [70, 391] width 53 height 18
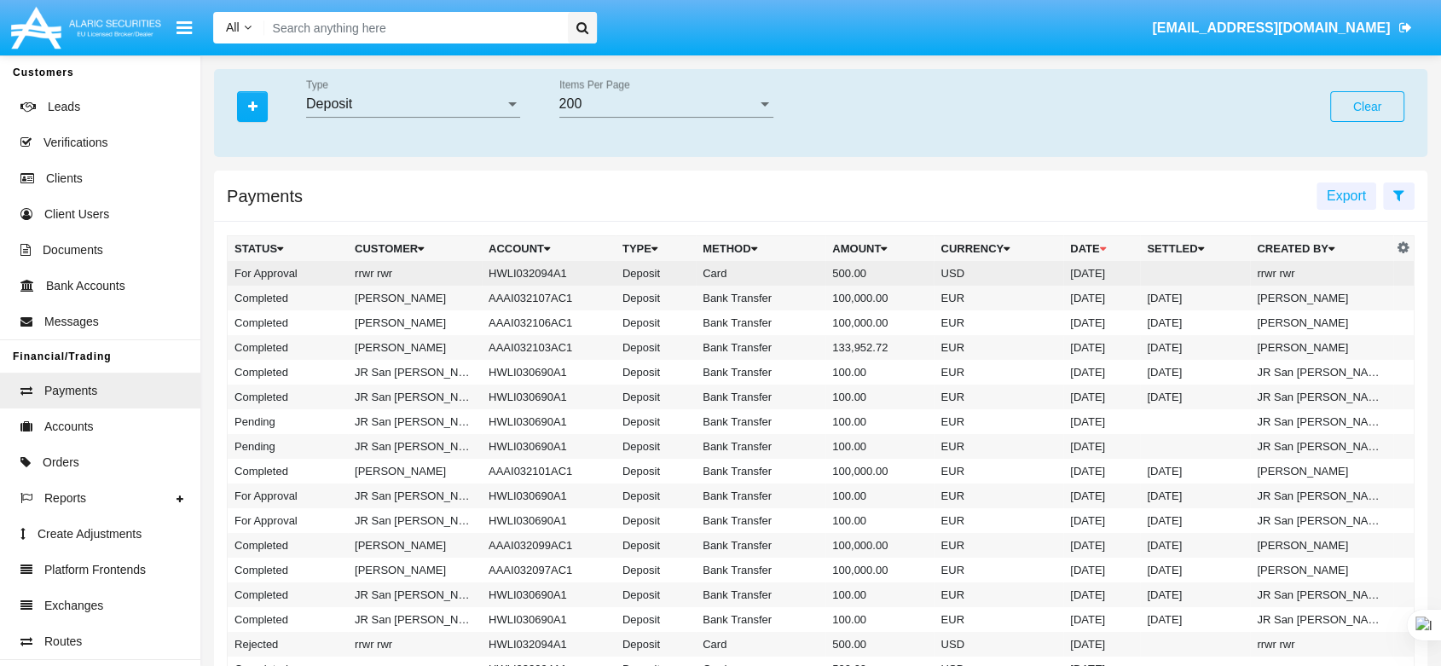
click at [296, 275] on td "For Approval" at bounding box center [288, 273] width 121 height 25
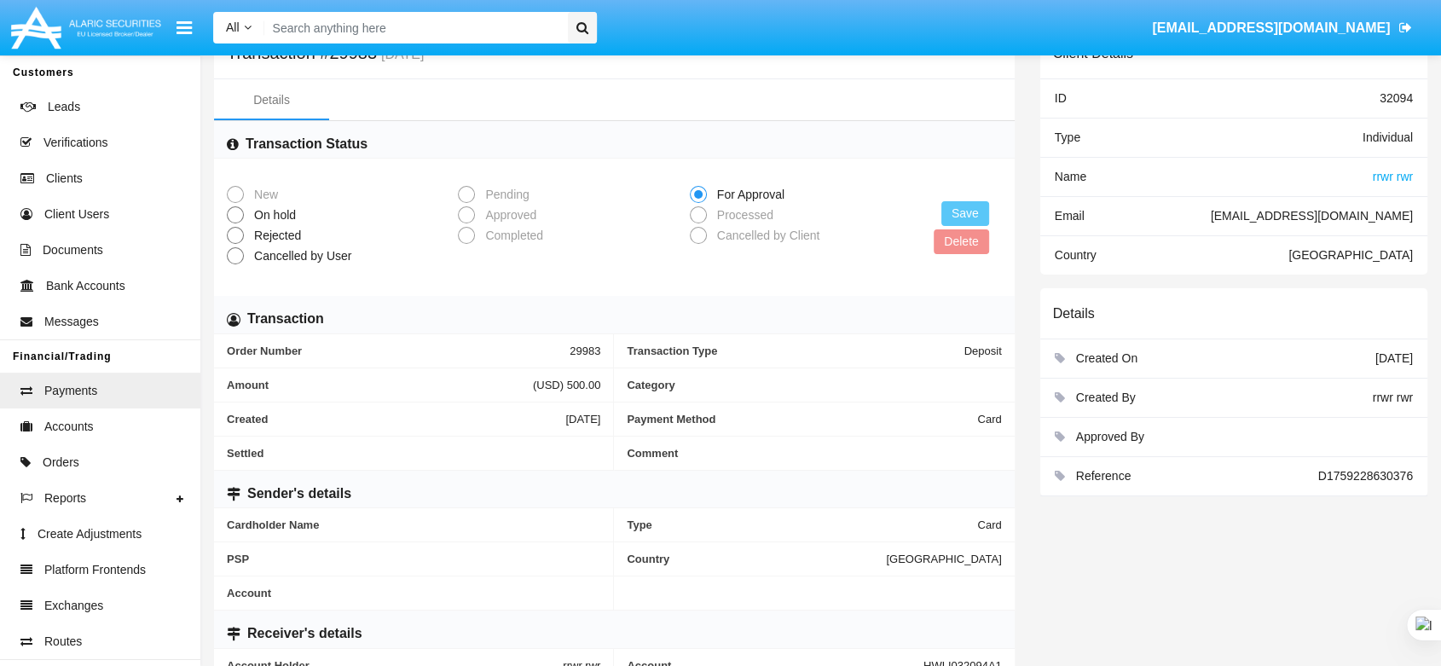
scroll to position [98, 0]
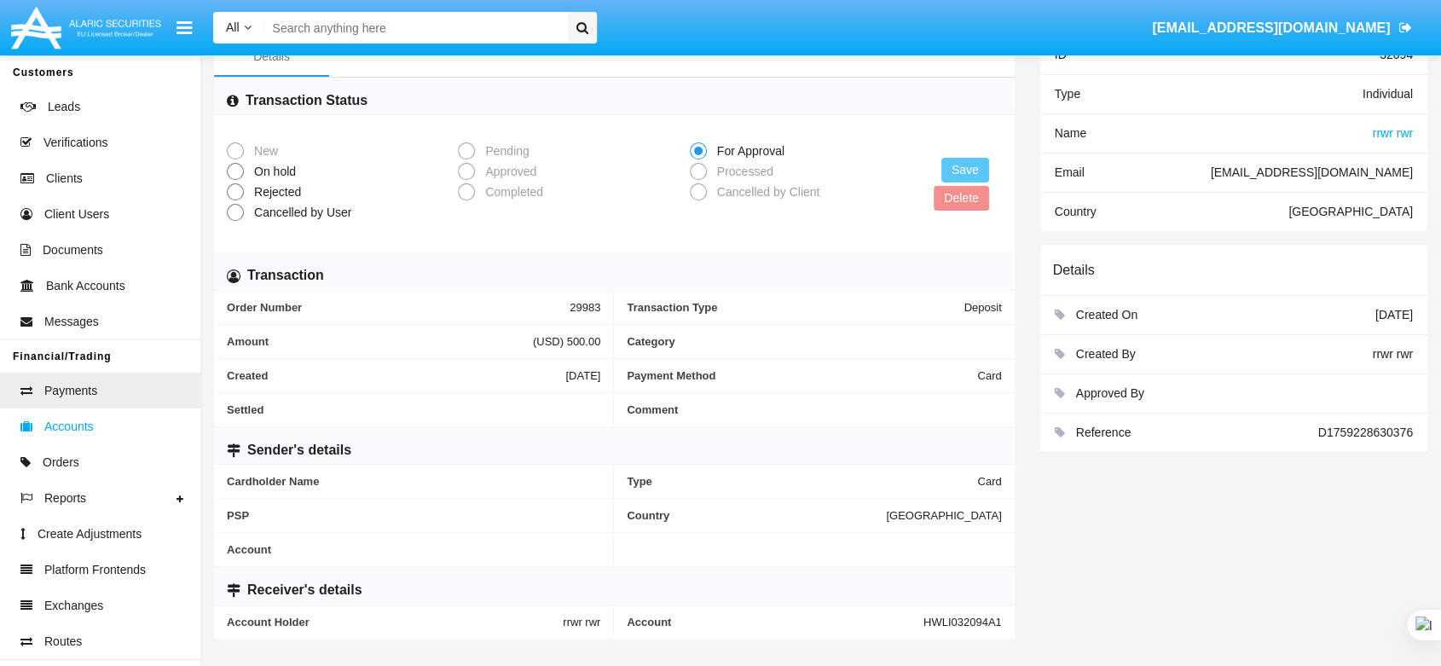
click at [82, 439] on link "Accounts" at bounding box center [100, 427] width 200 height 36
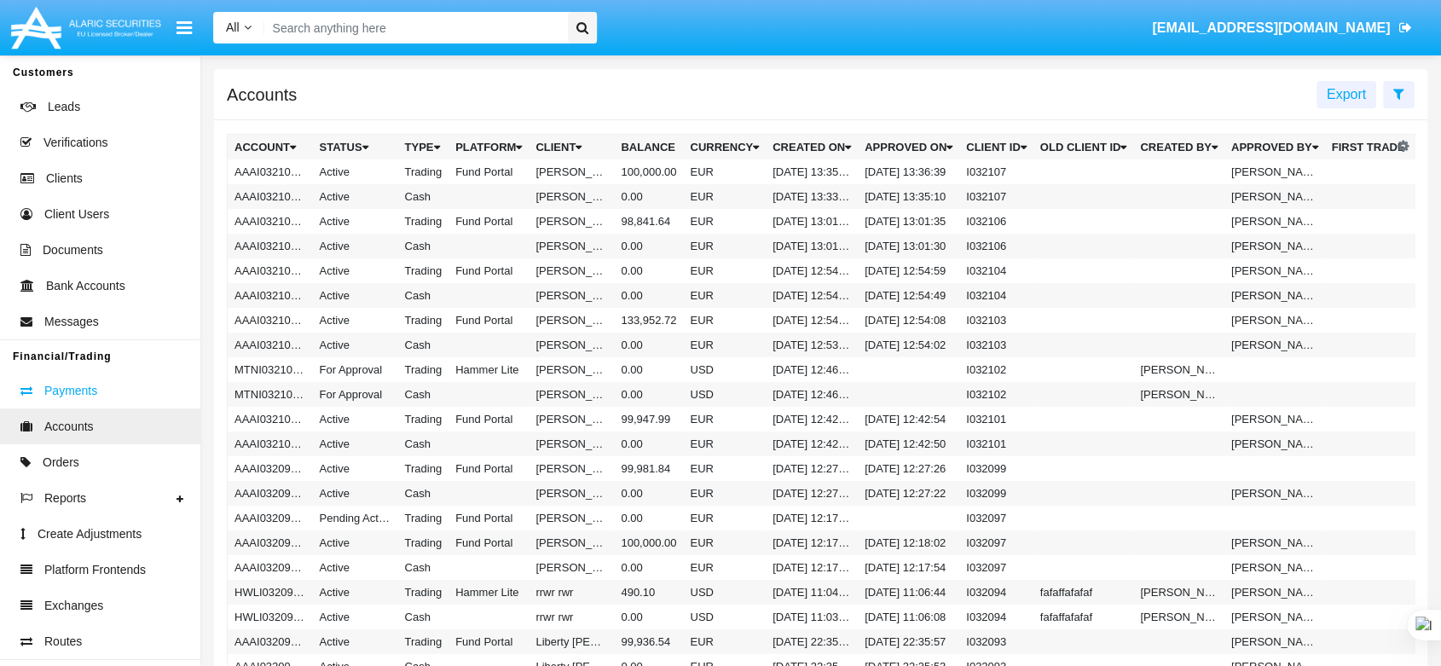
click at [72, 395] on span "Payments" at bounding box center [70, 391] width 53 height 18
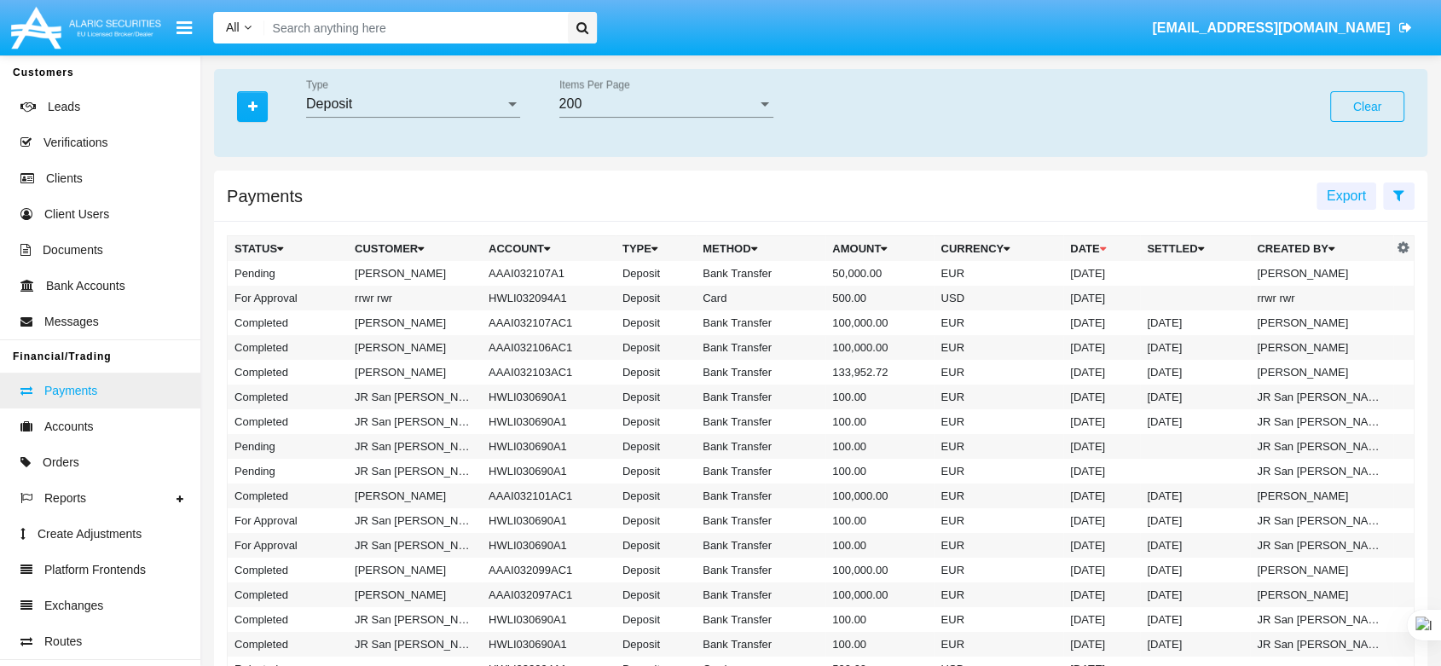
click at [101, 399] on link "Payments" at bounding box center [100, 391] width 200 height 36
click at [90, 429] on span "Accounts" at bounding box center [68, 427] width 49 height 18
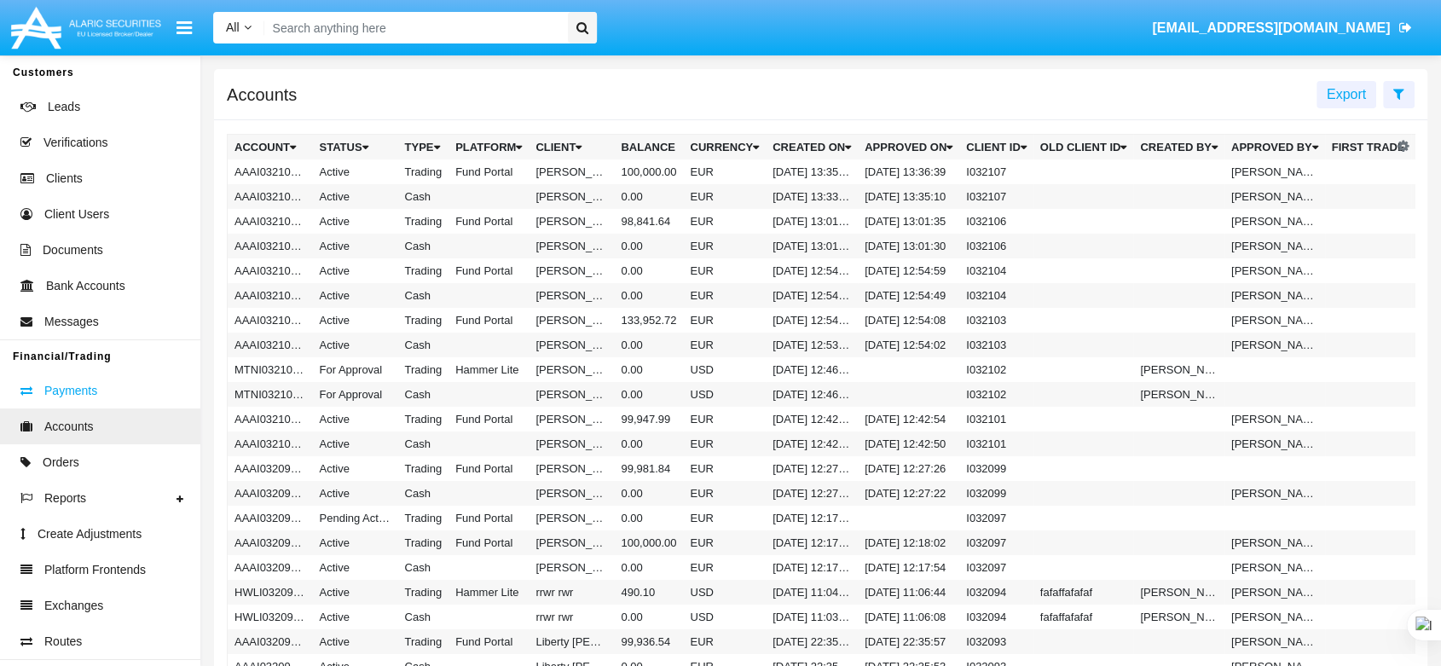
click at [69, 390] on span "Payments" at bounding box center [70, 391] width 53 height 18
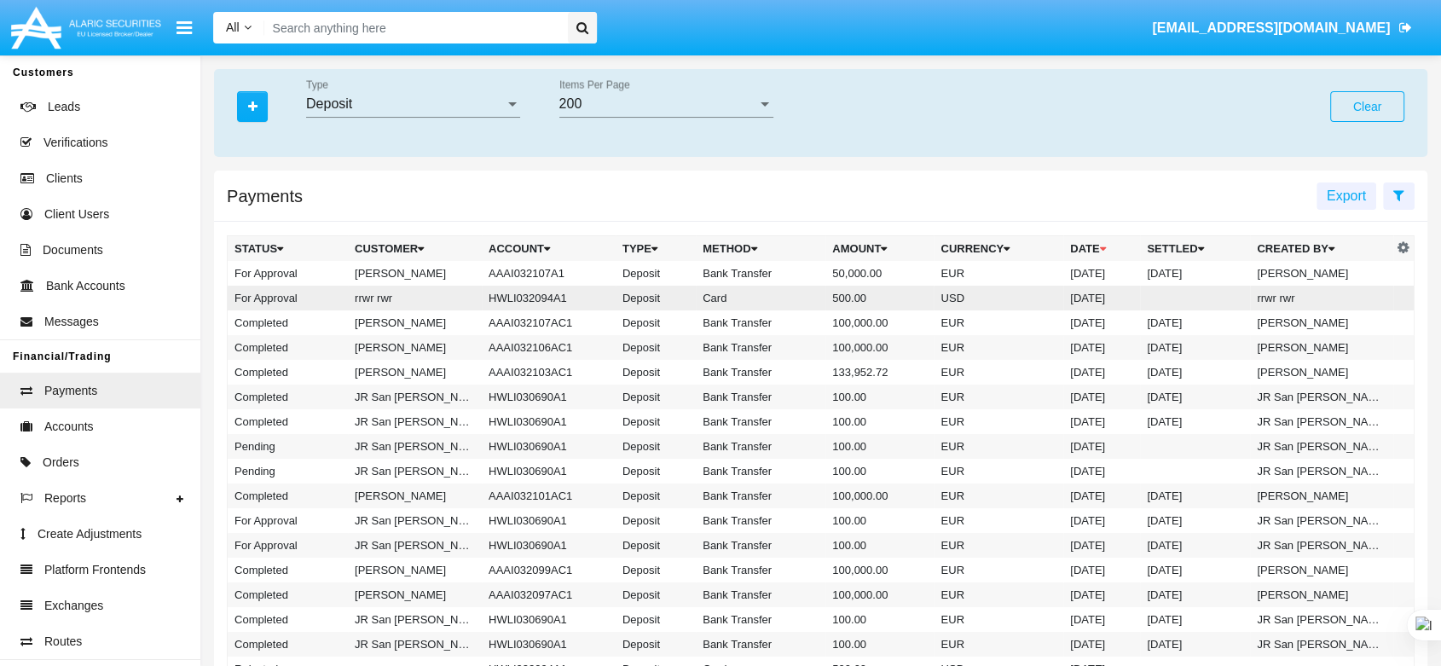
click at [753, 296] on td "Card" at bounding box center [761, 298] width 130 height 25
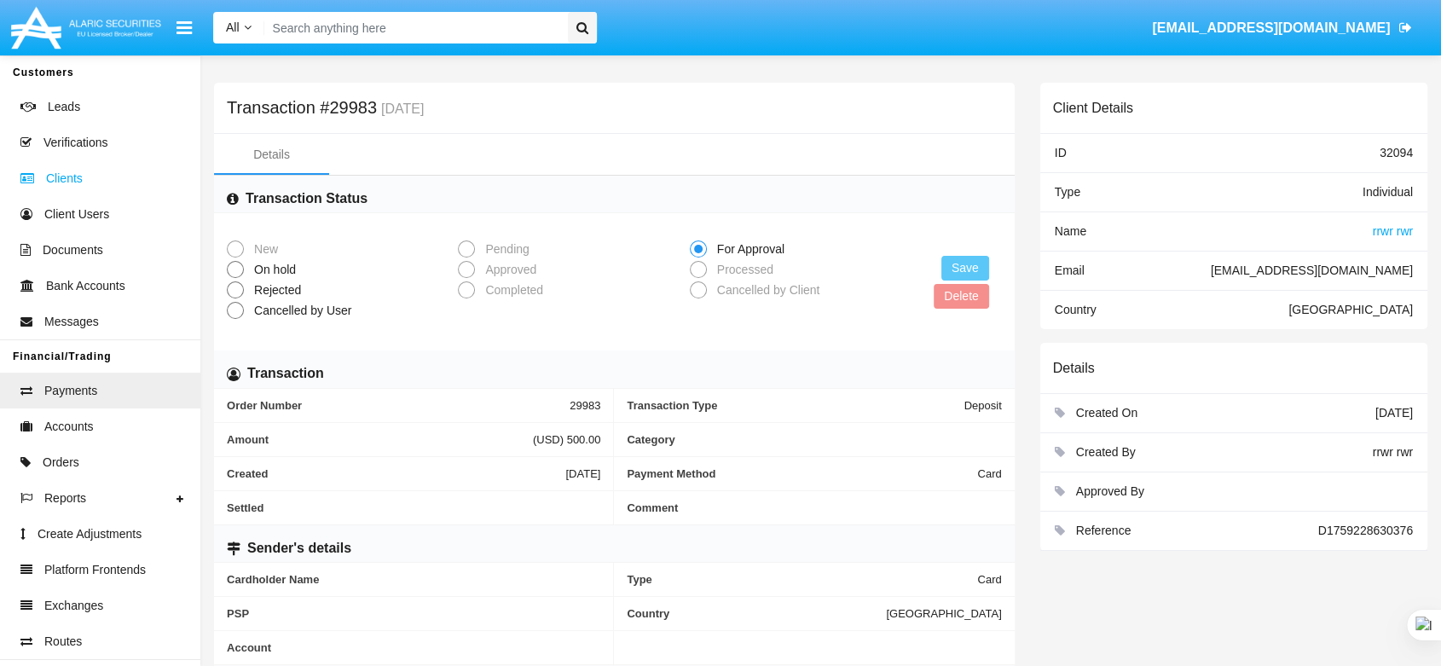
click at [82, 176] on link "Clients" at bounding box center [100, 178] width 200 height 36
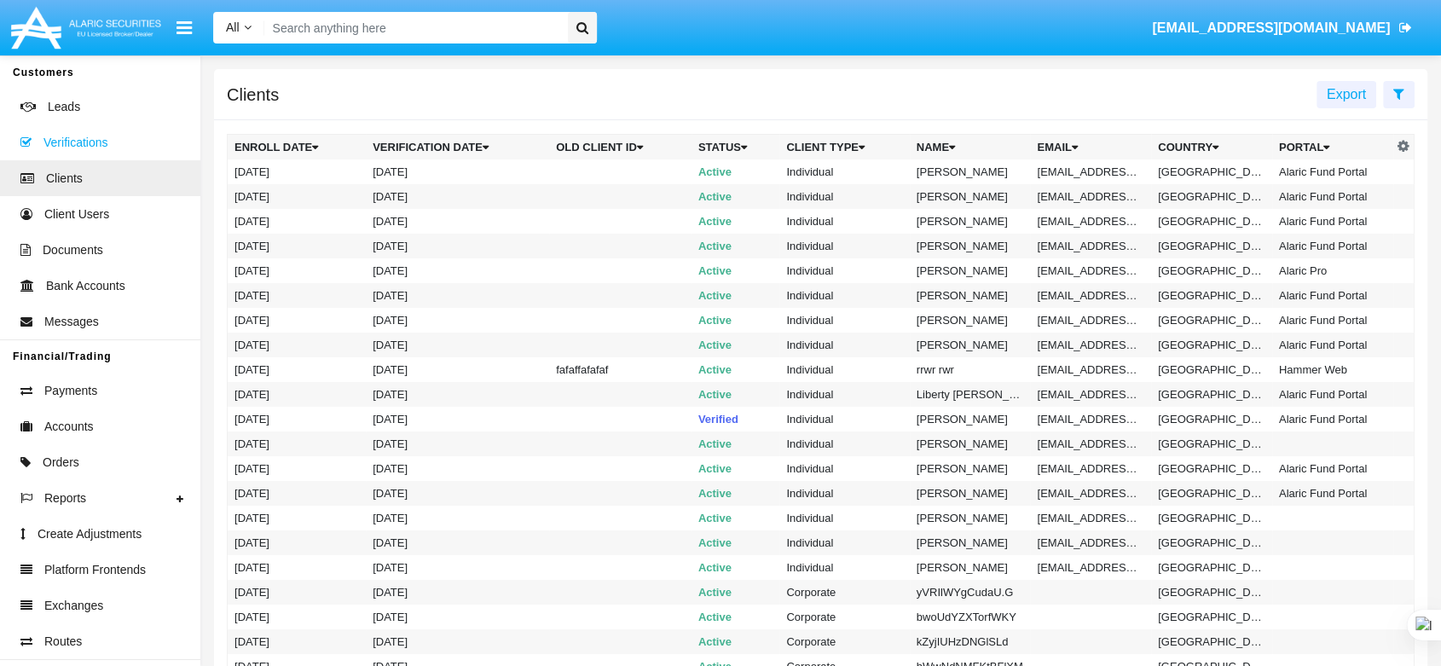
click at [41, 137] on span at bounding box center [30, 142] width 26 height 19
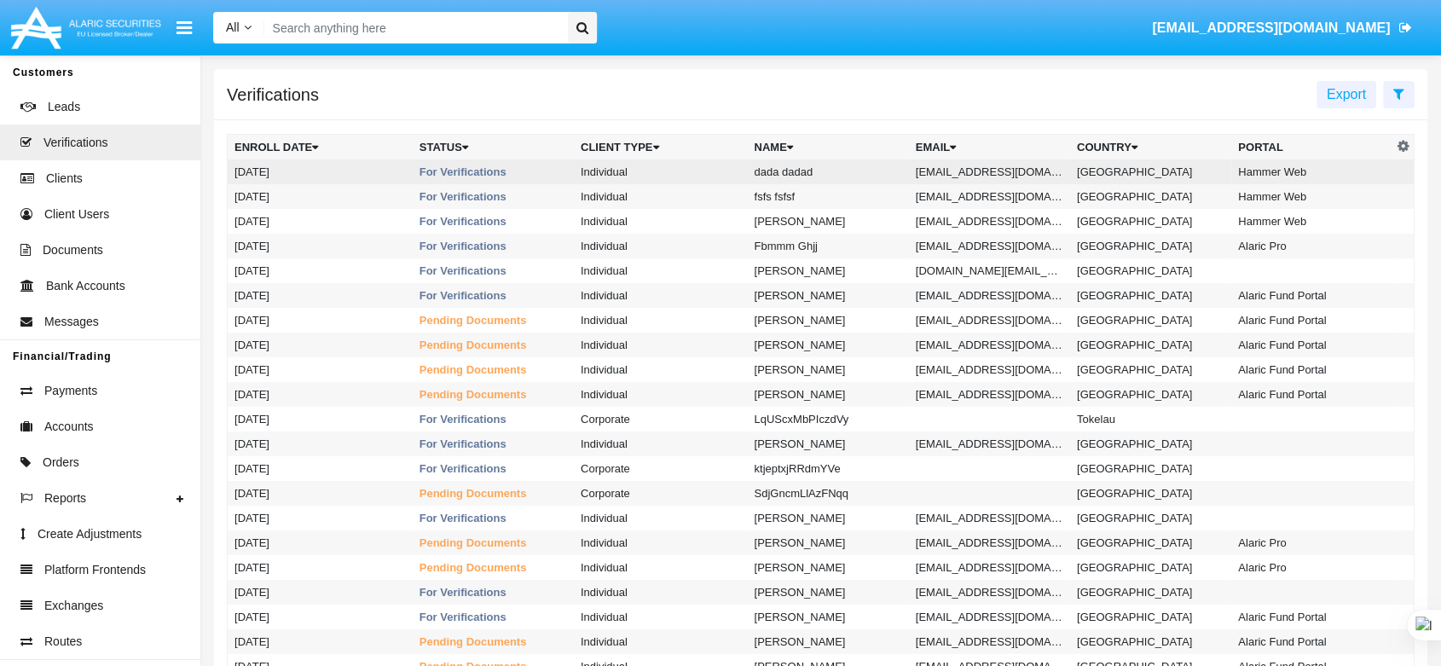
click at [664, 167] on td "Individual" at bounding box center [660, 171] width 173 height 25
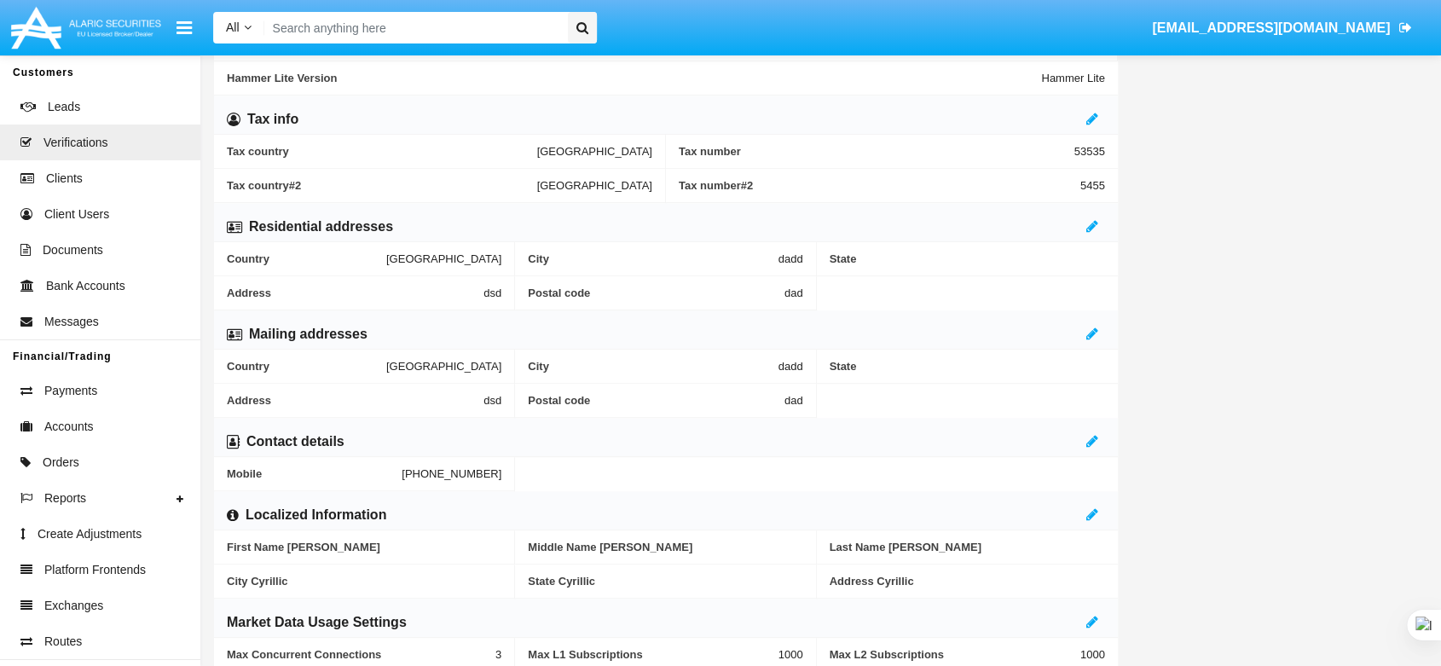
scroll to position [754, 0]
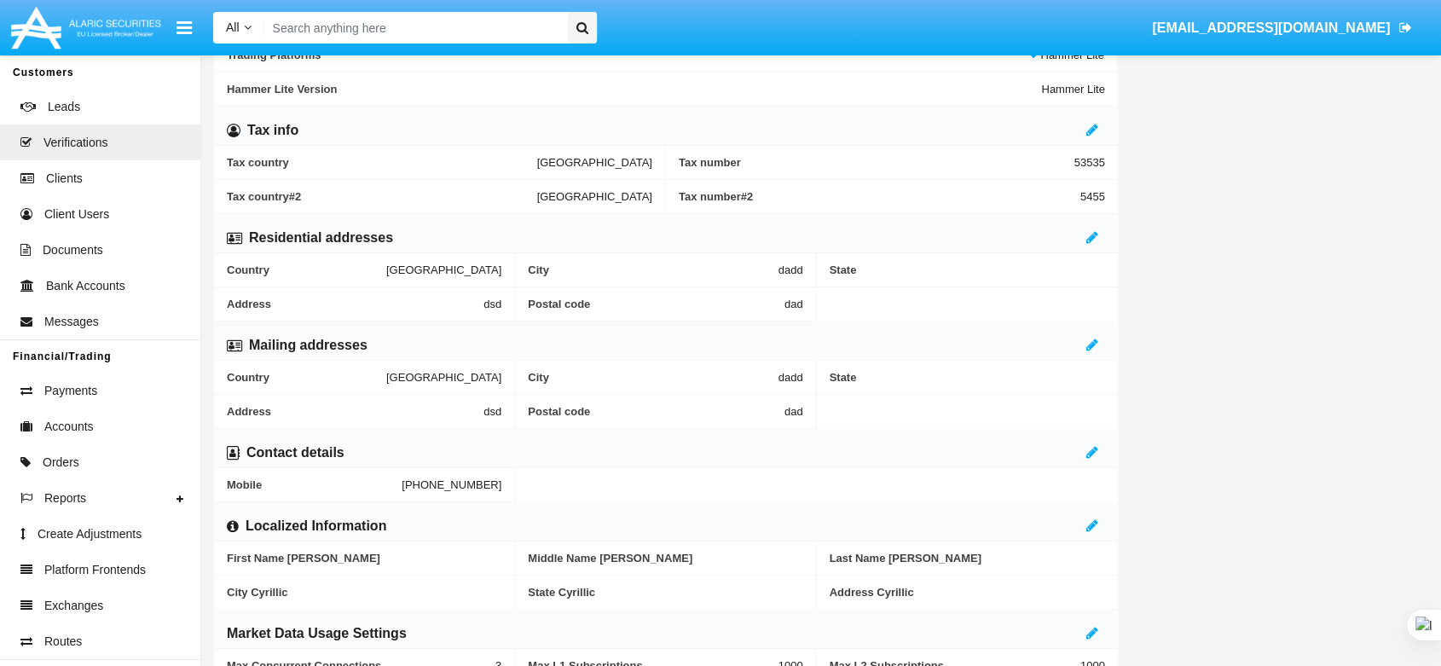
click at [1085, 338] on div "Mailing addresses" at bounding box center [666, 341] width 904 height 39
click at [1088, 343] on icon at bounding box center [1093, 345] width 12 height 14
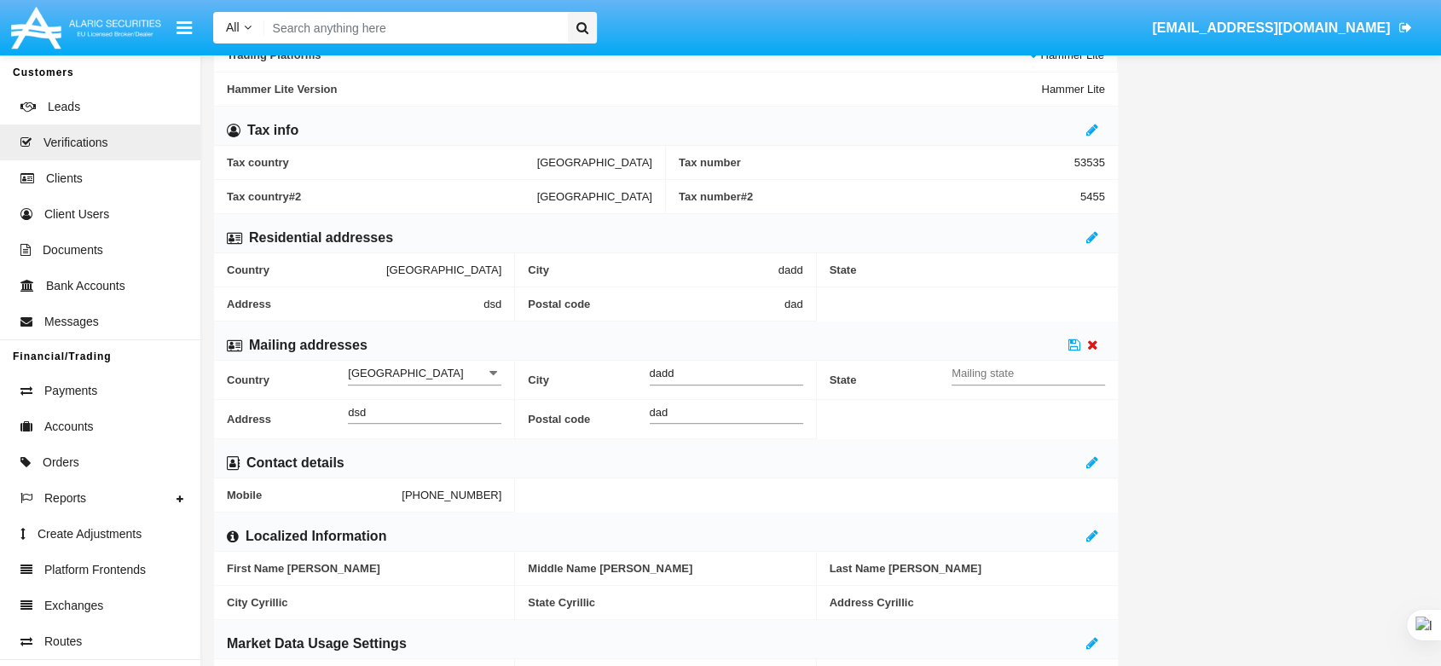
click at [1094, 343] on icon at bounding box center [1092, 345] width 11 height 14
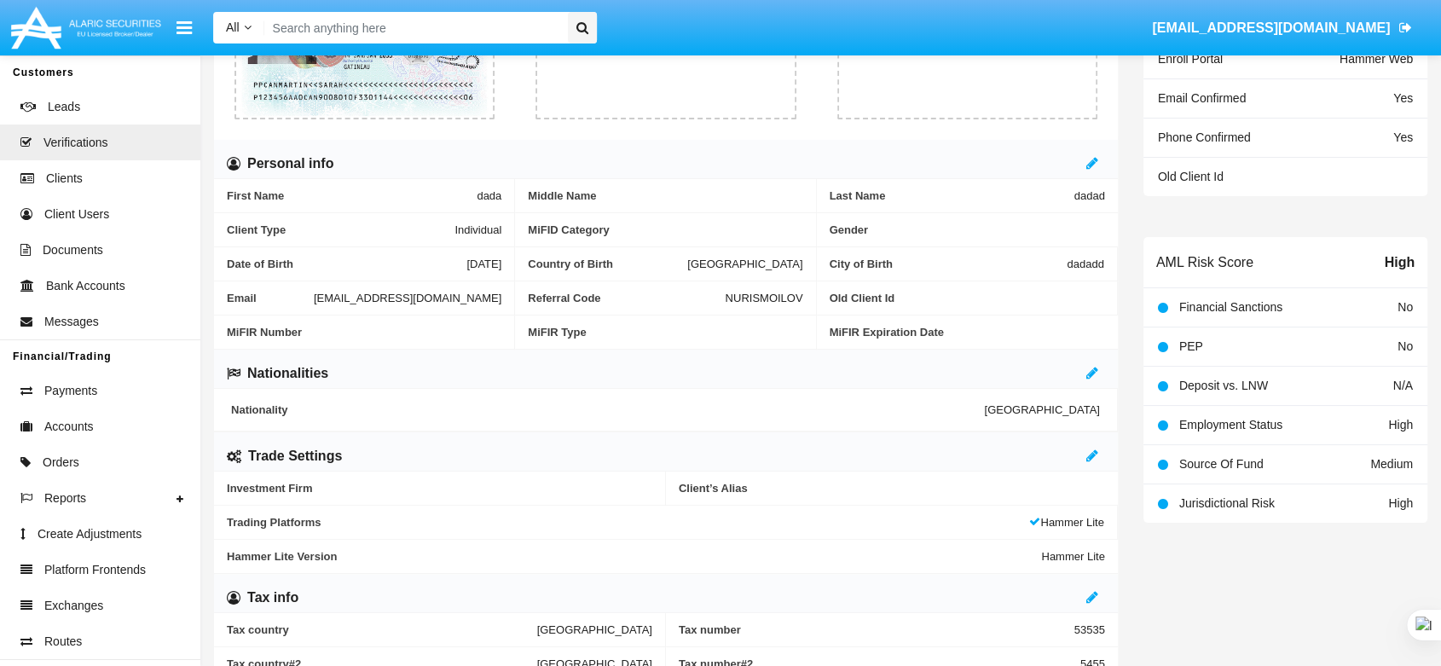
scroll to position [280, 0]
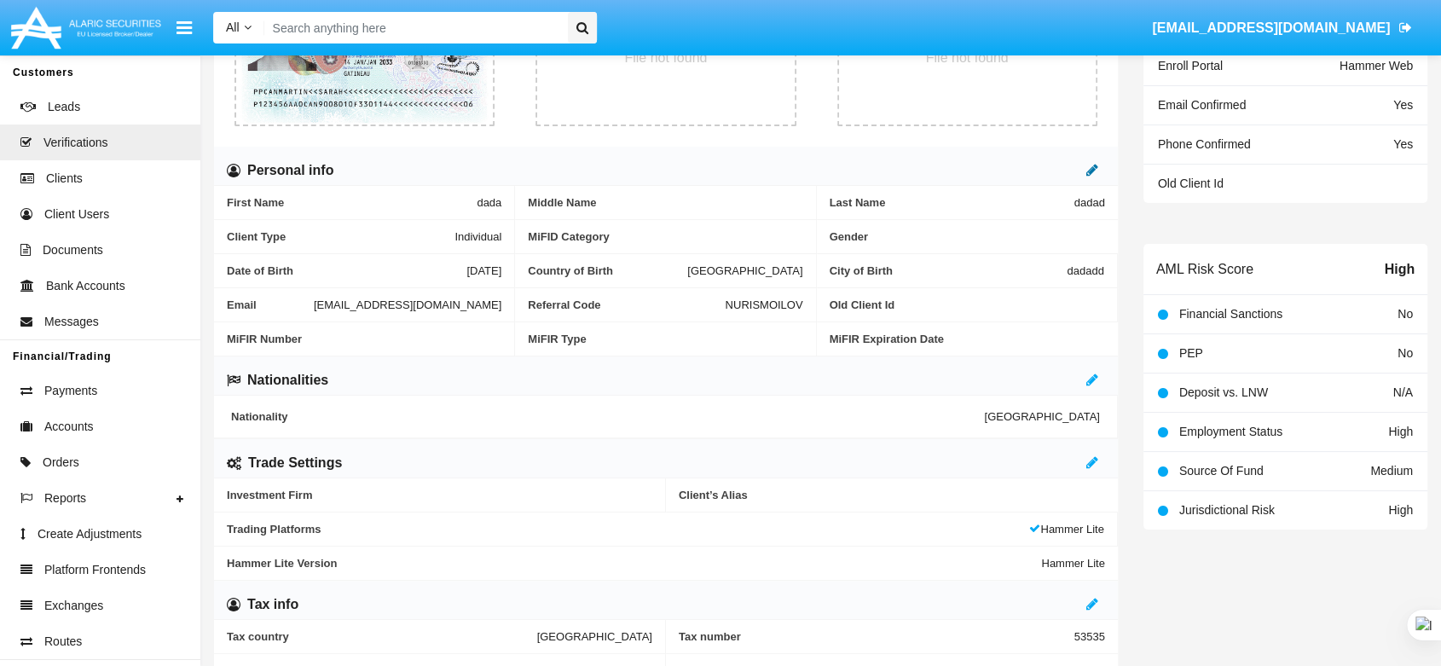
click at [1089, 171] on icon at bounding box center [1093, 170] width 12 height 14
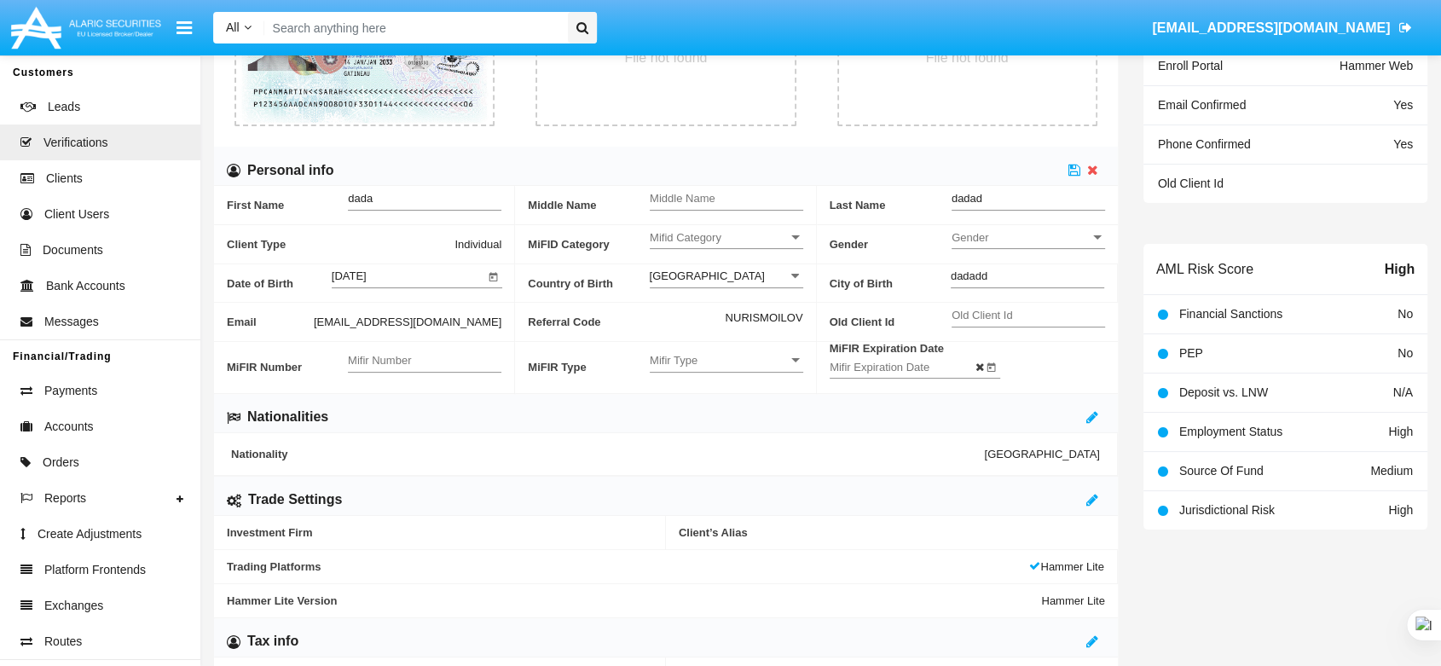
click at [1002, 307] on div "Old Client Id" at bounding box center [1029, 310] width 154 height 32
type input "53545454545454"
click at [700, 360] on span "Mifir Type" at bounding box center [719, 360] width 138 height 14
click at [701, 360] on span "NIDN" at bounding box center [727, 371] width 154 height 33
click at [484, 346] on div "Mifir Number" at bounding box center [425, 355] width 154 height 32
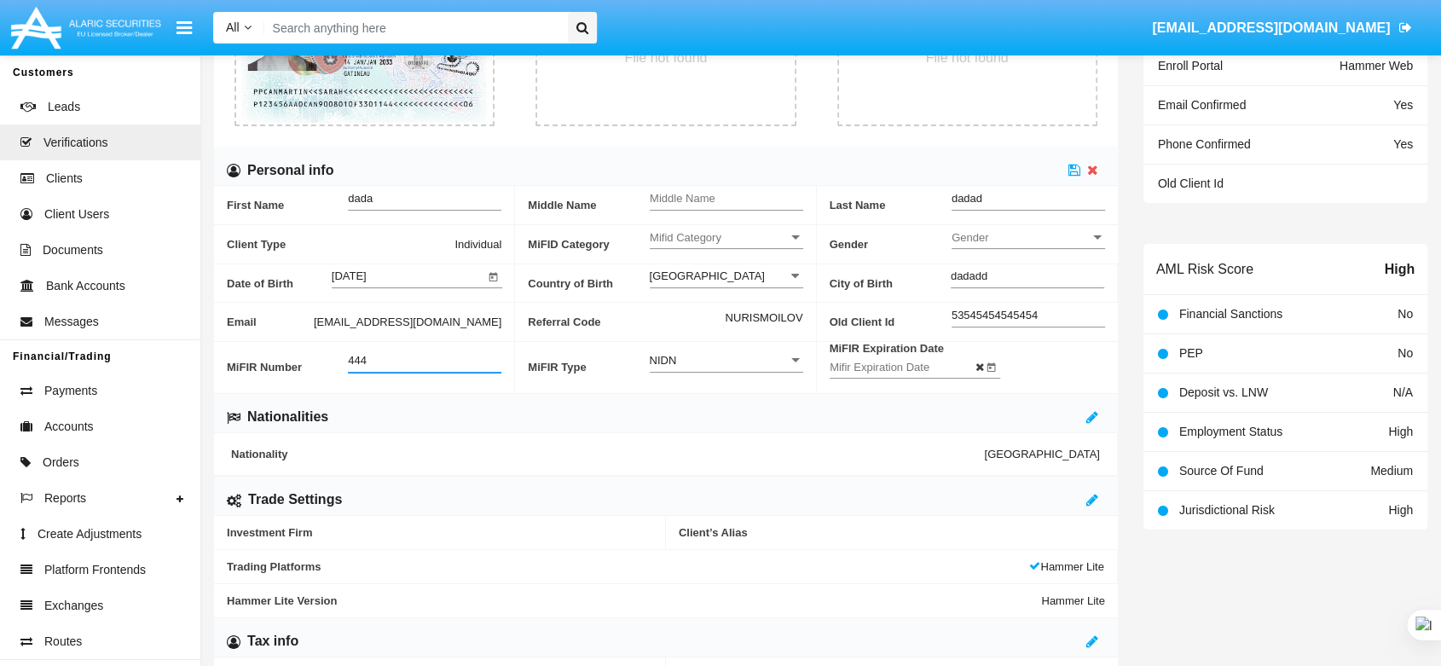
type input "444"
click at [867, 364] on input "Mifir Expiration Date" at bounding box center [907, 367] width 154 height 14
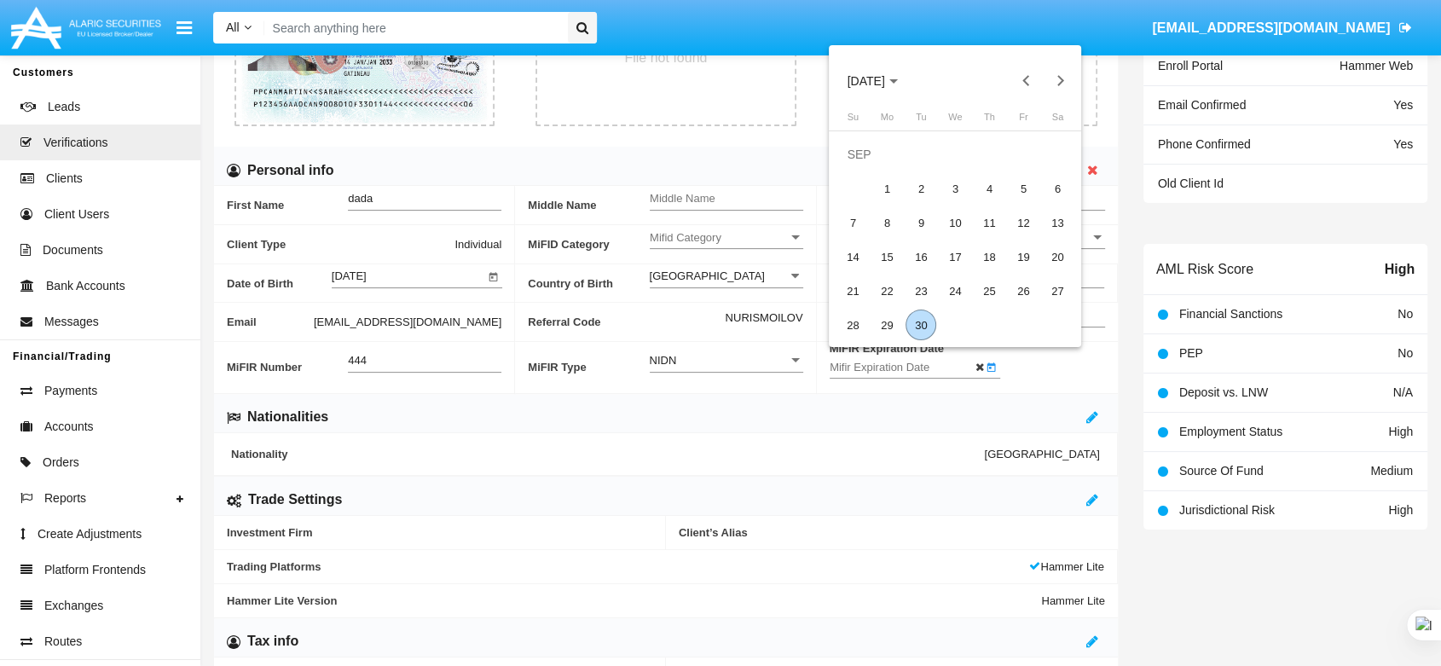
click at [929, 324] on div "30" at bounding box center [921, 325] width 31 height 31
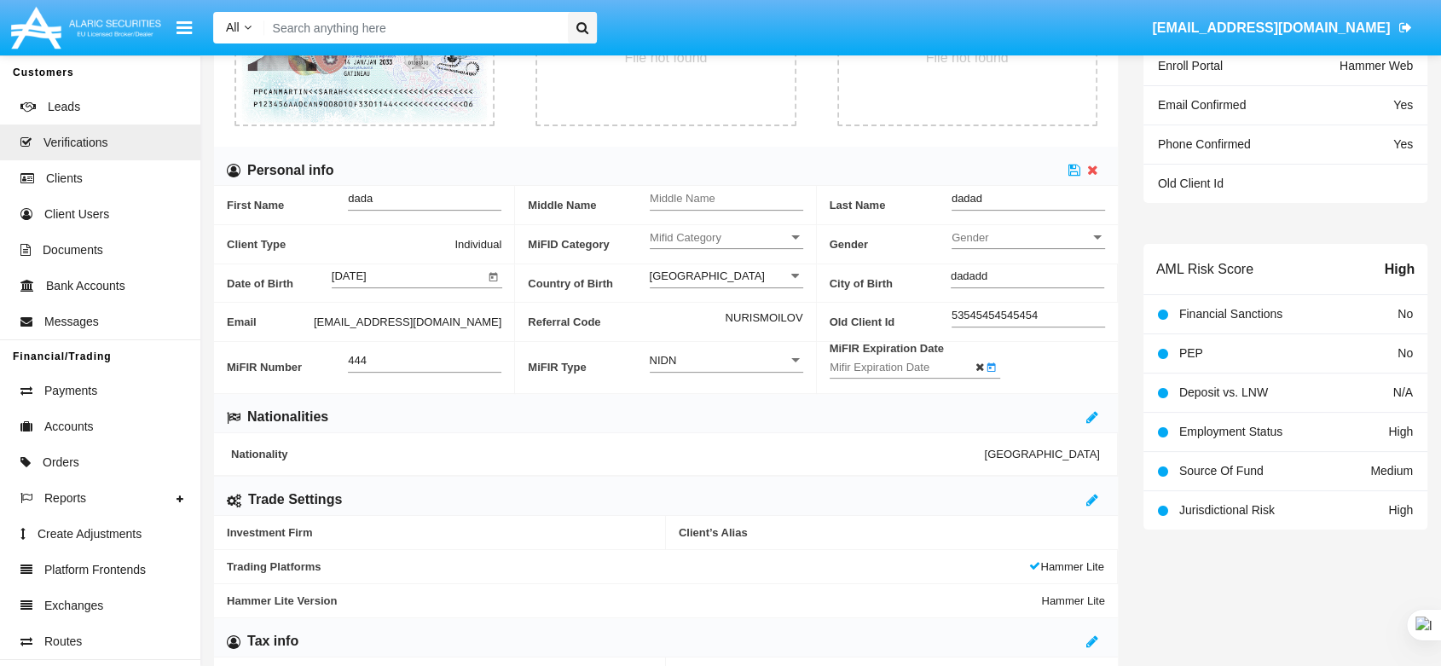
type input "[DATE]"
click at [1070, 168] on icon at bounding box center [1075, 170] width 12 height 14
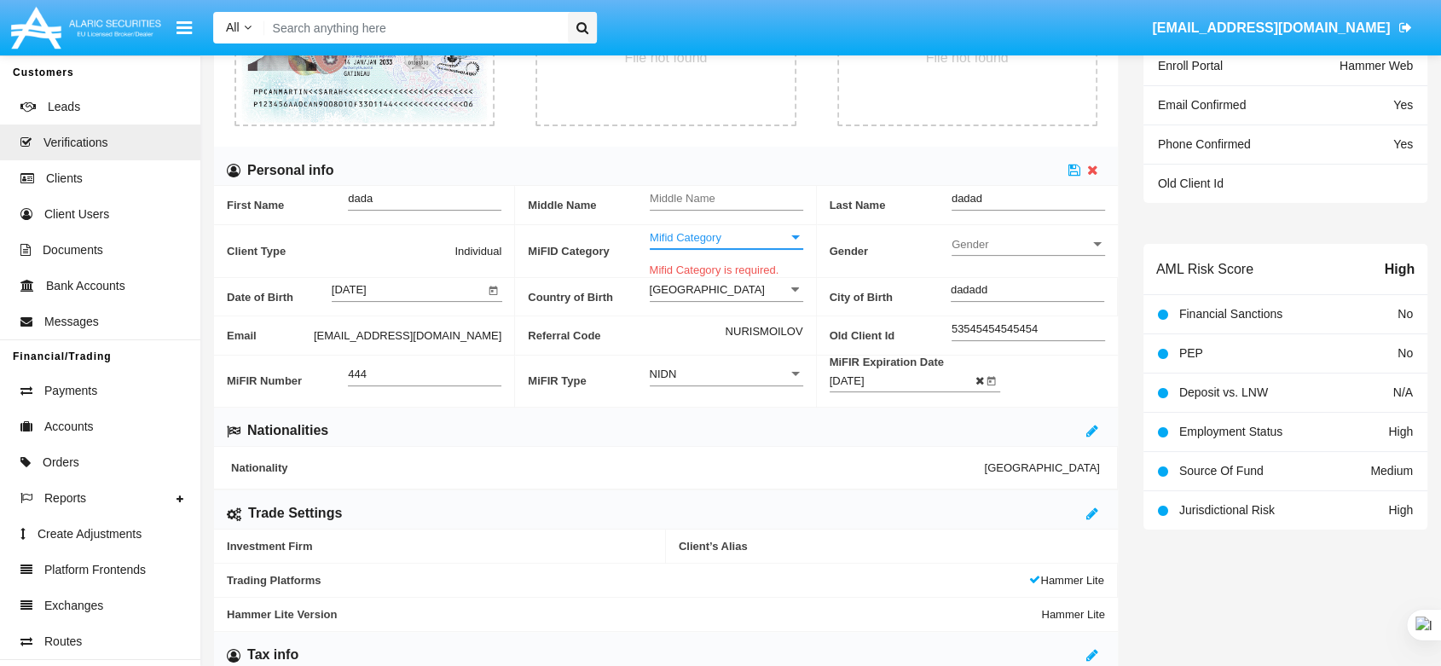
click at [757, 234] on span "Mifid Category" at bounding box center [719, 237] width 138 height 14
click at [754, 241] on span "Retail" at bounding box center [727, 246] width 154 height 33
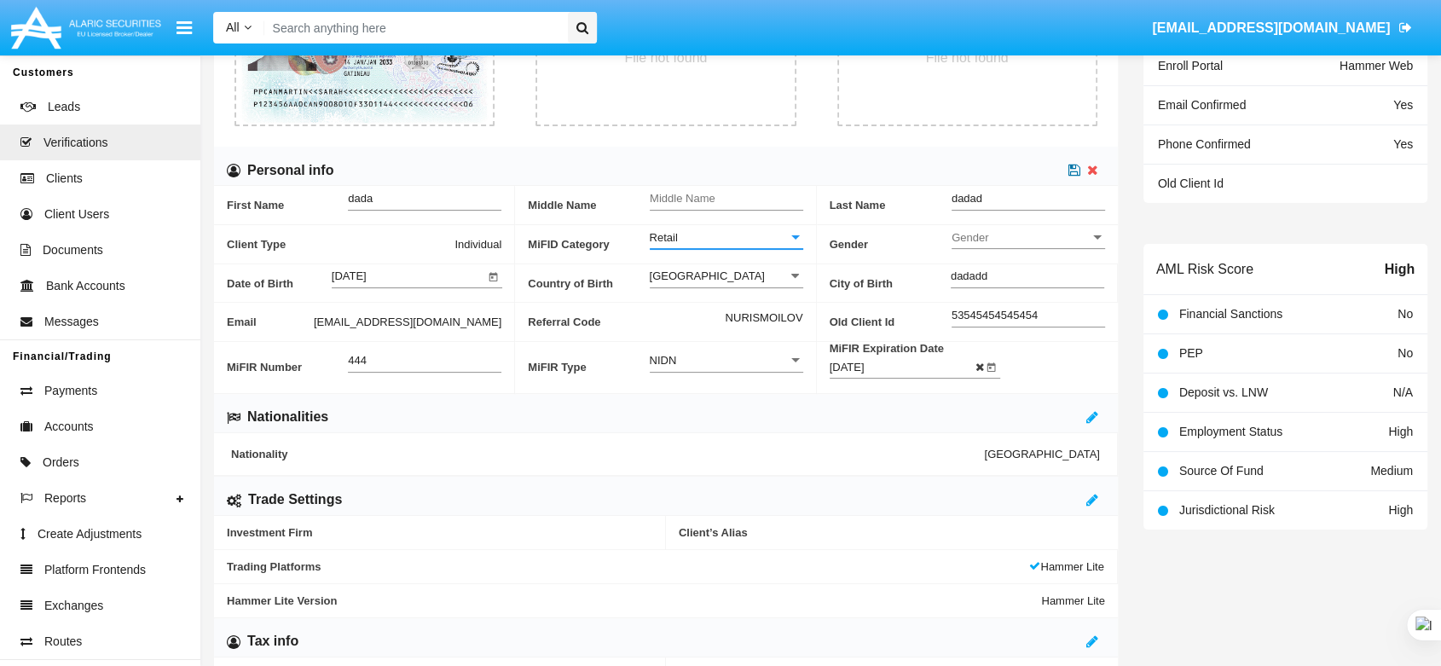
click at [1074, 169] on icon at bounding box center [1075, 170] width 12 height 14
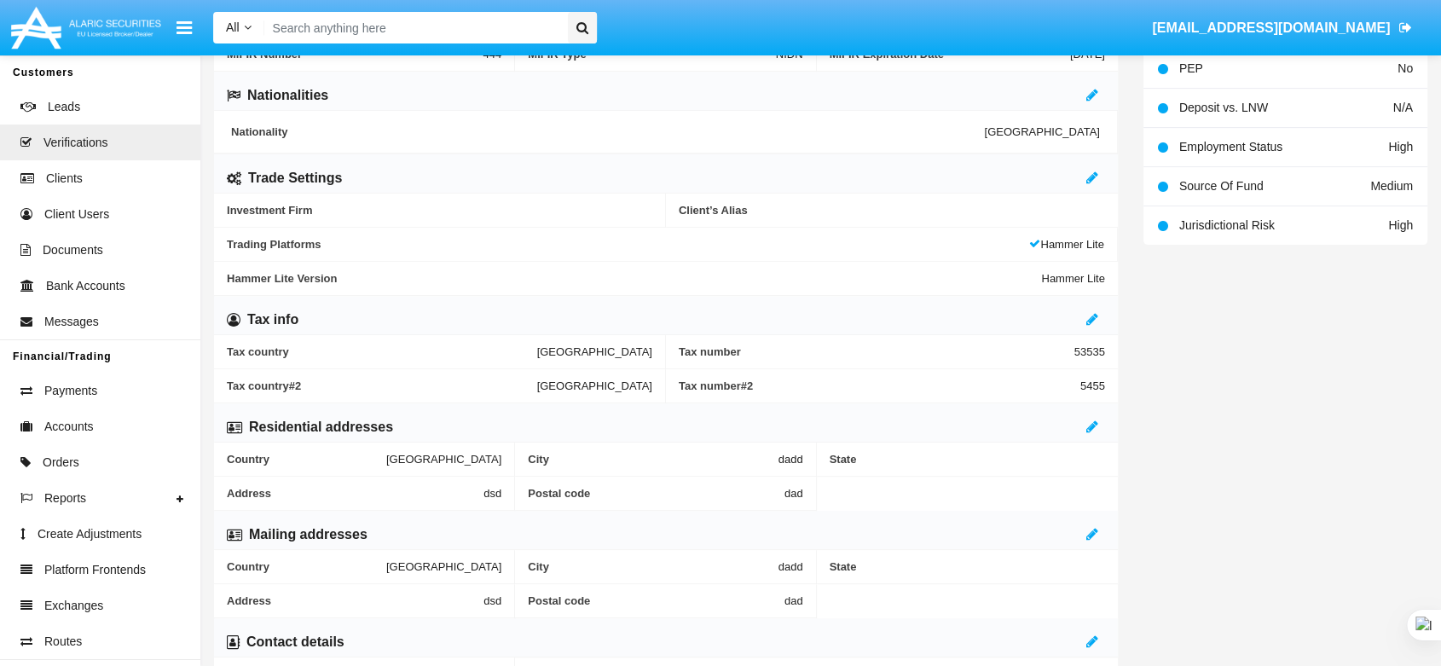
scroll to position [470, 0]
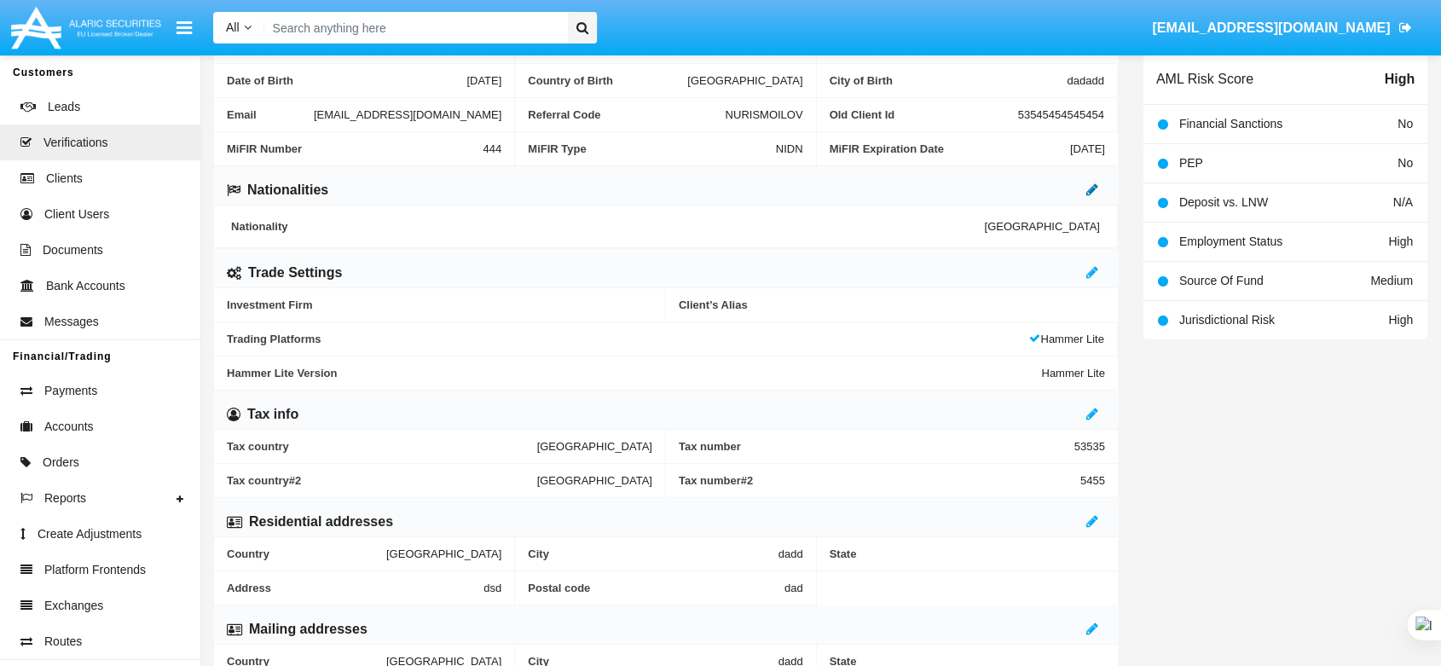
click at [1091, 189] on icon at bounding box center [1093, 190] width 12 height 14
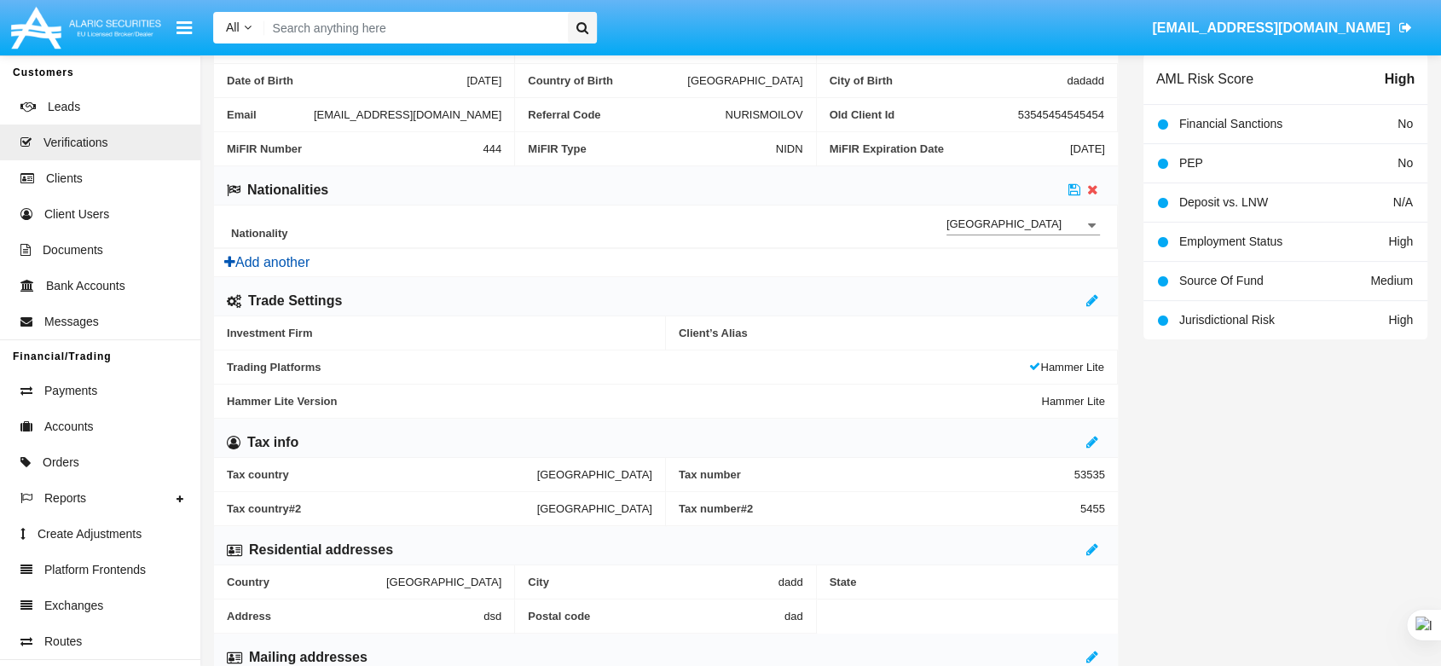
click at [300, 252] on button "Add another" at bounding box center [267, 262] width 106 height 27
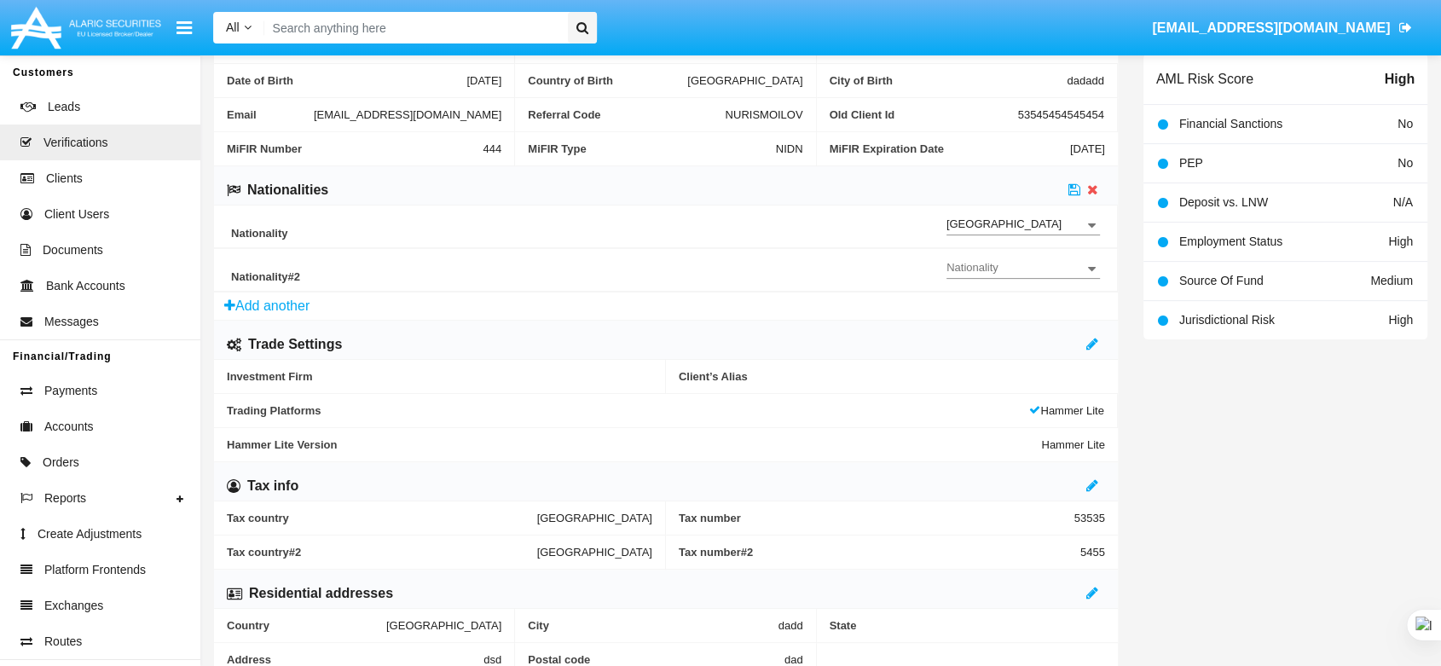
click at [1011, 271] on input "Nationality" at bounding box center [1024, 268] width 154 height 13
click at [1019, 297] on span "[GEOGRAPHIC_DATA]" at bounding box center [1046, 300] width 82 height 41
click at [1070, 188] on icon at bounding box center [1075, 190] width 12 height 14
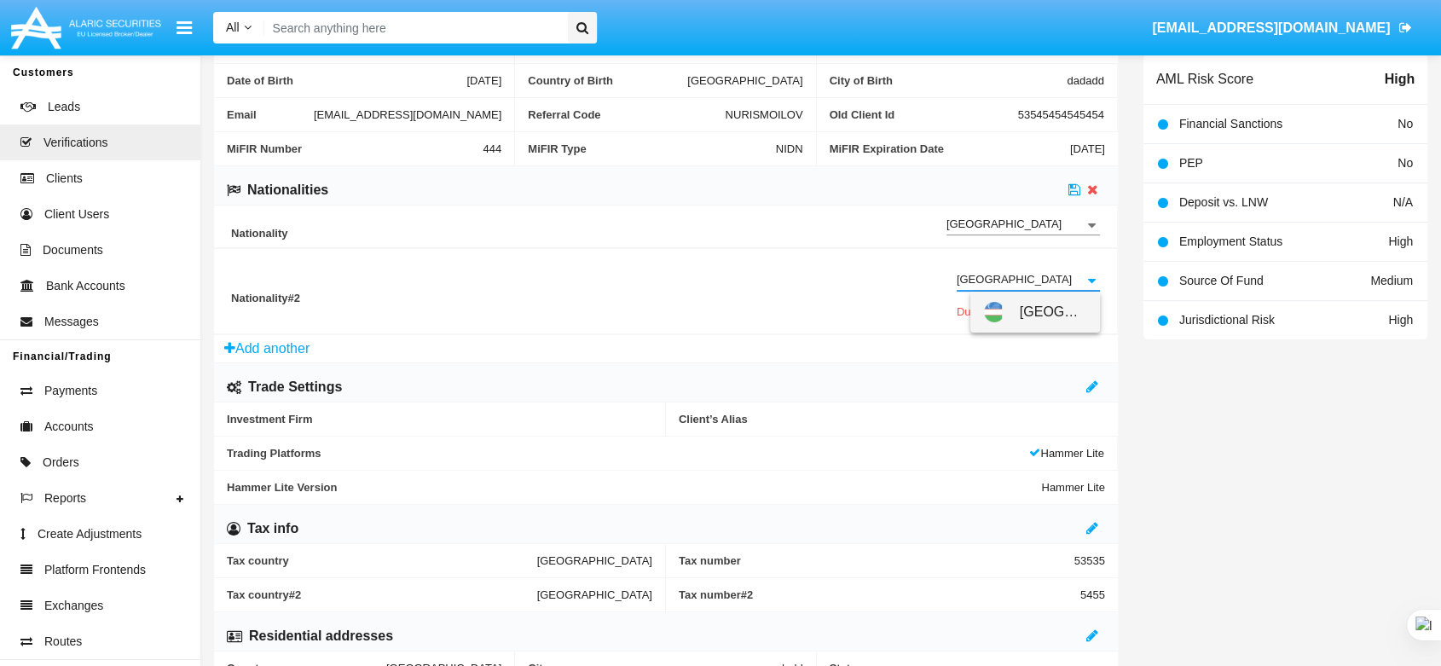
drag, startPoint x: 1044, startPoint y: 275, endPoint x: 919, endPoint y: 277, distance: 125.4
click at [919, 277] on div "Nationality #2 Uzbekistan Nationality Duplicate nationality." at bounding box center [665, 291] width 869 height 62
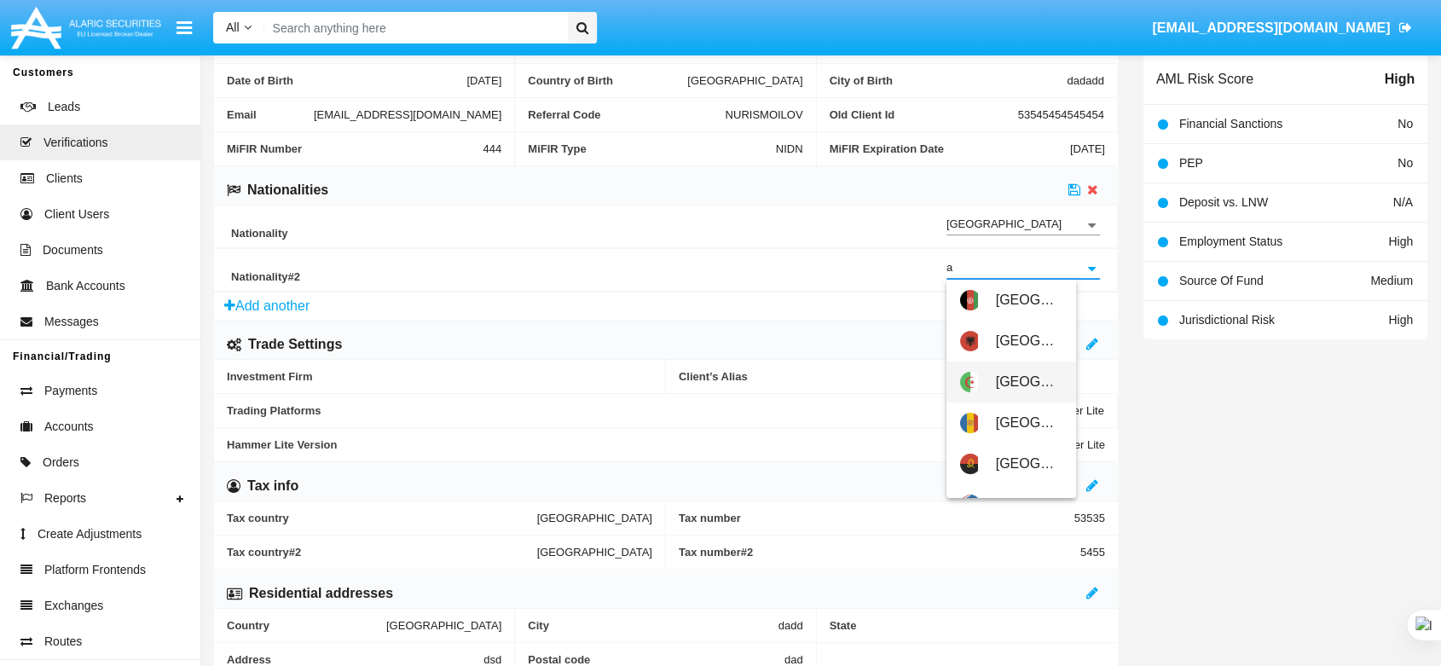
click at [982, 377] on div "[GEOGRAPHIC_DATA]" at bounding box center [1011, 382] width 102 height 41
type input "[GEOGRAPHIC_DATA]"
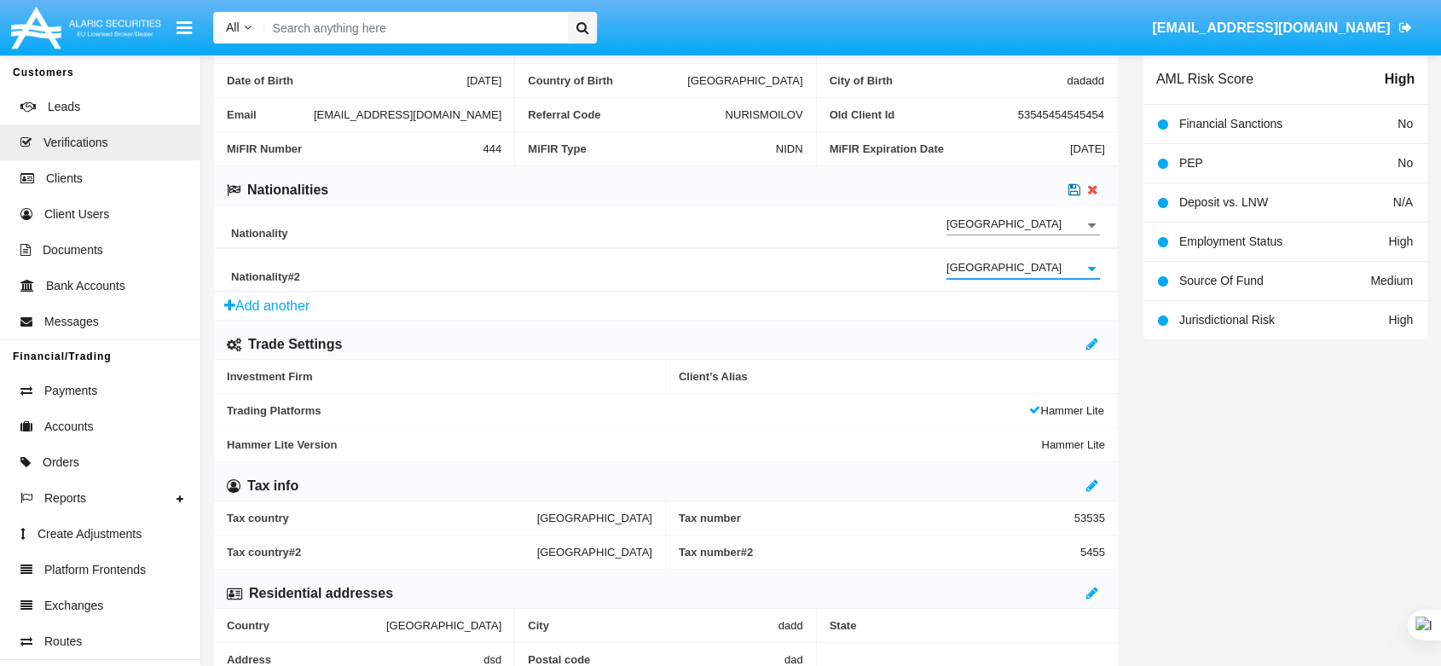
click at [1073, 189] on icon at bounding box center [1075, 190] width 12 height 14
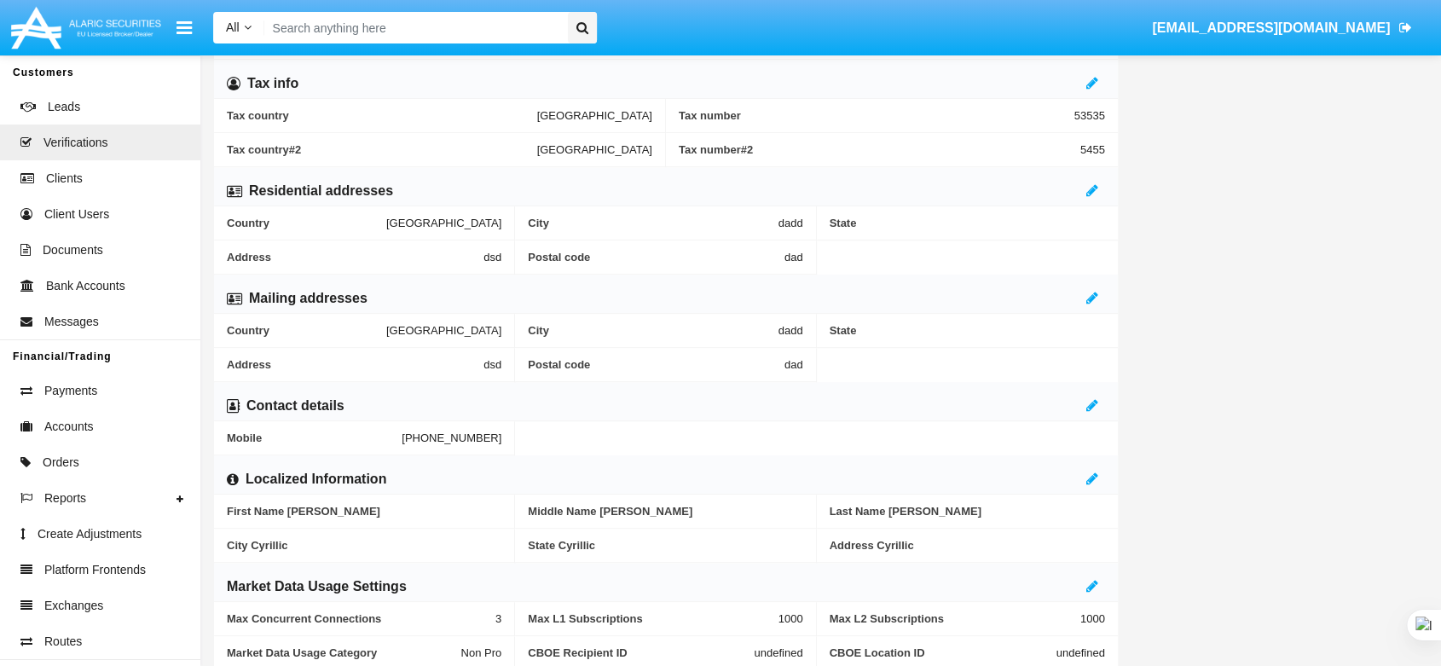
scroll to position [797, 0]
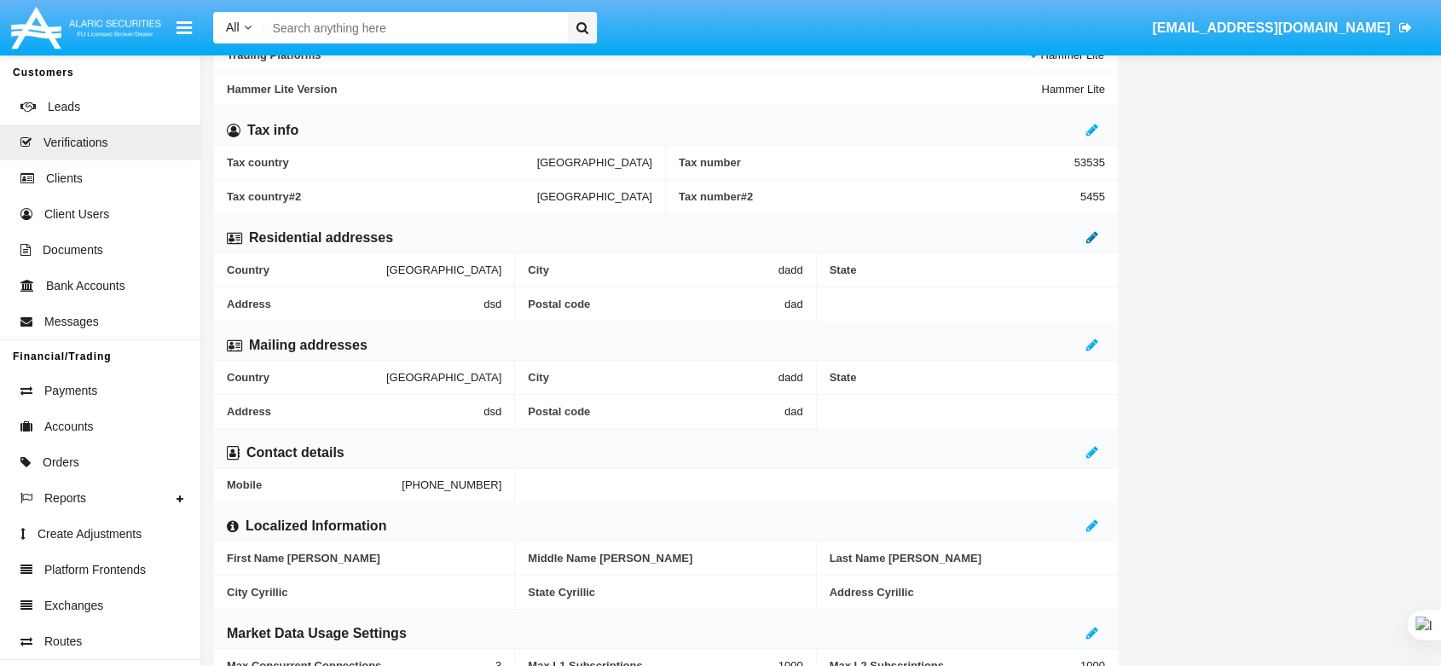
click at [1092, 235] on icon at bounding box center [1093, 237] width 12 height 14
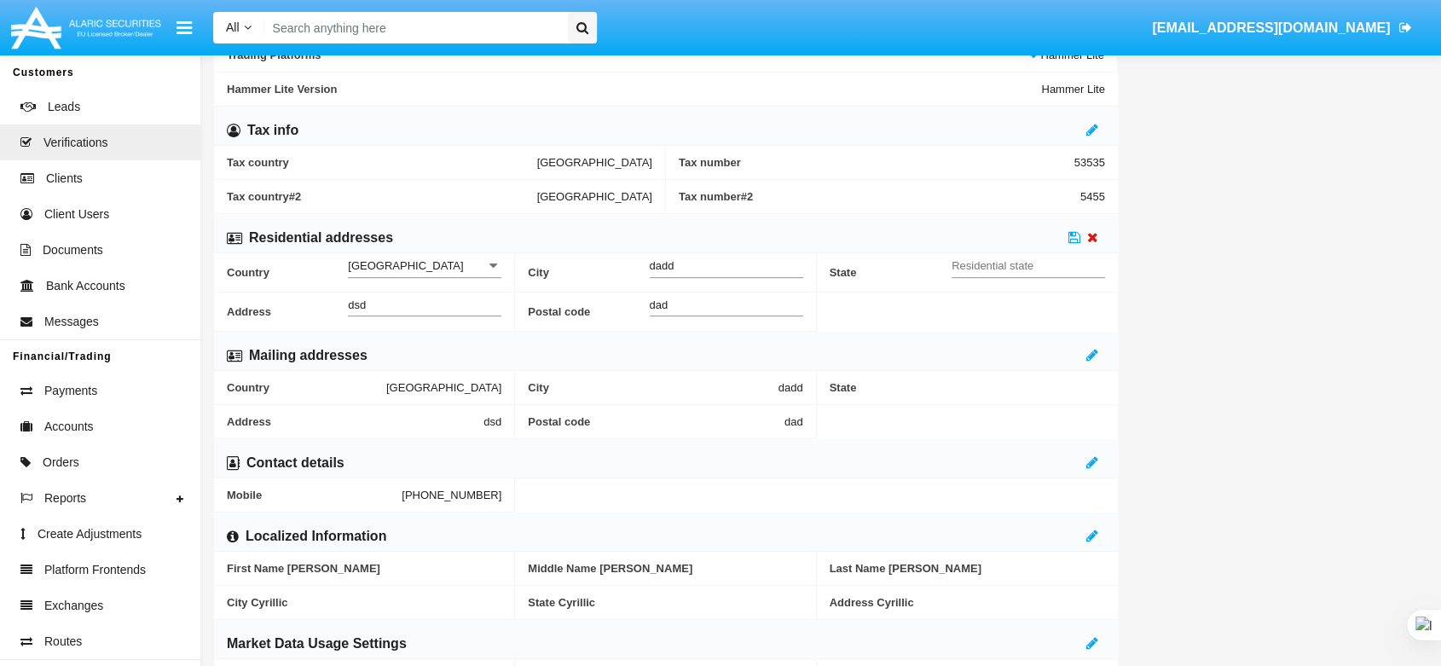
click at [1092, 230] on icon at bounding box center [1092, 237] width 11 height 14
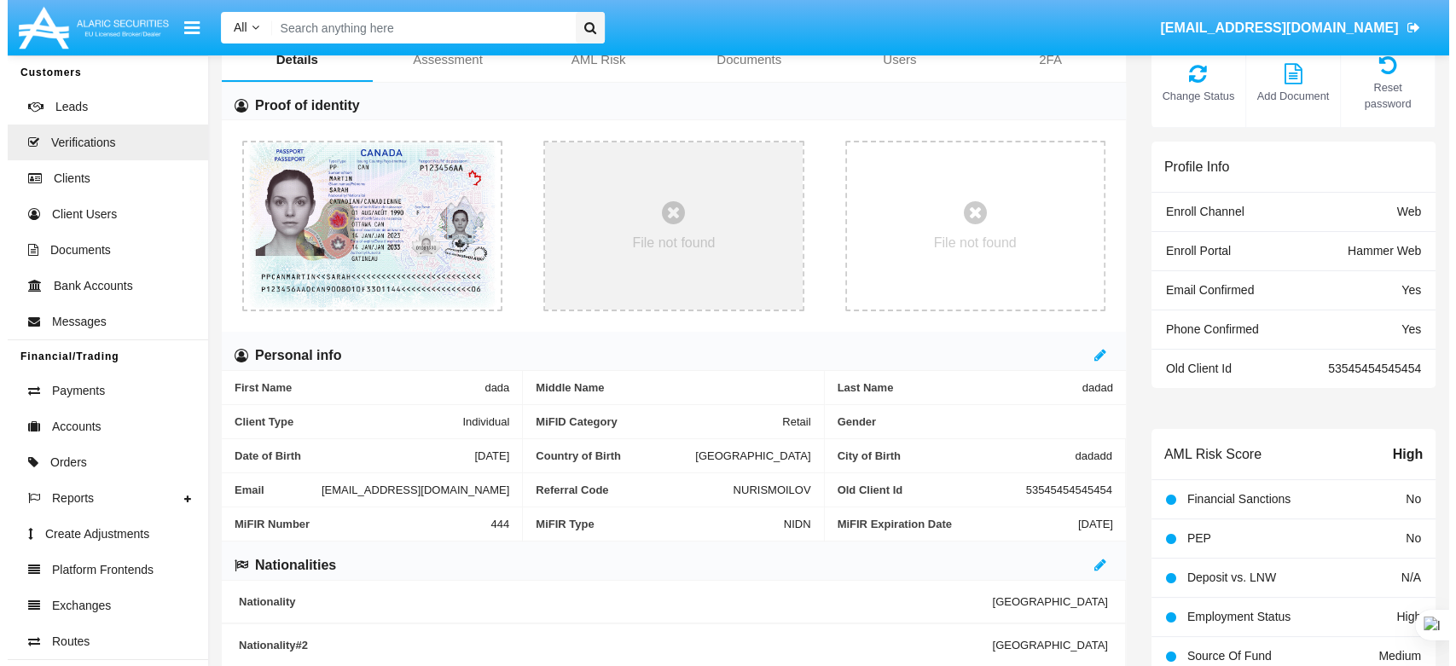
scroll to position [0, 0]
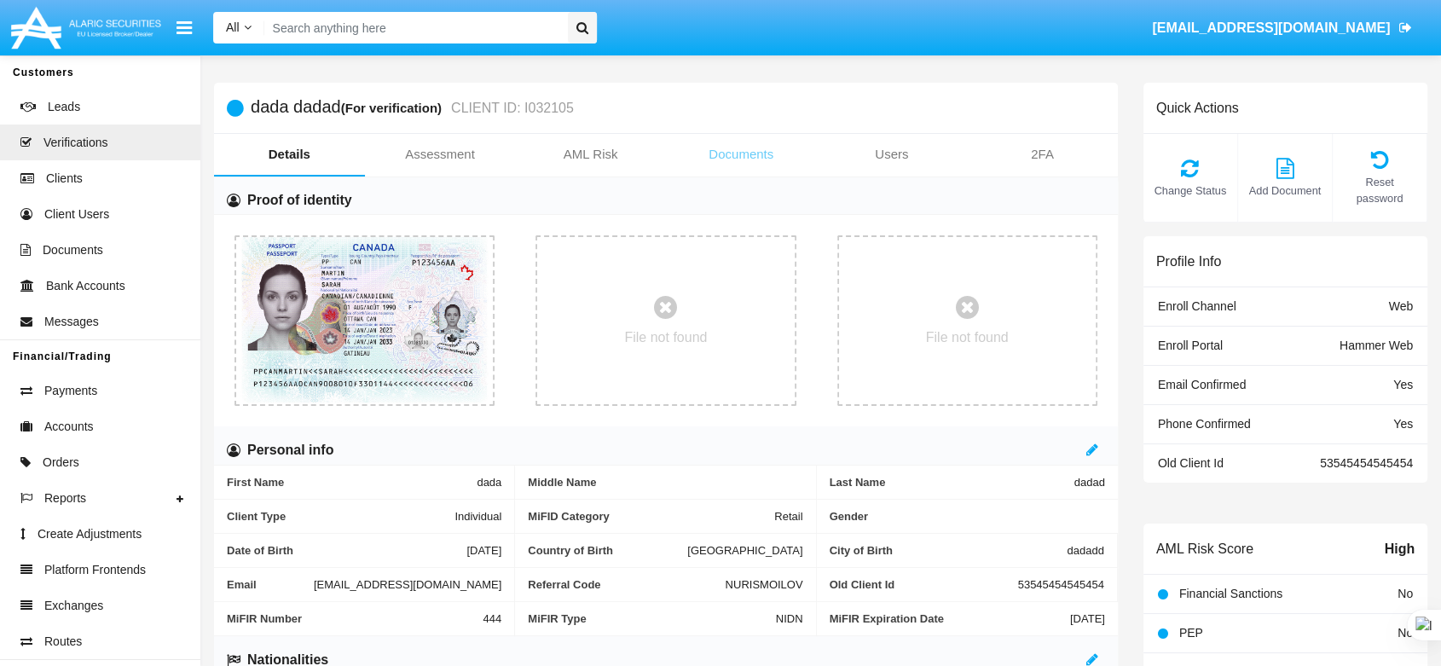
click at [760, 148] on link "Documents" at bounding box center [741, 154] width 151 height 41
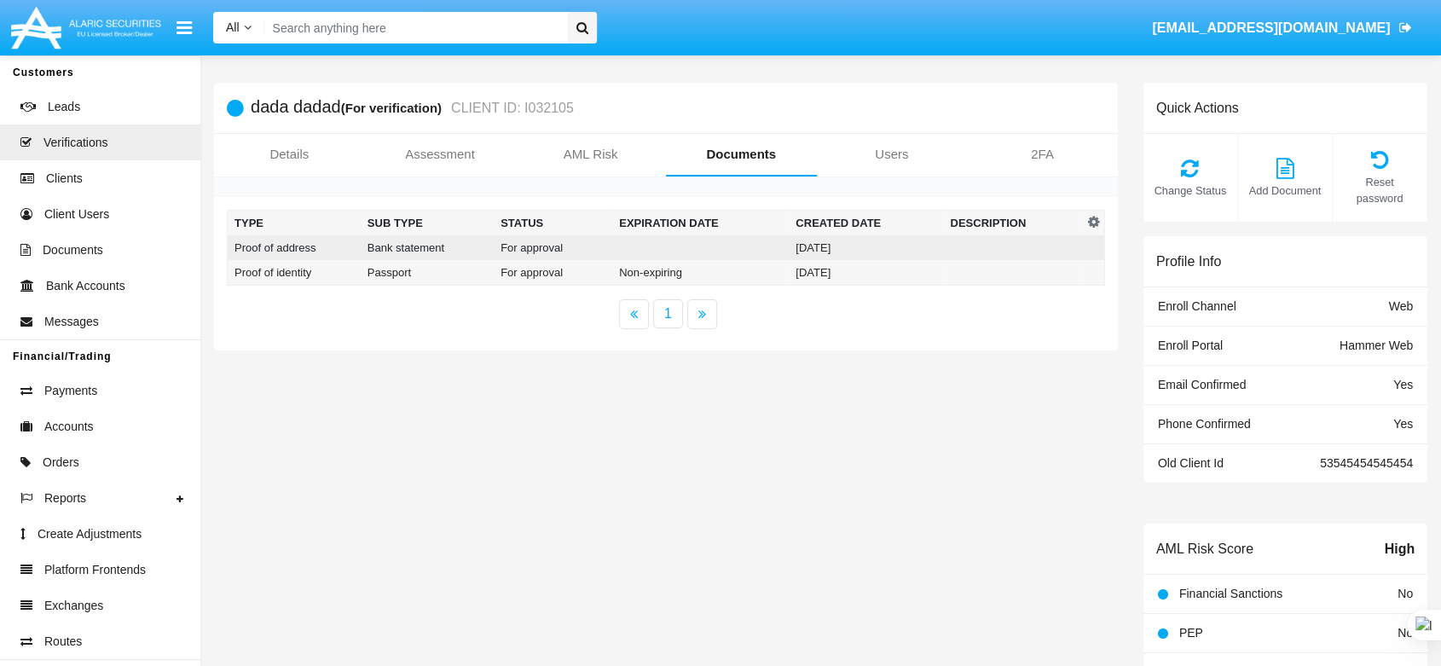
click at [756, 244] on td at bounding box center [700, 247] width 177 height 25
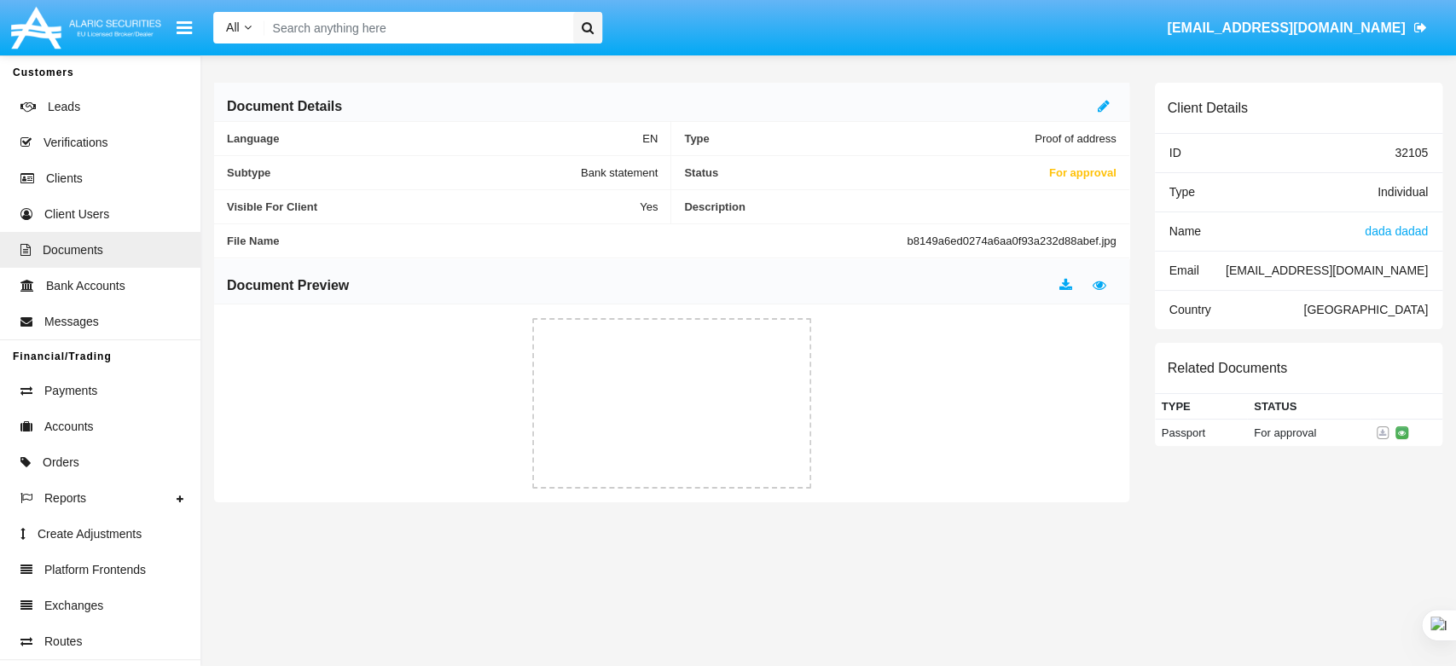
click at [1109, 100] on div at bounding box center [1107, 106] width 19 height 20
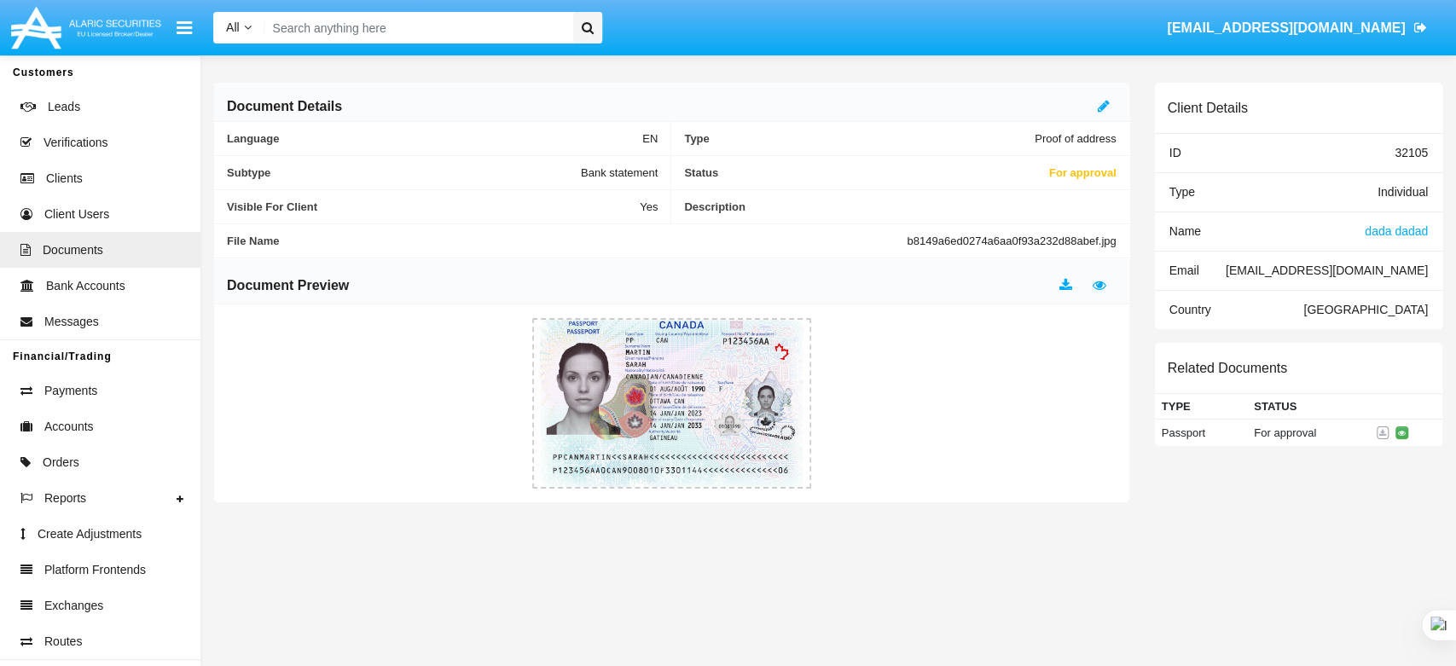
click at [1093, 107] on div "Document Details" at bounding box center [671, 102] width 915 height 39
click at [1098, 107] on icon at bounding box center [1104, 106] width 12 height 14
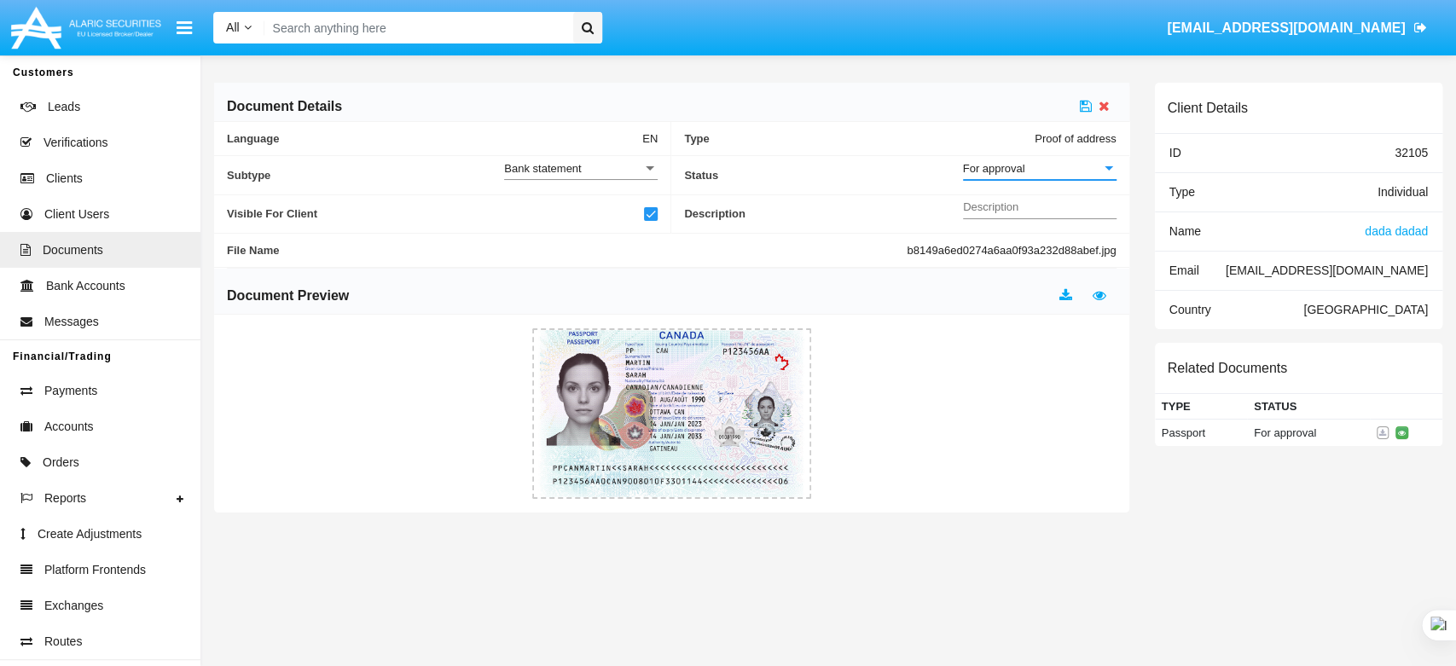
click at [1023, 163] on span "For approval" at bounding box center [994, 168] width 62 height 13
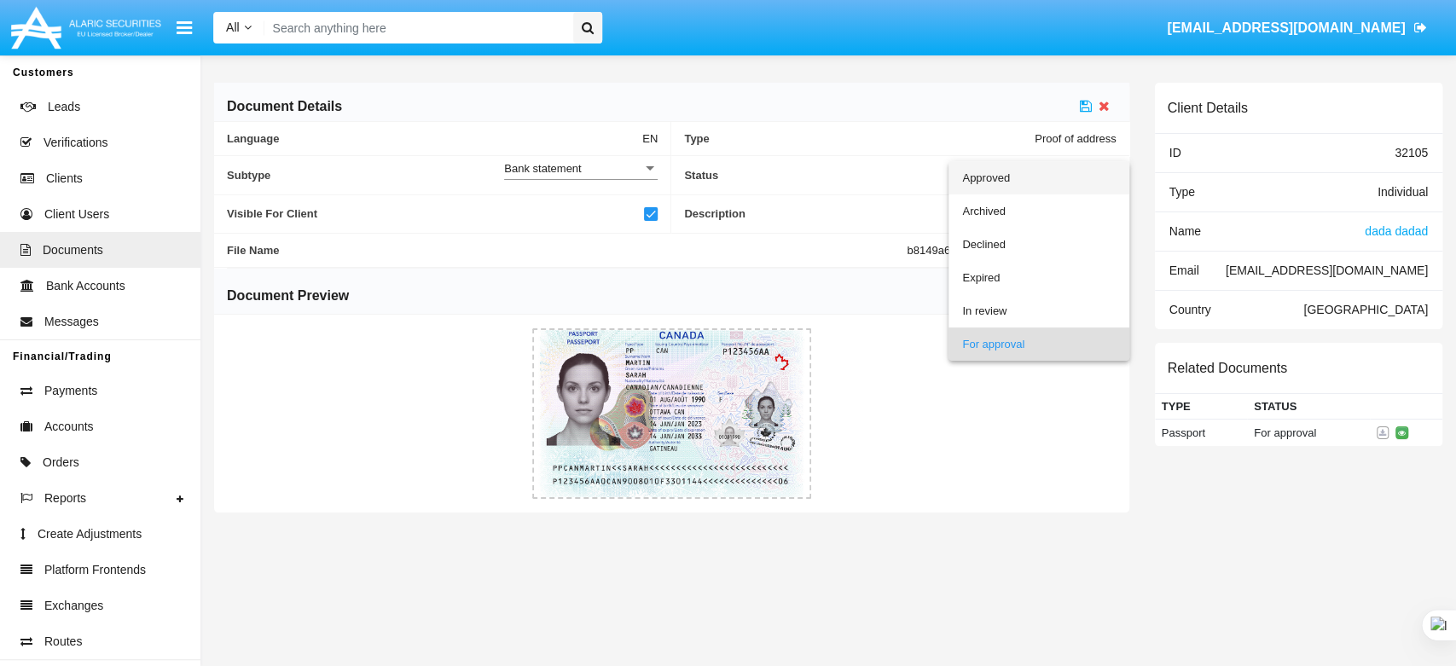
drag, startPoint x: 1023, startPoint y: 163, endPoint x: 1044, endPoint y: 171, distance: 21.9
click at [1029, 179] on span "Approved" at bounding box center [1039, 177] width 154 height 33
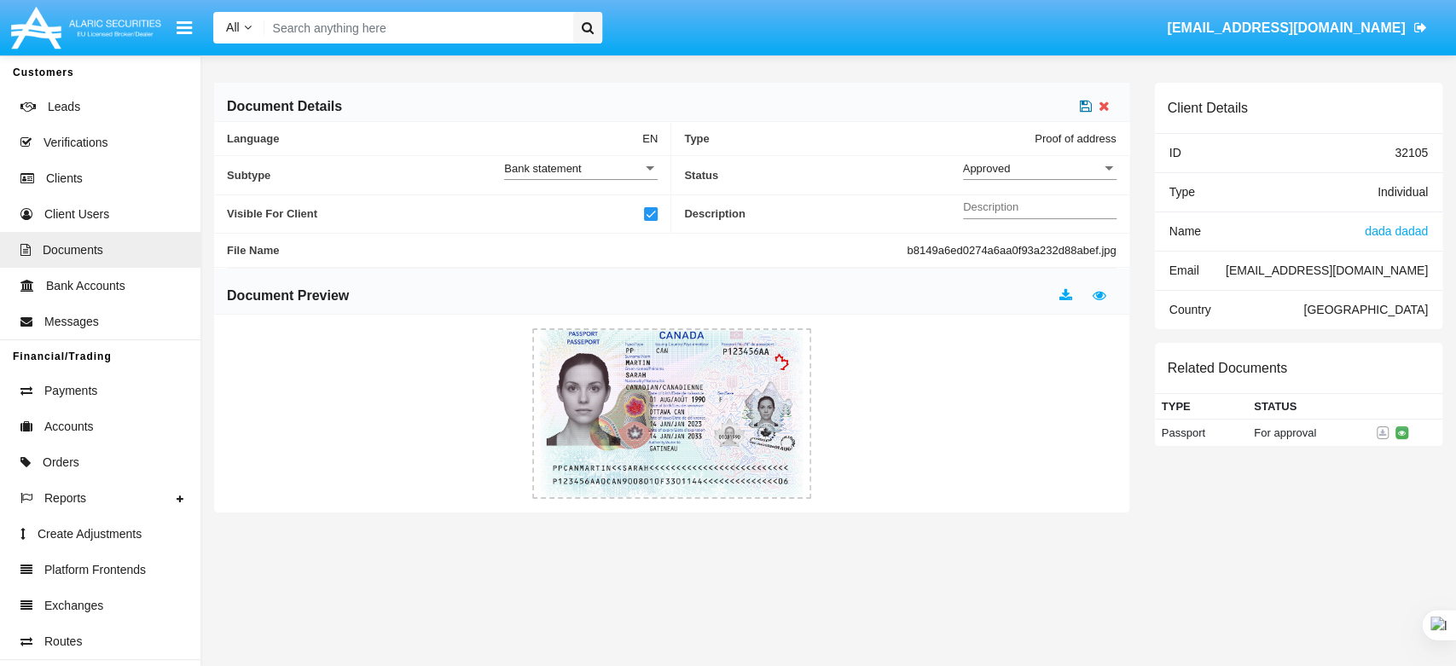
click at [1083, 110] on icon at bounding box center [1086, 106] width 12 height 14
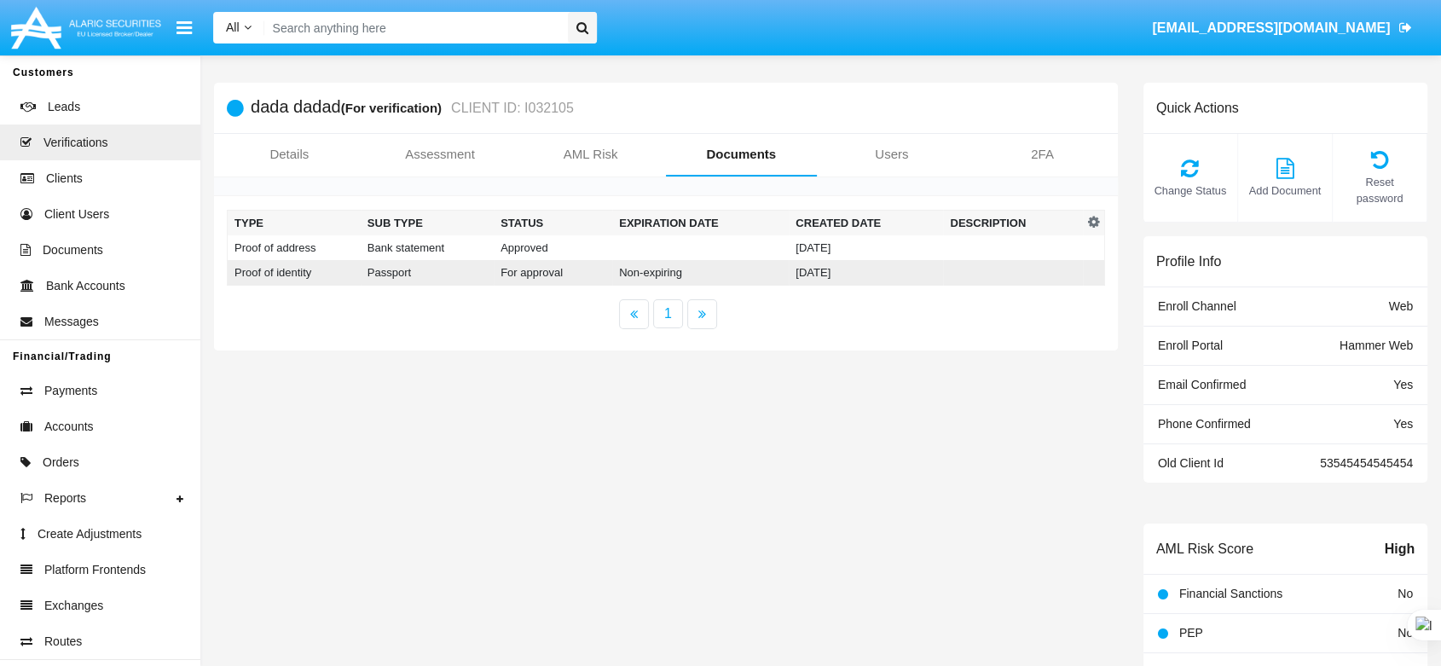
click at [501, 275] on td "For approval" at bounding box center [553, 273] width 119 height 26
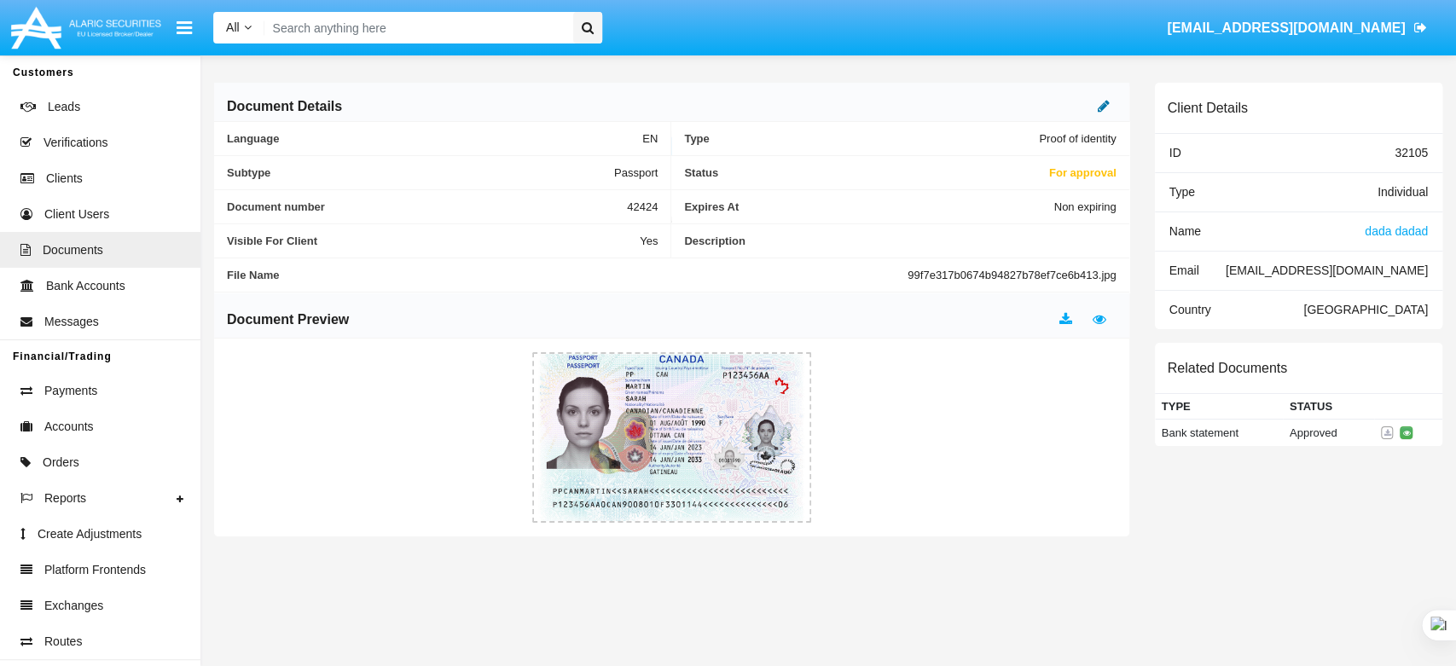
click at [1104, 102] on icon at bounding box center [1104, 106] width 12 height 14
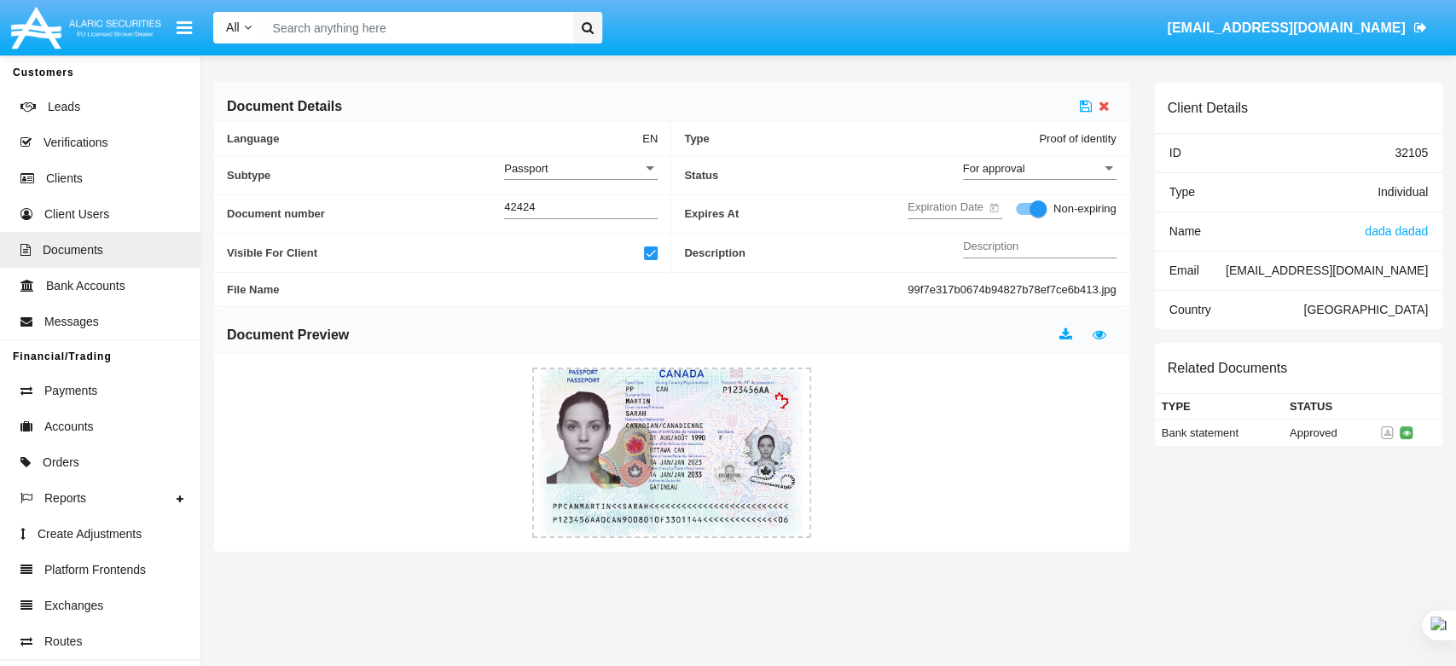
click at [1051, 170] on div "For approval" at bounding box center [1032, 168] width 138 height 14
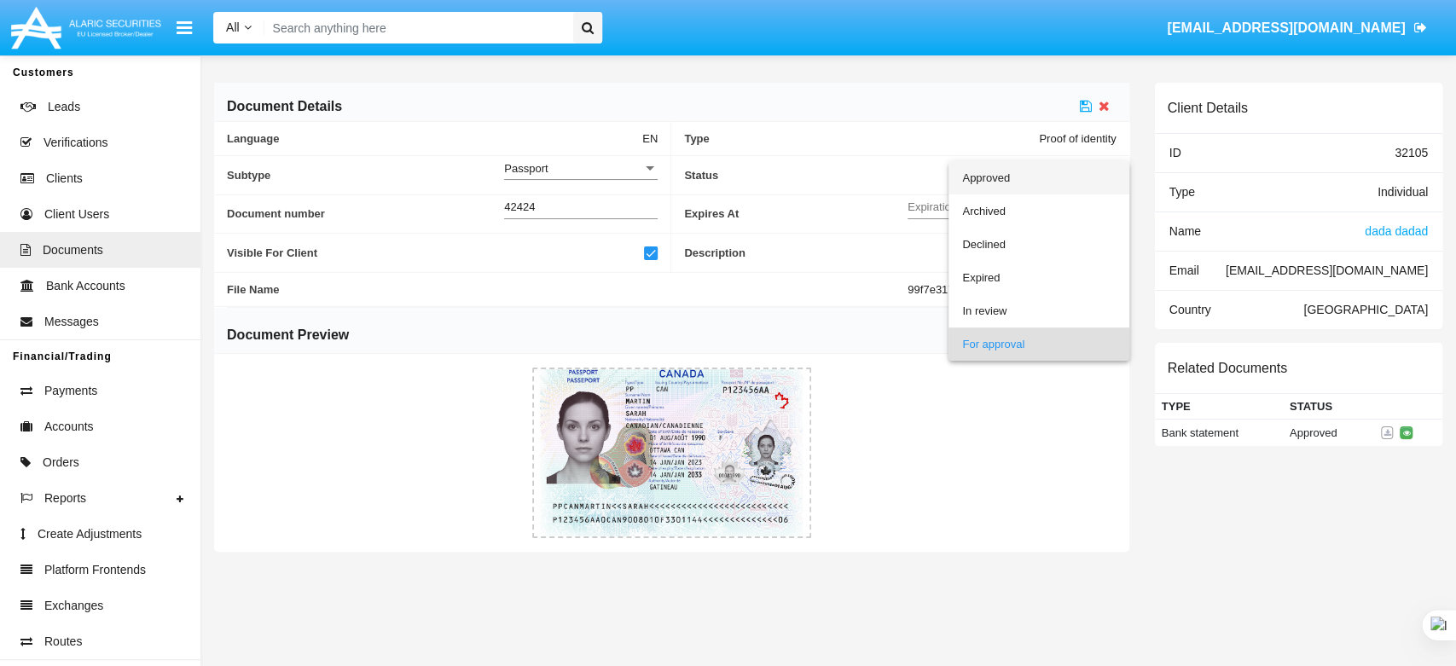
click at [1051, 172] on span "Approved" at bounding box center [1039, 177] width 154 height 33
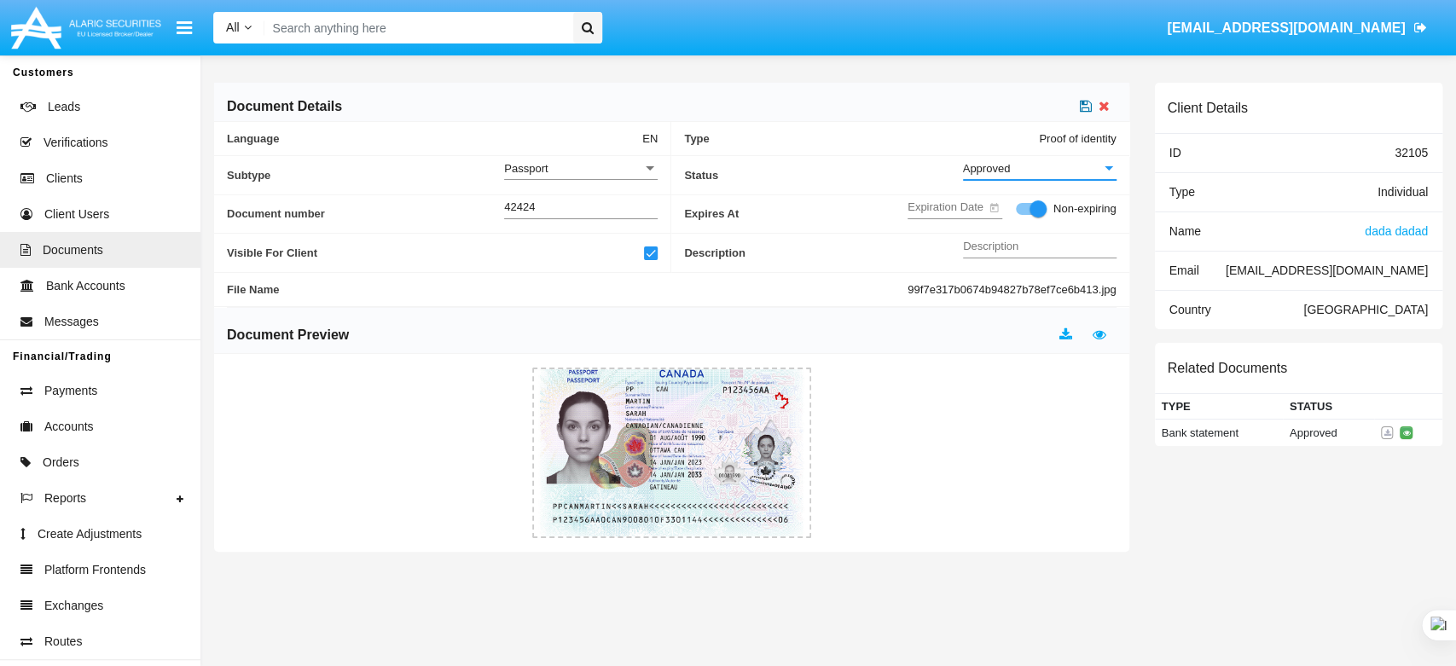
click at [1080, 111] on icon at bounding box center [1086, 106] width 12 height 14
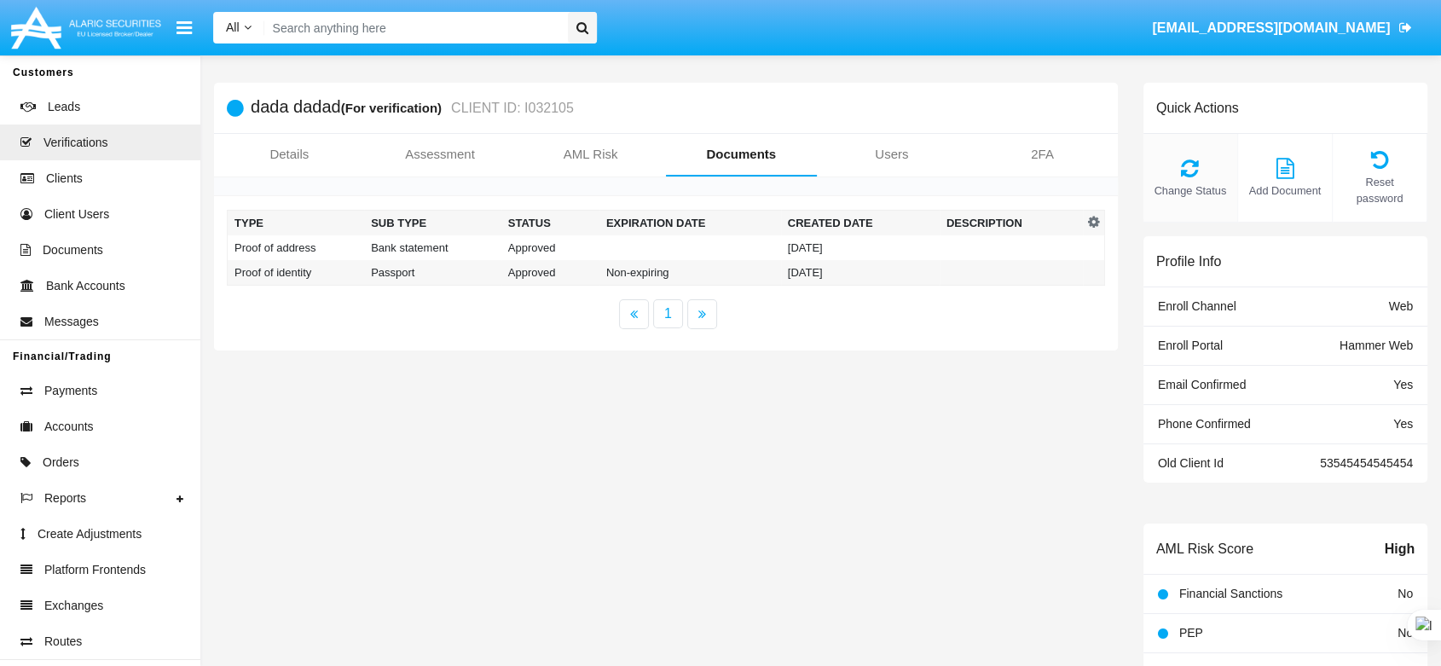
click at [1166, 168] on icon at bounding box center [1190, 168] width 77 height 20
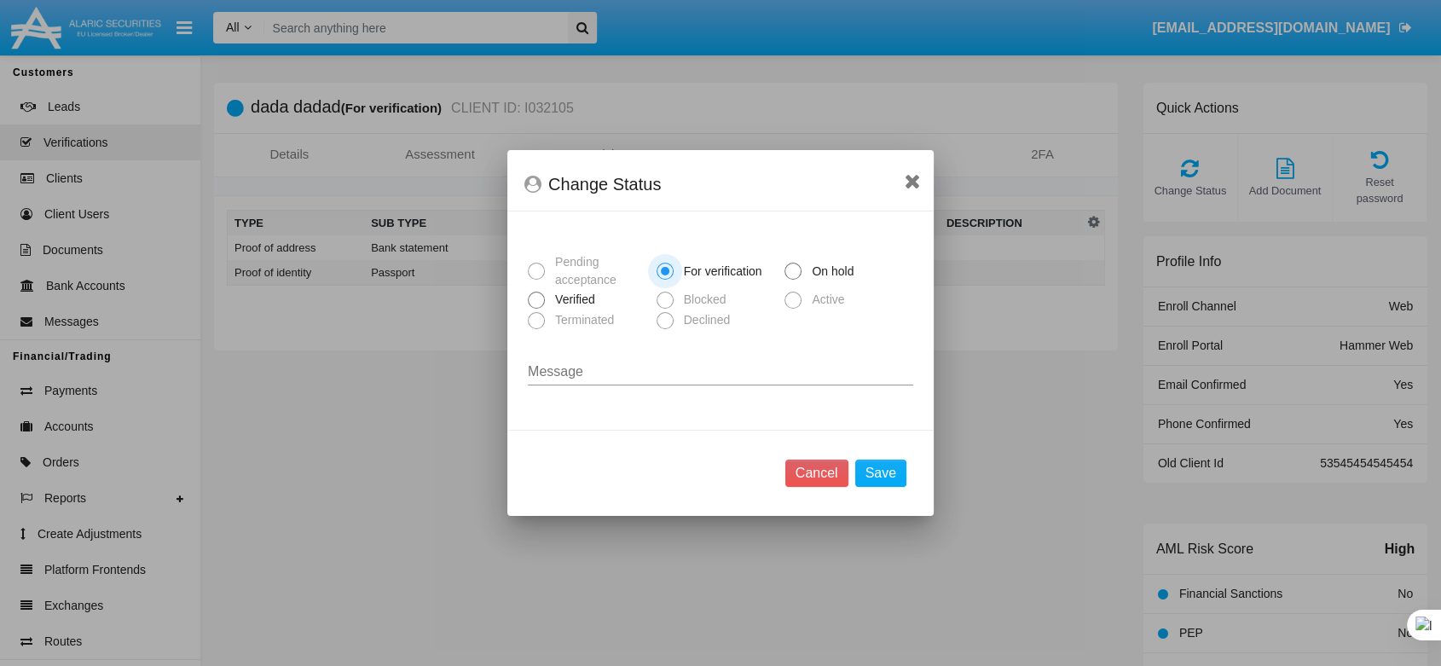
click at [530, 304] on span at bounding box center [536, 300] width 17 height 17
click at [536, 309] on input "Verified" at bounding box center [536, 309] width 1 height 1
radio input "true"
click at [872, 470] on button "Save" at bounding box center [880, 473] width 51 height 27
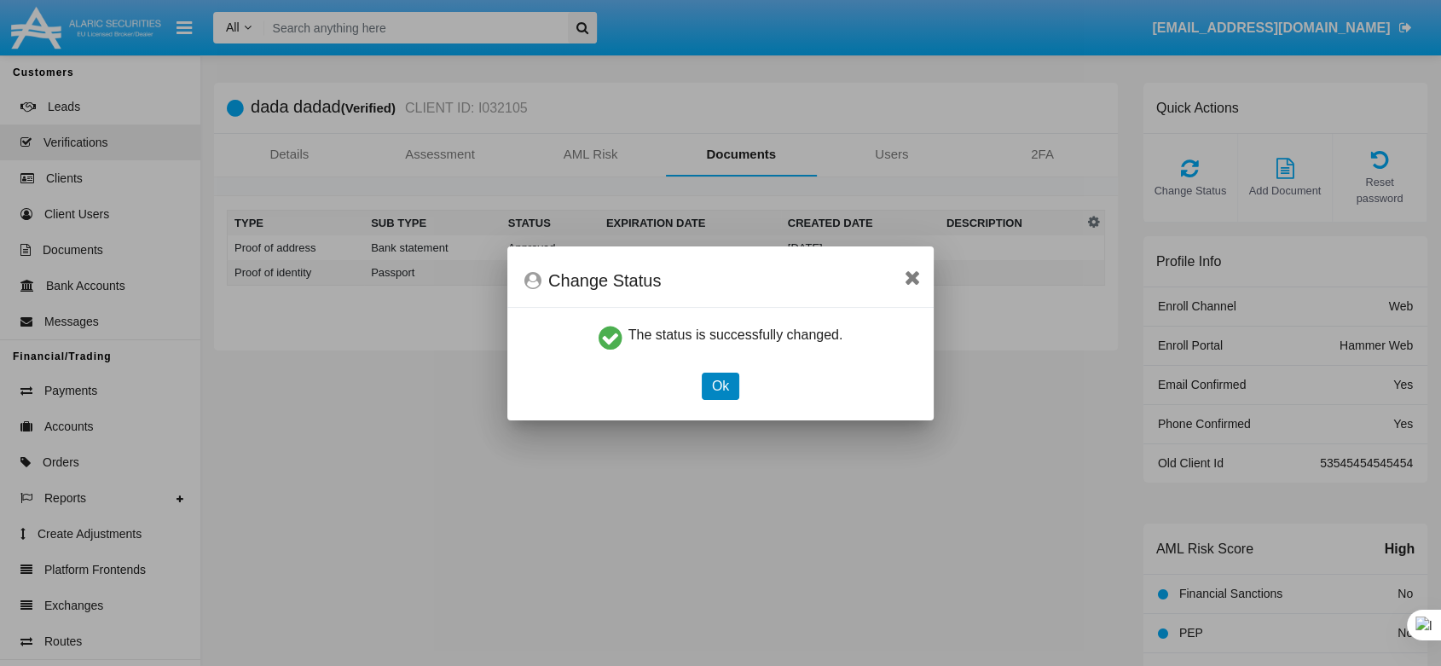
click at [719, 384] on button "Ok" at bounding box center [721, 386] width 38 height 27
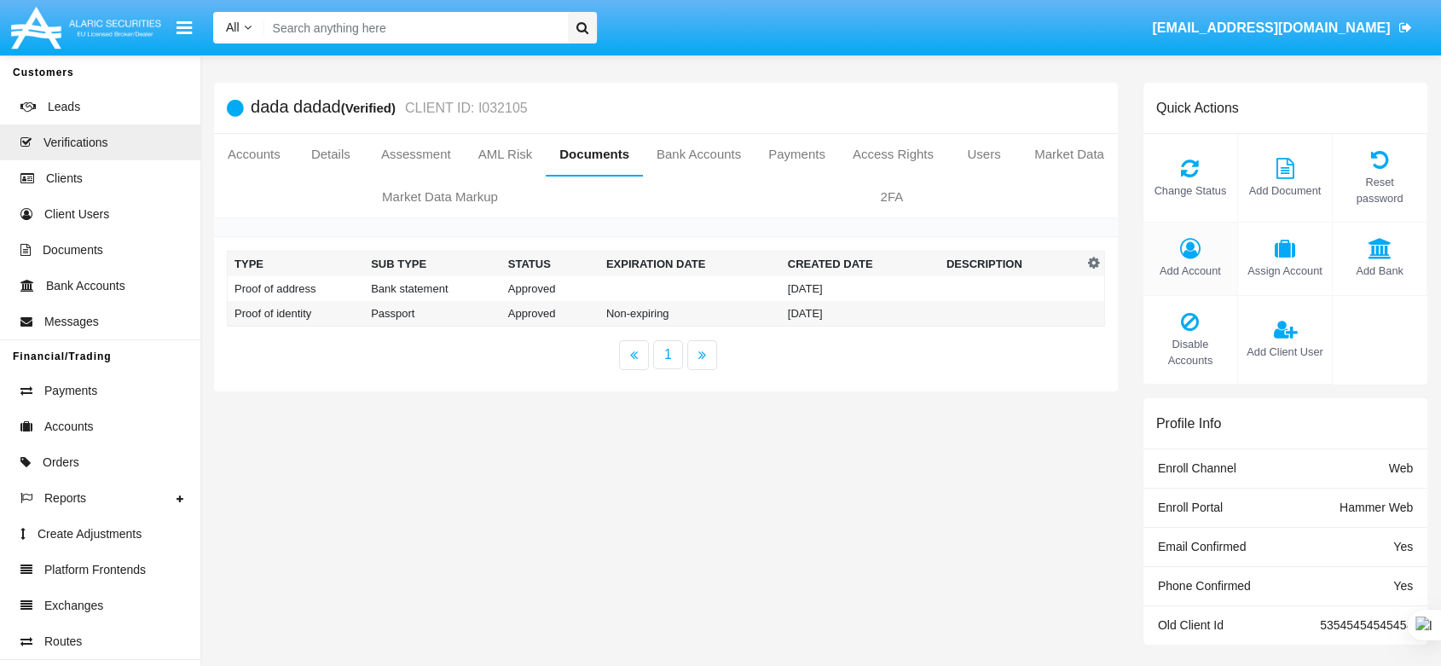
click at [1187, 238] on icon at bounding box center [1190, 248] width 77 height 20
click at [1193, 238] on icon at bounding box center [1190, 248] width 77 height 20
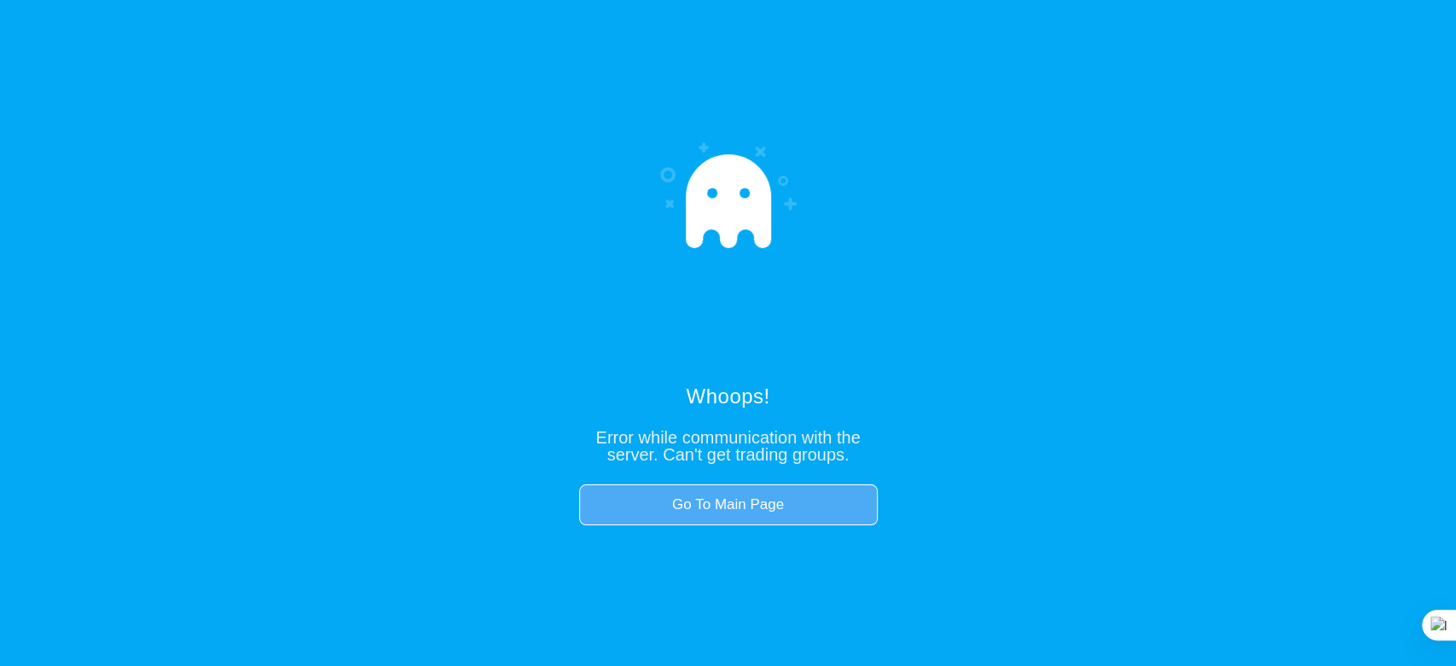
click at [735, 511] on link "Go To Main Page" at bounding box center [728, 504] width 299 height 41
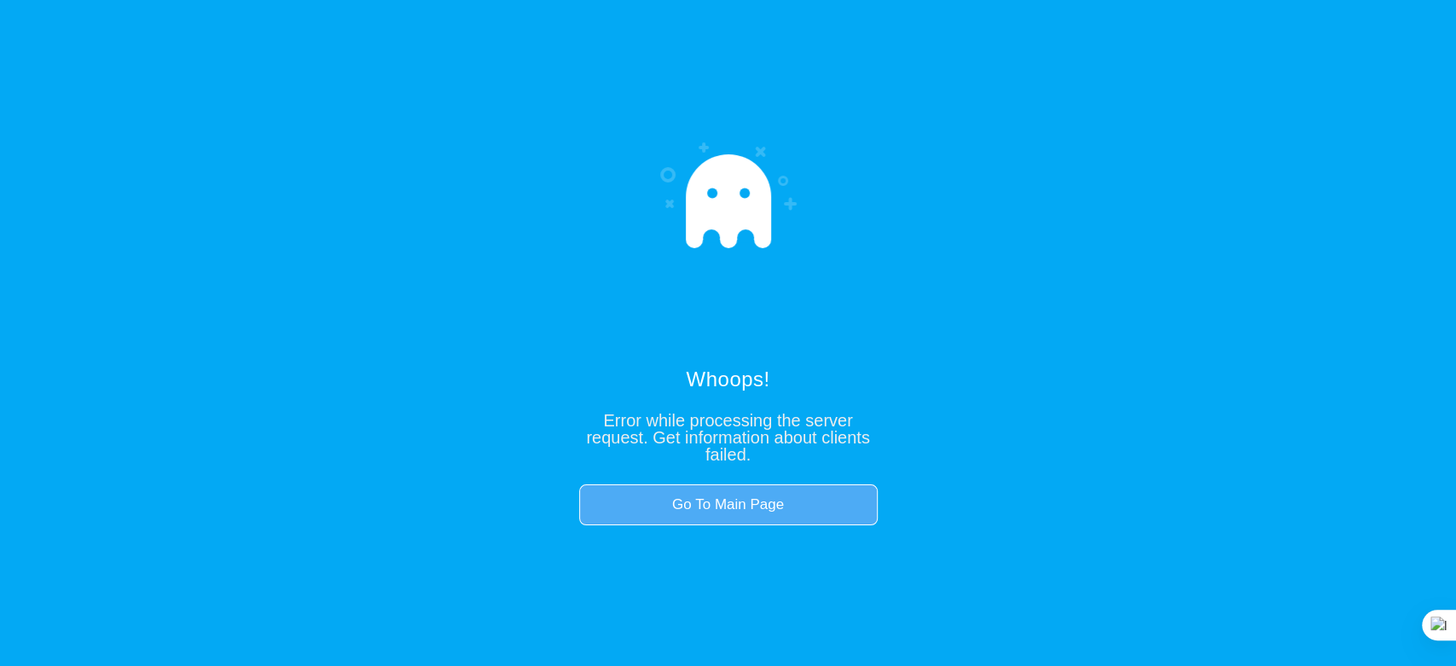
click at [737, 508] on link "Go To Main Page" at bounding box center [728, 504] width 299 height 41
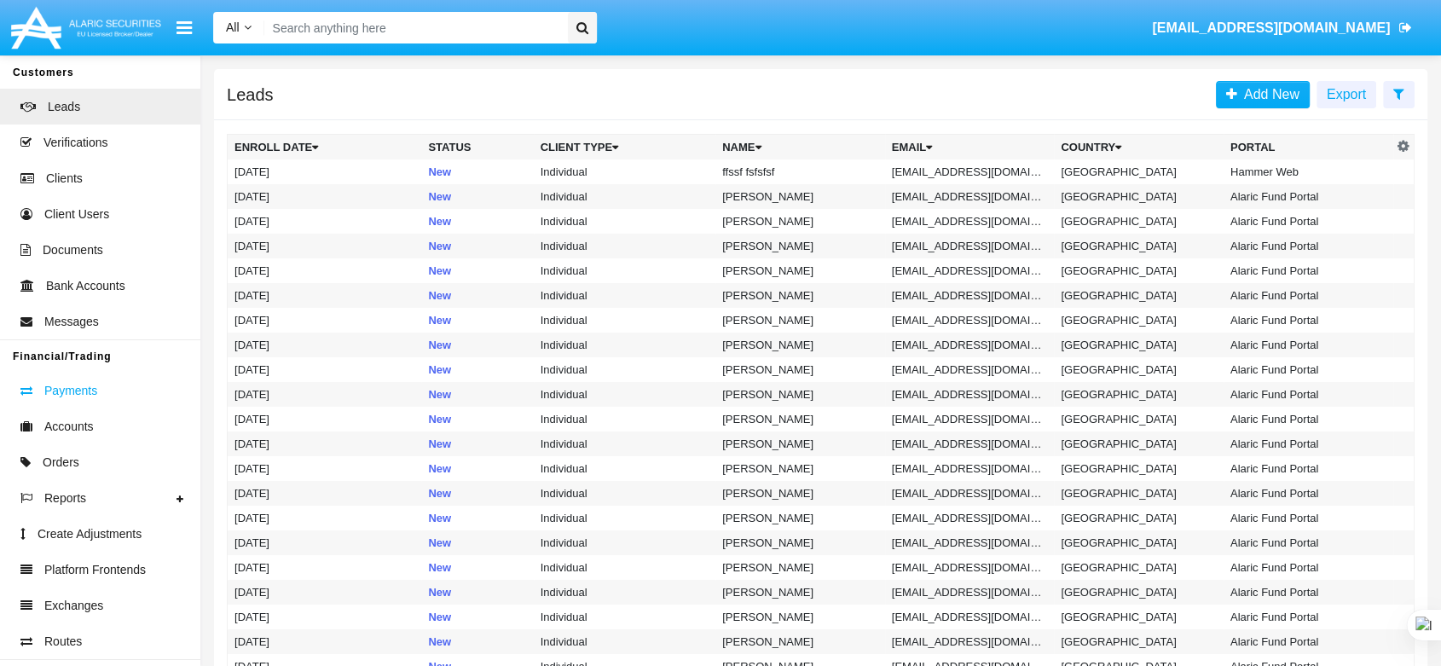
click at [94, 399] on span "Payments" at bounding box center [70, 391] width 53 height 18
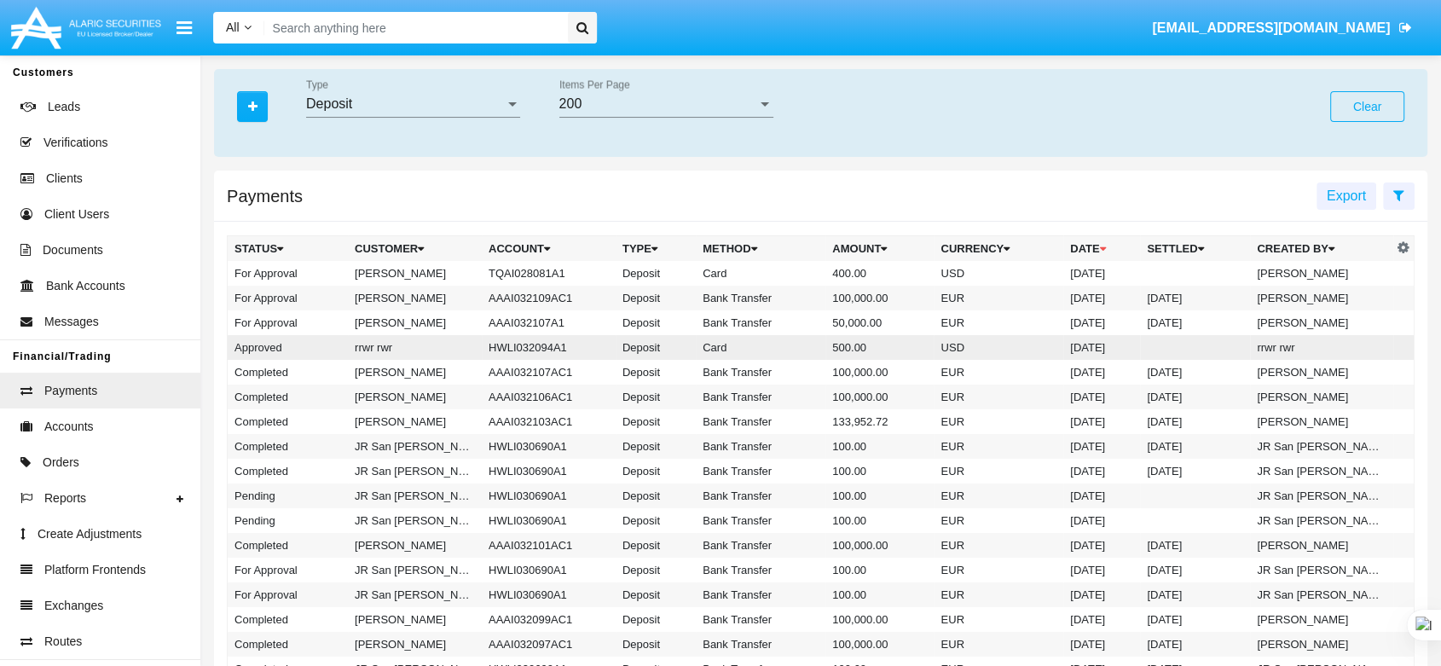
click at [495, 355] on td "HWLI032094A1" at bounding box center [549, 347] width 134 height 25
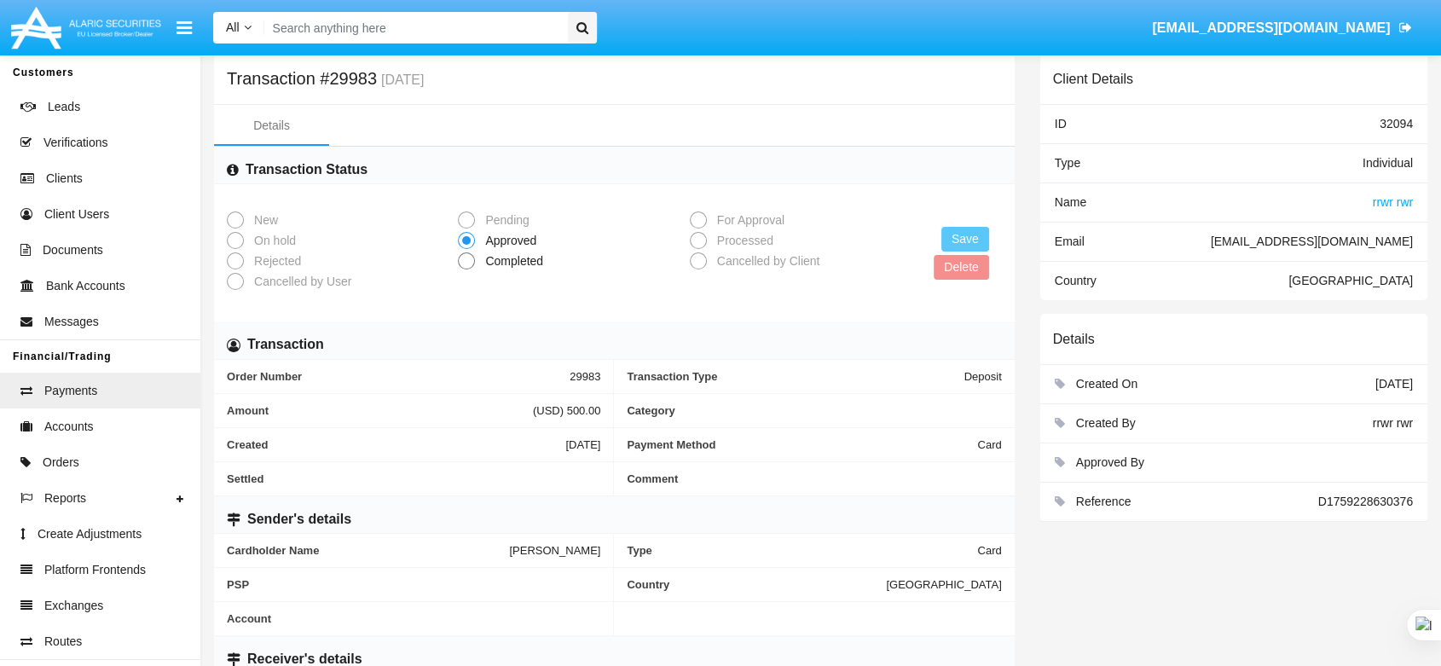
scroll to position [353, 0]
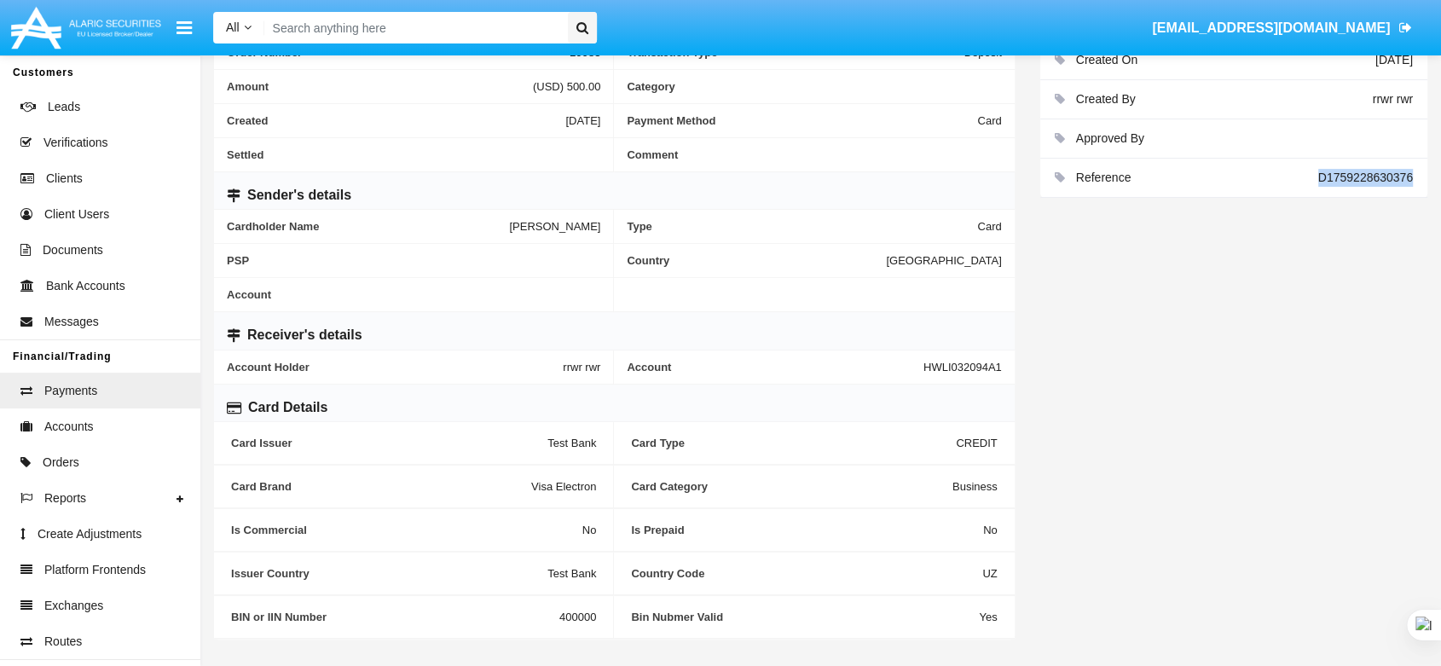
drag, startPoint x: 1317, startPoint y: 184, endPoint x: 1429, endPoint y: 169, distance: 112.8
click at [1429, 169] on div "Client Details ID 32094 Type Individual Name rrwr rwr Email [EMAIL_ADDRESS][DOM…" at bounding box center [1234, 192] width 413 height 924
copy div "D1759228630376"
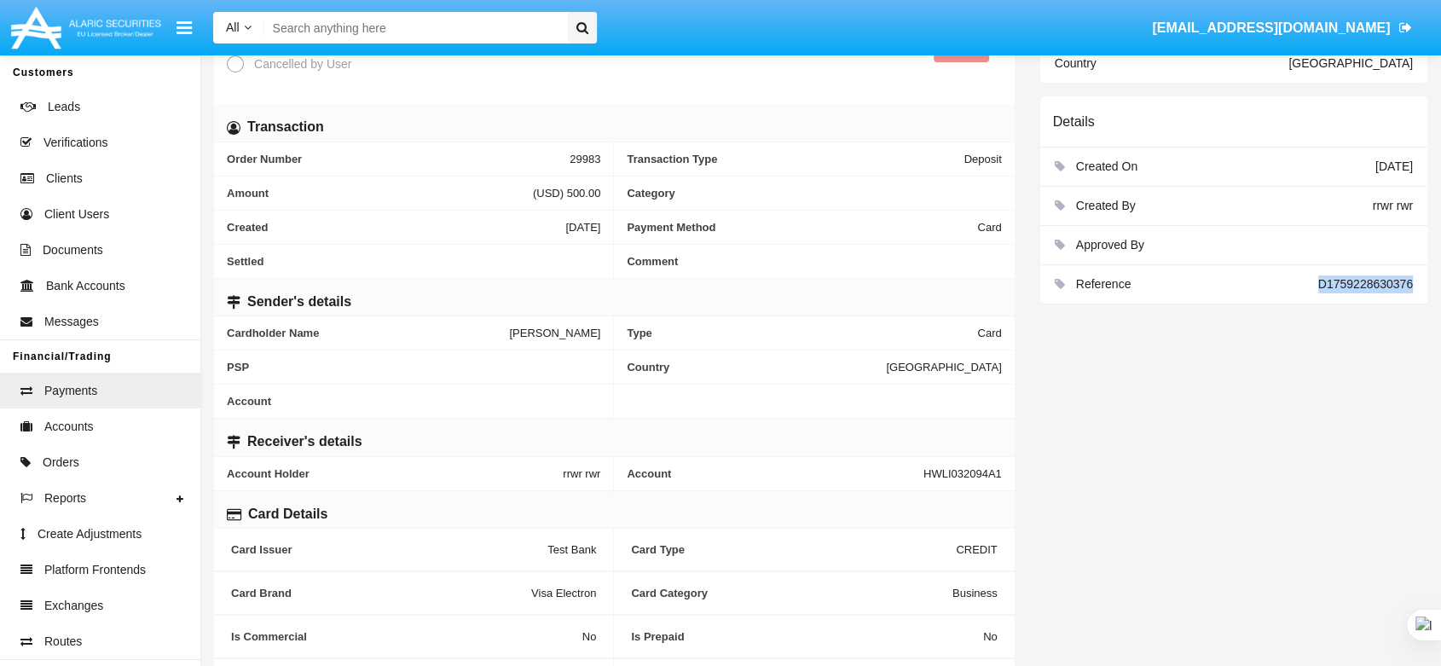
scroll to position [0, 0]
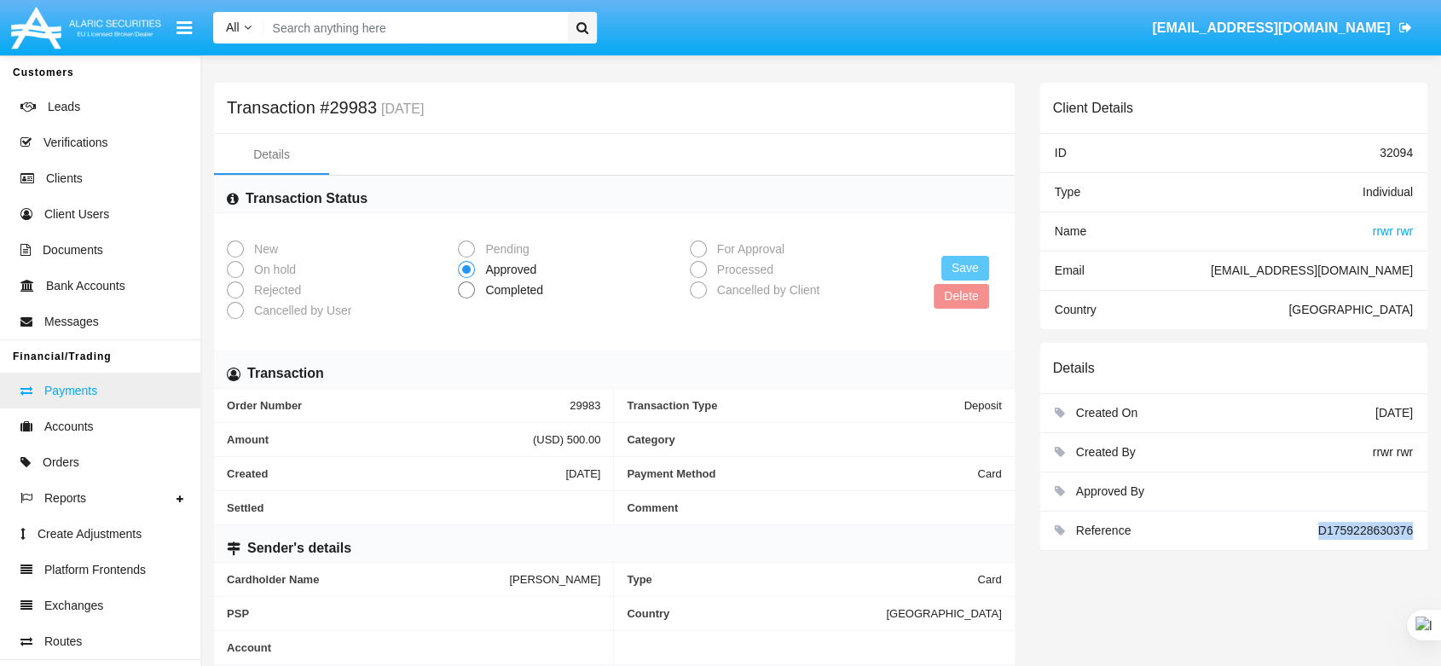
click at [107, 390] on link "Payments" at bounding box center [100, 391] width 200 height 36
click at [100, 435] on link "Accounts" at bounding box center [100, 427] width 200 height 36
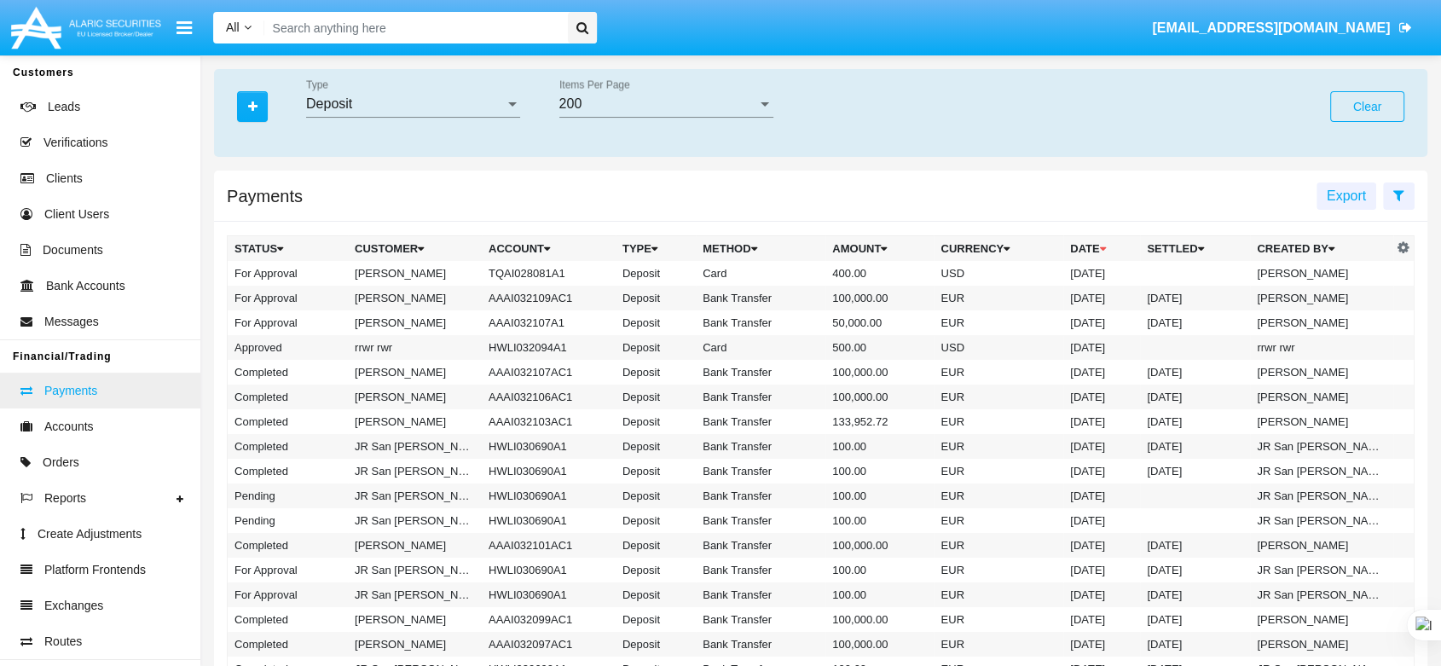
click at [89, 399] on span "Payments" at bounding box center [70, 391] width 53 height 18
click at [1387, 111] on button "Clear" at bounding box center [1367, 106] width 74 height 31
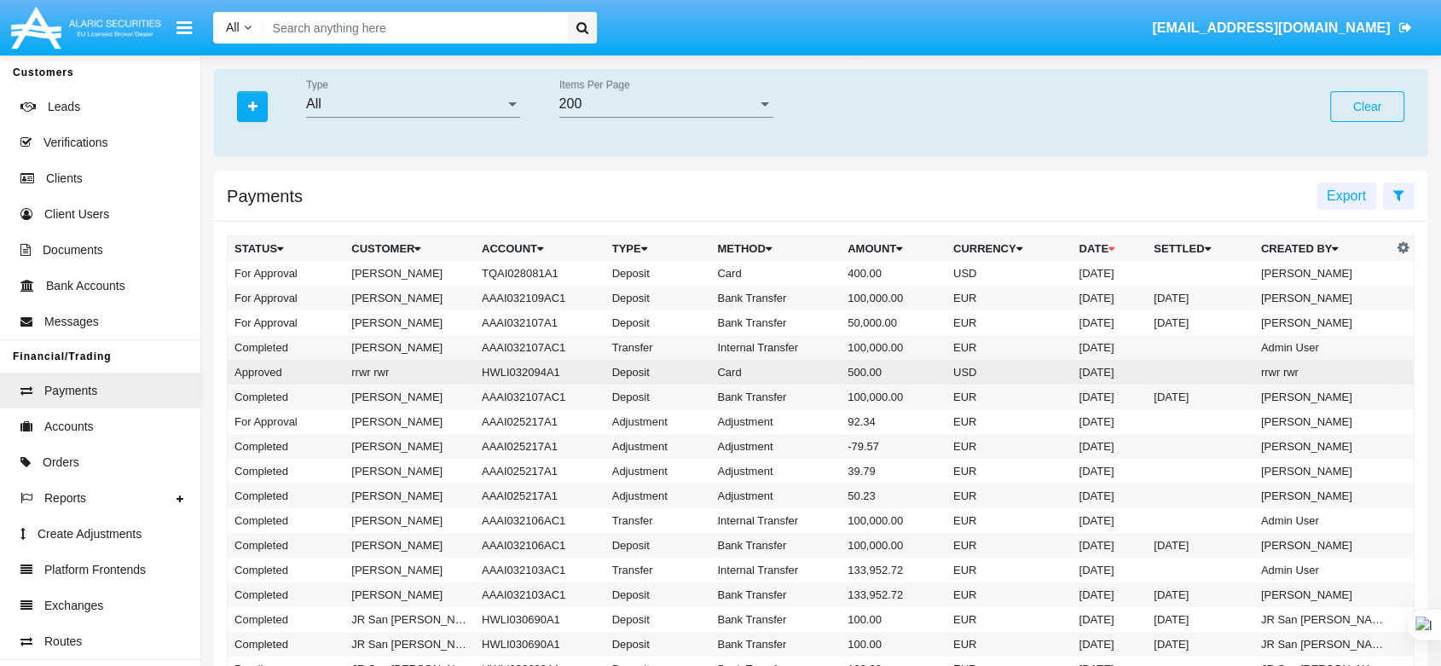
click at [662, 372] on td "Deposit" at bounding box center [659, 372] width 106 height 25
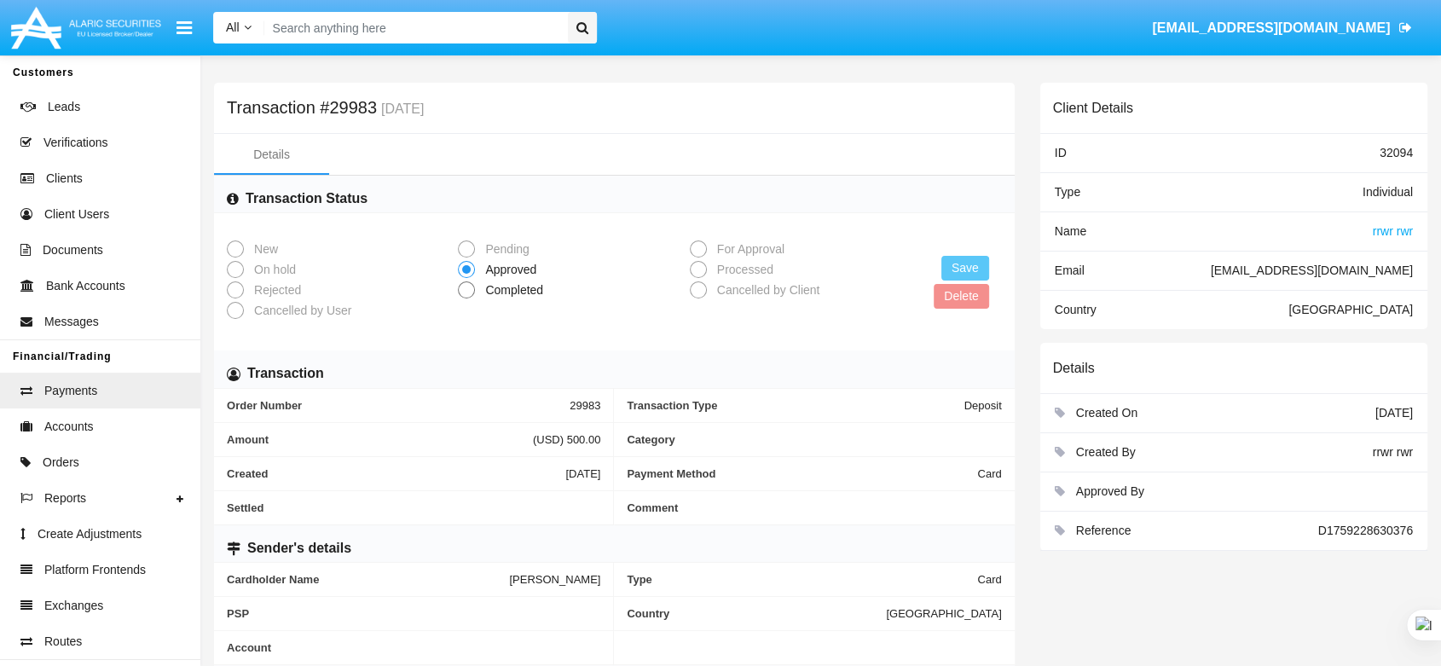
click at [1396, 225] on span "rrwr rwr" at bounding box center [1393, 231] width 40 height 14
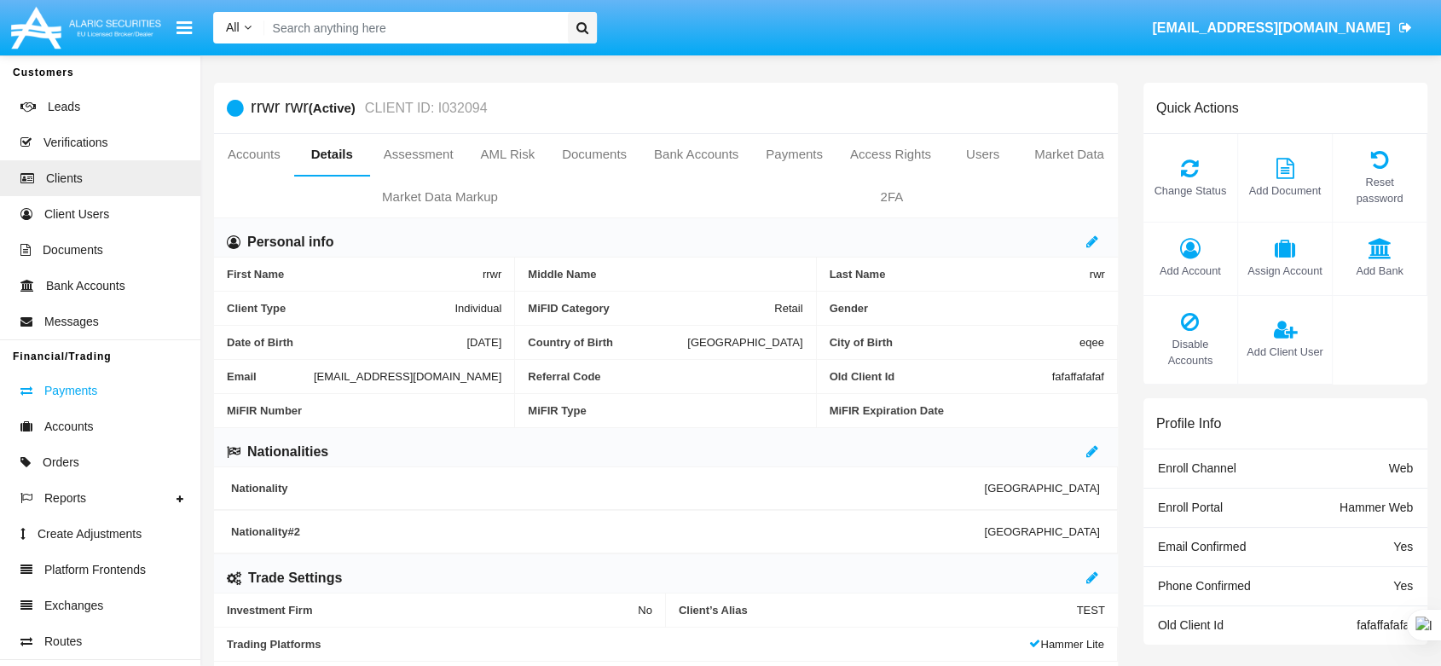
click at [78, 394] on span "Payments" at bounding box center [70, 391] width 53 height 18
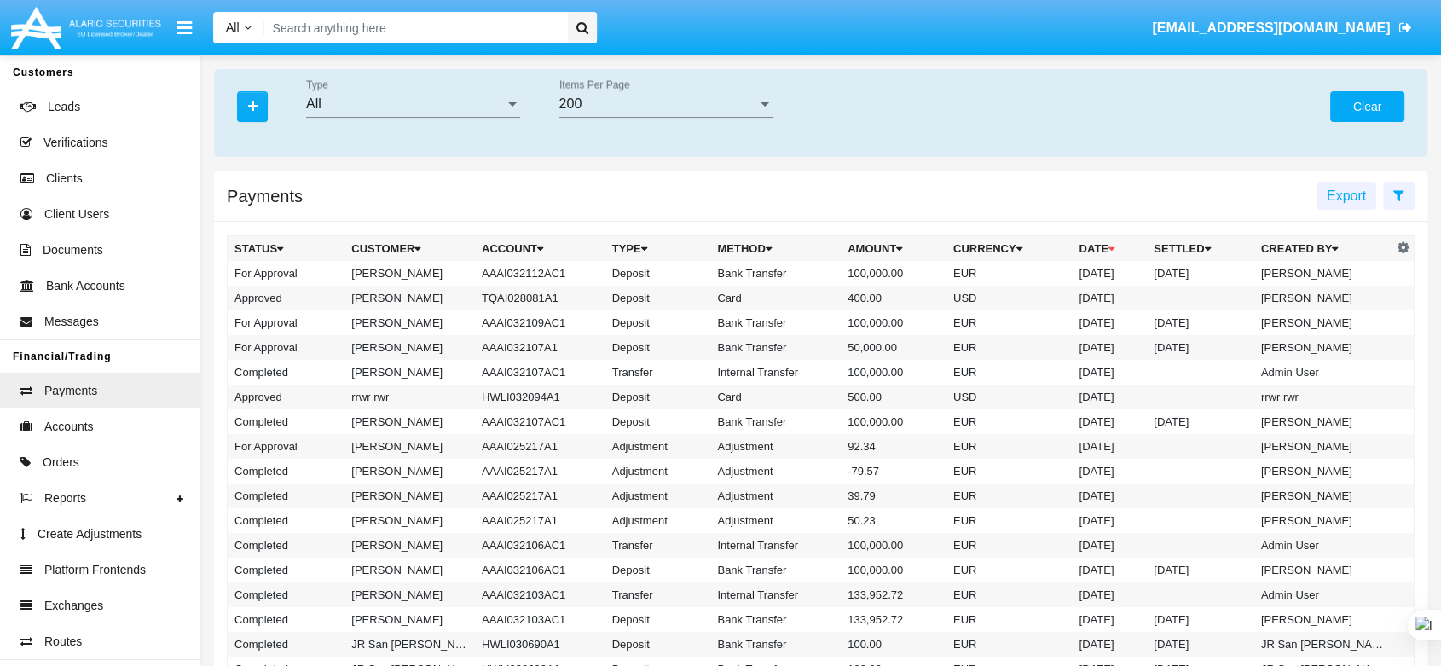
click at [1358, 99] on button "Clear" at bounding box center [1367, 106] width 74 height 31
click at [1085, 399] on td "[DATE]" at bounding box center [1109, 397] width 75 height 25
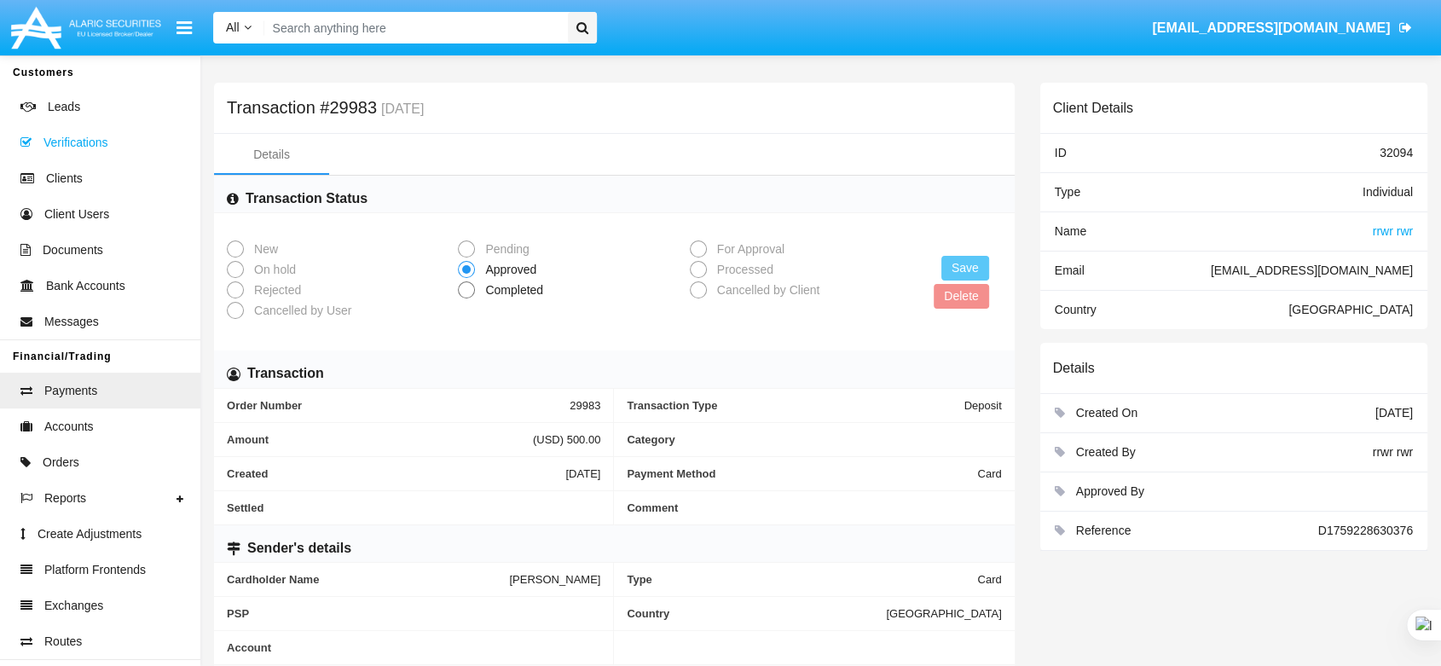
click at [42, 139] on span at bounding box center [30, 142] width 26 height 19
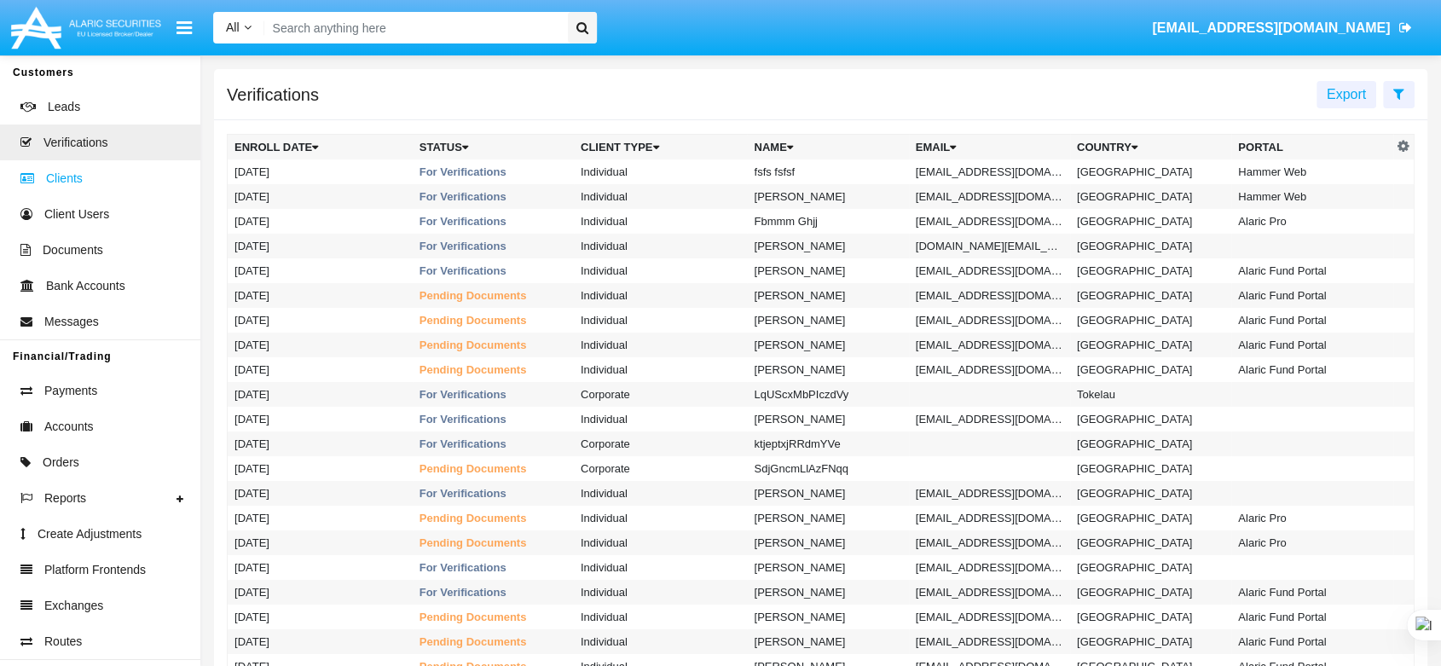
click at [96, 184] on link "Clients" at bounding box center [100, 178] width 200 height 36
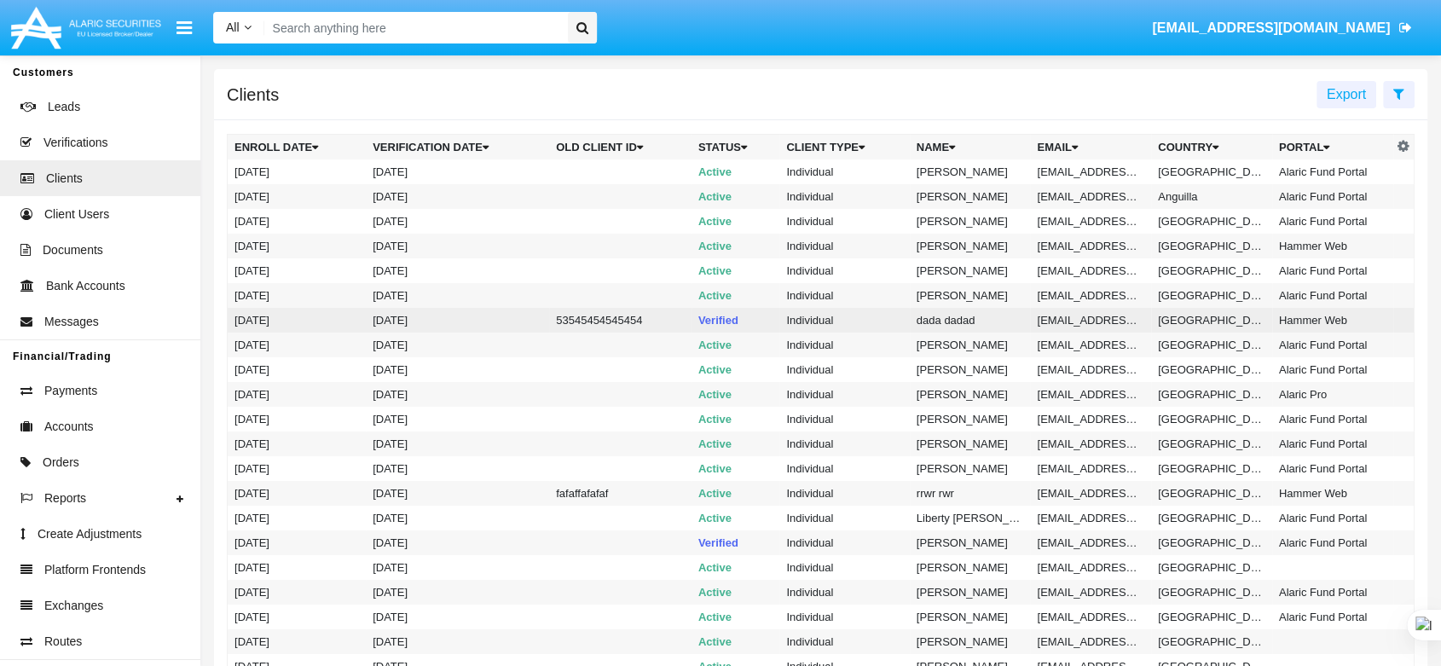
click at [658, 319] on td "53545454545454" at bounding box center [620, 320] width 142 height 25
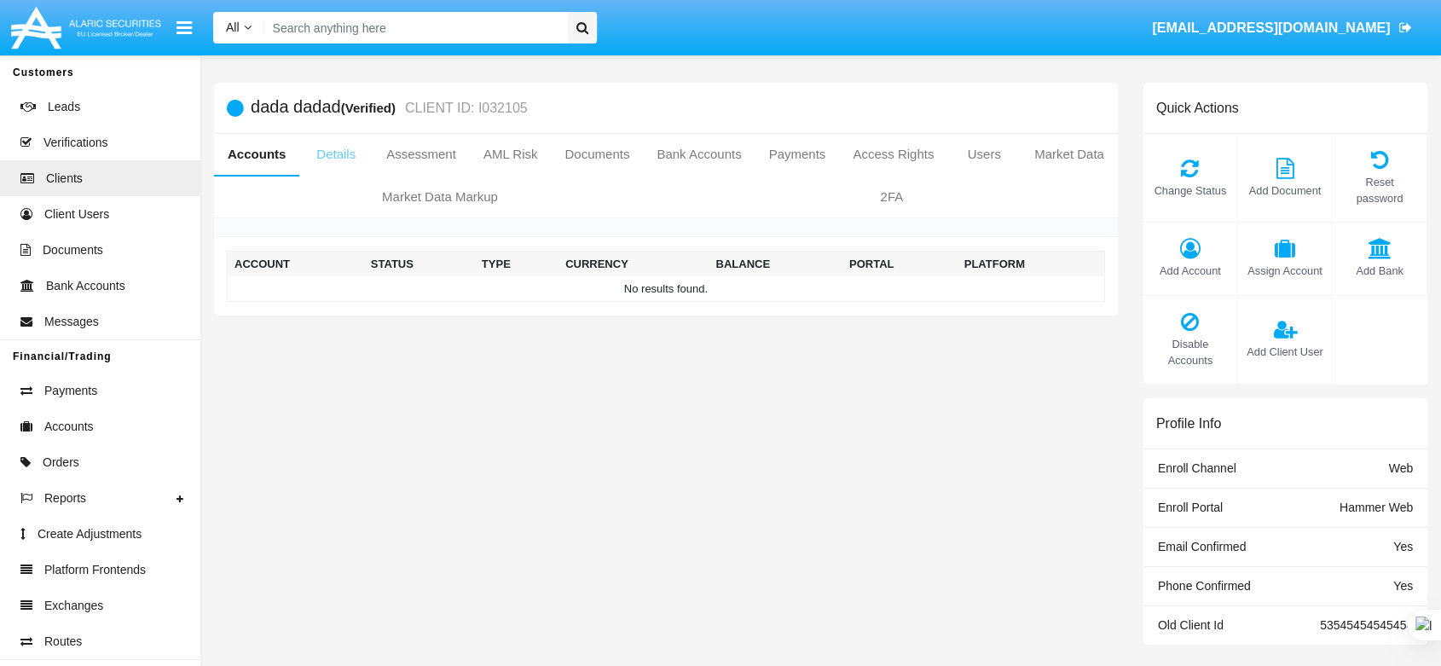
click at [334, 155] on link "Details" at bounding box center [335, 154] width 73 height 41
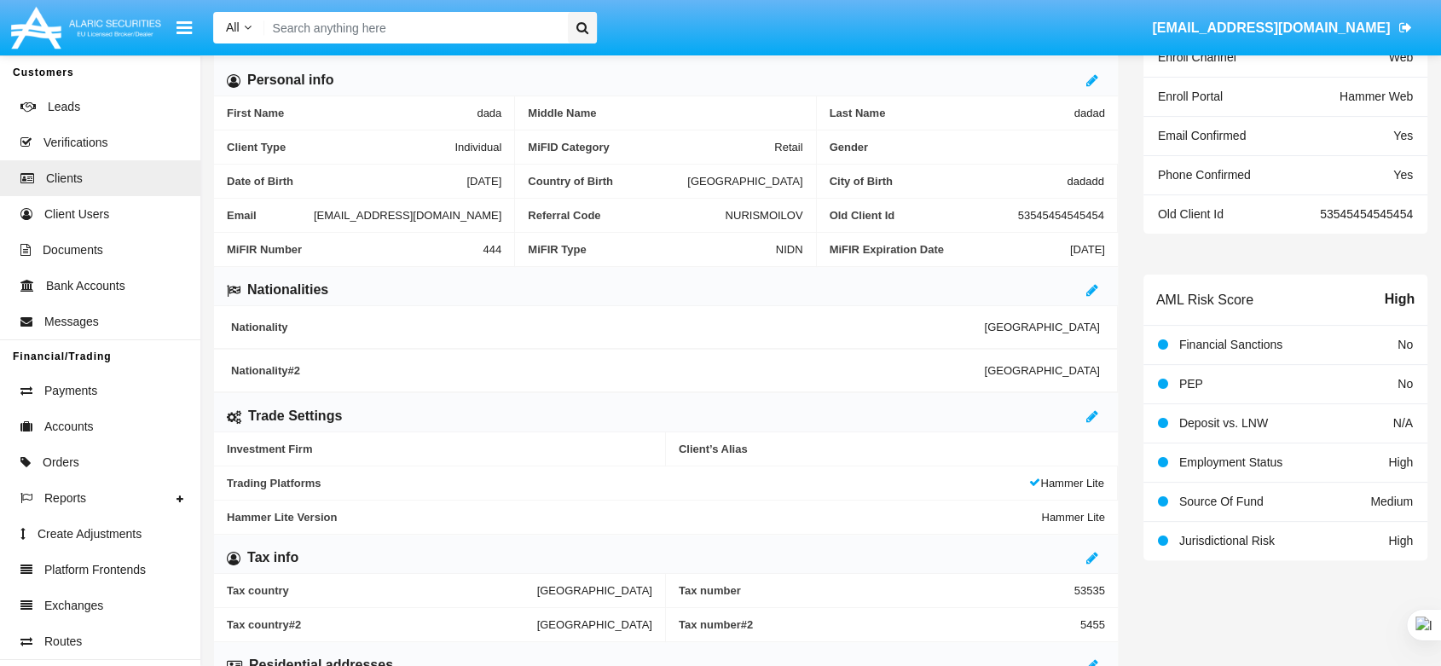
scroll to position [432, 0]
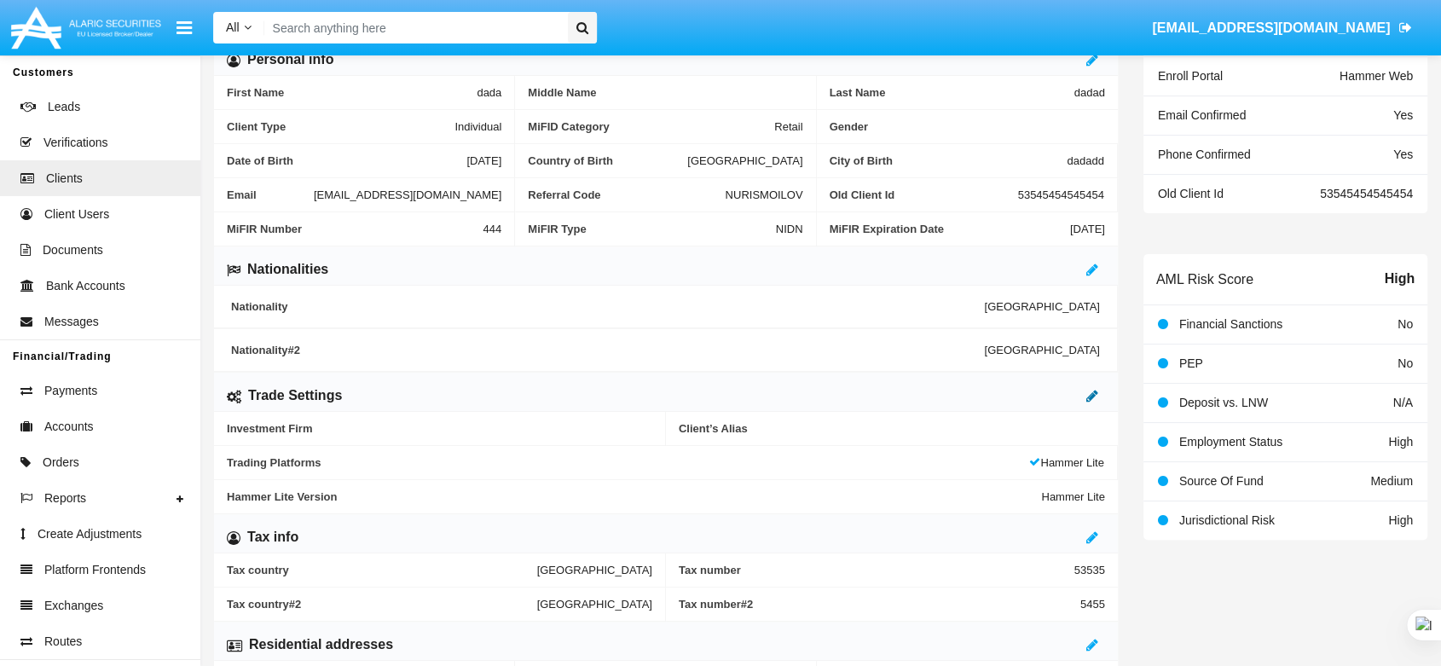
click at [1089, 395] on icon at bounding box center [1093, 396] width 12 height 14
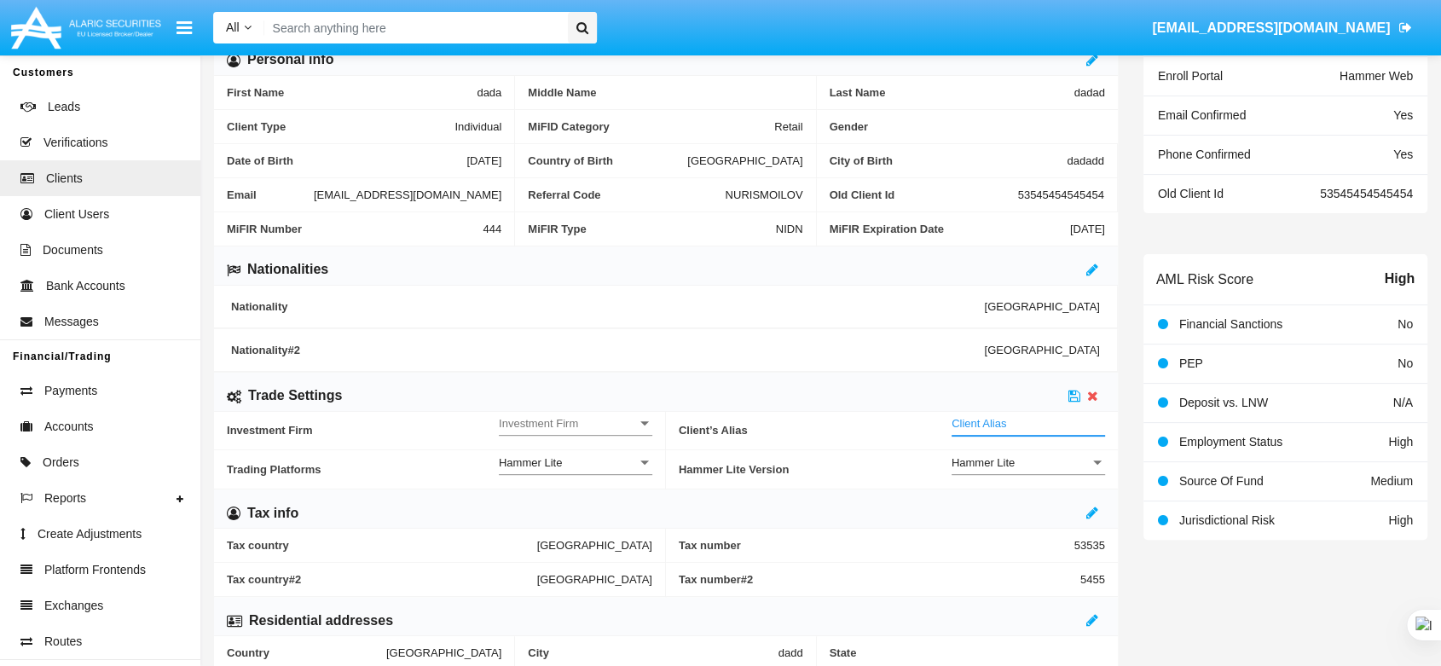
click at [1021, 423] on input "Client Alias" at bounding box center [1029, 423] width 154 height 14
type input "TEST"
click at [608, 413] on div "Investment Firm Investment Firm" at bounding box center [576, 419] width 154 height 32
click at [610, 428] on span "No" at bounding box center [576, 431] width 154 height 33
click at [1074, 392] on icon at bounding box center [1075, 396] width 12 height 14
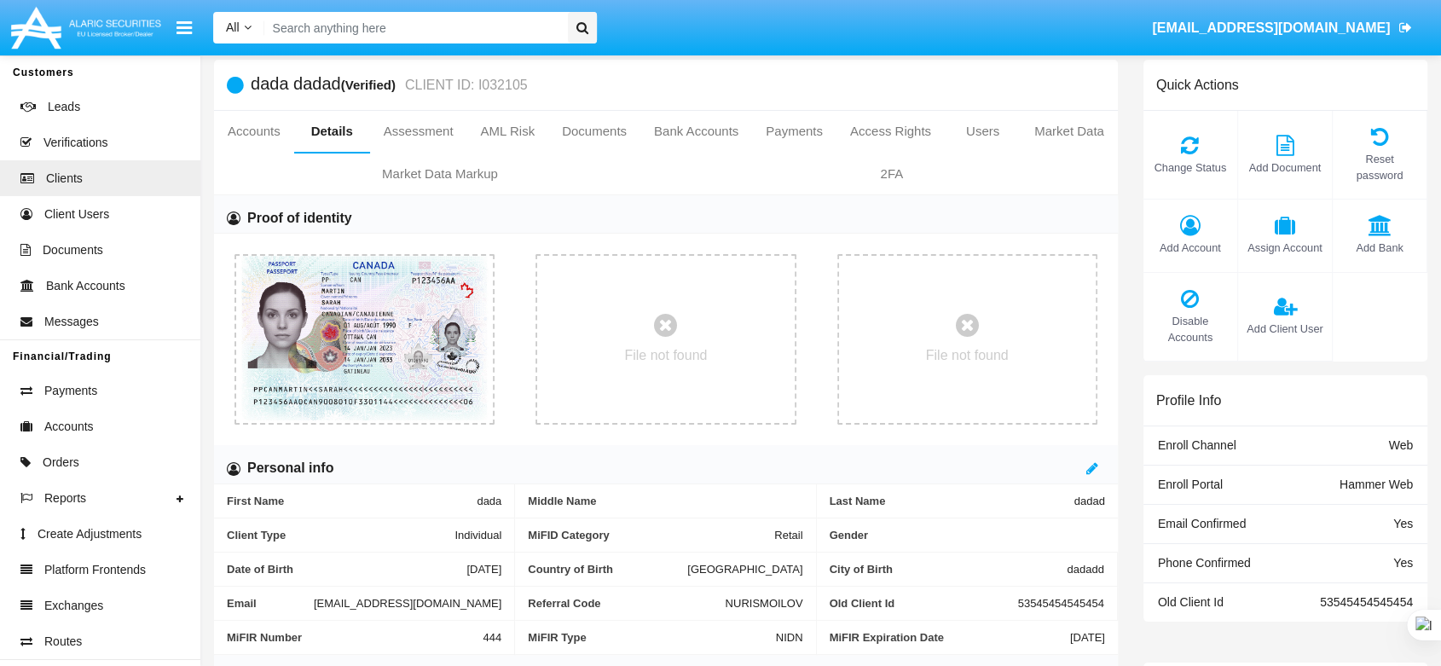
scroll to position [20, 0]
click at [1187, 217] on icon at bounding box center [1190, 227] width 77 height 20
click at [1176, 223] on div "Add Account" at bounding box center [1191, 238] width 95 height 72
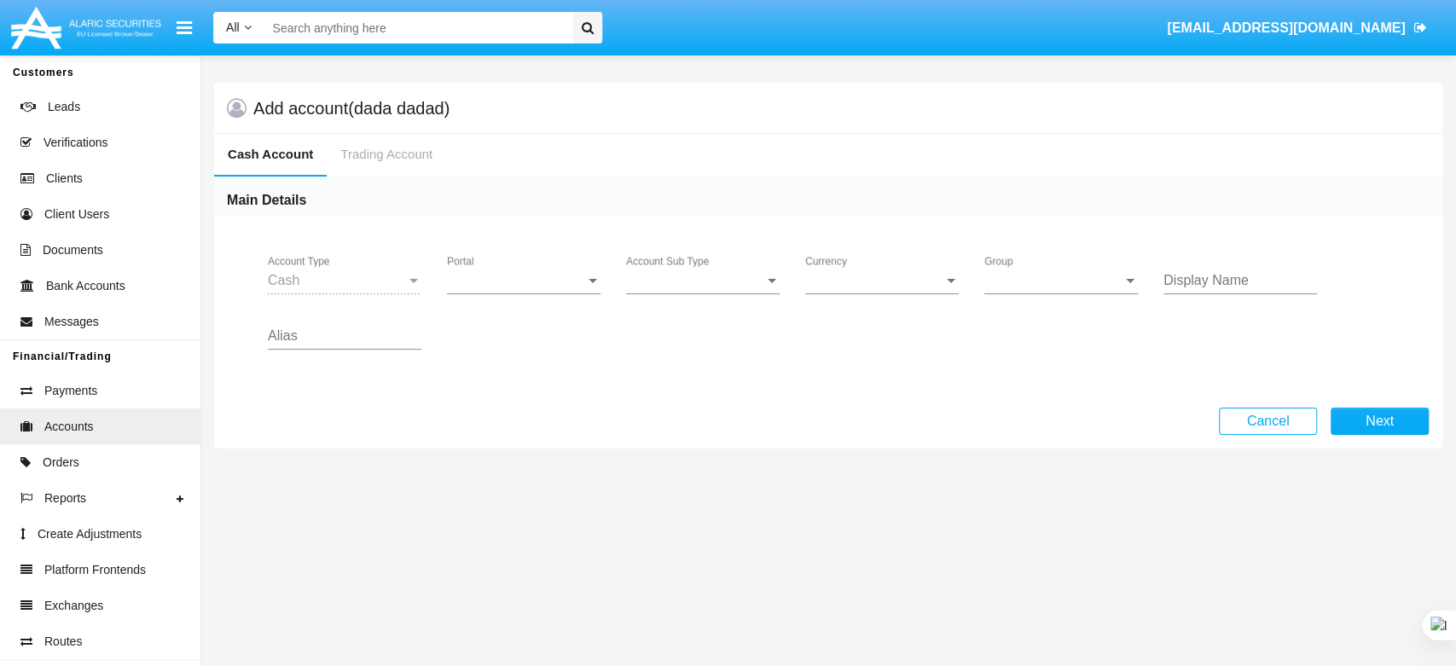
click at [561, 271] on div "Portal Portal" at bounding box center [524, 275] width 154 height 38
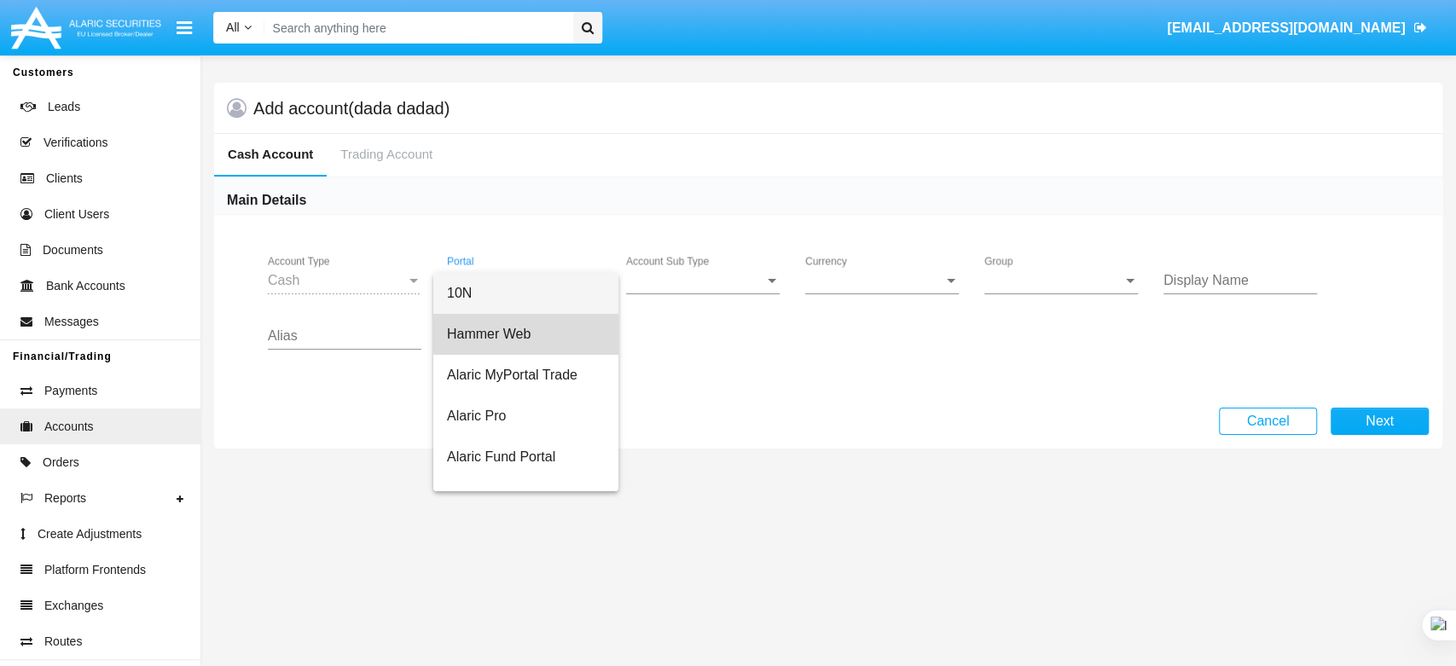
click at [570, 327] on span "Hammer Web" at bounding box center [526, 334] width 158 height 41
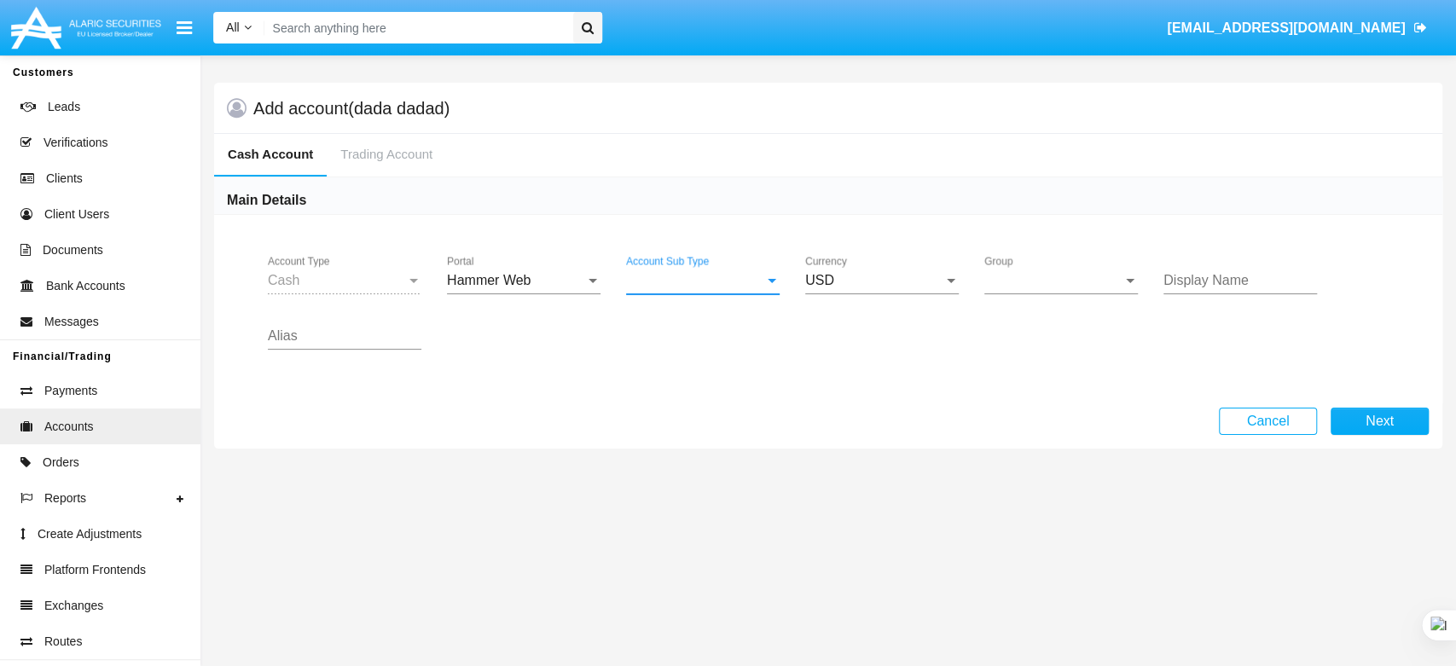
click at [697, 281] on span "Account Sub Type" at bounding box center [695, 280] width 138 height 15
click at [697, 281] on span "Trading Cash" at bounding box center [703, 293] width 154 height 41
click at [1010, 275] on span "Group" at bounding box center [1053, 280] width 138 height 15
click at [1021, 290] on span "Hammer Web Lite" at bounding box center [1061, 293] width 154 height 41
click at [1191, 279] on input "Display Name" at bounding box center [1240, 280] width 154 height 15
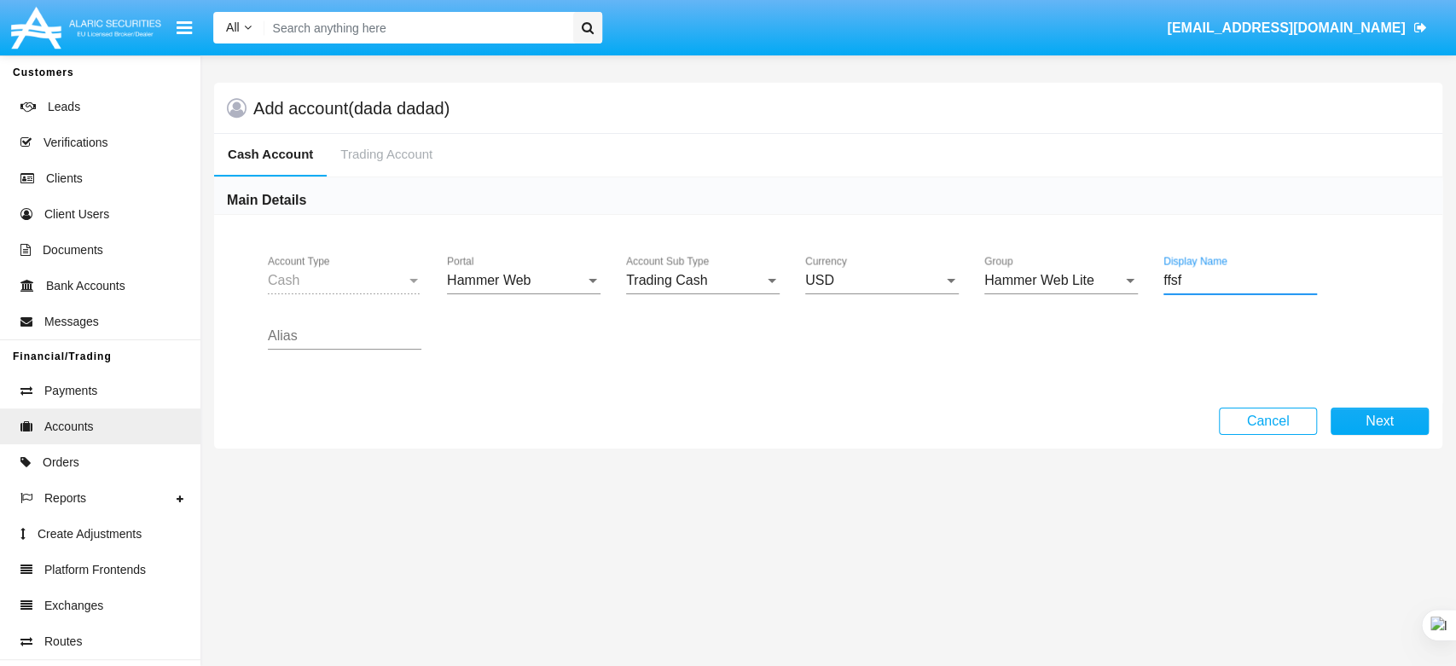
type input "ffsf"
click at [326, 339] on input "Alias" at bounding box center [345, 335] width 154 height 15
type input "fsfsf"
click at [1392, 419] on button "Next" at bounding box center [1379, 421] width 98 height 27
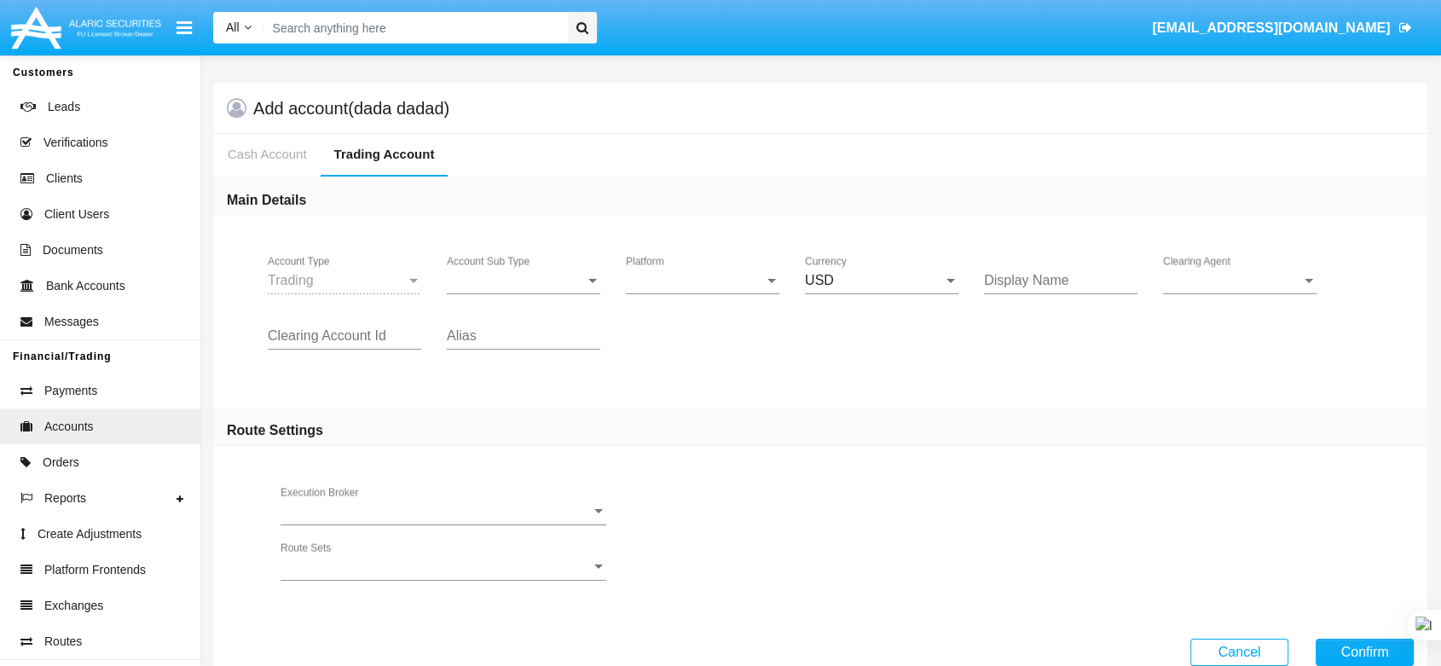
click at [564, 288] on div "Account Sub Type Account Sub Type" at bounding box center [524, 275] width 154 height 38
click at [564, 288] on span "Trading" at bounding box center [524, 293] width 154 height 41
click at [661, 269] on div "Platform Platform" at bounding box center [703, 275] width 154 height 38
drag, startPoint x: 661, startPoint y: 269, endPoint x: 678, endPoint y: 285, distance: 23.5
click at [678, 285] on div "Hammer Lite" at bounding box center [720, 333] width 1441 height 666
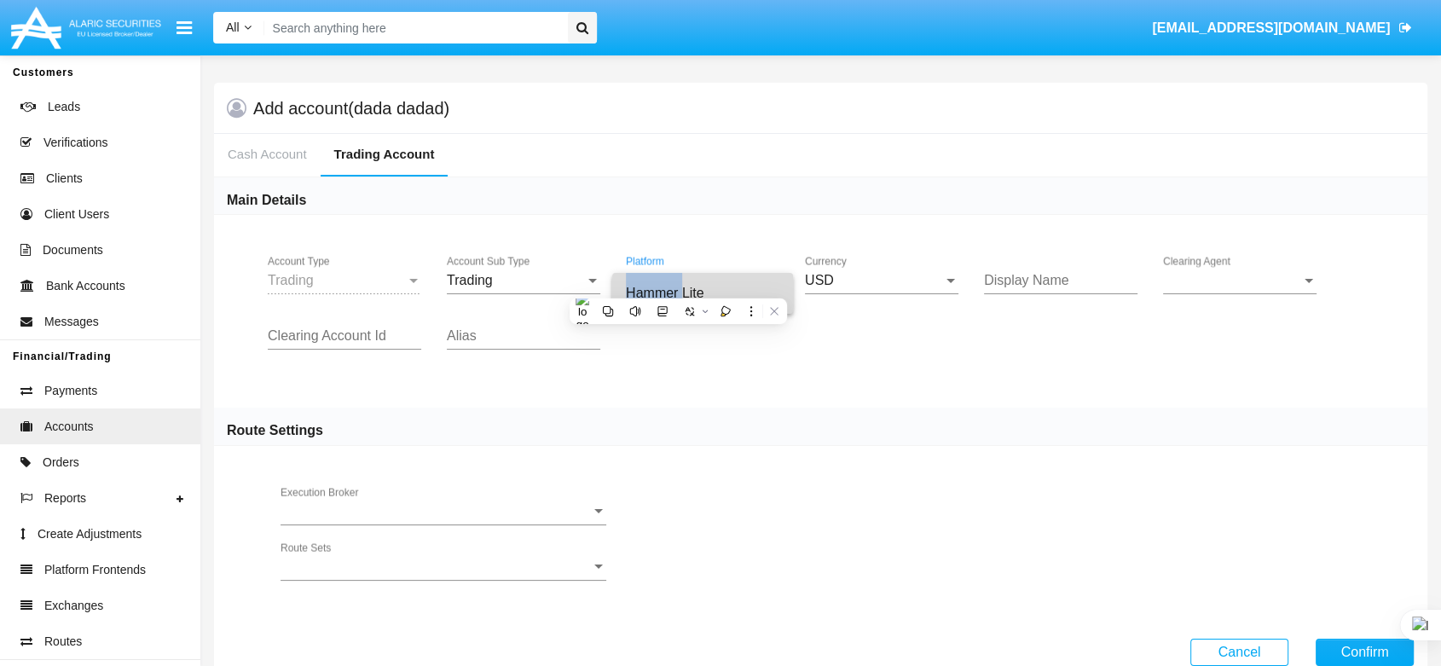
click at [678, 285] on span "Hammer Lite" at bounding box center [703, 293] width 154 height 41
click at [1030, 278] on input "Display Name" at bounding box center [1061, 280] width 154 height 15
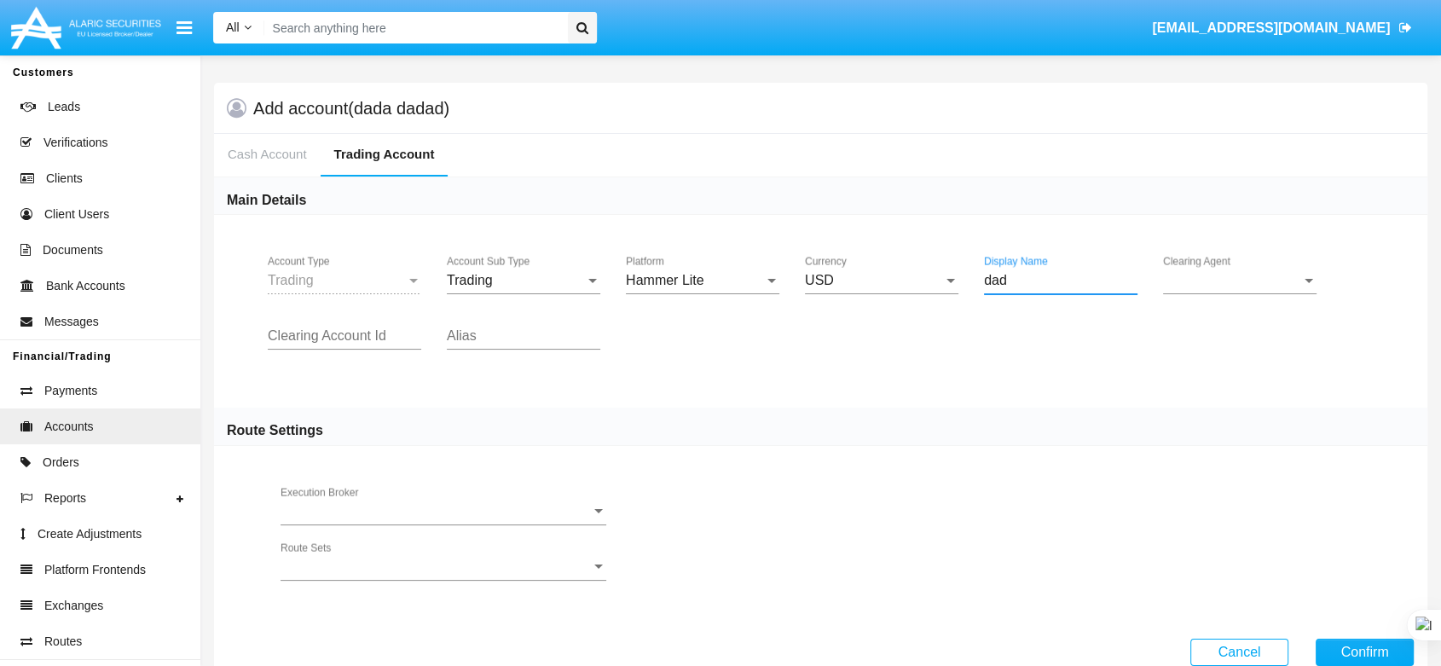
type input "dad"
click at [1226, 282] on span "Clearing Agent" at bounding box center [1232, 280] width 138 height 15
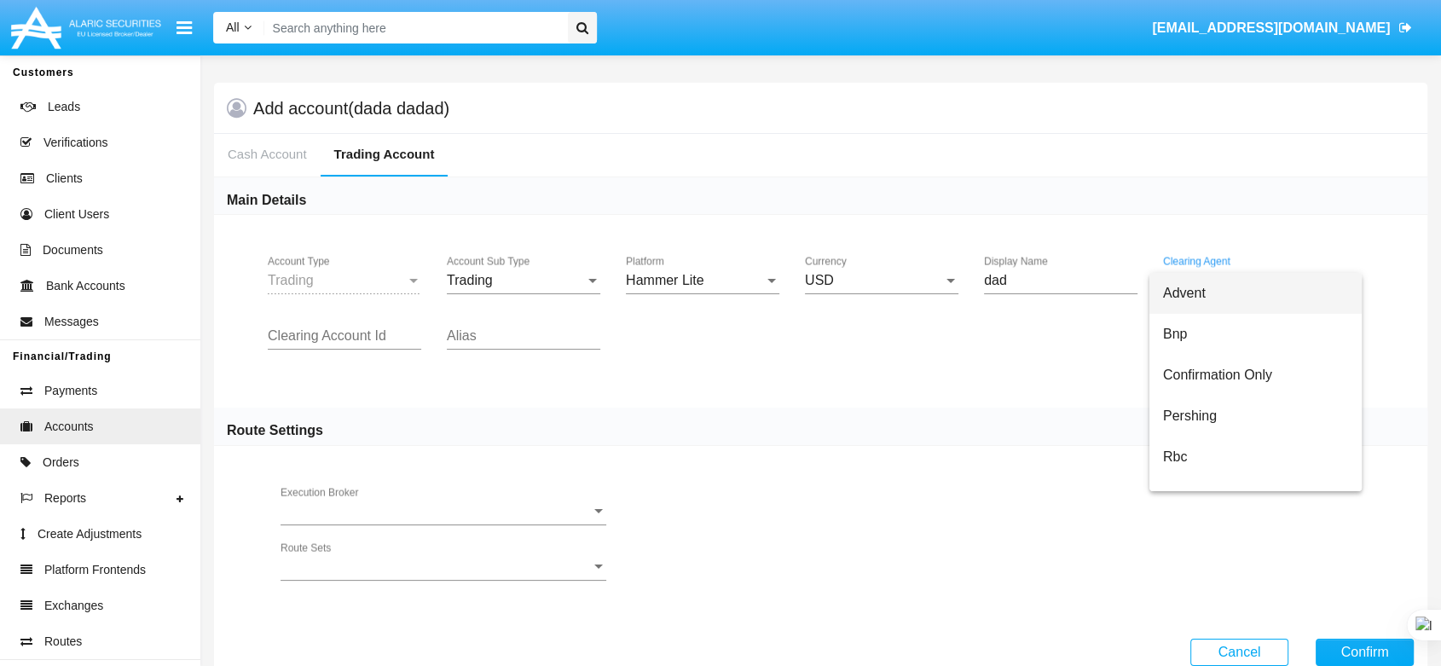
click at [1226, 282] on span "Advent" at bounding box center [1255, 293] width 185 height 41
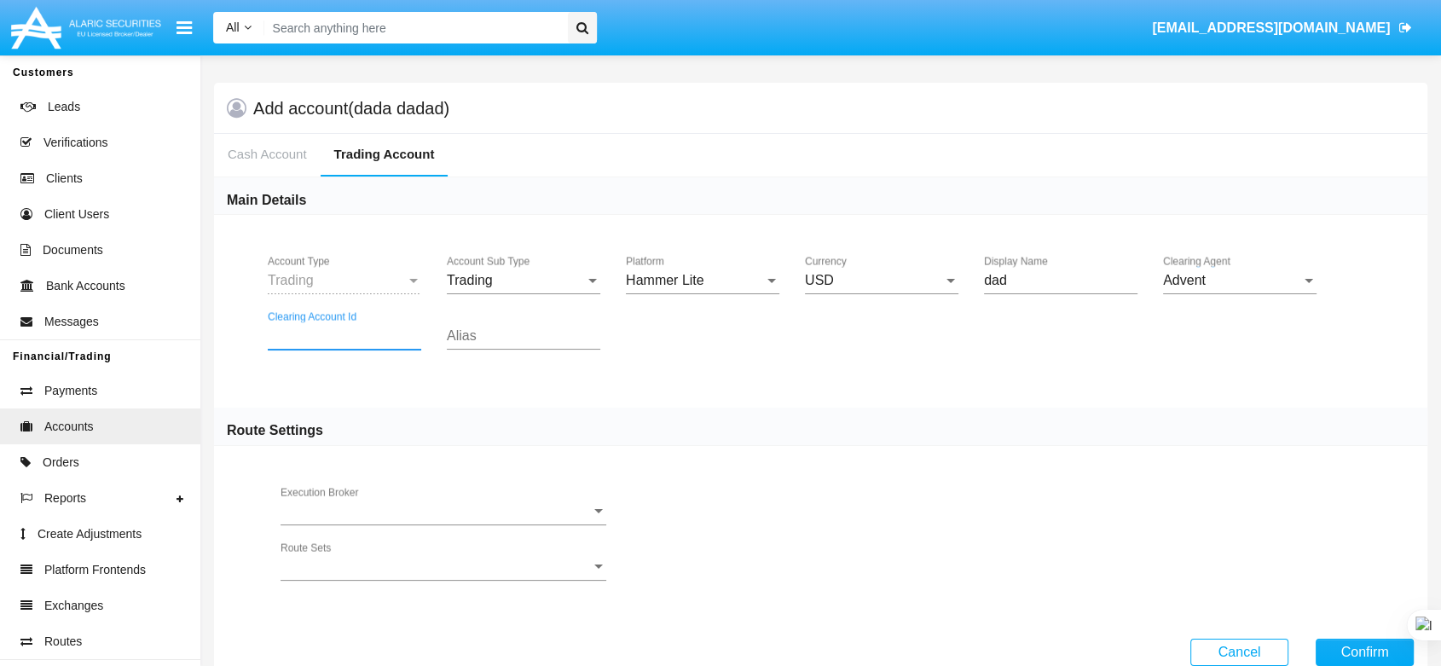
click at [382, 337] on input "Clearing Account Id" at bounding box center [345, 335] width 154 height 15
type input "dsdd"
click at [498, 335] on input "Alias" at bounding box center [524, 335] width 154 height 15
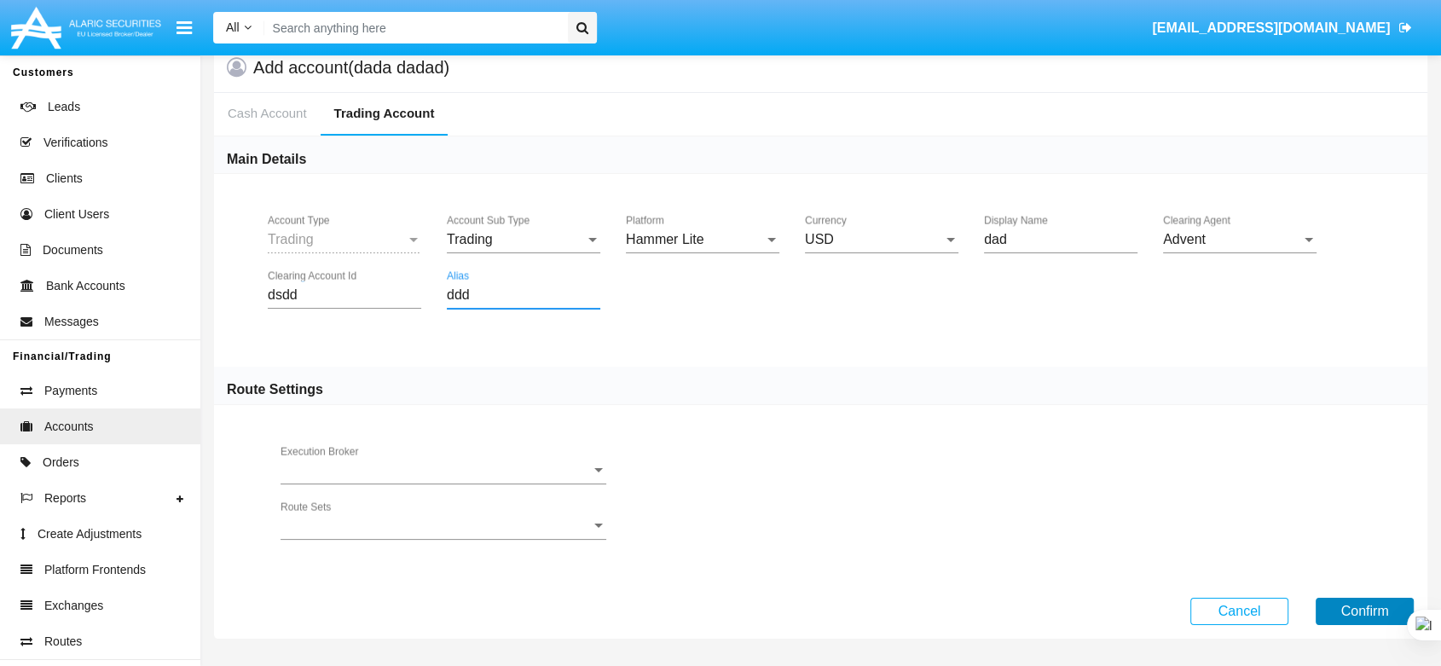
type input "ddd"
click at [1351, 606] on button "Confirm" at bounding box center [1365, 611] width 98 height 27
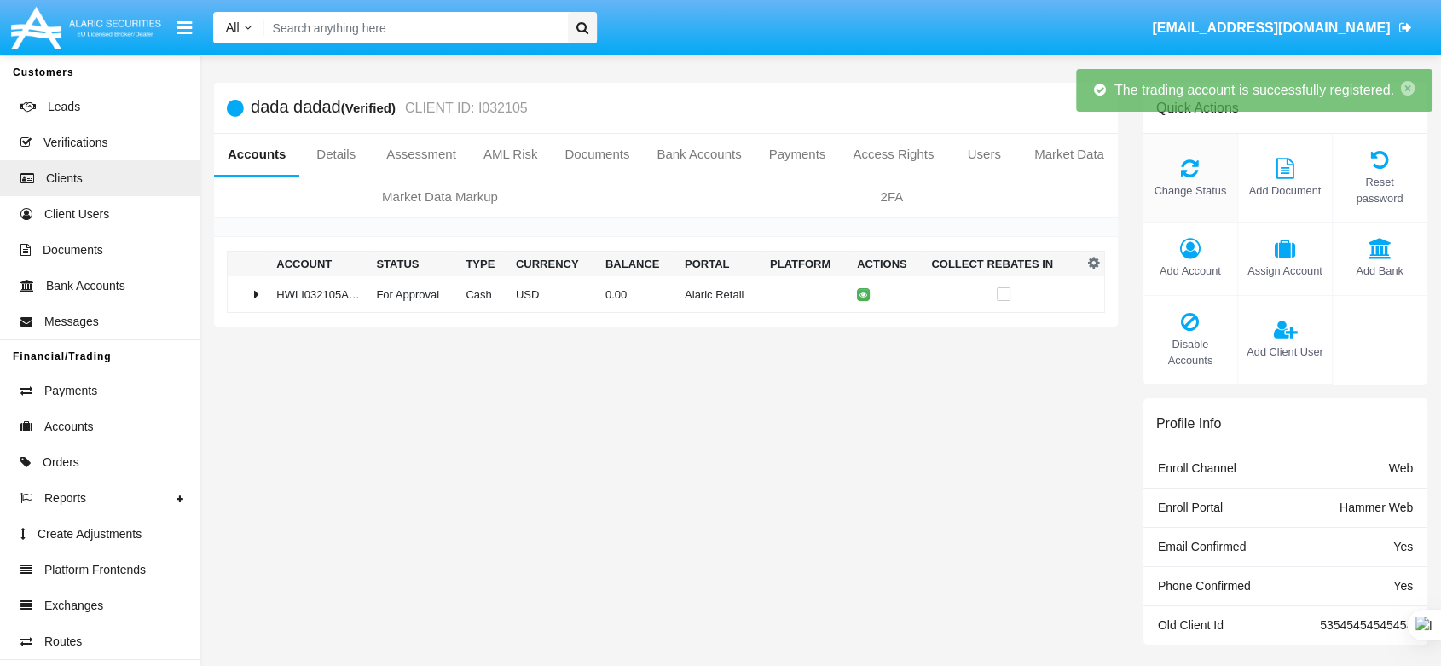
click at [1187, 165] on icon at bounding box center [1190, 168] width 77 height 20
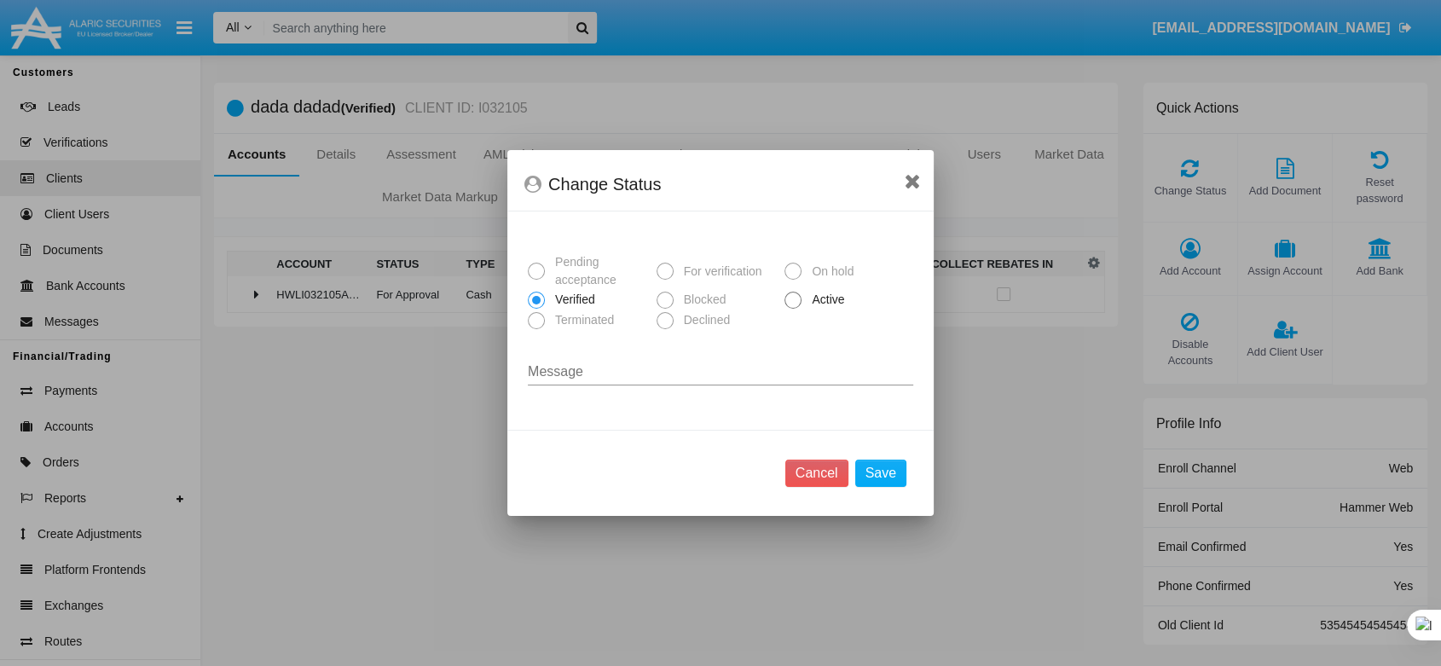
click at [791, 304] on span at bounding box center [793, 300] width 17 height 17
click at [792, 309] on input "Active" at bounding box center [792, 309] width 1 height 1
radio input "true"
click at [881, 474] on button "Save" at bounding box center [880, 473] width 51 height 27
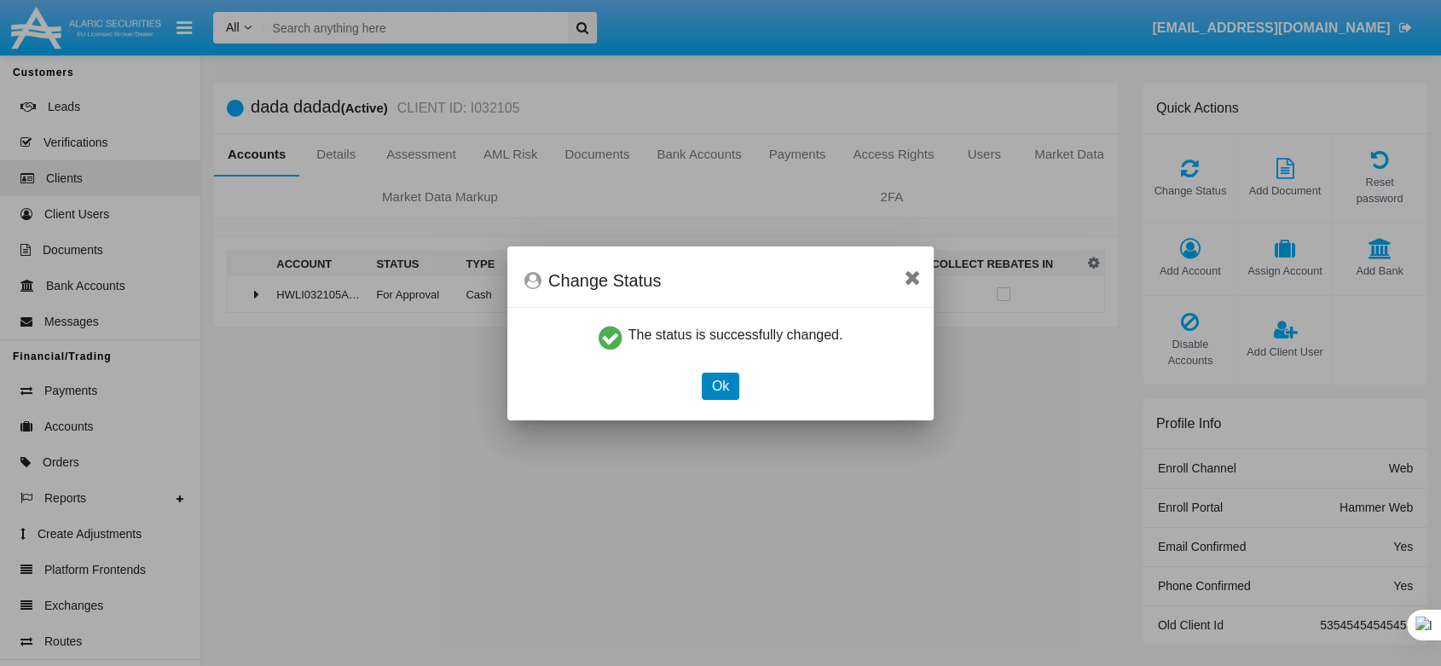
click at [730, 385] on button "Ok" at bounding box center [721, 386] width 38 height 27
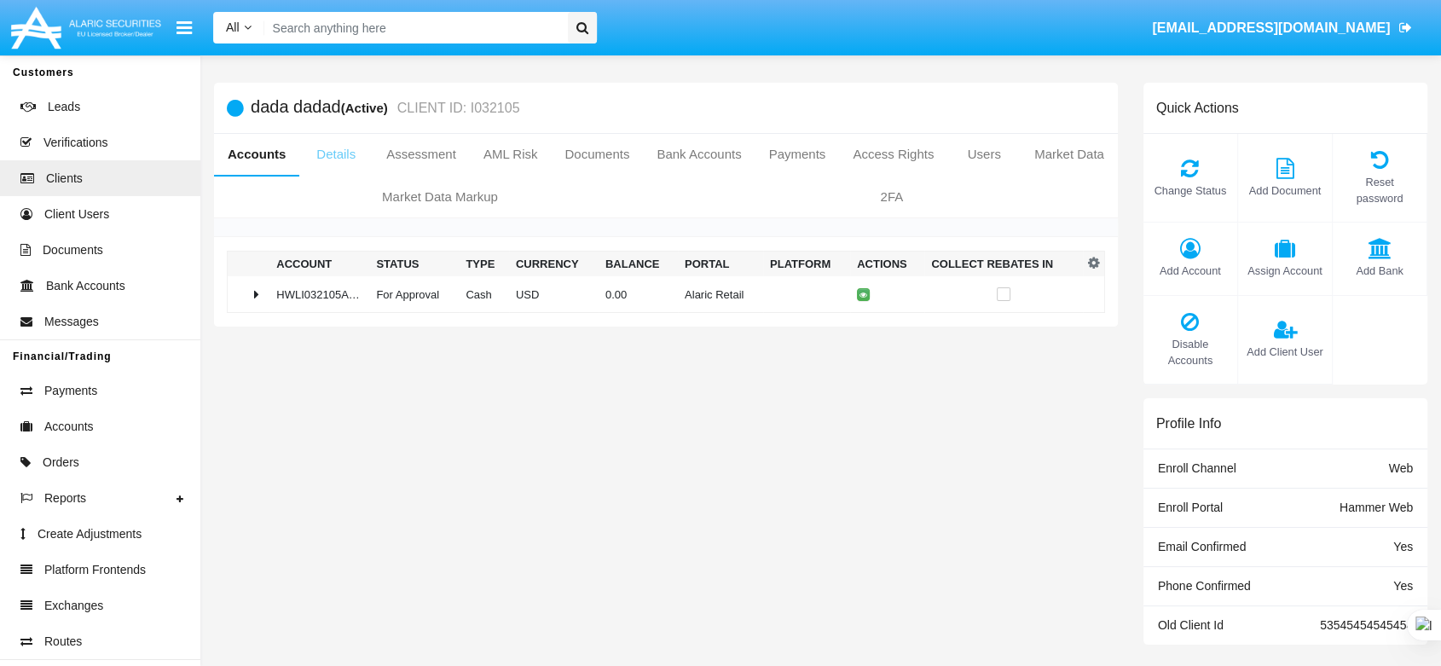
click at [323, 153] on link "Details" at bounding box center [335, 154] width 73 height 41
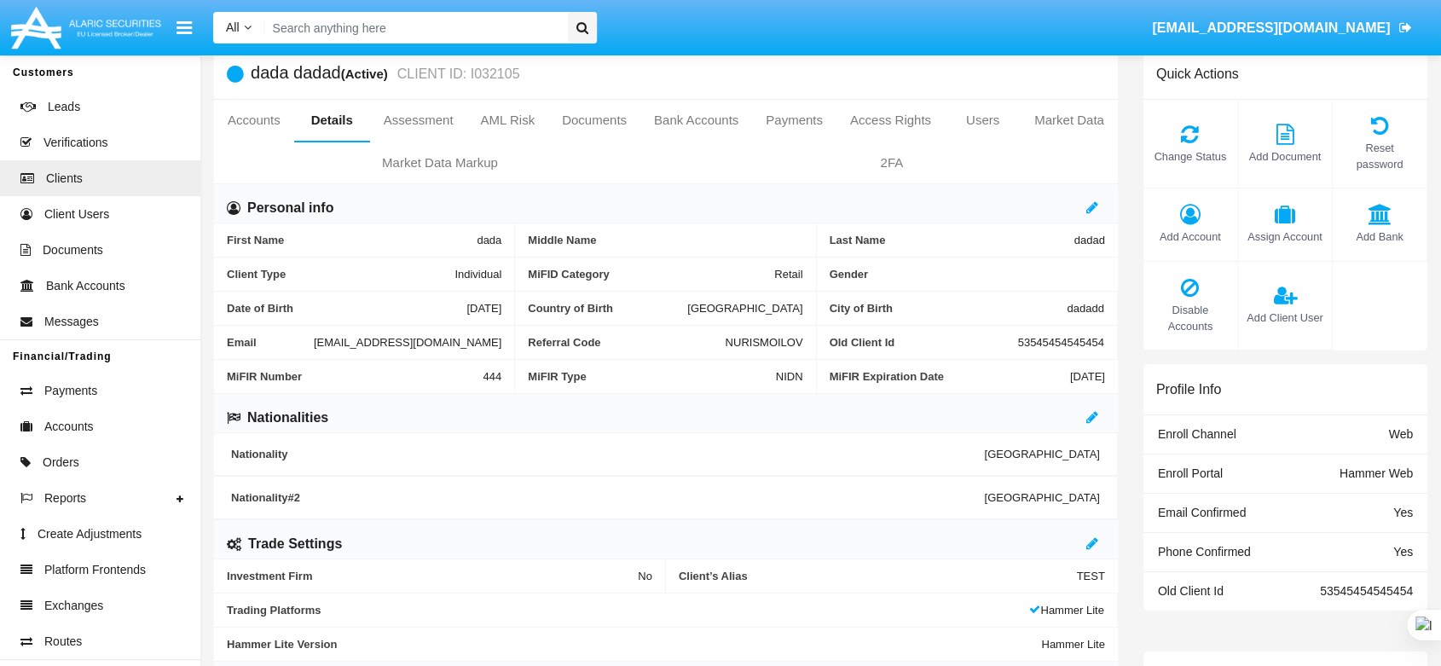
scroll to position [25, 0]
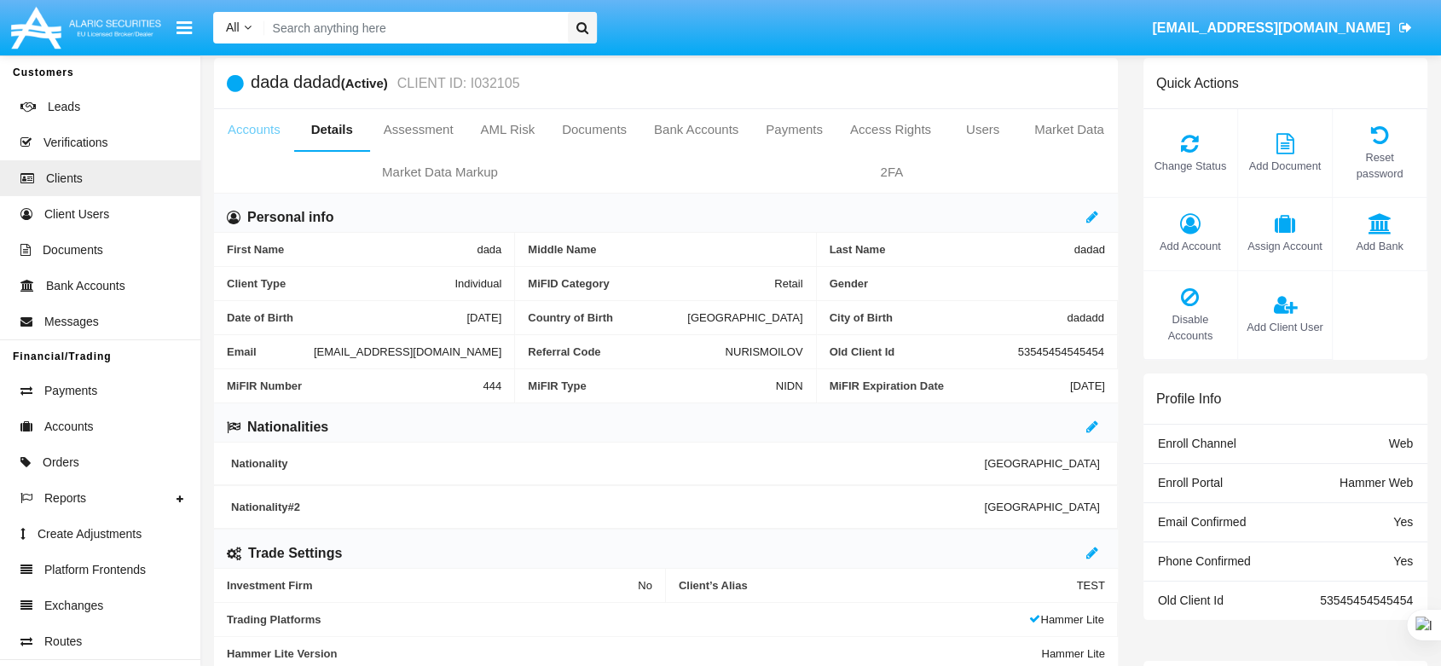
click at [253, 135] on link "Accounts" at bounding box center [254, 129] width 80 height 41
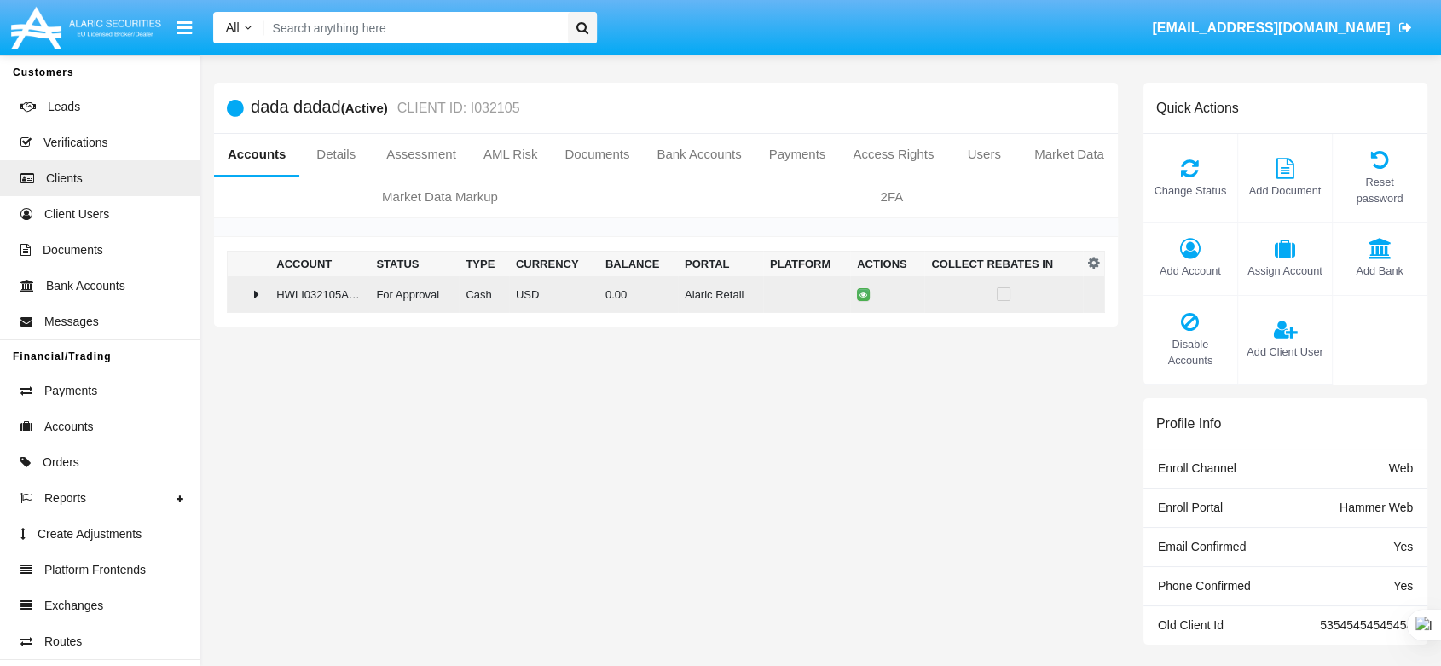
click at [288, 298] on td "HWLI032105AC1" at bounding box center [320, 294] width 100 height 37
click at [867, 293] on button at bounding box center [867, 294] width 13 height 13
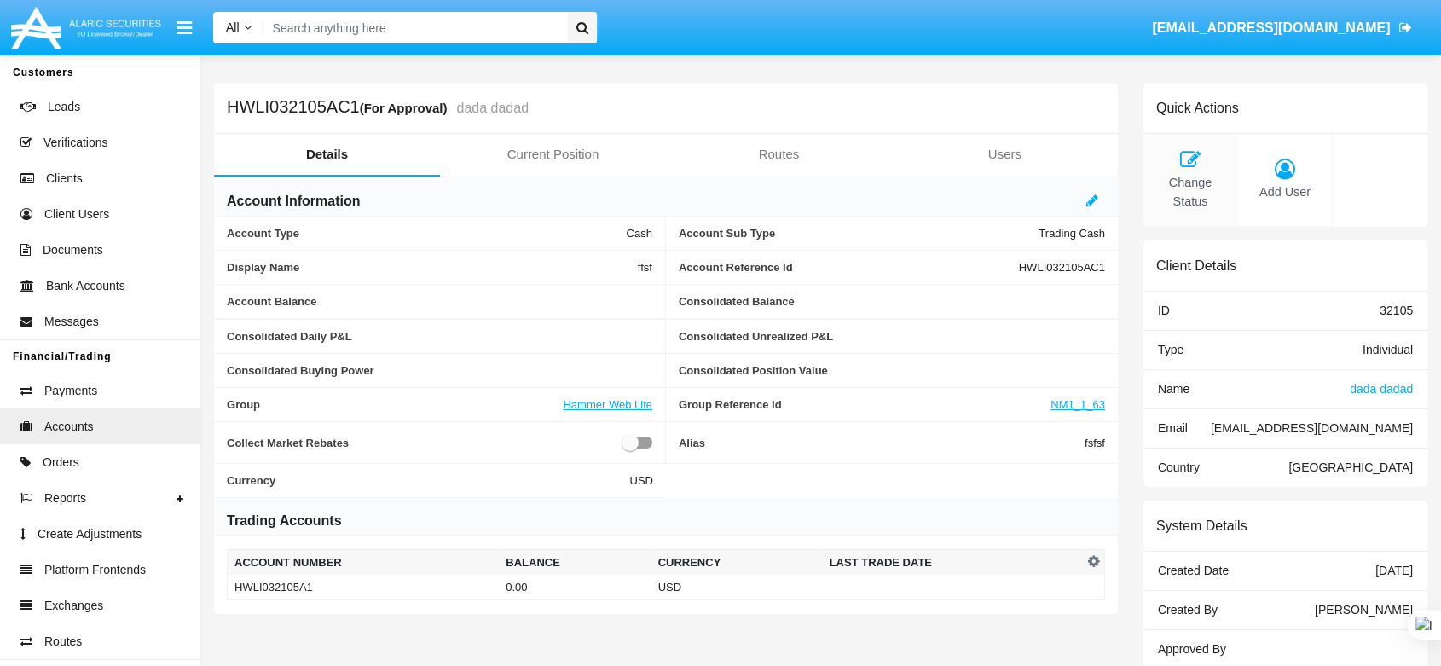
click at [1194, 159] on icon at bounding box center [1190, 159] width 77 height 20
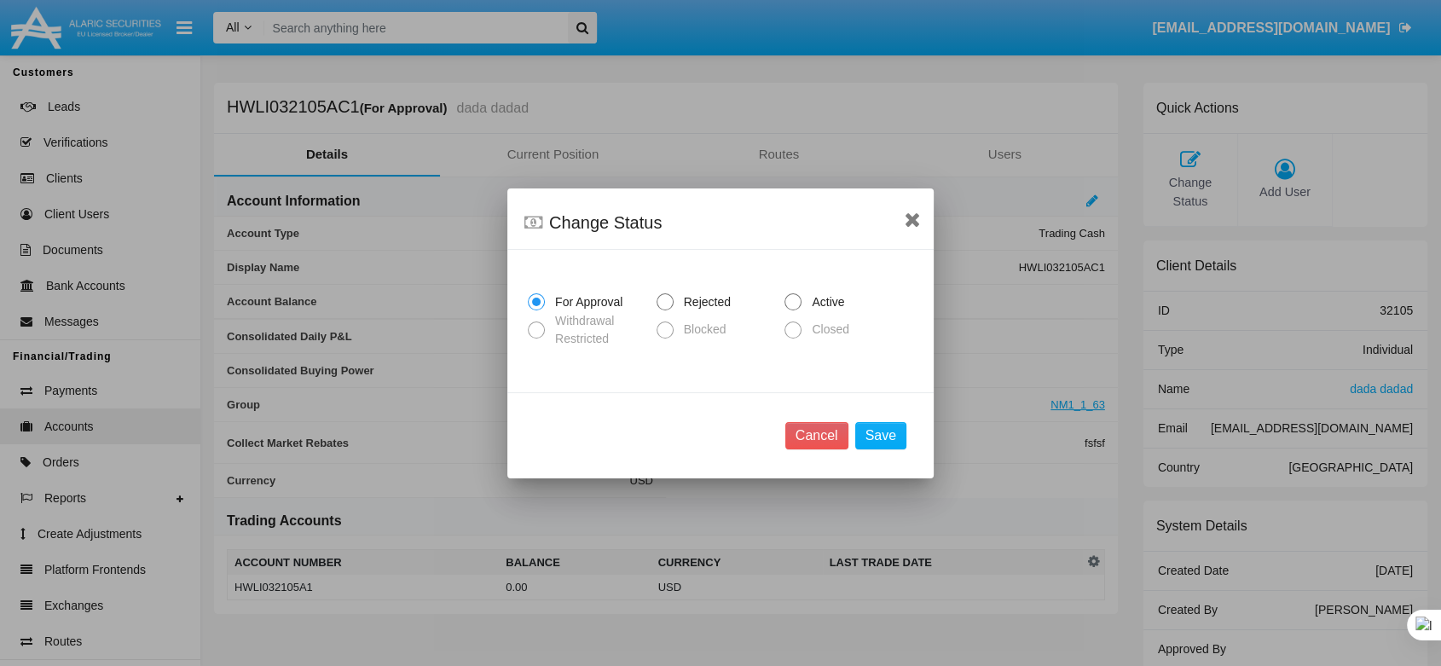
click at [798, 303] on span at bounding box center [793, 301] width 17 height 17
click at [793, 310] on input "Active" at bounding box center [792, 310] width 1 height 1
radio input "true"
click at [880, 432] on button "Save" at bounding box center [880, 435] width 51 height 27
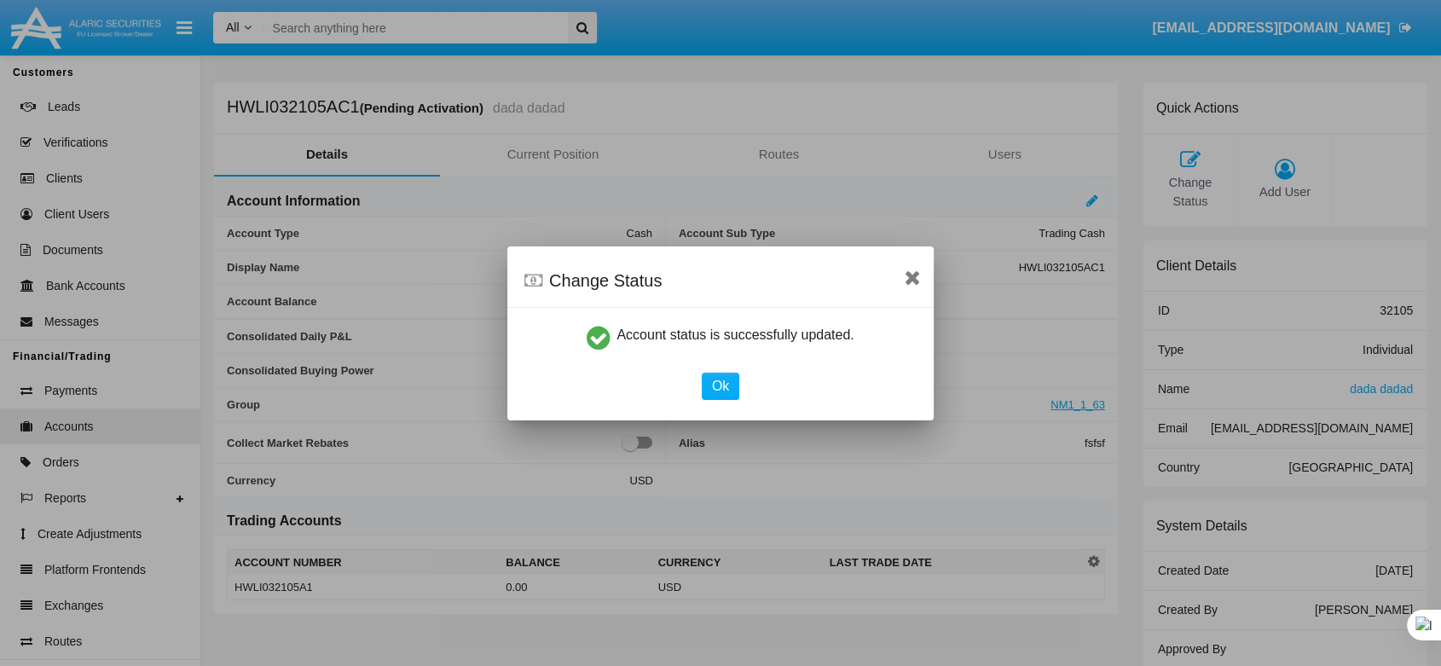
click at [744, 386] on div "Ok" at bounding box center [720, 386] width 411 height 27
click at [733, 386] on button "Ok" at bounding box center [721, 386] width 38 height 27
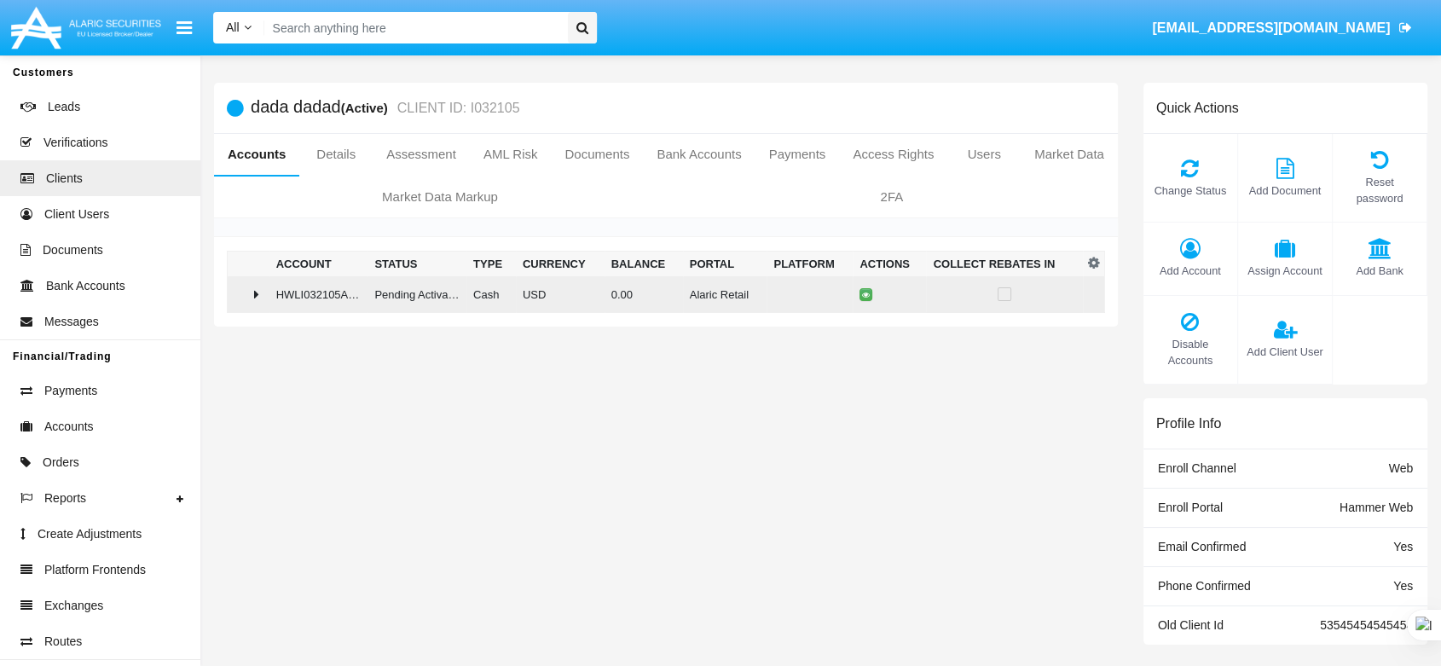
click at [253, 292] on div at bounding box center [249, 294] width 28 height 14
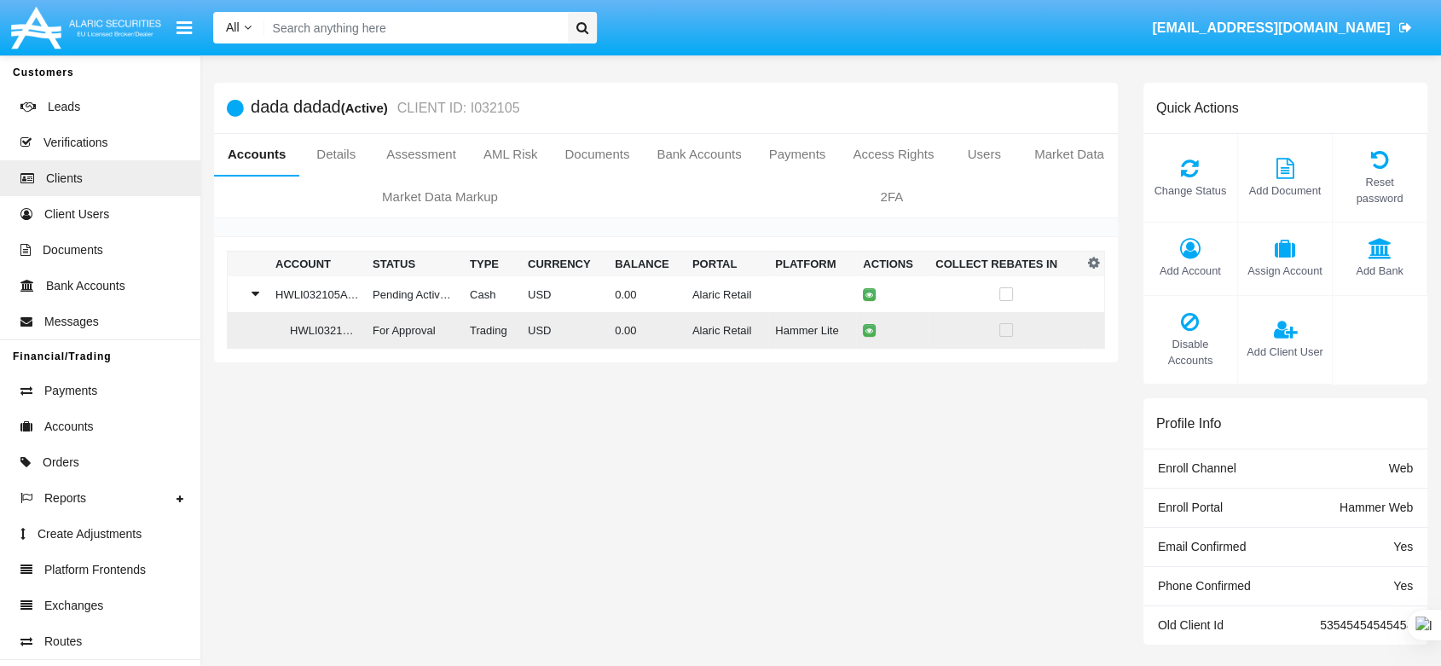
click at [856, 325] on td at bounding box center [892, 330] width 72 height 37
click at [867, 336] on button at bounding box center [869, 330] width 13 height 13
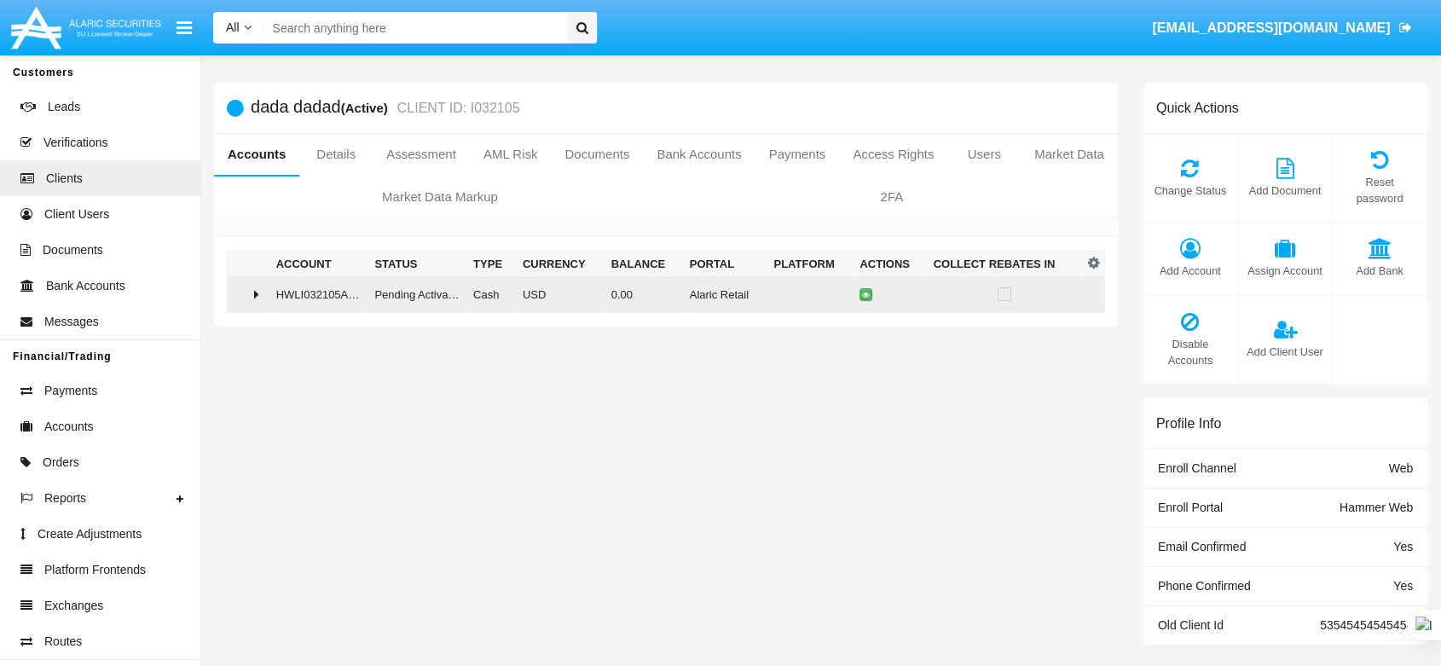
click at [248, 281] on td at bounding box center [249, 294] width 42 height 37
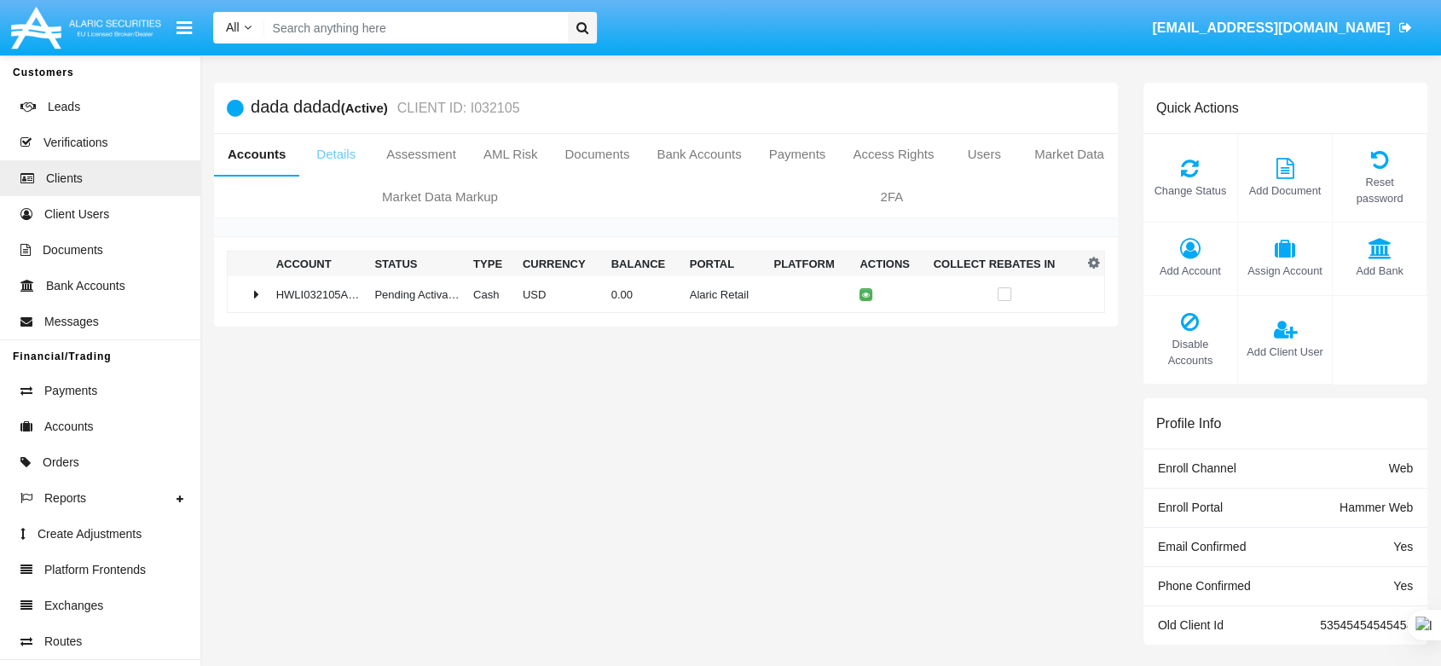
click at [341, 155] on link "Details" at bounding box center [335, 154] width 73 height 41
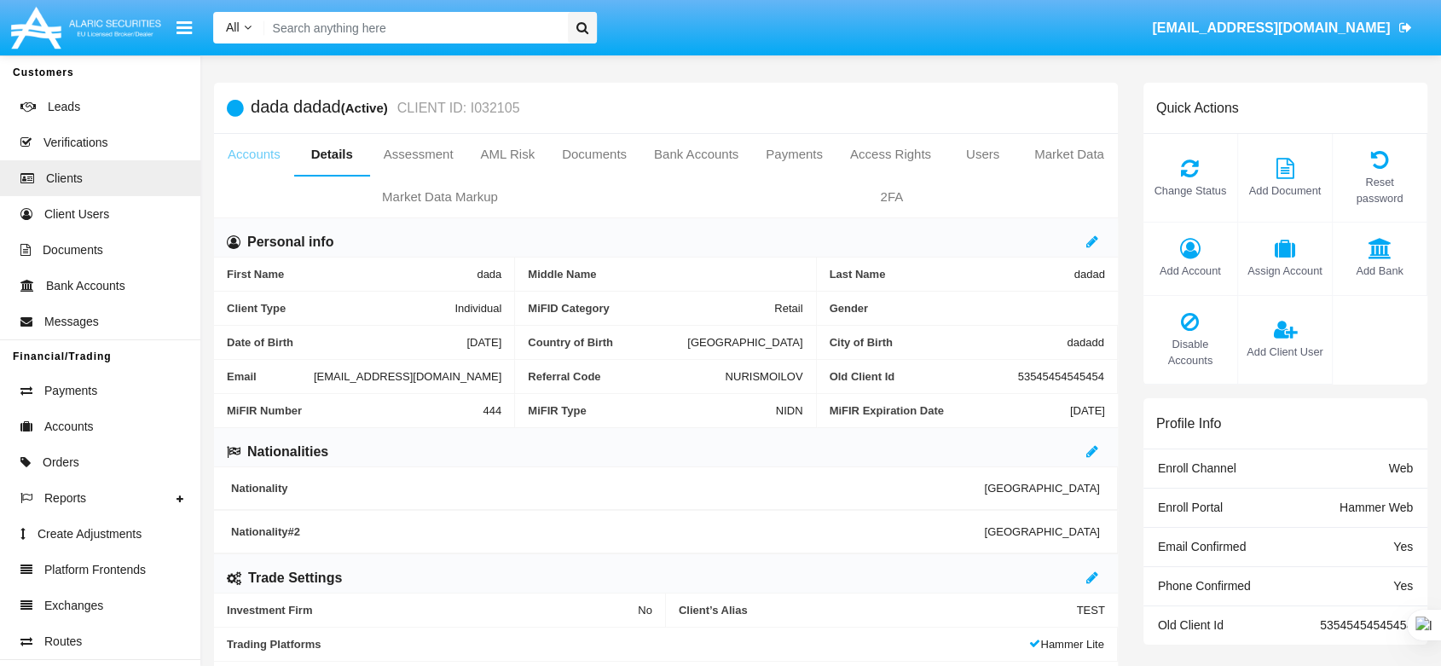
click at [264, 157] on link "Accounts" at bounding box center [254, 154] width 80 height 41
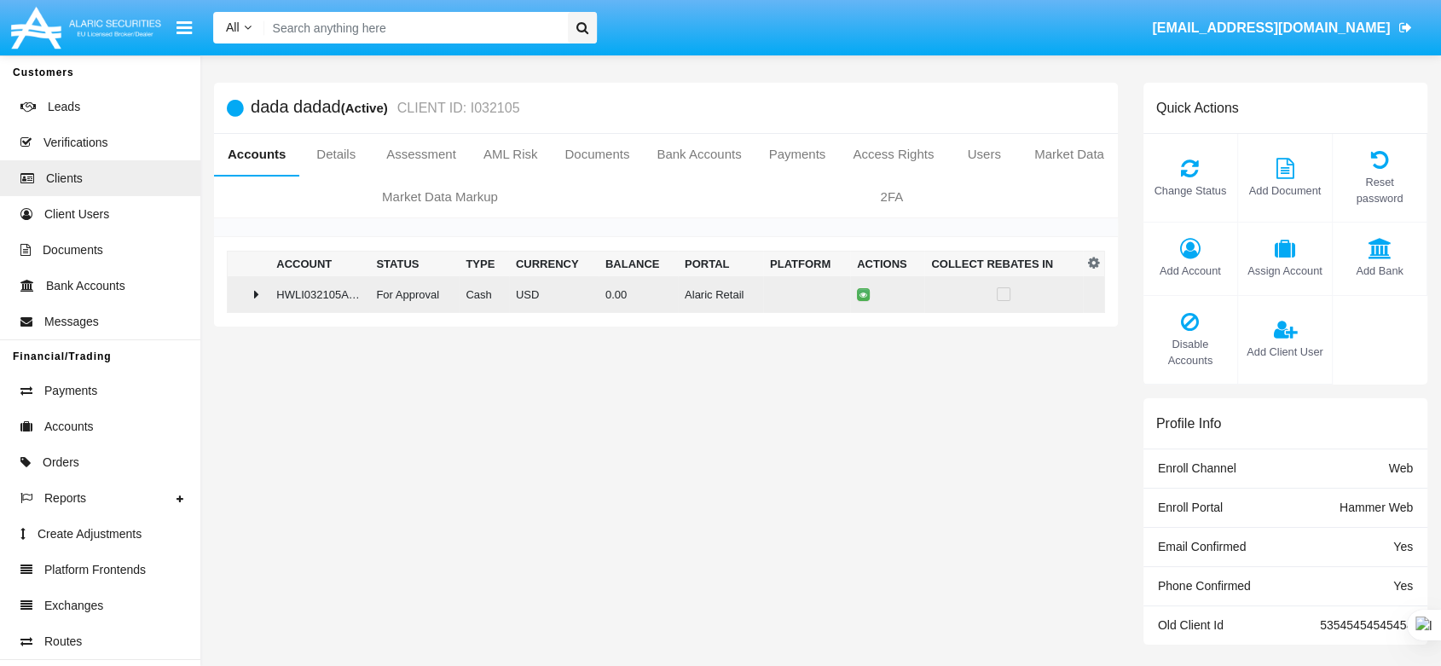
click at [256, 291] on icon at bounding box center [256, 294] width 5 height 14
click at [861, 296] on button at bounding box center [867, 294] width 13 height 13
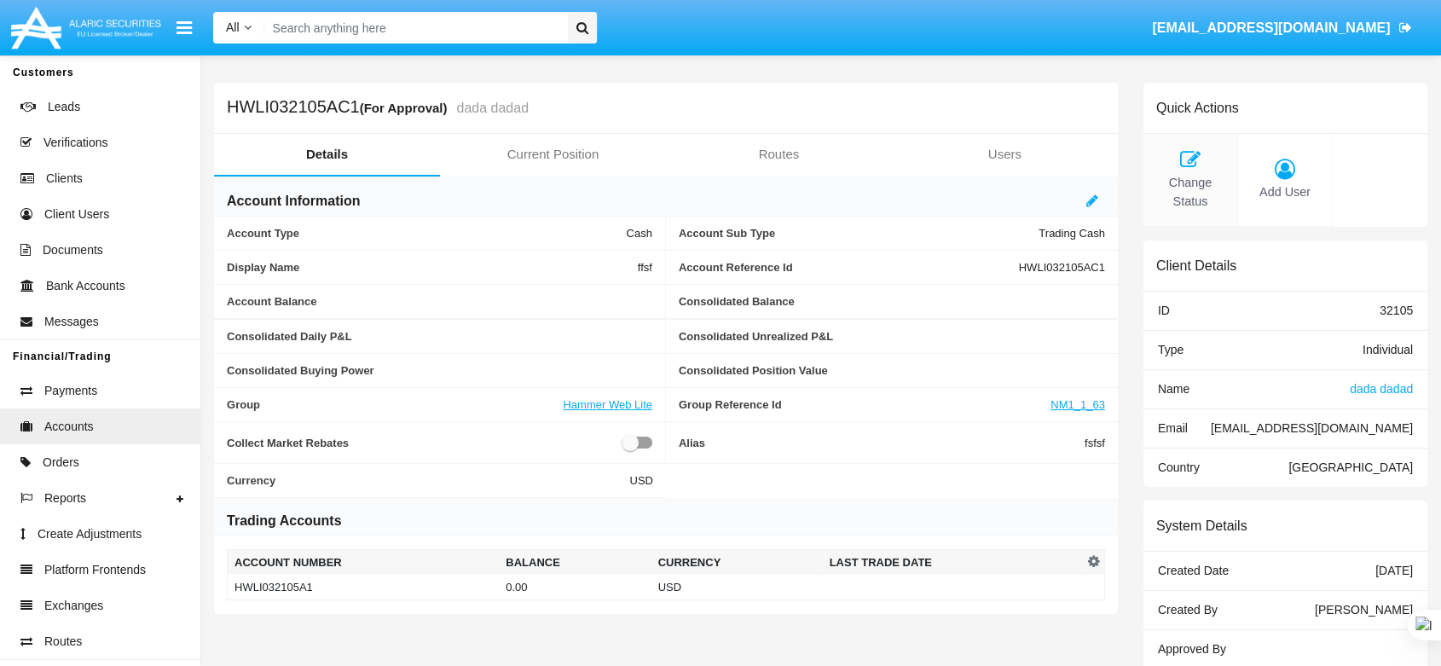
click at [1174, 152] on icon at bounding box center [1190, 159] width 77 height 20
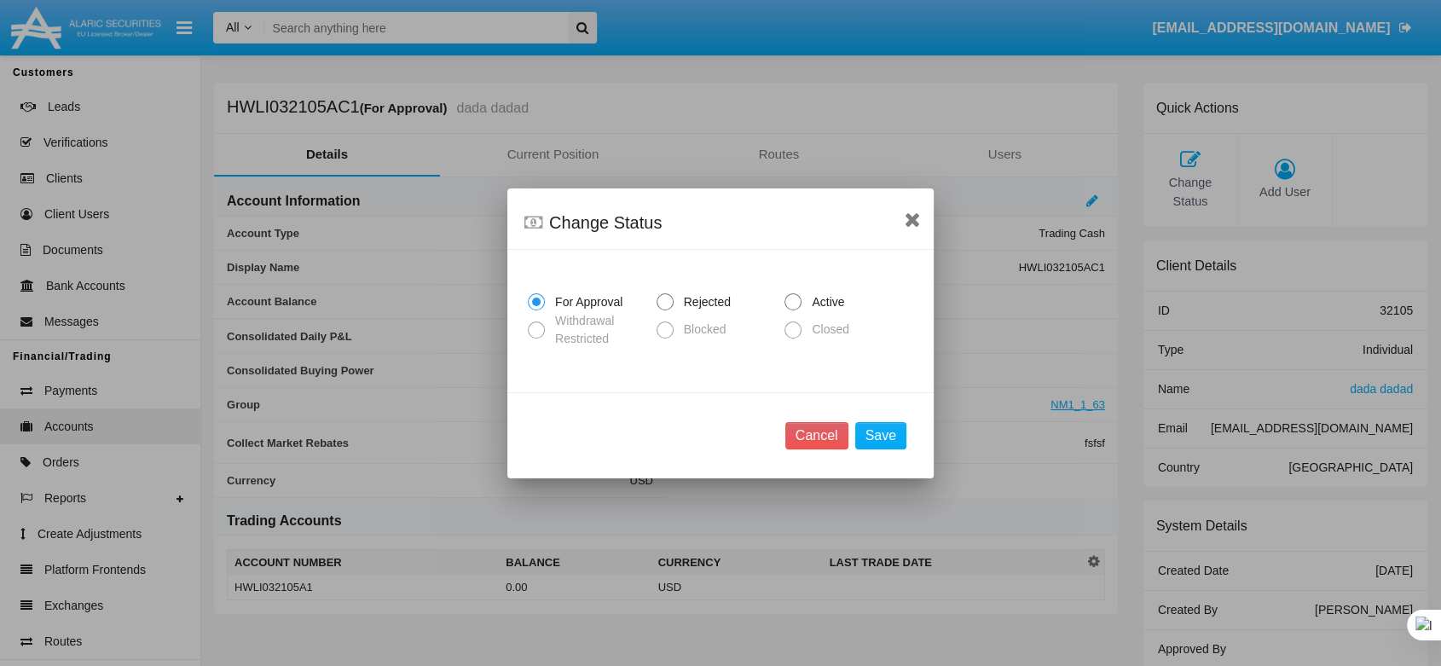
click at [799, 303] on span at bounding box center [793, 301] width 17 height 17
click at [793, 310] on input "Active" at bounding box center [792, 310] width 1 height 1
radio input "true"
click at [870, 424] on button "Save" at bounding box center [880, 435] width 51 height 27
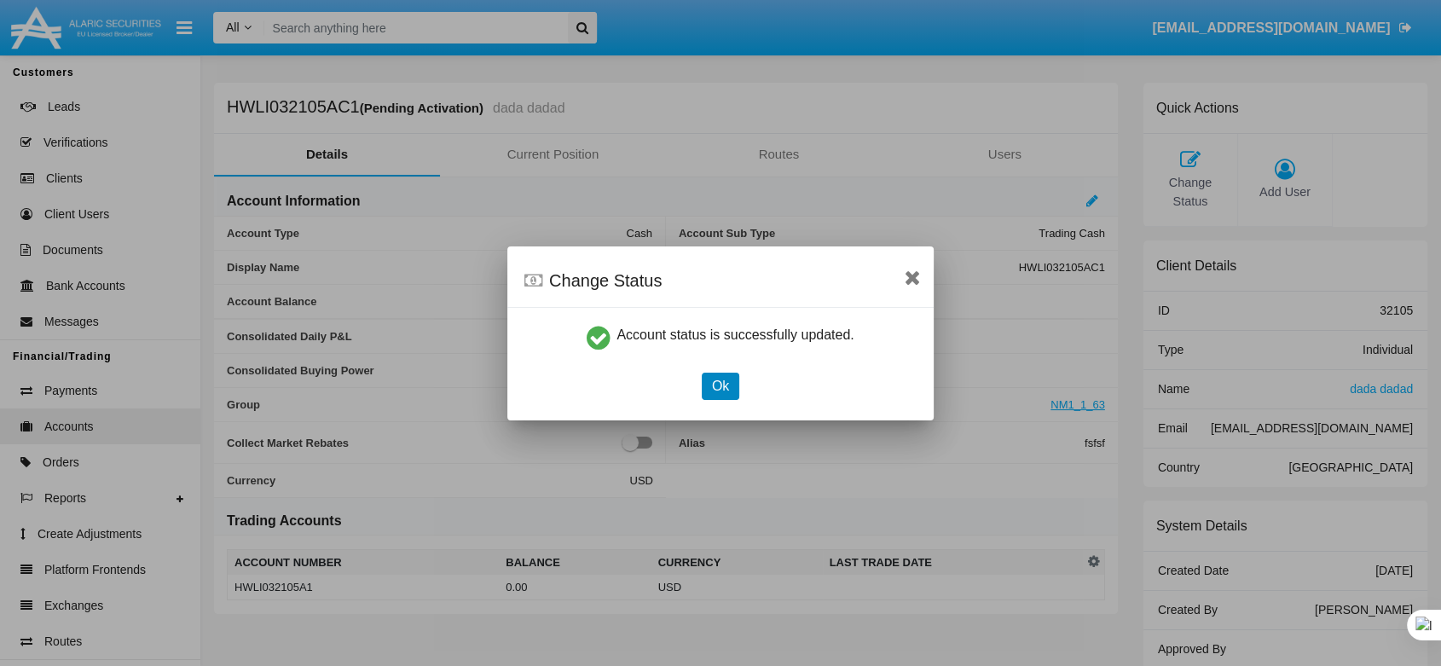
click at [727, 380] on button "Ok" at bounding box center [721, 386] width 38 height 27
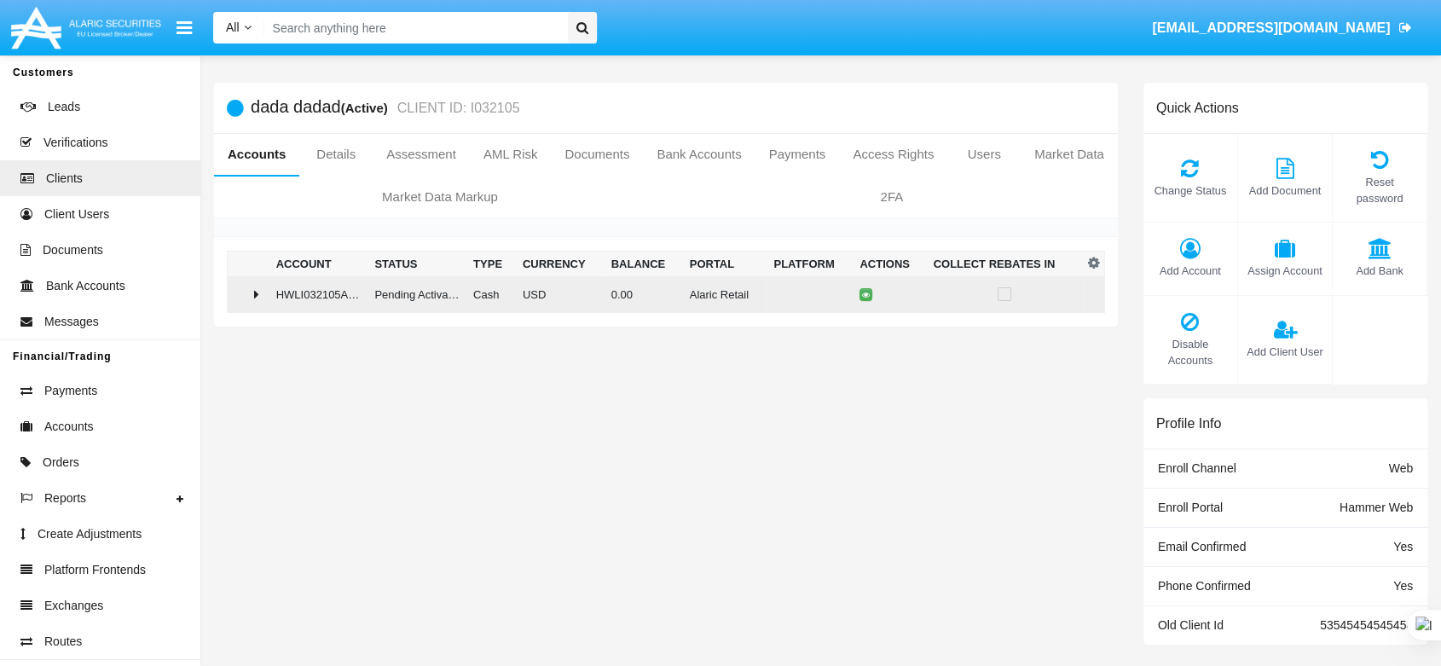
click at [268, 297] on td at bounding box center [249, 294] width 42 height 37
click at [246, 285] on td at bounding box center [249, 294] width 43 height 37
click at [863, 296] on icon at bounding box center [867, 295] width 8 height 8
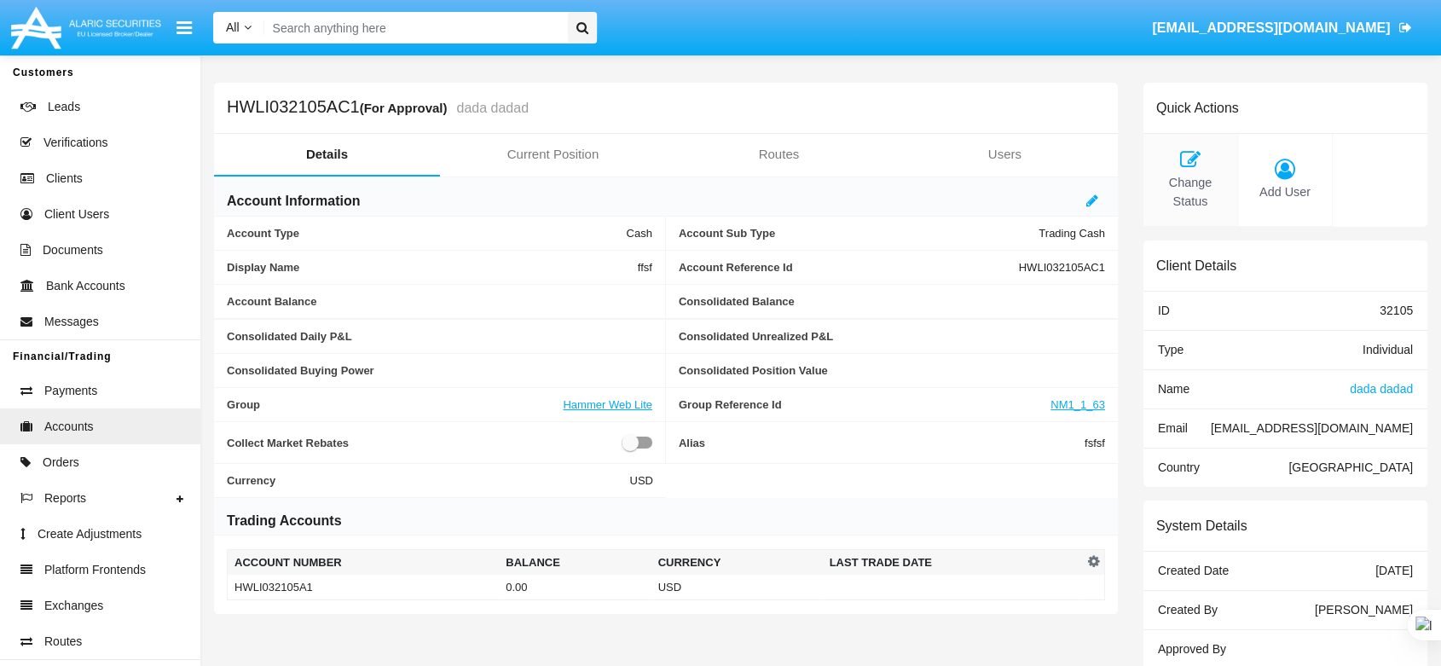
click at [1199, 168] on icon at bounding box center [1190, 159] width 77 height 20
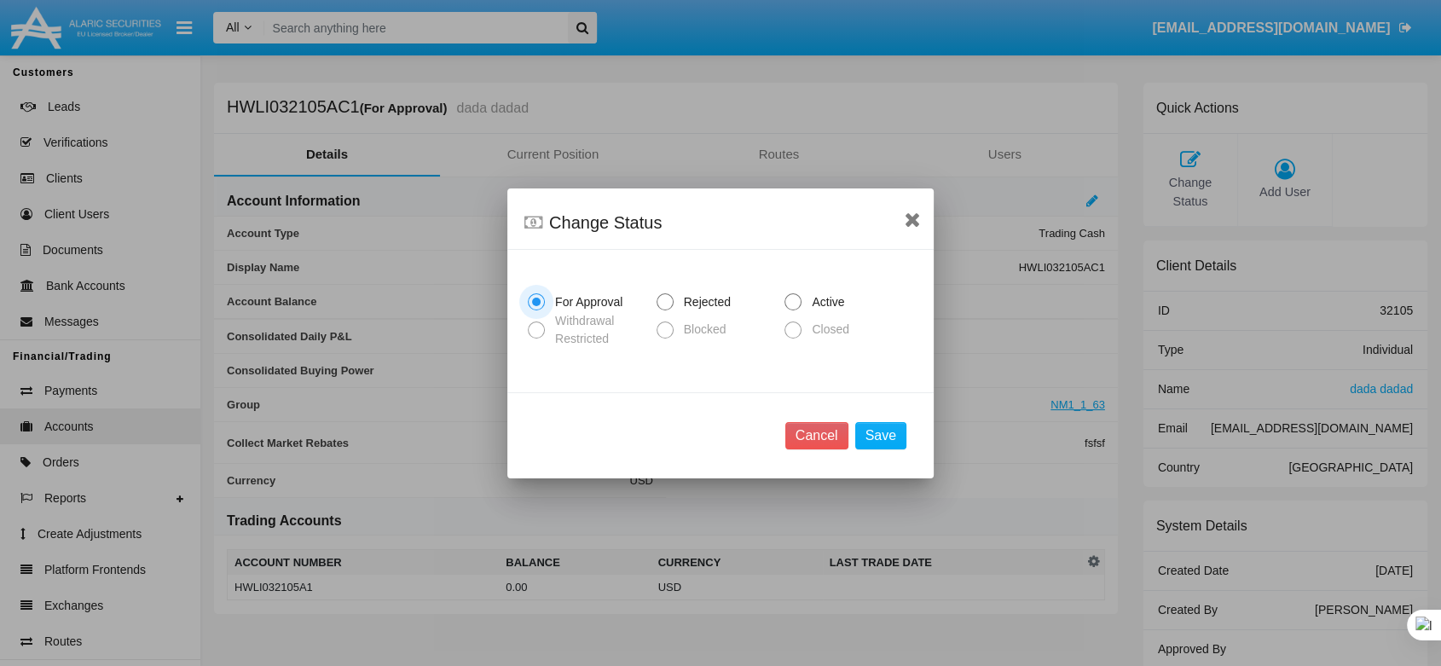
click at [795, 306] on span at bounding box center [793, 301] width 17 height 17
click at [793, 310] on input "Active" at bounding box center [792, 310] width 1 height 1
radio input "true"
click at [872, 438] on button "Save" at bounding box center [880, 435] width 51 height 27
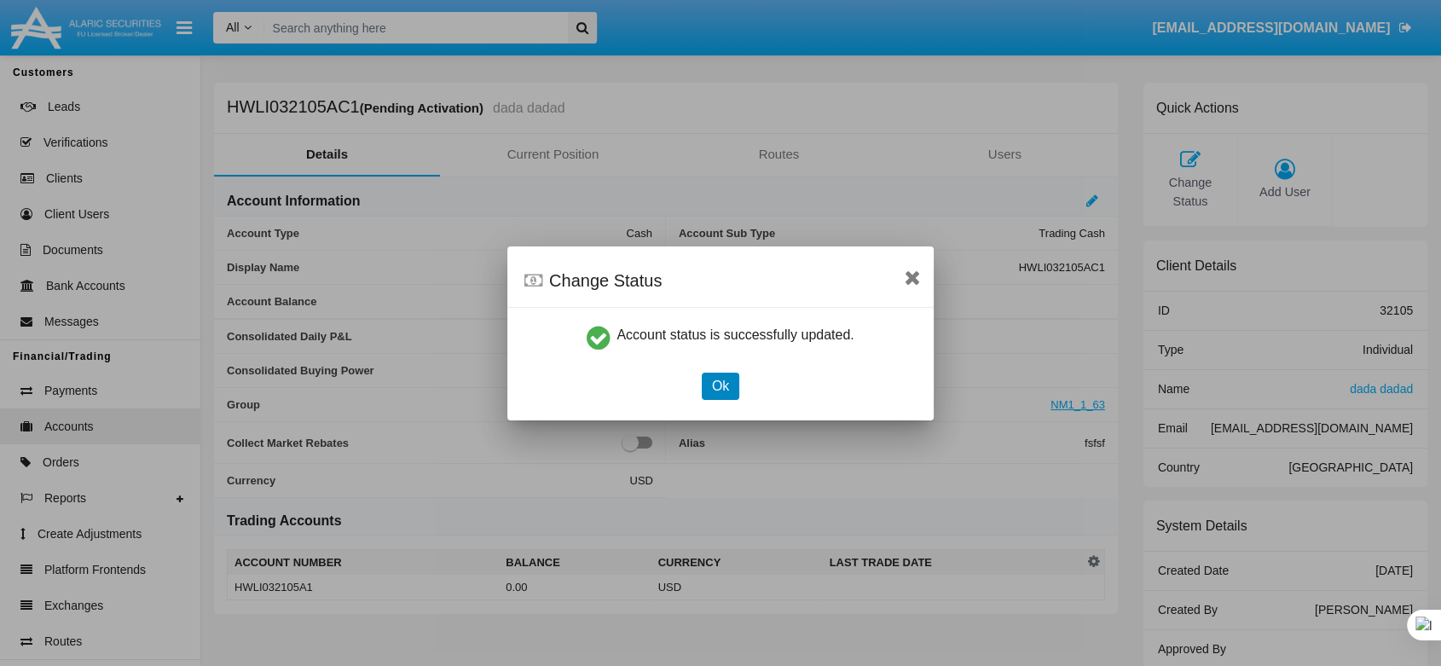
click at [710, 390] on button "Ok" at bounding box center [721, 386] width 38 height 27
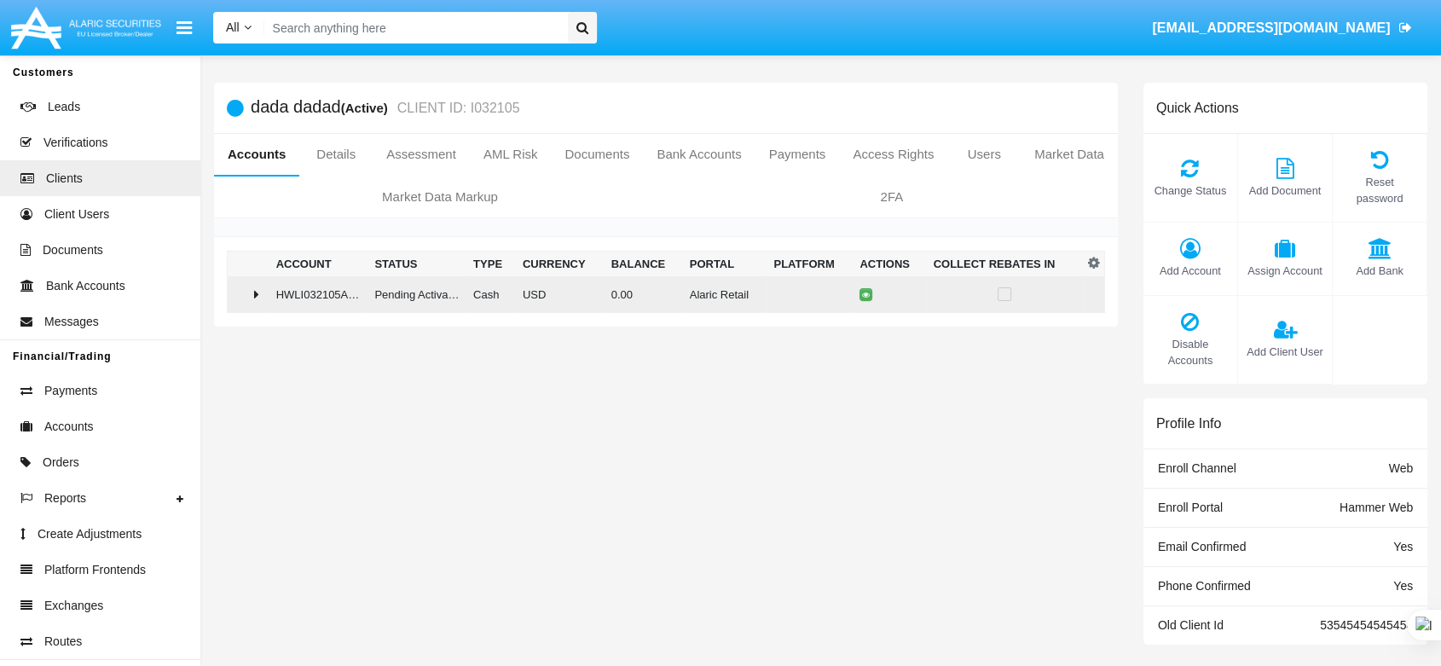
click at [259, 295] on div at bounding box center [249, 294] width 28 height 14
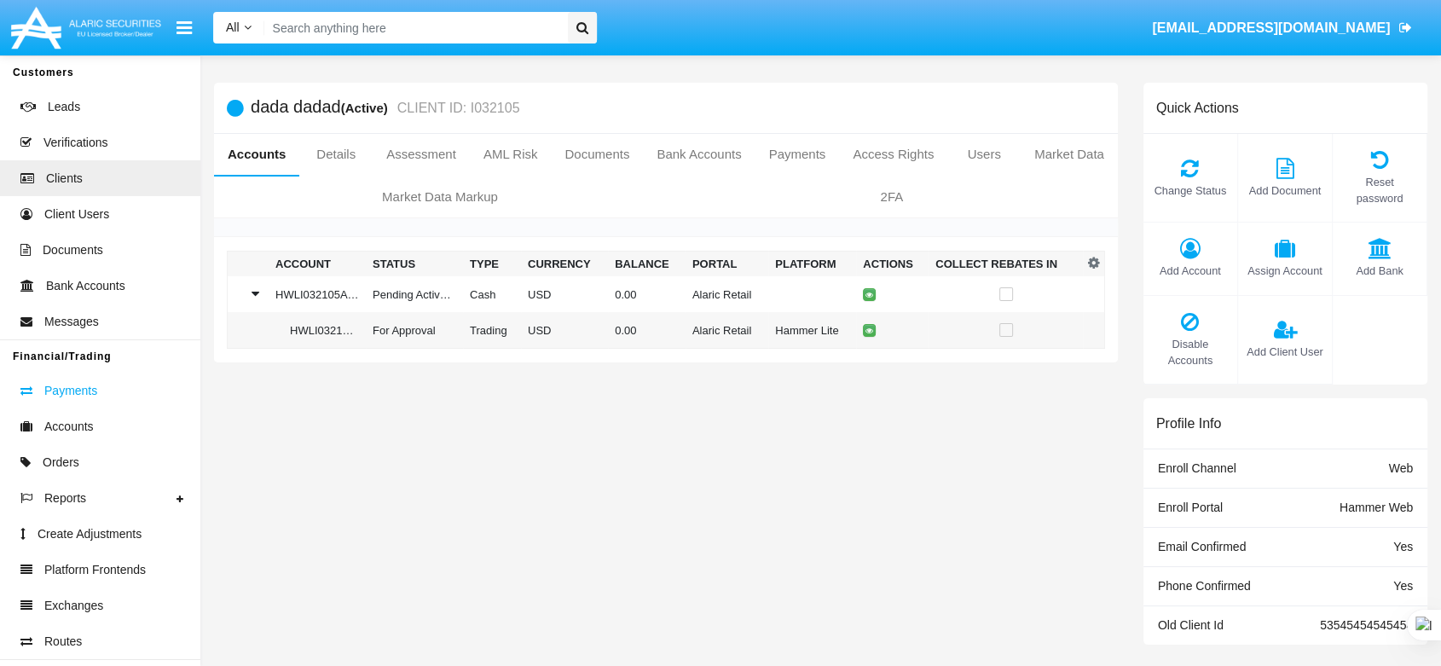
click at [96, 395] on link "Payments" at bounding box center [100, 391] width 200 height 36
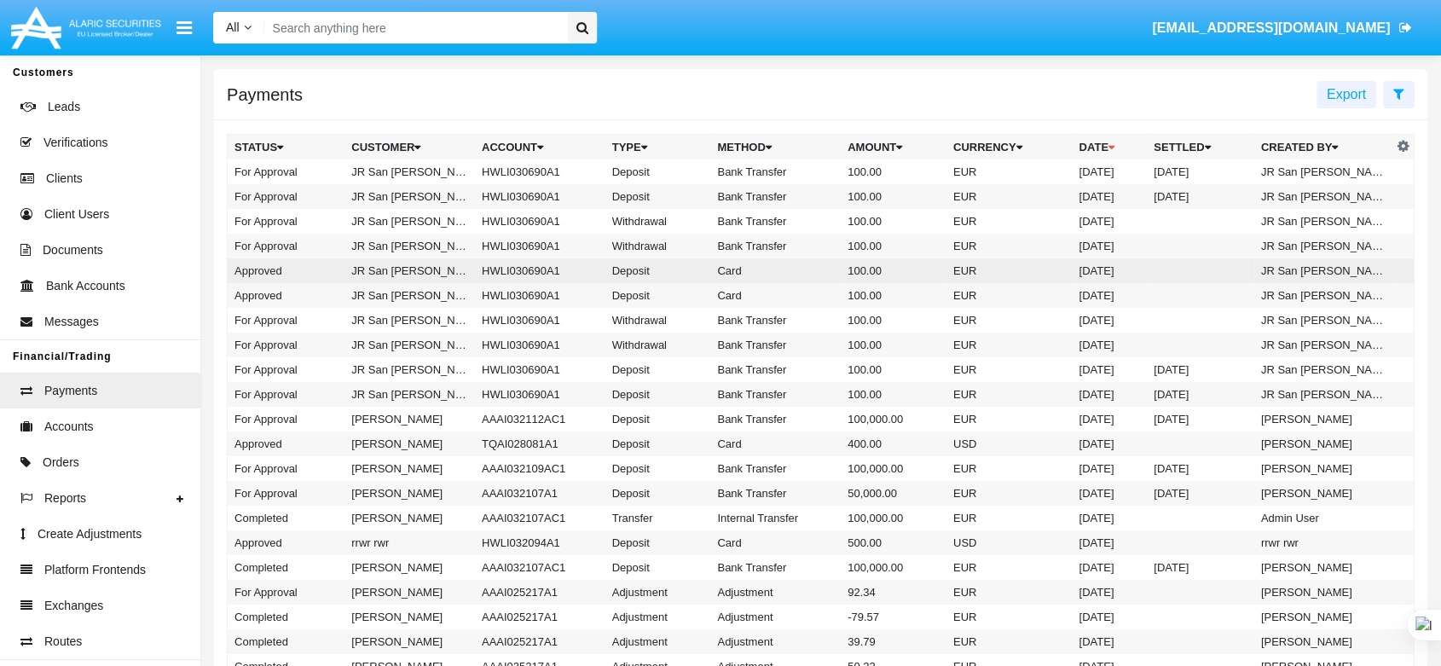
click at [425, 274] on td "JR San [PERSON_NAME]" at bounding box center [410, 270] width 130 height 25
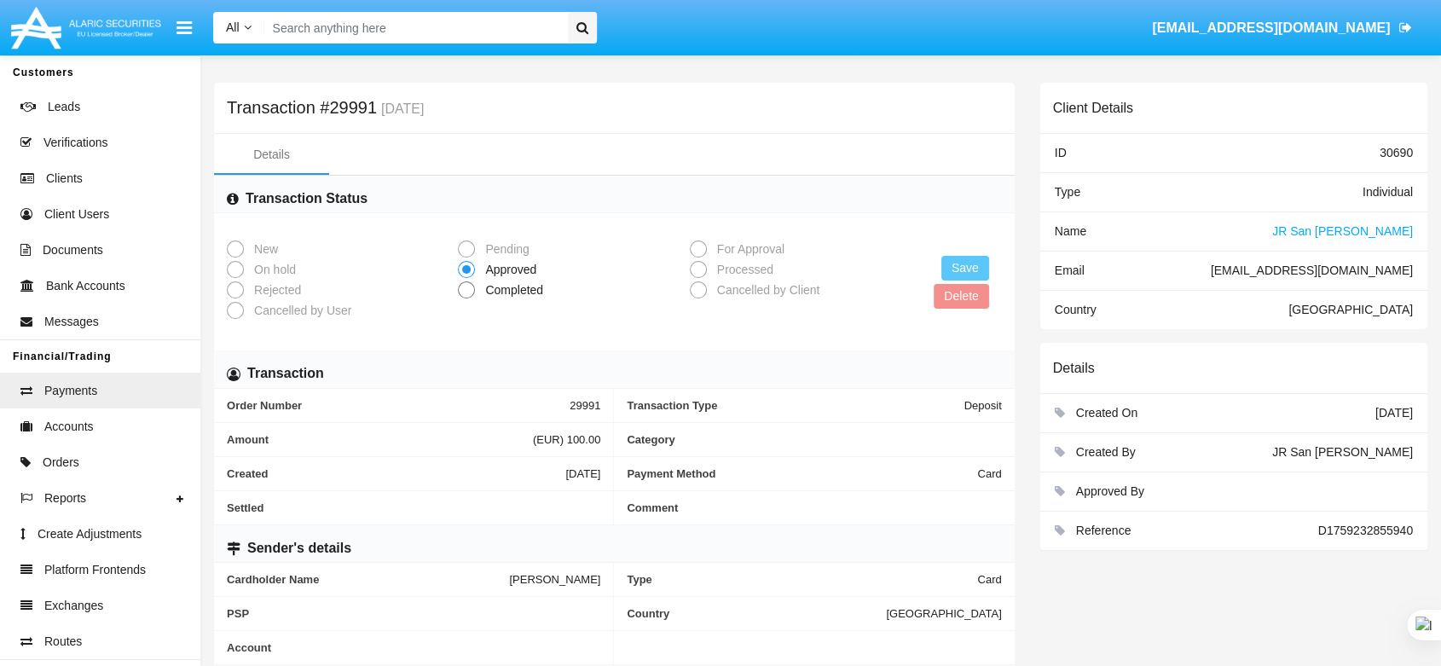
click at [1369, 226] on span "JR San [PERSON_NAME]" at bounding box center [1343, 231] width 141 height 14
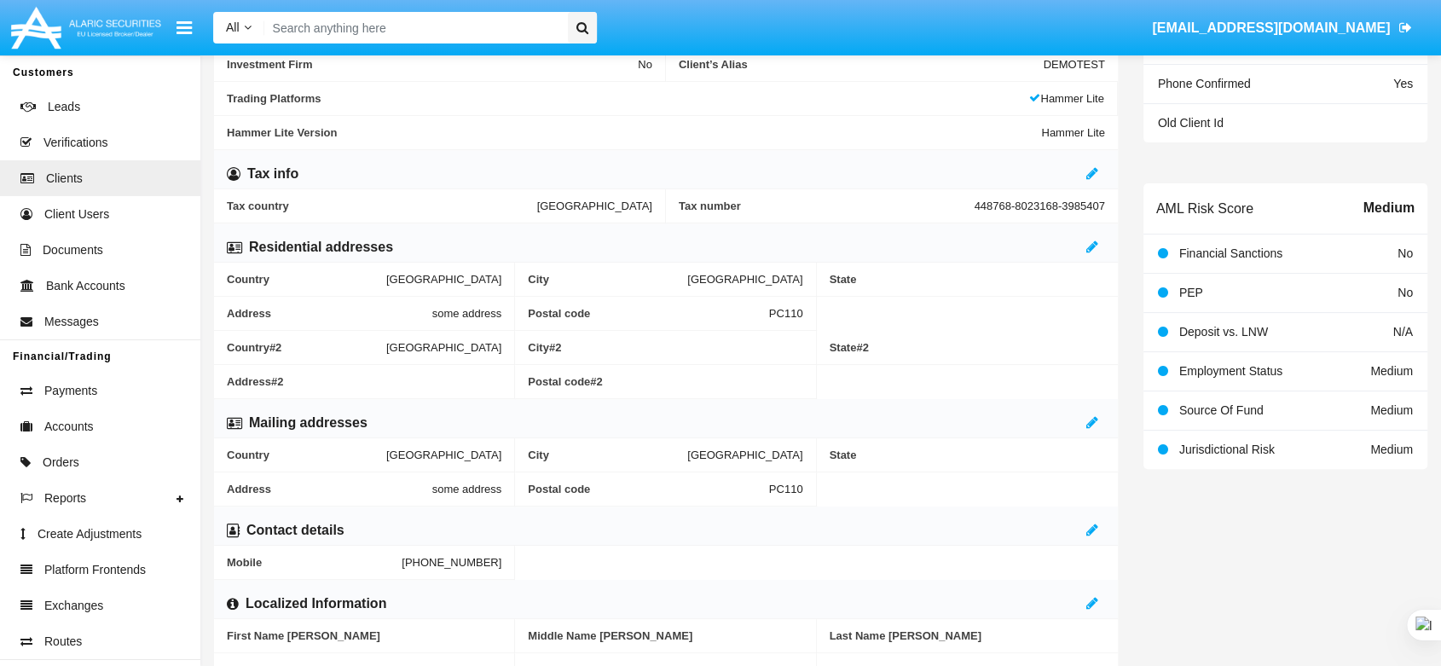
scroll to position [497, 0]
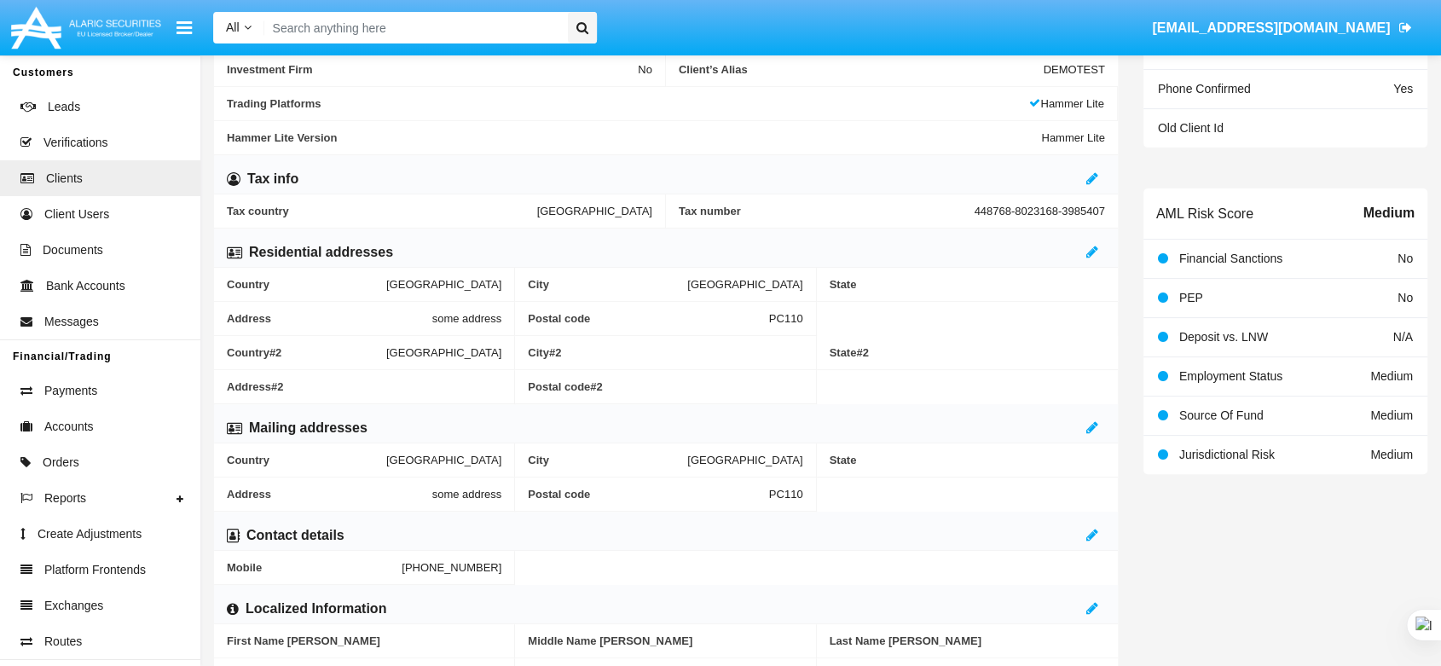
click at [366, 32] on input "Search" at bounding box center [413, 28] width 298 height 32
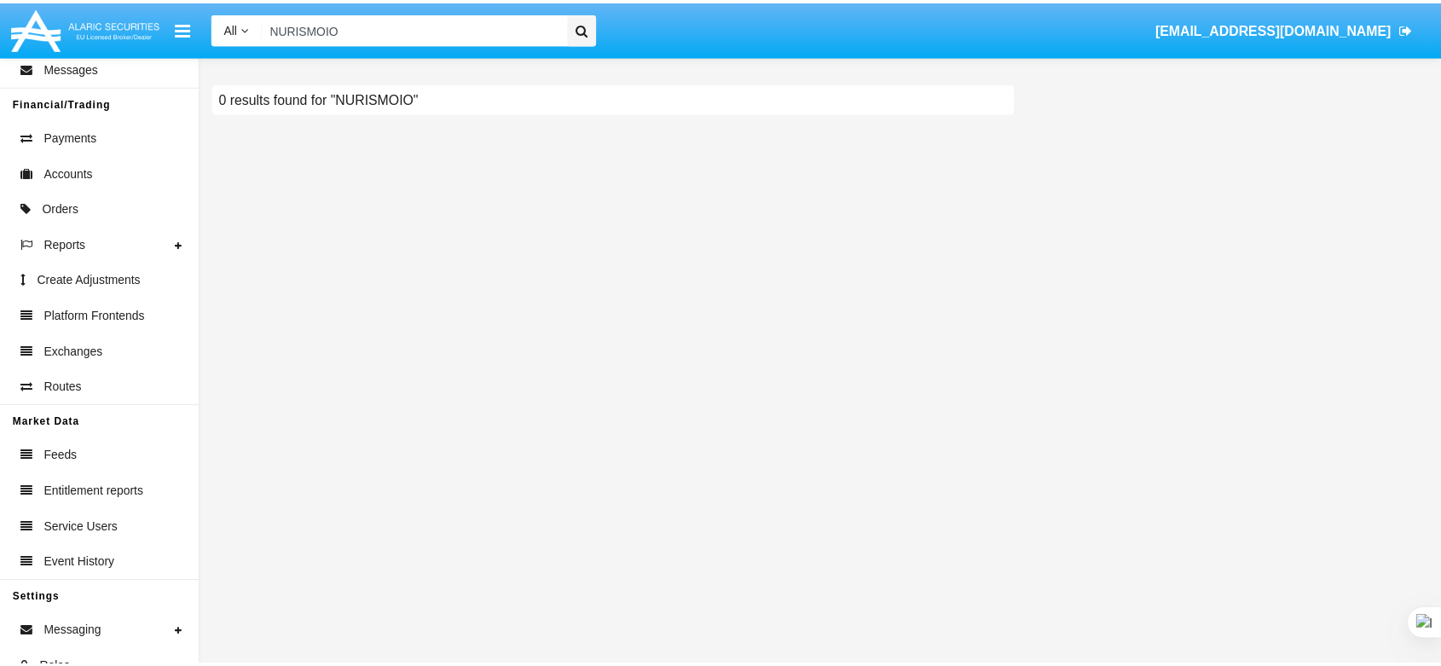
scroll to position [252, 0]
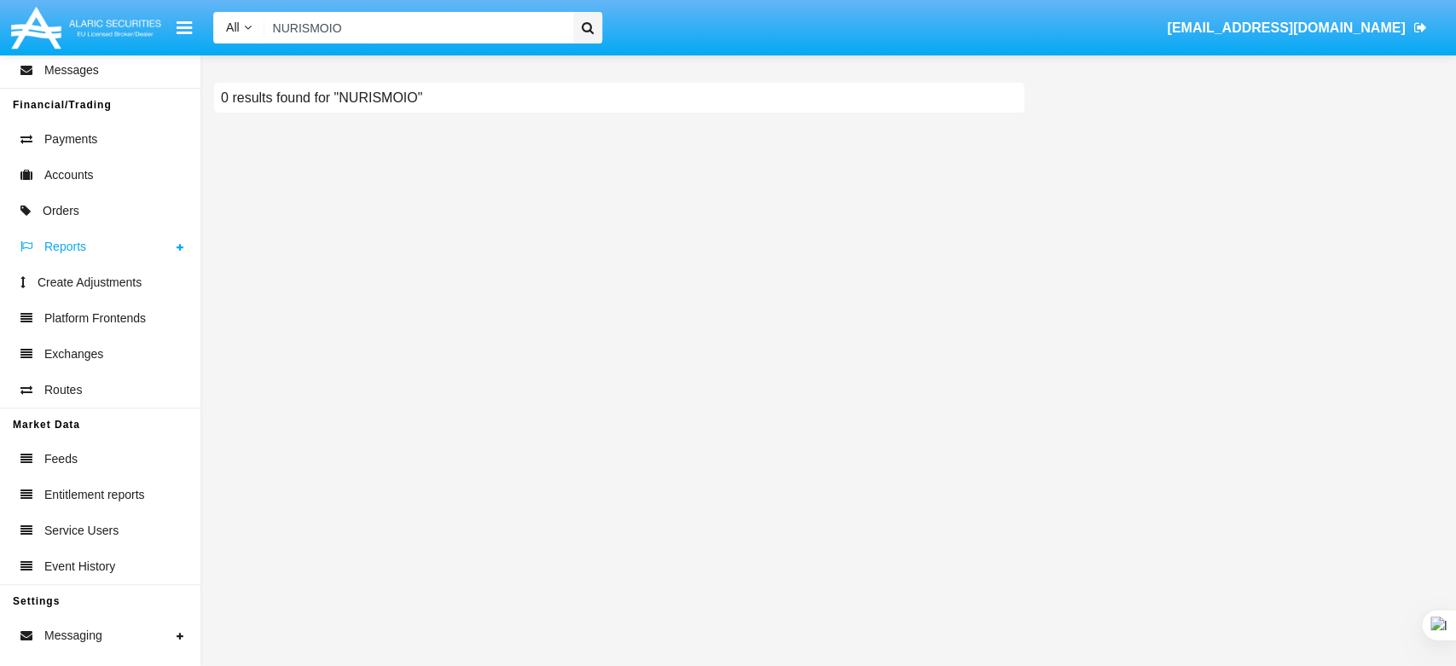
type input "NURISMOIO"
click at [131, 251] on link "Reports" at bounding box center [100, 247] width 200 height 36
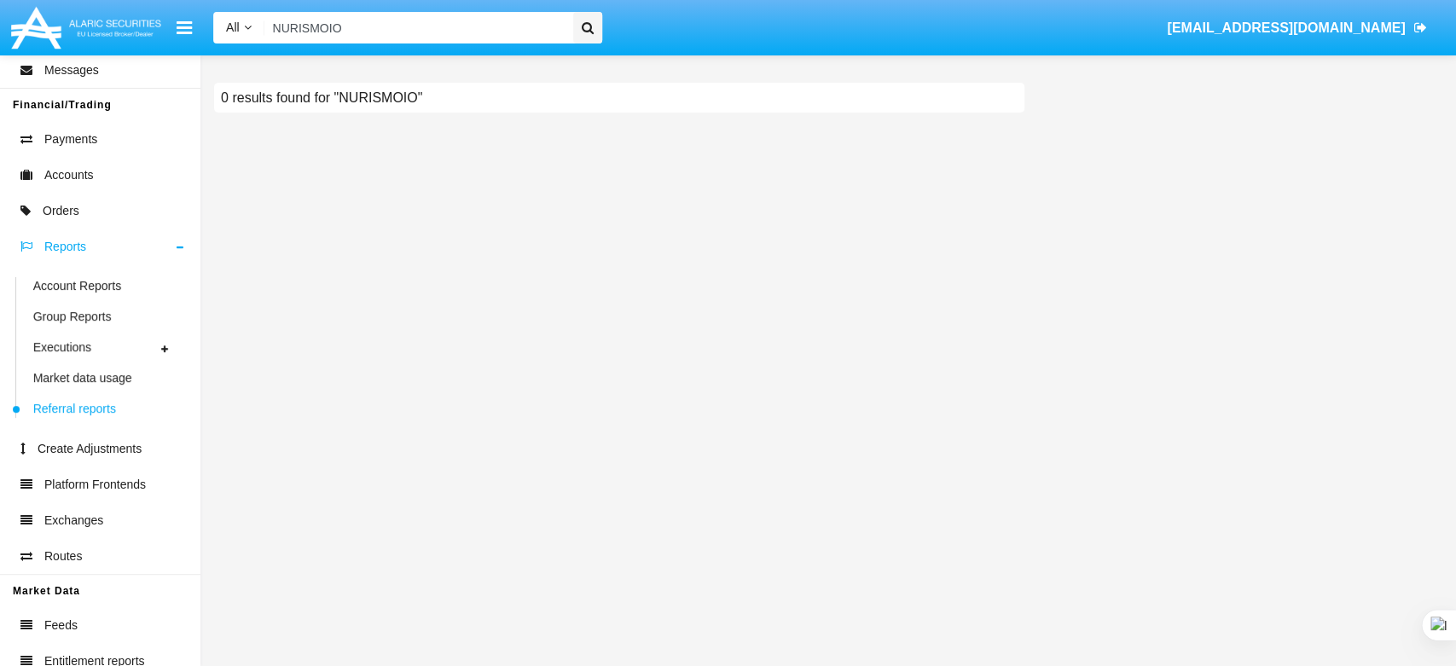
click at [110, 414] on span "Referral reports" at bounding box center [74, 409] width 83 height 18
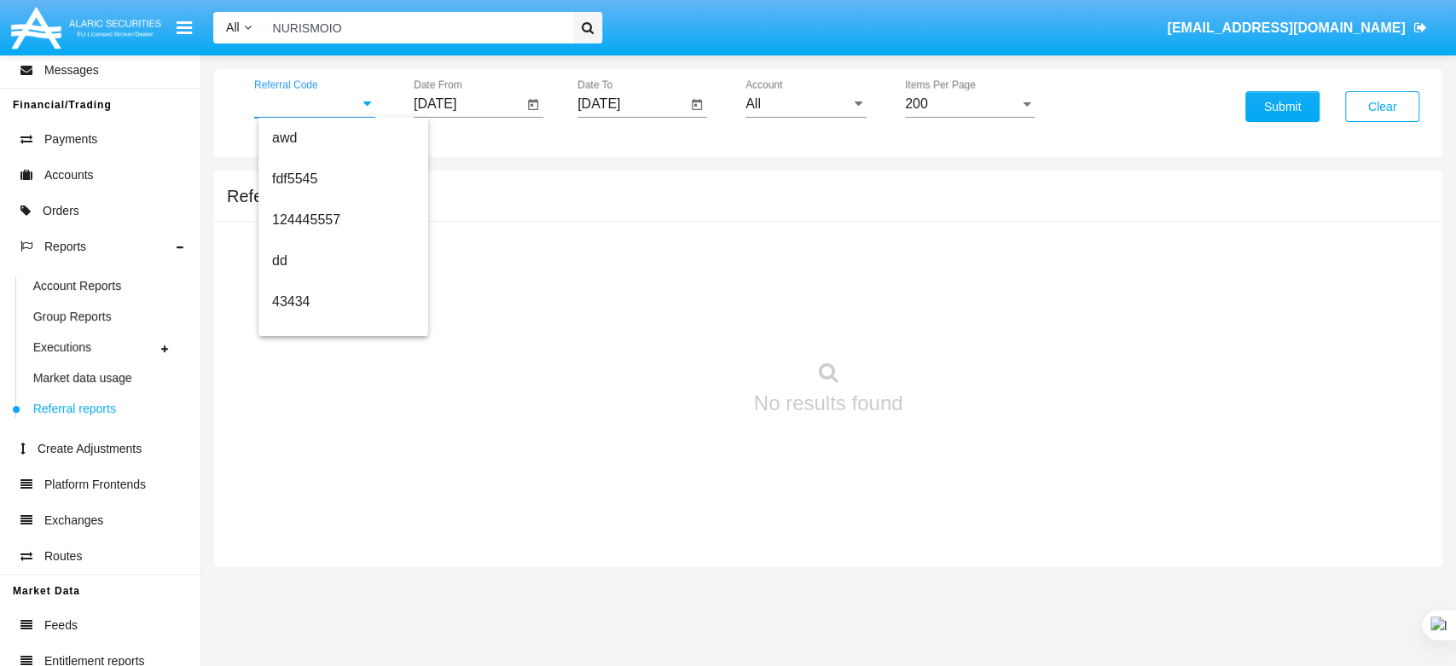
click at [299, 109] on input "Referral Code" at bounding box center [314, 103] width 121 height 15
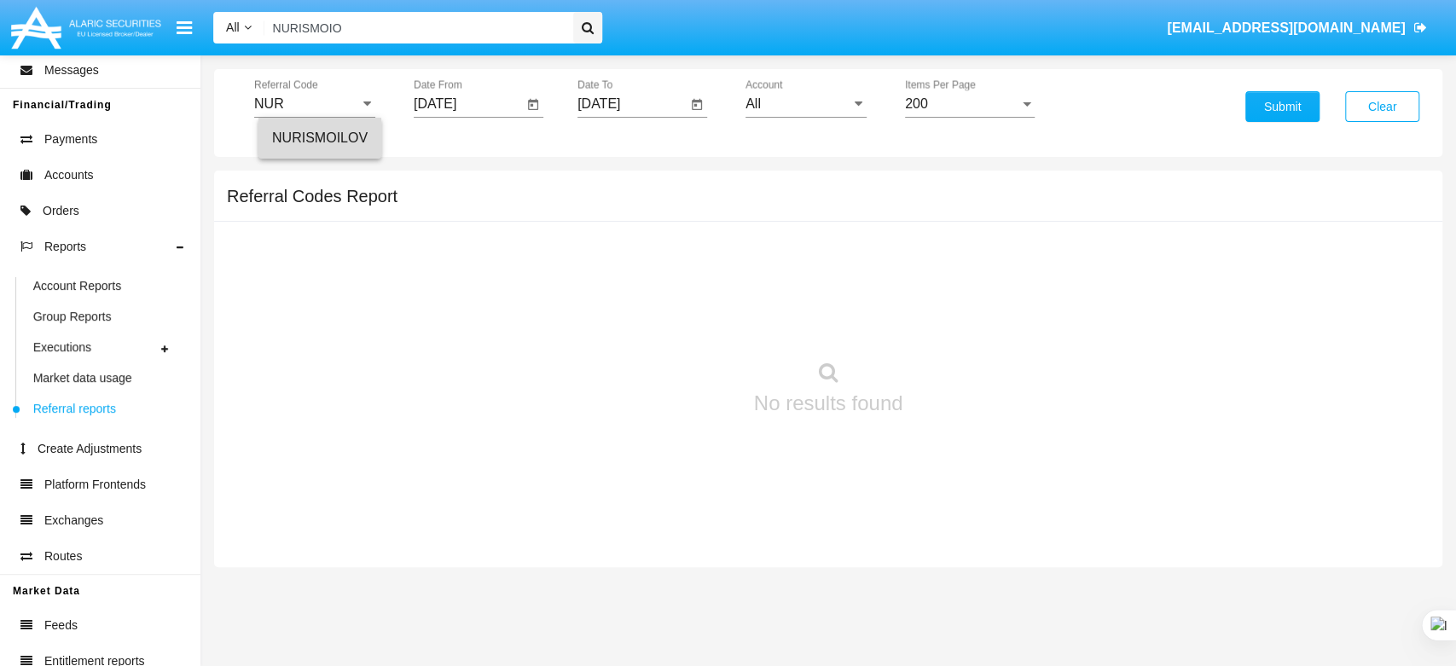
click at [327, 142] on span "NURISMOILOV" at bounding box center [320, 137] width 96 height 14
type input "NURISMOILOV"
click at [470, 101] on input "[DATE]" at bounding box center [468, 103] width 109 height 15
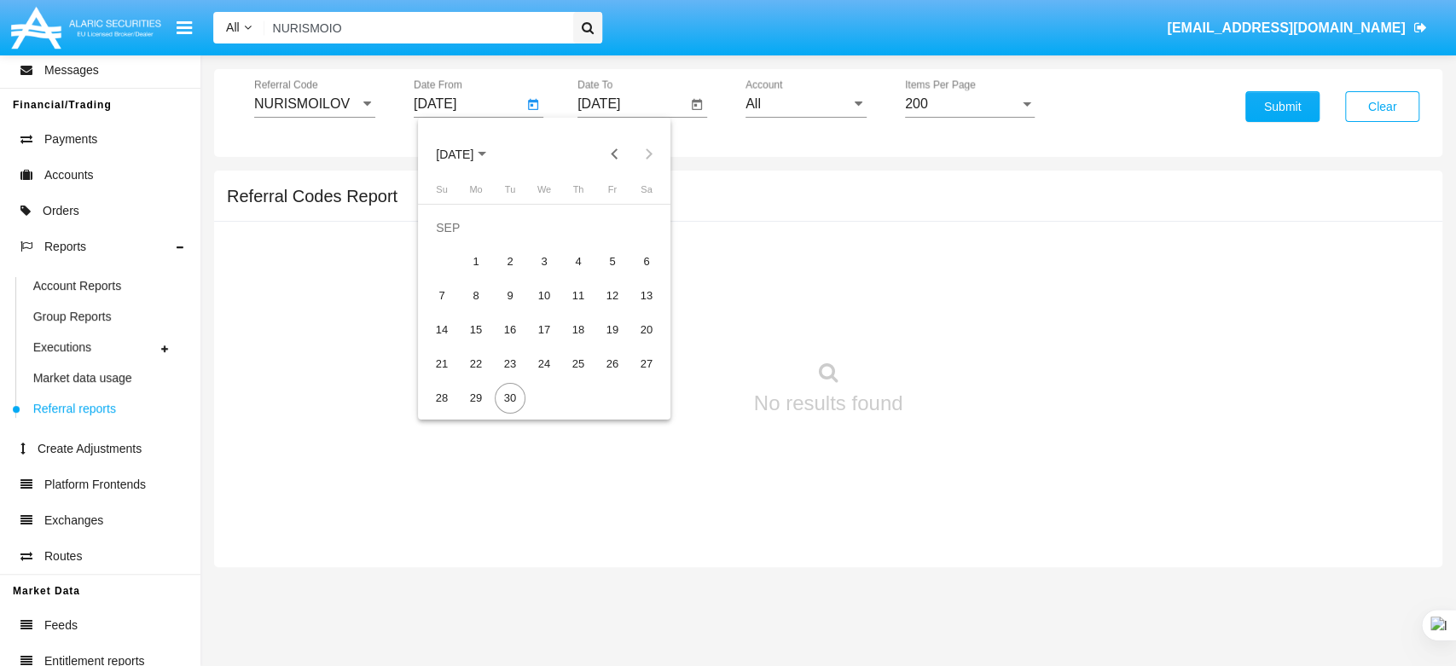
click at [500, 148] on button "[DATE]" at bounding box center [461, 153] width 78 height 34
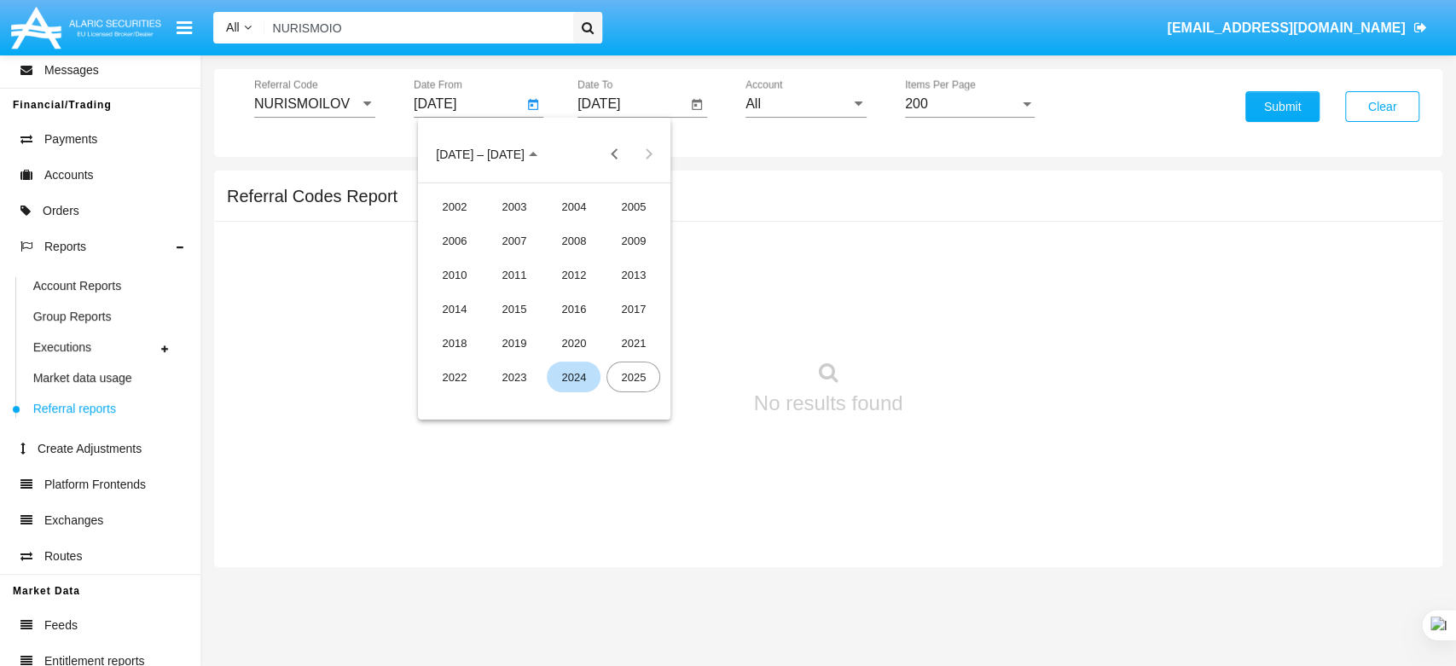
click at [583, 367] on div "2024" at bounding box center [574, 377] width 54 height 31
click at [505, 237] on div "FEB" at bounding box center [514, 240] width 54 height 31
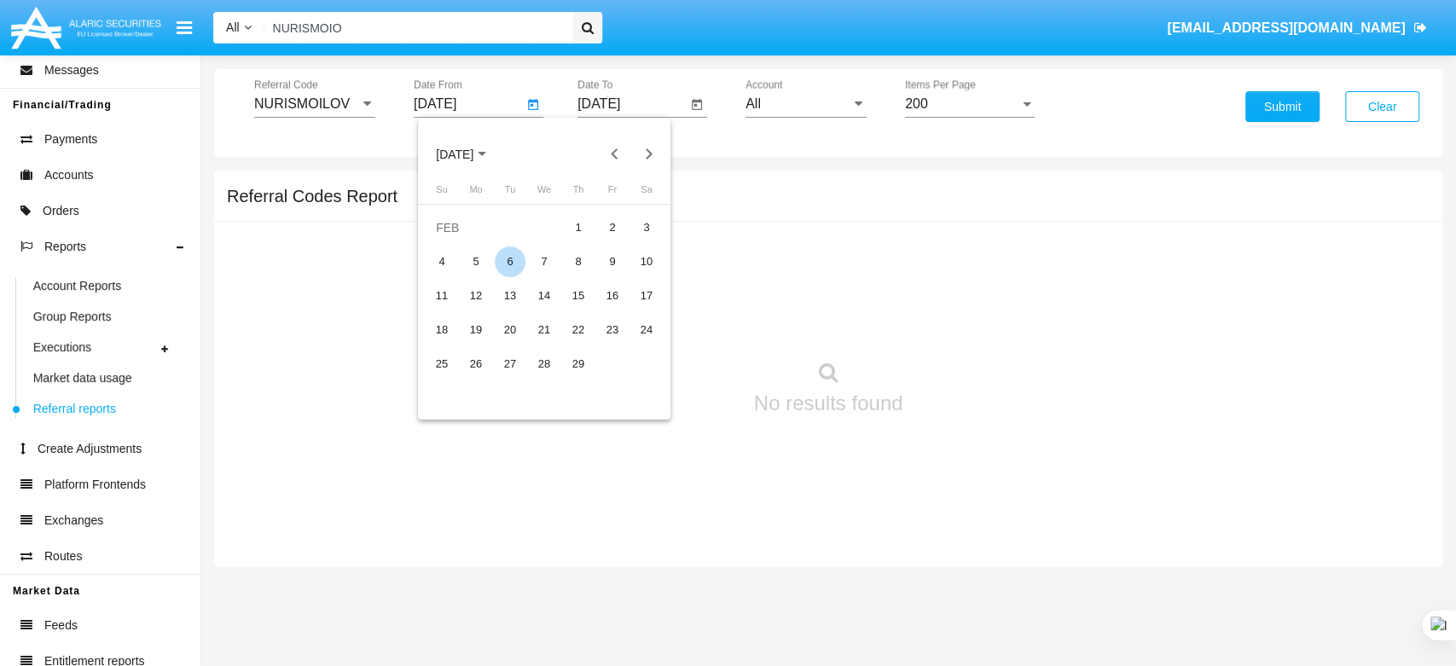
click at [525, 258] on td "6" at bounding box center [510, 262] width 34 height 34
type input "[DATE]"
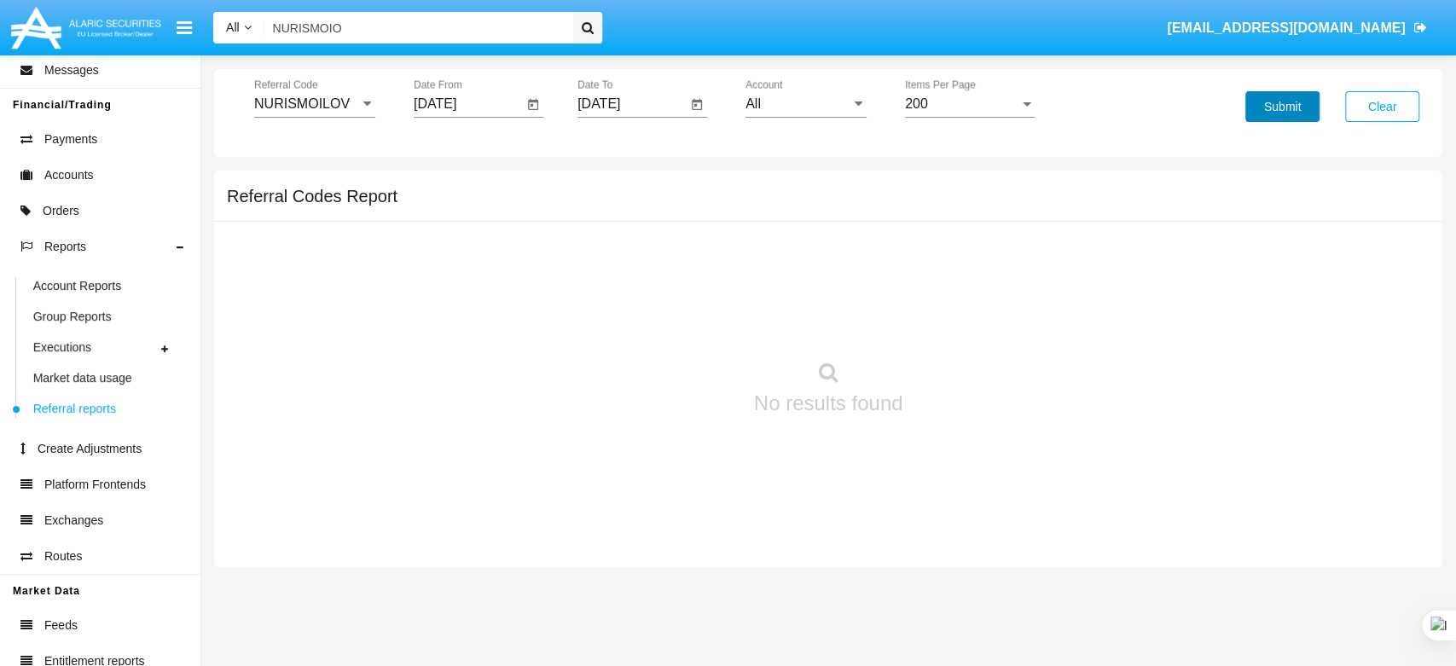
click at [1278, 108] on button "Submit" at bounding box center [1282, 106] width 74 height 31
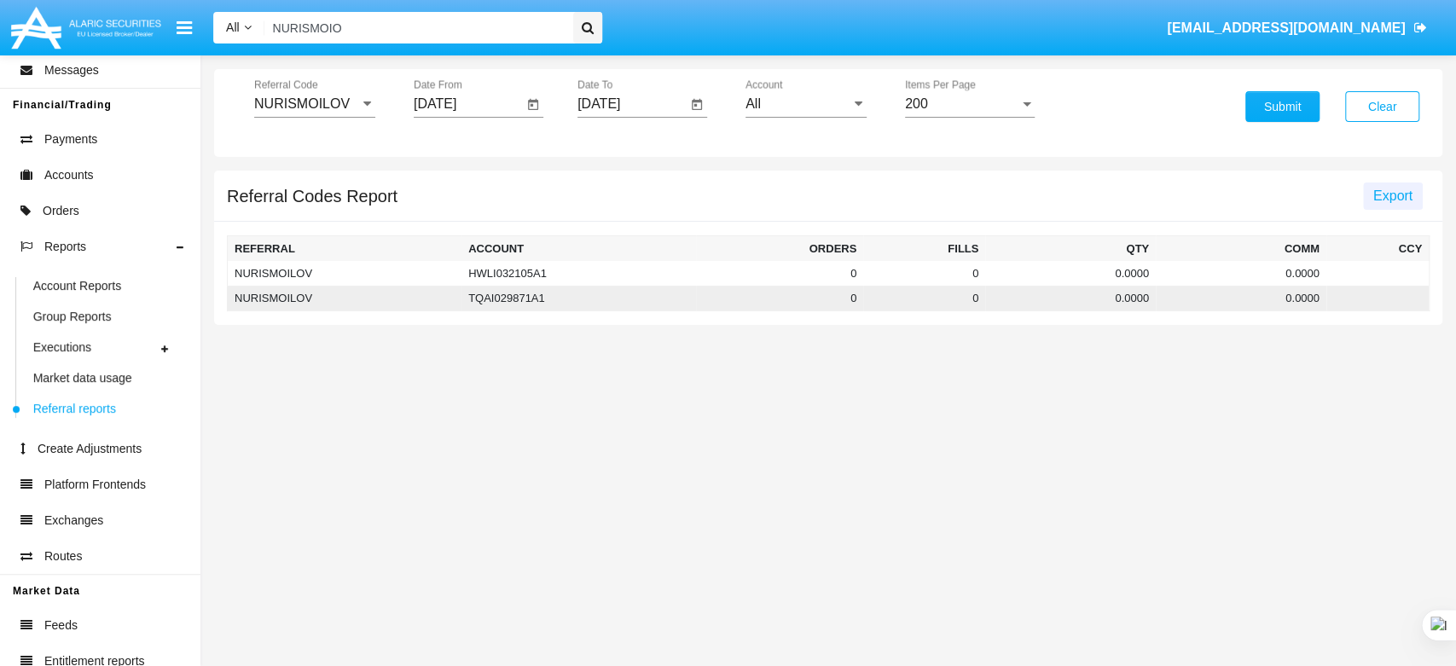
click at [786, 299] on td "0" at bounding box center [780, 299] width 168 height 26
drag, startPoint x: 554, startPoint y: 299, endPoint x: 478, endPoint y: 304, distance: 76.1
click at [478, 304] on td "TQAI029871A1" at bounding box center [578, 299] width 235 height 26
copy td "TQAI029871A1"
click at [551, 26] on input "NURISMOIO" at bounding box center [415, 28] width 303 height 32
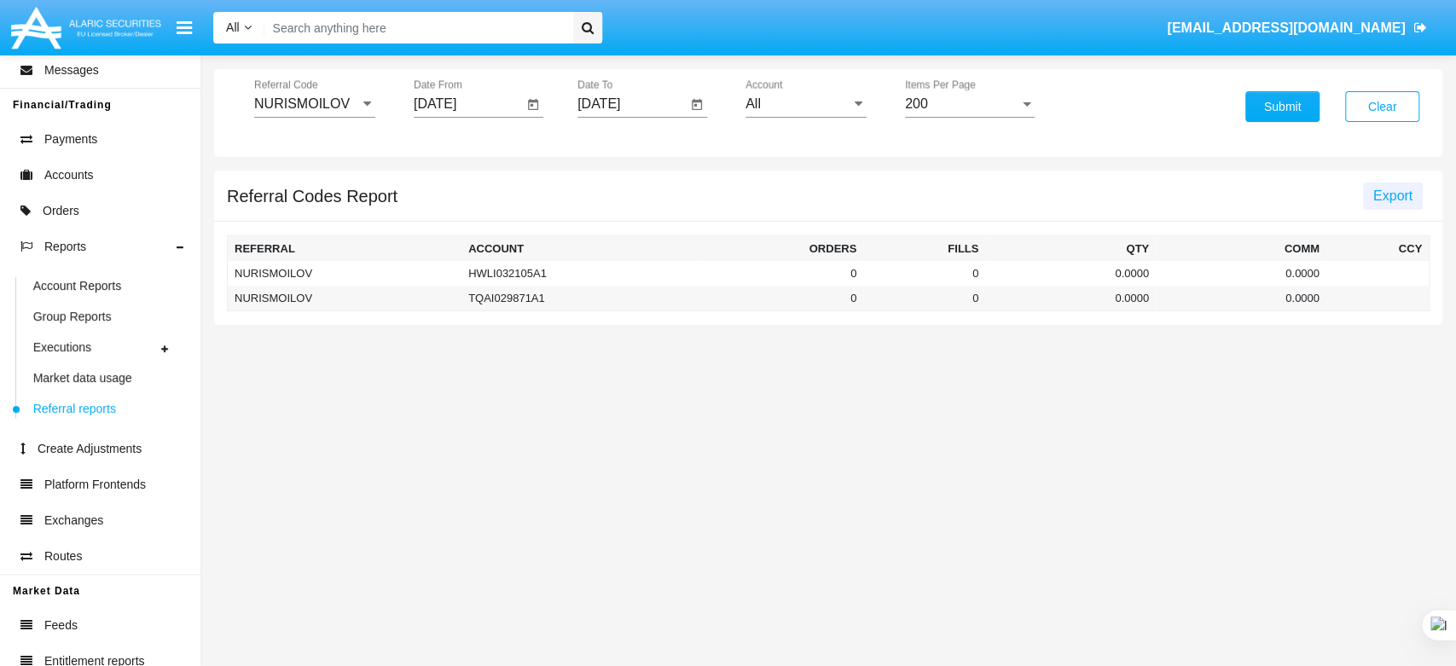
click at [451, 27] on input "Search" at bounding box center [415, 28] width 303 height 32
paste input "TQAI029871A1"
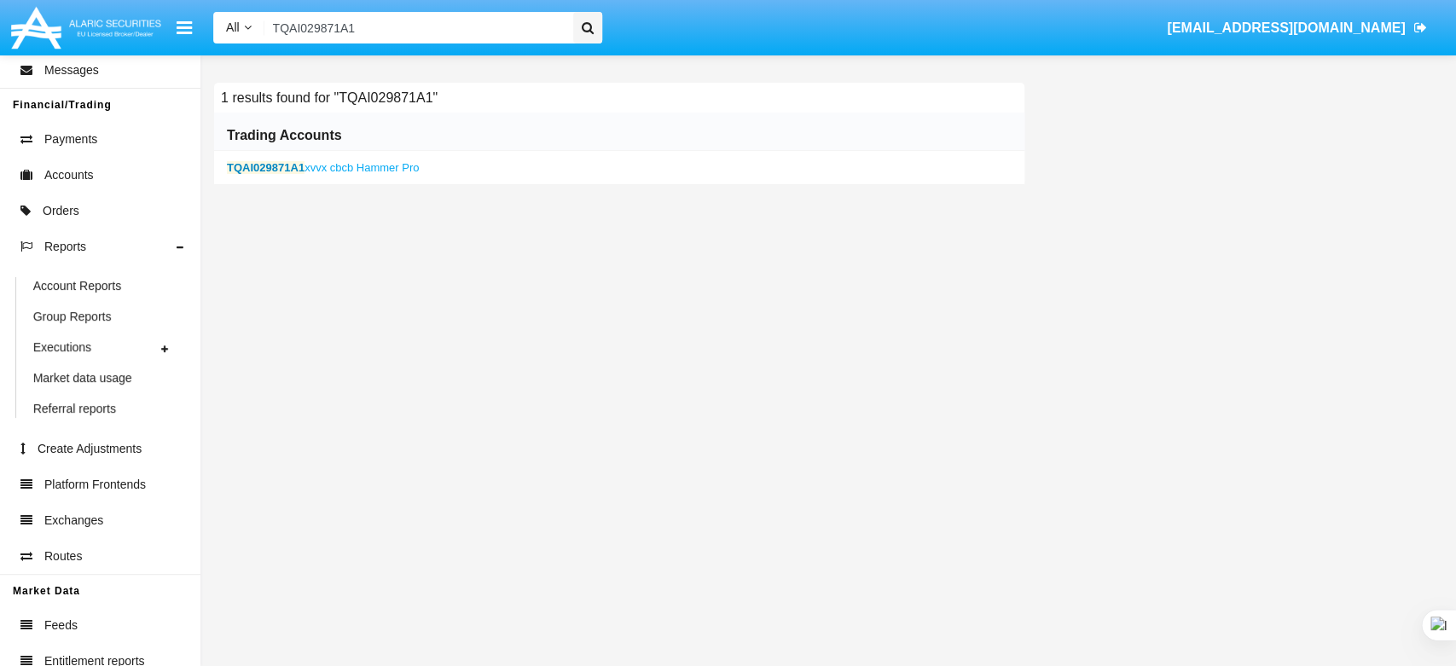
type input "TQAI029871A1"
click at [327, 162] on link "TQAI029871A1 xvvx cbcb Hammer Pro" at bounding box center [323, 167] width 192 height 13
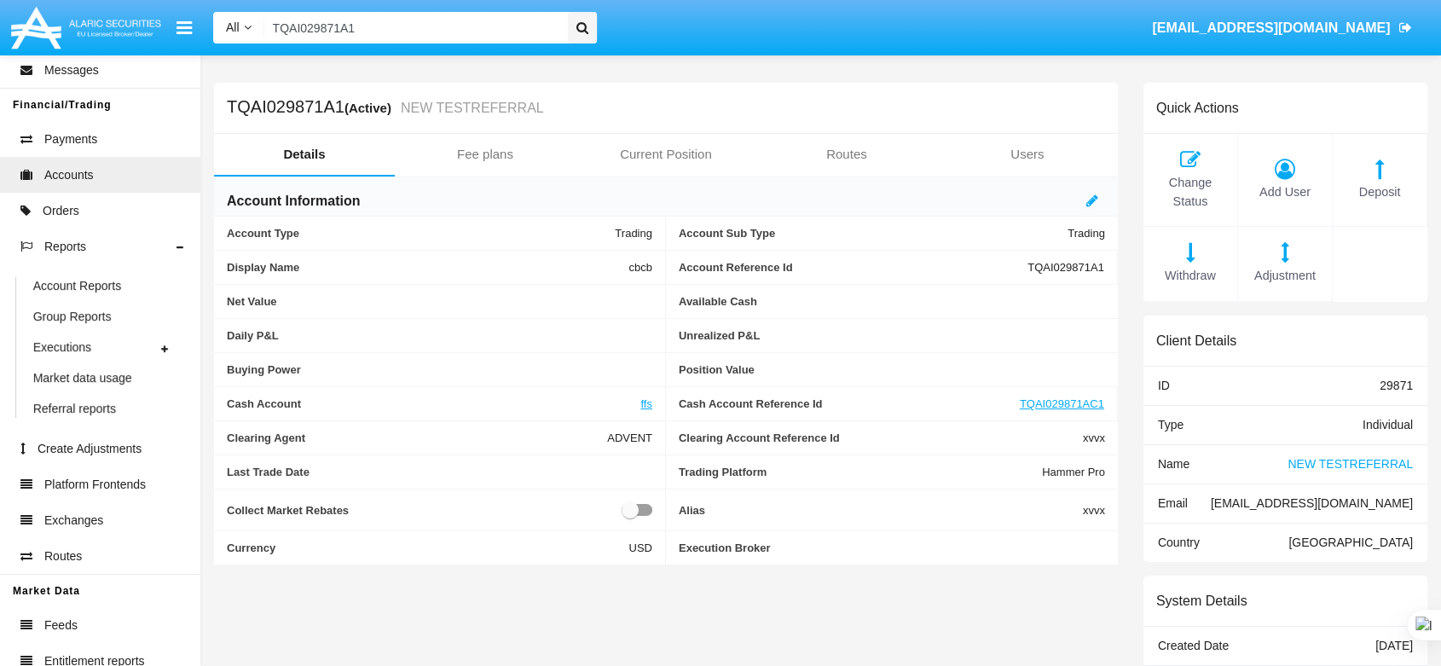
click at [1354, 462] on span "NEW TESTREFERRAL" at bounding box center [1350, 464] width 125 height 14
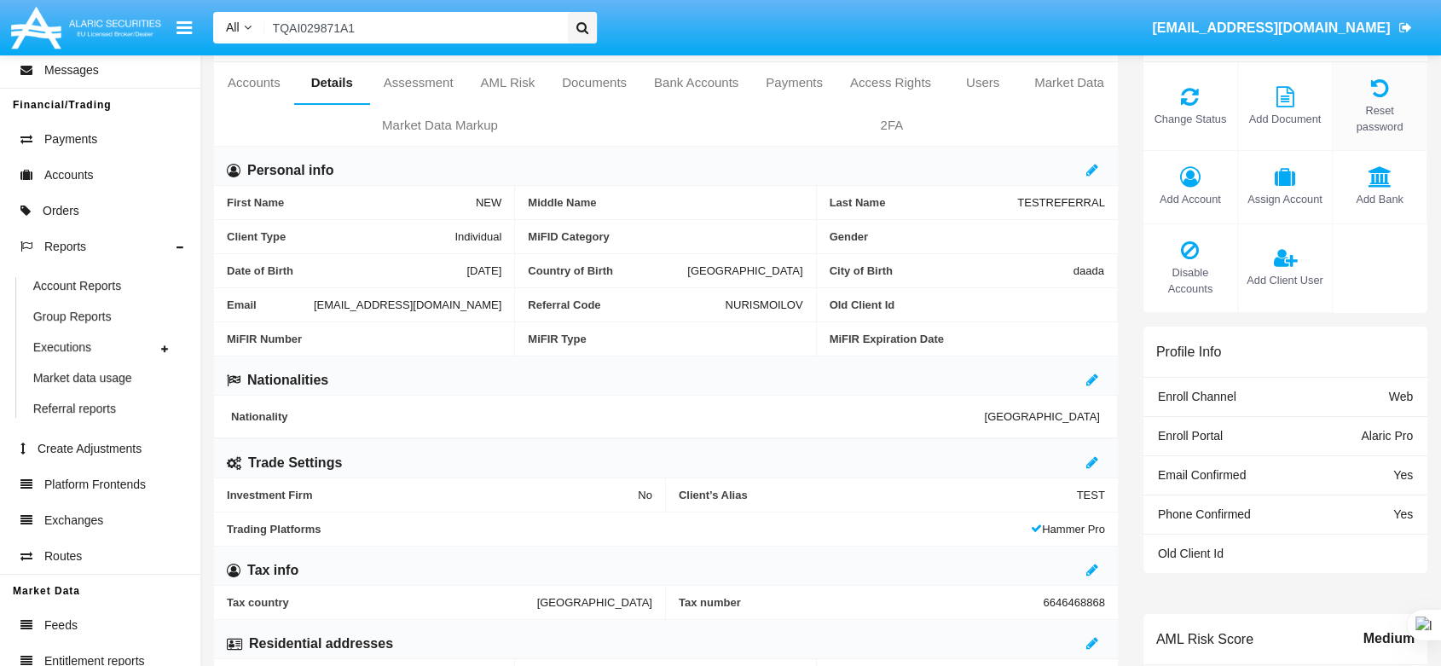
scroll to position [61, 0]
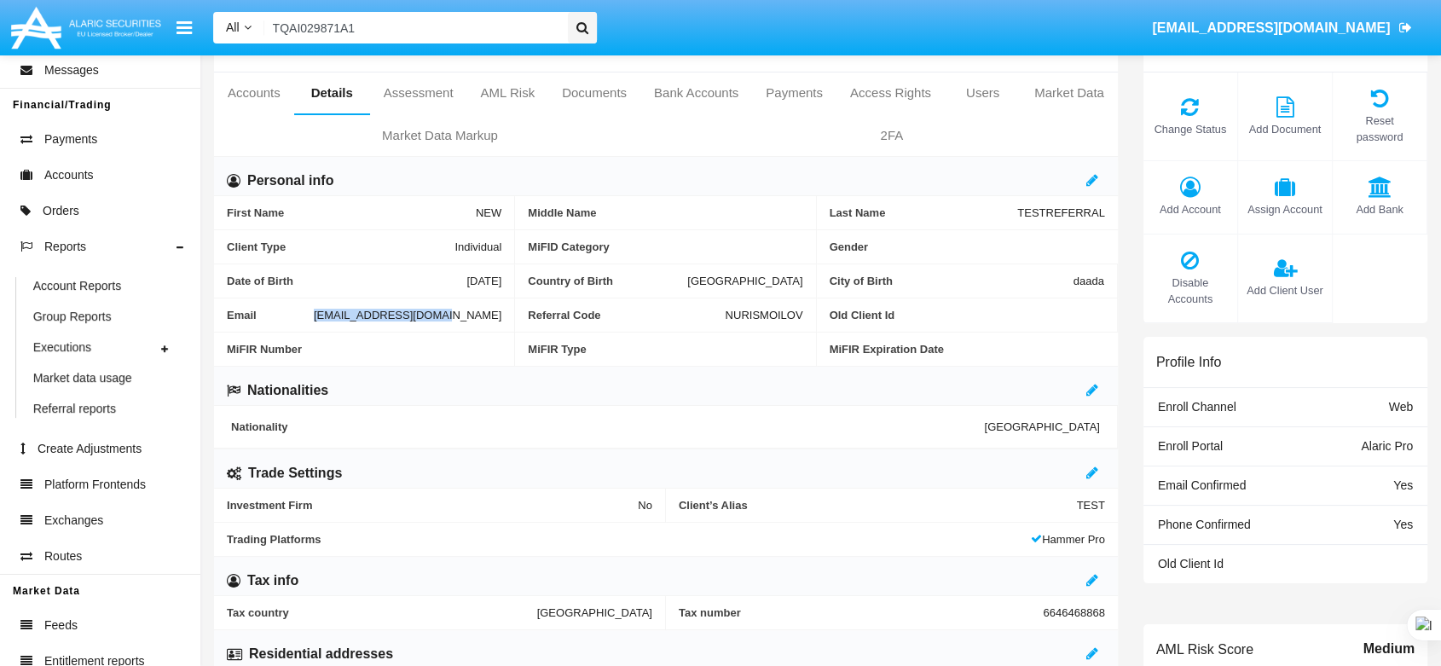
drag, startPoint x: 380, startPoint y: 308, endPoint x: 502, endPoint y: 318, distance: 122.4
click at [502, 318] on div "Email [EMAIL_ADDRESS][DOMAIN_NAME]" at bounding box center [364, 316] width 301 height 34
copy span "[EMAIL_ADDRESS][DOMAIN_NAME]"
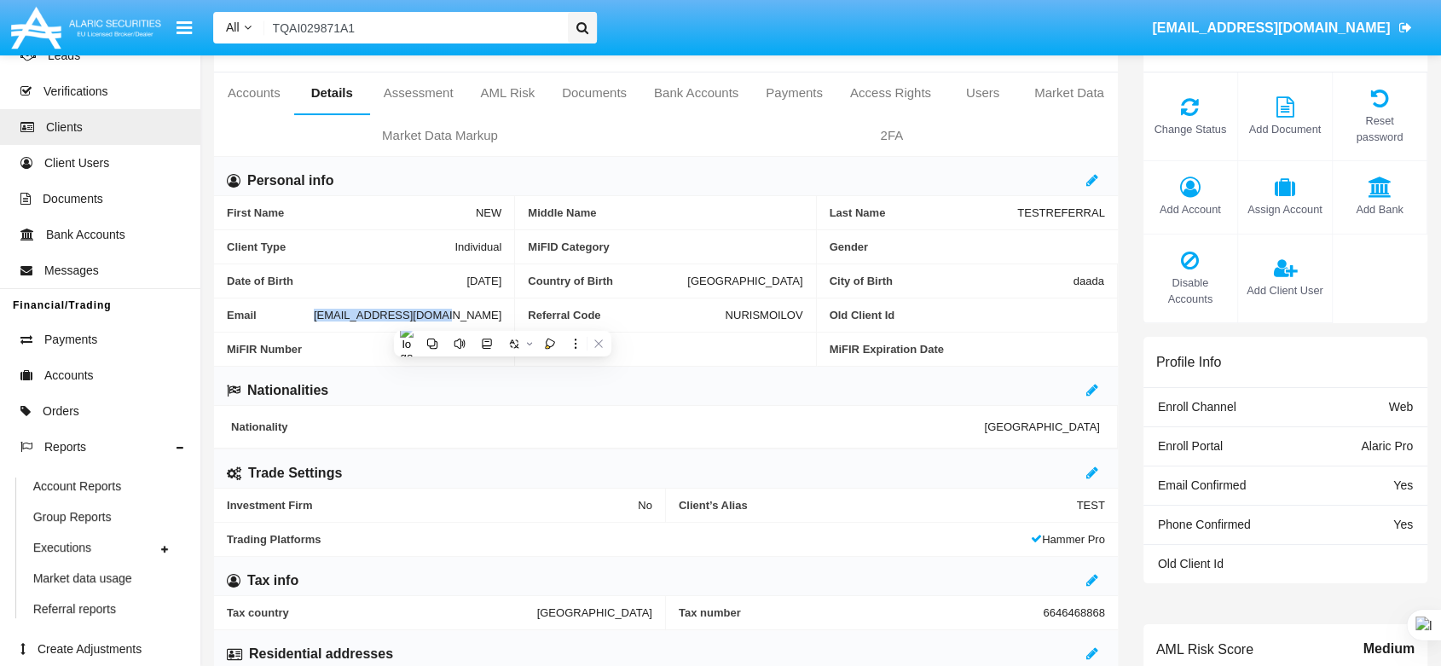
scroll to position [41, 0]
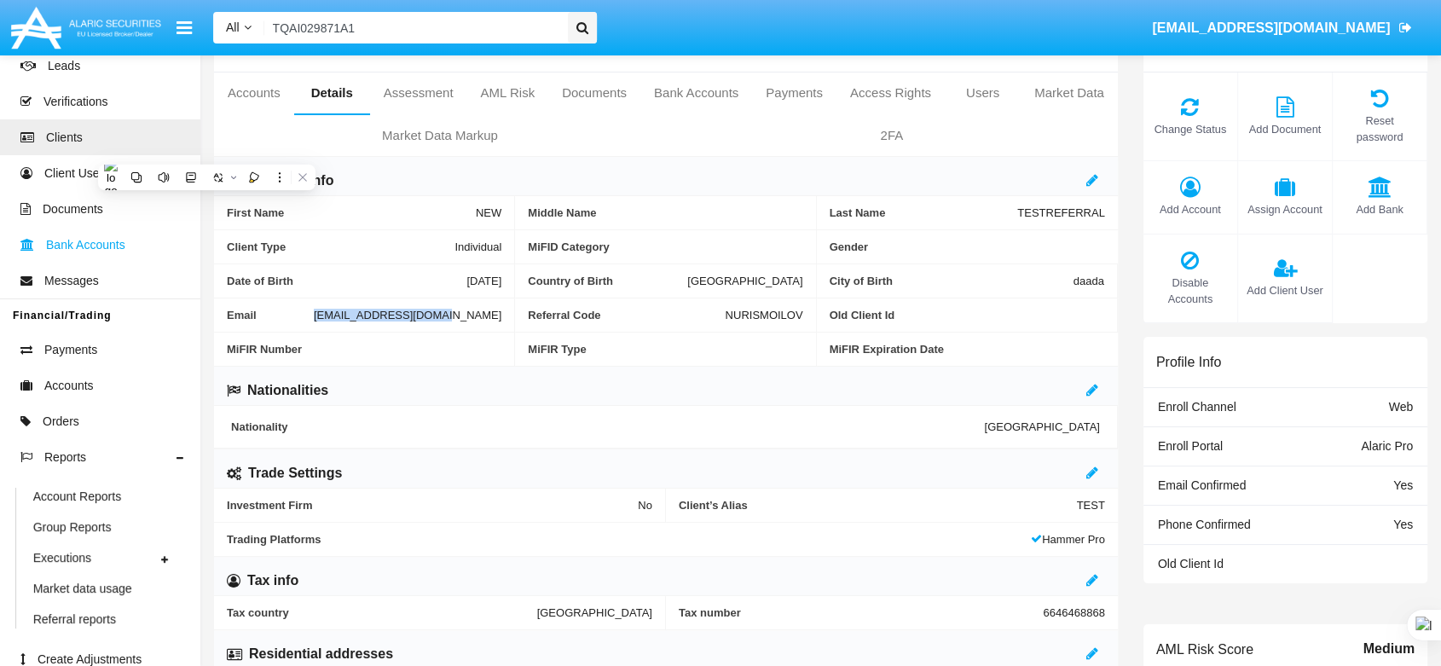
click at [107, 246] on span "Bank Accounts" at bounding box center [85, 245] width 79 height 18
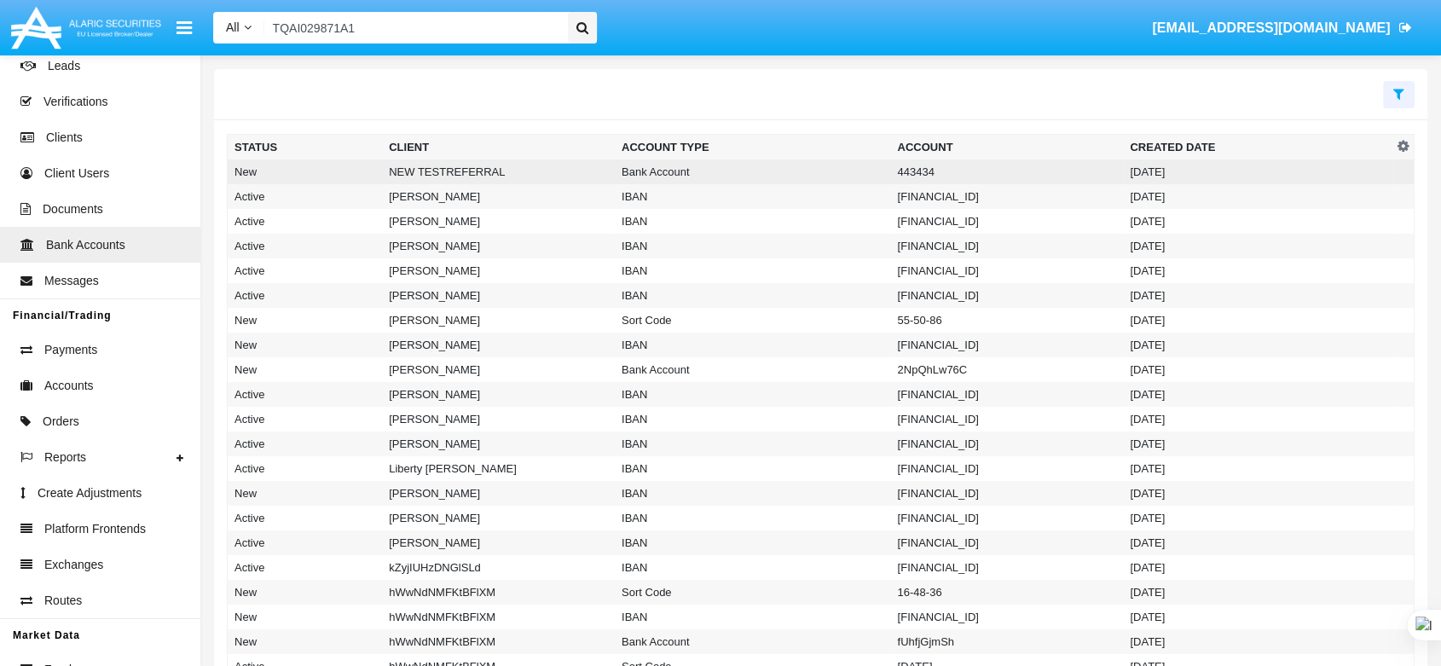
click at [408, 173] on td "NEW TESTREFERRAL" at bounding box center [498, 171] width 233 height 25
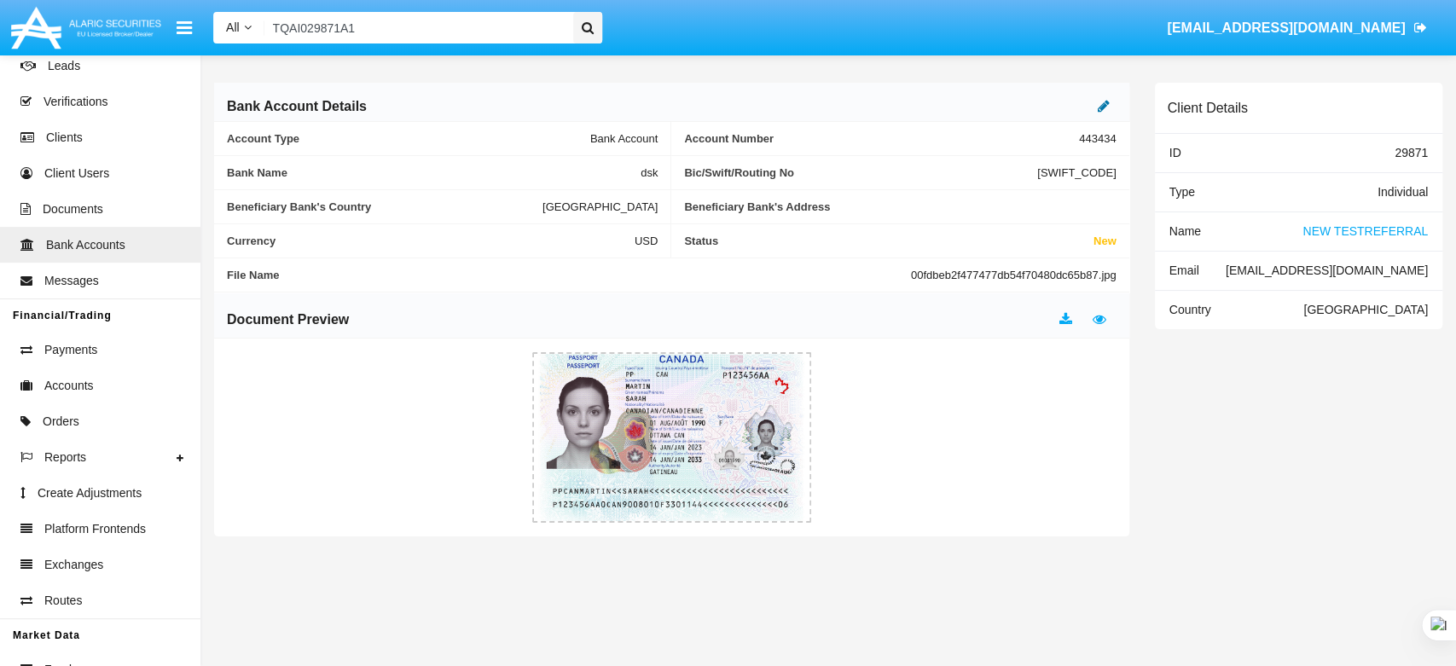
click at [1101, 107] on icon at bounding box center [1104, 106] width 12 height 14
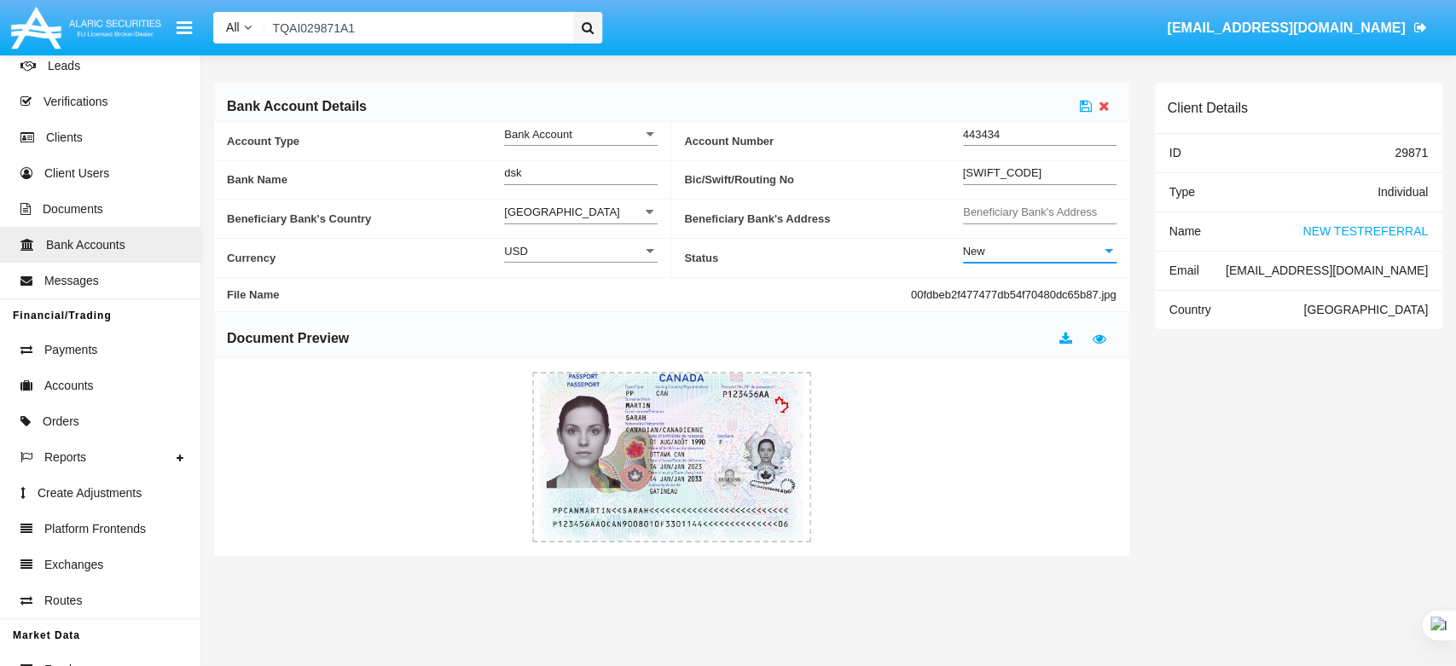
click at [1030, 257] on div "New" at bounding box center [1032, 251] width 138 height 14
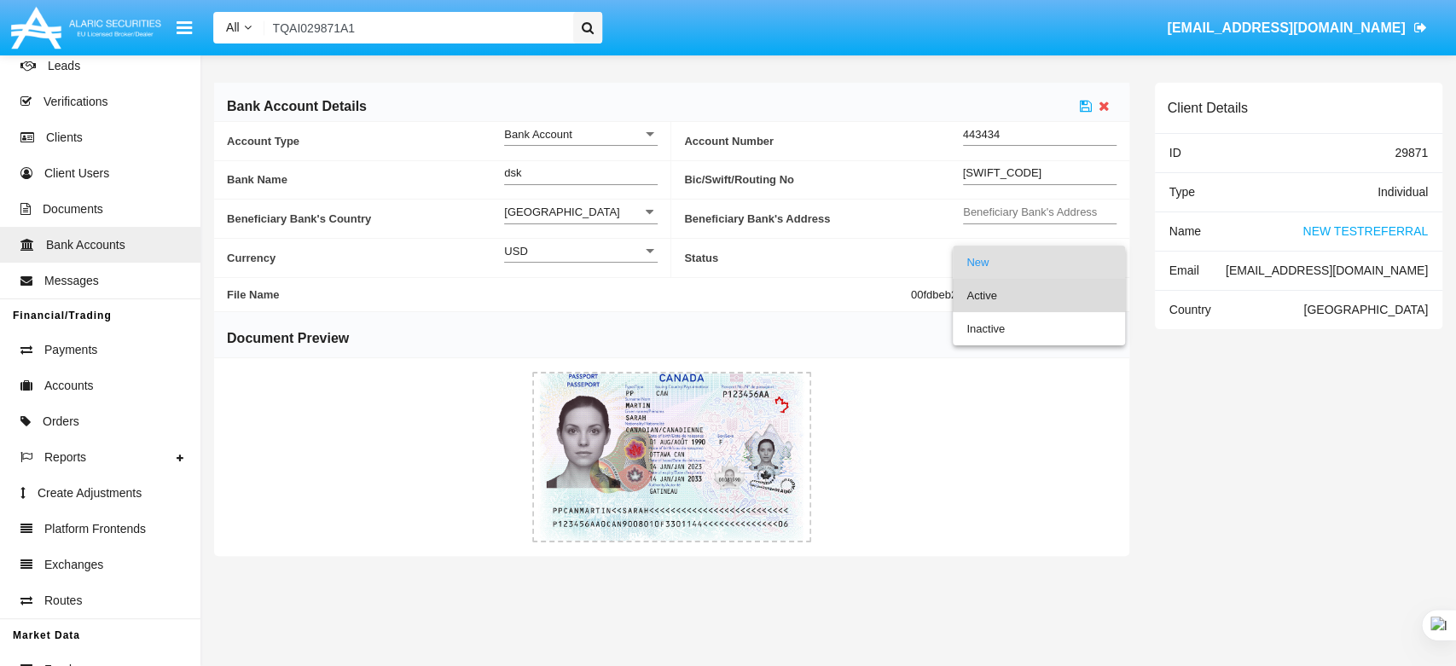
click at [1043, 286] on span "Active" at bounding box center [1038, 295] width 145 height 33
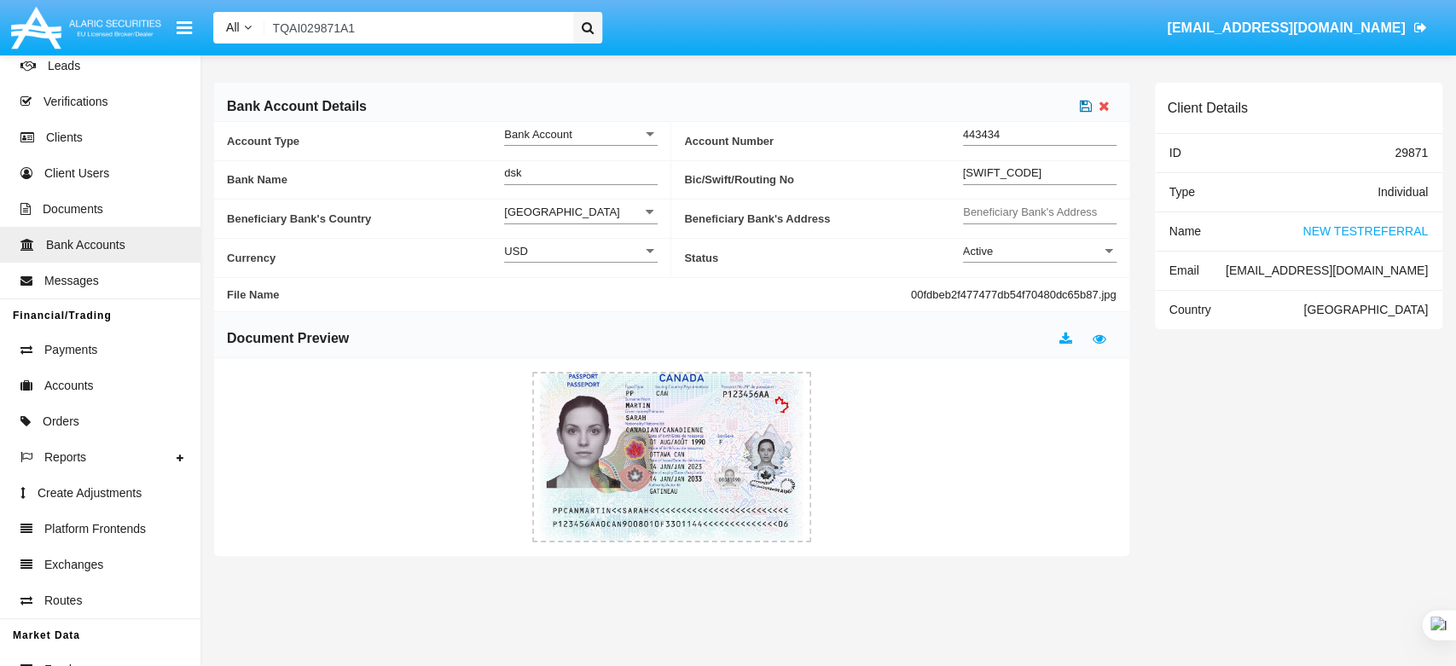
click at [1085, 108] on icon at bounding box center [1086, 106] width 12 height 14
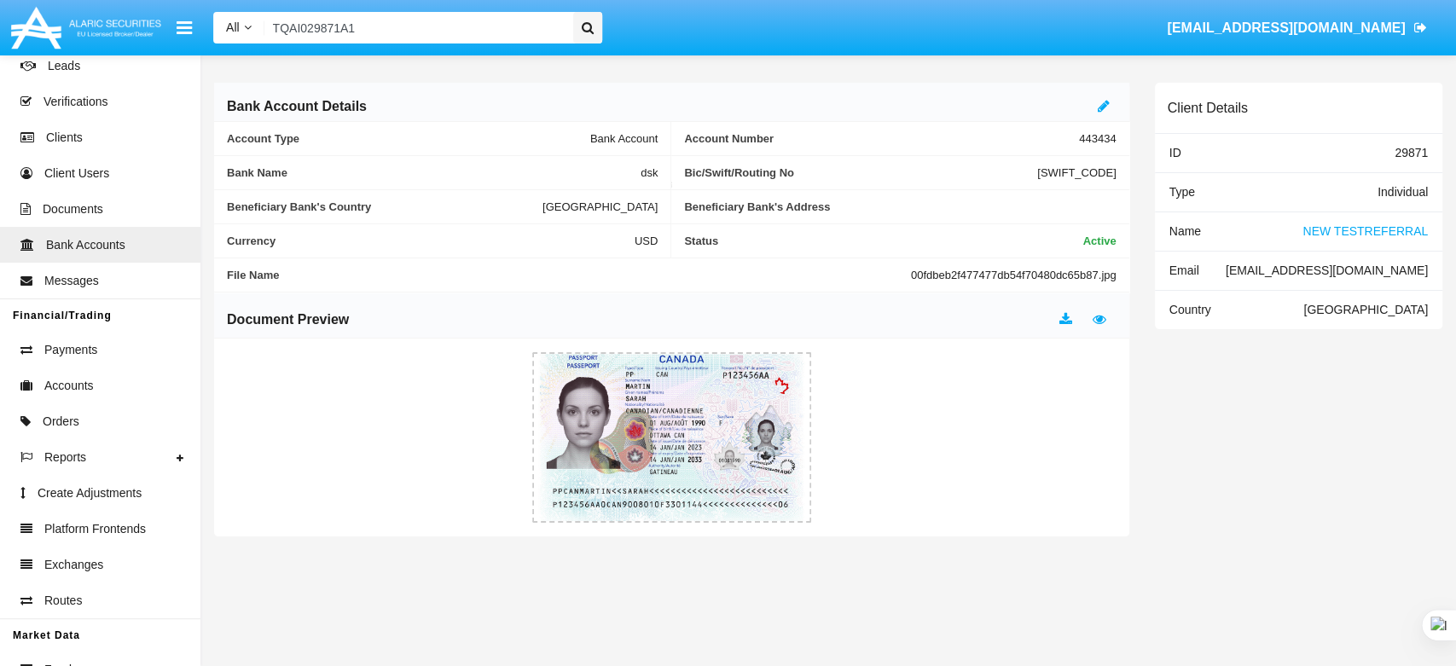
click at [1336, 236] on span "NEW TESTREFERRAL" at bounding box center [1364, 231] width 125 height 14
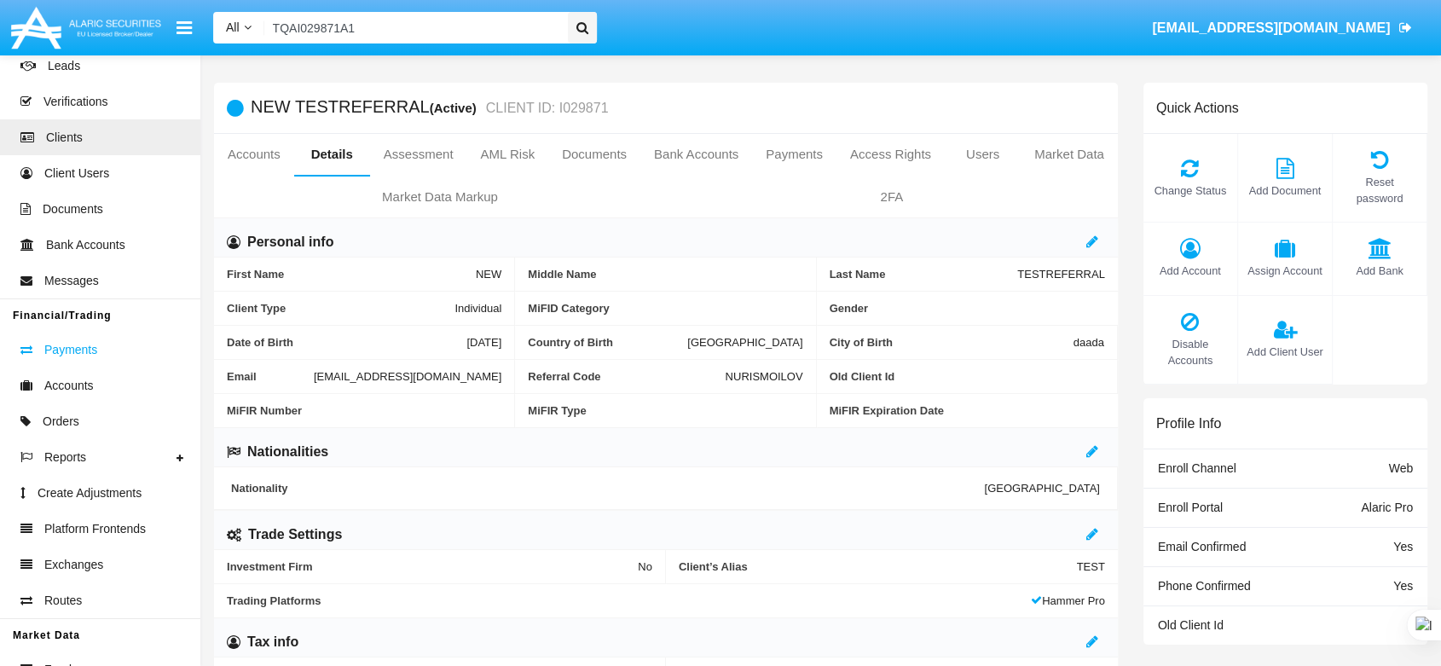
click at [84, 352] on span "Payments" at bounding box center [70, 350] width 53 height 18
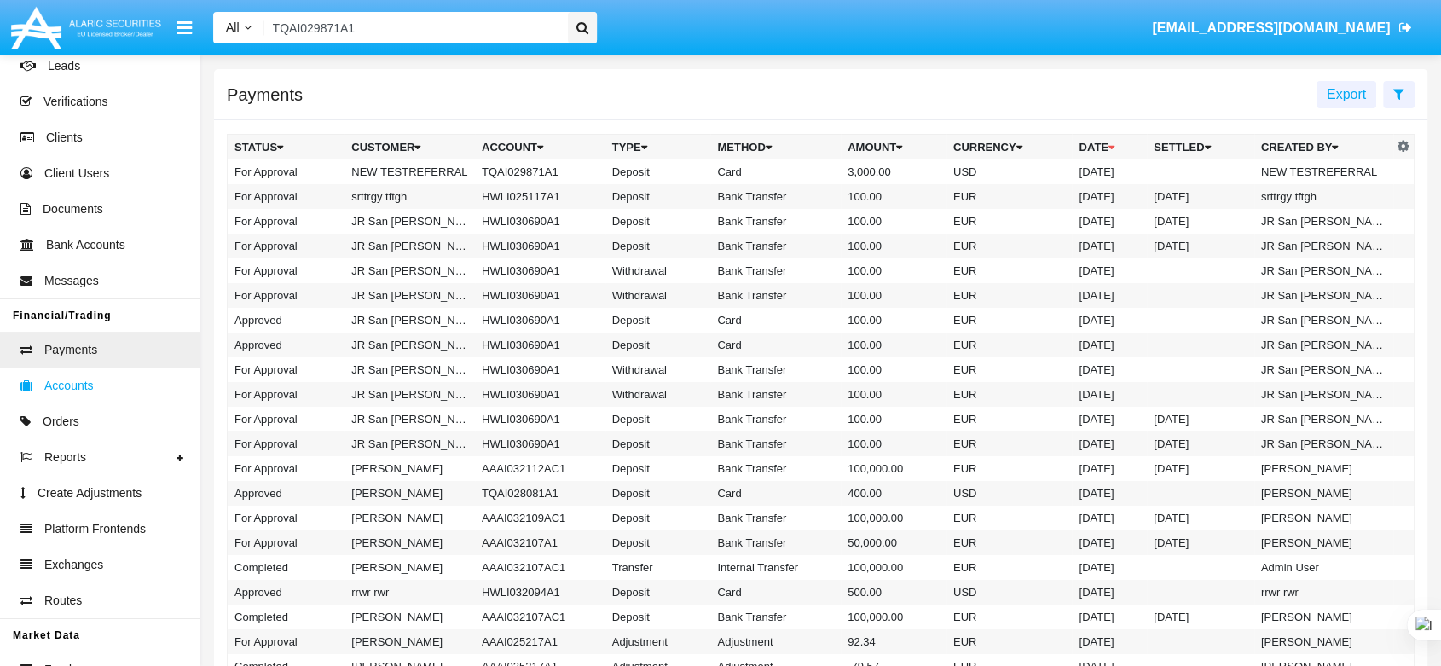
click at [123, 397] on link "Accounts" at bounding box center [100, 386] width 200 height 36
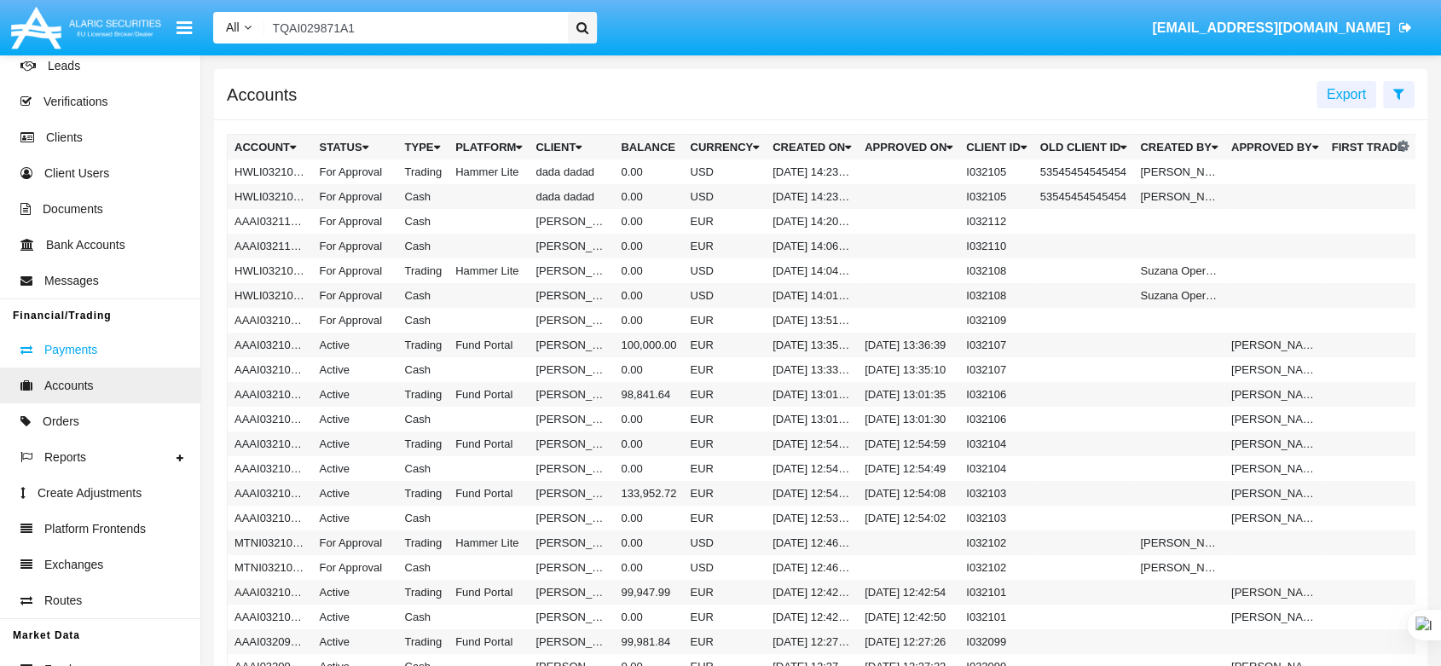
click at [87, 353] on span "Payments" at bounding box center [70, 350] width 53 height 18
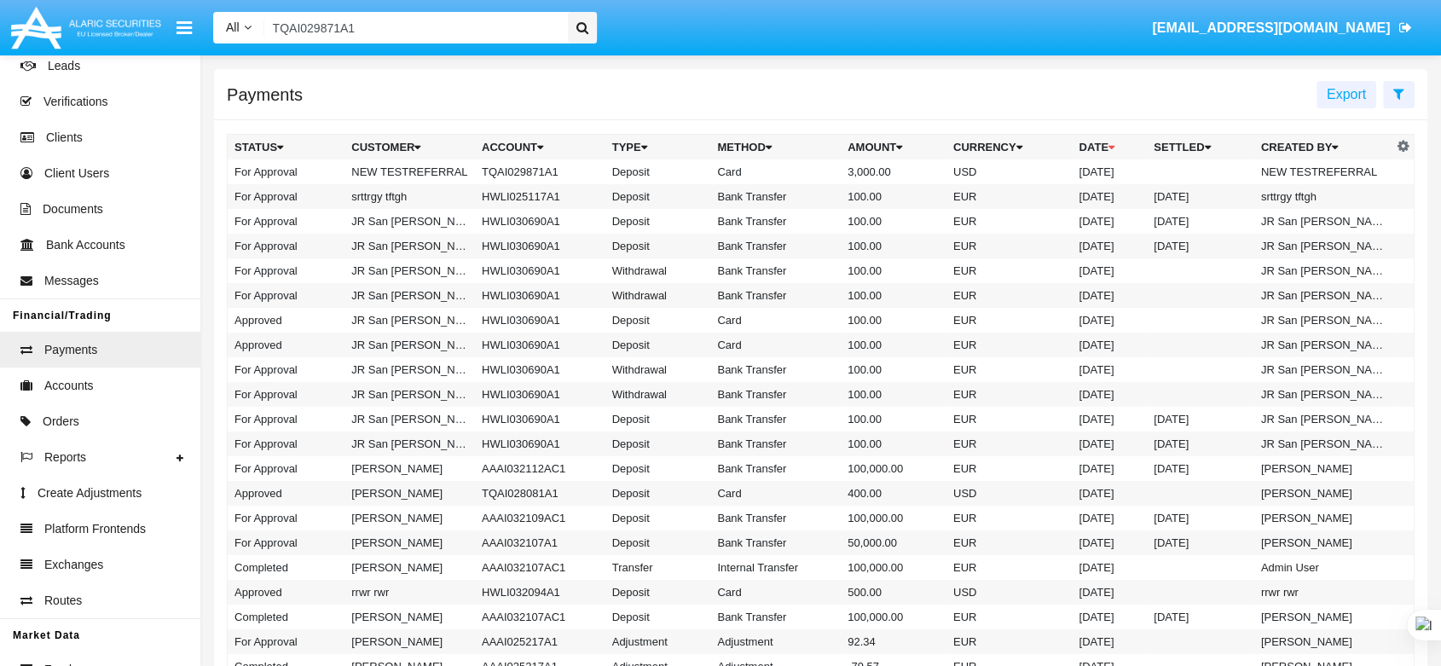
click at [426, 39] on input "TQAI029871A1" at bounding box center [413, 28] width 298 height 32
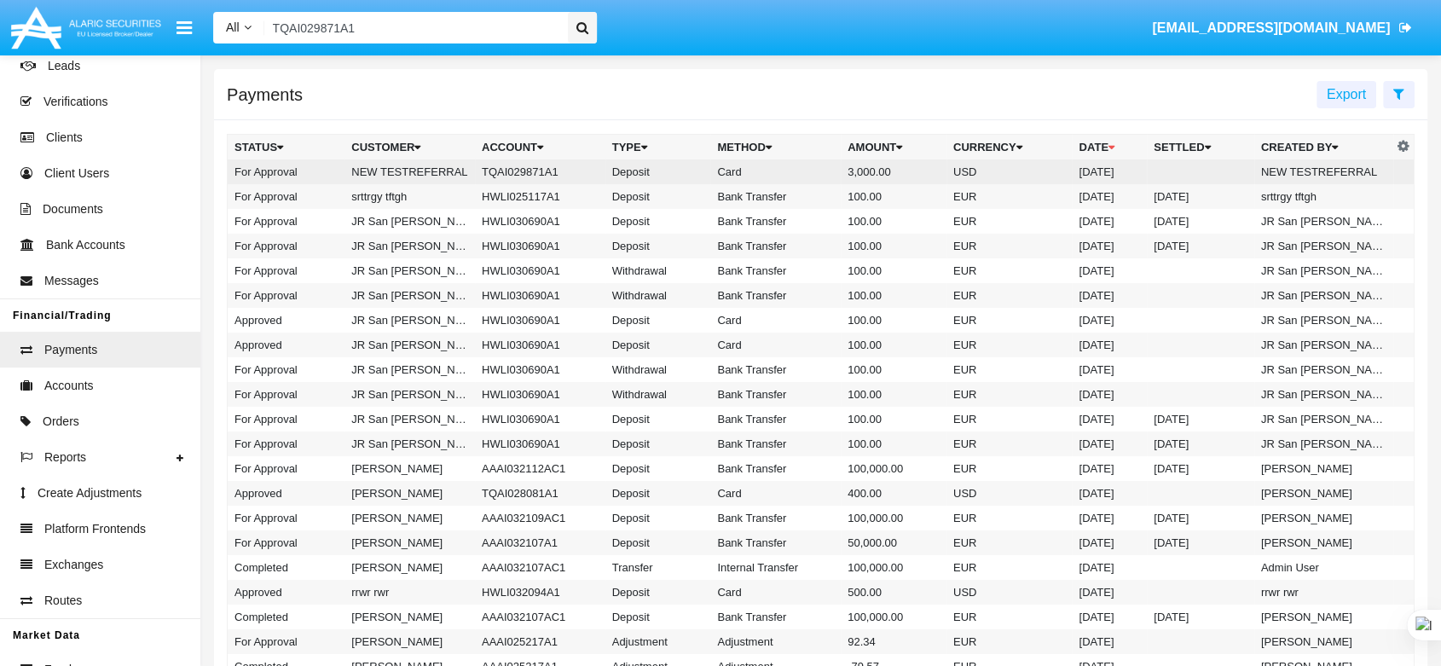
click at [539, 173] on td "TQAI029871A1" at bounding box center [540, 171] width 130 height 25
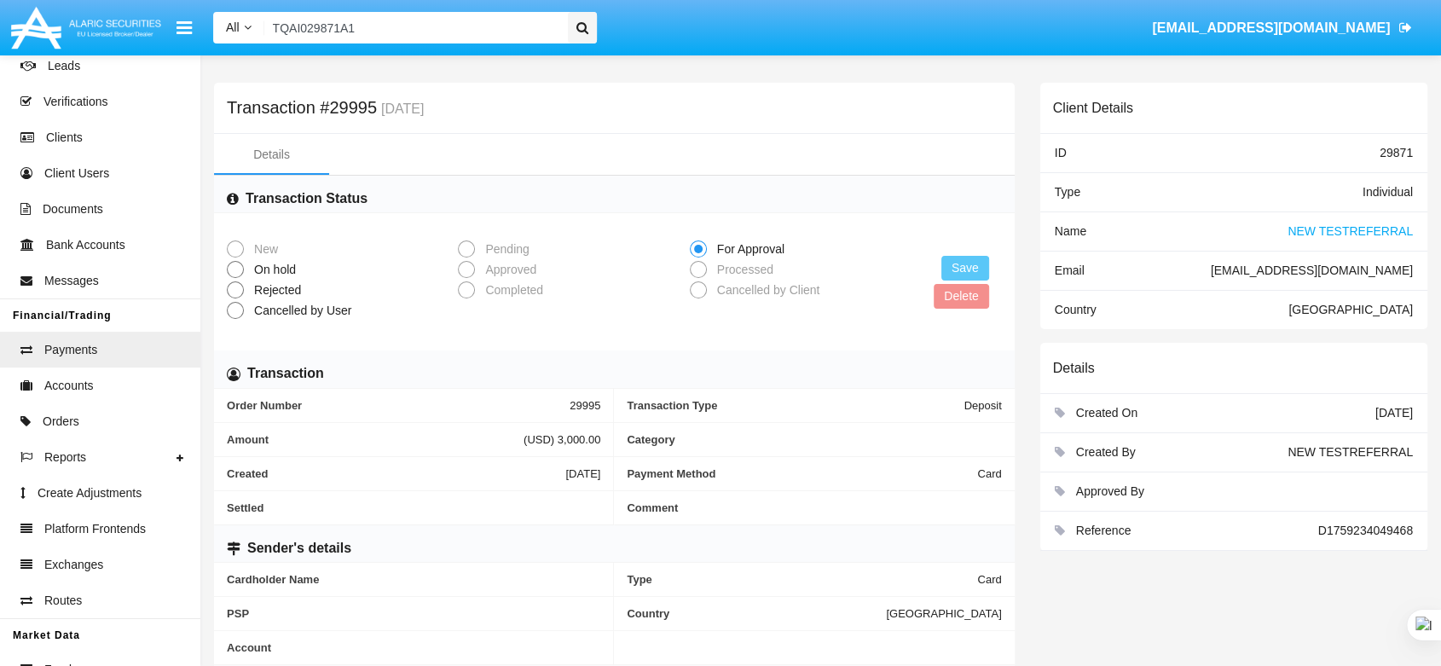
click at [1323, 229] on span "NEW TESTREFERRAL" at bounding box center [1350, 231] width 125 height 14
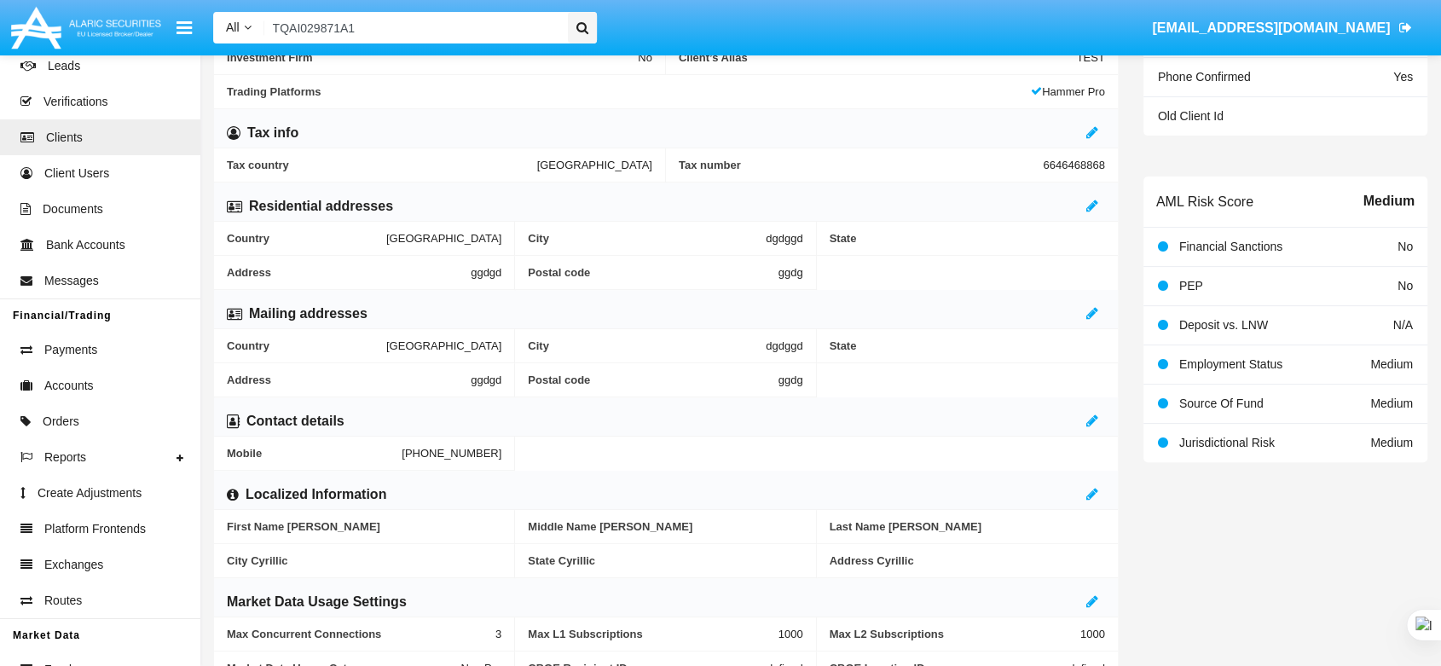
scroll to position [504, 0]
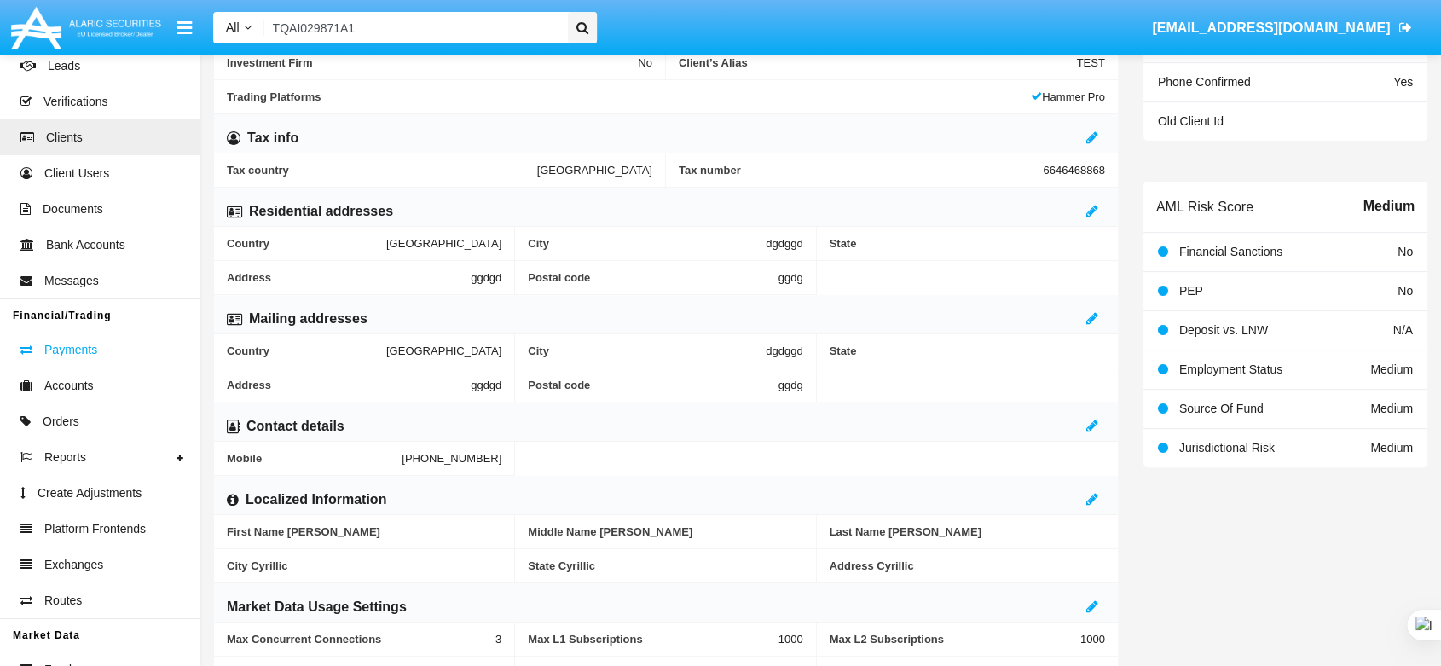
click at [89, 345] on span "Payments" at bounding box center [70, 350] width 53 height 18
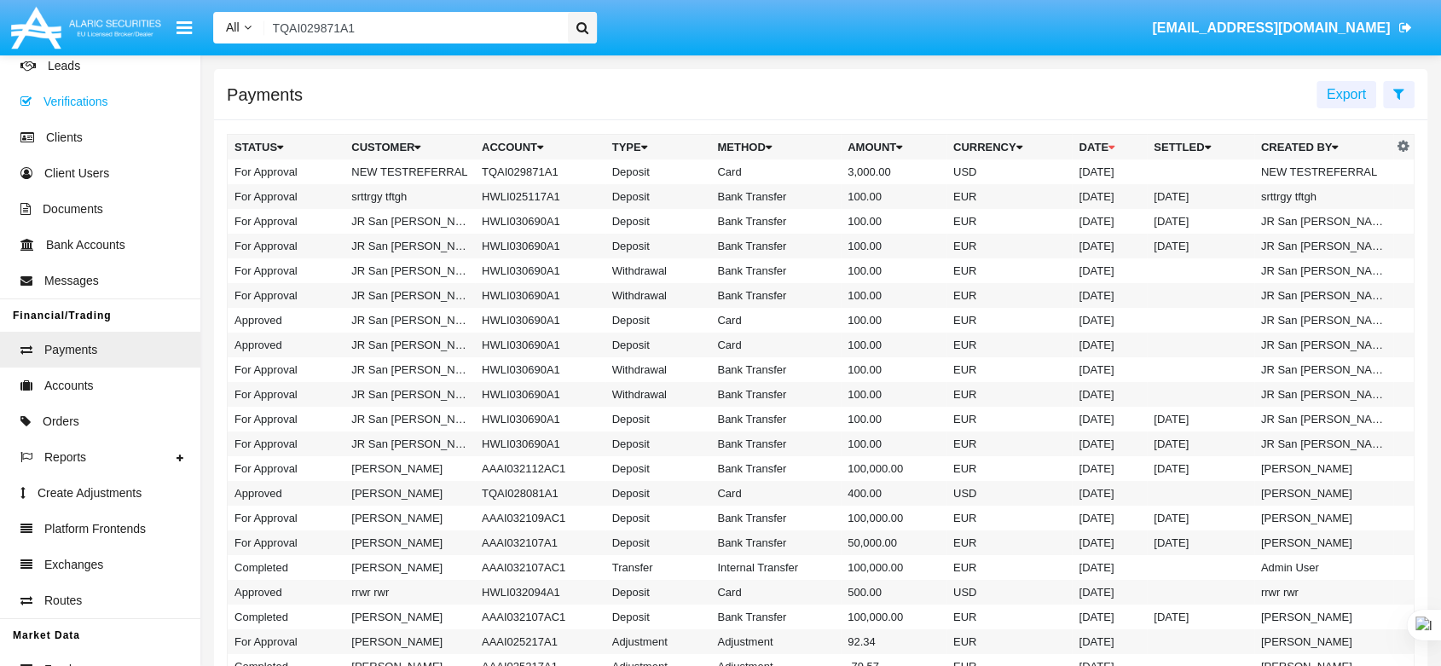
click at [67, 103] on span "Verifications" at bounding box center [75, 102] width 64 height 18
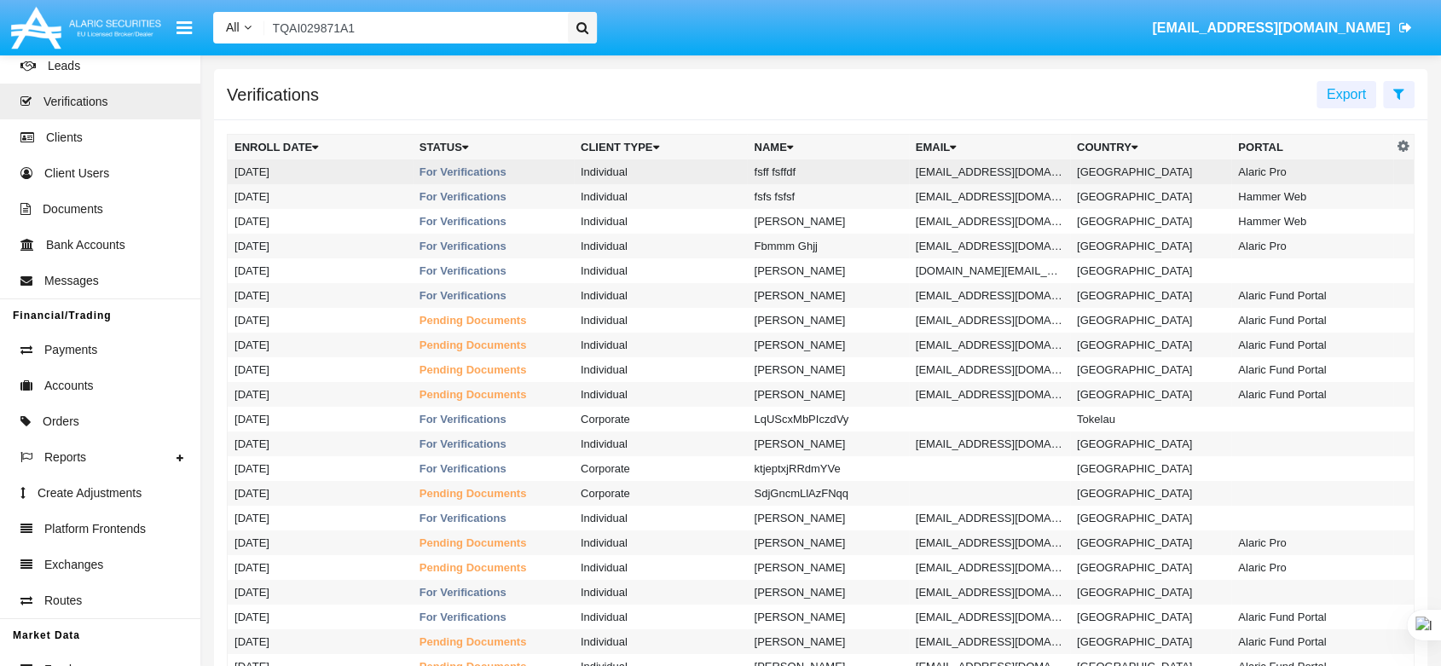
click at [680, 176] on td "Individual" at bounding box center [660, 171] width 173 height 25
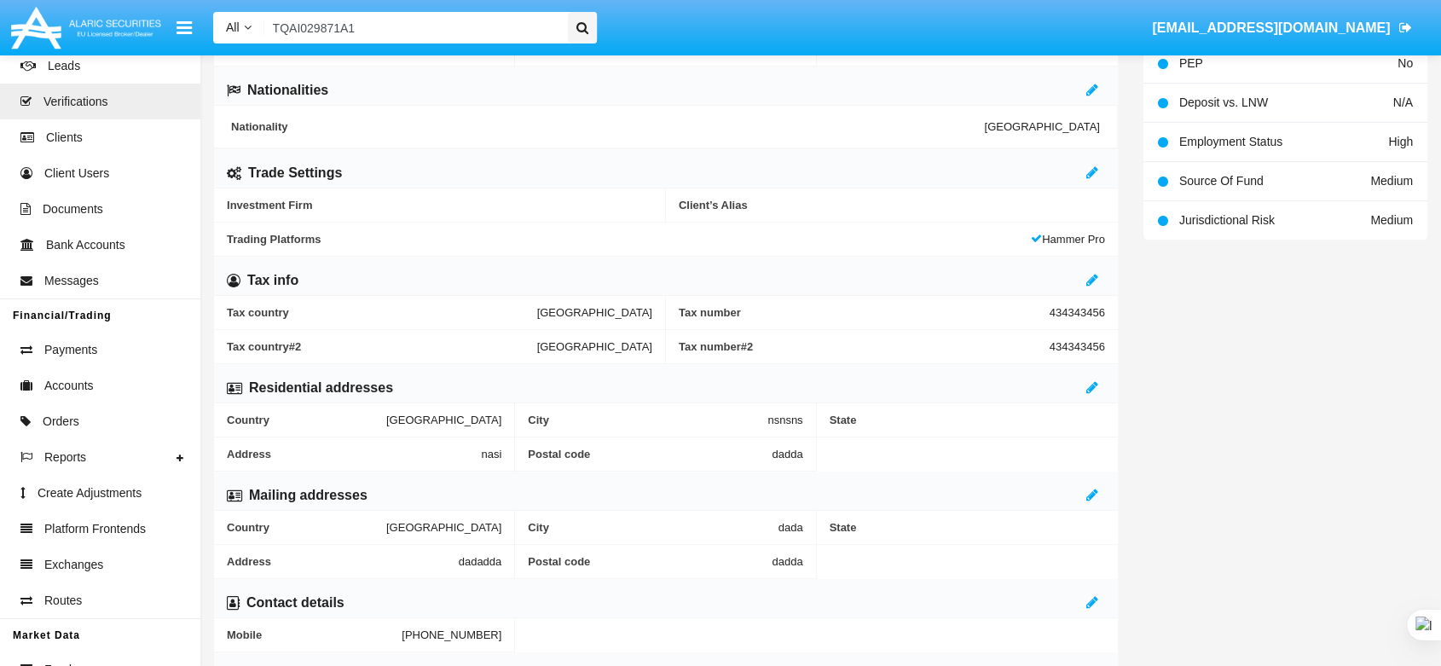
scroll to position [571, 0]
